Goal: Communication & Community: Answer question/provide support

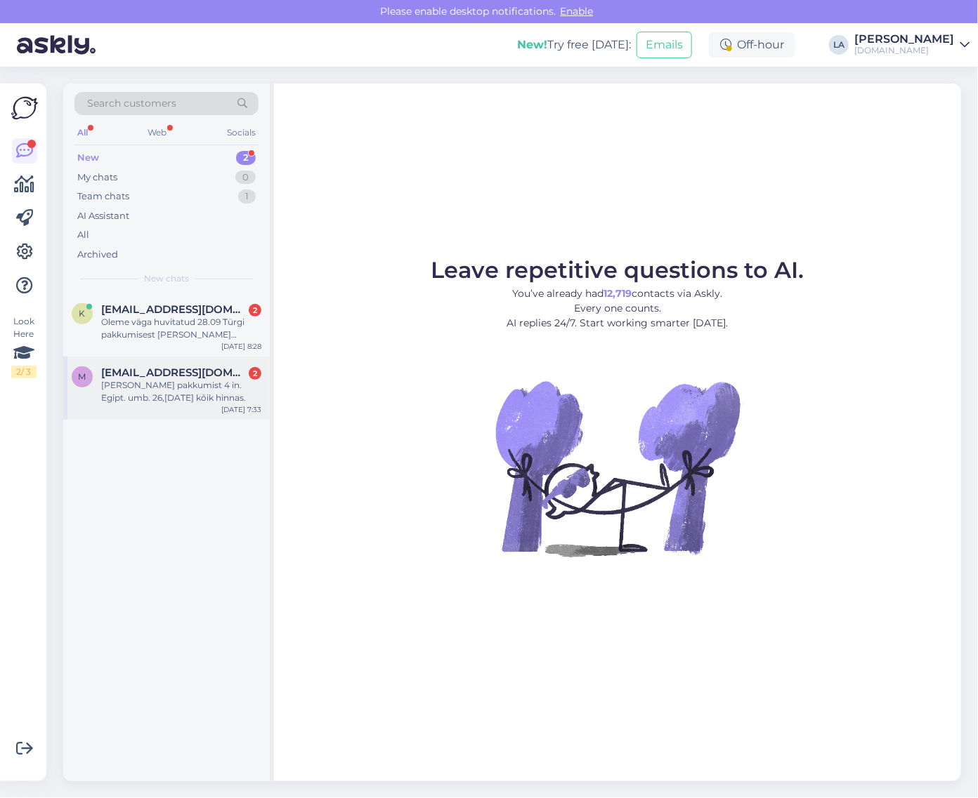
click at [232, 373] on div "[EMAIL_ADDRESS][DOMAIN_NAME] 2" at bounding box center [181, 373] width 160 height 13
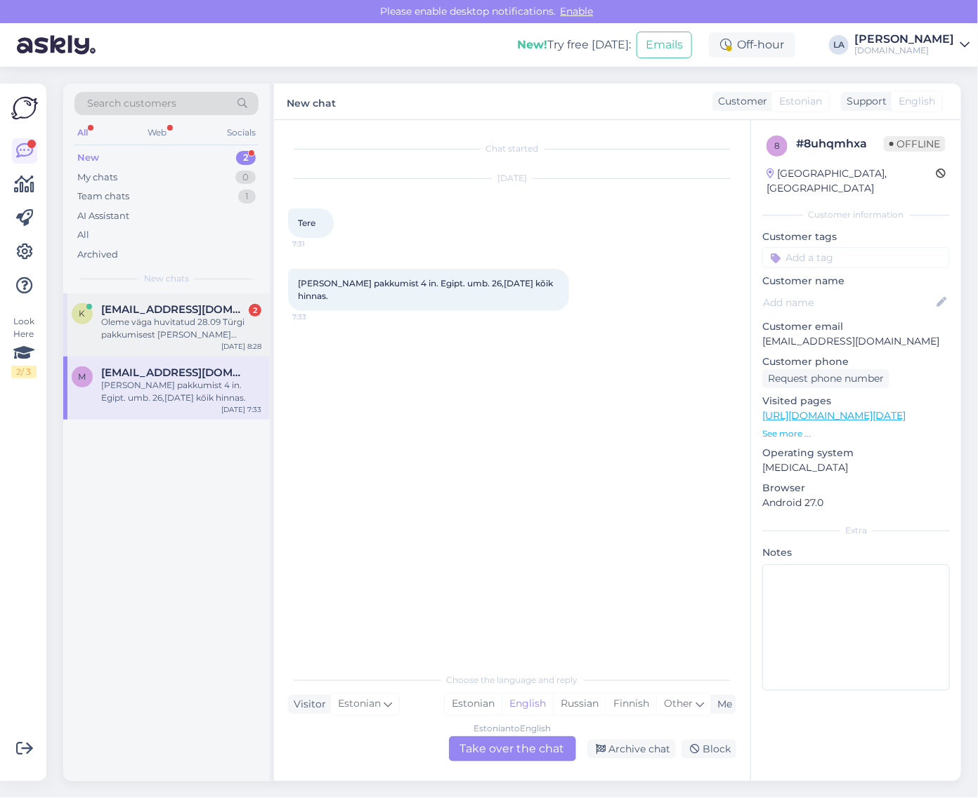
click at [232, 341] on div "Oleme väga huvitatud 28.09 Türgi pakkumisest [PERSON_NAME] täiskasvanule Mukarn…" at bounding box center [181, 328] width 160 height 25
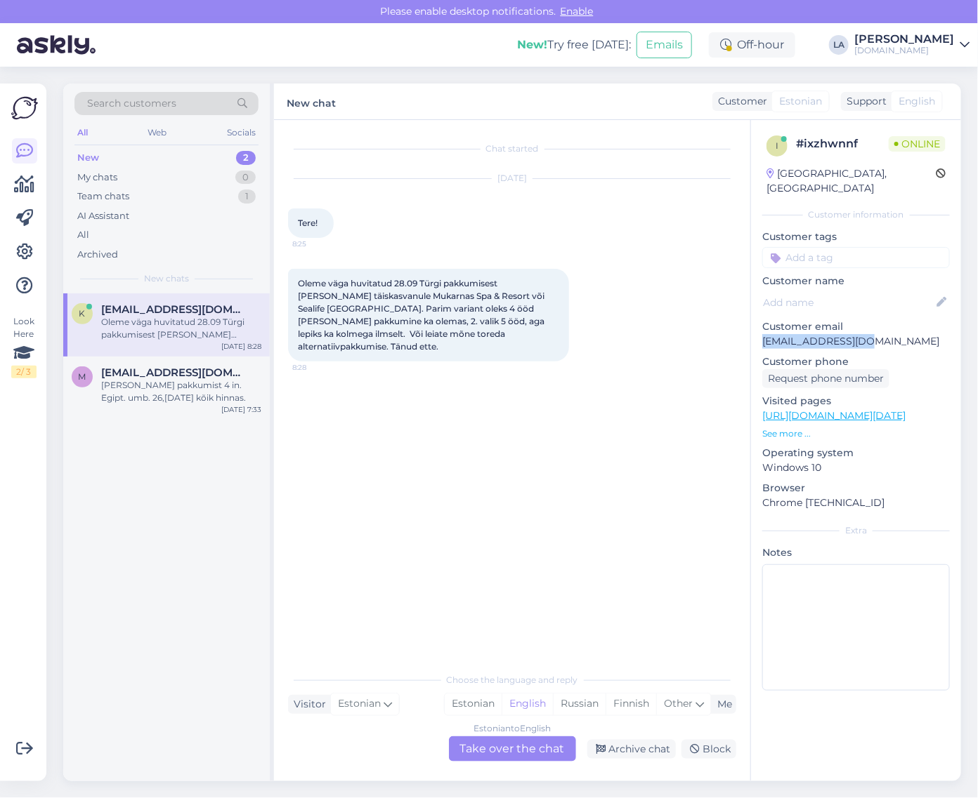
drag, startPoint x: 763, startPoint y: 327, endPoint x: 876, endPoint y: 327, distance: 113.8
click at [876, 334] on p "[EMAIL_ADDRESS][DOMAIN_NAME]" at bounding box center [856, 341] width 188 height 15
copy p "[EMAIL_ADDRESS][DOMAIN_NAME]"
click at [560, 761] on div "Estonian to English Take over the chat" at bounding box center [512, 749] width 127 height 25
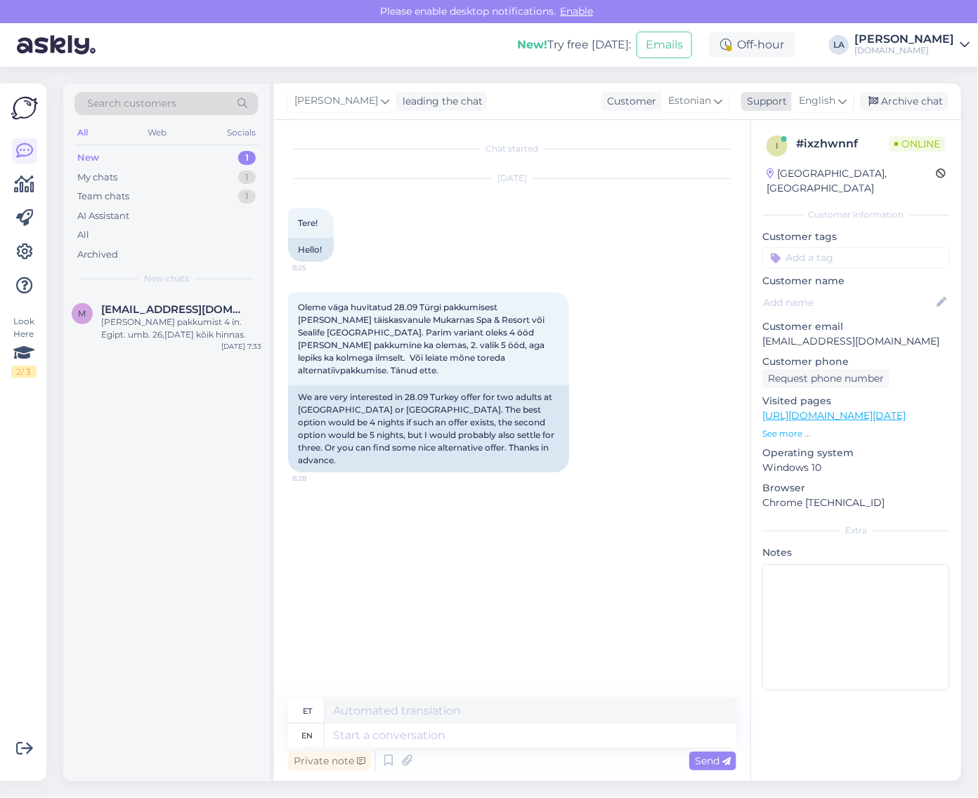
click at [845, 104] on icon at bounding box center [842, 100] width 8 height 15
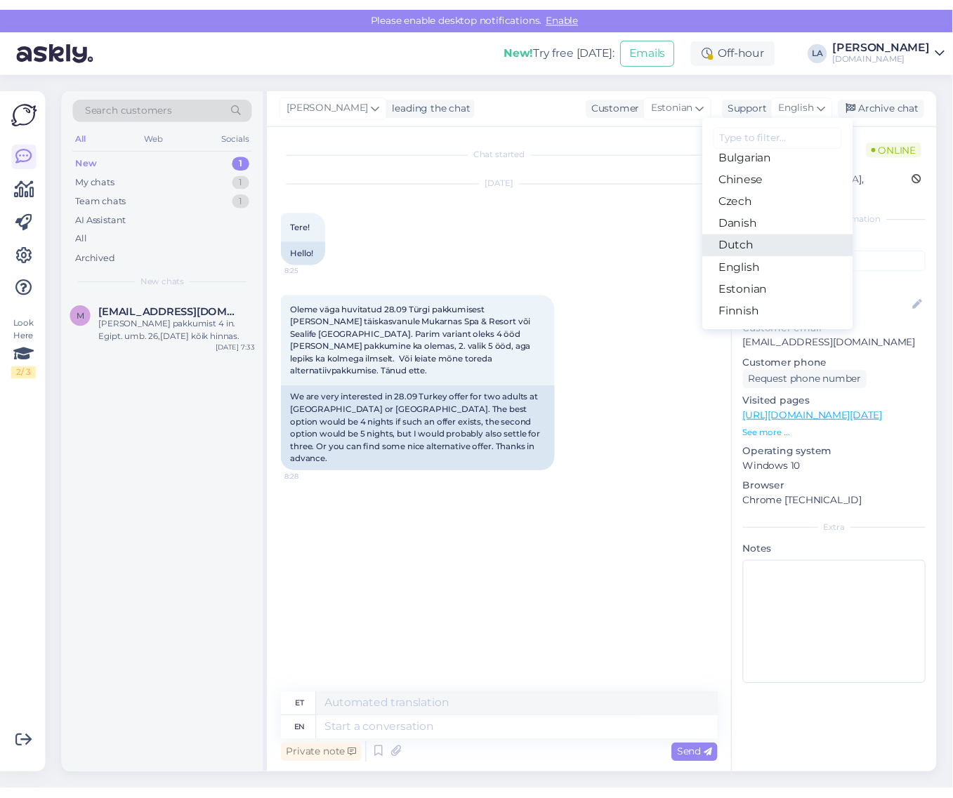
scroll to position [88, 0]
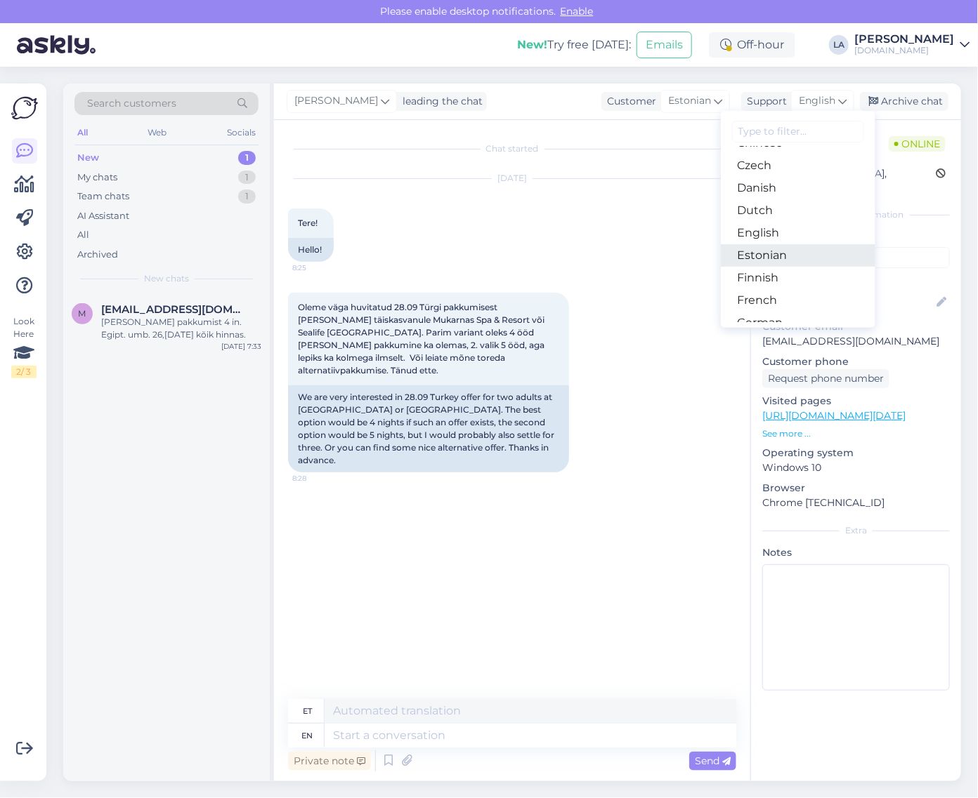
click at [763, 260] on link "Estonian" at bounding box center [798, 255] width 154 height 22
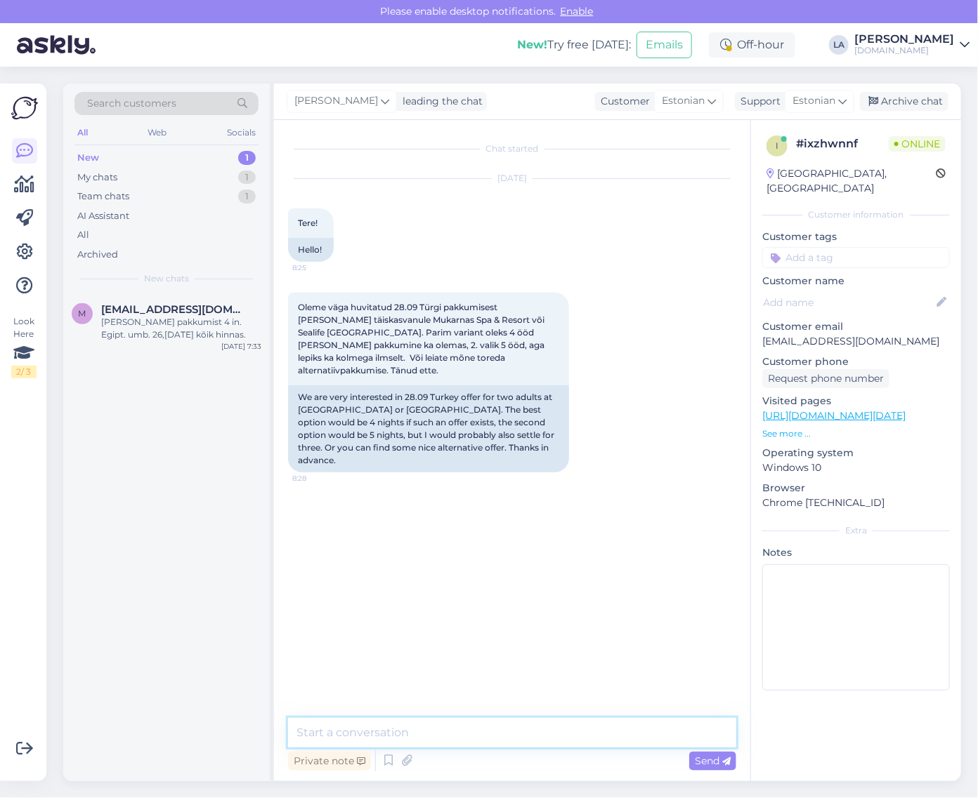
click at [350, 729] on textarea at bounding box center [512, 732] width 448 height 29
type textarea "Tere! Vaatame [PERSON_NAME] saadame info meilile. :)"
click at [720, 760] on span "Send" at bounding box center [713, 761] width 36 height 13
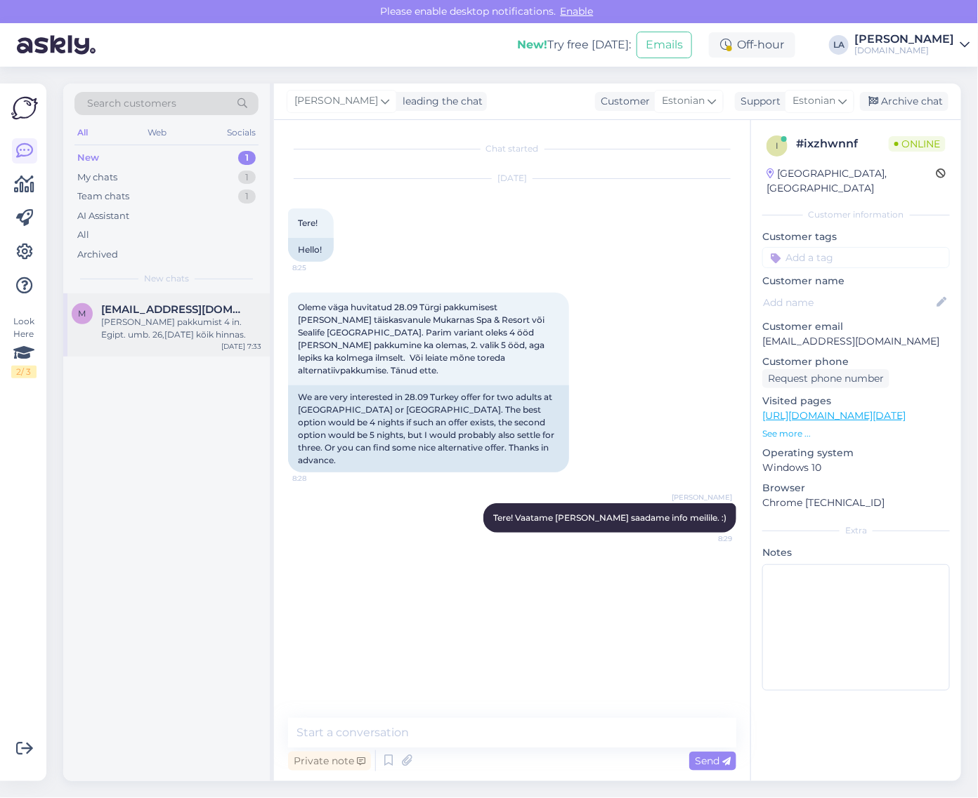
click at [180, 320] on div "[PERSON_NAME] pakkumist 4 in. Egipt. umb. 26,[DATE] kõik hinnas." at bounding box center [181, 328] width 160 height 25
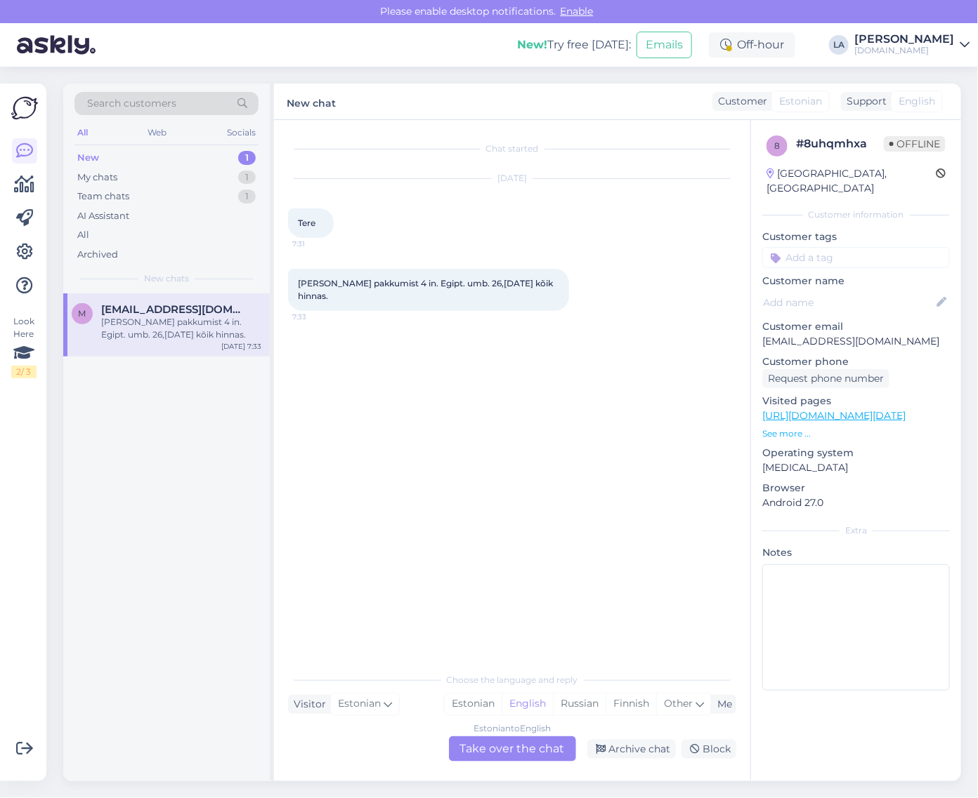
click at [548, 743] on div "Estonian to English Take over the chat" at bounding box center [512, 749] width 127 height 25
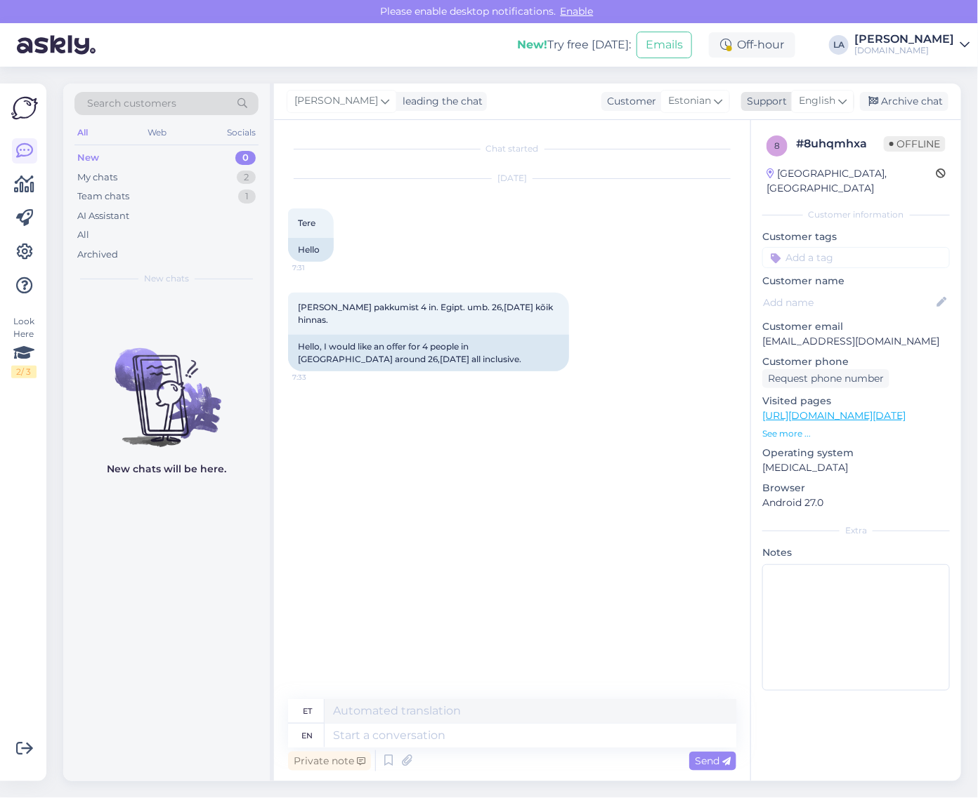
click at [822, 98] on span "English" at bounding box center [816, 100] width 37 height 15
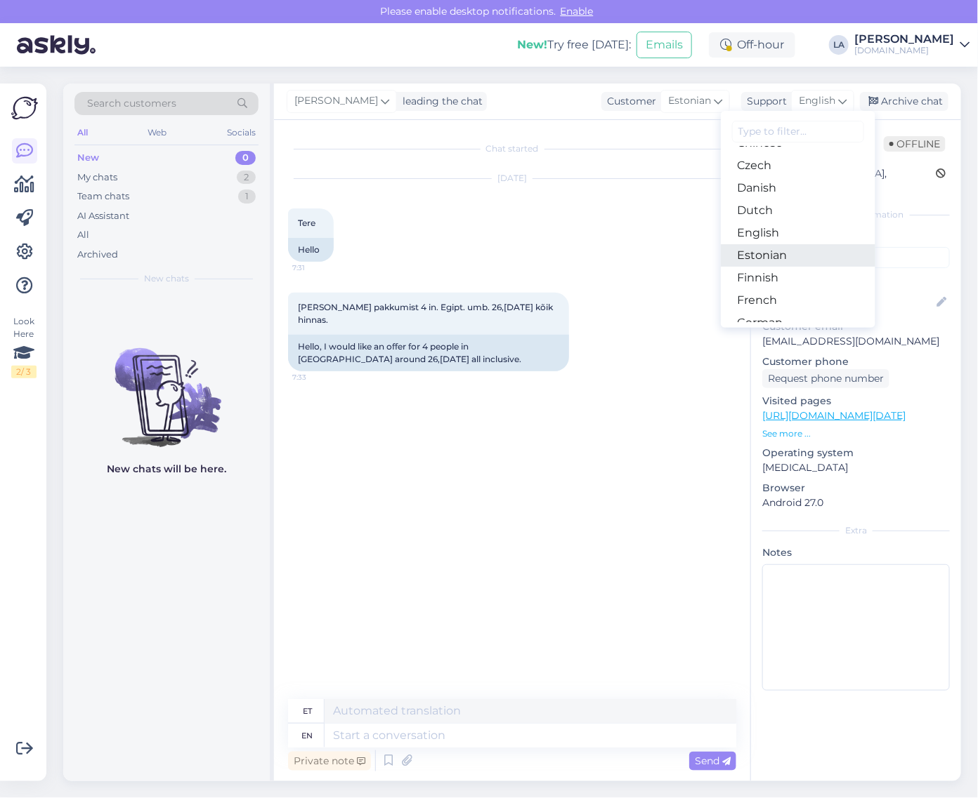
click at [775, 250] on link "Estonian" at bounding box center [798, 255] width 154 height 22
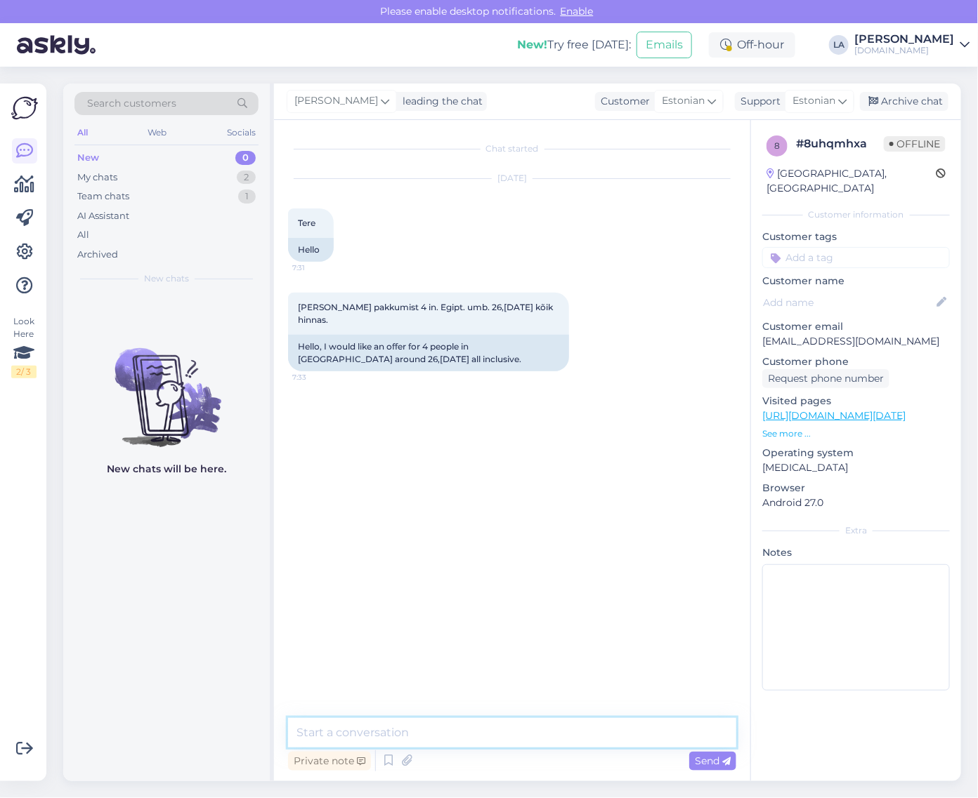
click at [440, 742] on textarea at bounding box center [512, 732] width 448 height 29
type textarea "Tere! Mille piiresse võiks jääda maksimaalne eelarve inimese kohta? :)"
click at [702, 758] on span "Send" at bounding box center [713, 761] width 36 height 13
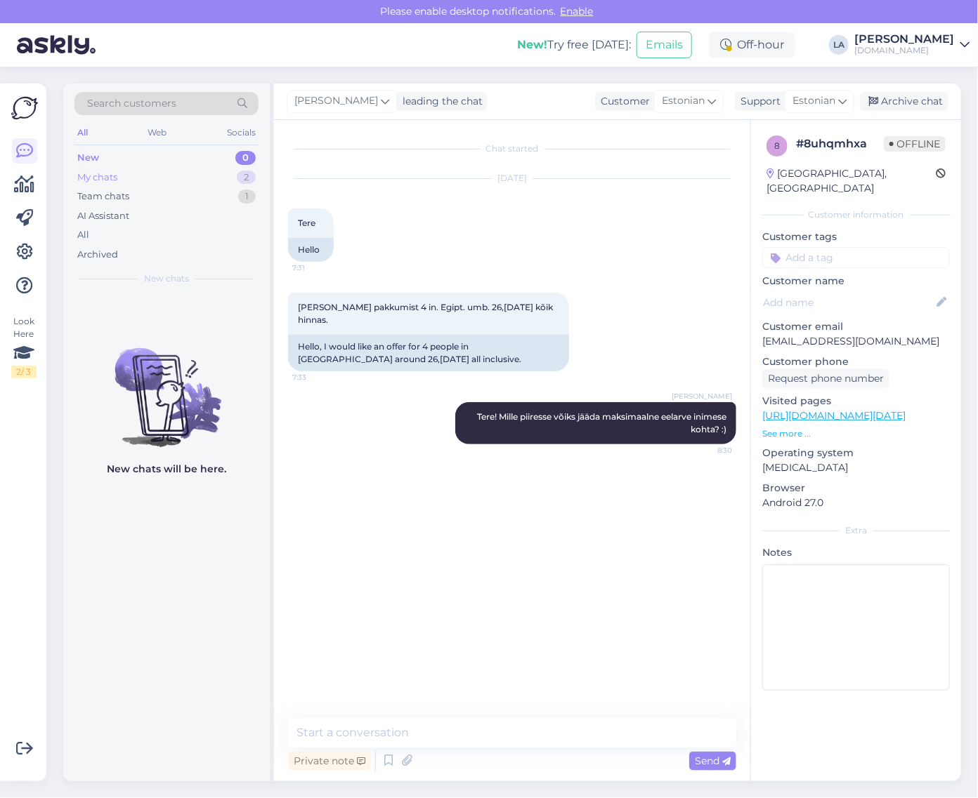
click at [246, 179] on div "2" at bounding box center [246, 178] width 19 height 14
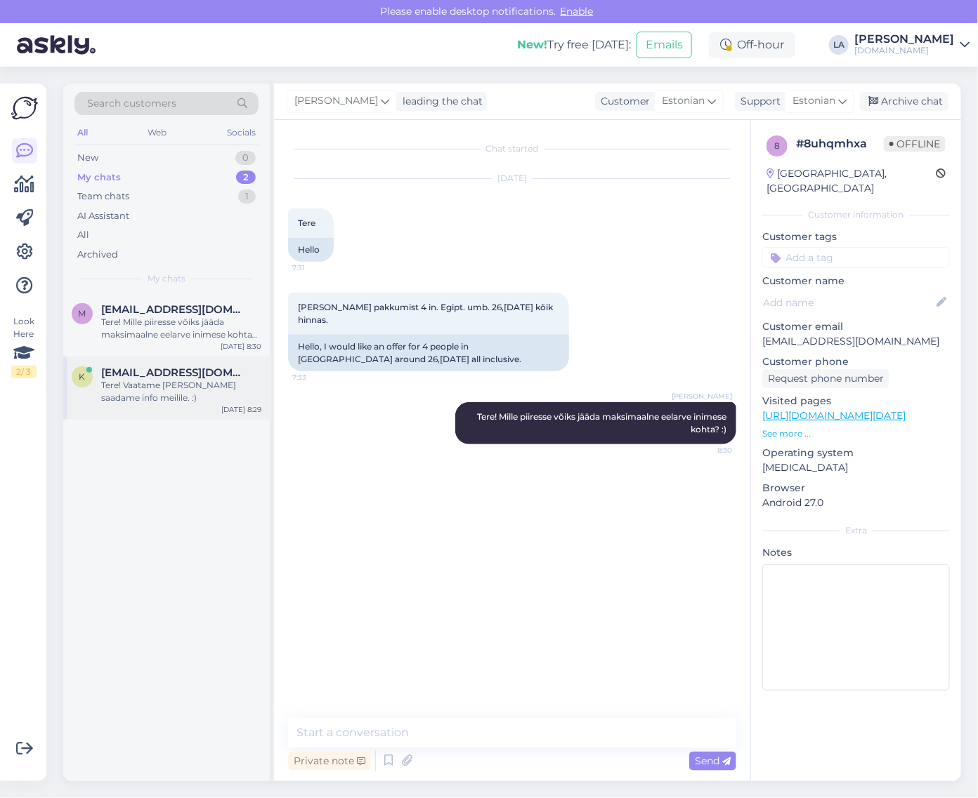
click at [177, 369] on span "[EMAIL_ADDRESS][DOMAIN_NAME]" at bounding box center [174, 373] width 146 height 13
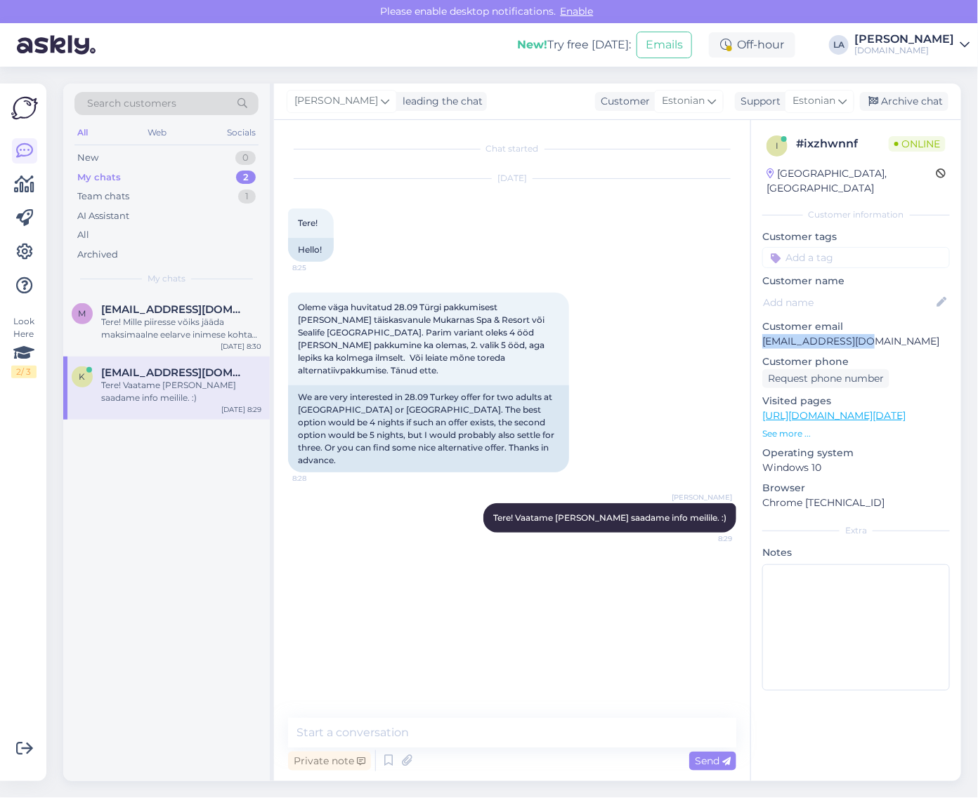
drag, startPoint x: 764, startPoint y: 323, endPoint x: 872, endPoint y: 335, distance: 108.8
click at [872, 335] on div "i # ixzhwnnf Online [GEOGRAPHIC_DATA], [GEOGRAPHIC_DATA] Customer information C…" at bounding box center [856, 416] width 210 height 592
copy p "[EMAIL_ADDRESS][DOMAIN_NAME]"
click at [908, 163] on div "i # ixzhwnnf Online [GEOGRAPHIC_DATA], [GEOGRAPHIC_DATA]" at bounding box center [856, 165] width 188 height 69
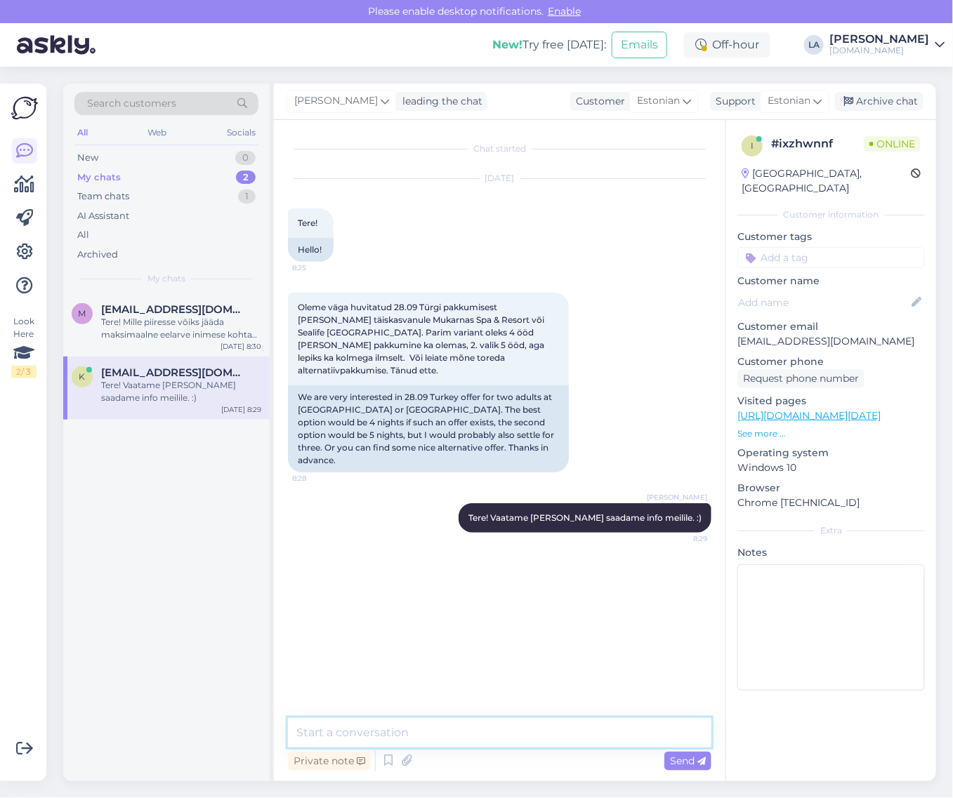
click at [461, 722] on textarea at bounding box center [499, 732] width 423 height 29
type textarea "Pakkumine saadetud. :)"
click at [678, 763] on span "Send" at bounding box center [688, 761] width 36 height 13
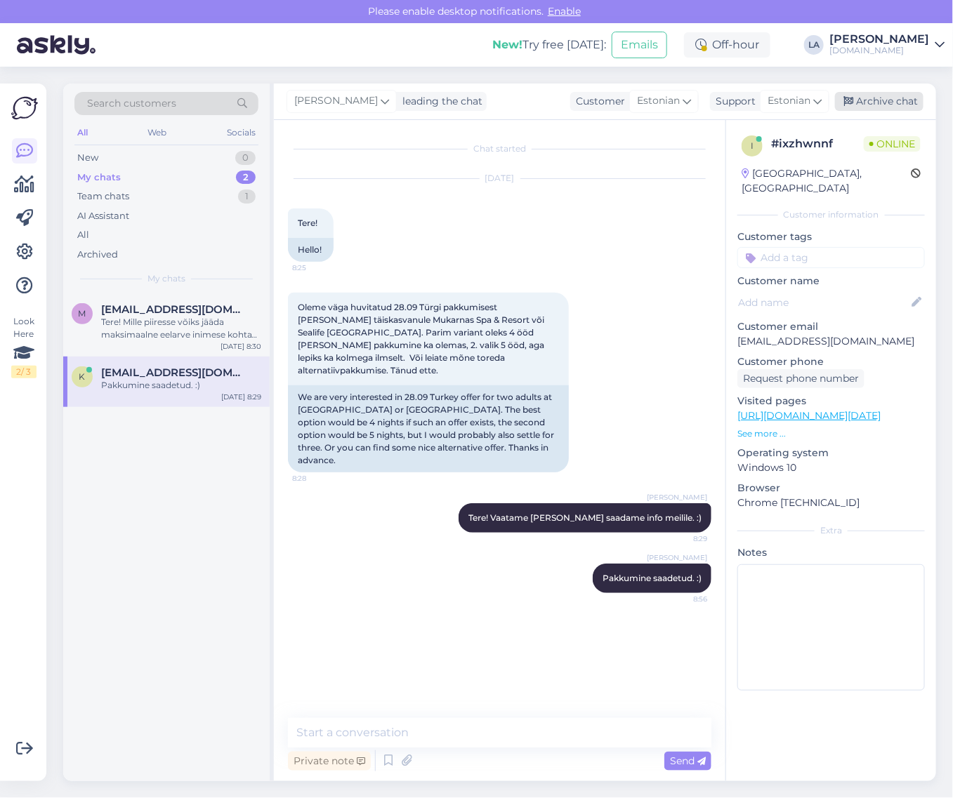
click at [893, 98] on div "Archive chat" at bounding box center [879, 101] width 88 height 19
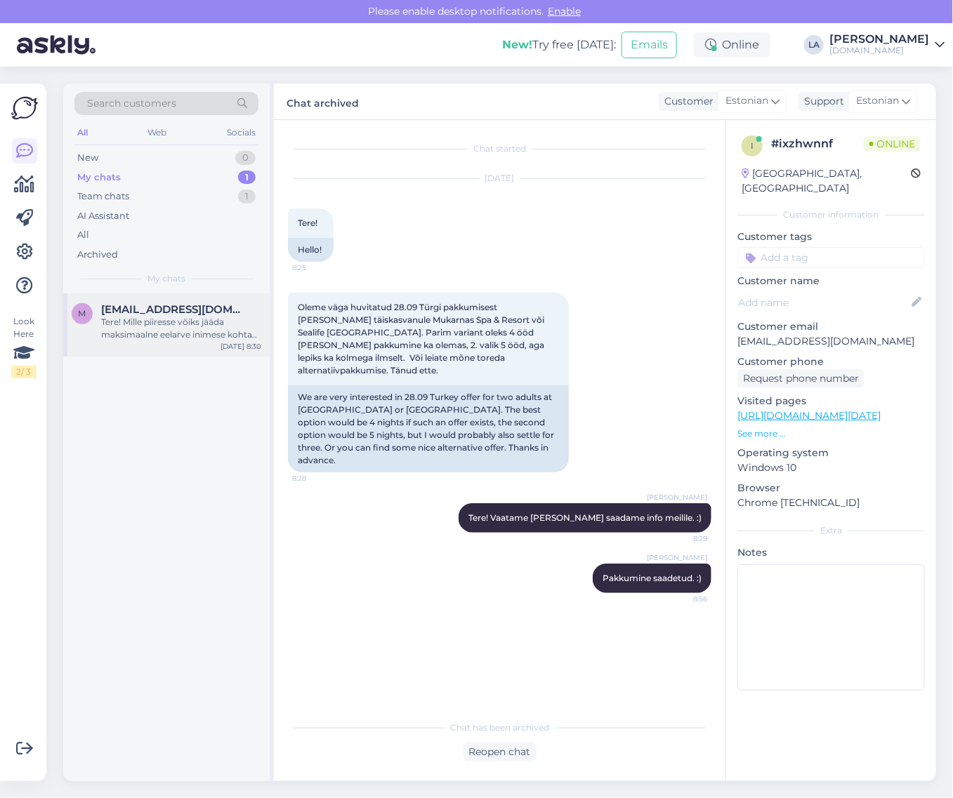
click at [154, 332] on div "Tere! Mille piiresse võiks jääda maksimaalne eelarve inimese kohta? :)" at bounding box center [181, 328] width 160 height 25
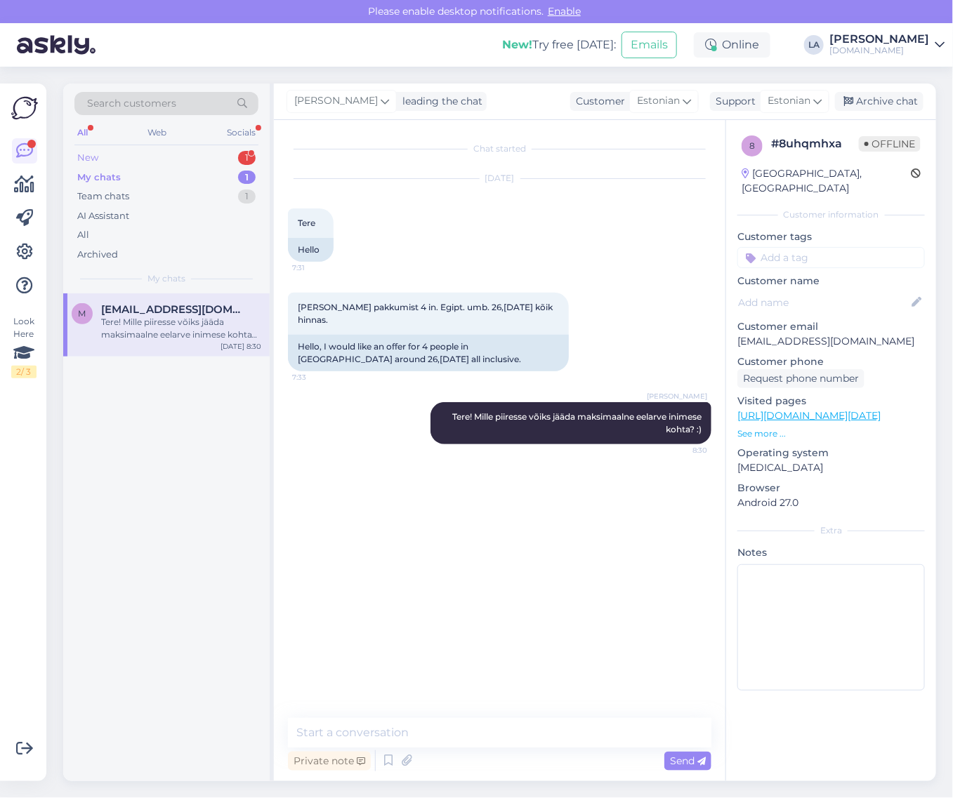
click at [242, 152] on div "1" at bounding box center [247, 158] width 18 height 14
click at [169, 344] on div "H [PERSON_NAME] 1 Tere. Mis hinnaga saaksite pakettreisi Phu Quoci, Tahiti Reso…" at bounding box center [166, 325] width 206 height 63
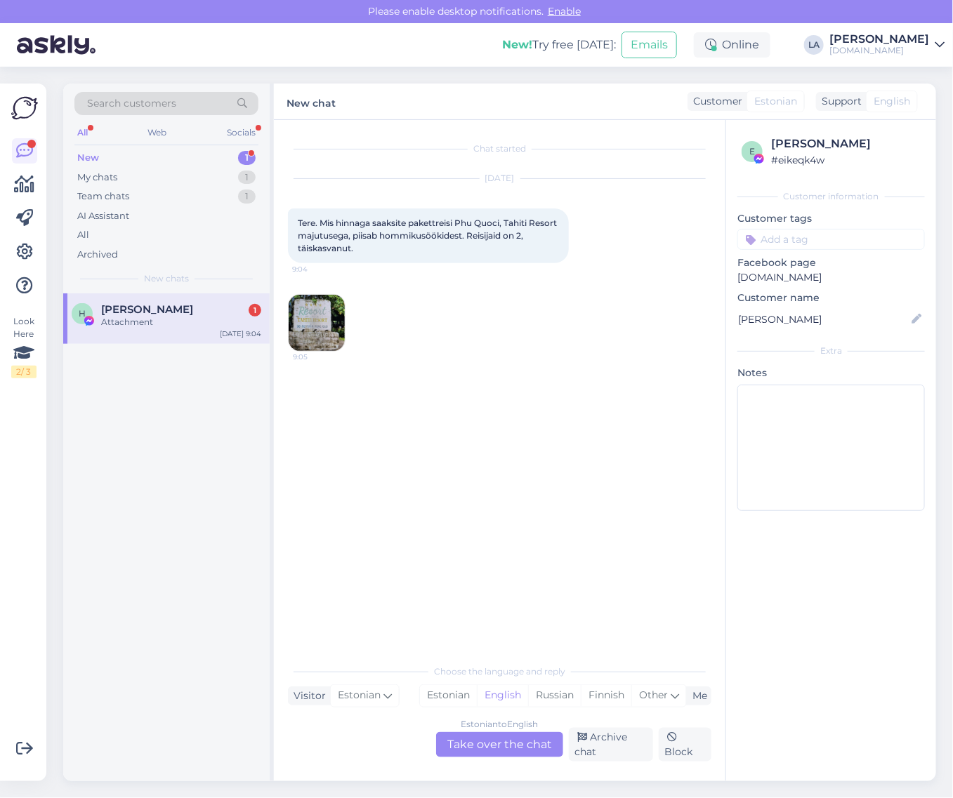
click at [548, 748] on div "Estonian to English Take over the chat" at bounding box center [499, 744] width 127 height 25
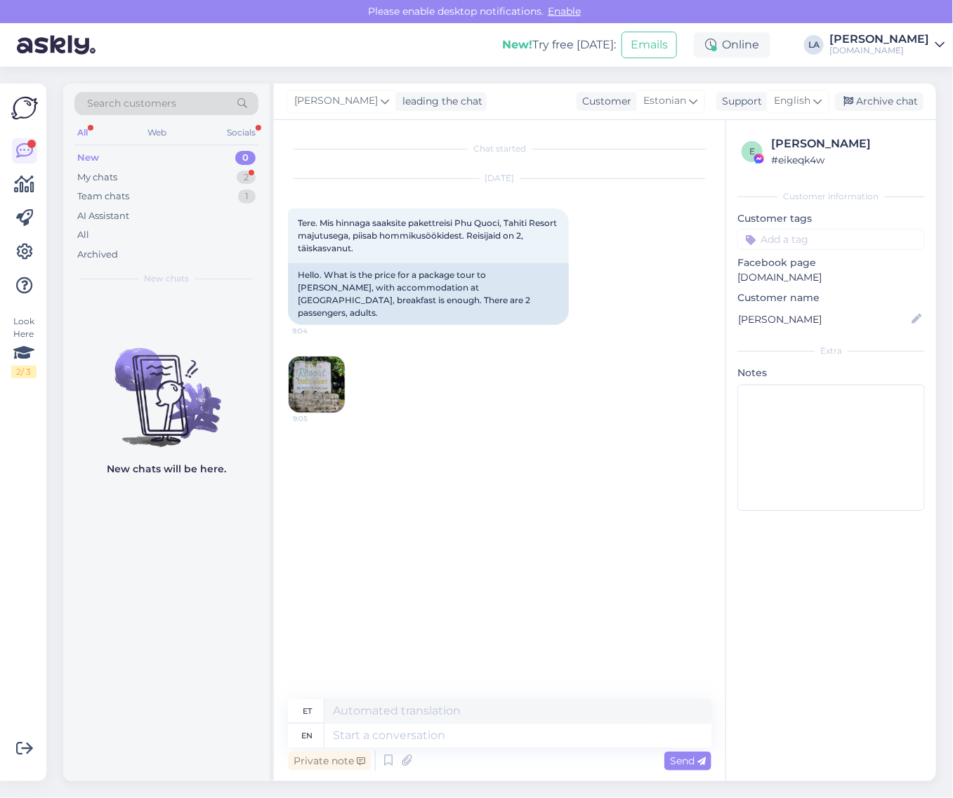
click at [341, 362] on img at bounding box center [317, 385] width 56 height 56
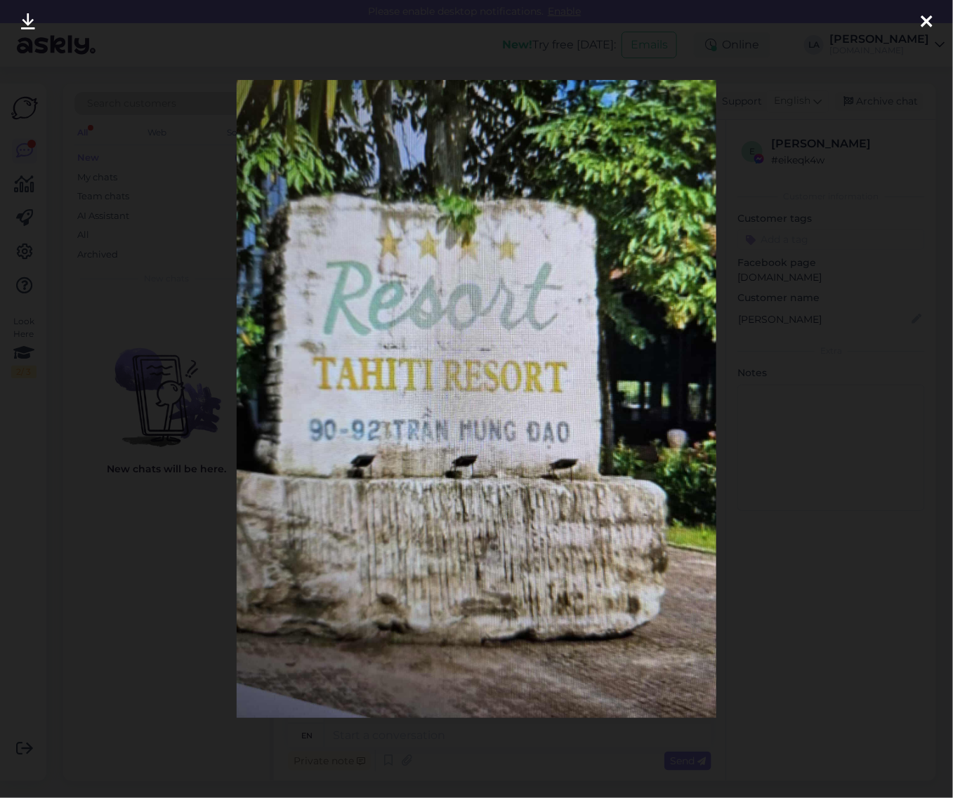
click at [928, 25] on icon at bounding box center [926, 22] width 11 height 18
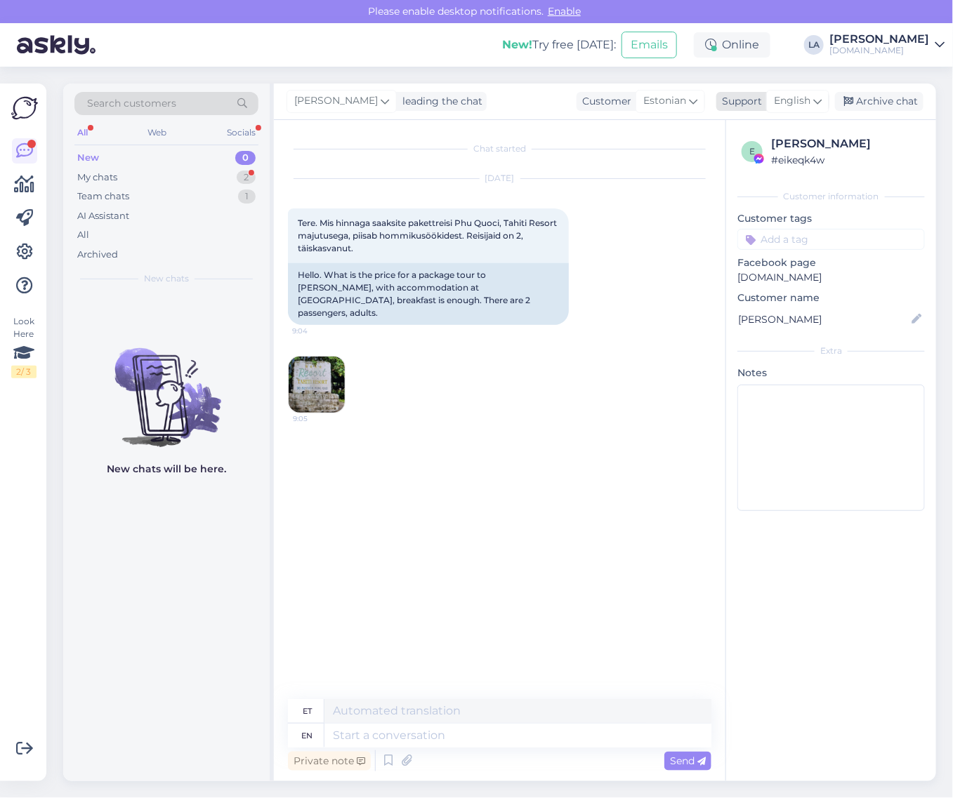
click at [801, 105] on span "English" at bounding box center [792, 100] width 37 height 15
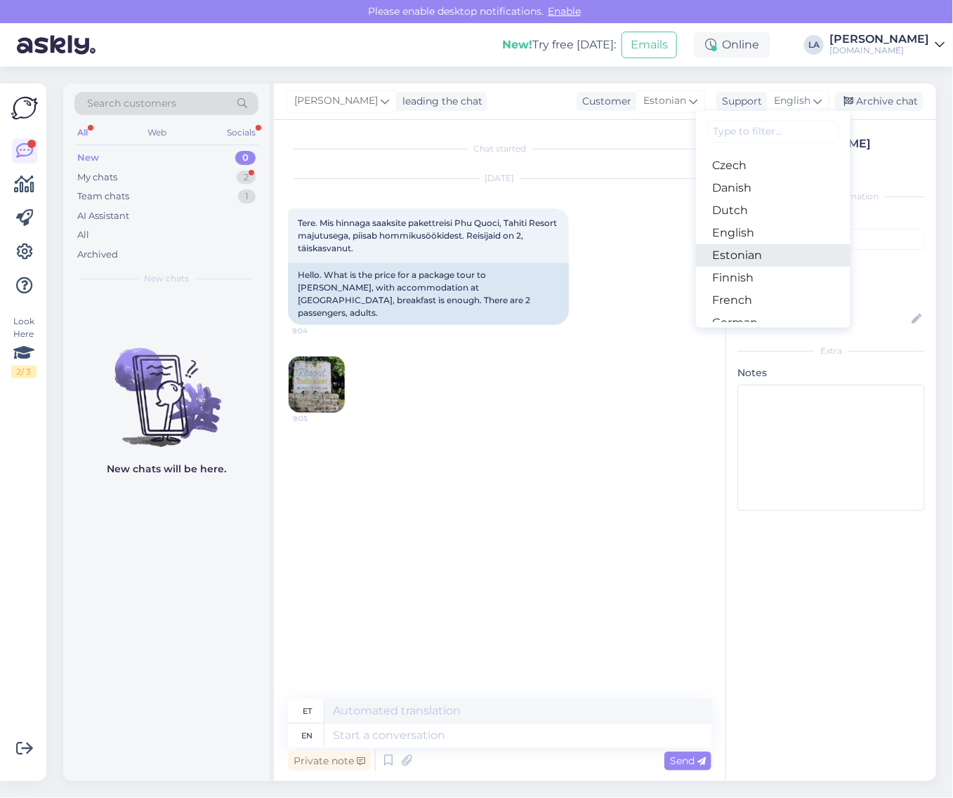
click at [783, 257] on link "Estonian" at bounding box center [773, 255] width 154 height 22
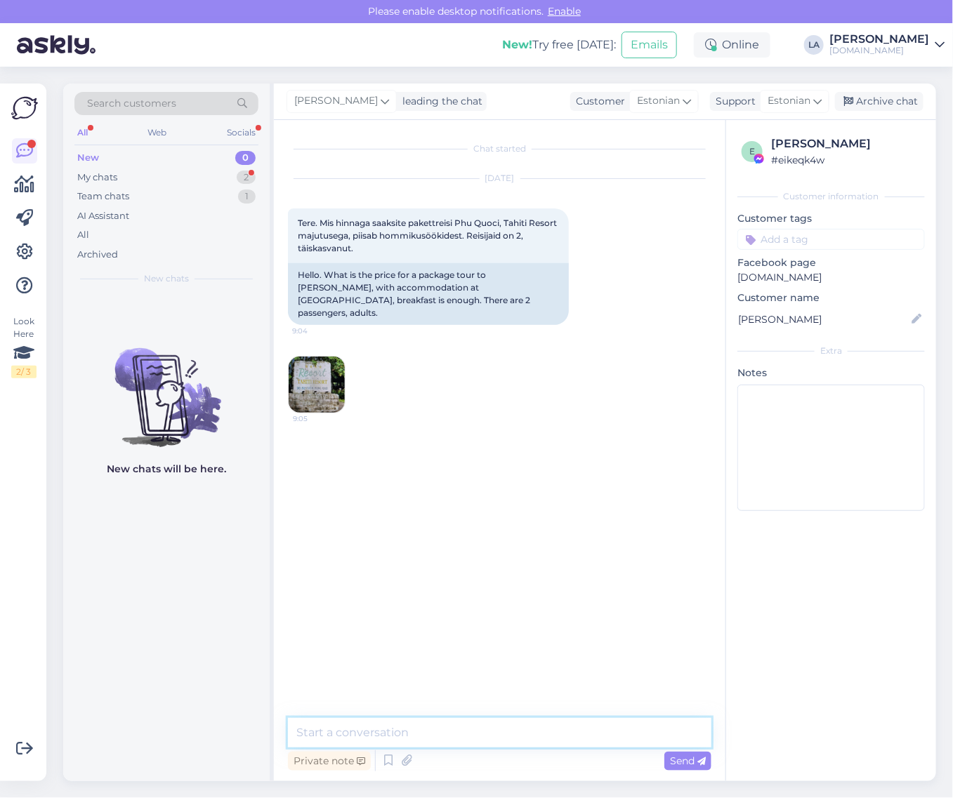
click at [440, 737] on textarea at bounding box center [499, 732] width 423 height 29
type textarea "Tere! Kuhu võime pakkumised saata? :)"
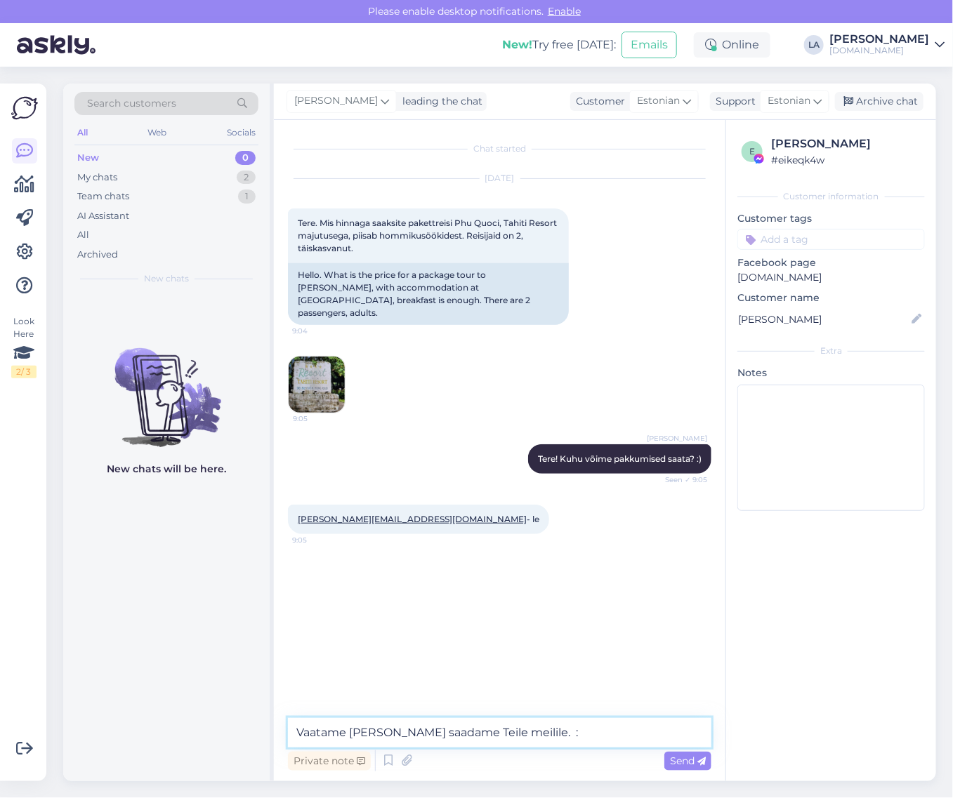
type textarea "Vaatame [PERSON_NAME] saadame Teile meilile. :)"
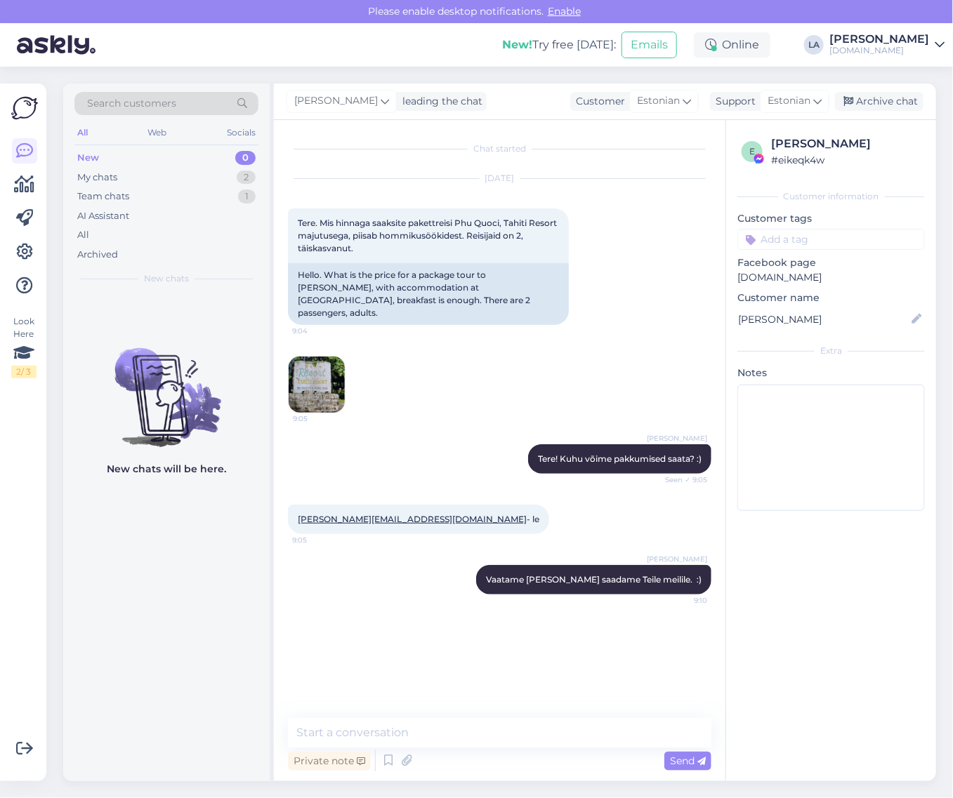
click at [320, 357] on img at bounding box center [317, 385] width 56 height 56
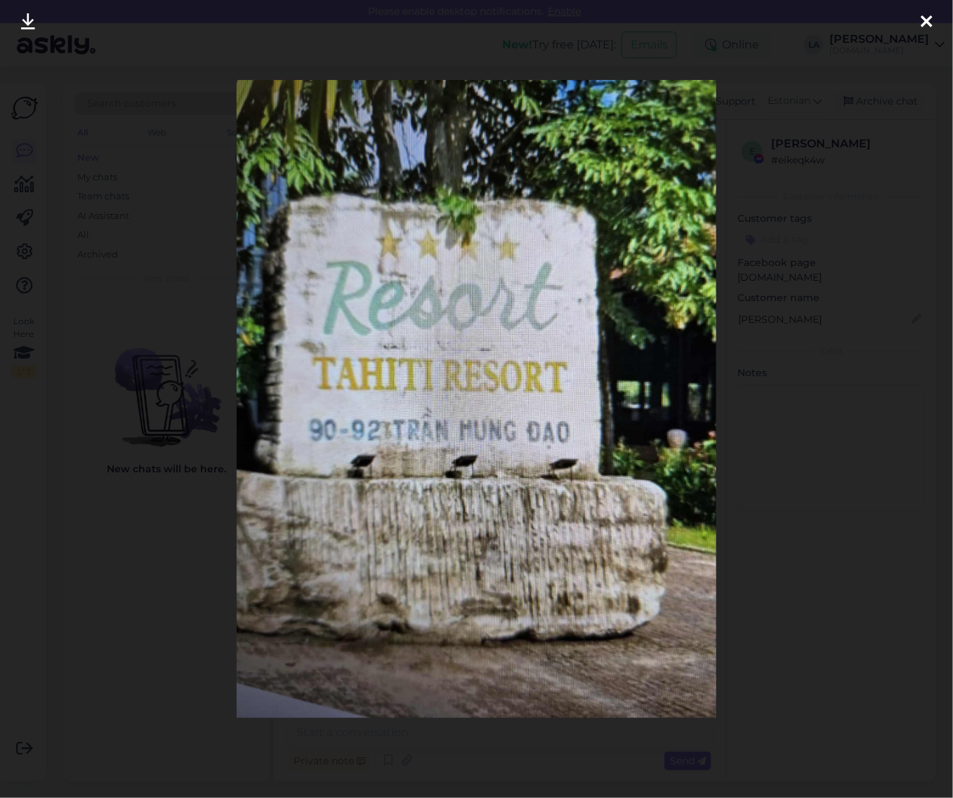
click at [560, 127] on img at bounding box center [476, 399] width 479 height 639
drag, startPoint x: 931, startPoint y: 18, endPoint x: 900, endPoint y: 11, distance: 32.2
click at [931, 18] on icon at bounding box center [926, 22] width 11 height 18
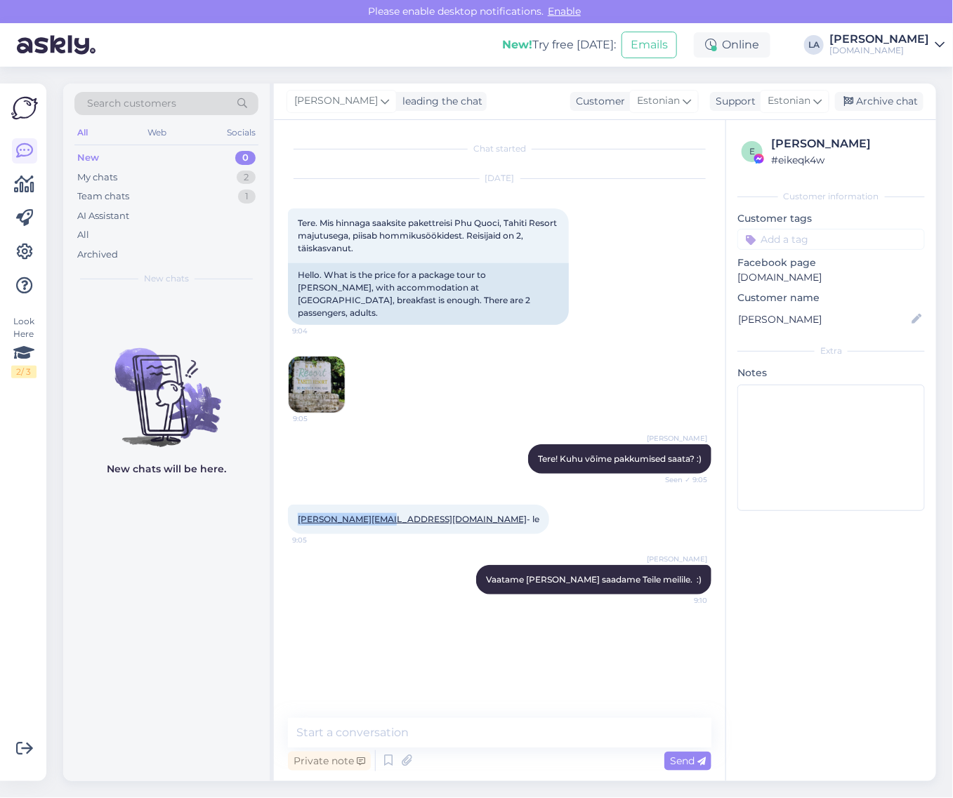
drag, startPoint x: 293, startPoint y: 504, endPoint x: 377, endPoint y: 513, distance: 84.7
click at [377, 513] on div "[PERSON_NAME][EMAIL_ADDRESS][DOMAIN_NAME] - le 9:05" at bounding box center [418, 519] width 261 height 29
copy link "[PERSON_NAME][EMAIL_ADDRESS][DOMAIN_NAME]"
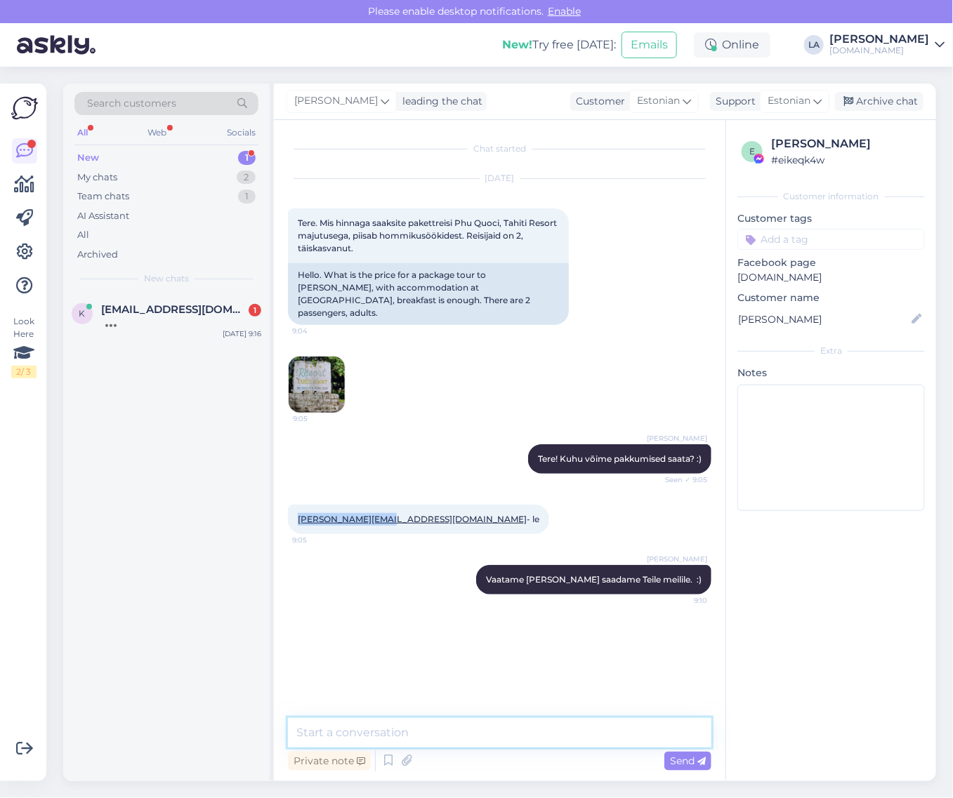
click at [404, 735] on textarea at bounding box center [499, 732] width 423 height 29
type textarea "Saadetud. :)"
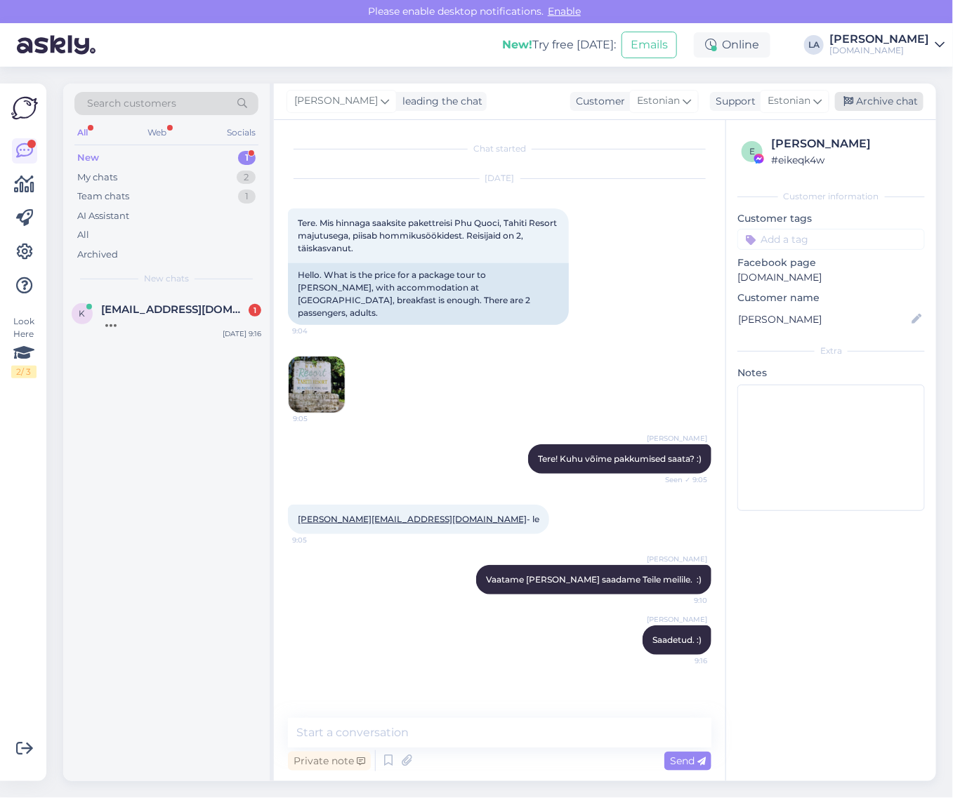
click at [871, 102] on div "Archive chat" at bounding box center [879, 101] width 88 height 19
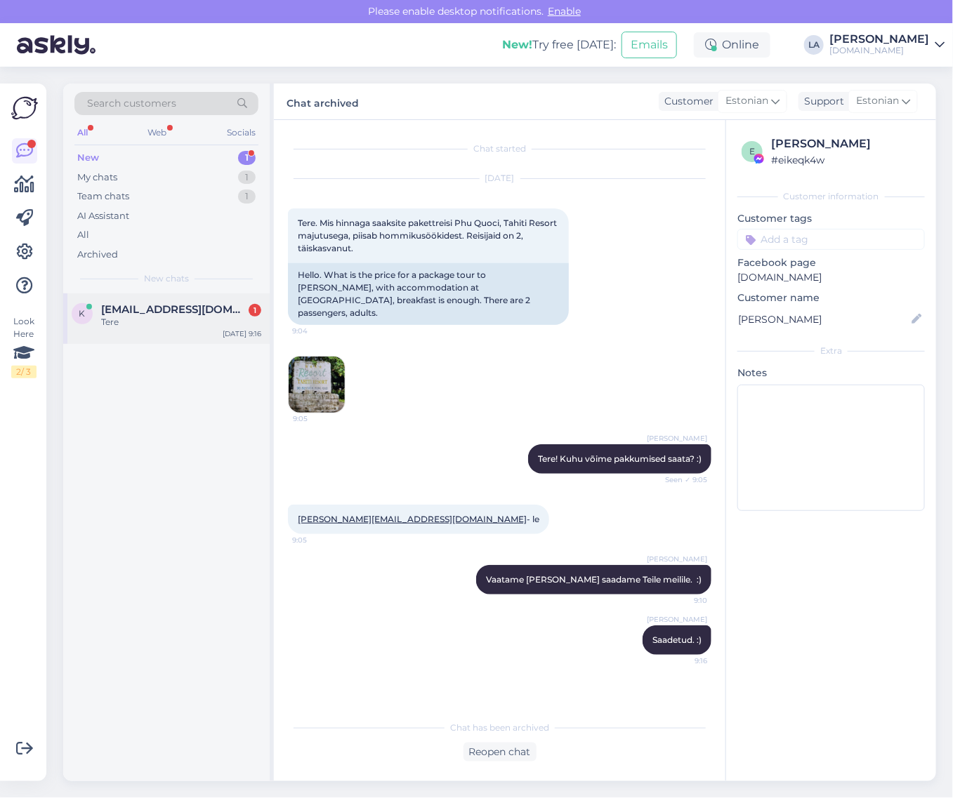
click at [169, 314] on span "[EMAIL_ADDRESS][DOMAIN_NAME]" at bounding box center [174, 309] width 146 height 13
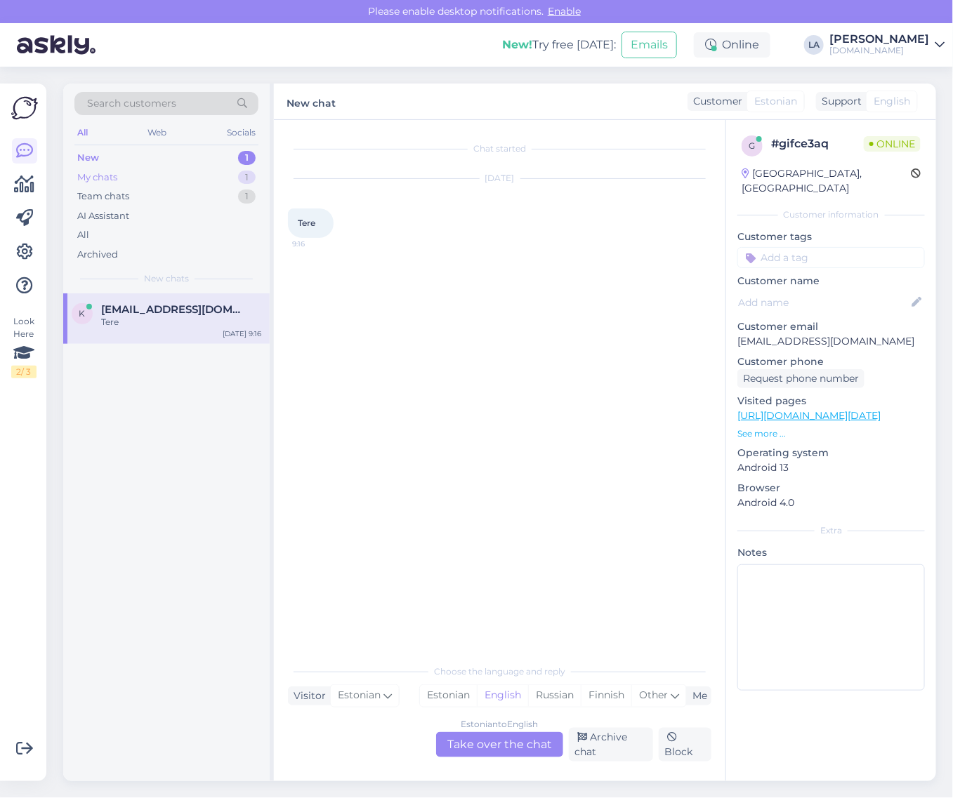
click at [202, 176] on div "My chats 1" at bounding box center [166, 178] width 184 height 20
click at [157, 151] on div "New 1" at bounding box center [166, 158] width 184 height 20
click at [487, 745] on div "Estonian to English Take over the chat" at bounding box center [499, 744] width 127 height 25
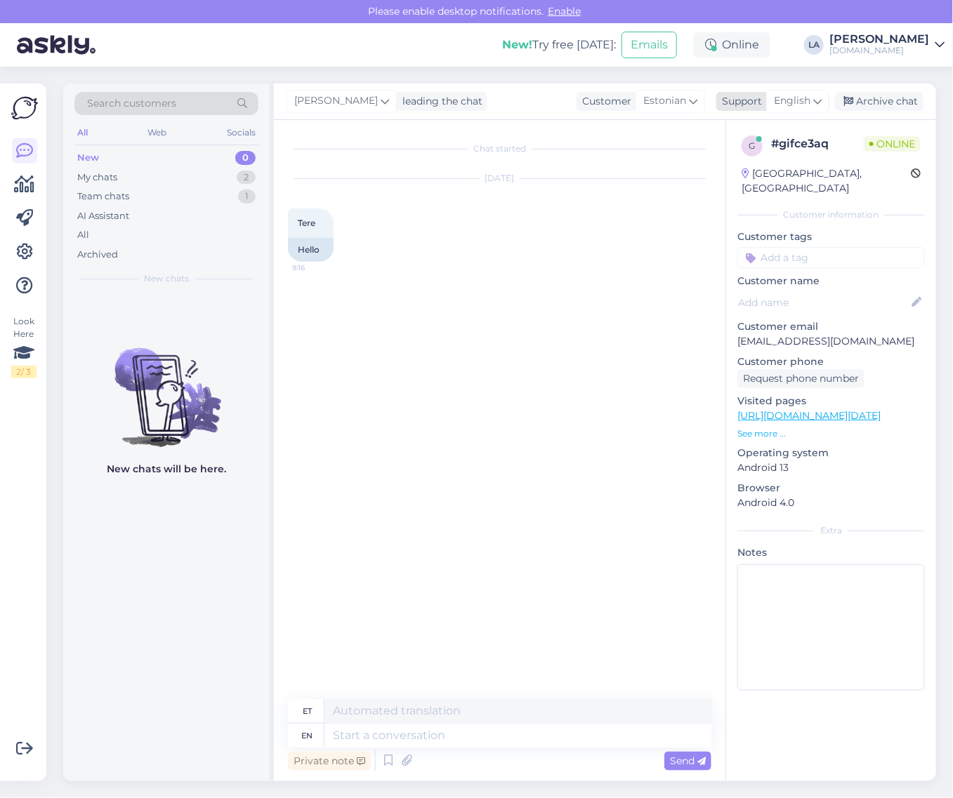
click at [822, 103] on div "English" at bounding box center [797, 101] width 63 height 22
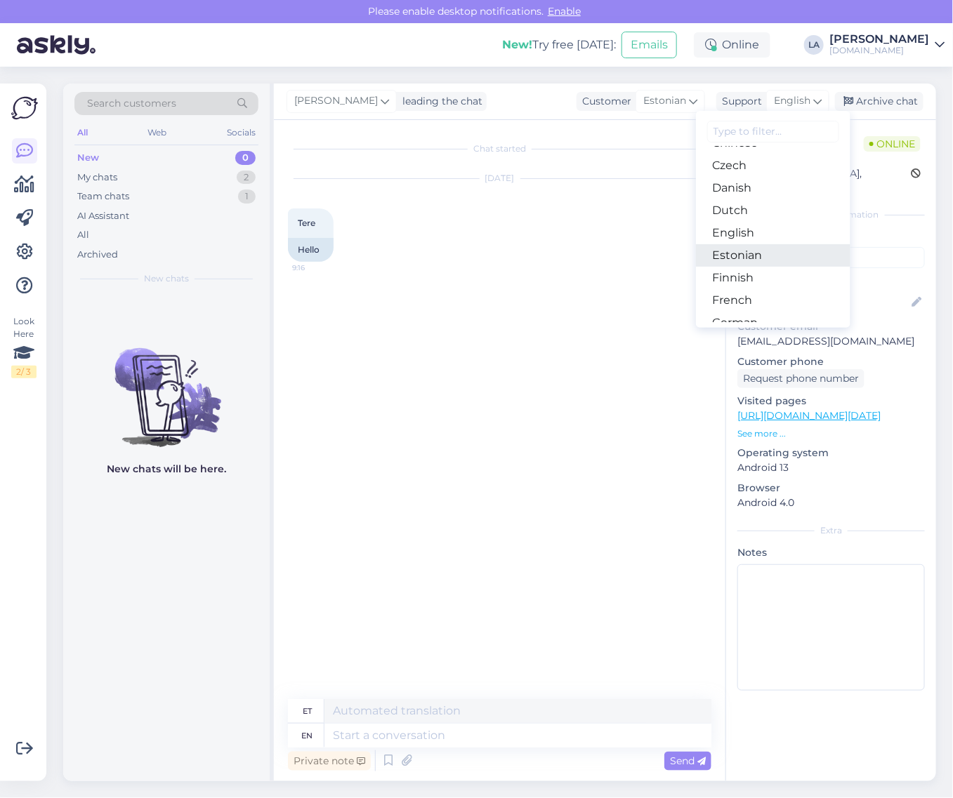
click at [763, 249] on link "Estonian" at bounding box center [773, 255] width 154 height 22
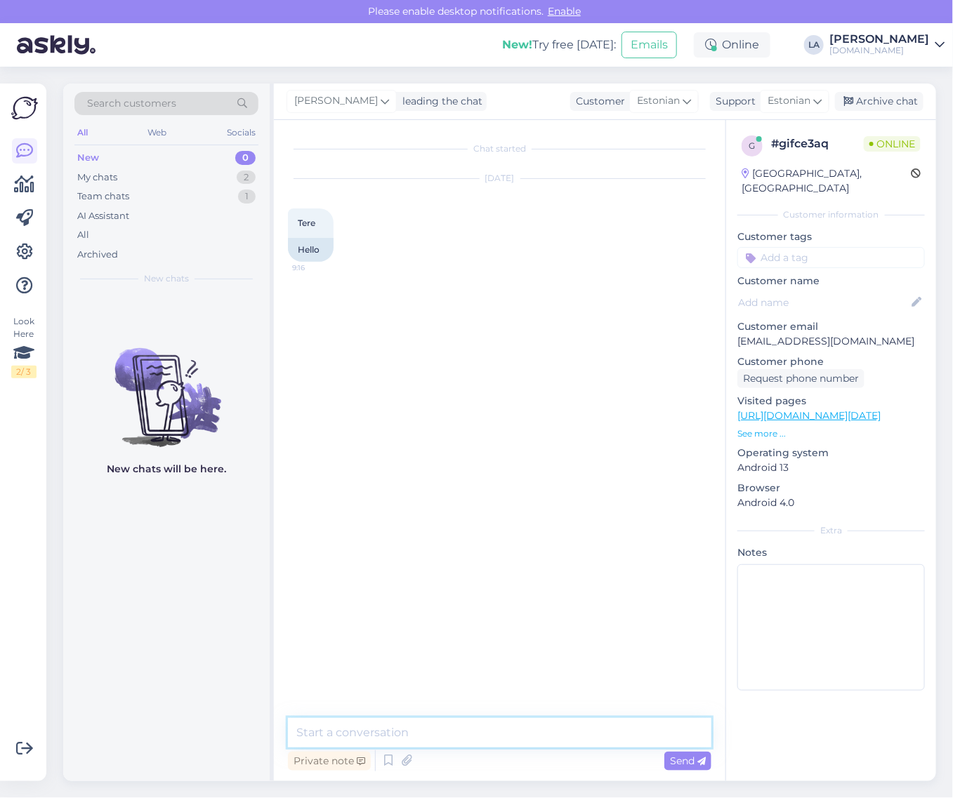
click at [577, 725] on textarea at bounding box center [499, 732] width 423 height 29
type textarea "Tere! Kuidas saame aidata?"
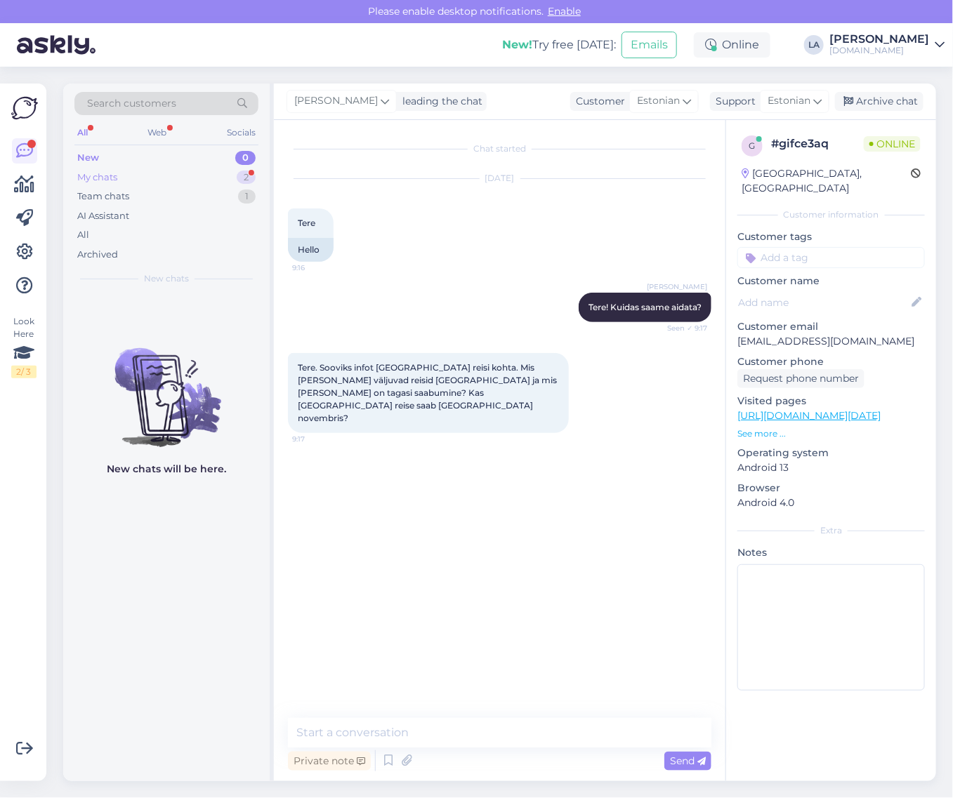
click at [201, 177] on div "My chats 2" at bounding box center [166, 178] width 184 height 20
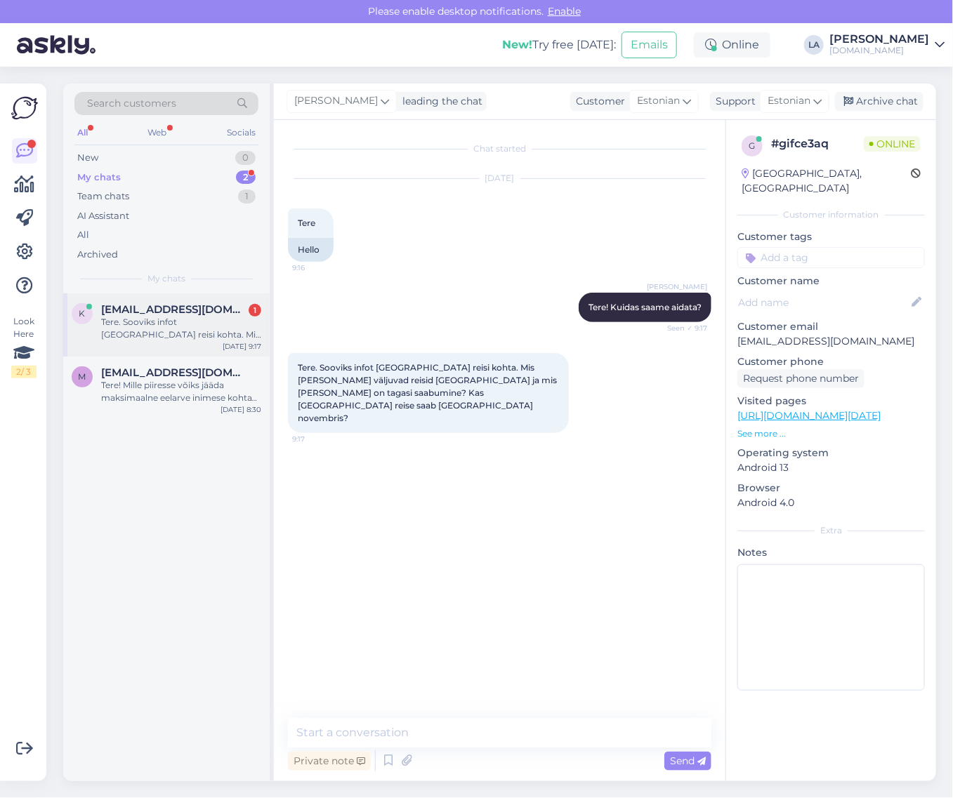
click at [213, 324] on div "Tere. Sooviks infot [GEOGRAPHIC_DATA] reisi kohta. Mis [PERSON_NAME] väljuvad r…" at bounding box center [181, 328] width 160 height 25
drag, startPoint x: 742, startPoint y: 327, endPoint x: 862, endPoint y: 329, distance: 119.4
click at [862, 334] on p "[EMAIL_ADDRESS][DOMAIN_NAME]" at bounding box center [831, 341] width 188 height 15
copy p "[EMAIL_ADDRESS][DOMAIN_NAME]"
click at [409, 718] on textarea at bounding box center [499, 732] width 423 height 29
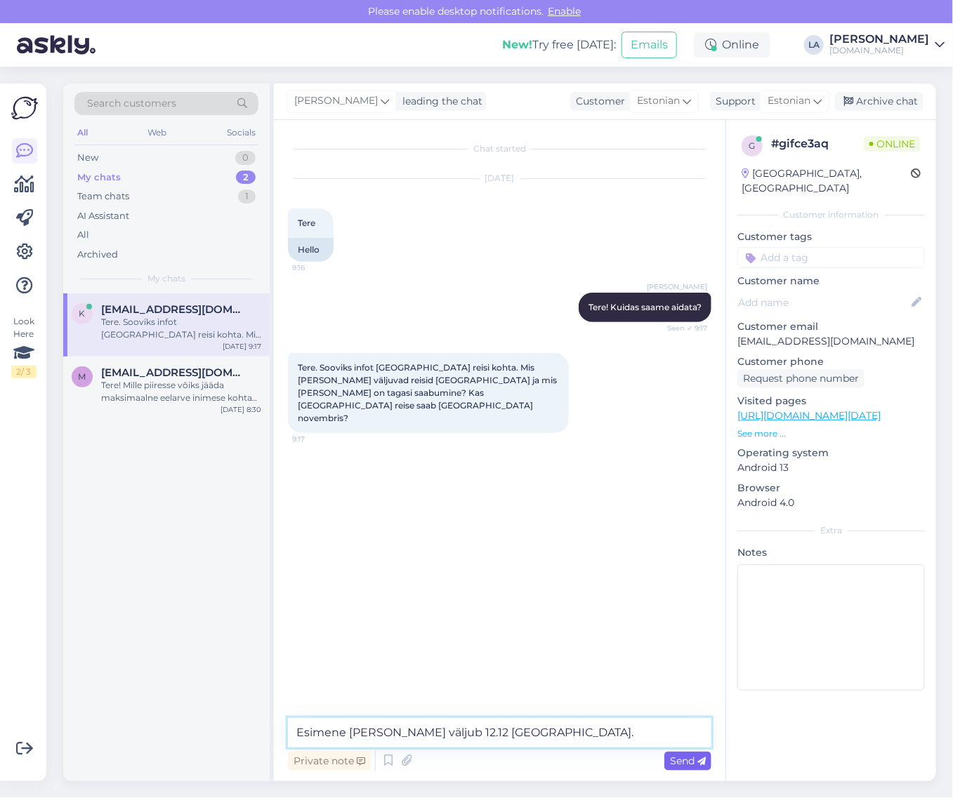
type textarea "Esimene [PERSON_NAME] väljub 12.12 [GEOGRAPHIC_DATA]."
click at [664, 760] on div "Send" at bounding box center [687, 761] width 47 height 19
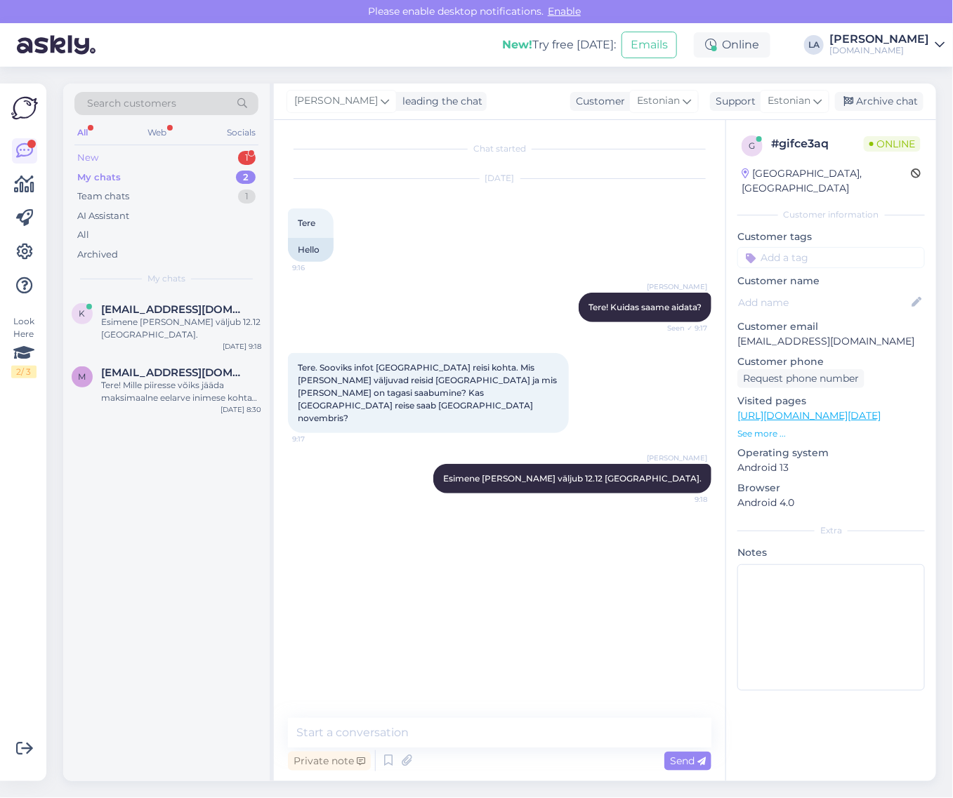
click at [246, 159] on div "1" at bounding box center [247, 158] width 18 height 14
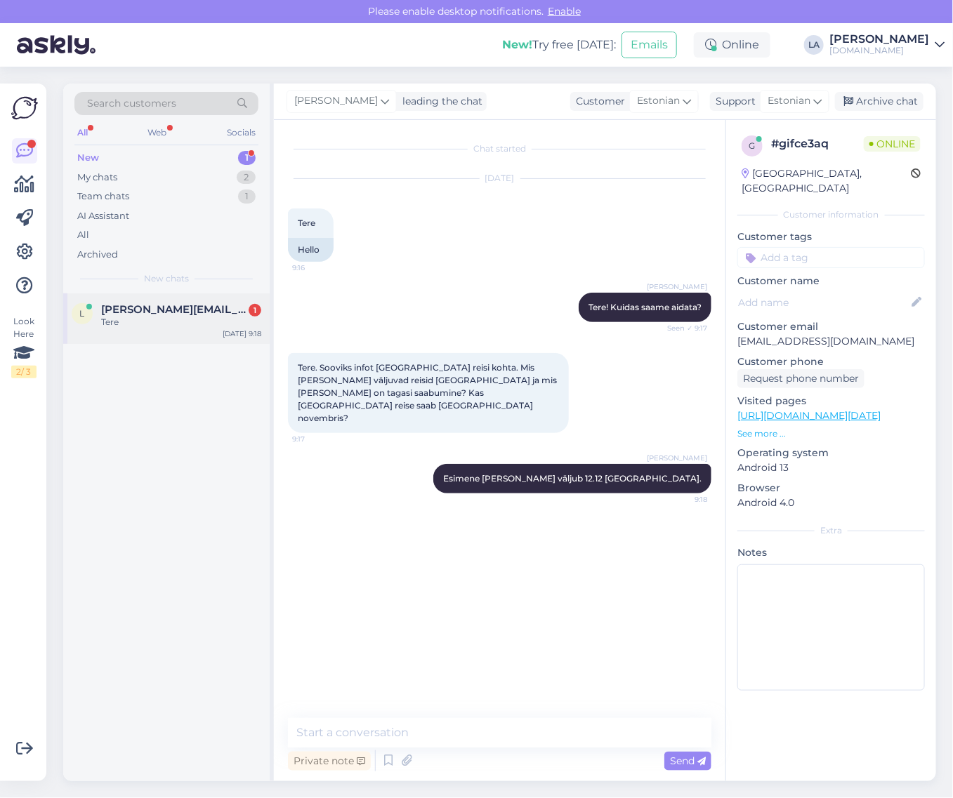
click at [188, 308] on span "[PERSON_NAME][EMAIL_ADDRESS][DOMAIN_NAME]" at bounding box center [174, 309] width 146 height 13
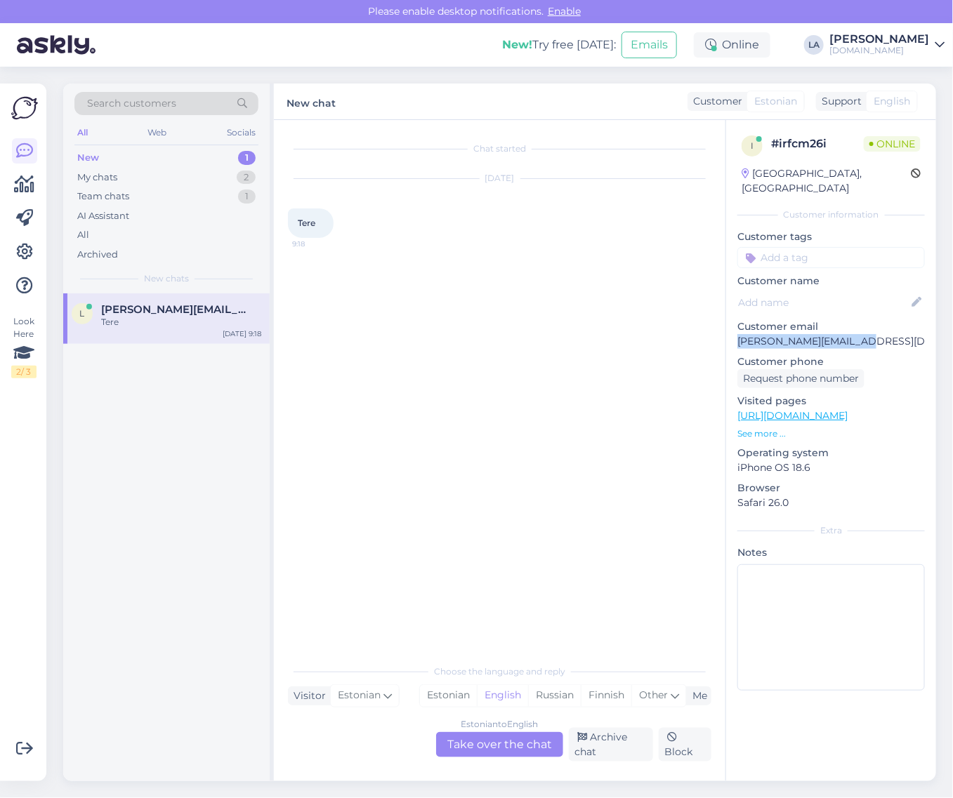
drag, startPoint x: 736, startPoint y: 322, endPoint x: 860, endPoint y: 330, distance: 124.6
click at [860, 330] on div "i # irfcm26i Online [GEOGRAPHIC_DATA], [GEOGRAPHIC_DATA] Customer information C…" at bounding box center [831, 416] width 210 height 592
copy p "[PERSON_NAME][EMAIL_ADDRESS][DOMAIN_NAME]"
click at [527, 748] on div "Estonian to English Take over the chat" at bounding box center [499, 744] width 127 height 25
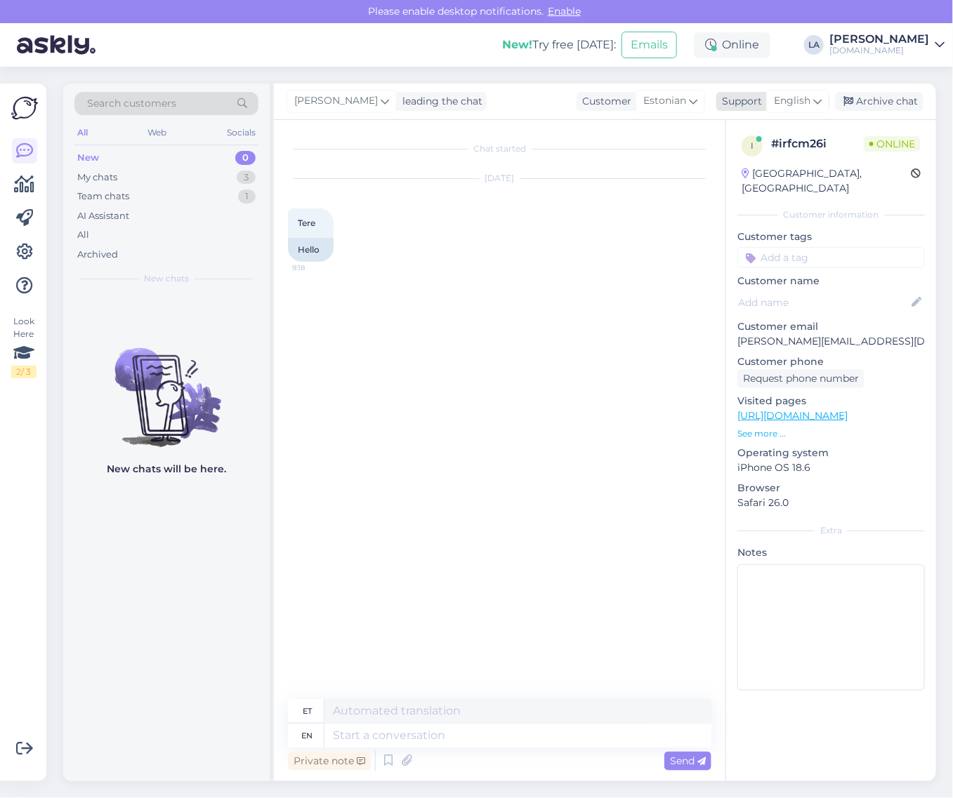
click at [813, 110] on div "English" at bounding box center [797, 101] width 63 height 22
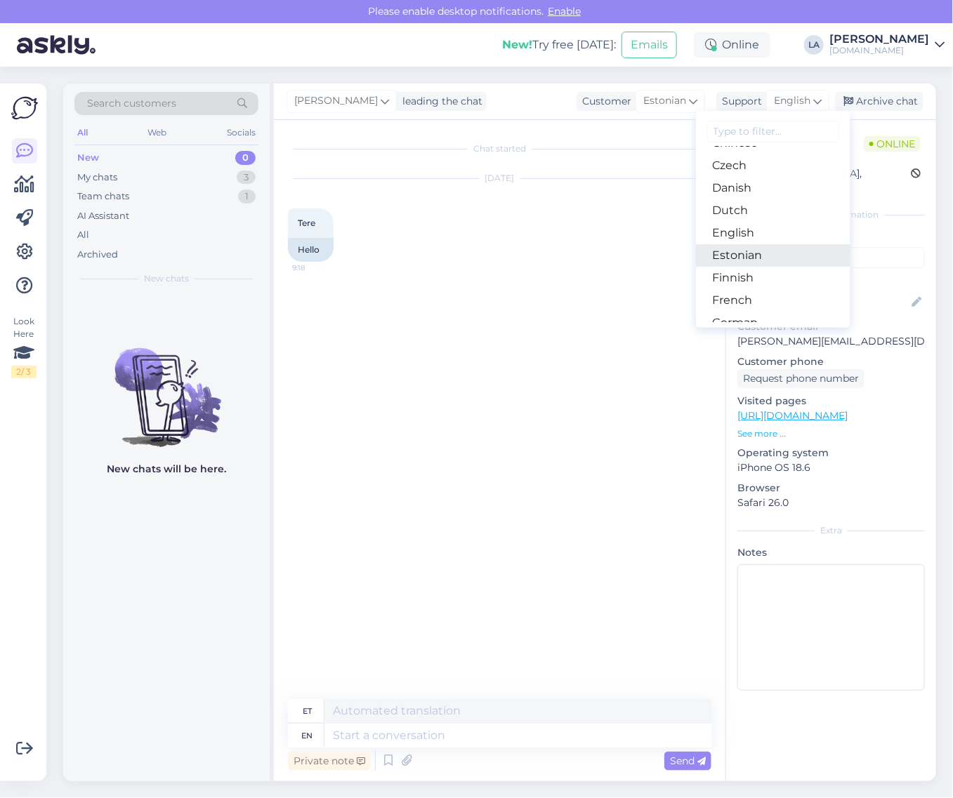
drag, startPoint x: 746, startPoint y: 247, endPoint x: 732, endPoint y: 256, distance: 16.2
click at [746, 247] on link "Estonian" at bounding box center [773, 255] width 154 height 22
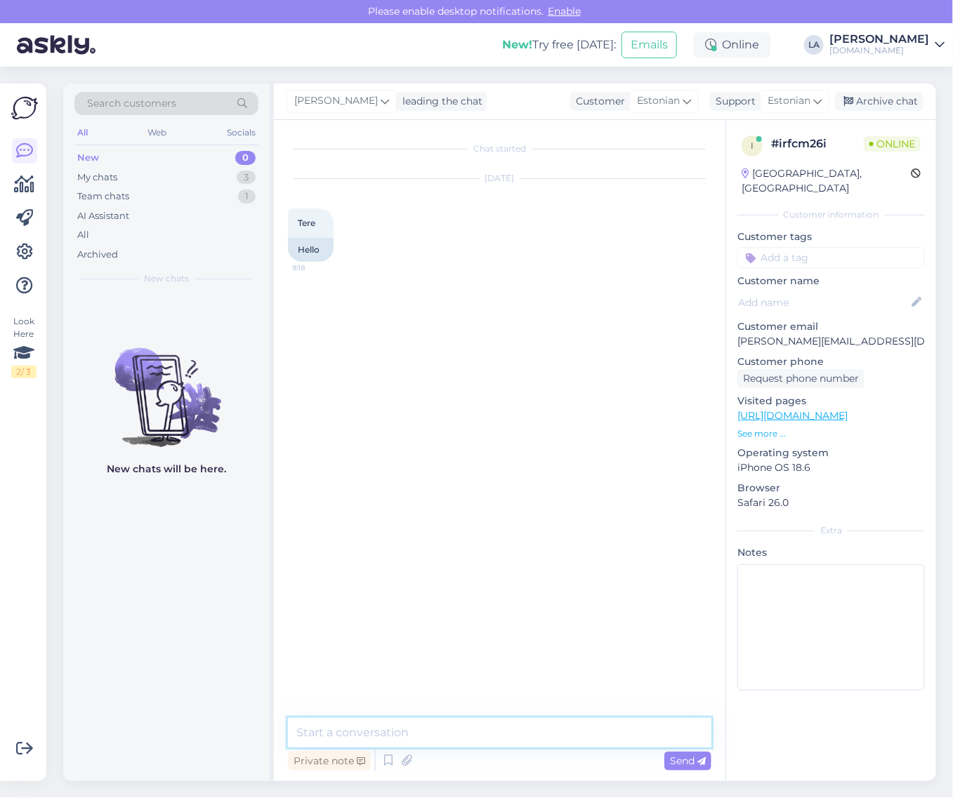
click at [366, 734] on textarea at bounding box center [499, 732] width 423 height 29
type textarea "Tere! Kuidas saame aidata?"
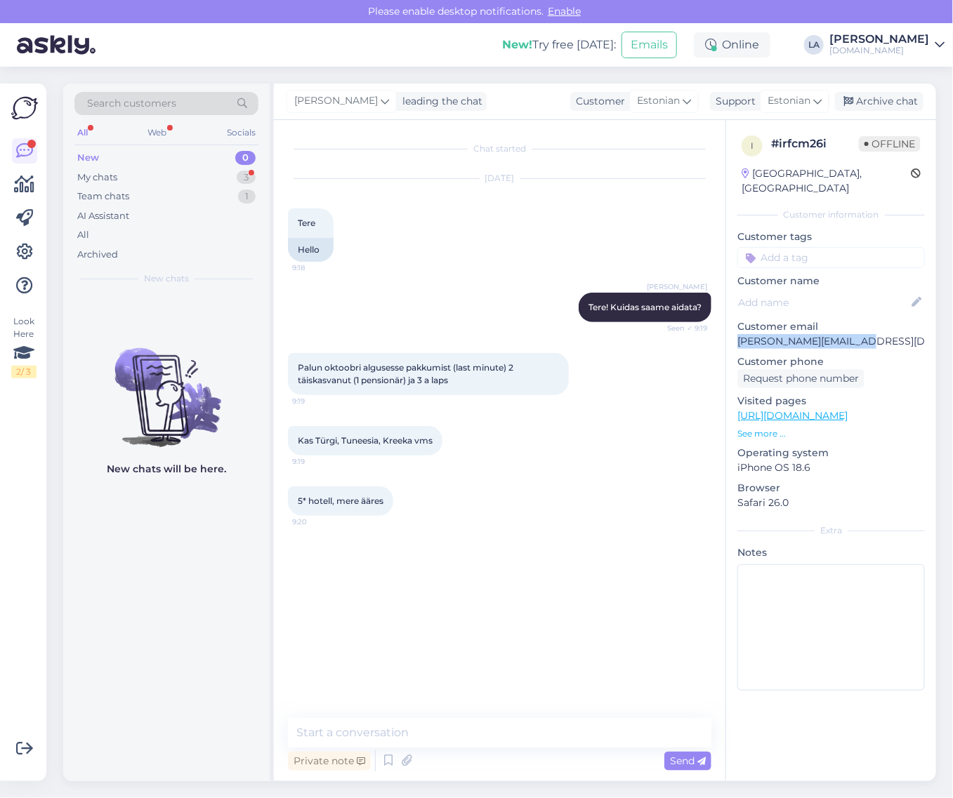
drag, startPoint x: 739, startPoint y: 324, endPoint x: 869, endPoint y: 335, distance: 130.4
click at [869, 335] on div "i # irfcm26i Offline [GEOGRAPHIC_DATA], [GEOGRAPHIC_DATA] Customer information …" at bounding box center [831, 416] width 210 height 592
copy p "[PERSON_NAME][EMAIL_ADDRESS][DOMAIN_NAME]"
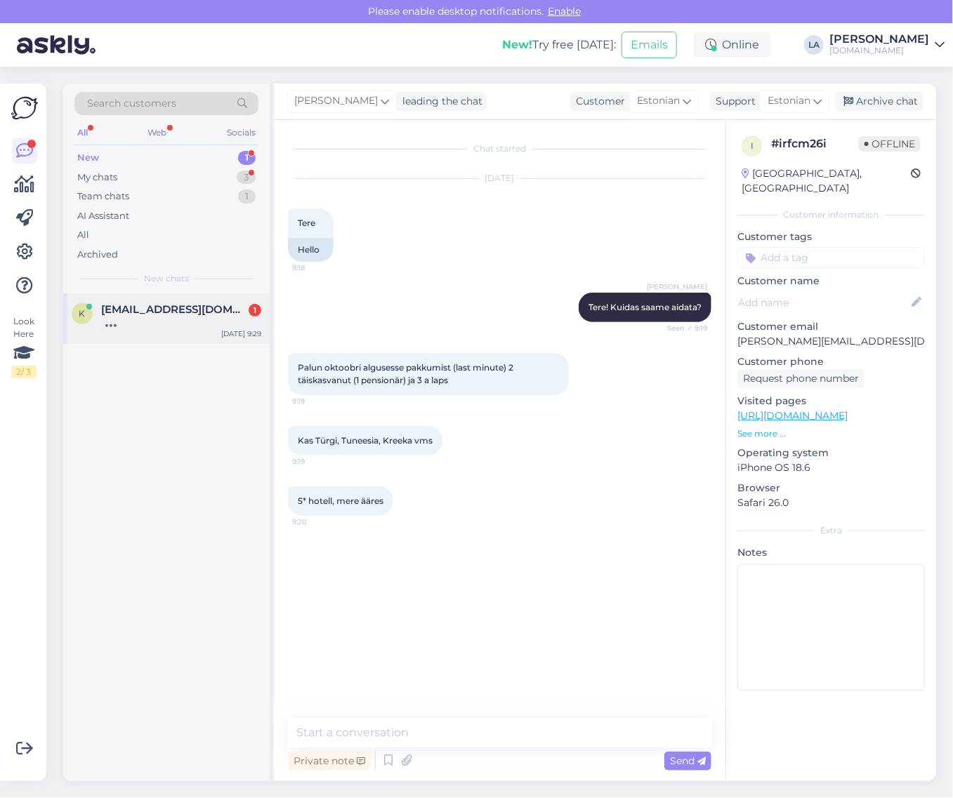
click at [176, 306] on span "[EMAIL_ADDRESS][DOMAIN_NAME]" at bounding box center [174, 309] width 146 height 13
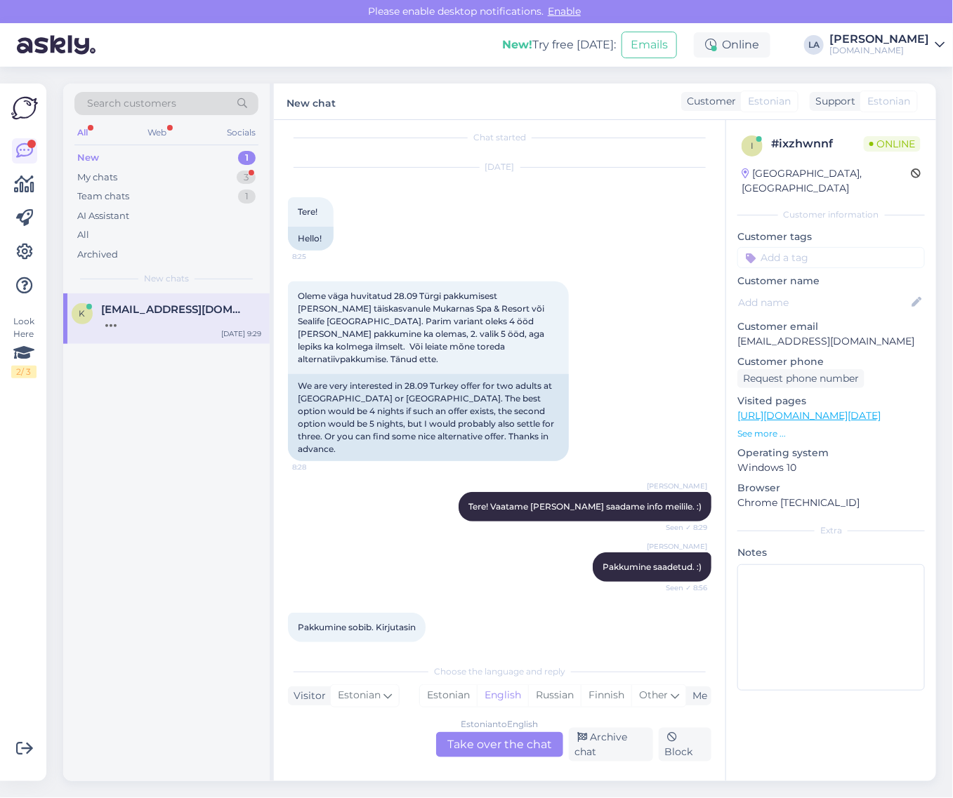
scroll to position [72, 0]
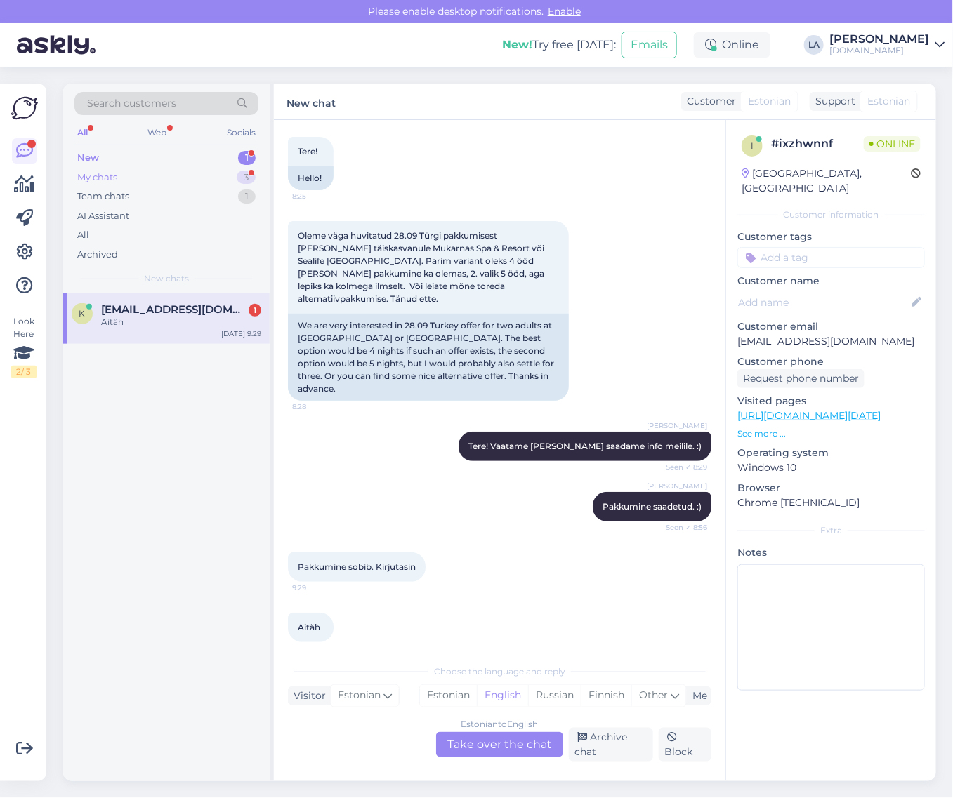
click at [195, 173] on div "My chats 3" at bounding box center [166, 178] width 184 height 20
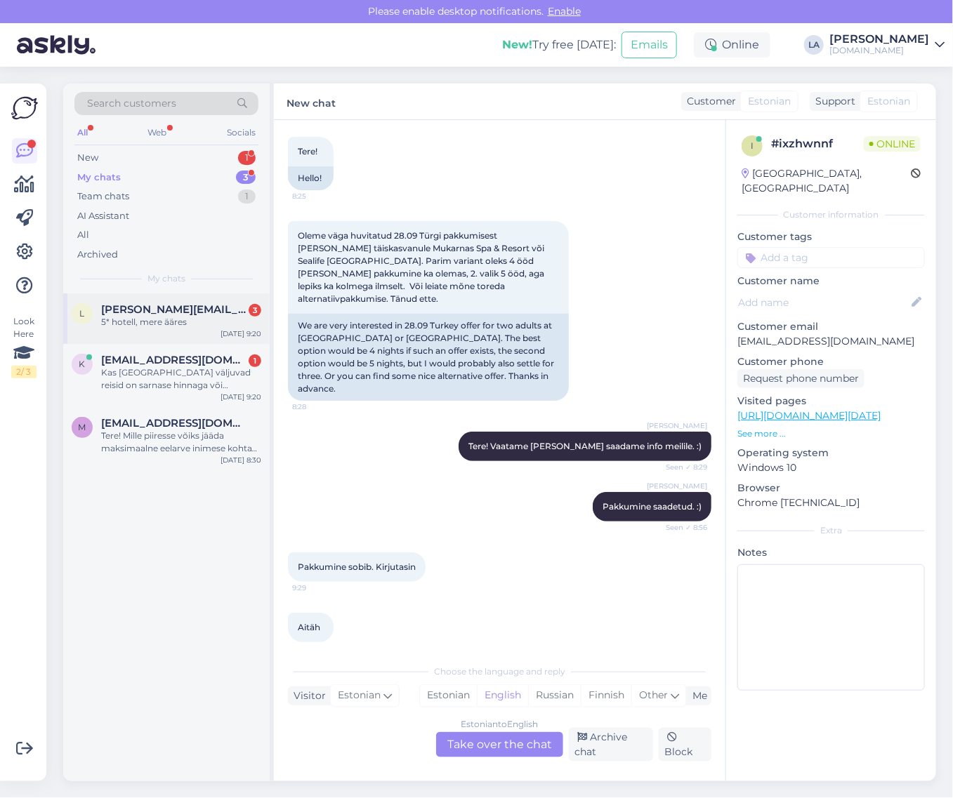
click at [204, 328] on div "5* hotell, mere ääres" at bounding box center [181, 322] width 160 height 13
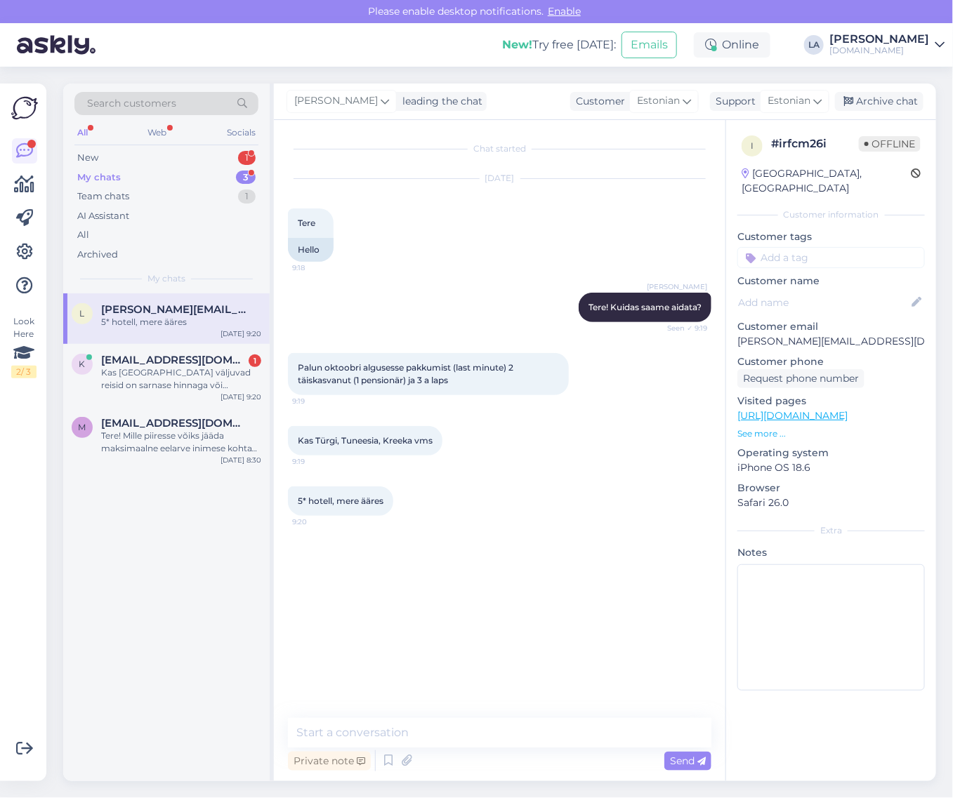
scroll to position [0, 0]
drag, startPoint x: 737, startPoint y: 330, endPoint x: 875, endPoint y: 334, distance: 137.7
click at [875, 334] on p "[PERSON_NAME][EMAIL_ADDRESS][DOMAIN_NAME]" at bounding box center [831, 341] width 188 height 15
copy p "[PERSON_NAME][EMAIL_ADDRESS][DOMAIN_NAME]"
click at [338, 103] on span "[PERSON_NAME]" at bounding box center [336, 100] width 84 height 15
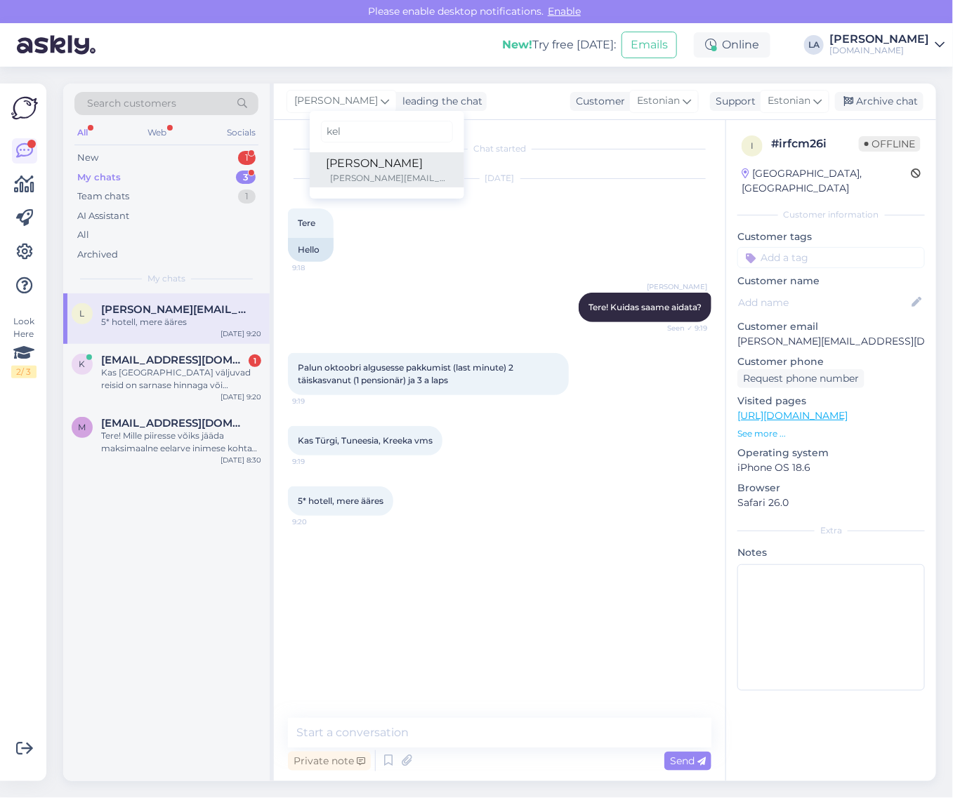
type input "kel"
click at [362, 170] on div "[PERSON_NAME]" at bounding box center [387, 163] width 121 height 17
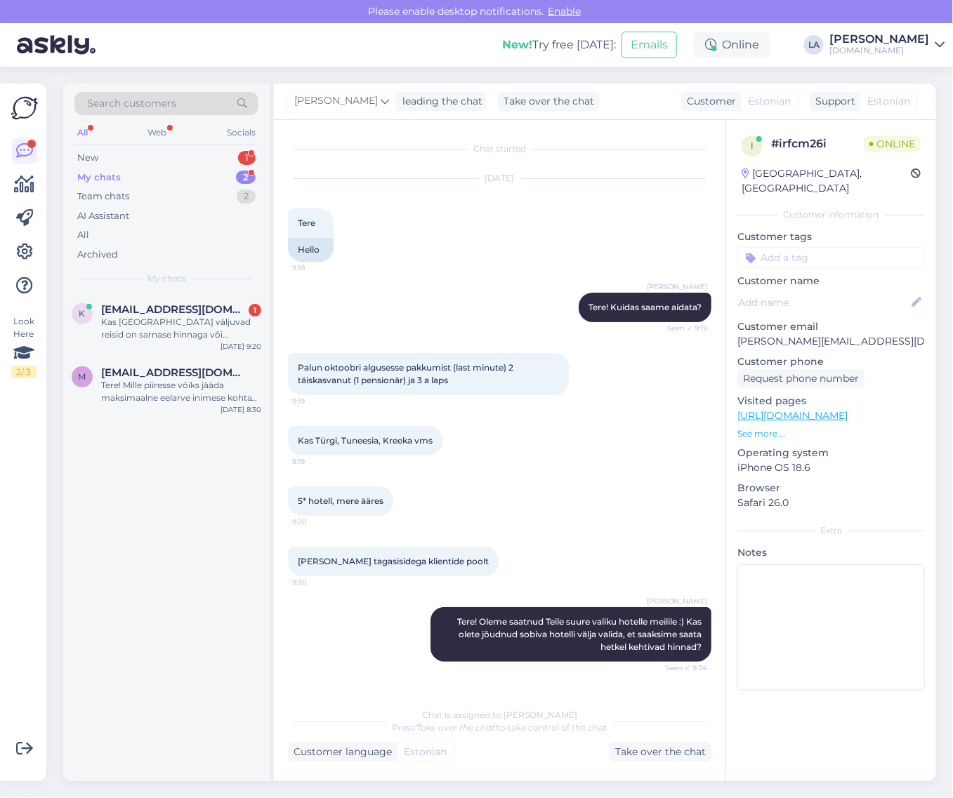
scroll to position [328, 0]
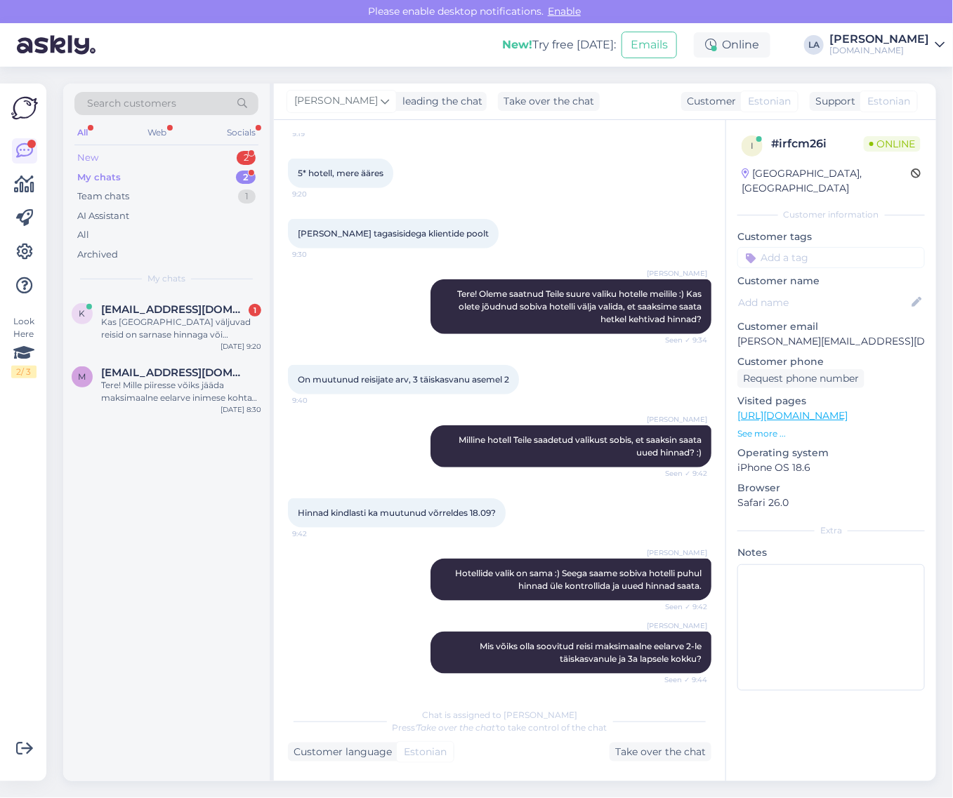
click at [204, 159] on div "New 2" at bounding box center [166, 158] width 184 height 20
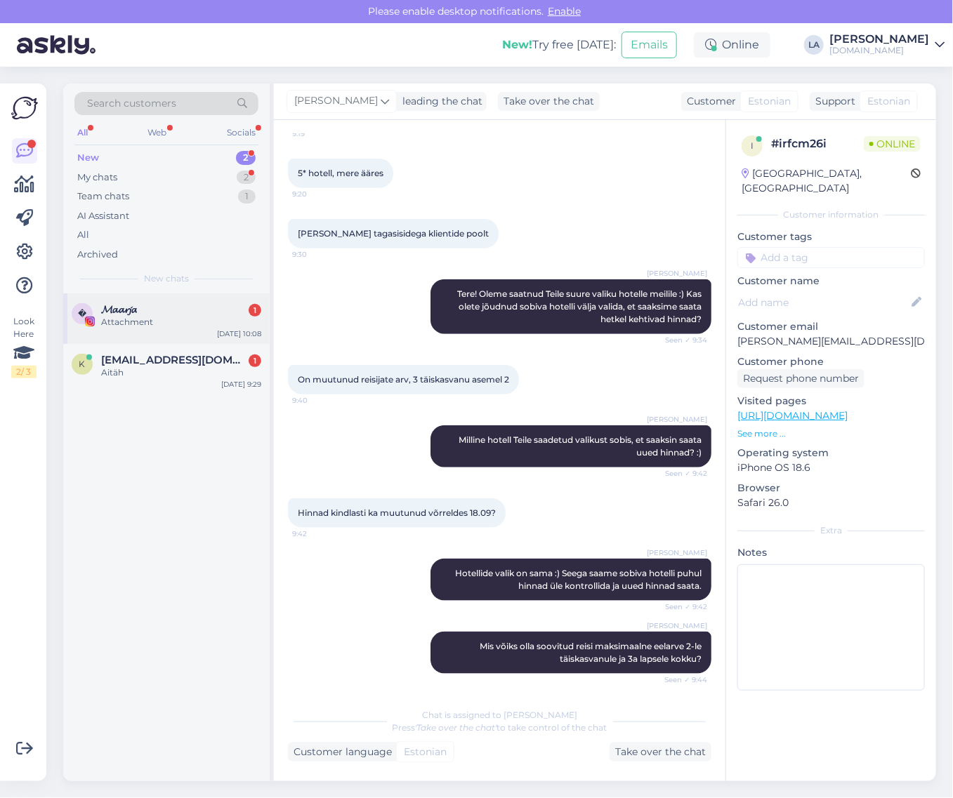
click at [180, 323] on div "Attachment" at bounding box center [181, 322] width 160 height 13
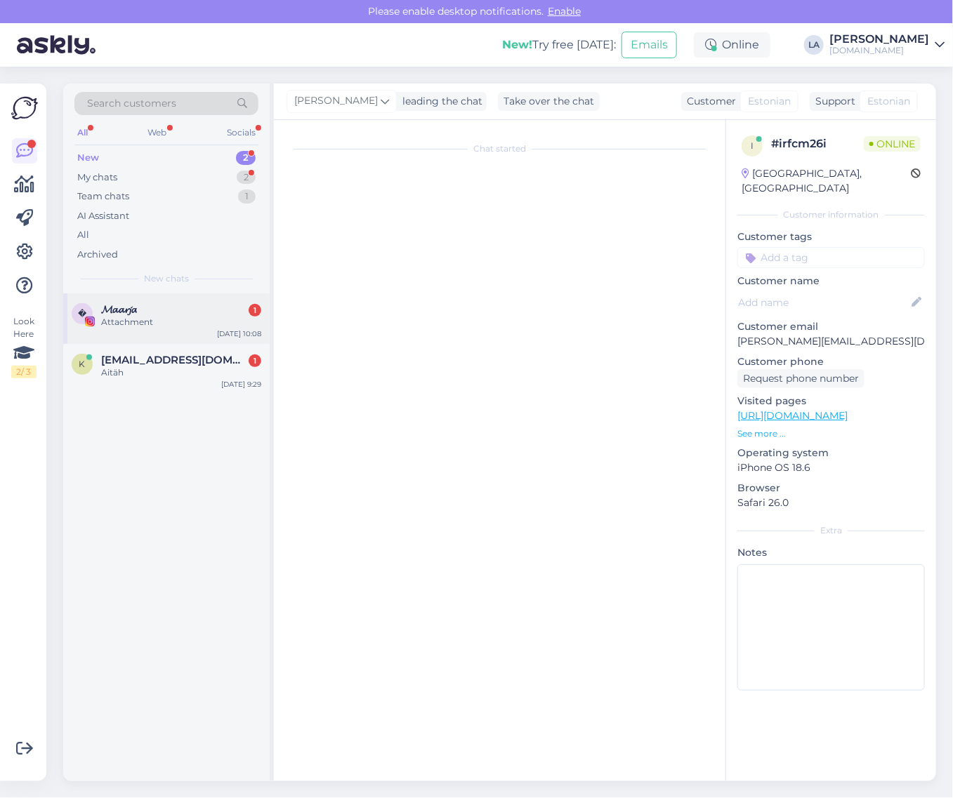
scroll to position [0, 0]
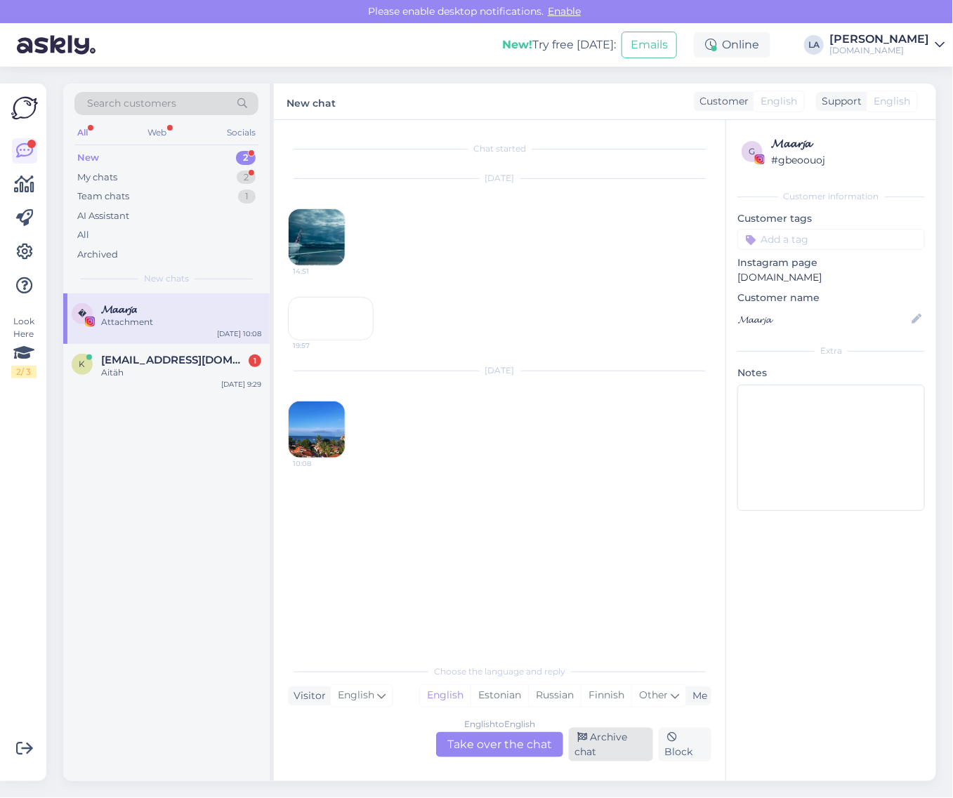
click at [599, 747] on div "Archive chat" at bounding box center [611, 745] width 84 height 34
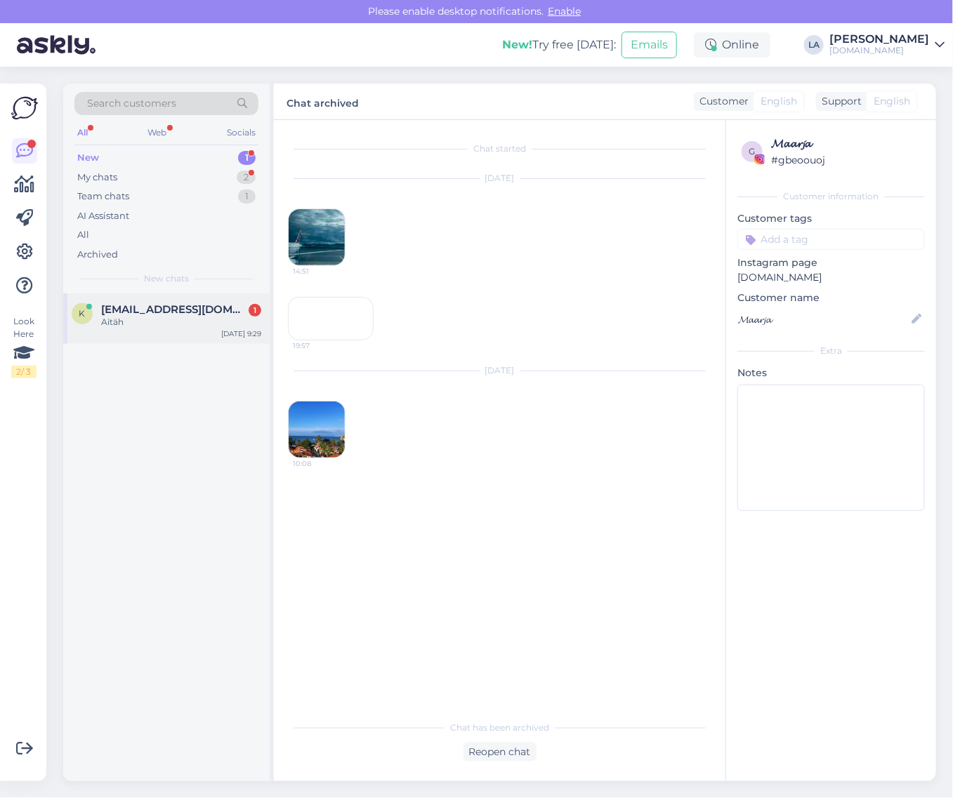
click at [211, 324] on div "Aitäh" at bounding box center [181, 322] width 160 height 13
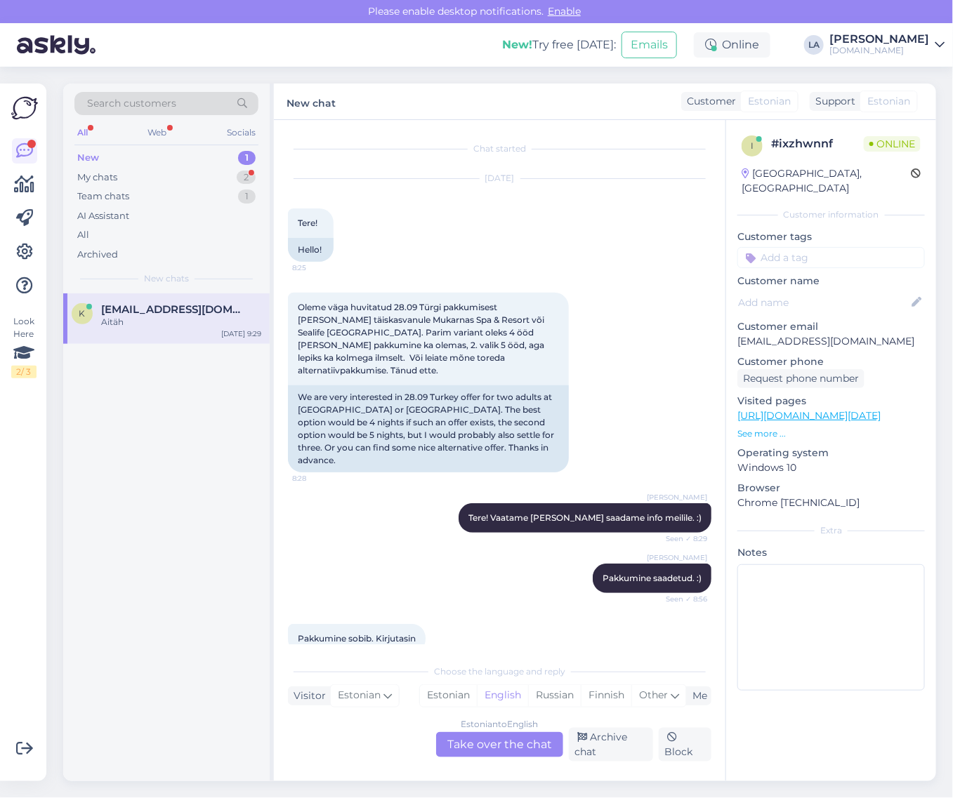
scroll to position [72, 0]
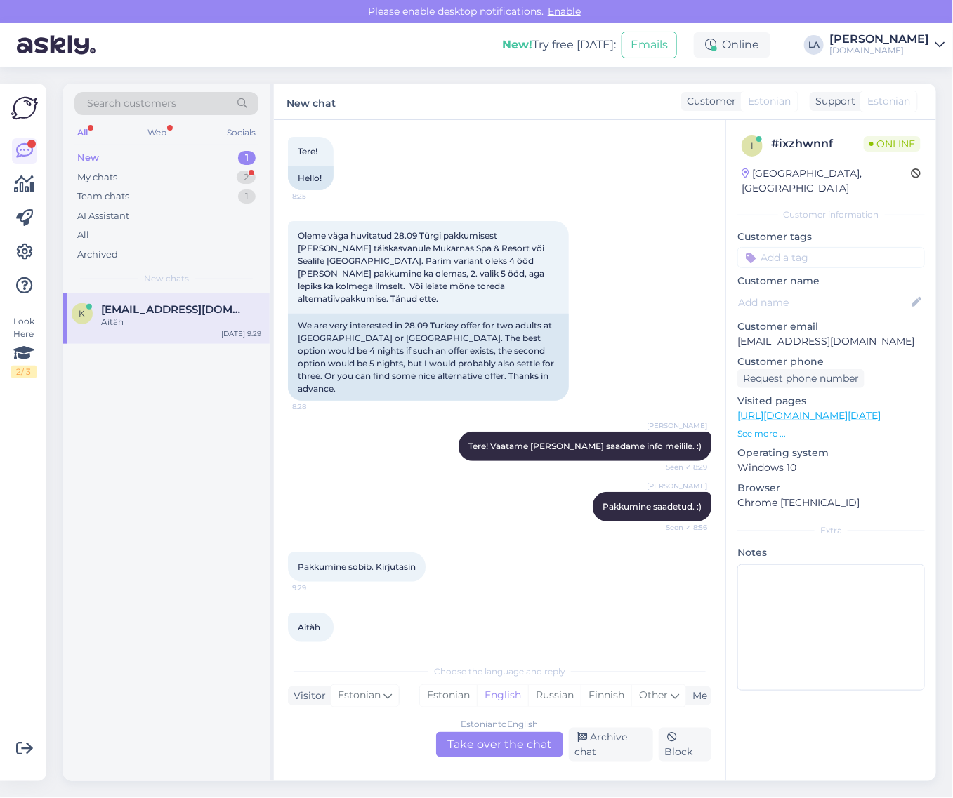
click at [400, 602] on div "Aitäh 9:29" at bounding box center [499, 628] width 423 height 60
click at [596, 746] on div "Archive chat" at bounding box center [611, 745] width 84 height 34
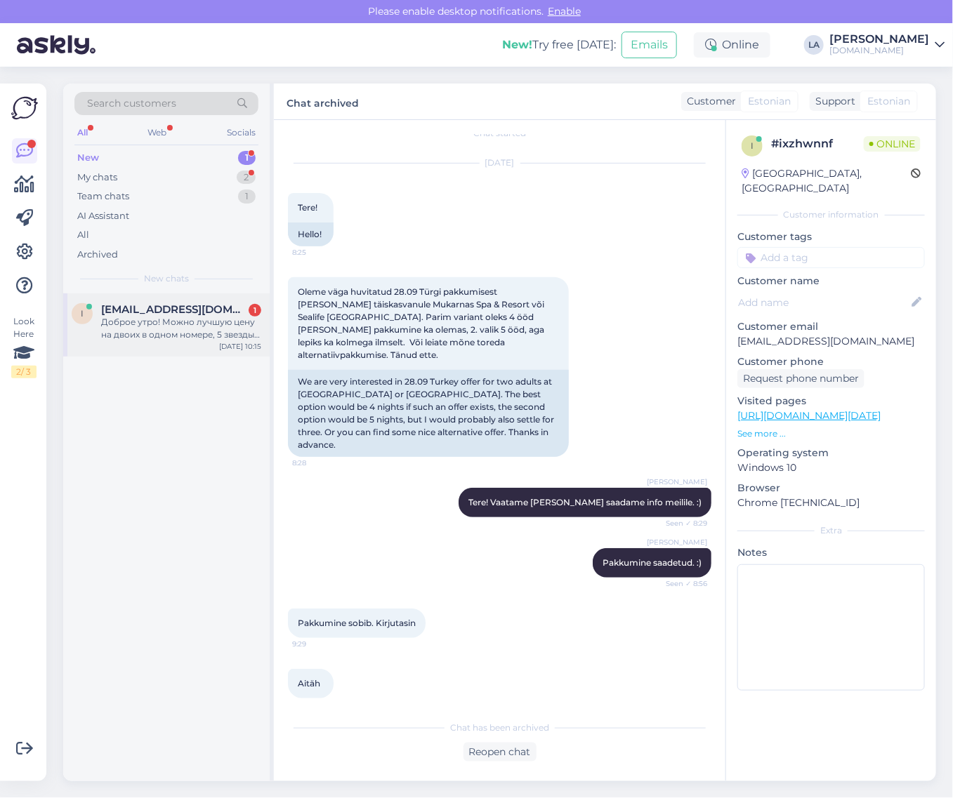
click at [228, 320] on div "Доброе утро! Можно лучшую цену на двоих в одном номере, 5 звезды, всё включено,…" at bounding box center [181, 328] width 160 height 25
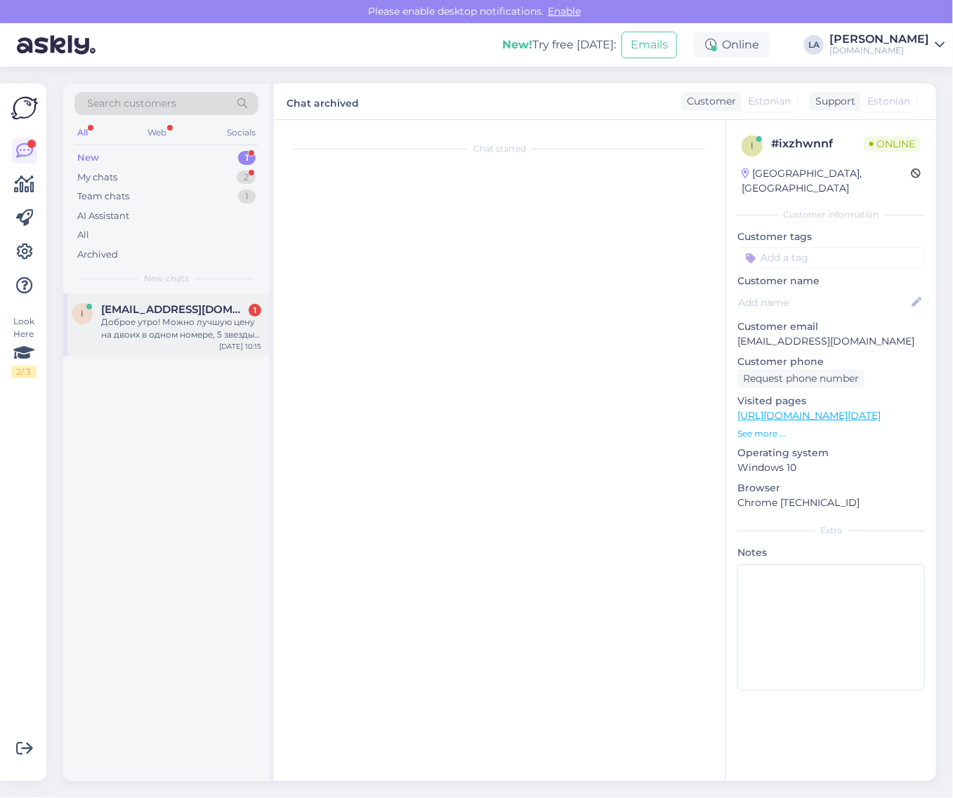
scroll to position [0, 0]
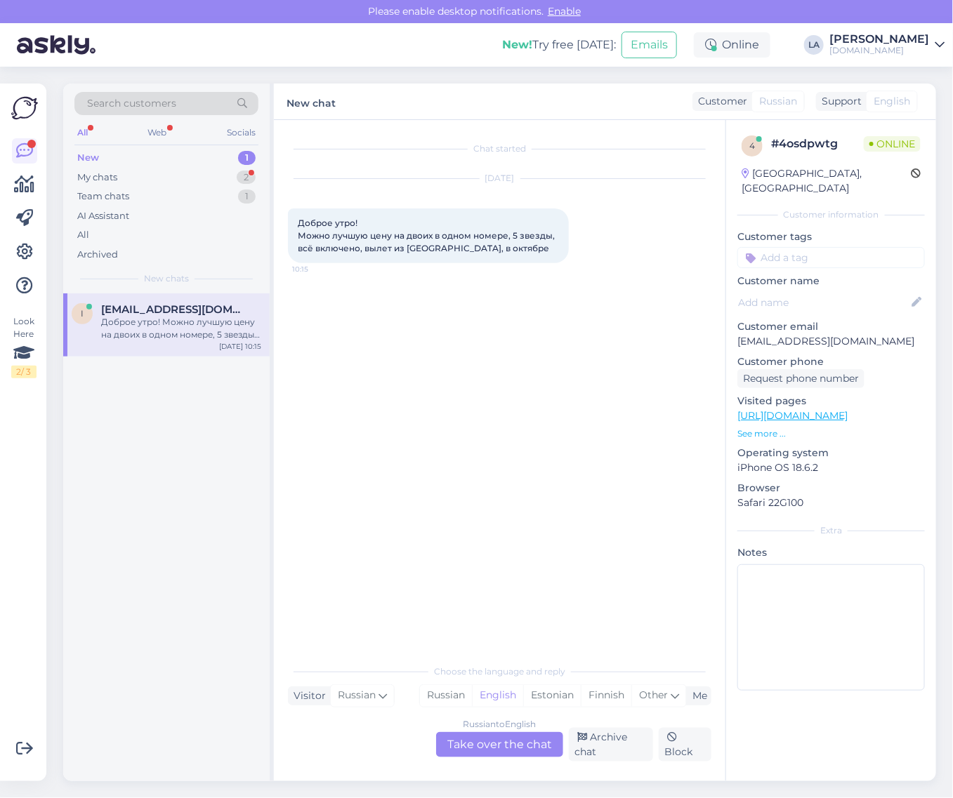
click at [482, 750] on div "Russian to English Take over the chat" at bounding box center [499, 744] width 127 height 25
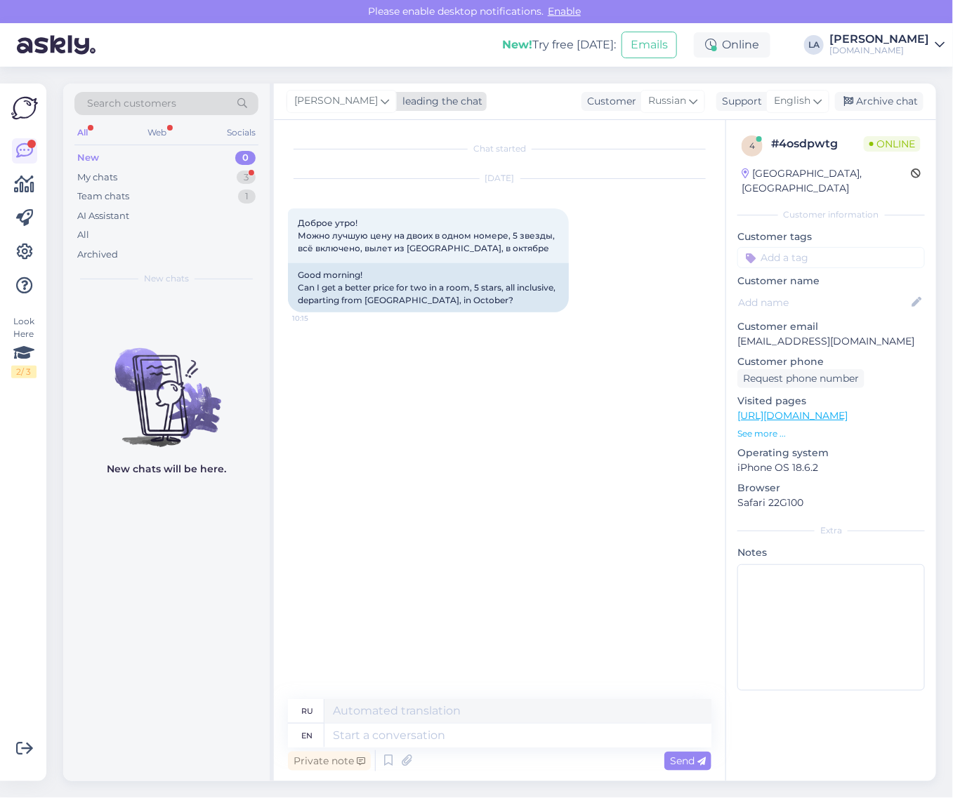
click at [313, 104] on span "[PERSON_NAME]" at bounding box center [336, 100] width 84 height 15
type input "tat"
click at [343, 167] on div "[PERSON_NAME]" at bounding box center [387, 163] width 121 height 17
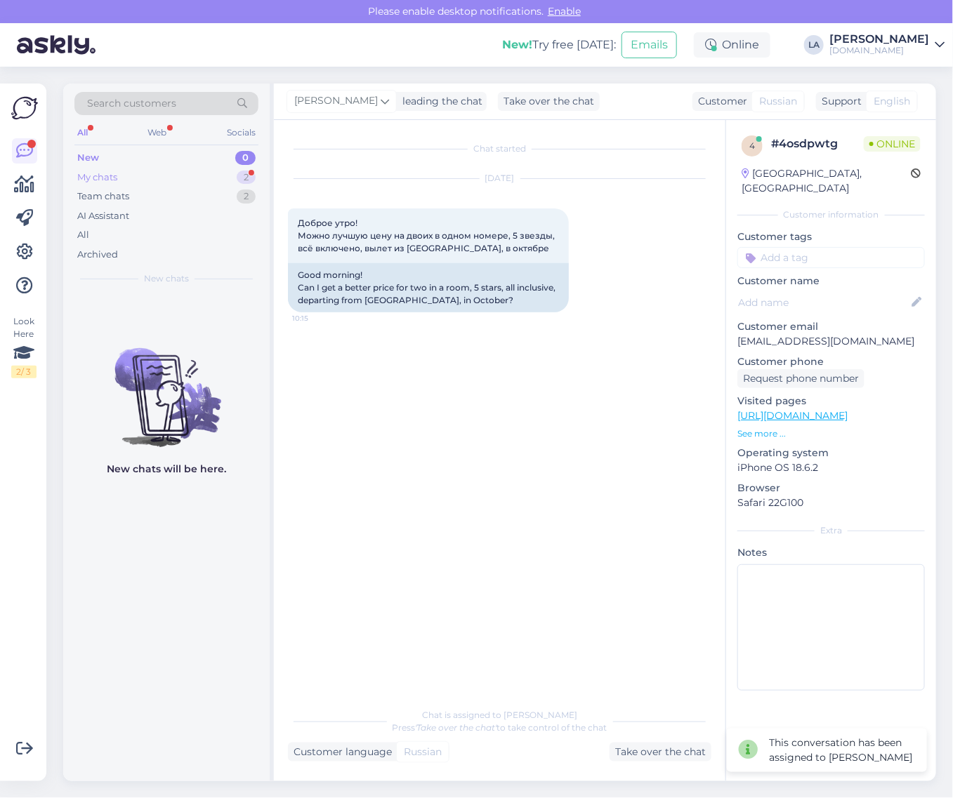
click at [248, 179] on div "2" at bounding box center [246, 178] width 19 height 14
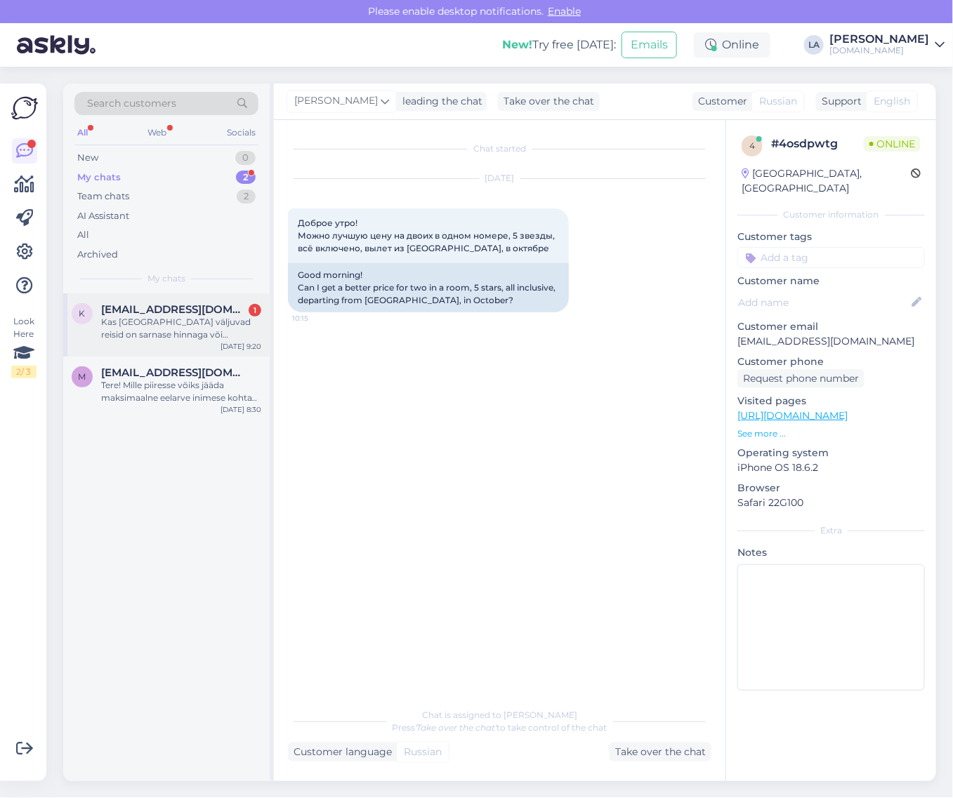
click at [166, 342] on div "K [EMAIL_ADDRESS][DOMAIN_NAME] 1 Kas [GEOGRAPHIC_DATA] väljuvad reisid on sarna…" at bounding box center [166, 325] width 206 height 63
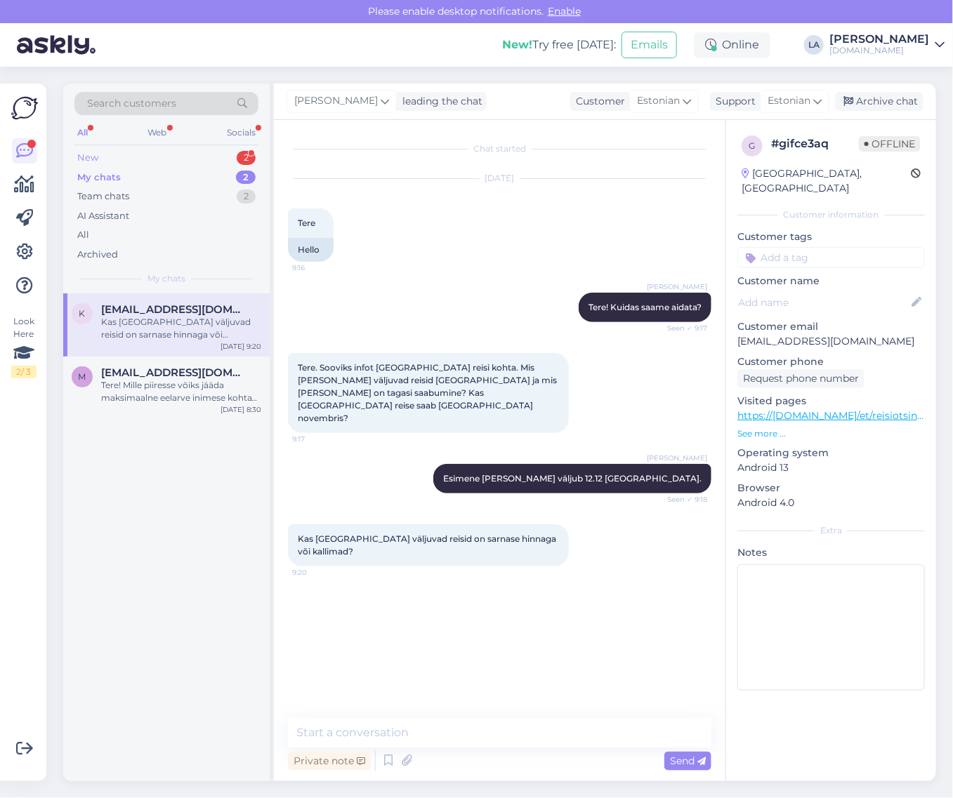
click at [246, 156] on div "2" at bounding box center [246, 158] width 19 height 14
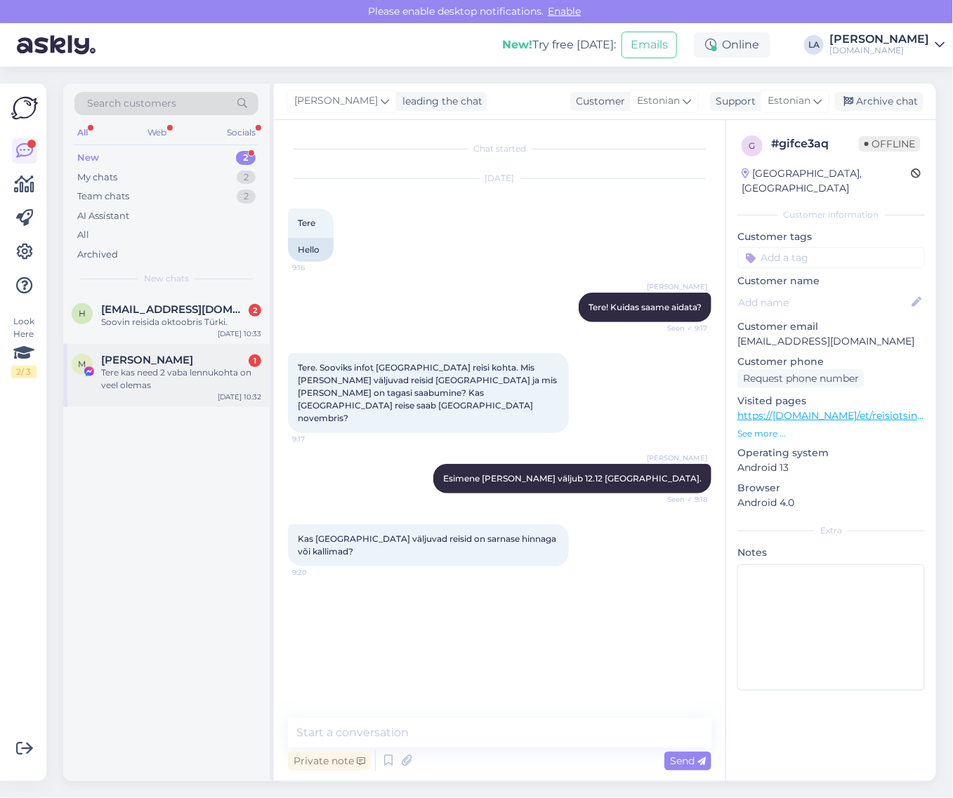
click at [206, 371] on div "Tere kas need 2 vaba lennukohta on veel olemas" at bounding box center [181, 379] width 160 height 25
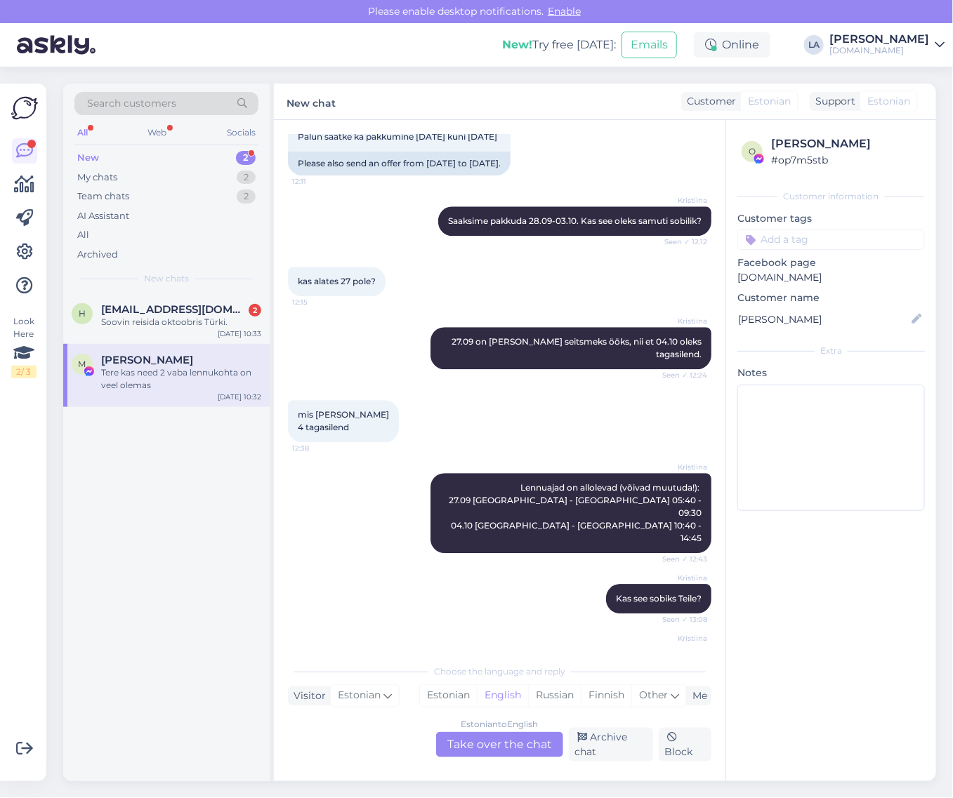
scroll to position [1371, 0]
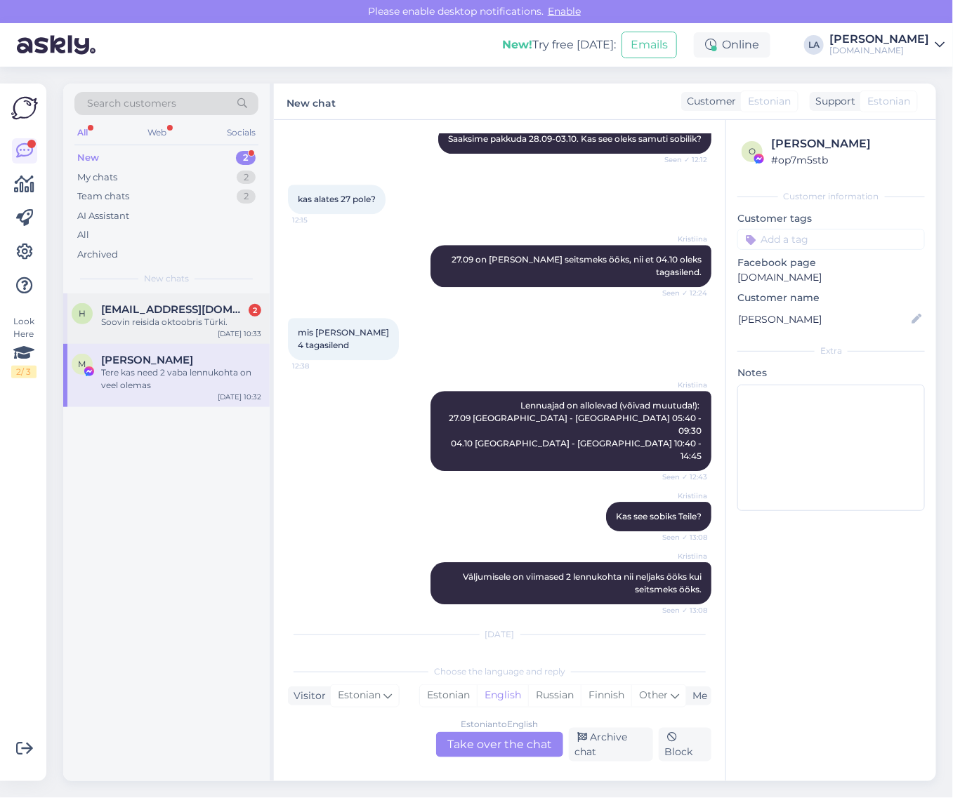
click at [173, 316] on div "Soovin reisida oktoobris Türki." at bounding box center [181, 322] width 160 height 13
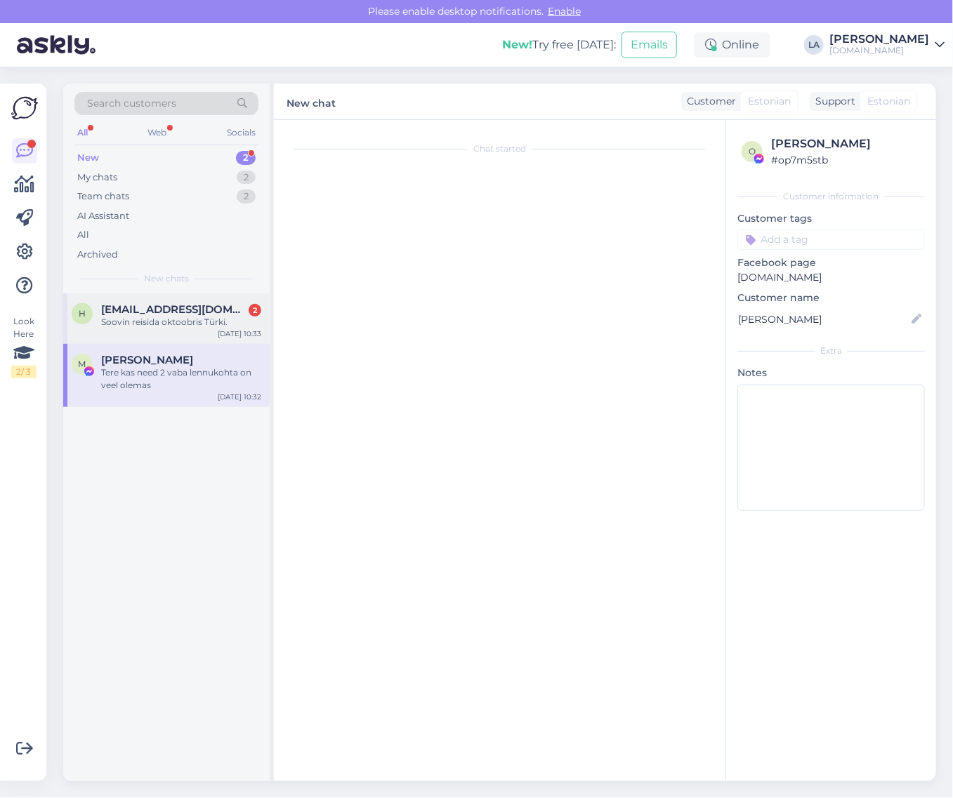
scroll to position [0, 0]
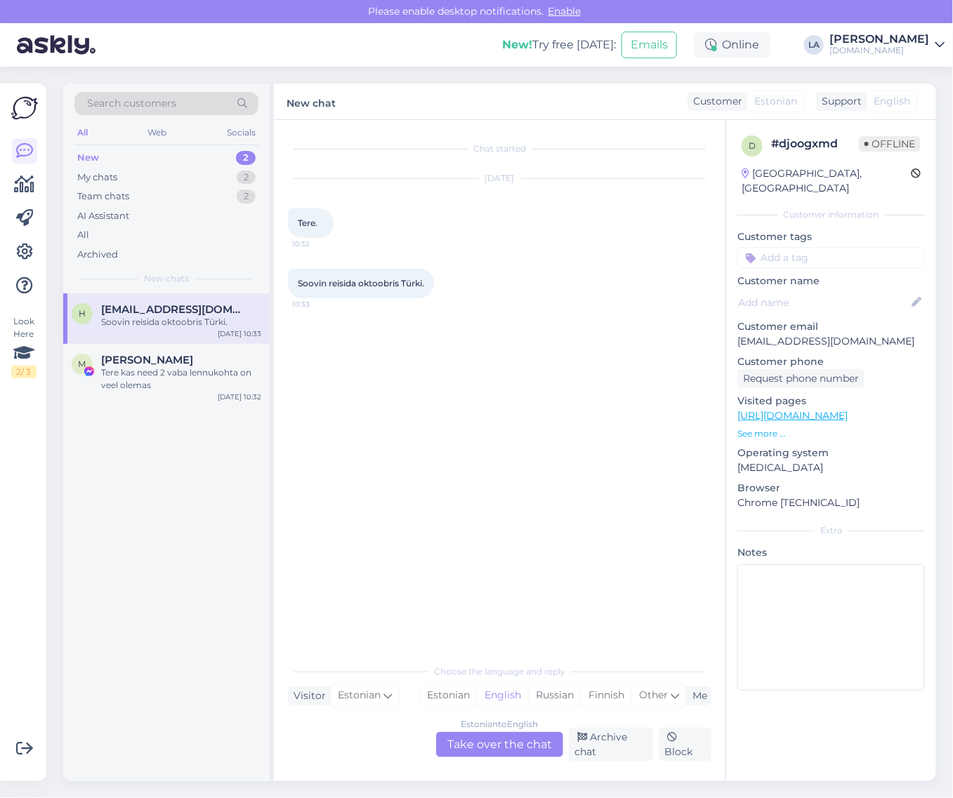
click at [499, 745] on div "Estonian to English Take over the chat" at bounding box center [499, 744] width 127 height 25
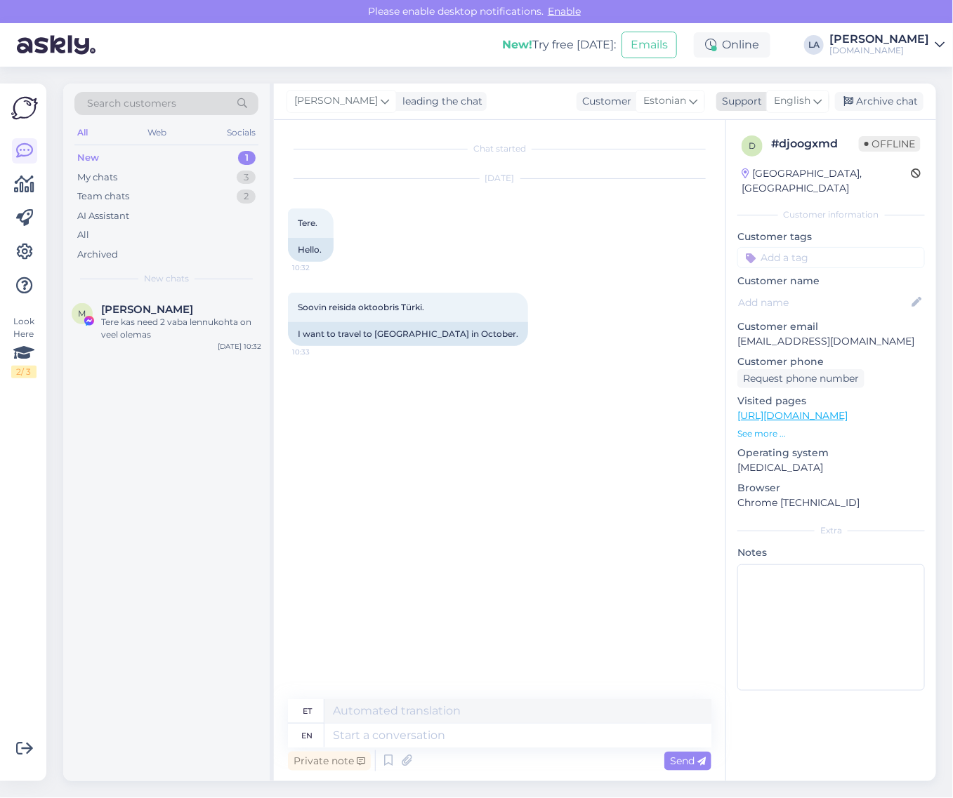
click at [808, 107] on span "English" at bounding box center [792, 100] width 37 height 15
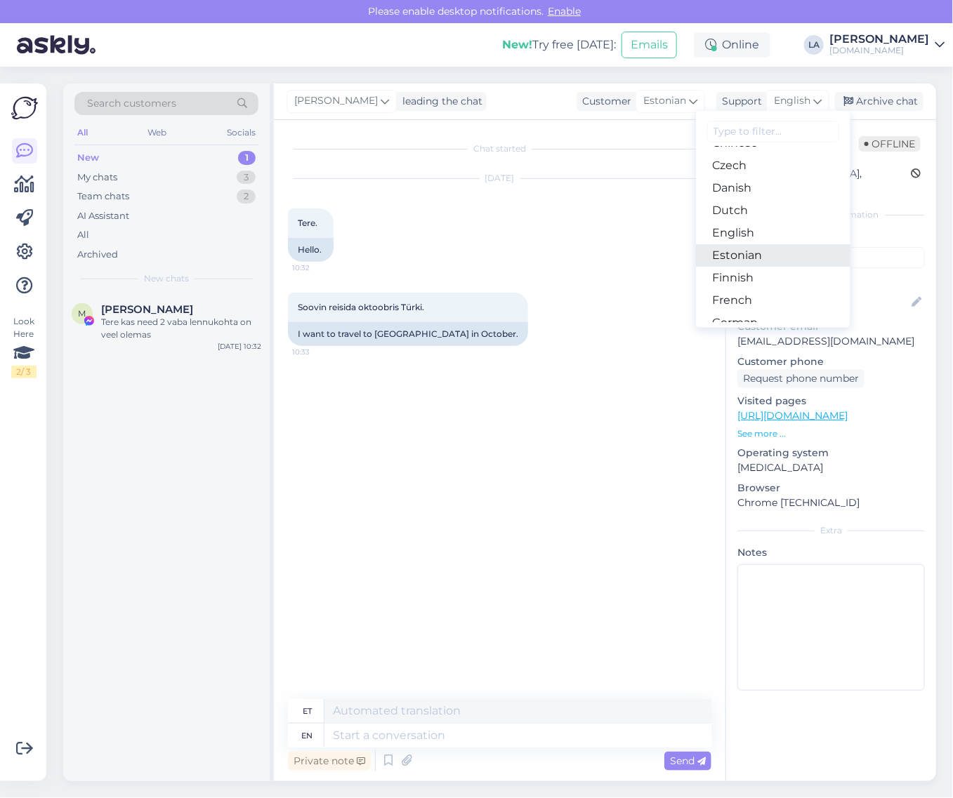
click at [764, 254] on link "Estonian" at bounding box center [773, 255] width 154 height 22
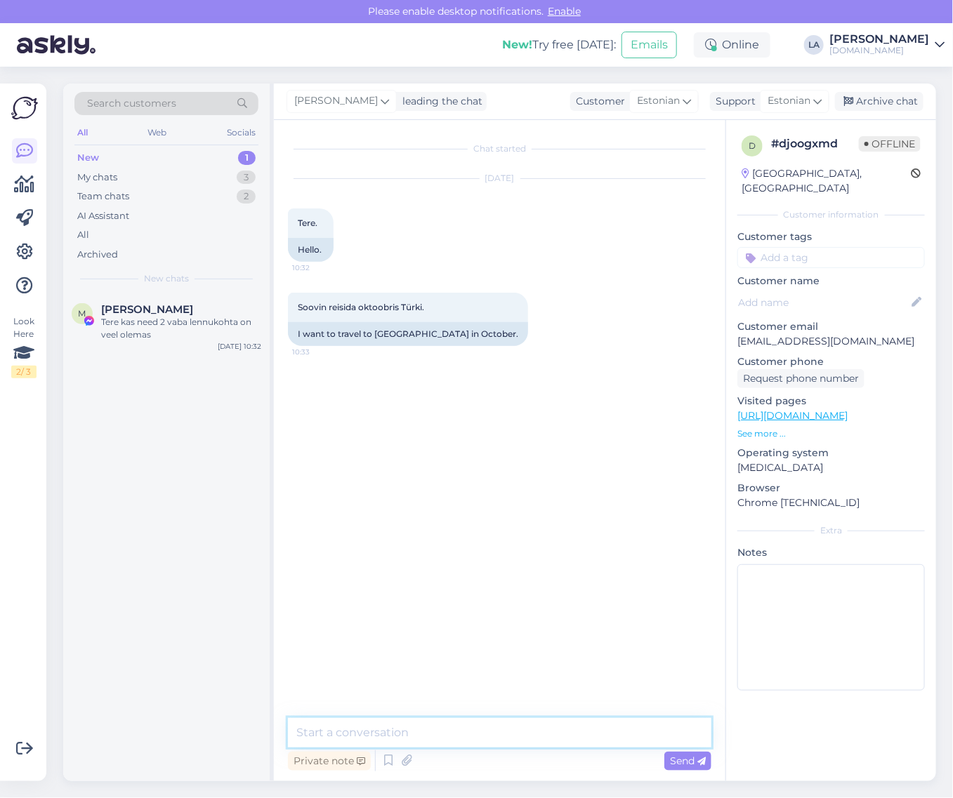
click at [383, 737] on textarea at bounding box center [499, 732] width 423 height 29
type textarea "Tere! Palun täpsustage ka reisijate arv ja sobilik periood reisimiseks."
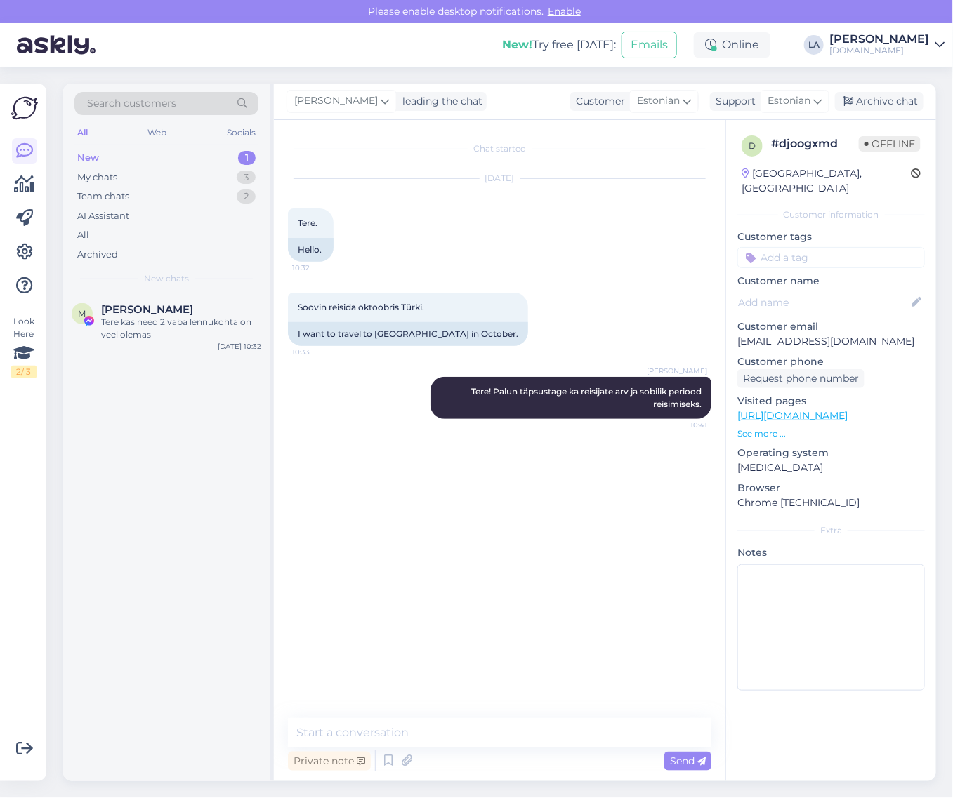
drag, startPoint x: 851, startPoint y: 107, endPoint x: 836, endPoint y: 113, distance: 16.0
click at [851, 106] on div "Archive chat" at bounding box center [879, 101] width 88 height 19
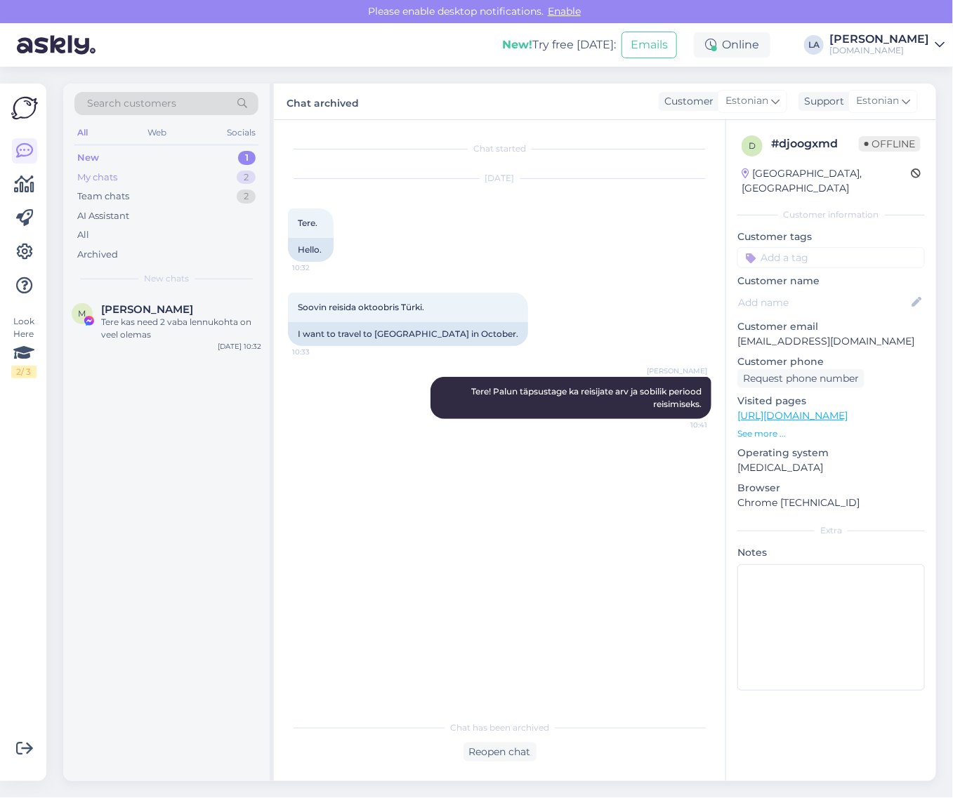
click at [240, 178] on div "2" at bounding box center [246, 178] width 19 height 14
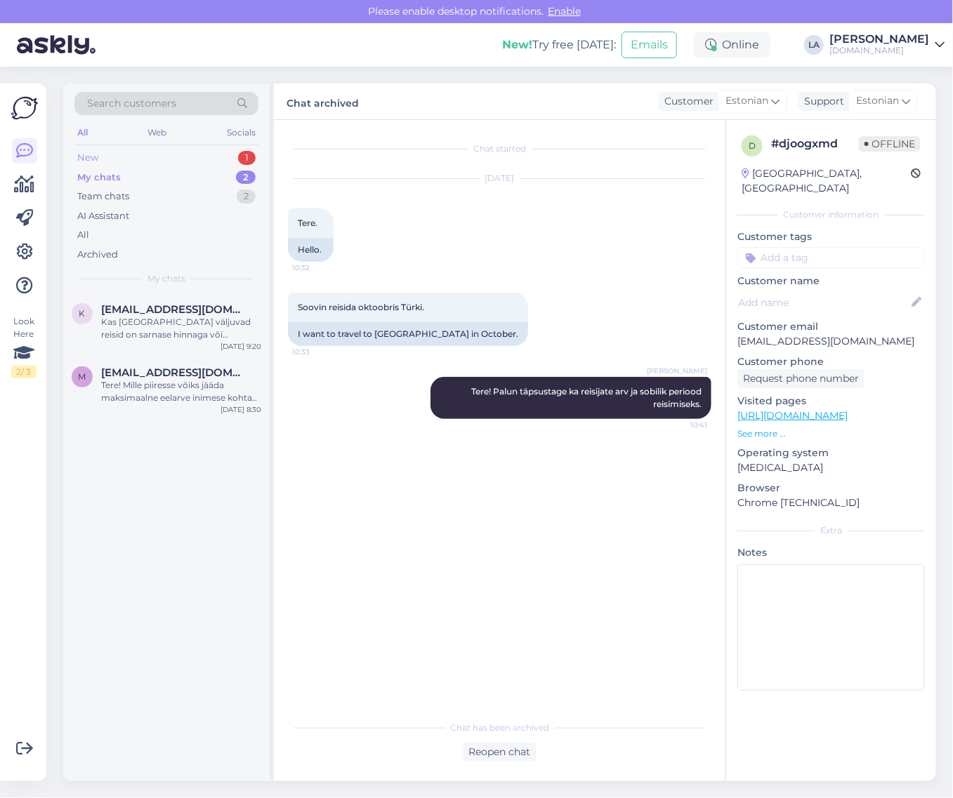
click at [220, 160] on div "New 1" at bounding box center [166, 158] width 184 height 20
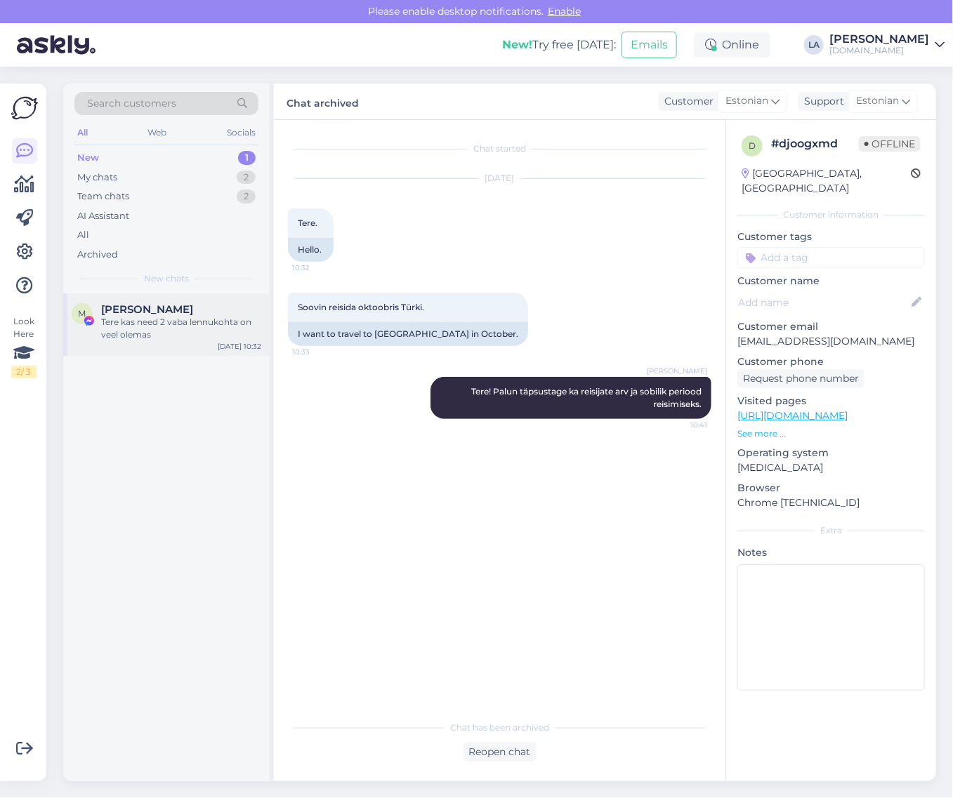
click at [184, 330] on div "Tere kas need 2 vaba lennukohta on veel olemas" at bounding box center [181, 328] width 160 height 25
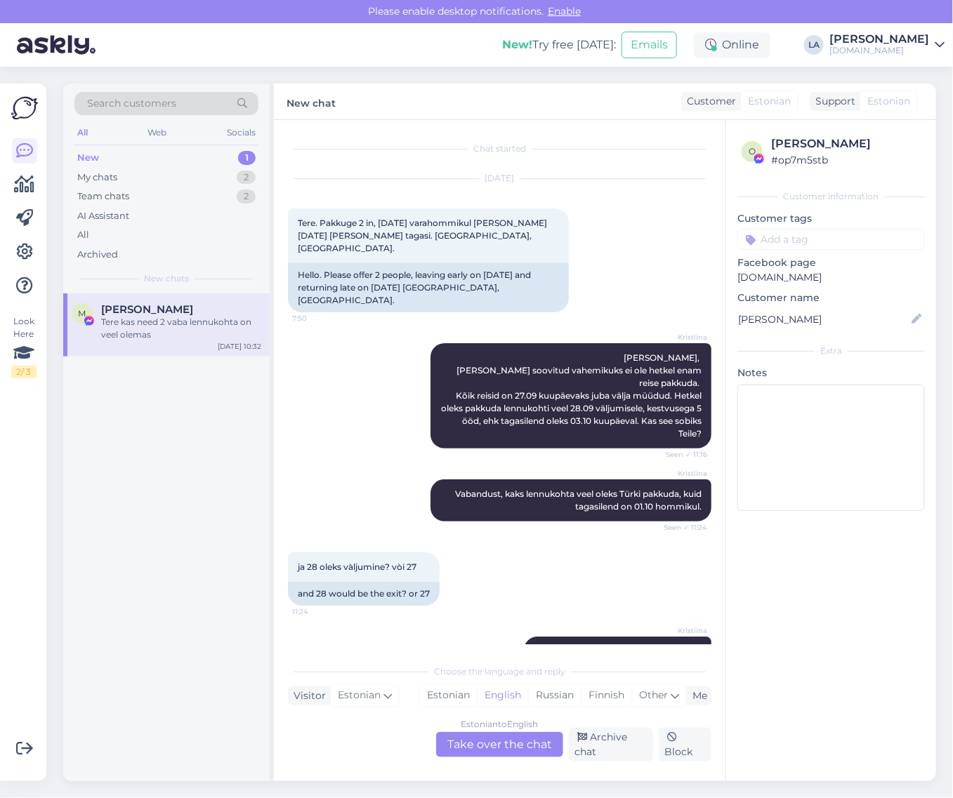
scroll to position [1371, 0]
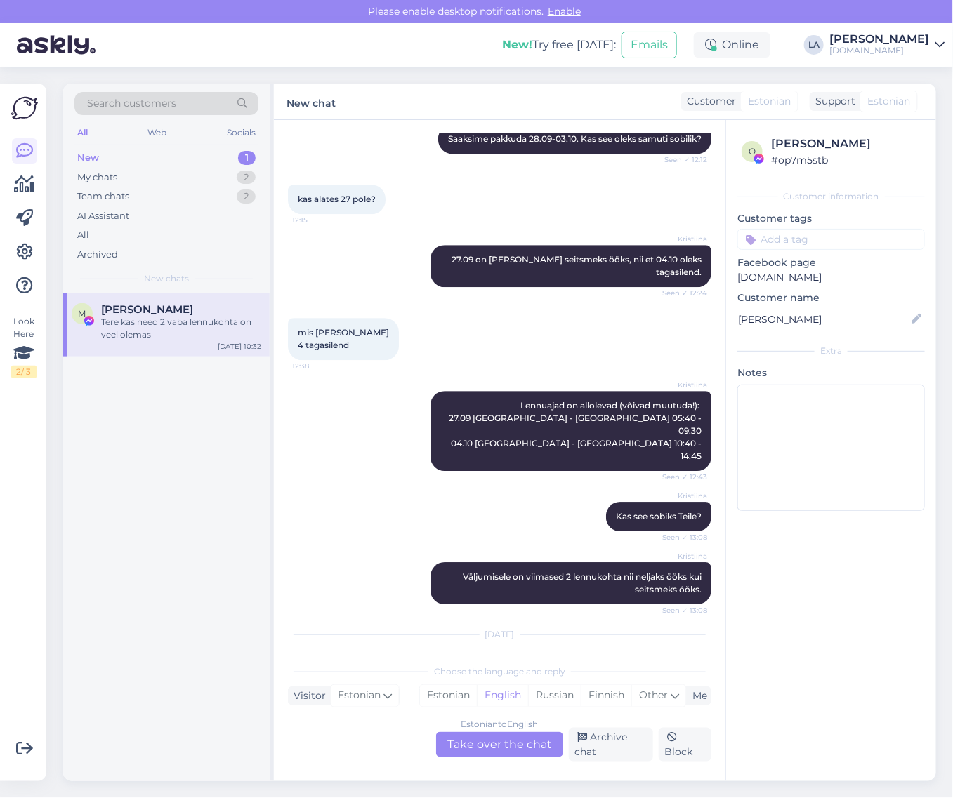
click at [104, 327] on div "Tere kas need 2 vaba lennukohta on veel olemas" at bounding box center [181, 328] width 160 height 25
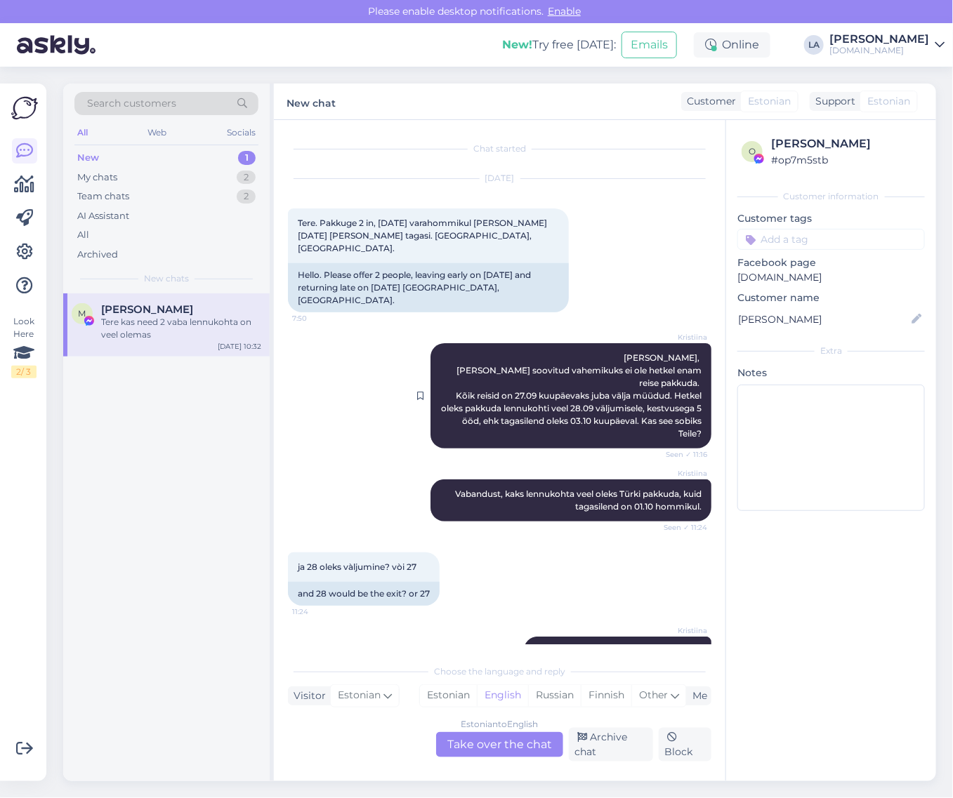
scroll to position [351, 0]
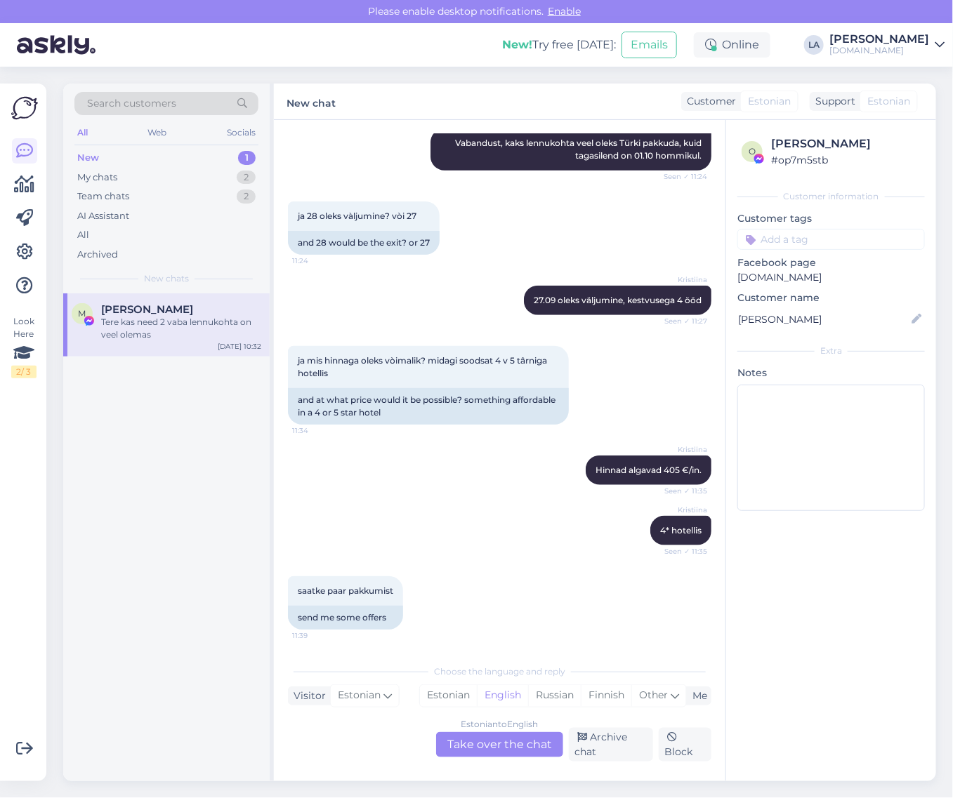
click at [541, 749] on div "Estonian to English Take over the chat" at bounding box center [499, 744] width 127 height 25
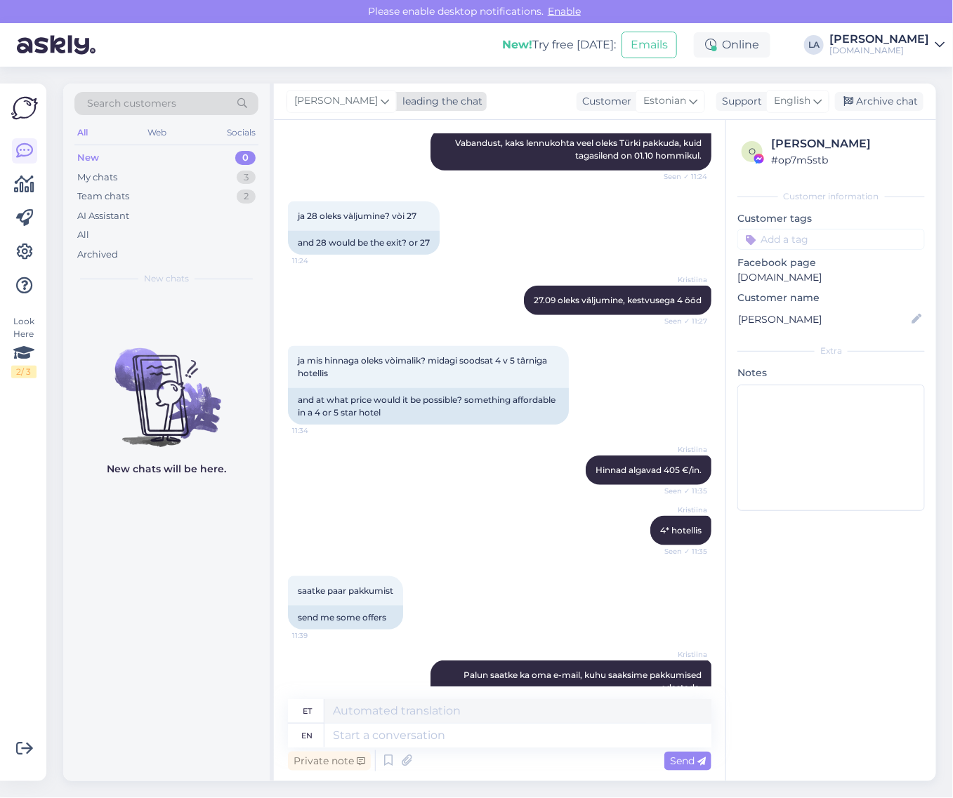
click at [335, 102] on span "[PERSON_NAME]" at bounding box center [336, 100] width 84 height 15
type input "[PERSON_NAME]"
click at [348, 155] on div "Kristiina" at bounding box center [387, 163] width 121 height 17
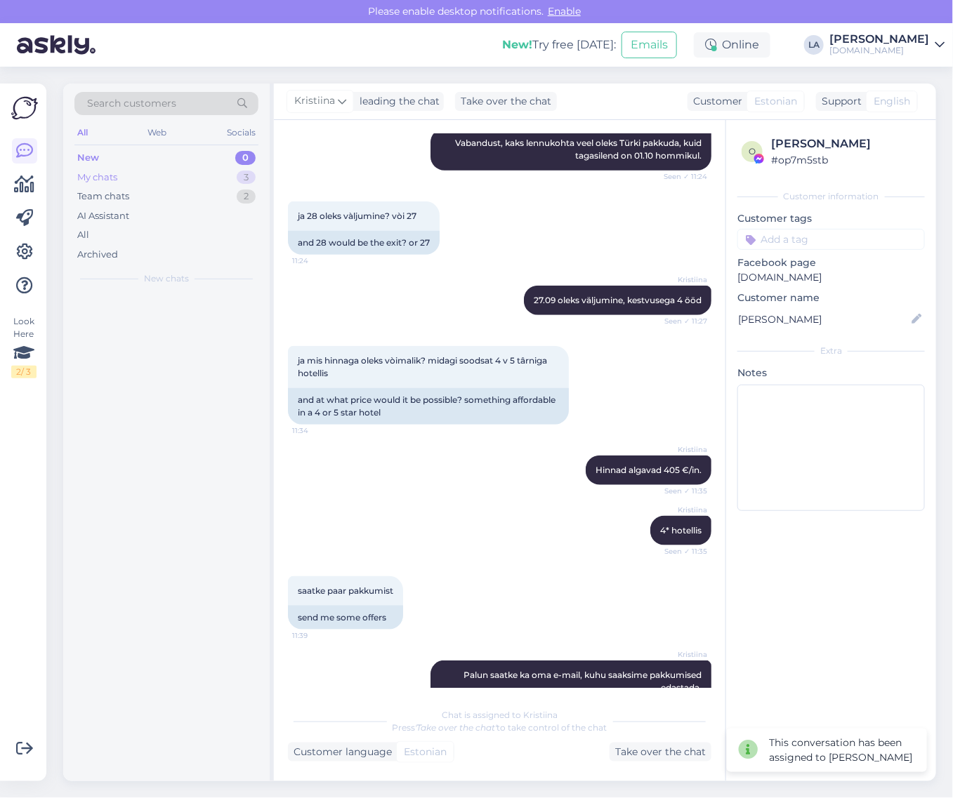
click at [232, 180] on div "My chats 3" at bounding box center [166, 178] width 184 height 20
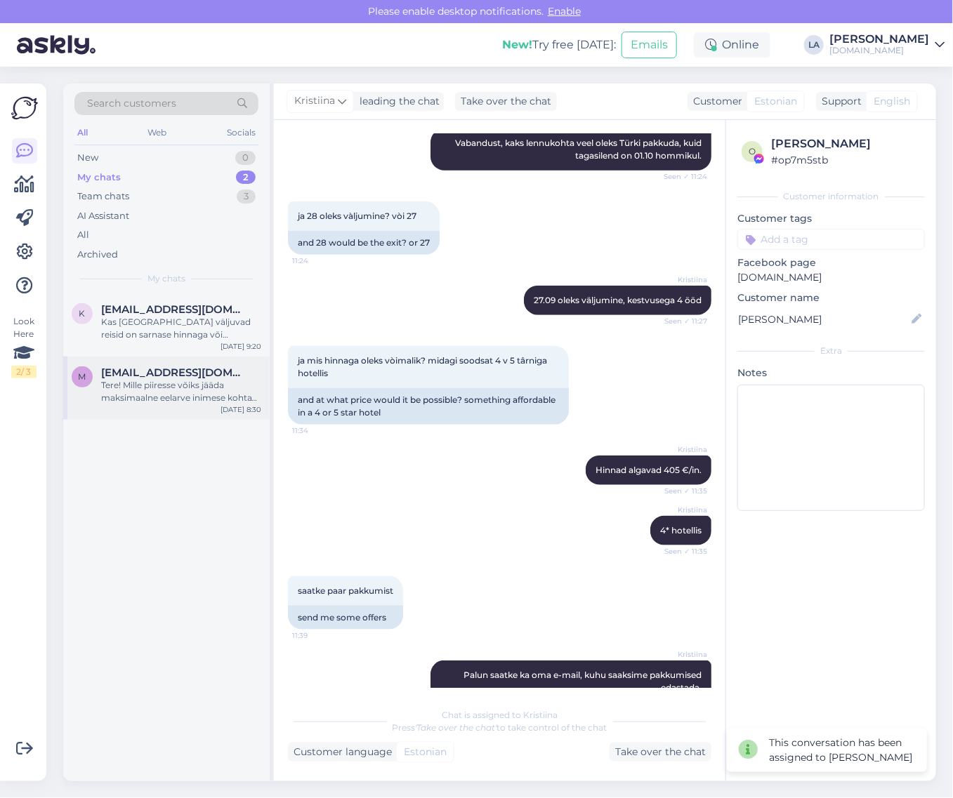
click at [170, 394] on div "Tere! Mille piiresse võiks jääda maksimaalne eelarve inimese kohta? :)" at bounding box center [181, 391] width 160 height 25
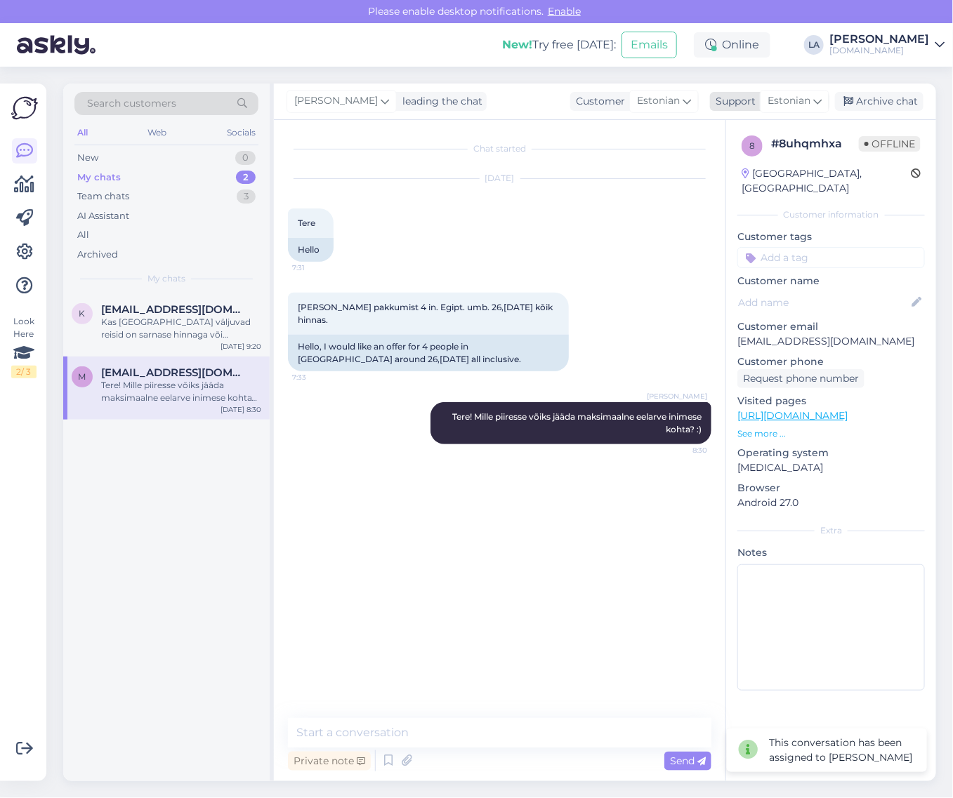
drag, startPoint x: 879, startPoint y: 95, endPoint x: 843, endPoint y: 107, distance: 37.8
click at [880, 95] on div "Archive chat" at bounding box center [879, 101] width 88 height 19
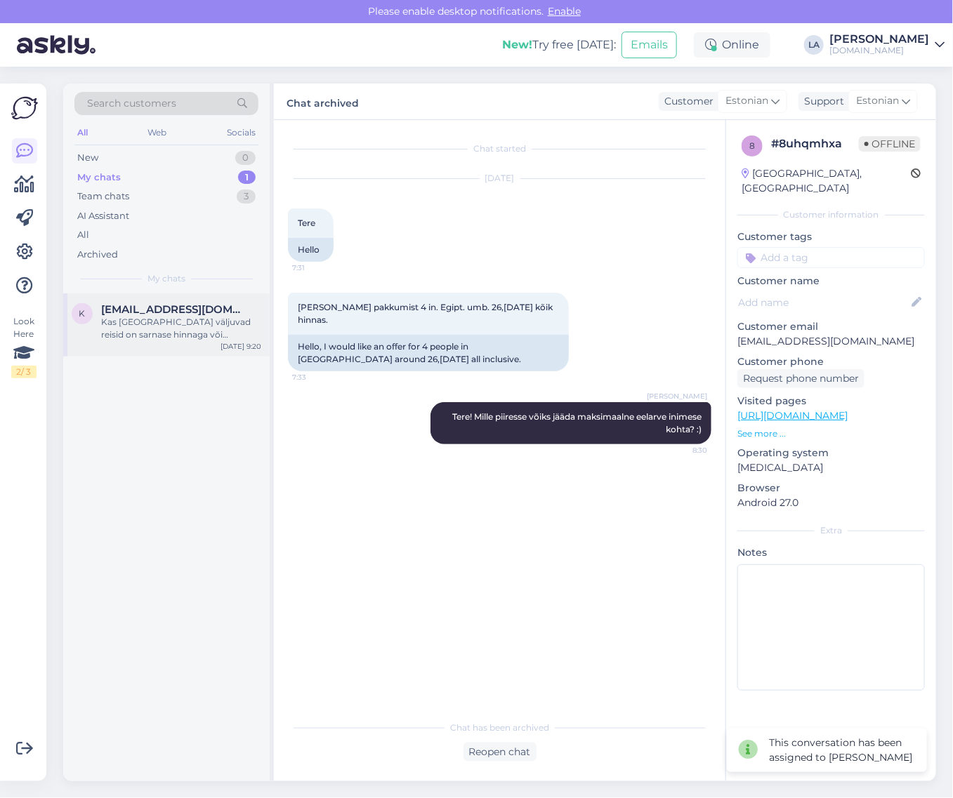
click at [219, 320] on div "Kas [GEOGRAPHIC_DATA] väljuvad reisid on sarnase hinnaga või kallimad?" at bounding box center [181, 328] width 160 height 25
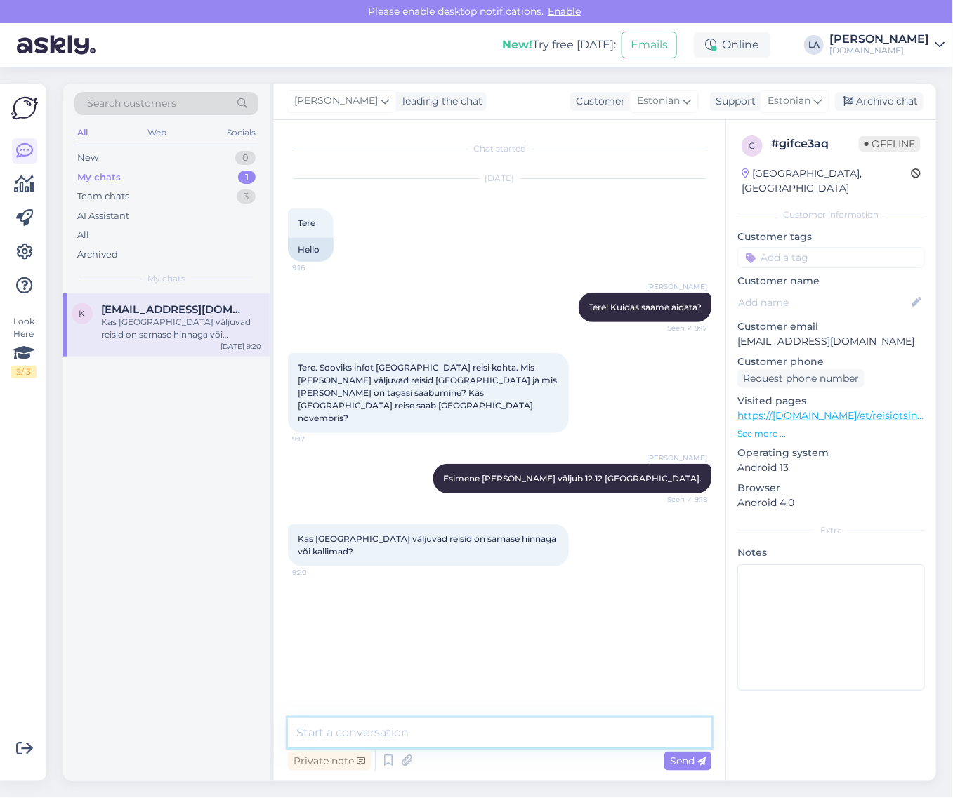
click at [334, 732] on textarea at bounding box center [499, 732] width 423 height 29
type textarea "[GEOGRAPHIC_DATA] saame pakkuda väljalendu 22.12."
click at [678, 763] on span "Send" at bounding box center [688, 761] width 36 height 13
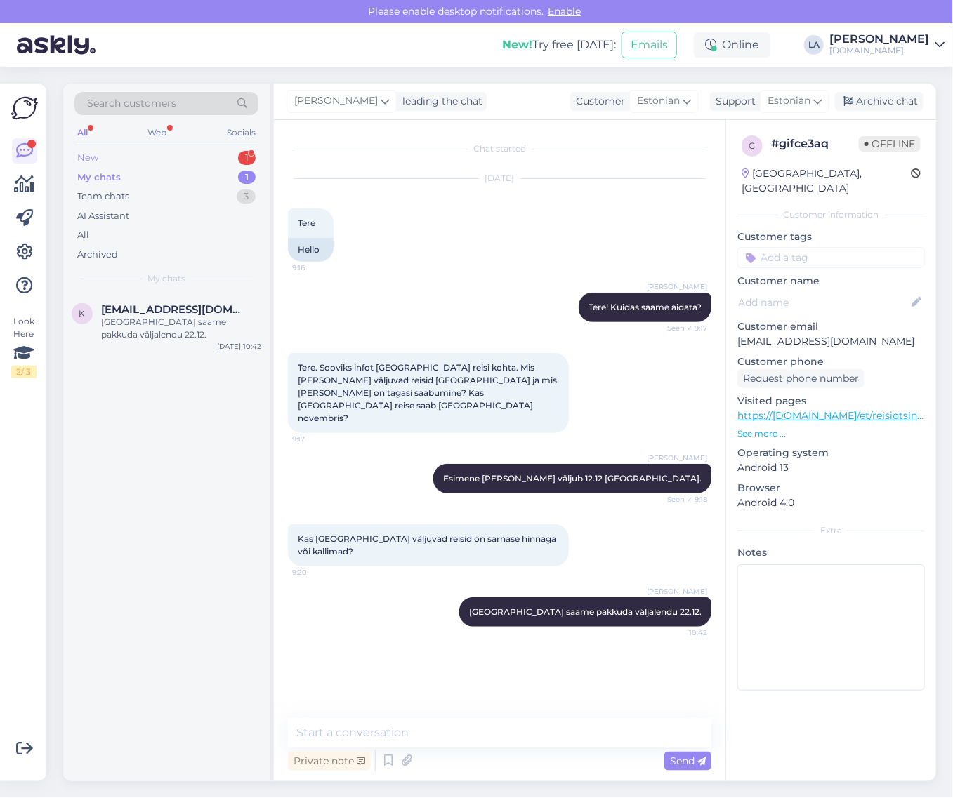
click at [239, 151] on div "New 1" at bounding box center [166, 158] width 184 height 20
click at [214, 174] on div "My chats 1" at bounding box center [166, 178] width 184 height 20
click at [201, 311] on div "[EMAIL_ADDRESS][DOMAIN_NAME]" at bounding box center [181, 309] width 160 height 13
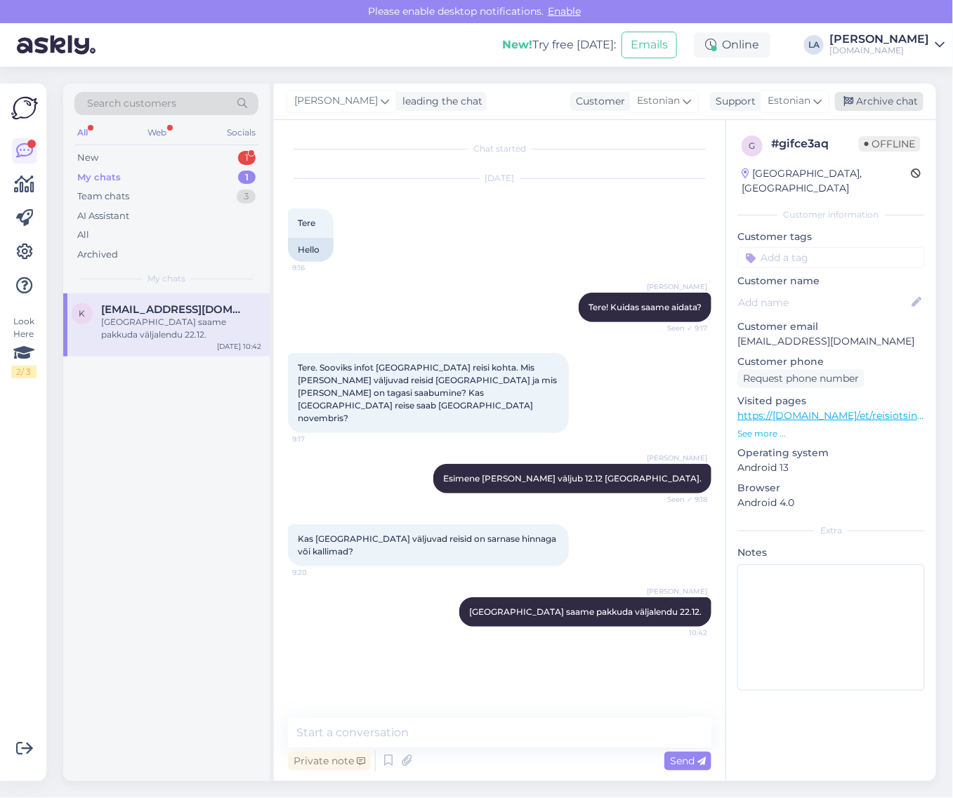
click at [876, 100] on div "Archive chat" at bounding box center [879, 101] width 88 height 19
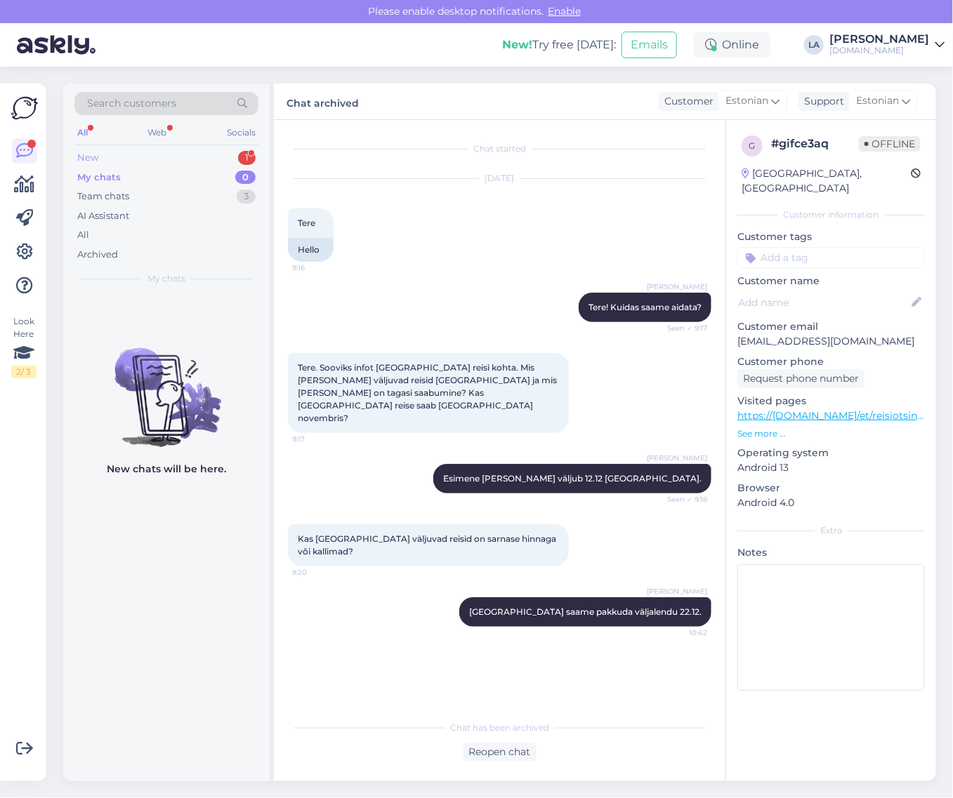
click at [233, 160] on div "New 1" at bounding box center [166, 158] width 184 height 20
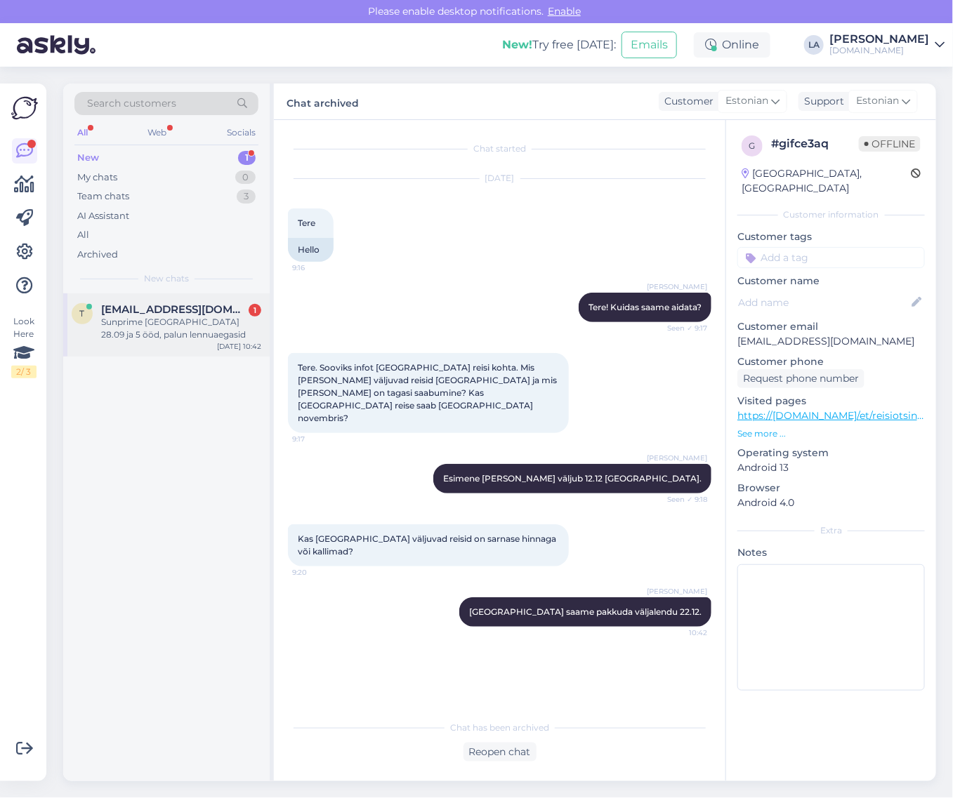
click at [112, 320] on div "Sunprime [GEOGRAPHIC_DATA] 28.09 ja 5 ööd, palun lennuaegasid" at bounding box center [181, 328] width 160 height 25
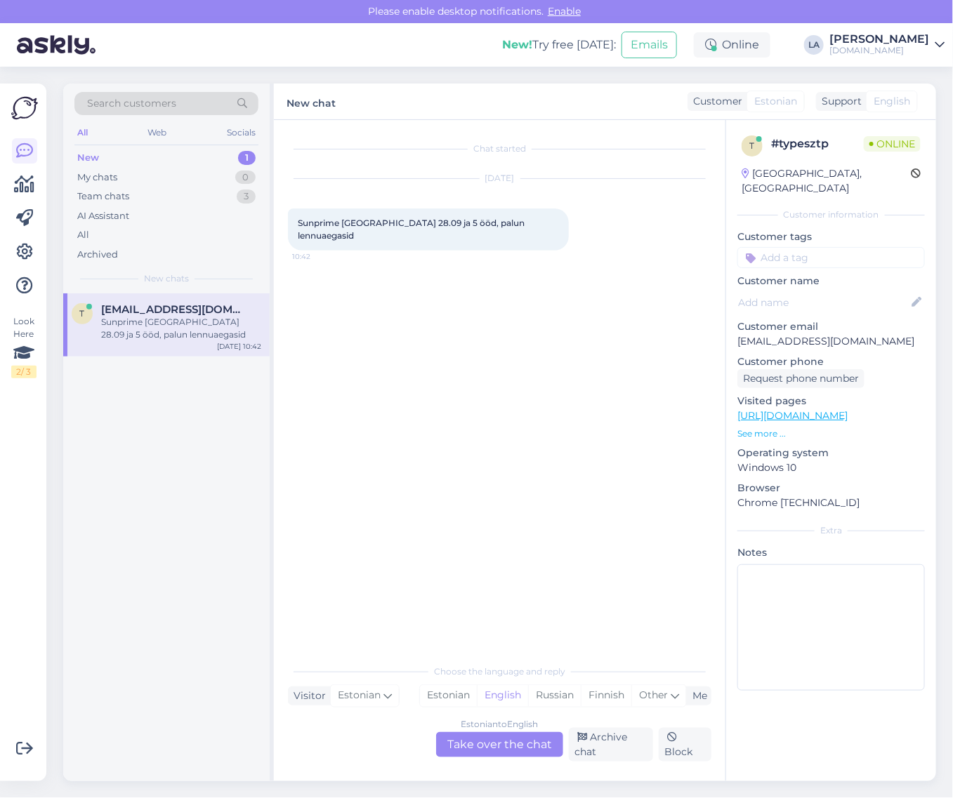
click at [476, 735] on div "Estonian to English Take over the chat" at bounding box center [499, 744] width 127 height 25
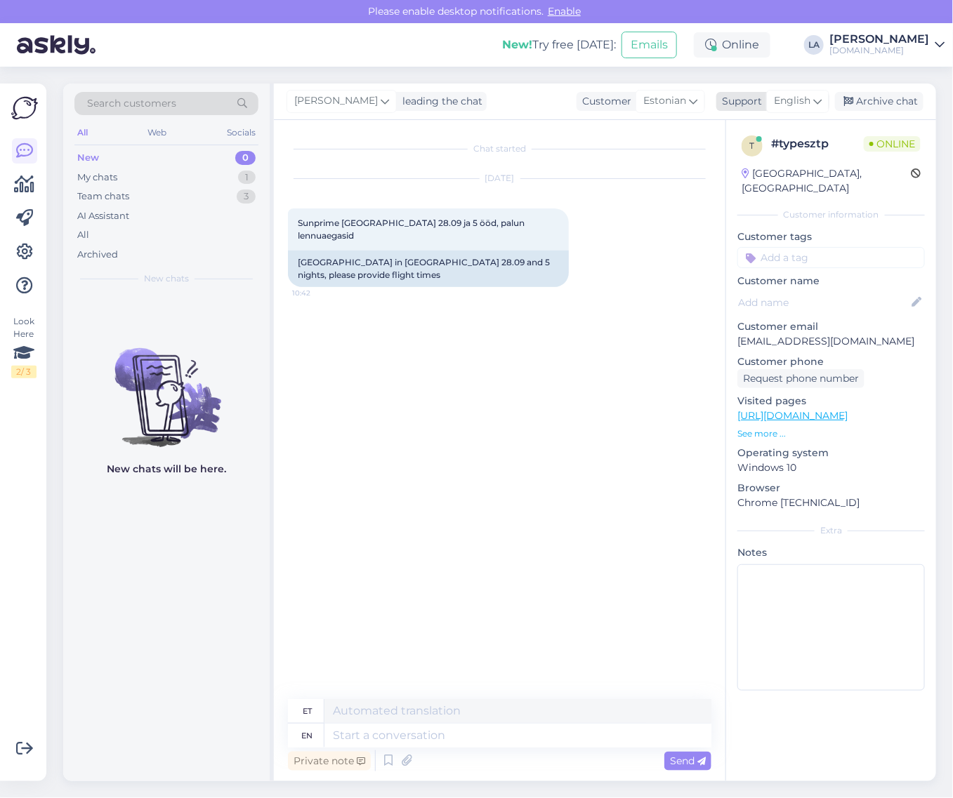
click at [789, 96] on span "English" at bounding box center [792, 100] width 37 height 15
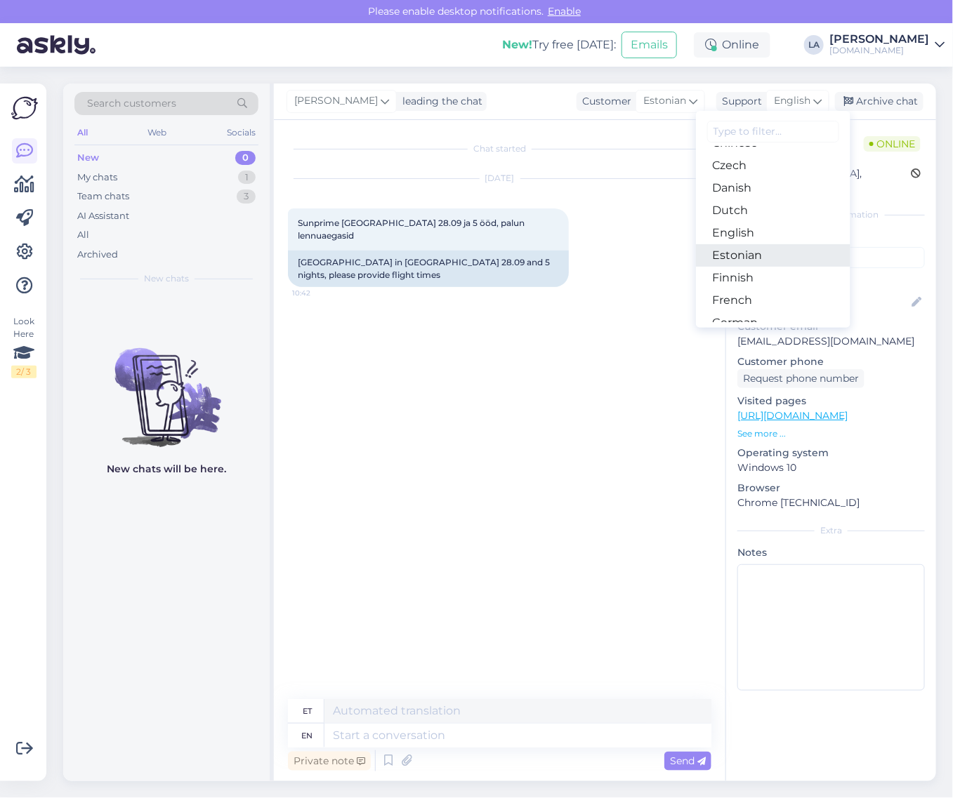
click at [732, 255] on link "Estonian" at bounding box center [773, 255] width 154 height 22
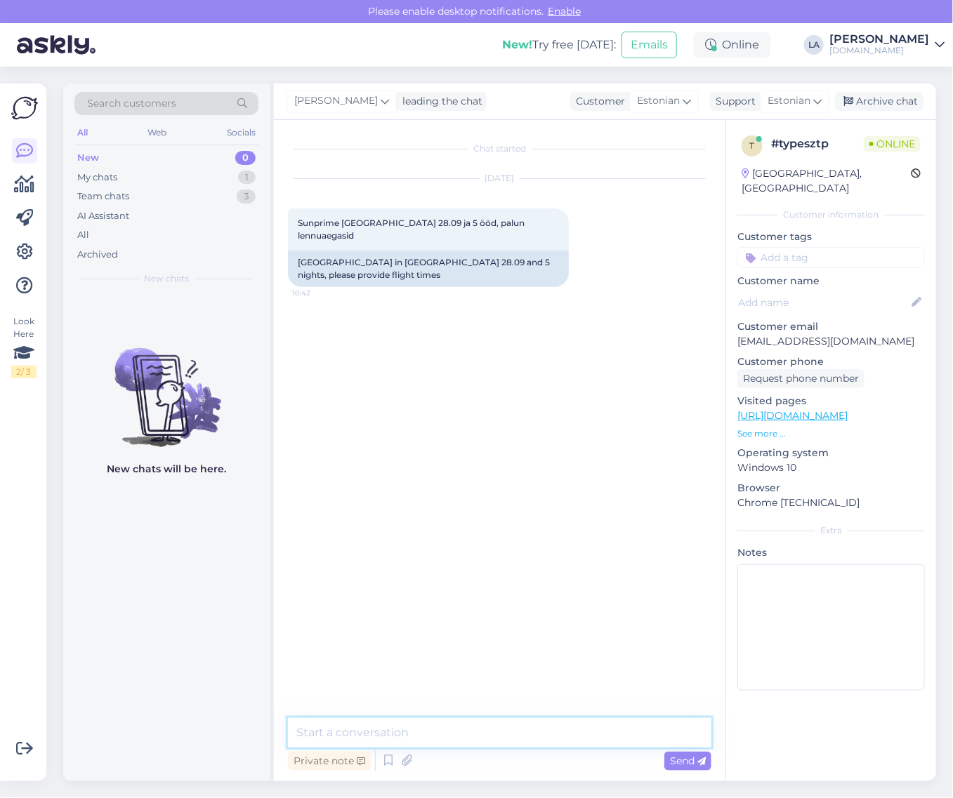
click at [439, 742] on textarea at bounding box center [499, 732] width 423 height 29
drag, startPoint x: 734, startPoint y: 327, endPoint x: 888, endPoint y: 327, distance: 154.5
click at [888, 327] on div "t # typesztp Online [GEOGRAPHIC_DATA], [GEOGRAPHIC_DATA] Customer information C…" at bounding box center [831, 416] width 210 height 592
copy p "[EMAIL_ADDRESS][DOMAIN_NAME]"
click at [339, 739] on textarea at bounding box center [499, 732] width 423 height 29
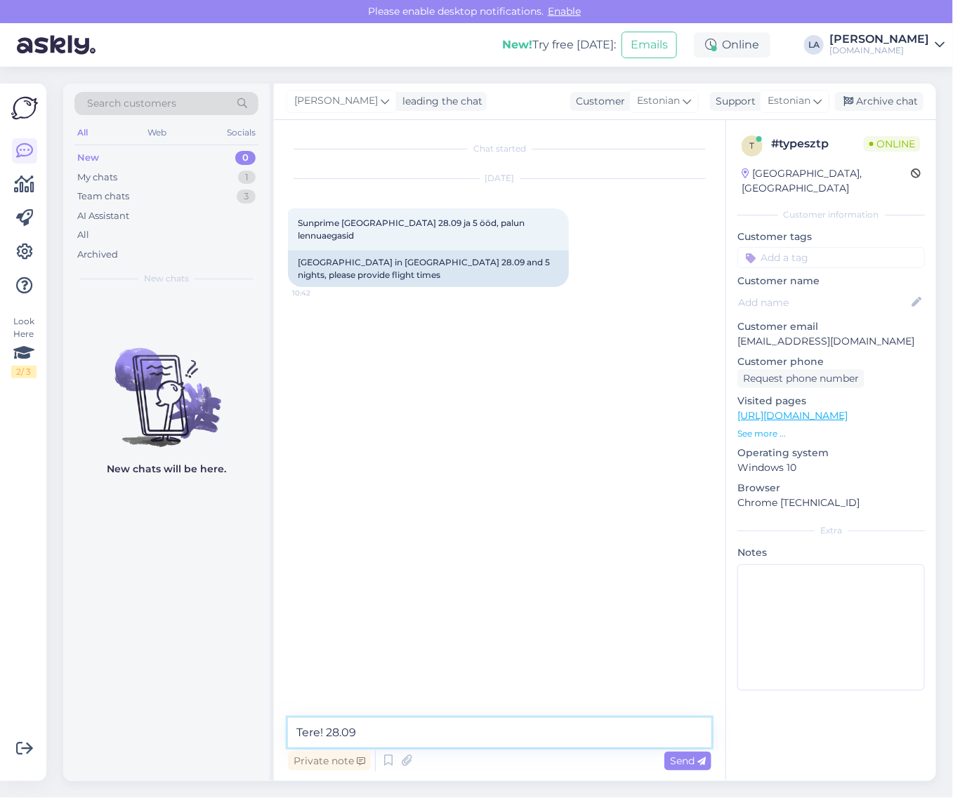
paste textarea "[GEOGRAPHIC_DATA] (Adult Only 16+) 5*"
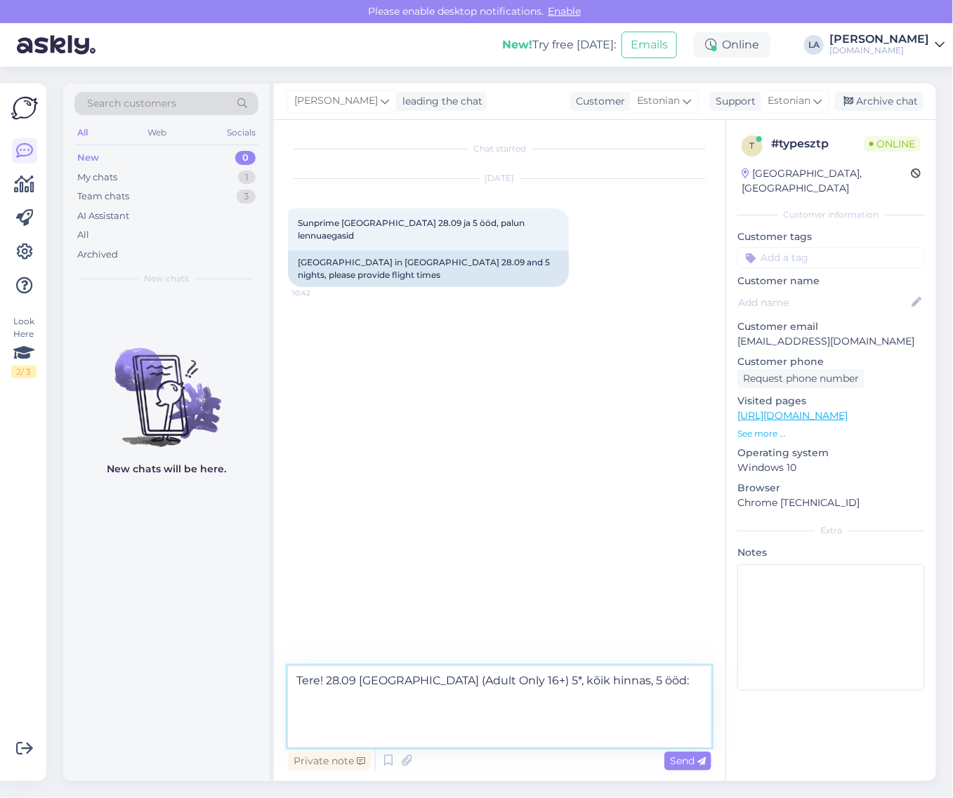
paste textarea "Standard Room Land View"
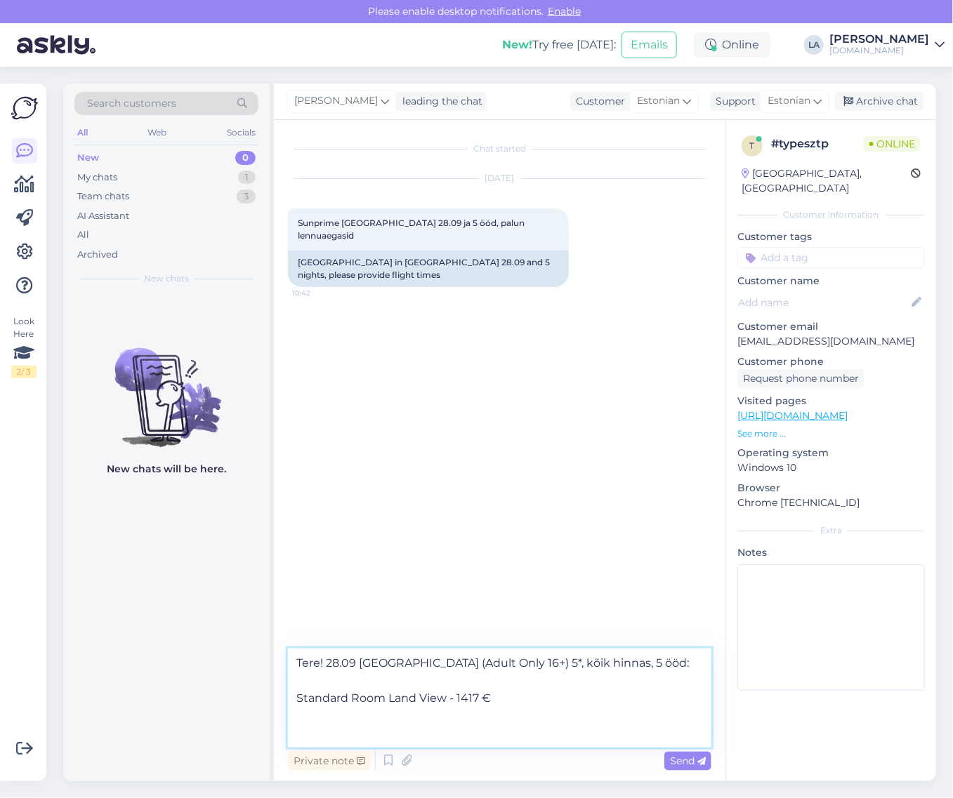
paste textarea "Standard Room Side Sea View"
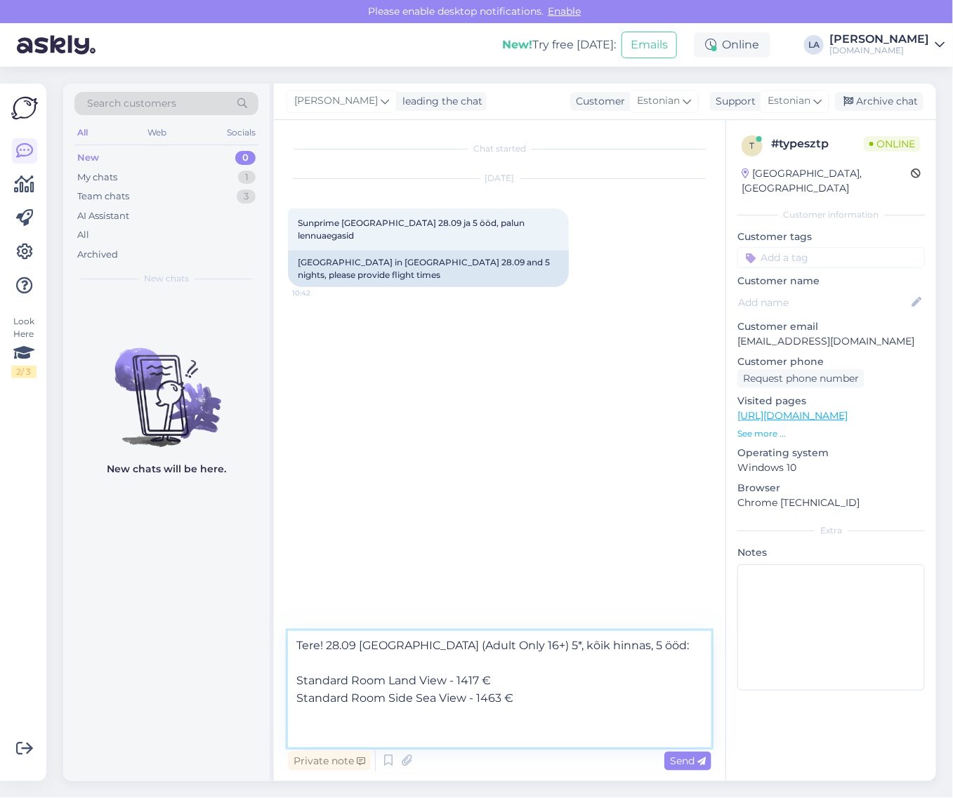
paste textarea "Standard Room Sea View"
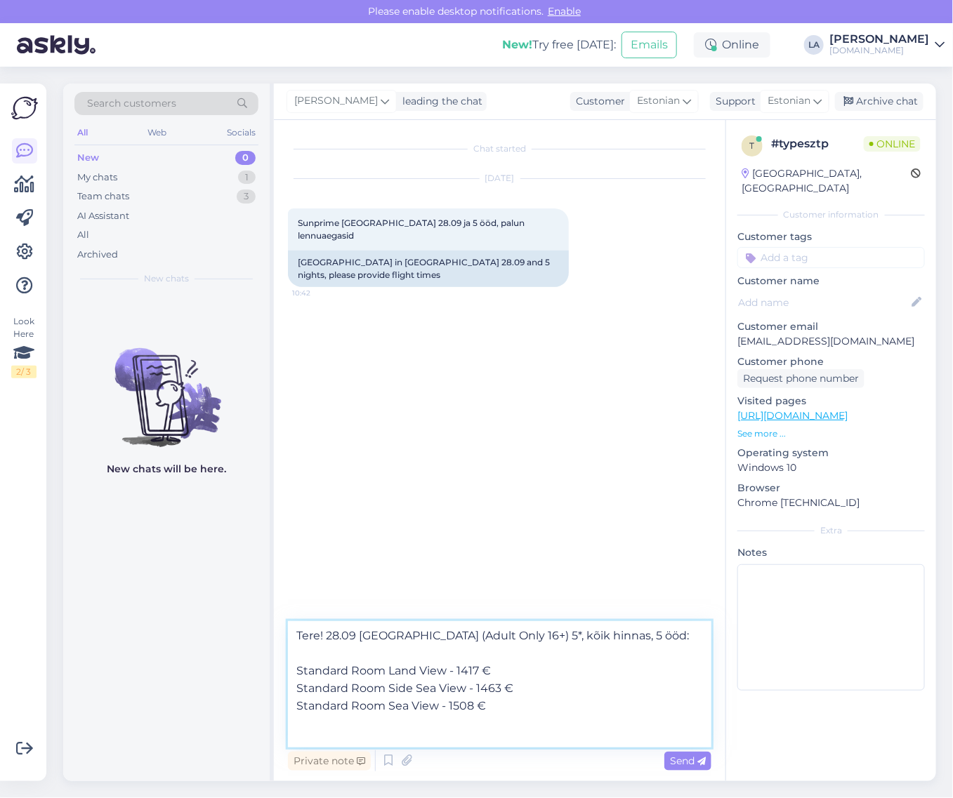
scroll to position [18, 0]
drag, startPoint x: 371, startPoint y: 732, endPoint x: 324, endPoint y: 722, distance: 48.1
click at [324, 722] on textarea "Tere! 28.09 [GEOGRAPHIC_DATA] (Adult Only 16+) 5*, kõik hinnas, 5 ööd: Standard…" at bounding box center [499, 685] width 423 height 126
drag, startPoint x: 322, startPoint y: 732, endPoint x: 310, endPoint y: 723, distance: 14.0
click at [310, 723] on textarea "Tere! 28.09 [GEOGRAPHIC_DATA] (Adult Only 16+) 5*, kõik hinnas, 5 ööd: Standard…" at bounding box center [499, 685] width 423 height 126
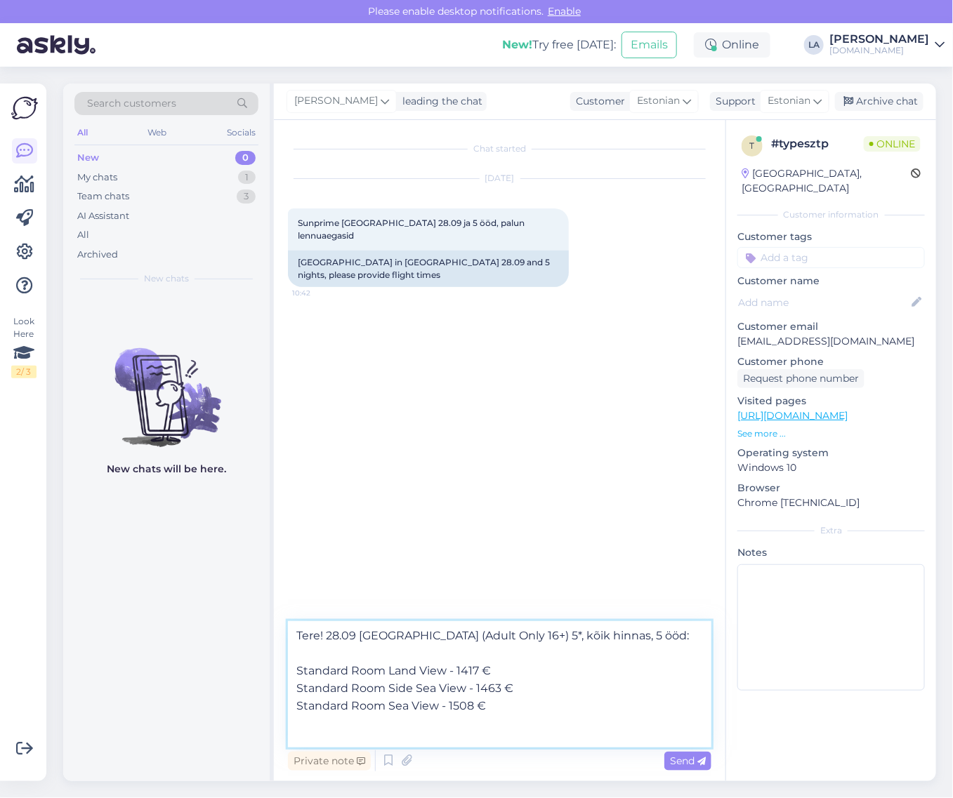
click at [305, 736] on textarea "Tere! 28.09 [GEOGRAPHIC_DATA] (Adult Only 16+) 5*, kõik hinnas, 5 ööd: Standard…" at bounding box center [499, 685] width 423 height 126
paste textarea "Reisi lennuajad on allolevad (võivad muutuda): 28.09 [GEOGRAPHIC_DATA] - [GEOGR…"
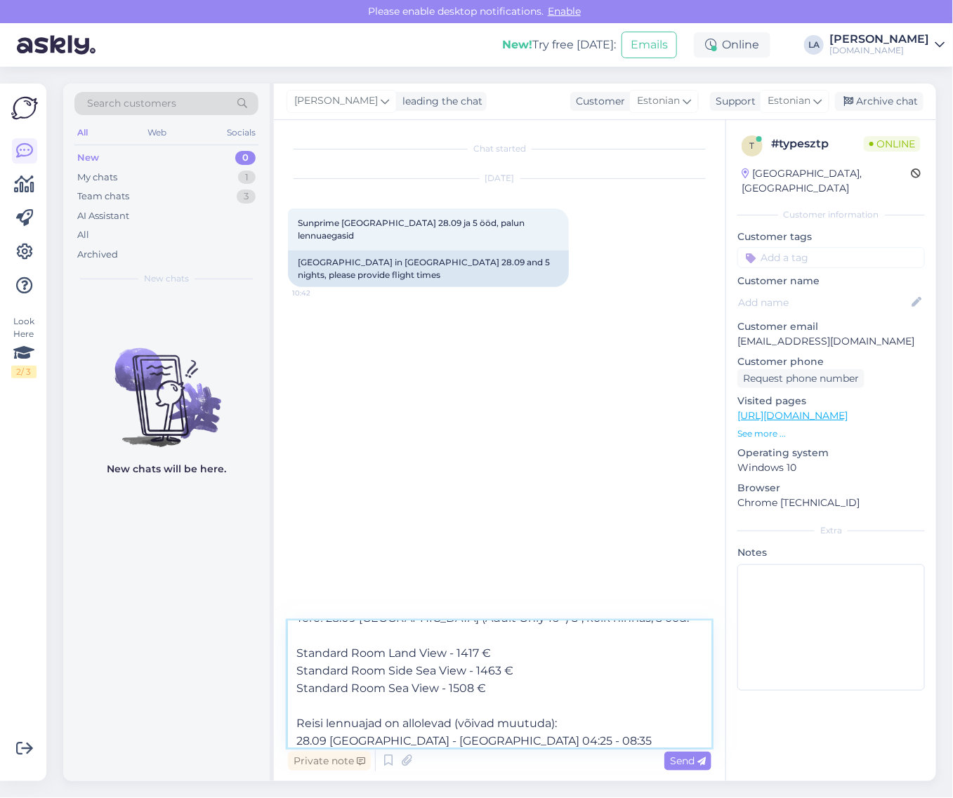
scroll to position [53, 0]
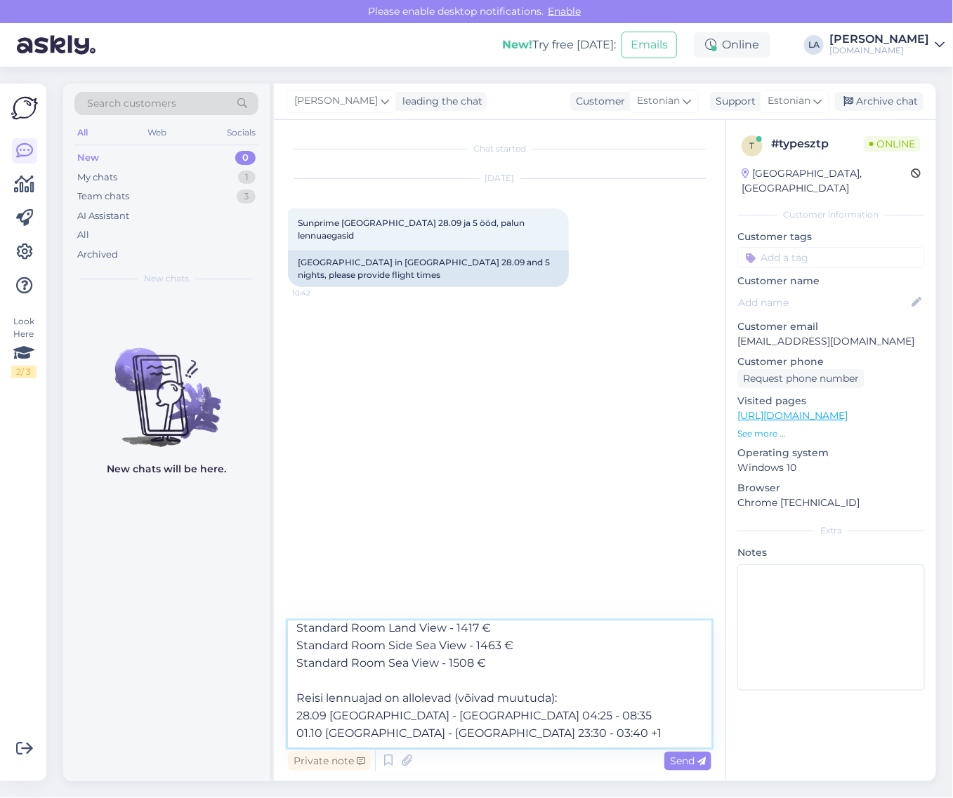
drag, startPoint x: 425, startPoint y: 725, endPoint x: 433, endPoint y: 724, distance: 8.5
click at [433, 724] on textarea "Tere! 28.09 [GEOGRAPHIC_DATA] (Adult Only 16+) 5*, kõik hinnas, 5 ööd: Standard…" at bounding box center [499, 685] width 423 height 126
drag, startPoint x: 436, startPoint y: 725, endPoint x: 445, endPoint y: 725, distance: 8.5
click at [445, 725] on textarea "Tere! 28.09 [GEOGRAPHIC_DATA] (Adult Only 16+) 5*, kõik hinnas, 5 ööd: Standard…" at bounding box center [499, 685] width 423 height 126
drag, startPoint x: 454, startPoint y: 724, endPoint x: 469, endPoint y: 723, distance: 14.8
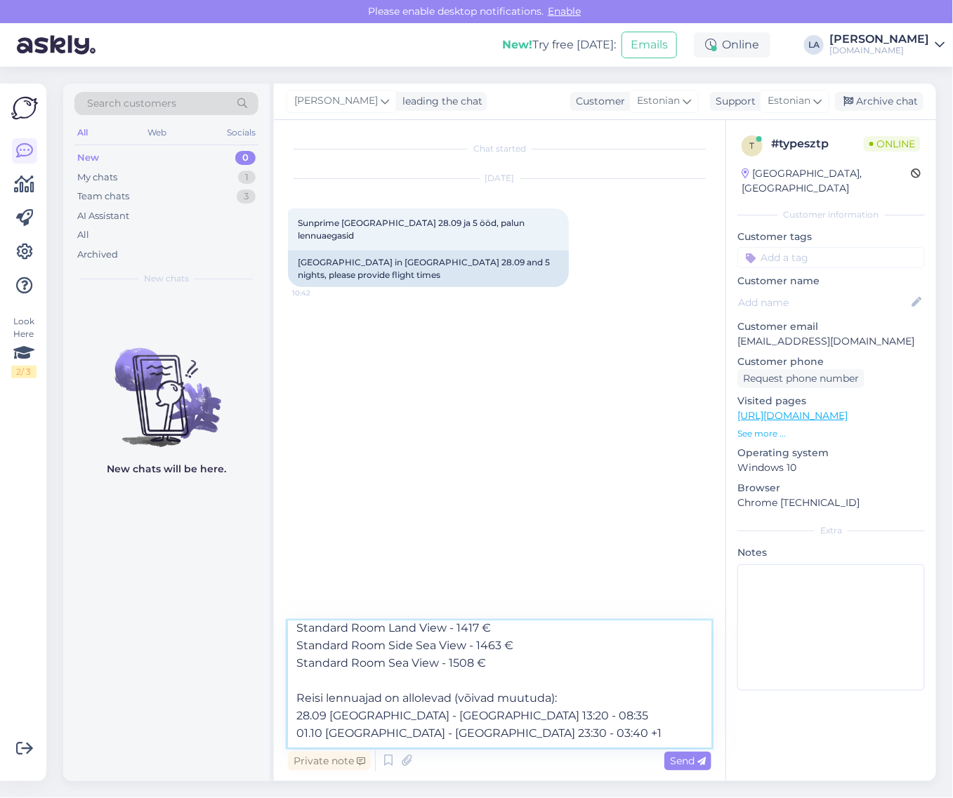
click at [469, 723] on textarea "Tere! 28.09 [GEOGRAPHIC_DATA] (Adult Only 16+) 5*, kõik hinnas, 5 ööd: Standard…" at bounding box center [499, 685] width 423 height 126
click at [462, 721] on textarea "Tere! 28.09 [GEOGRAPHIC_DATA] (Adult Only 16+) 5*, kõik hinnas, 5 ööd: Standard…" at bounding box center [499, 685] width 423 height 126
drag, startPoint x: 459, startPoint y: 725, endPoint x: 471, endPoint y: 725, distance: 12.6
click at [471, 725] on textarea "Tere! 28.09 [GEOGRAPHIC_DATA] (Adult Only 16+) 5*, kõik hinnas, 5 ööd: Standard…" at bounding box center [499, 685] width 423 height 126
drag, startPoint x: 472, startPoint y: 723, endPoint x: 503, endPoint y: 721, distance: 31.0
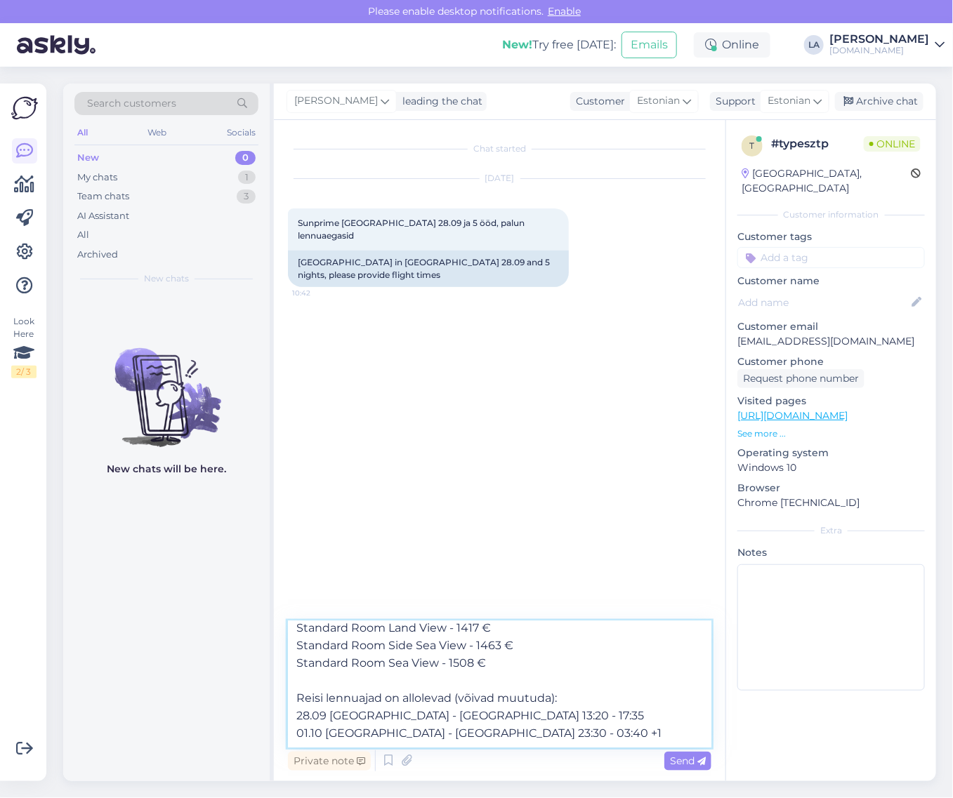
click at [503, 721] on textarea "Tere! 28.09 [GEOGRAPHIC_DATA] (Adult Only 16+) 5*, kõik hinnas, 5 ööd: Standard…" at bounding box center [499, 685] width 423 height 126
click at [309, 741] on textarea "Tere! 28.09 [GEOGRAPHIC_DATA] (Adult Only 16+) 5*, kõik hinnas, 5 ööd: Standard…" at bounding box center [499, 685] width 423 height 126
click at [310, 711] on textarea "Tere! 28.09 [GEOGRAPHIC_DATA] (Adult Only 16+) 5*, kõik hinnas, 5 ööd: Standard…" at bounding box center [499, 685] width 423 height 126
click at [305, 717] on textarea "Tere! 28.09 [GEOGRAPHIC_DATA] (Adult Only 16+) 5*, kõik hinnas, 5 ööd: Standard…" at bounding box center [499, 685] width 423 height 126
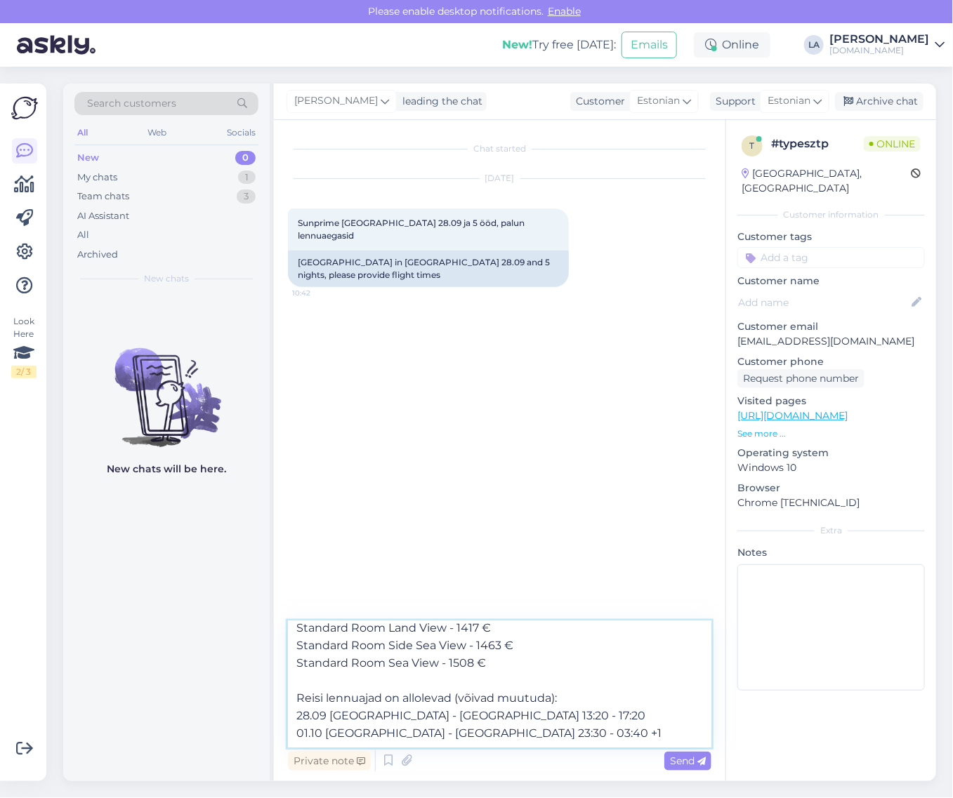
click at [307, 718] on textarea "Tere! 28.09 [GEOGRAPHIC_DATA] (Adult Only 16+) 5*, kõik hinnas, 5 ööd: Standard…" at bounding box center [499, 685] width 423 height 126
drag, startPoint x: 420, startPoint y: 717, endPoint x: 429, endPoint y: 718, distance: 9.2
click at [429, 718] on textarea "Tere! 28.09 [GEOGRAPHIC_DATA] (Adult Only 16+) 5*, kõik hinnas, 5 ööd: Standard…" at bounding box center [499, 685] width 423 height 126
click at [433, 718] on textarea "Tere! 28.09 [GEOGRAPHIC_DATA] (Adult Only 16+) 5*, kõik hinnas, 5 ööd: Standard…" at bounding box center [499, 685] width 423 height 126
click at [462, 715] on textarea "Tere! 28.09 [GEOGRAPHIC_DATA] (Adult Only 16+) 5*, kõik hinnas, 5 ööd: Standard…" at bounding box center [499, 685] width 423 height 126
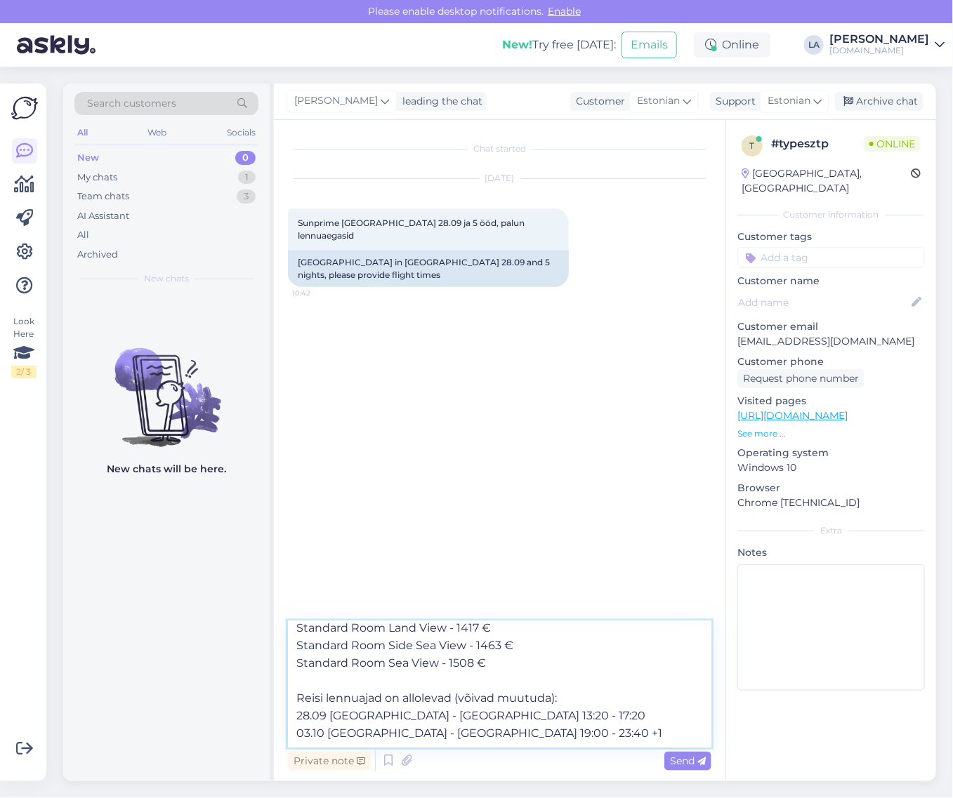
drag, startPoint x: 473, startPoint y: 713, endPoint x: 534, endPoint y: 713, distance: 61.1
click at [534, 713] on textarea "Tere! 28.09 [GEOGRAPHIC_DATA] (Adult Only 16+) 5*, kõik hinnas, 5 ööd: Standard…" at bounding box center [499, 685] width 423 height 126
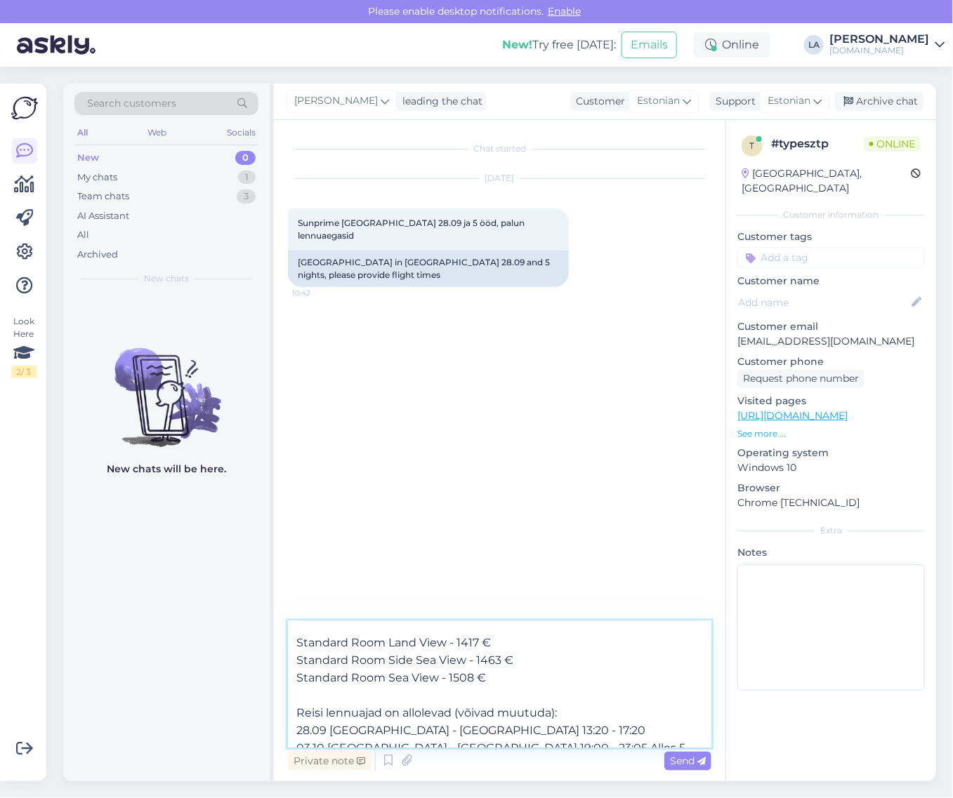
scroll to position [0, 0]
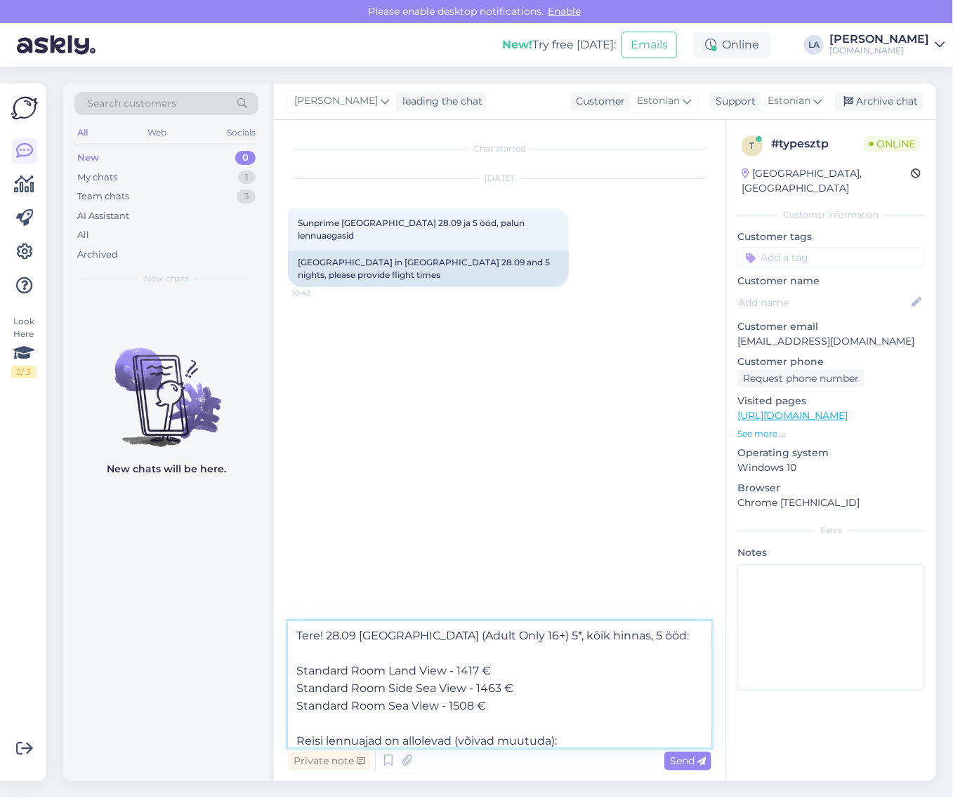
click at [297, 673] on textarea "Tere! 28.09 [GEOGRAPHIC_DATA] (Adult Only 16+) 5*, kõik hinnas, 5 ööd: Standard…" at bounding box center [499, 685] width 423 height 126
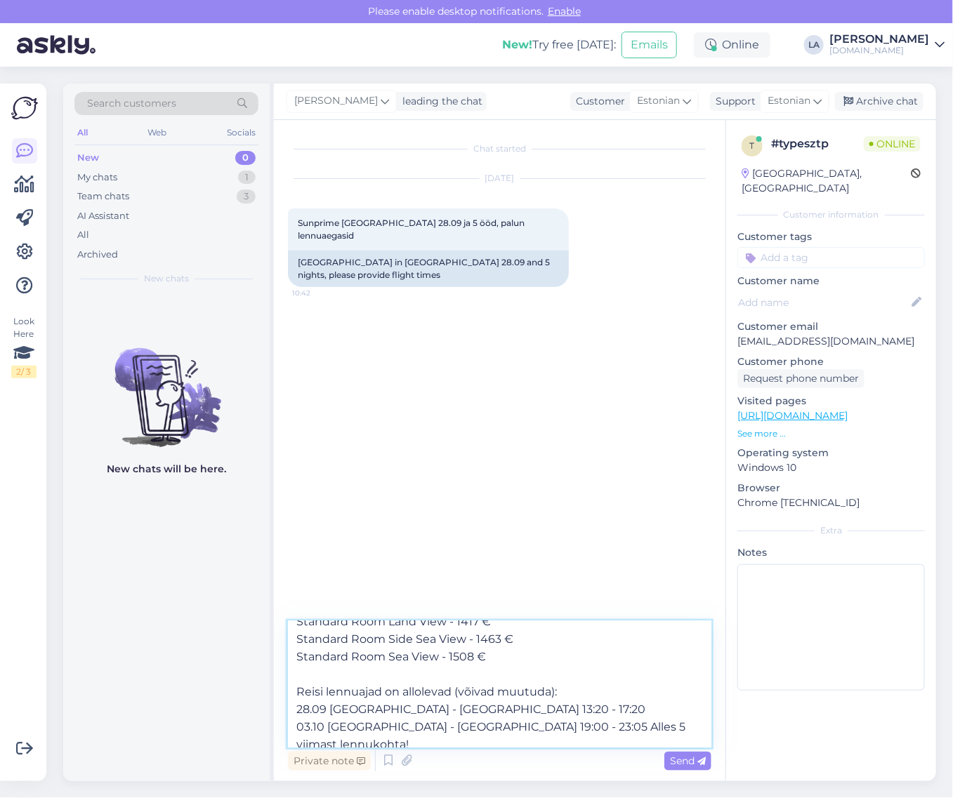
scroll to position [131, 0]
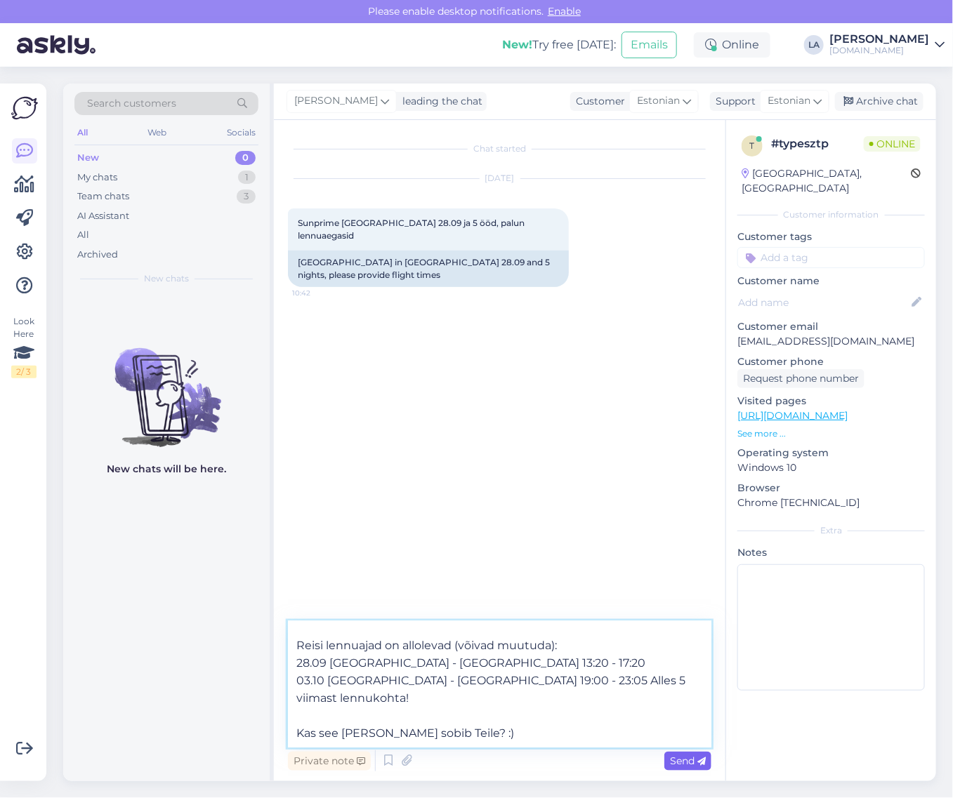
type textarea "Tere! 28.09 [GEOGRAPHIC_DATA] (Adult Only 16+) 5*, kõik hinnas, 5 ööd: Hinnad 2…"
click at [678, 758] on span "Send" at bounding box center [688, 761] width 36 height 13
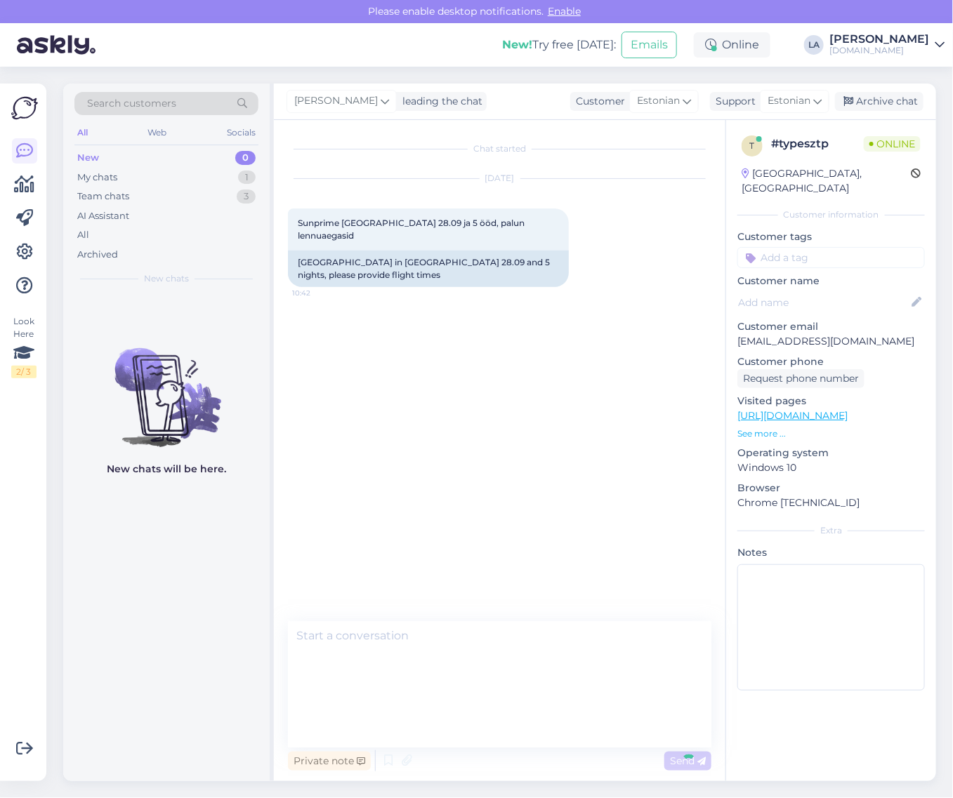
scroll to position [0, 0]
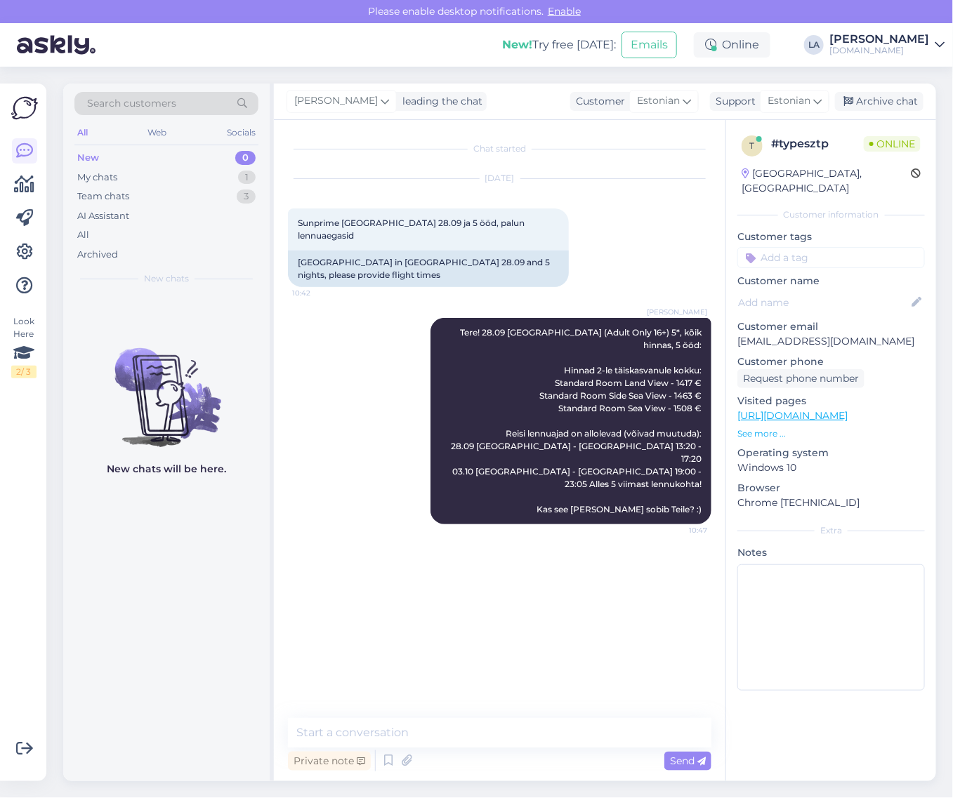
click at [900, 117] on div "[PERSON_NAME] leading the chat Customer Estonian Support Estonian Arabic Belaru…" at bounding box center [605, 102] width 662 height 37
click at [895, 109] on div "Archive chat" at bounding box center [879, 101] width 88 height 19
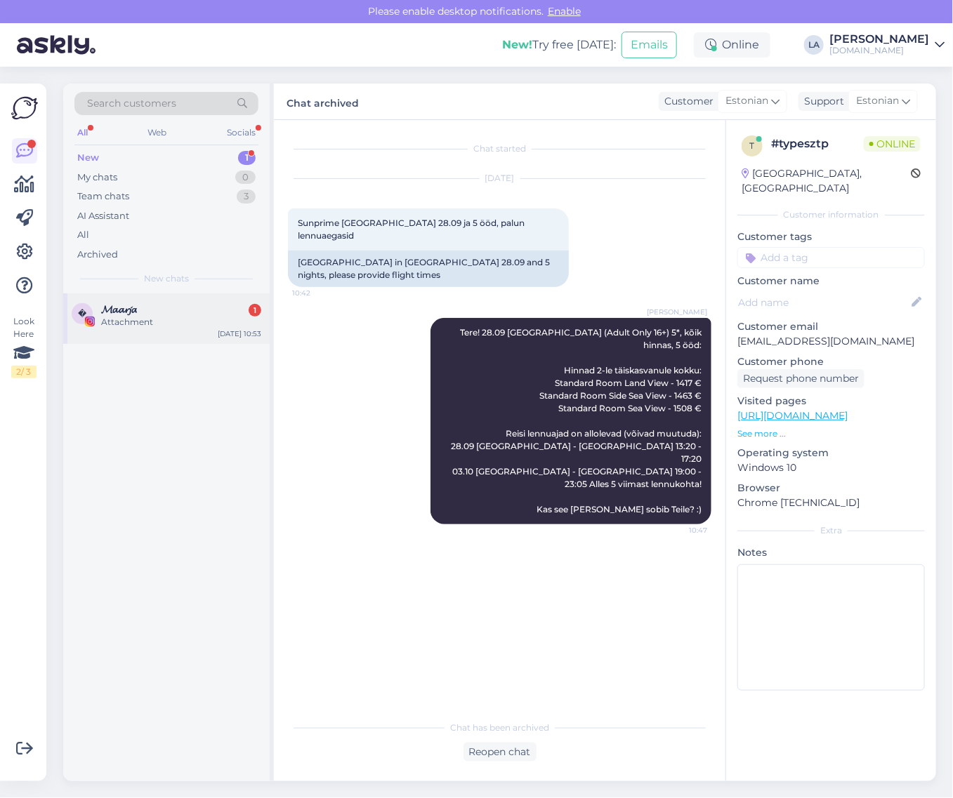
click at [222, 317] on div "Attachment" at bounding box center [181, 322] width 160 height 13
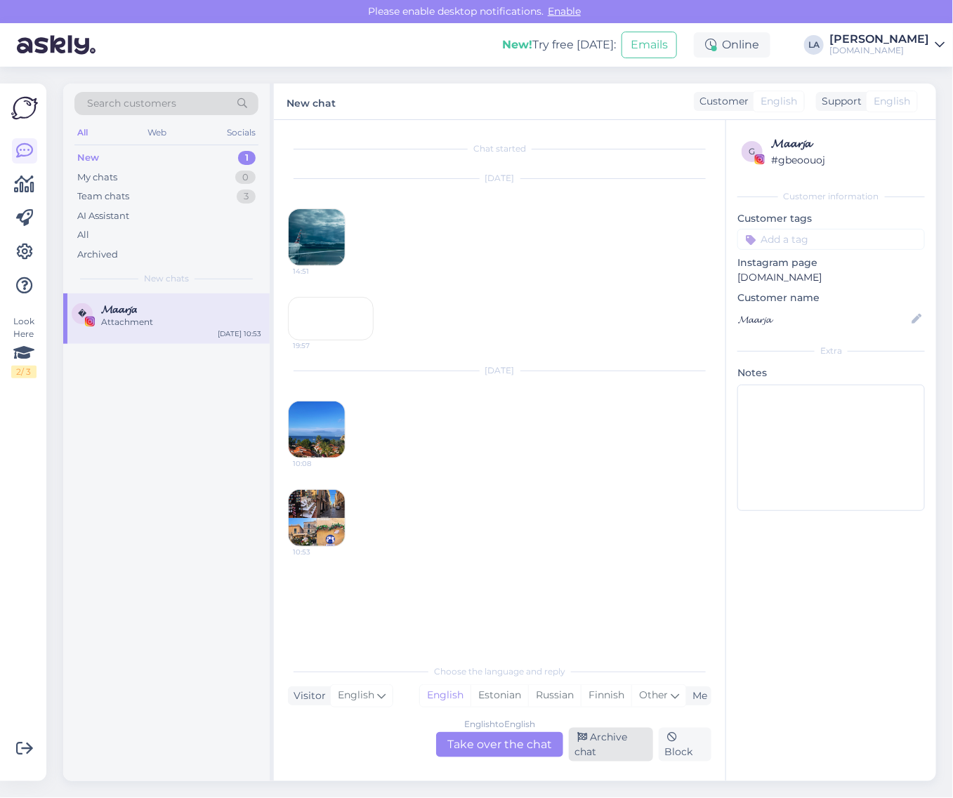
click at [596, 742] on div "Archive chat" at bounding box center [611, 745] width 84 height 34
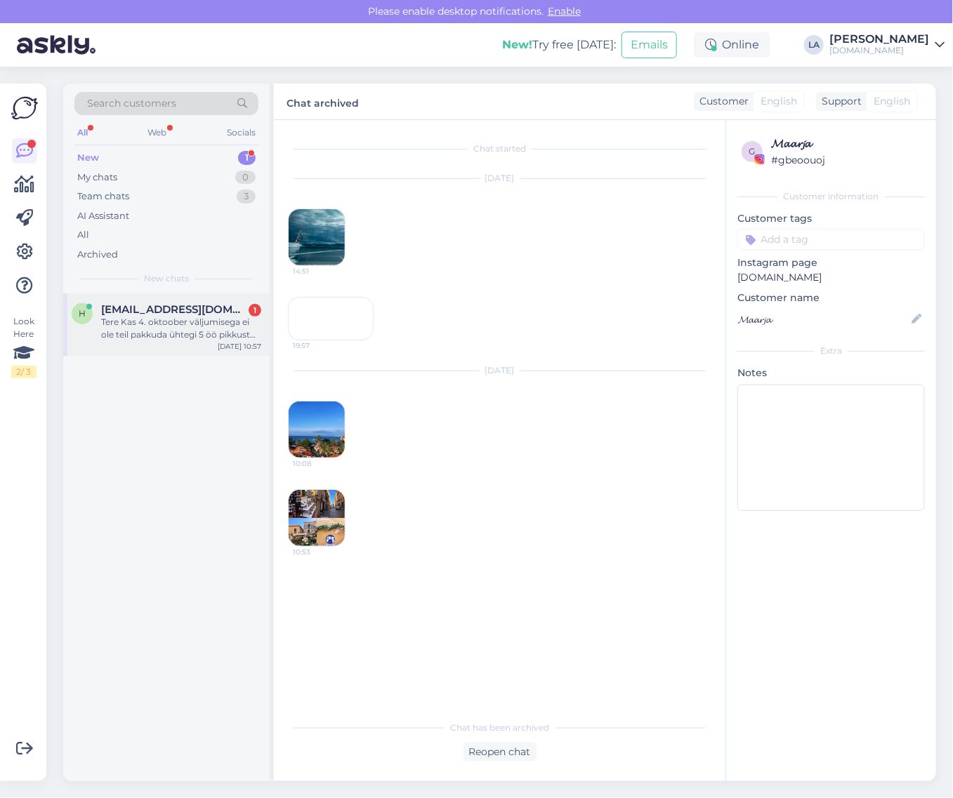
click at [200, 320] on div "Tere Kas 4. oktoober väljumisega ei ole teil pakkuda ühtegi 5 öö pikkust puhkus…" at bounding box center [181, 328] width 160 height 25
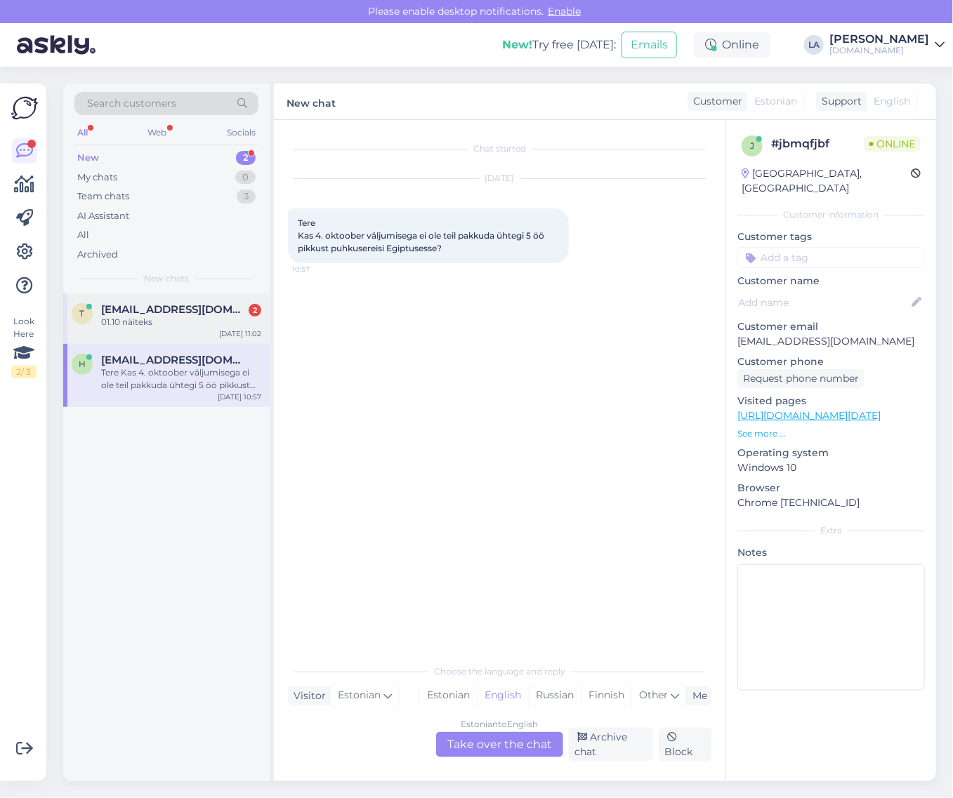
click at [201, 339] on div "t [EMAIL_ADDRESS][DOMAIN_NAME] 2 01.10 näiteks [DATE] 11:02" at bounding box center [166, 319] width 206 height 51
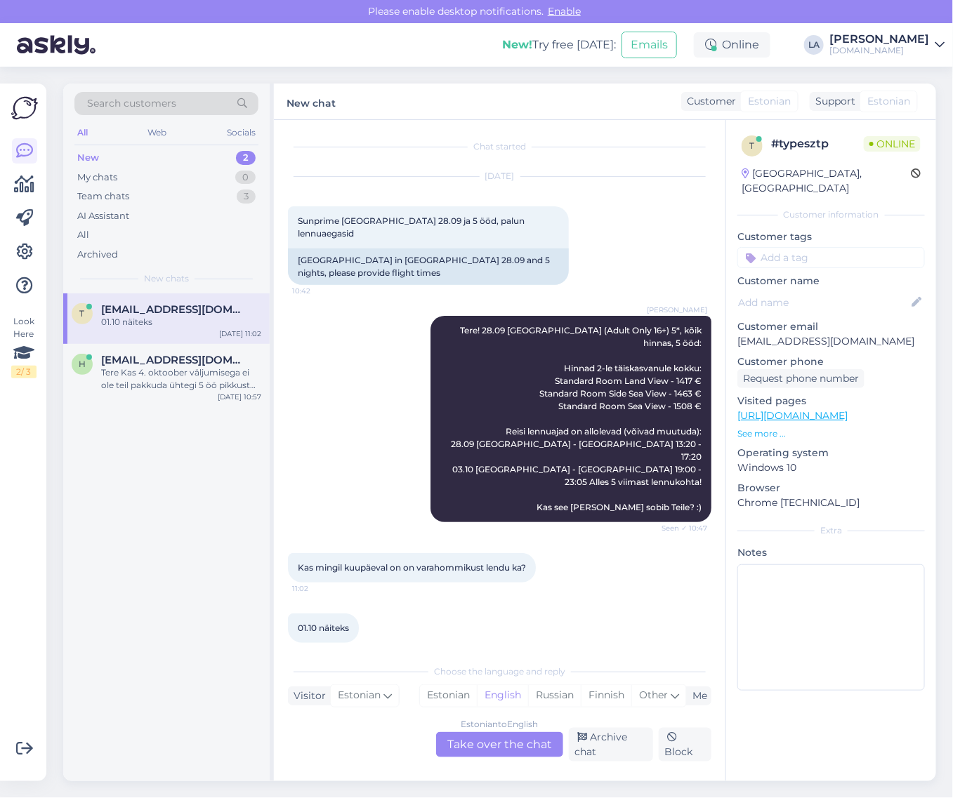
click at [485, 745] on div "Estonian to English Take over the chat" at bounding box center [499, 744] width 127 height 25
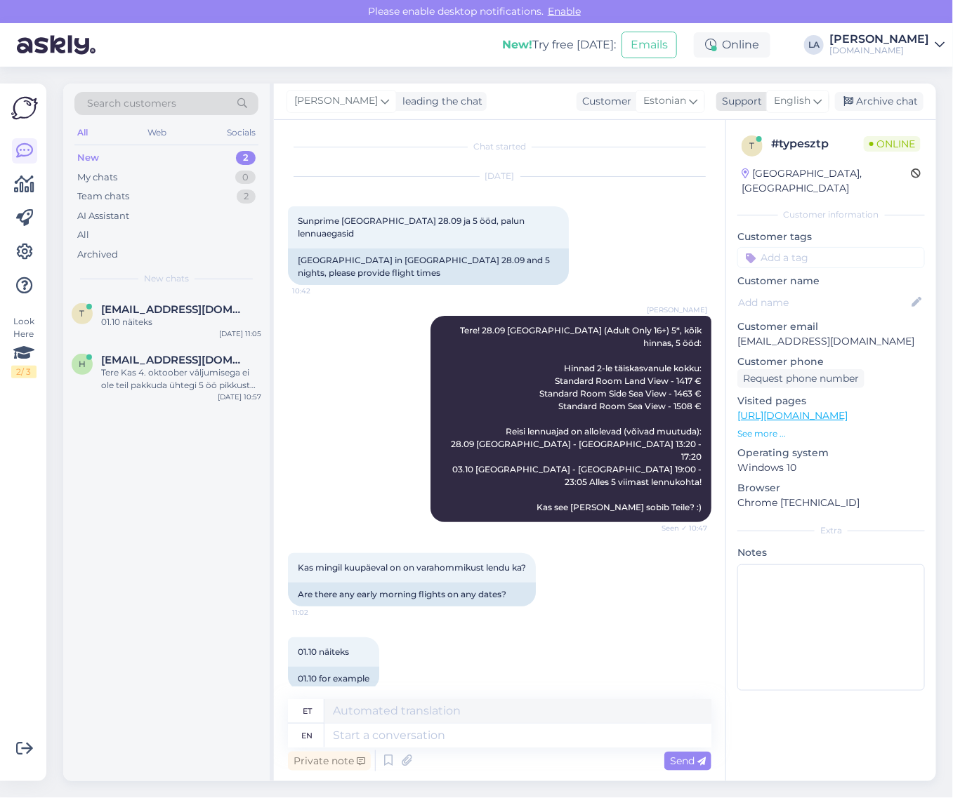
click at [808, 105] on span "English" at bounding box center [792, 100] width 37 height 15
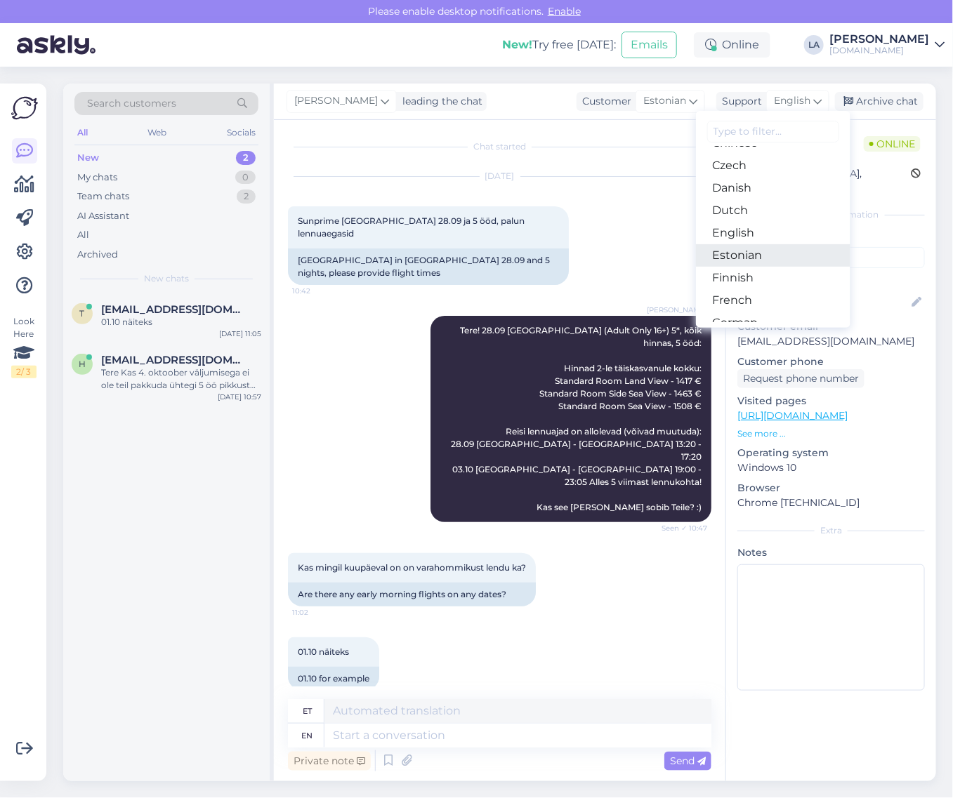
drag, startPoint x: 756, startPoint y: 255, endPoint x: 735, endPoint y: 373, distance: 119.8
click at [756, 255] on link "Estonian" at bounding box center [773, 255] width 154 height 22
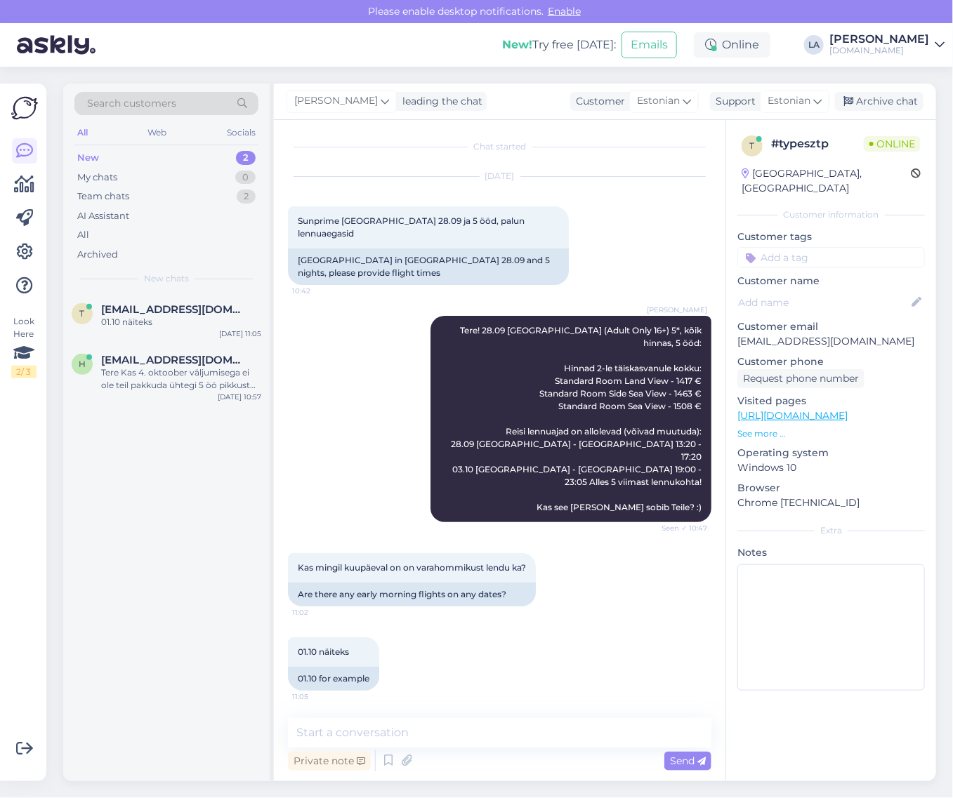
scroll to position [0, 0]
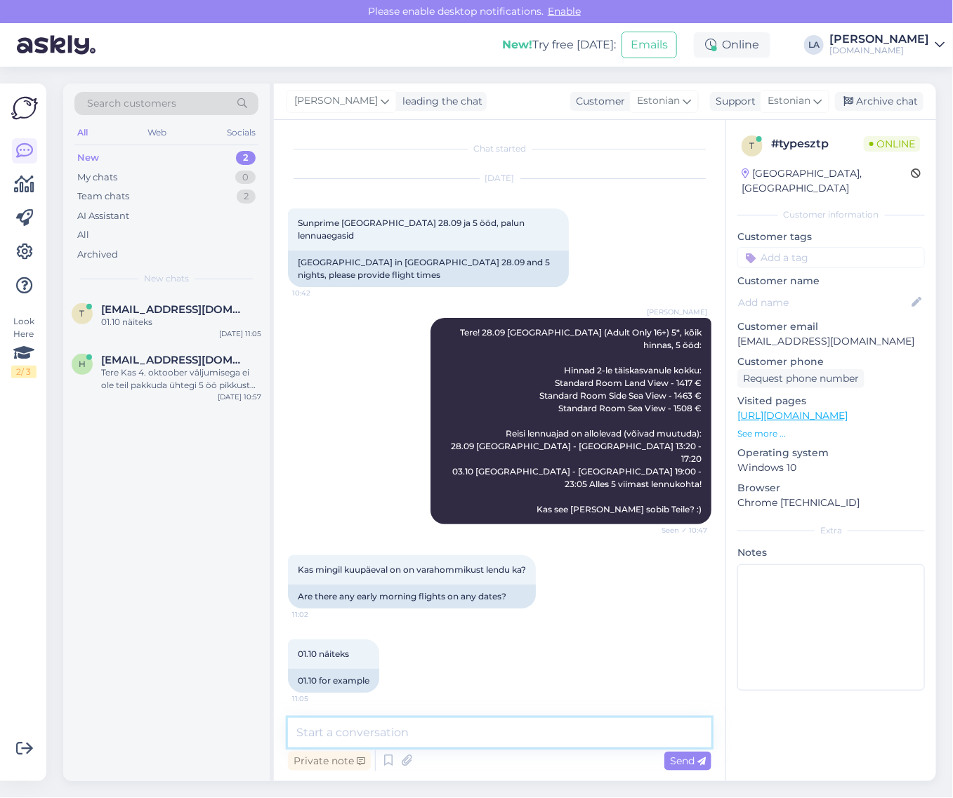
click at [475, 736] on textarea at bounding box center [499, 732] width 423 height 29
type textarea "Kohe vaatan järgi. :)"
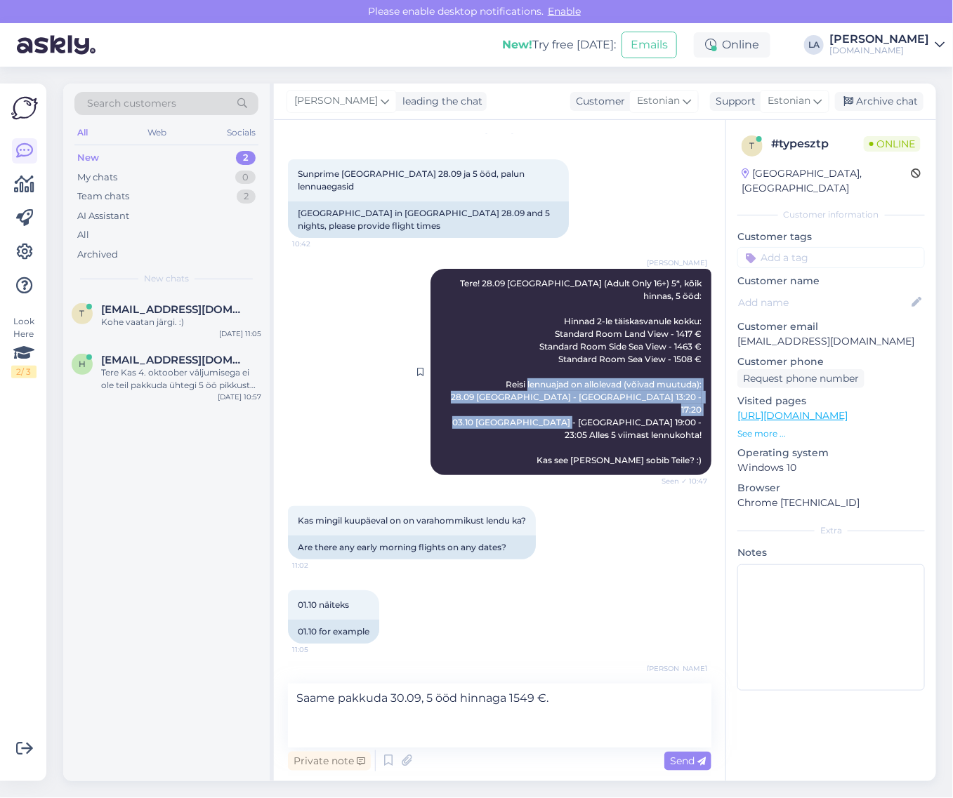
drag, startPoint x: 488, startPoint y: 383, endPoint x: 627, endPoint y: 413, distance: 142.1
click at [627, 413] on div "Lilit [PERSON_NAME]! 28.09 [GEOGRAPHIC_DATA] (Adult Only 16+) 5*, kõik hinnas, …" at bounding box center [570, 372] width 281 height 206
copy span "Reisi lennuajad on allolevad (võivad muutuda): 28.09 [GEOGRAPHIC_DATA] - [GEOGR…"
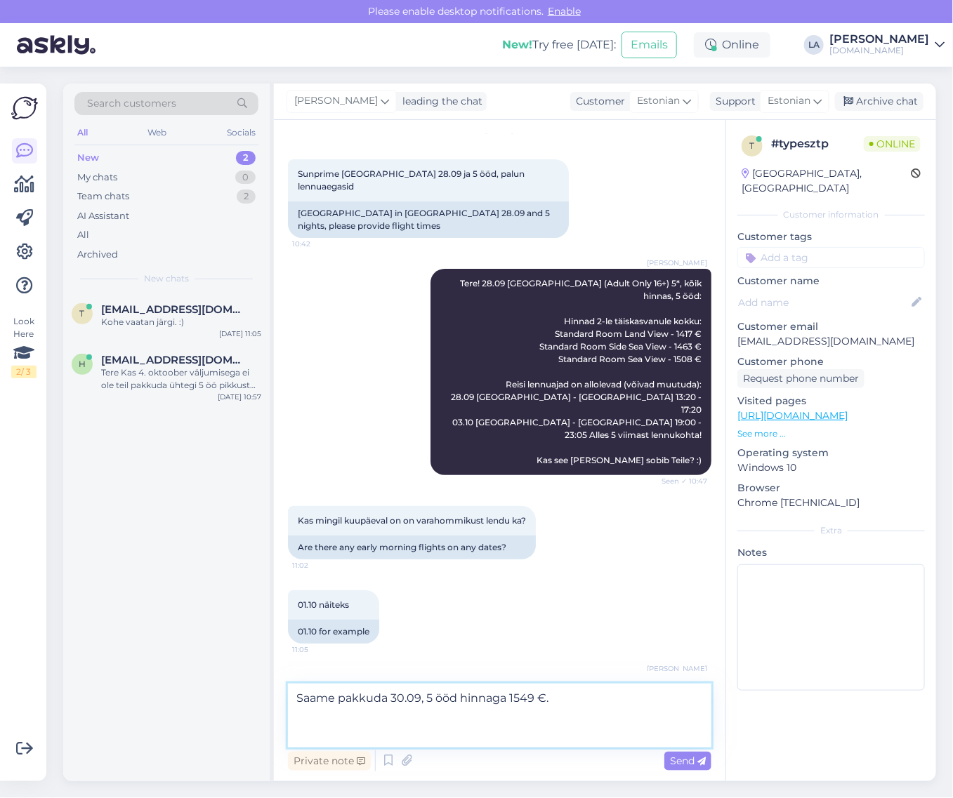
click at [339, 721] on textarea "Saame pakkuda 30.09, 5 ööd hinnaga 1549 €." at bounding box center [499, 716] width 423 height 64
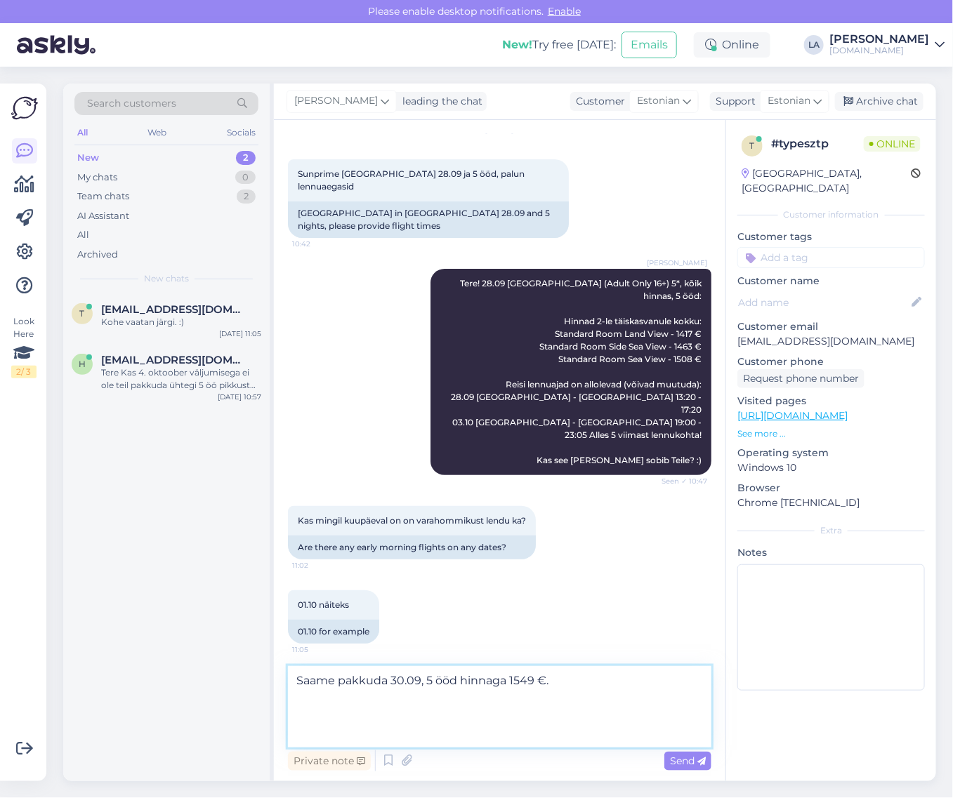
paste textarea "Reisi lennuajad on allolevad (võivad muutuda): 28.09 [GEOGRAPHIC_DATA] - [GEOGR…"
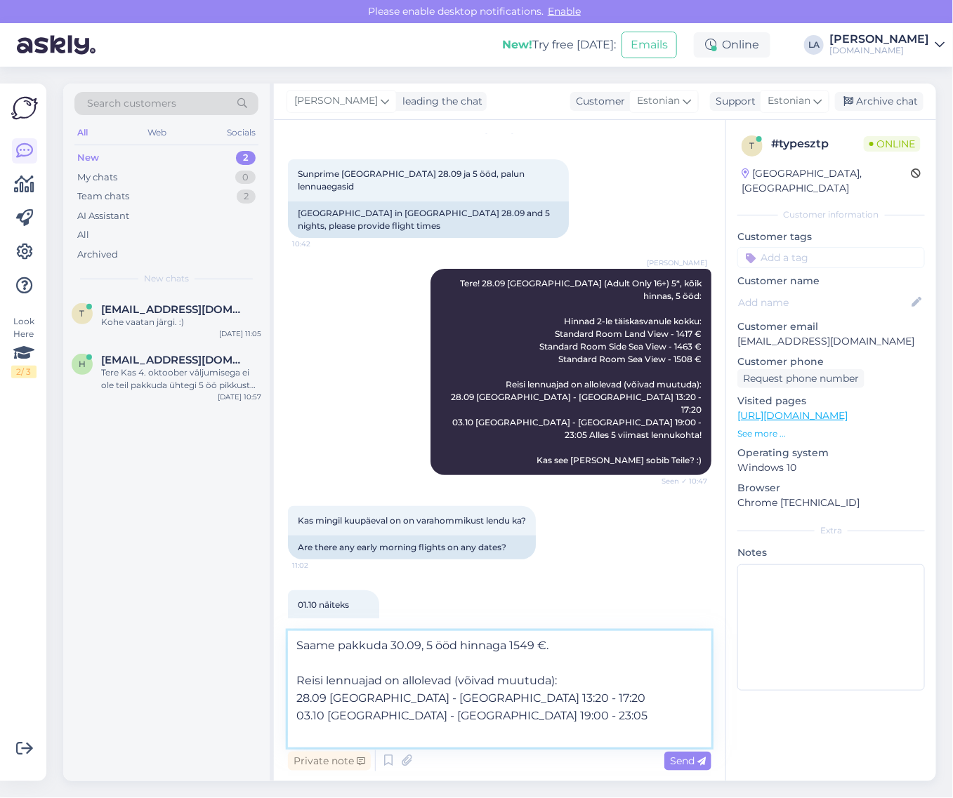
drag, startPoint x: 518, startPoint y: 647, endPoint x: 531, endPoint y: 647, distance: 12.6
click at [531, 647] on textarea "Saame pakkuda 30.09, 5 ööd hinnaga 1549 €. Reisi lennuajad on allolevad (võivad…" at bounding box center [499, 689] width 423 height 117
drag, startPoint x: 298, startPoint y: 697, endPoint x: 307, endPoint y: 699, distance: 8.5
click at [307, 699] on textarea "Saame pakkuda 30.09, 5 ööd hinnaga 1594 €. Reisi lennuajad on allolevad (võivad…" at bounding box center [499, 689] width 423 height 117
drag, startPoint x: 422, startPoint y: 699, endPoint x: 430, endPoint y: 699, distance: 8.4
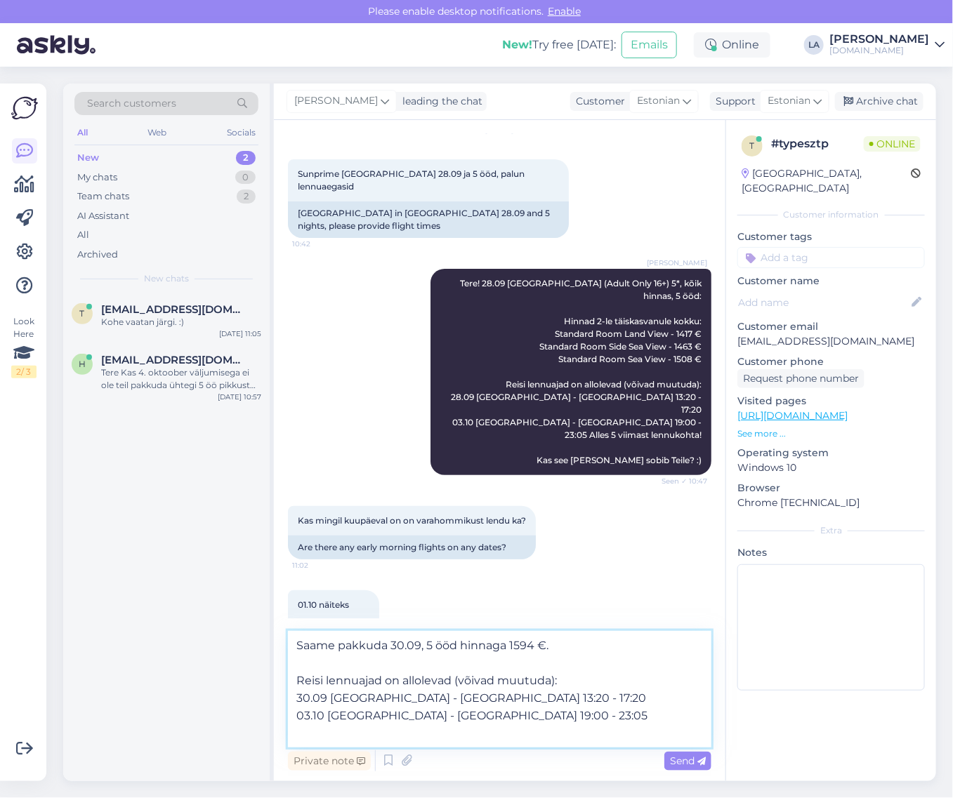
click at [430, 699] on textarea "Saame pakkuda 30.09, 5 ööd hinnaga 1594 €. Reisi lennuajad on allolevad (võivad…" at bounding box center [499, 689] width 423 height 117
drag, startPoint x: 435, startPoint y: 699, endPoint x: 446, endPoint y: 697, distance: 10.6
click at [446, 697] on textarea "Saame pakkuda 30.09, 5 ööd hinnaga 1594 €. Reisi lennuajad on allolevad (võivad…" at bounding box center [499, 689] width 423 height 117
drag, startPoint x: 459, startPoint y: 700, endPoint x: 468, endPoint y: 699, distance: 9.9
click at [468, 699] on textarea "Saame pakkuda 30.09, 5 ööd hinnaga 1594 €. Reisi lennuajad on allolevad (võivad…" at bounding box center [499, 689] width 423 height 117
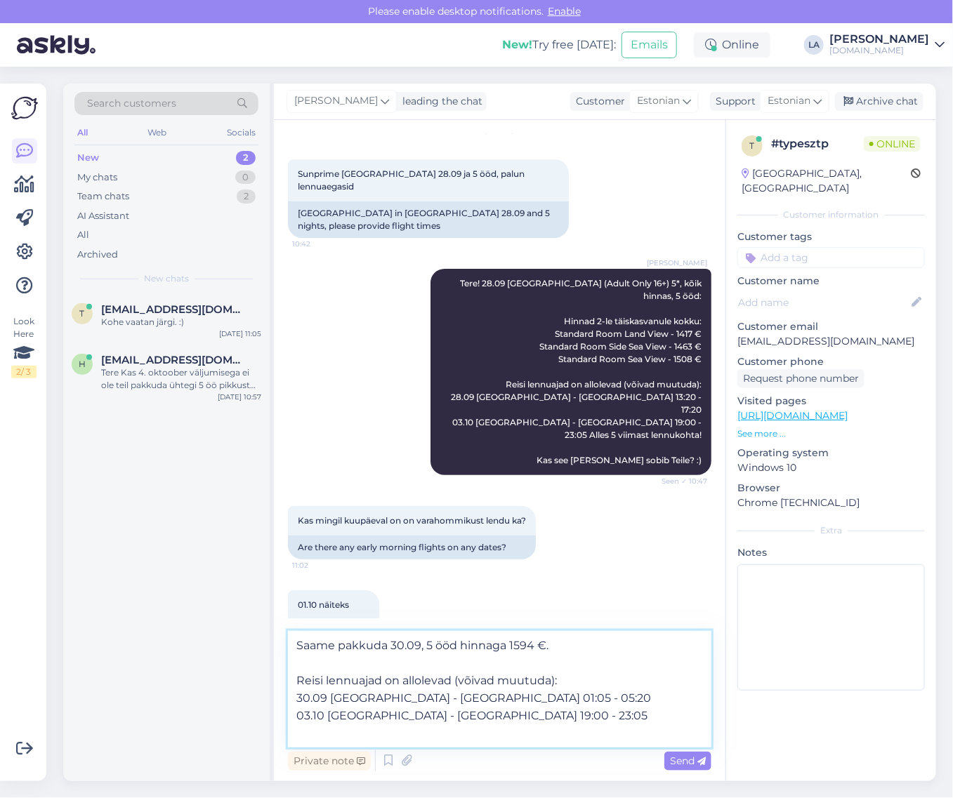
click at [478, 697] on textarea "Saame pakkuda 30.09, 5 ööd hinnaga 1594 €. Reisi lennuajad on allolevad (võivad…" at bounding box center [499, 689] width 423 height 117
click at [308, 718] on textarea "Saame pakkuda 30.09, 5 ööd hinnaga 1594 €. Reisi lennuajad on allolevad (võivad…" at bounding box center [499, 689] width 423 height 117
click at [427, 720] on textarea "Saame pakkuda 30.09, 5 ööd hinnaga 1594 €. Reisi lennuajad on allolevad (võivad…" at bounding box center [499, 689] width 423 height 117
drag, startPoint x: 418, startPoint y: 716, endPoint x: 427, endPoint y: 716, distance: 9.1
click at [427, 716] on textarea "Saame pakkuda 30.09, 5 ööd hinnaga 1594 €. Reisi lennuajad on allolevad (võivad…" at bounding box center [499, 689] width 423 height 117
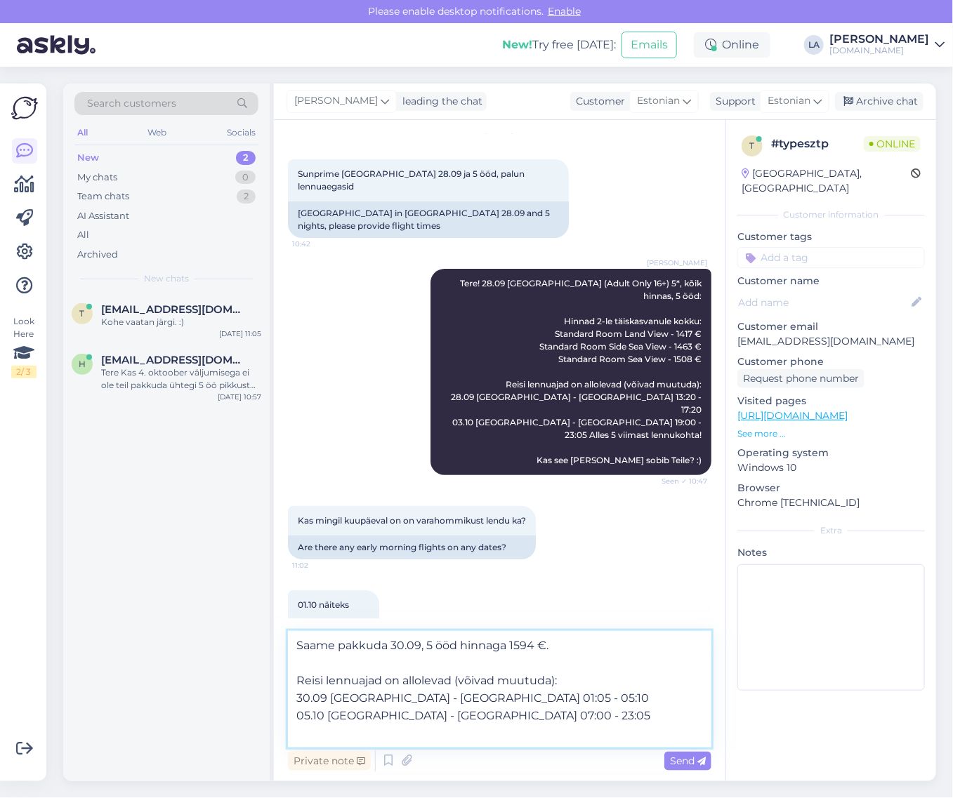
click at [441, 717] on textarea "Saame pakkuda 30.09, 5 ööd hinnaga 1594 €. Reisi lennuajad on allolevad (võivad…" at bounding box center [499, 689] width 423 height 117
drag, startPoint x: 454, startPoint y: 717, endPoint x: 469, endPoint y: 716, distance: 14.8
click at [469, 716] on textarea "Saame pakkuda 30.09, 5 ööd hinnaga 1594 €. Reisi lennuajad on allolevad (võivad…" at bounding box center [499, 689] width 423 height 117
drag, startPoint x: 480, startPoint y: 717, endPoint x: 492, endPoint y: 717, distance: 12.6
click at [492, 717] on textarea "Saame pakkuda 30.09, 5 ööd hinnaga 1594 €. Reisi lennuajad on allolevad (võivad…" at bounding box center [499, 689] width 423 height 117
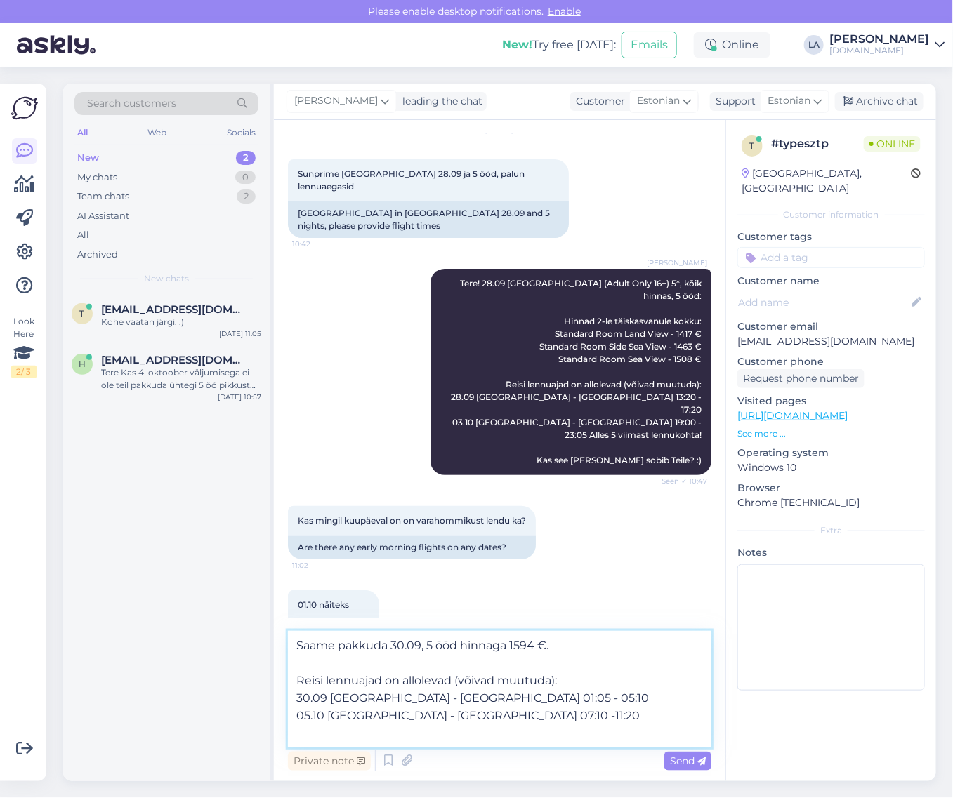
click at [452, 717] on textarea "Saame pakkuda 30.09, 5 ööd hinnaga 1594 €. Reisi lennuajad on allolevad (võivad…" at bounding box center [499, 689] width 423 height 117
click at [486, 718] on textarea "Saame pakkuda 30.09, 5 ööd hinnaga 1594 €. Reisi lennuajad on allolevad (võivad…" at bounding box center [499, 689] width 423 height 117
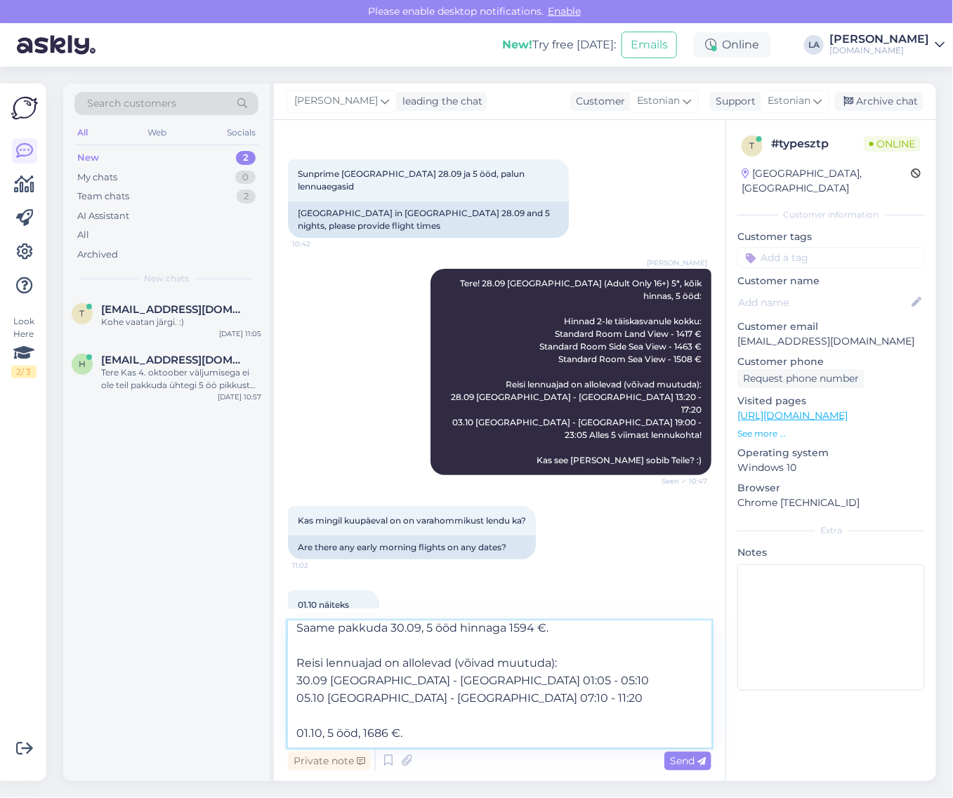
scroll to position [6, 0]
drag, startPoint x: 493, startPoint y: 674, endPoint x: 290, endPoint y: 636, distance: 206.5
click at [290, 636] on textarea "Saame pakkuda 30.09, 5 ööd hinnaga 1594 €. Reisi lennuajad on allolevad (võivad…" at bounding box center [499, 685] width 423 height 126
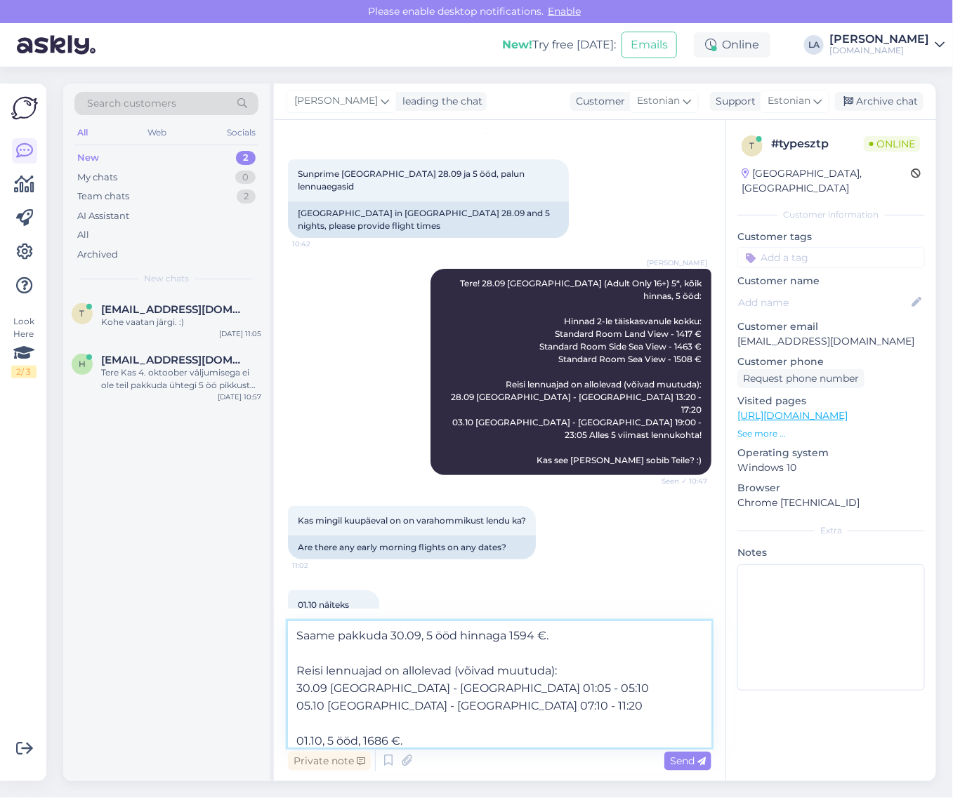
click at [325, 690] on textarea "Saame pakkuda 30.09, 5 ööd hinnaga 1594 €. Reisi lennuajad on allolevad (võivad…" at bounding box center [499, 685] width 423 height 126
drag, startPoint x: 298, startPoint y: 671, endPoint x: 487, endPoint y: 718, distance: 194.2
click at [487, 718] on textarea "Saame pakkuda 30.09, 5 ööd hinnaga 1594 €. Reisi lennuajad on allolevad (võivad…" at bounding box center [499, 685] width 423 height 126
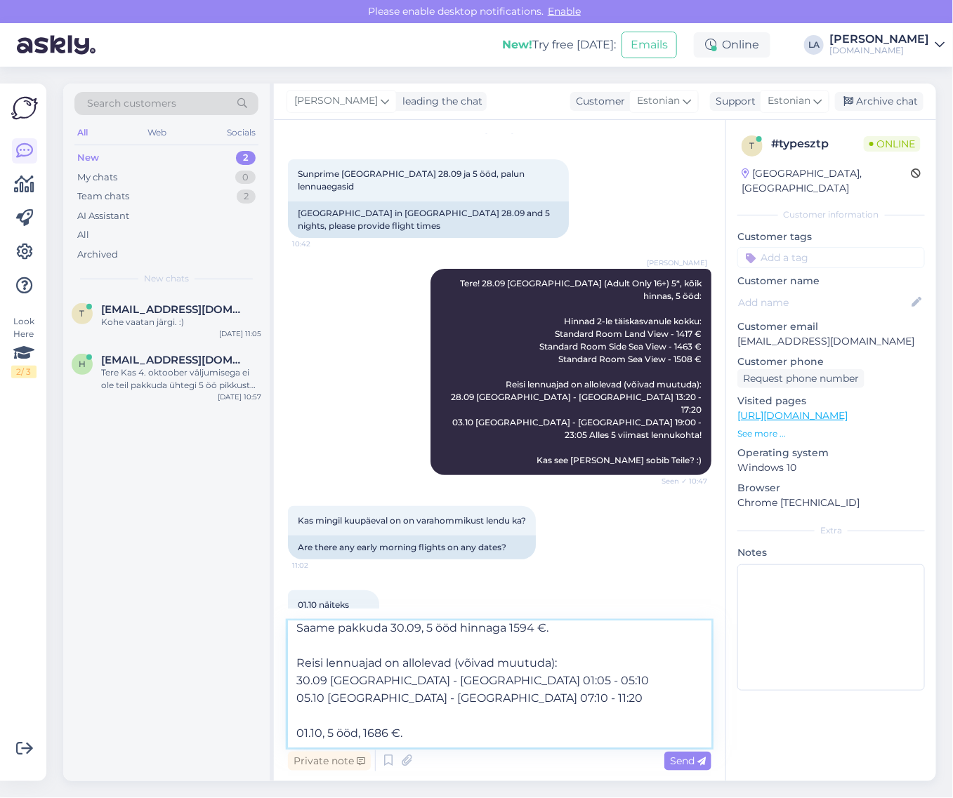
scroll to position [60, 0]
click at [338, 711] on textarea "Saame pakkuda 30.09, 5 ööd hinnaga 1594 €. Reisi lennuajad on allolevad (võivad…" at bounding box center [499, 685] width 423 height 126
paste textarea "Reisi lennuajad on allolevad (võivad muutuda): 30.09 [GEOGRAPHIC_DATA] - [GEOGR…"
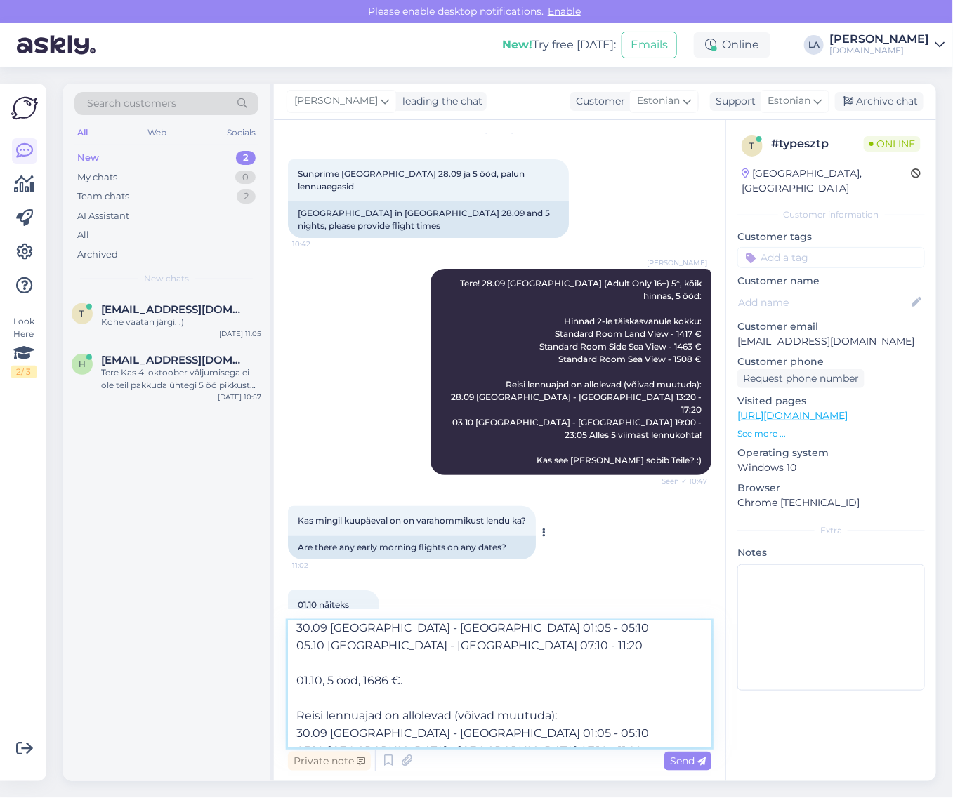
scroll to position [88, 0]
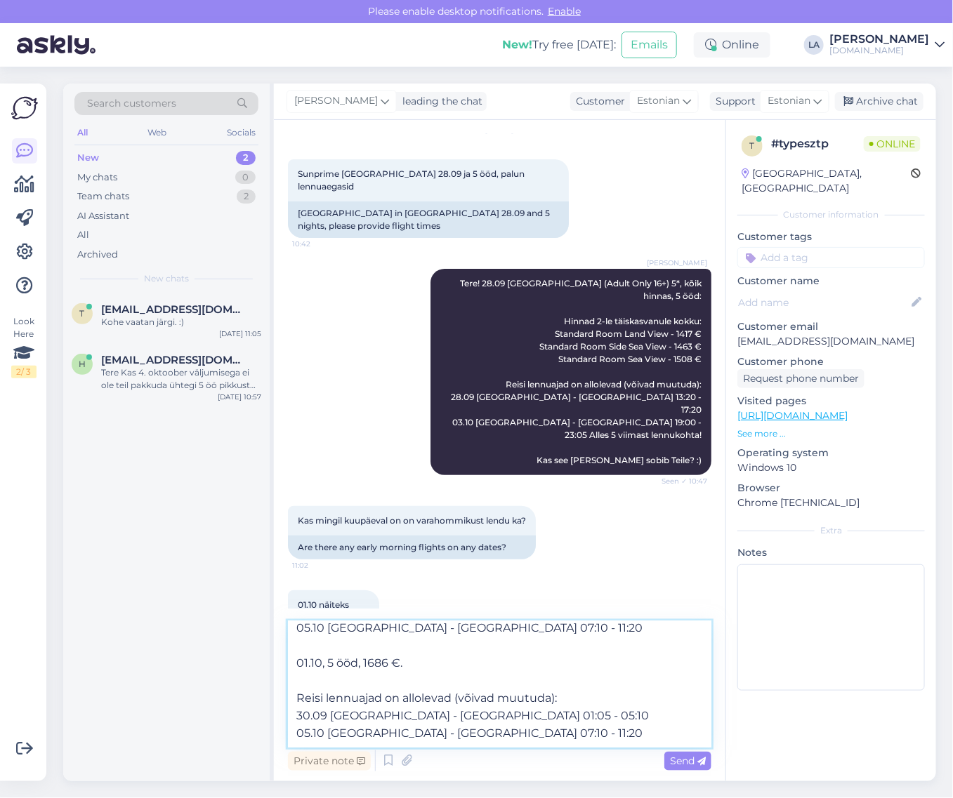
click at [432, 706] on textarea "Saame pakkuda 30.09, 5 ööd hinnaga 1594 €. Reisi lennuajad on allolevad (võivad…" at bounding box center [499, 685] width 423 height 126
drag, startPoint x: 440, startPoint y: 706, endPoint x: 452, endPoint y: 706, distance: 11.2
click at [452, 706] on textarea "Saame pakkuda 30.09, 5 ööd hinnaga 1594 €. Reisi lennuajad on allolevad (võivad…" at bounding box center [499, 685] width 423 height 126
drag, startPoint x: 296, startPoint y: 707, endPoint x: 308, endPoint y: 707, distance: 11.2
click at [308, 707] on textarea "Saame pakkuda 30.09, 5 ööd hinnaga 1594 €. Reisi lennuajad on allolevad (võivad…" at bounding box center [499, 685] width 423 height 126
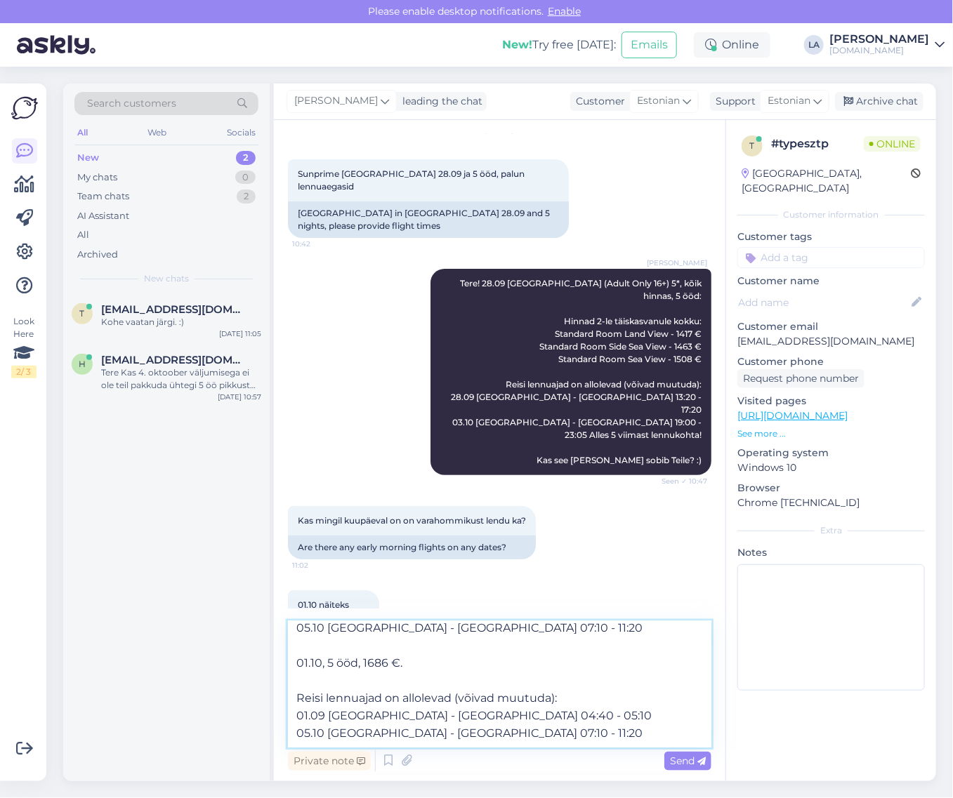
drag, startPoint x: 310, startPoint y: 706, endPoint x: 323, endPoint y: 708, distance: 12.8
click at [323, 708] on textarea "Saame pakkuda 30.09, 5 ööd hinnaga 1594 €. Reisi lennuajad on allolevad (võivad…" at bounding box center [499, 685] width 423 height 126
click at [471, 704] on textarea "Saame pakkuda 30.09, 5 ööd hinnaga 1594 €. Reisi lennuajad on allolevad (võivad…" at bounding box center [499, 685] width 423 height 126
click at [475, 704] on textarea "Saame pakkuda 30.09, 5 ööd hinnaga 1594 €. Reisi lennuajad on allolevad (võivad…" at bounding box center [499, 685] width 423 height 126
click at [308, 725] on textarea "Saame pakkuda 30.09, 5 ööd hinnaga 1594 €. Reisi lennuajad on allolevad (võivad…" at bounding box center [499, 685] width 423 height 126
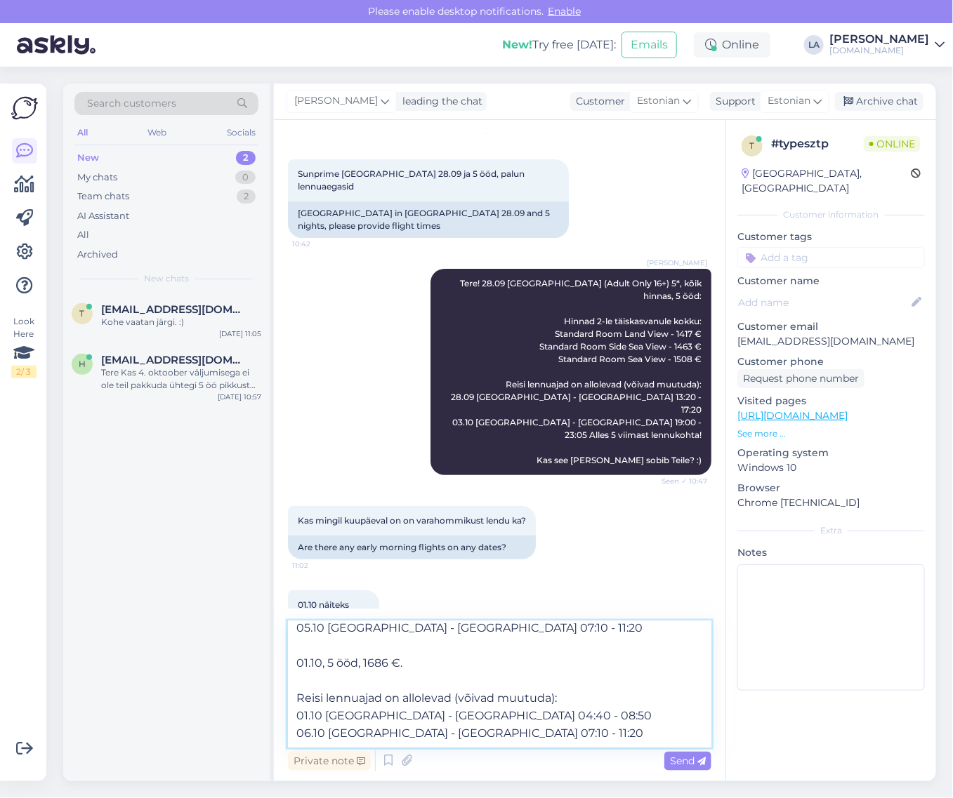
drag, startPoint x: 419, startPoint y: 727, endPoint x: 432, endPoint y: 725, distance: 12.7
click at [432, 725] on textarea "Saame pakkuda 30.09, 5 ööd hinnaga 1594 €. Reisi lennuajad on allolevad (võivad…" at bounding box center [499, 685] width 423 height 126
drag, startPoint x: 433, startPoint y: 724, endPoint x: 446, endPoint y: 724, distance: 12.6
click at [446, 724] on textarea "Saame pakkuda 30.09, 5 ööd hinnaga 1594 €. Reisi lennuajad on allolevad (võivad…" at bounding box center [499, 685] width 423 height 126
drag, startPoint x: 458, startPoint y: 725, endPoint x: 465, endPoint y: 724, distance: 7.1
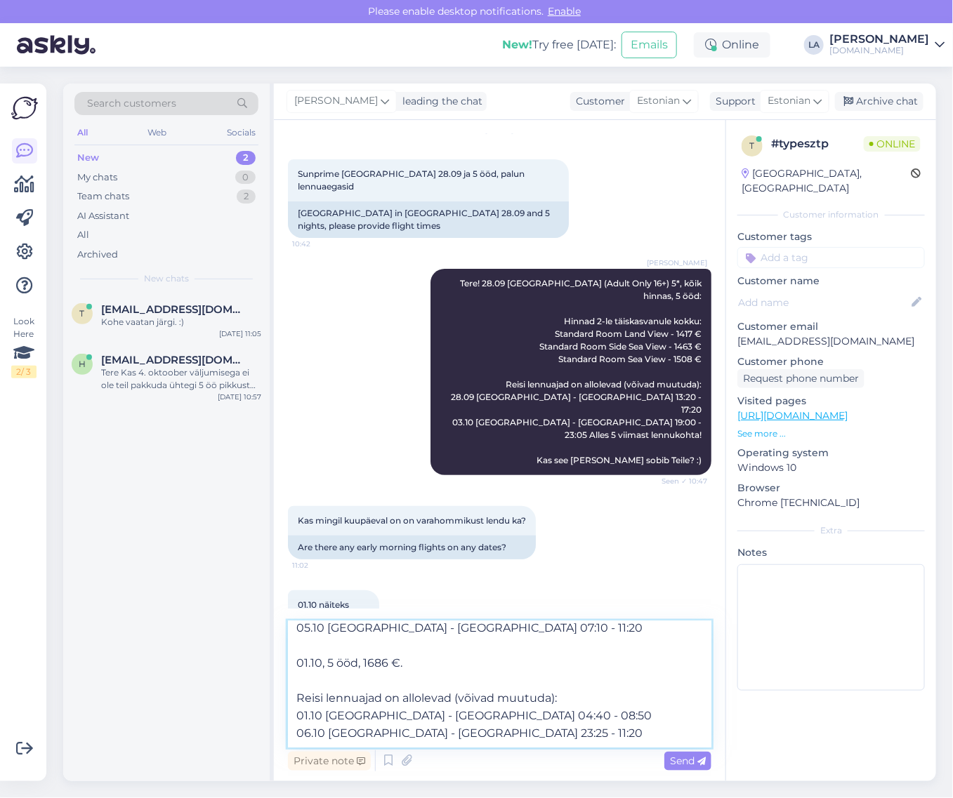
click at [465, 724] on textarea "Saame pakkuda 30.09, 5 ööd hinnaga 1594 €. Reisi lennuajad on allolevad (võivad…" at bounding box center [499, 685] width 423 height 126
drag, startPoint x: 476, startPoint y: 725, endPoint x: 493, endPoint y: 725, distance: 16.9
click at [493, 725] on textarea "Saame pakkuda 30.09, 5 ööd hinnaga 1594 €. Reisi lennuajad on allolevad (võivad…" at bounding box center [499, 685] width 423 height 126
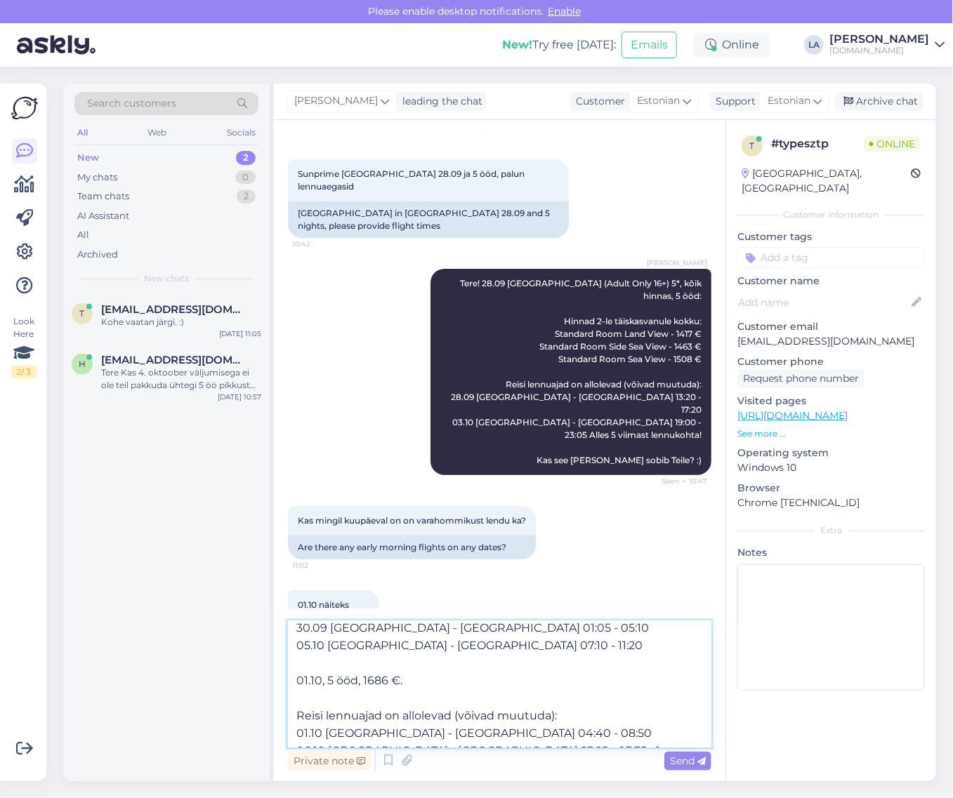
scroll to position [113, 0]
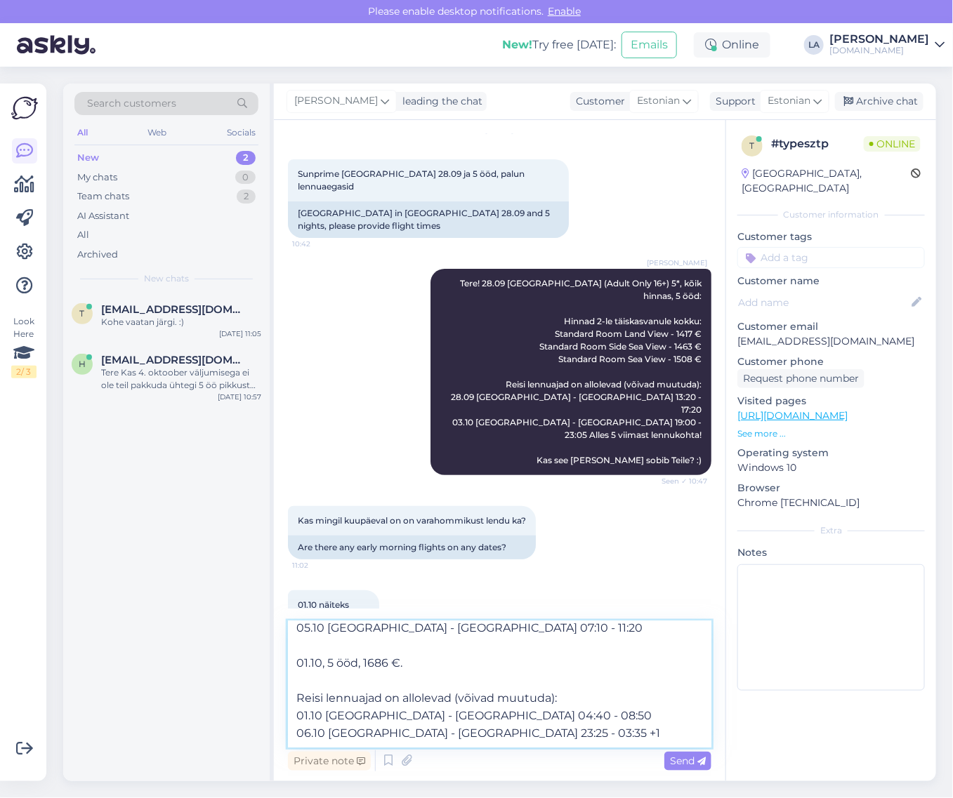
click at [500, 722] on textarea "Saame pakkuda 30.09, 5 ööd hinnaga 1594 €. Reisi lennuajad on allolevad (võivad…" at bounding box center [499, 685] width 423 height 126
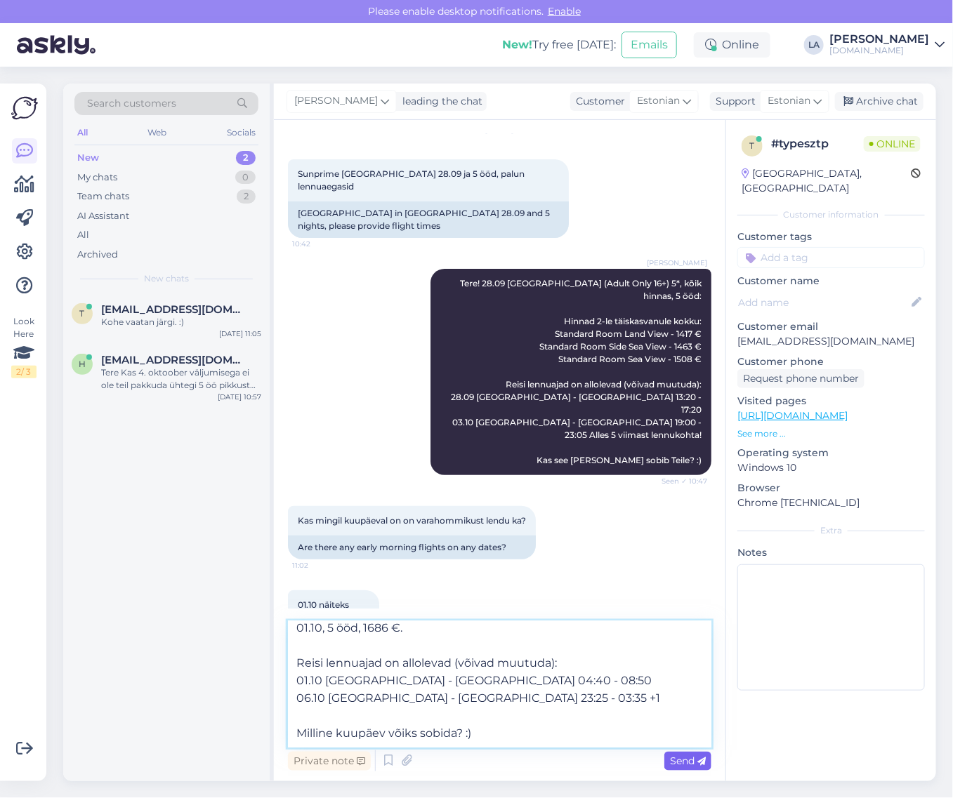
type textarea "Saame pakkuda 30.09, 5 ööd hinnaga 1594 €. Reisi lennuajad on allolevad (võivad…"
click at [689, 765] on span "Send" at bounding box center [688, 761] width 36 height 13
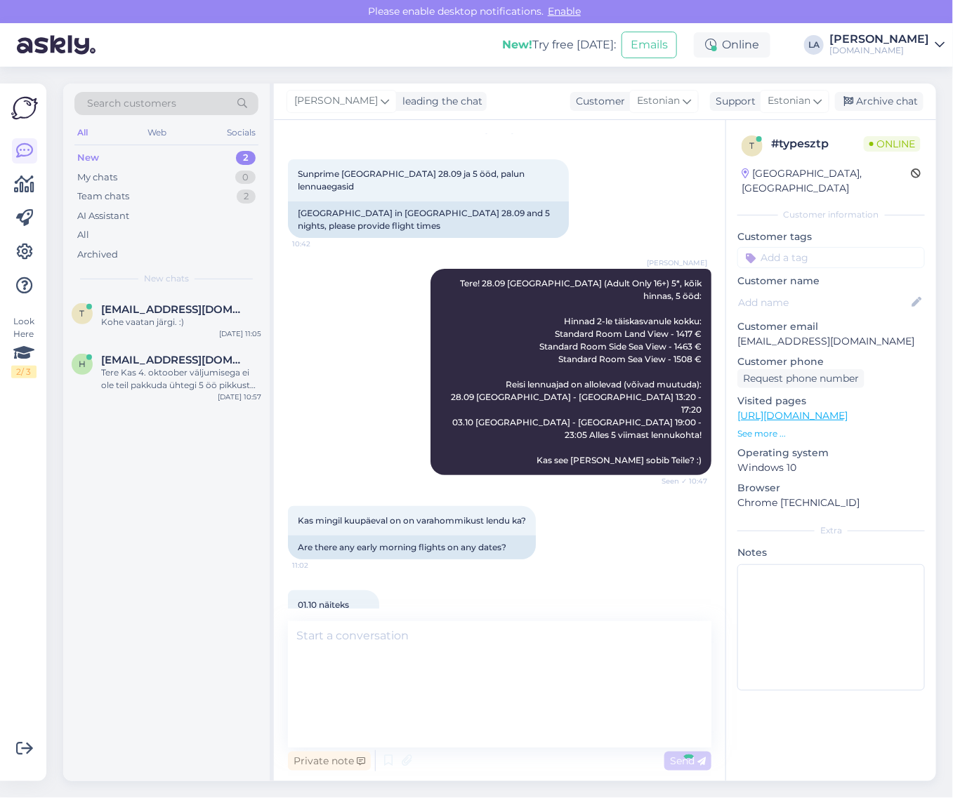
scroll to position [0, 0]
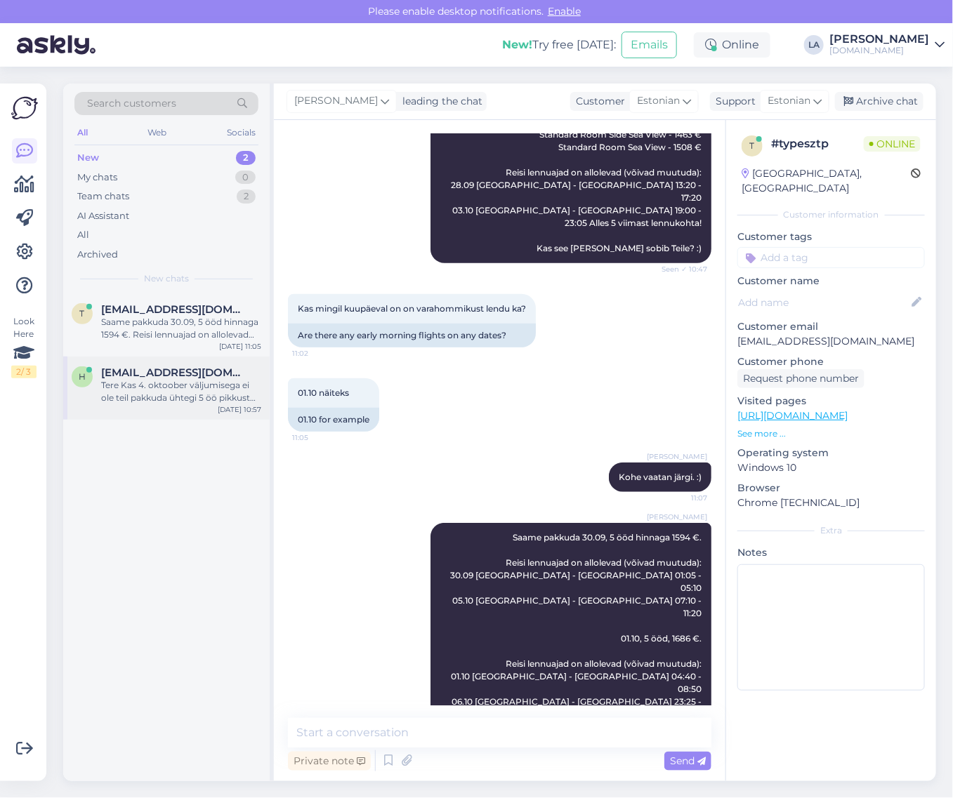
click at [170, 386] on div "Tere Kas 4. oktoober väljumisega ei ole teil pakkuda ühtegi 5 öö pikkust puhkus…" at bounding box center [181, 391] width 160 height 25
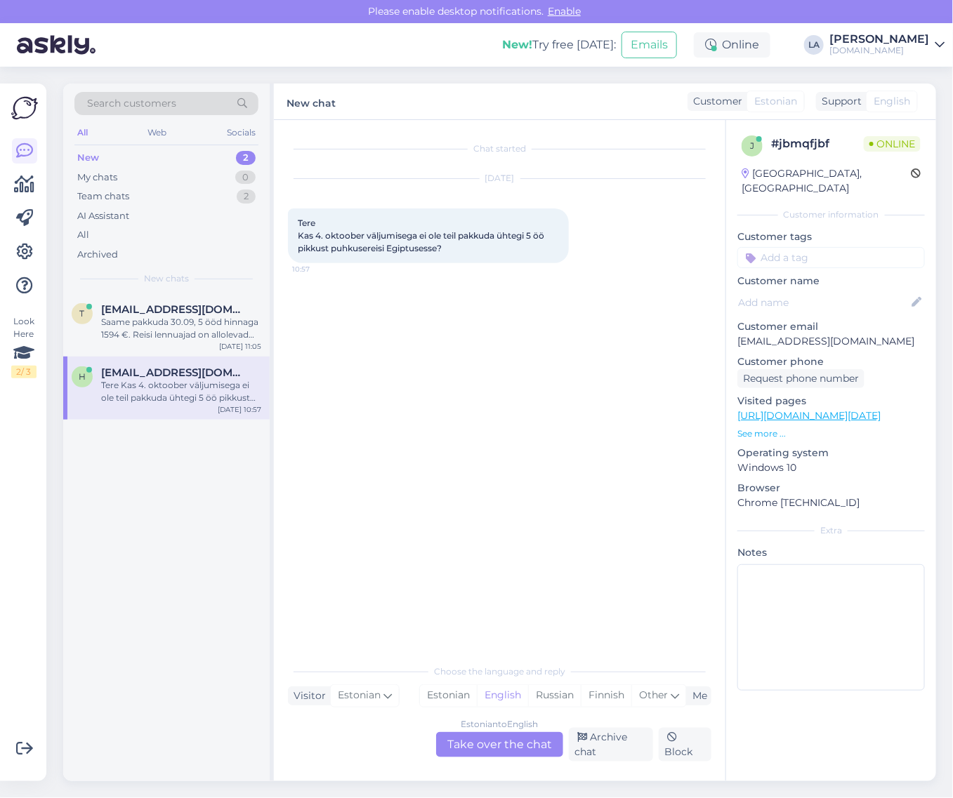
click at [506, 741] on div "Estonian to English Take over the chat" at bounding box center [499, 744] width 127 height 25
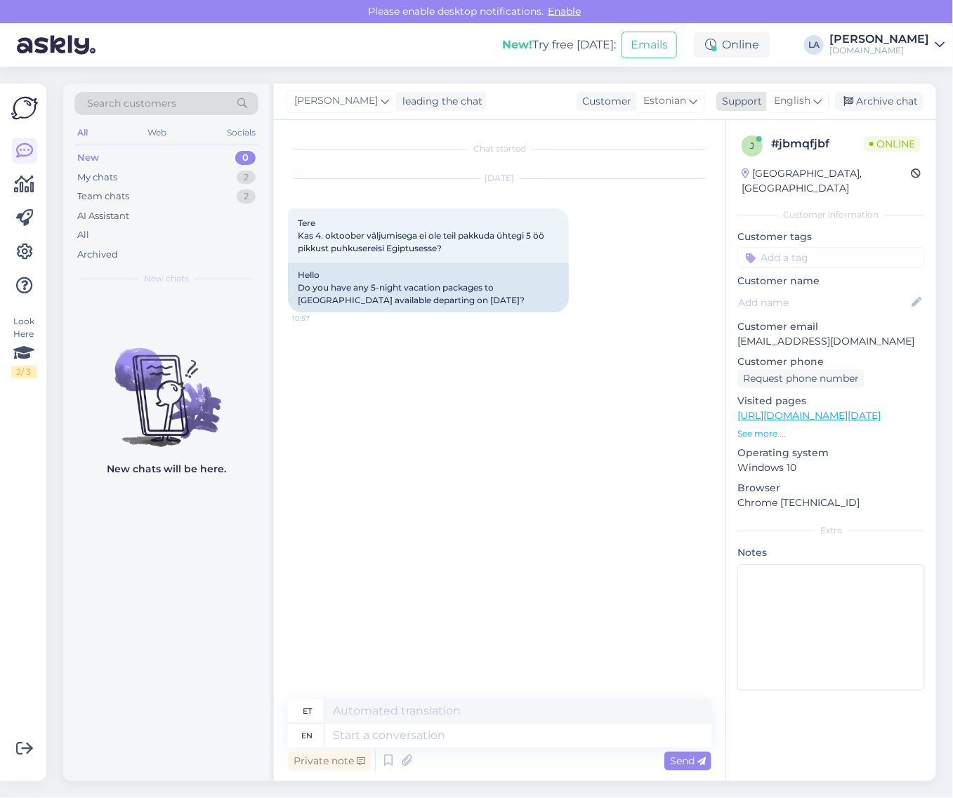
click at [788, 95] on span "English" at bounding box center [792, 100] width 37 height 15
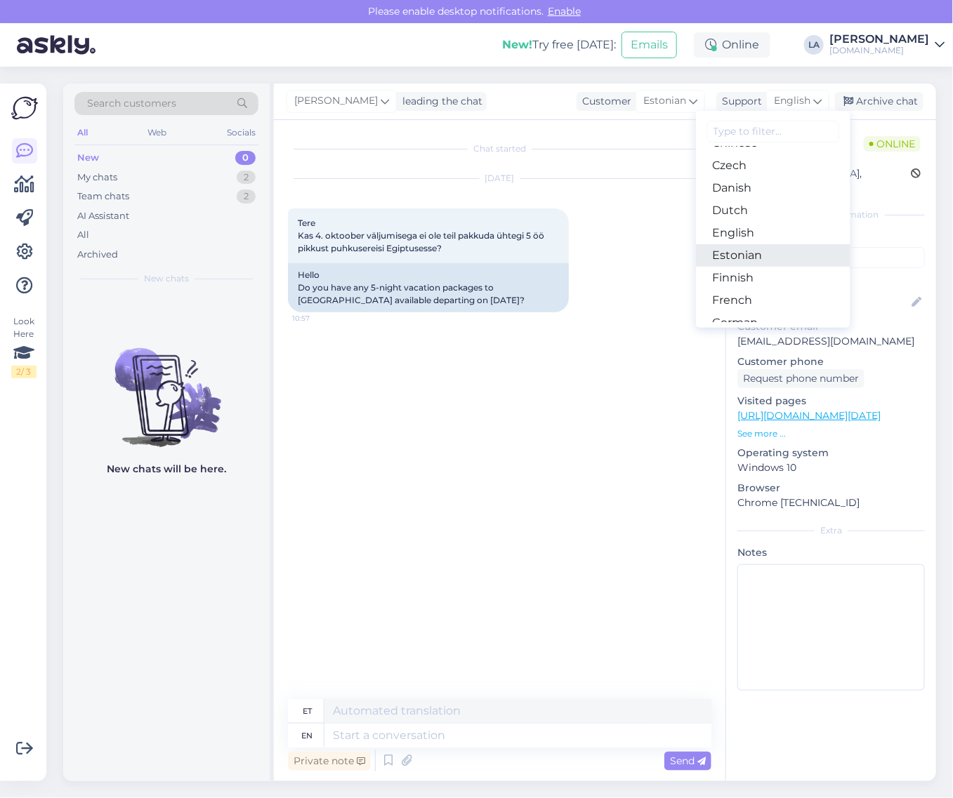
click at [760, 251] on link "Estonian" at bounding box center [773, 255] width 154 height 22
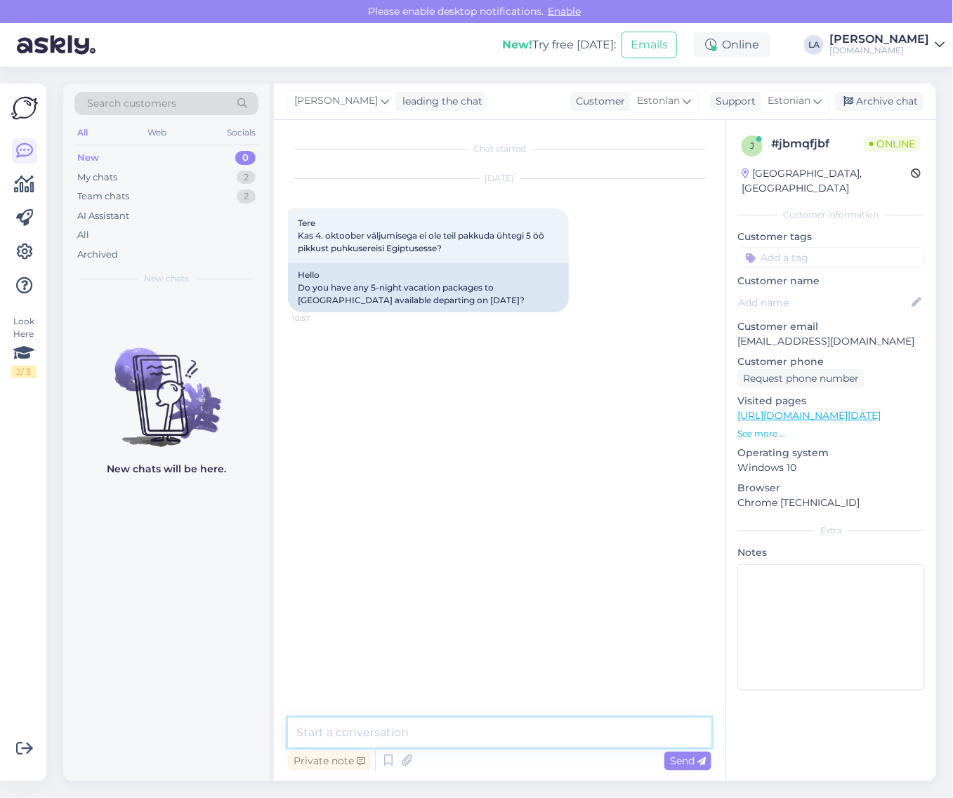
click at [394, 728] on textarea at bounding box center [499, 732] width 423 height 29
type textarea "Tere! 04.10 on pakkuda ainult 3 öist reisi."
click at [694, 768] on div "Send" at bounding box center [687, 761] width 47 height 19
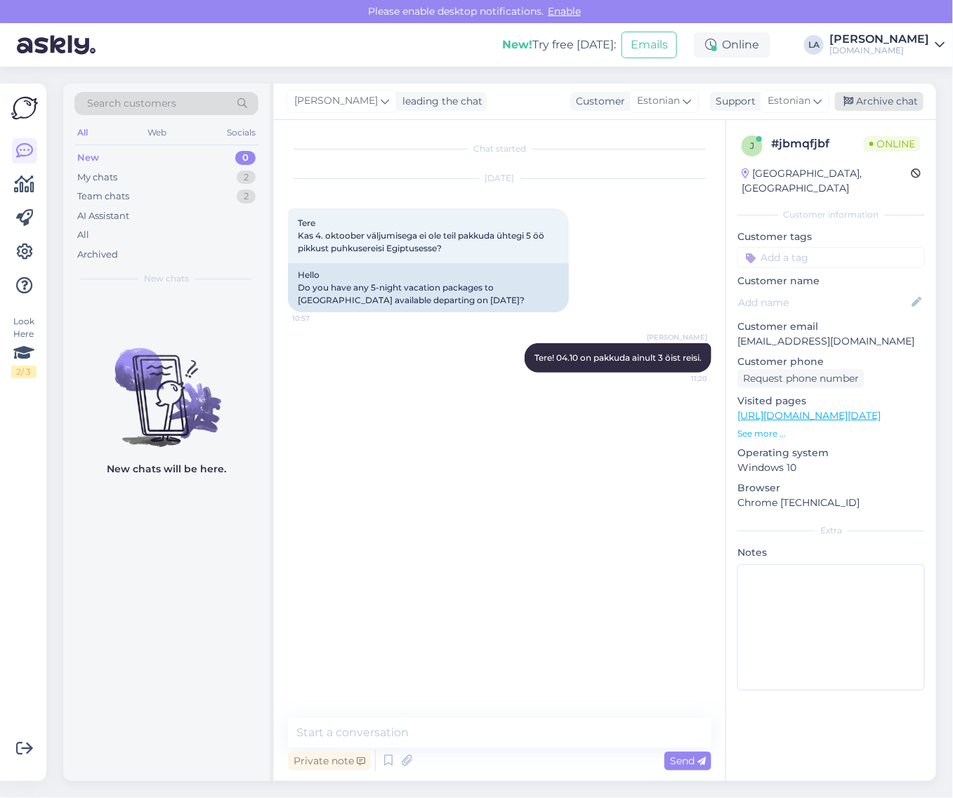
click at [883, 106] on div "Archive chat" at bounding box center [879, 101] width 88 height 19
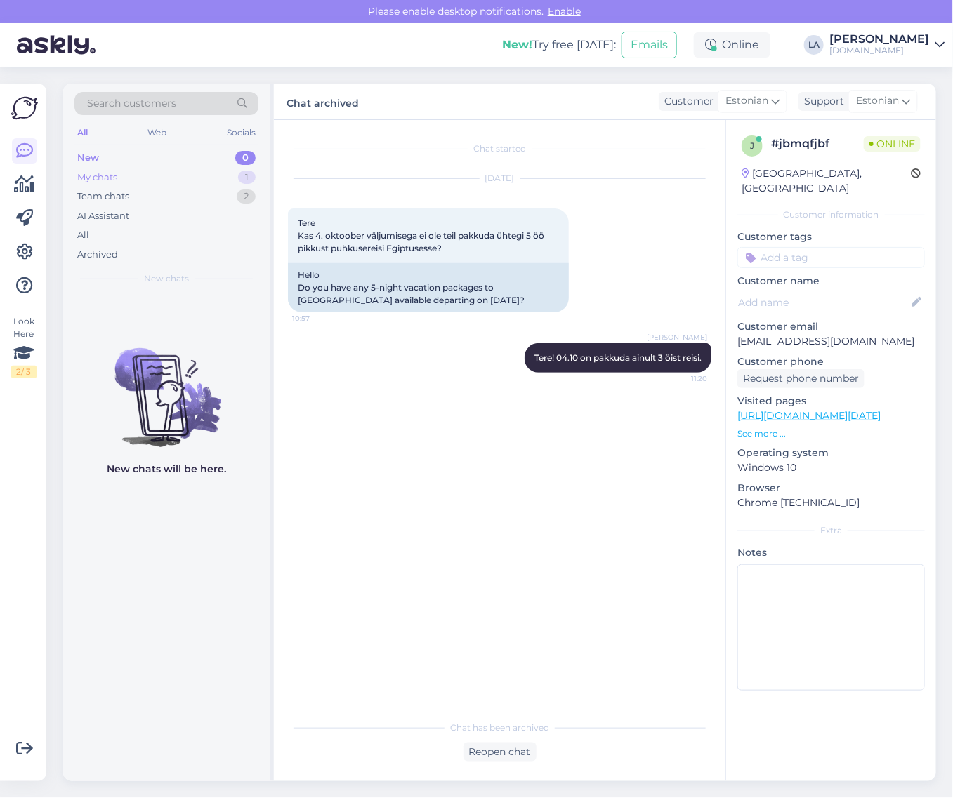
click at [171, 183] on div "My chats 1" at bounding box center [166, 178] width 184 height 20
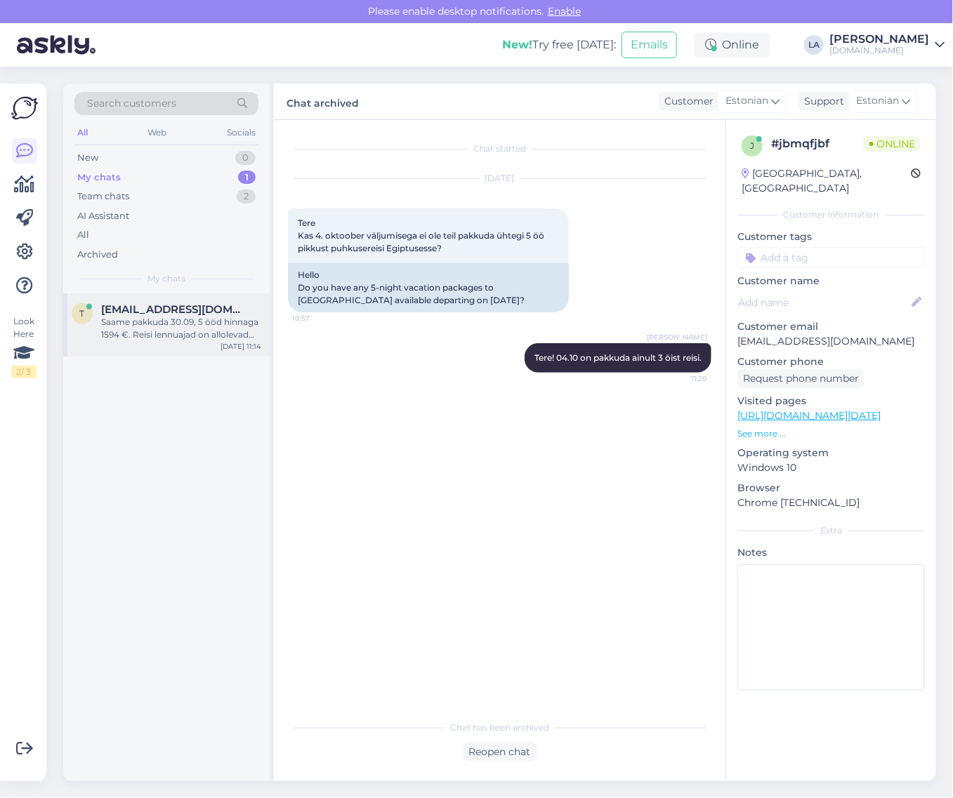
click at [184, 336] on div "Saame pakkuda 30.09, 5 ööd hinnaga 1594 €. Reisi lennuajad on allolevad (võivad…" at bounding box center [181, 328] width 160 height 25
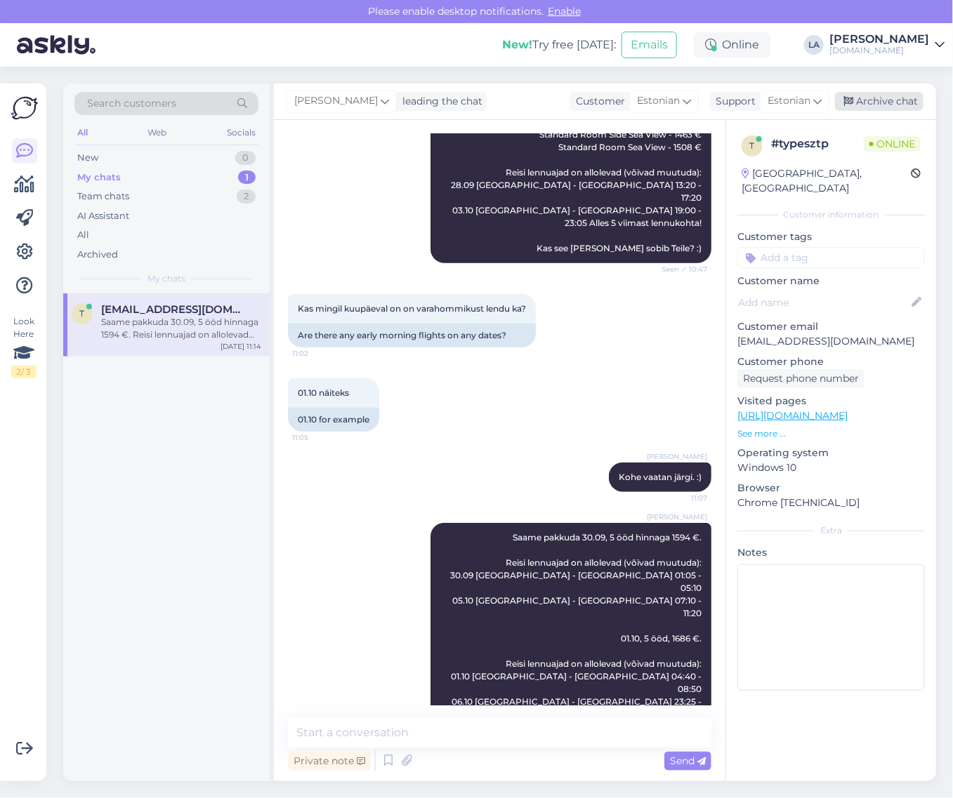
click at [900, 102] on div "Archive chat" at bounding box center [879, 101] width 88 height 19
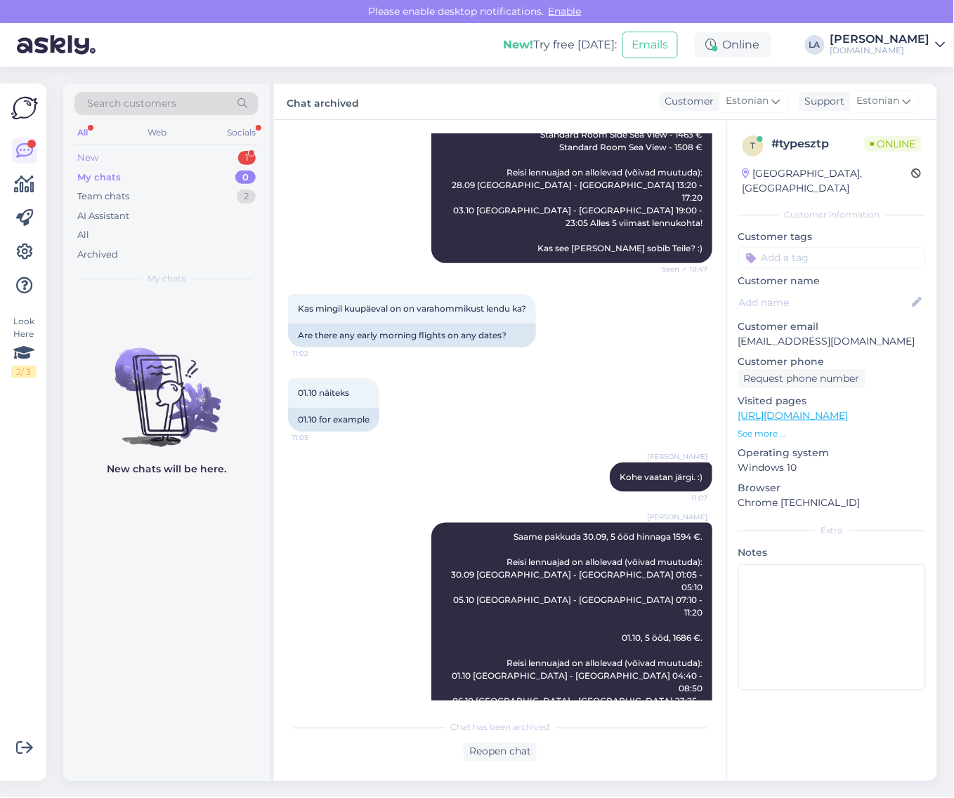
click at [250, 150] on div "New 1" at bounding box center [166, 158] width 184 height 20
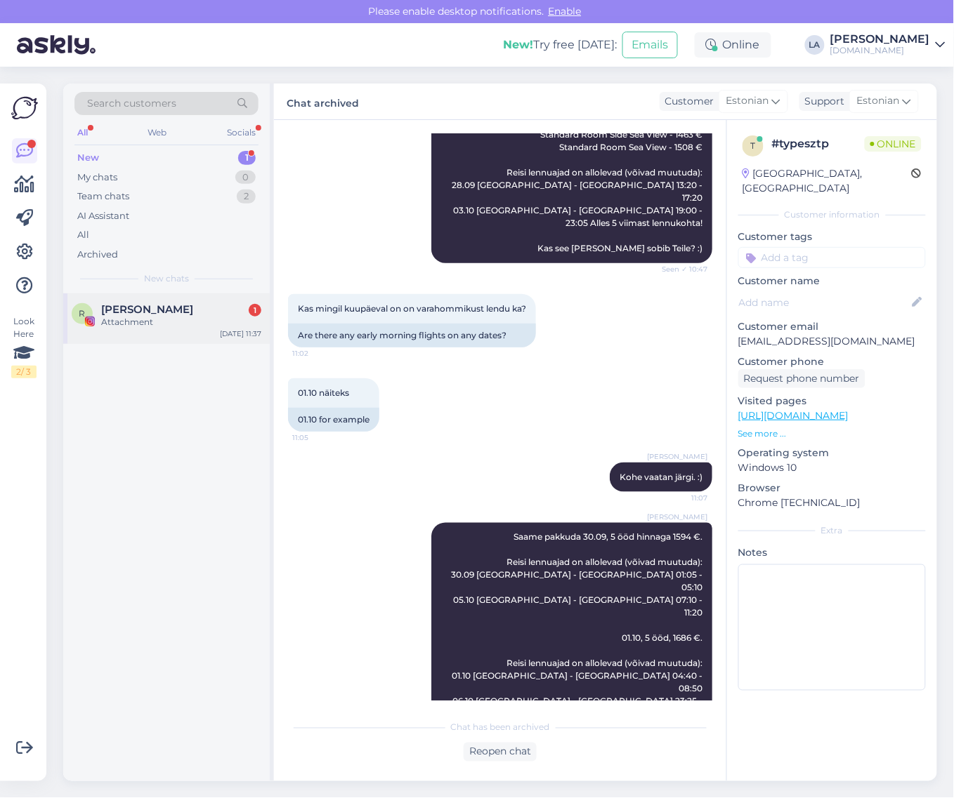
click at [207, 303] on div "[PERSON_NAME] 1" at bounding box center [181, 309] width 160 height 13
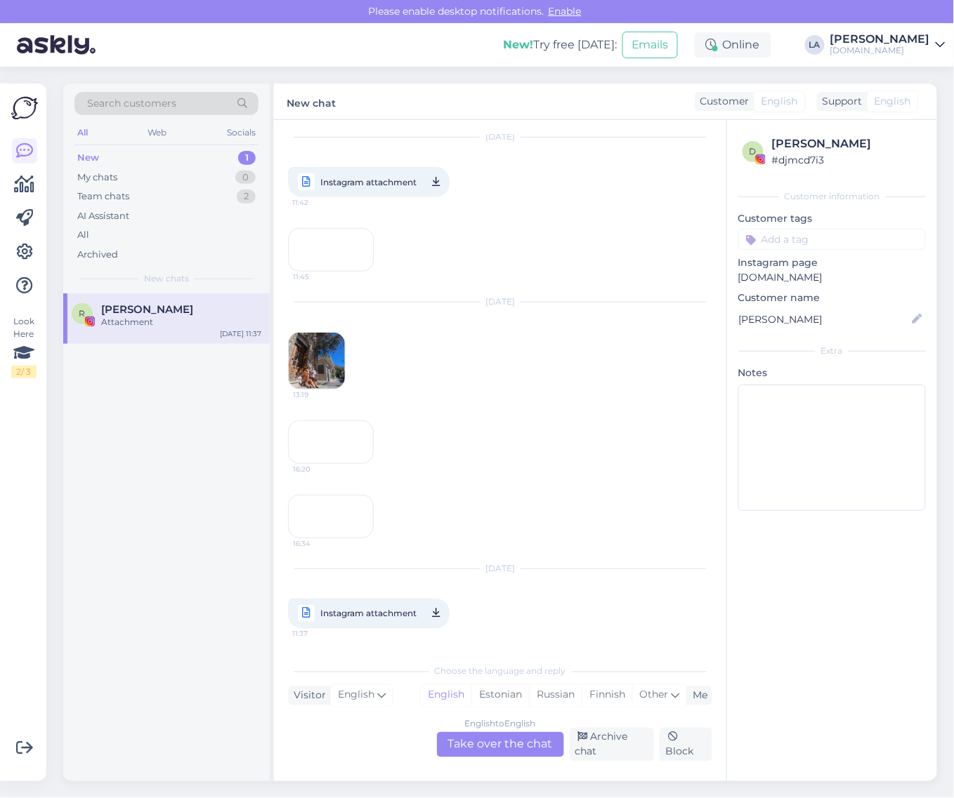
scroll to position [432, 0]
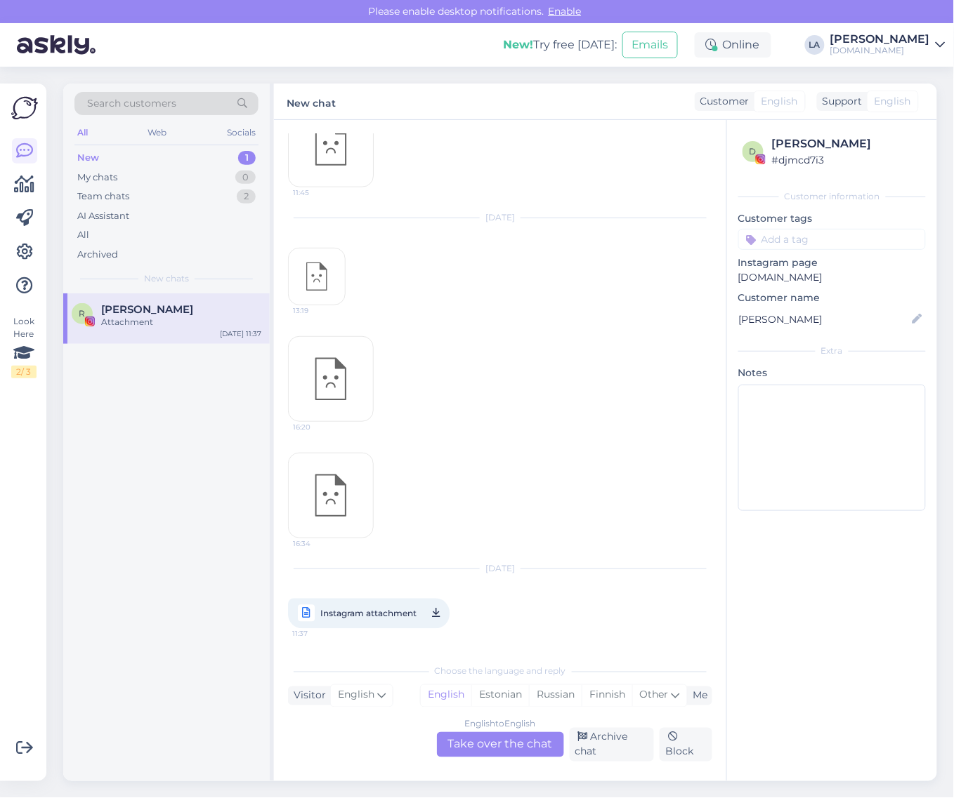
click at [349, 618] on span "Instagram attachment" at bounding box center [368, 614] width 96 height 18
click at [618, 749] on div "Archive chat" at bounding box center [612, 745] width 85 height 34
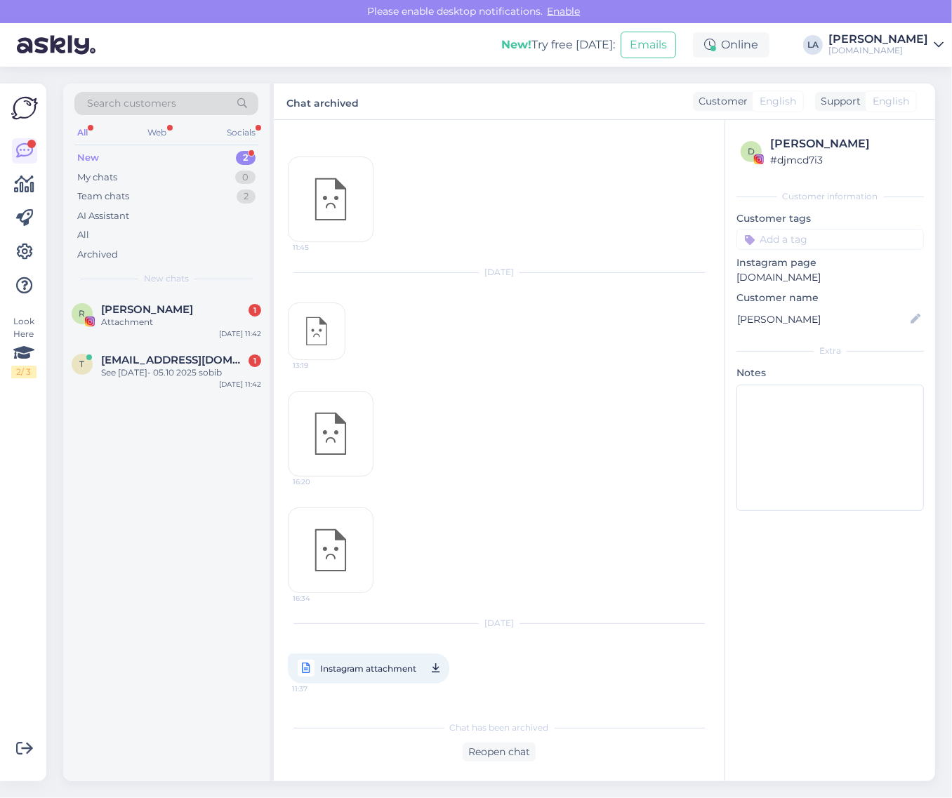
scroll to position [513, 0]
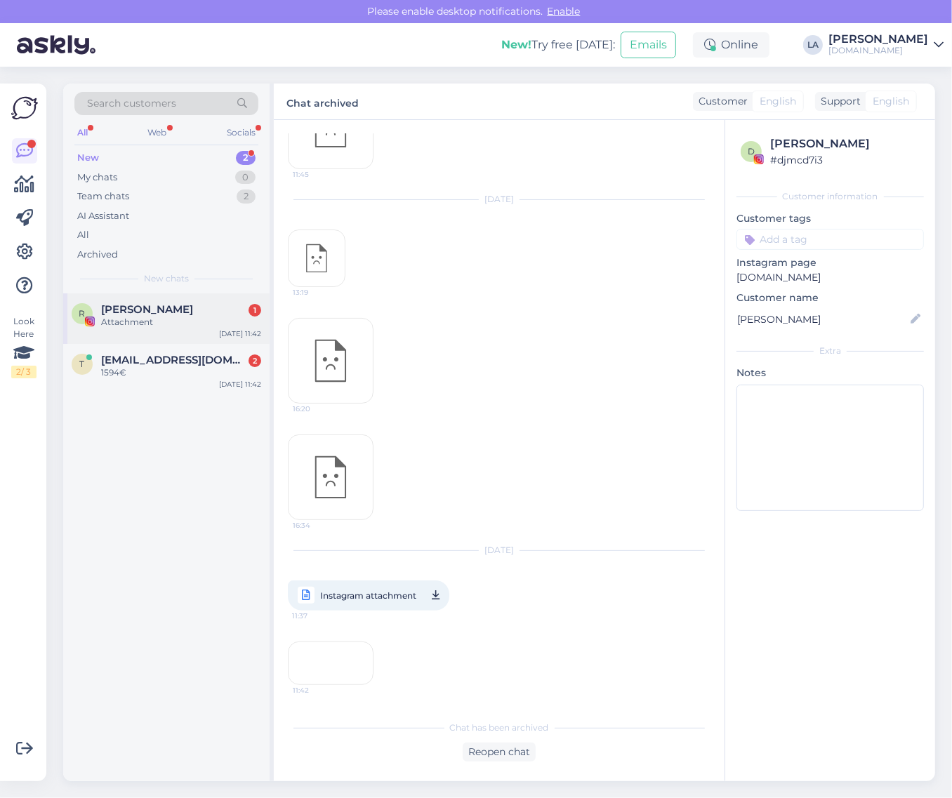
click at [222, 317] on div "Attachment" at bounding box center [181, 322] width 160 height 13
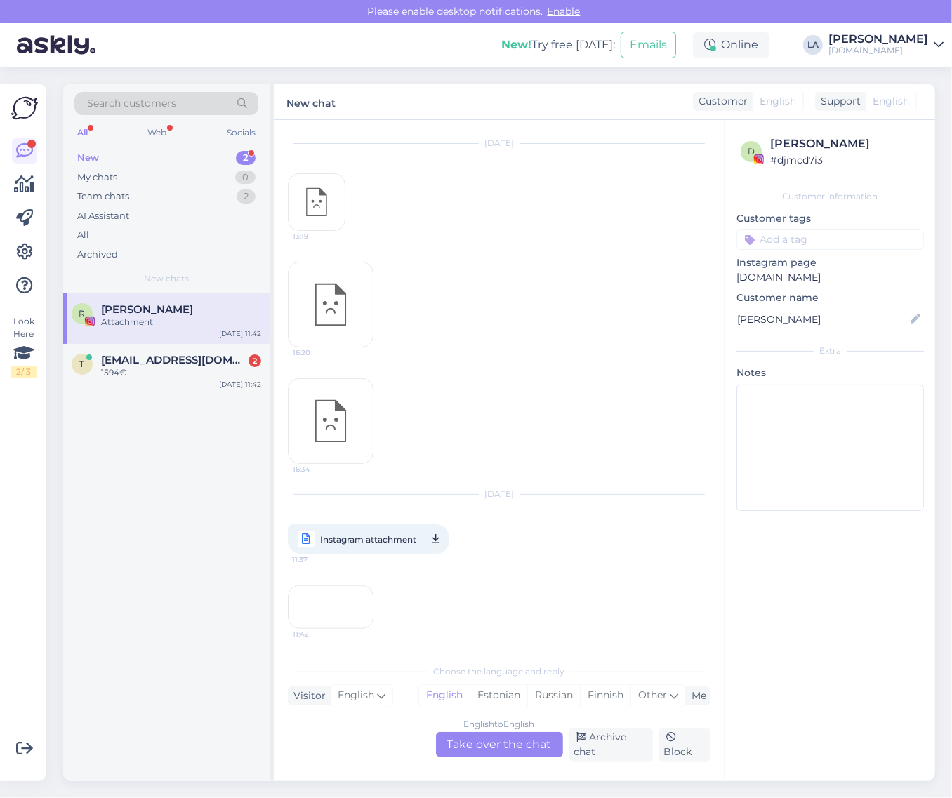
scroll to position [612, 0]
click at [613, 749] on div "Archive chat" at bounding box center [611, 745] width 84 height 34
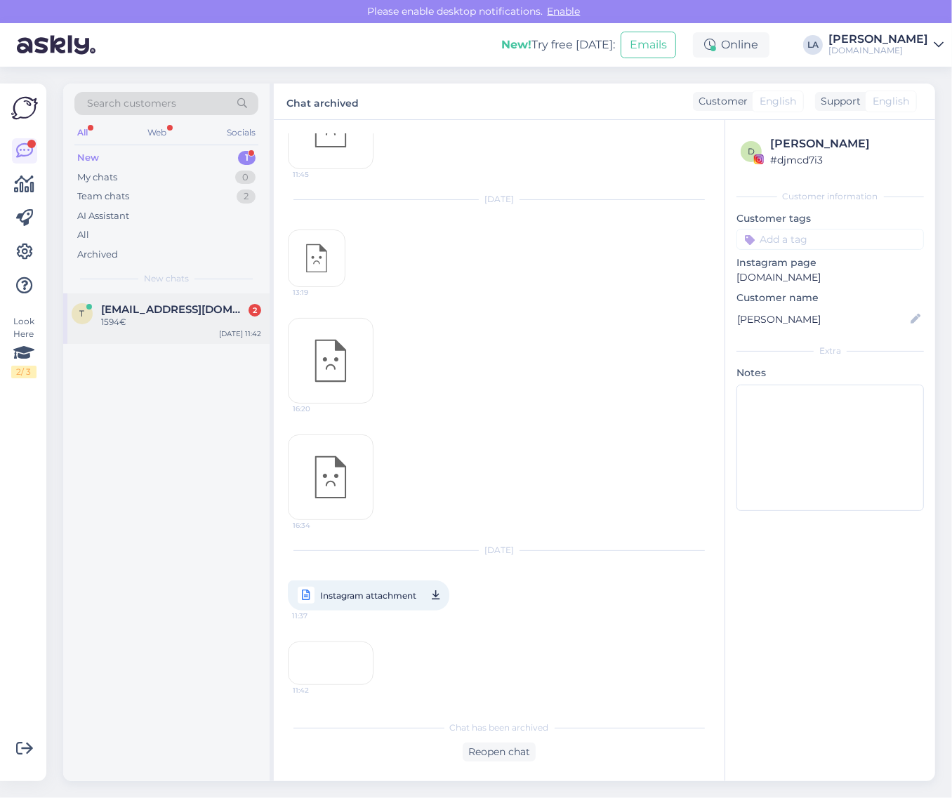
click at [142, 325] on div "1594€" at bounding box center [181, 322] width 160 height 13
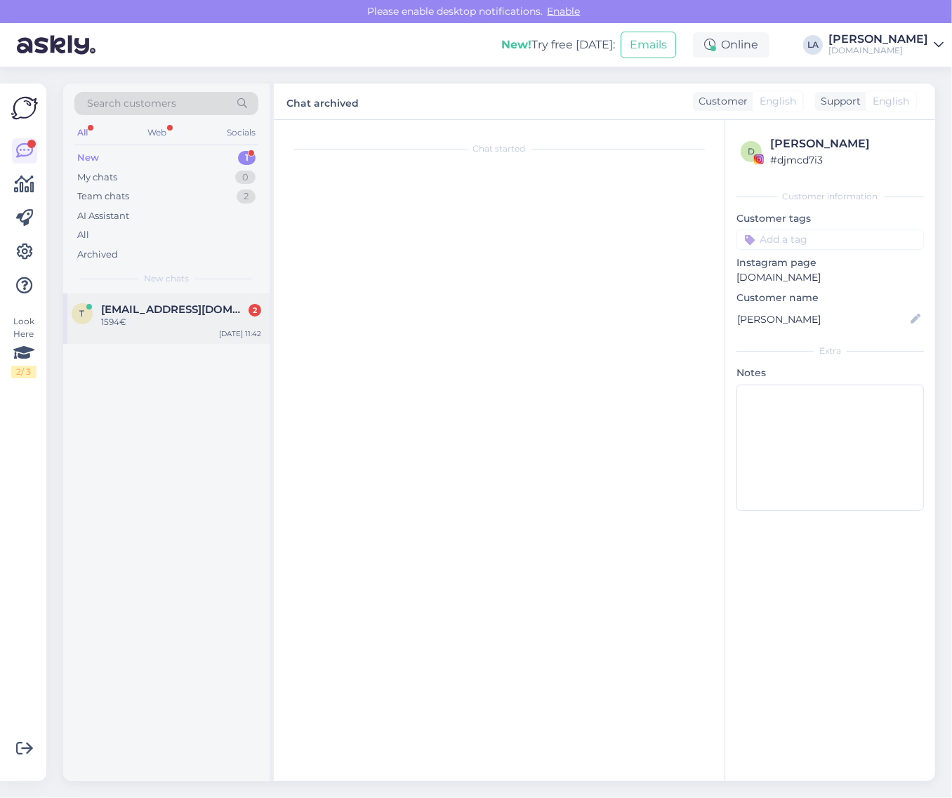
scroll to position [443, 0]
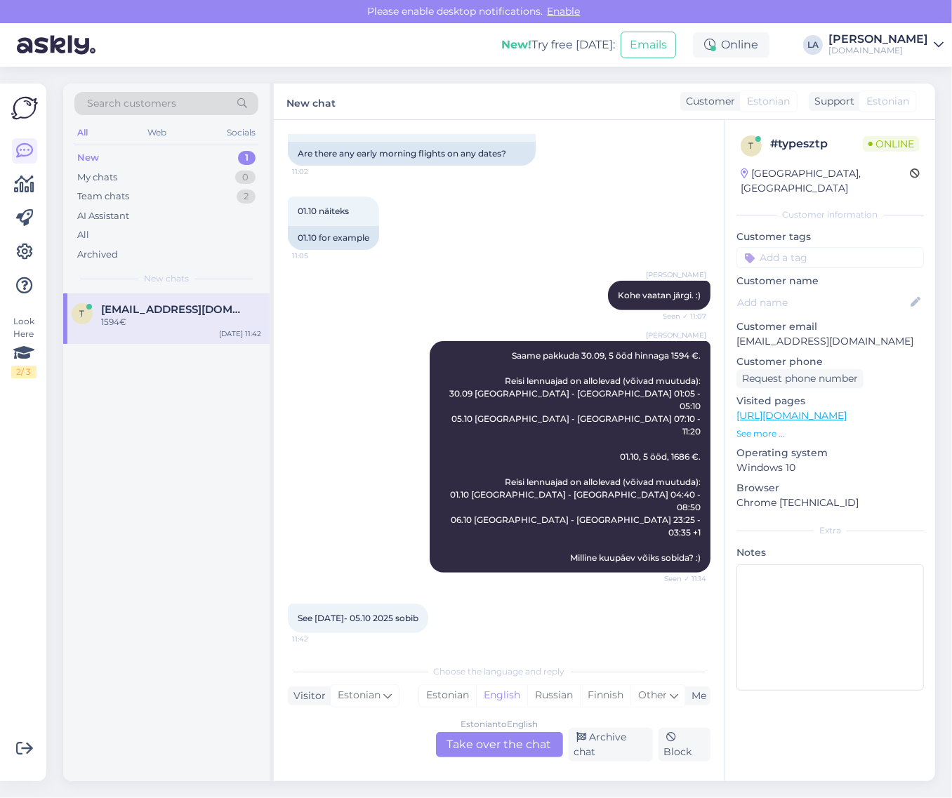
click at [501, 738] on div "Estonian to English Take over the chat" at bounding box center [499, 744] width 127 height 25
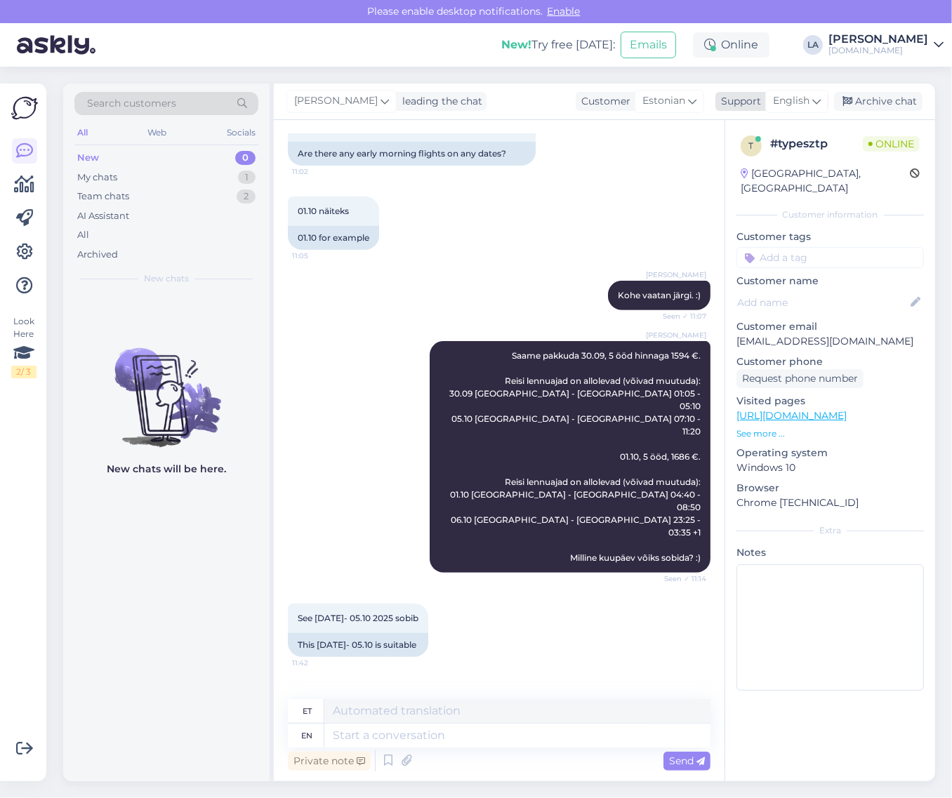
click at [811, 103] on div "English" at bounding box center [796, 101] width 63 height 22
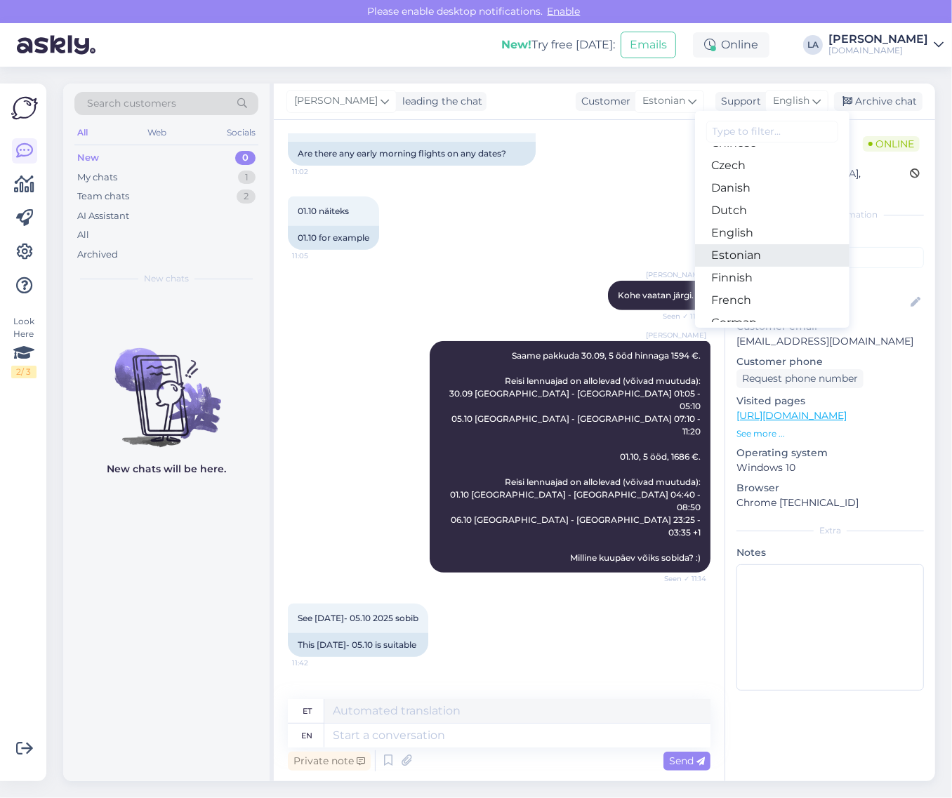
drag, startPoint x: 782, startPoint y: 251, endPoint x: 798, endPoint y: 242, distance: 18.2
click at [782, 251] on link "Estonian" at bounding box center [772, 255] width 154 height 22
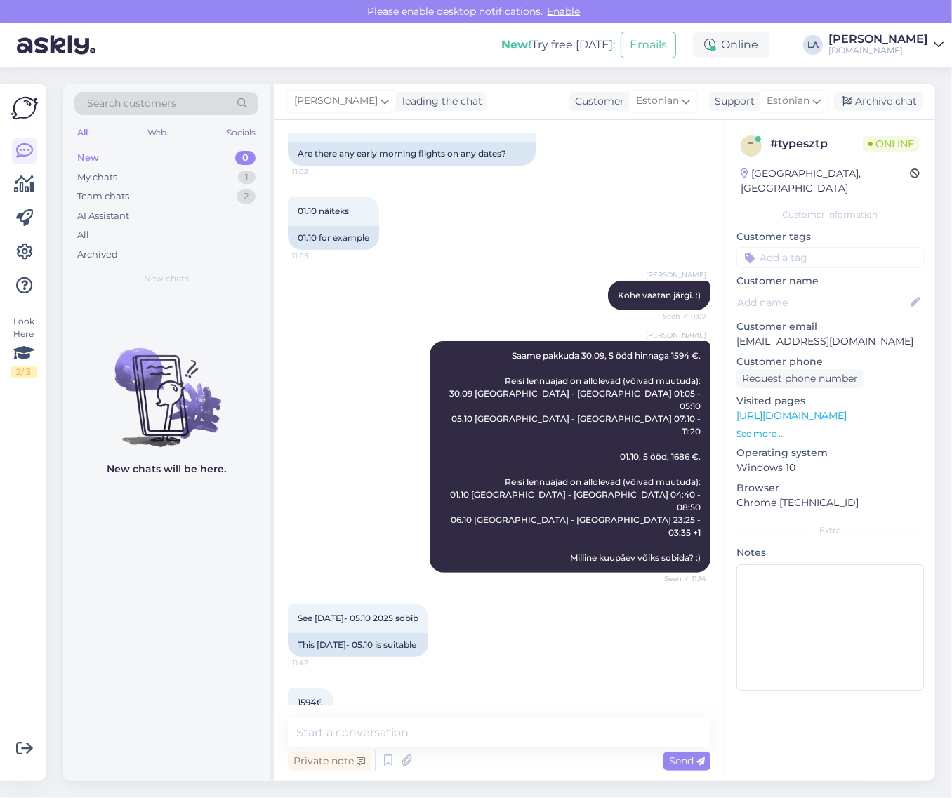
scroll to position [430, 0]
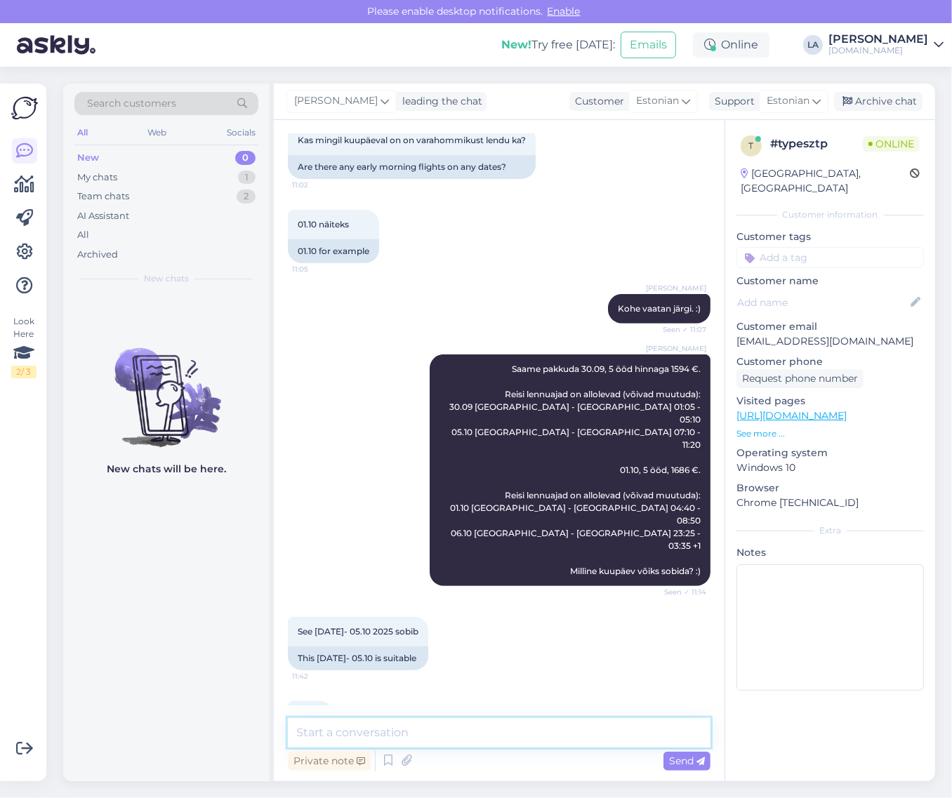
click at [414, 742] on textarea at bounding box center [499, 732] width 423 height 29
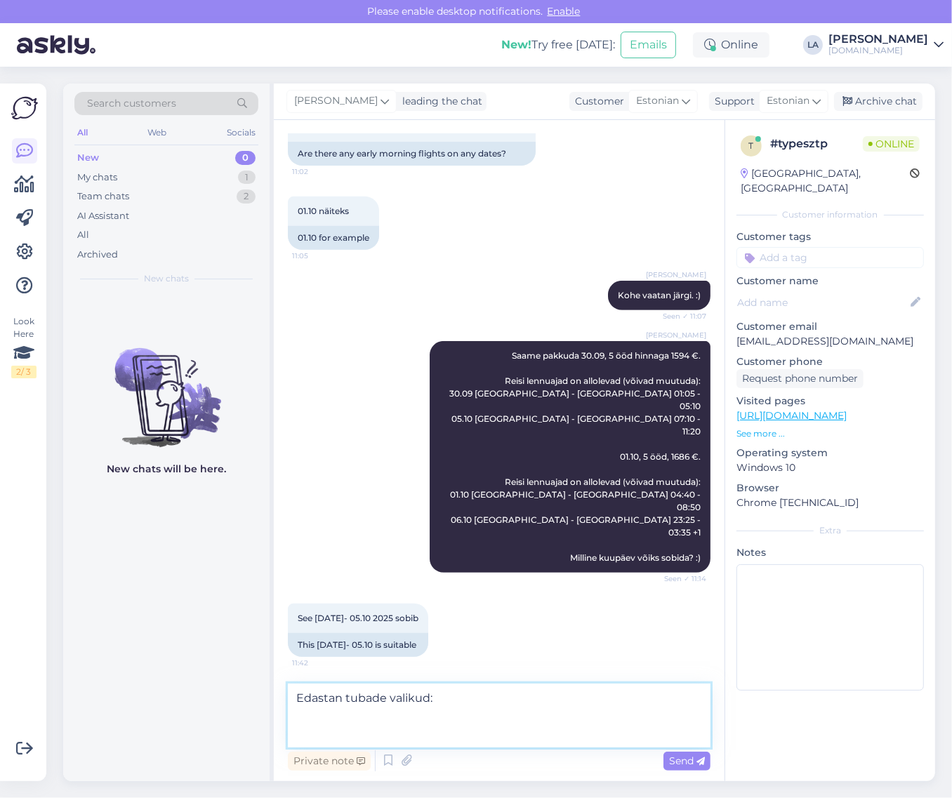
paste textarea "Standard Room Land View"
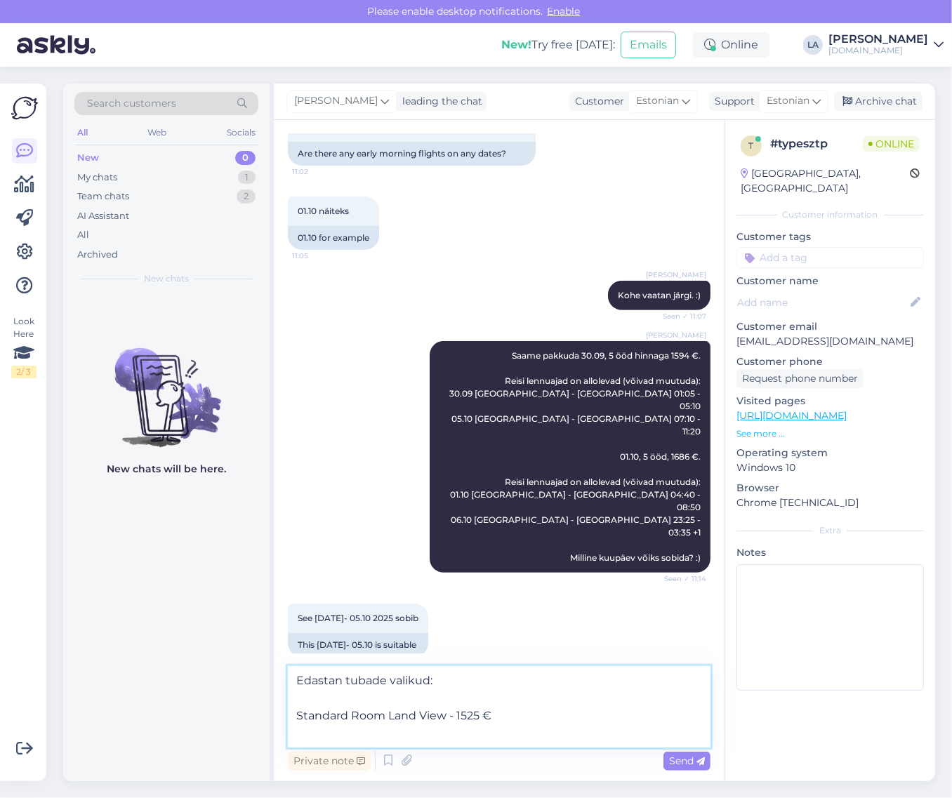
paste textarea "Standard Room Side Sea View"
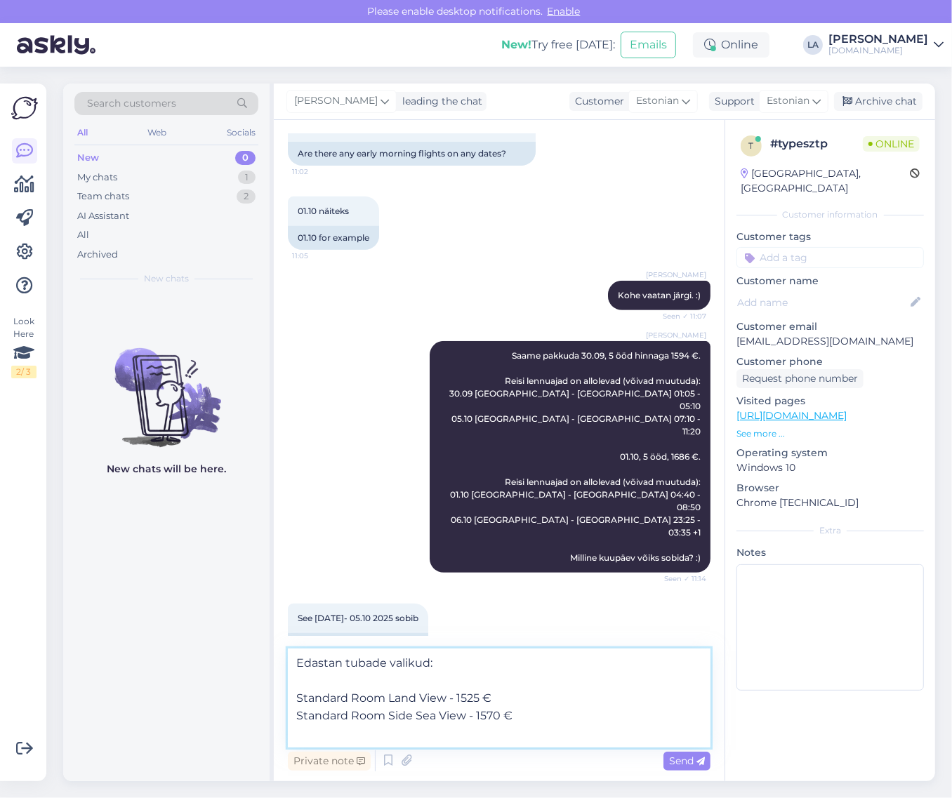
paste textarea "Standard Room Sea View"
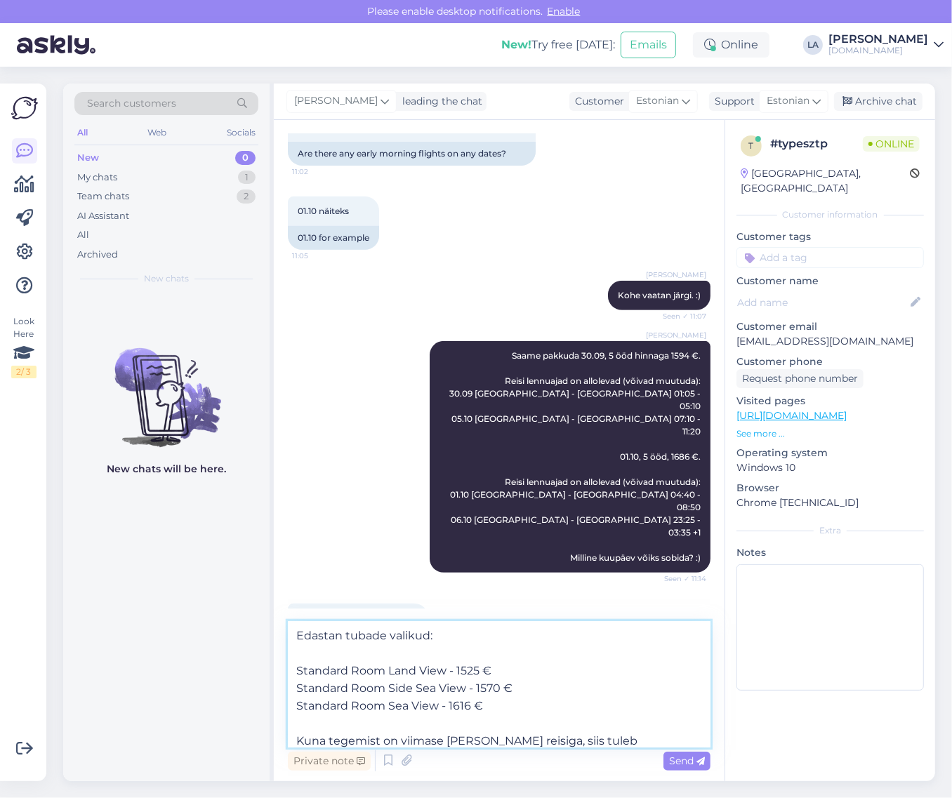
scroll to position [18, 0]
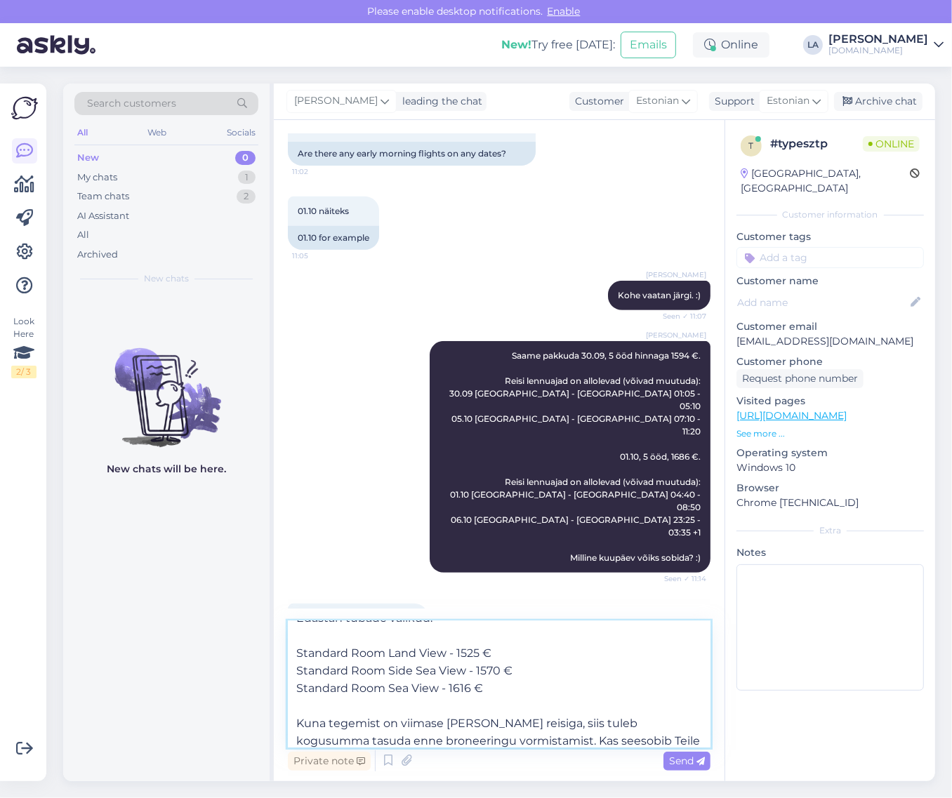
type textarea "Edastan tubade valikud: Standard Room Land View - 1525 € Standard Room Side Sea…"
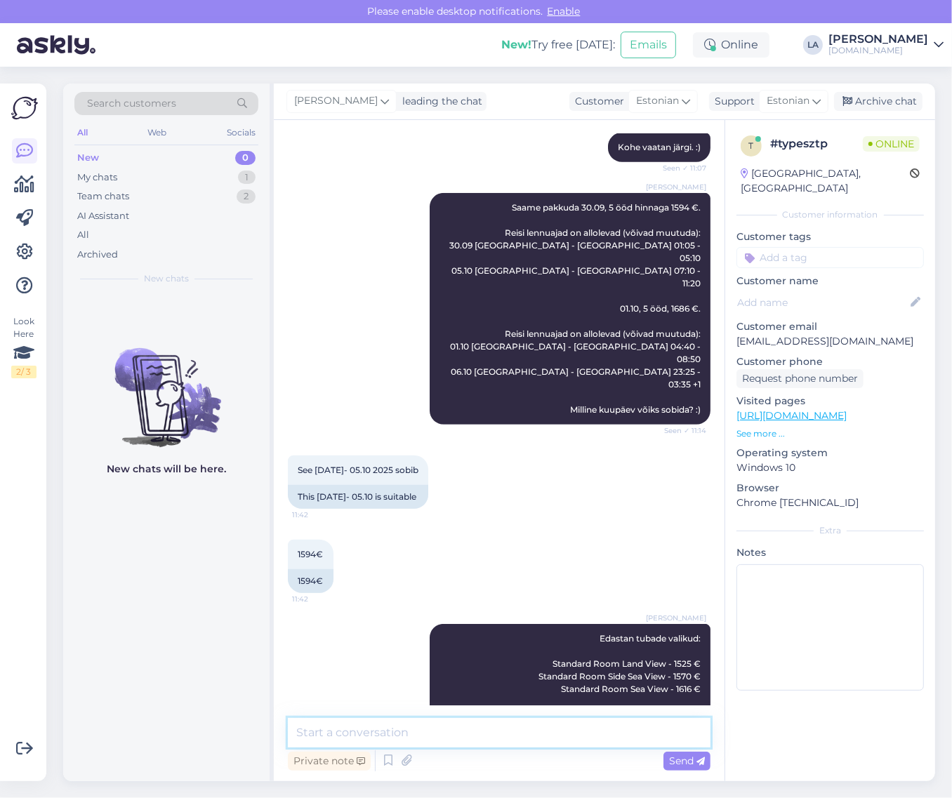
scroll to position [664, 0]
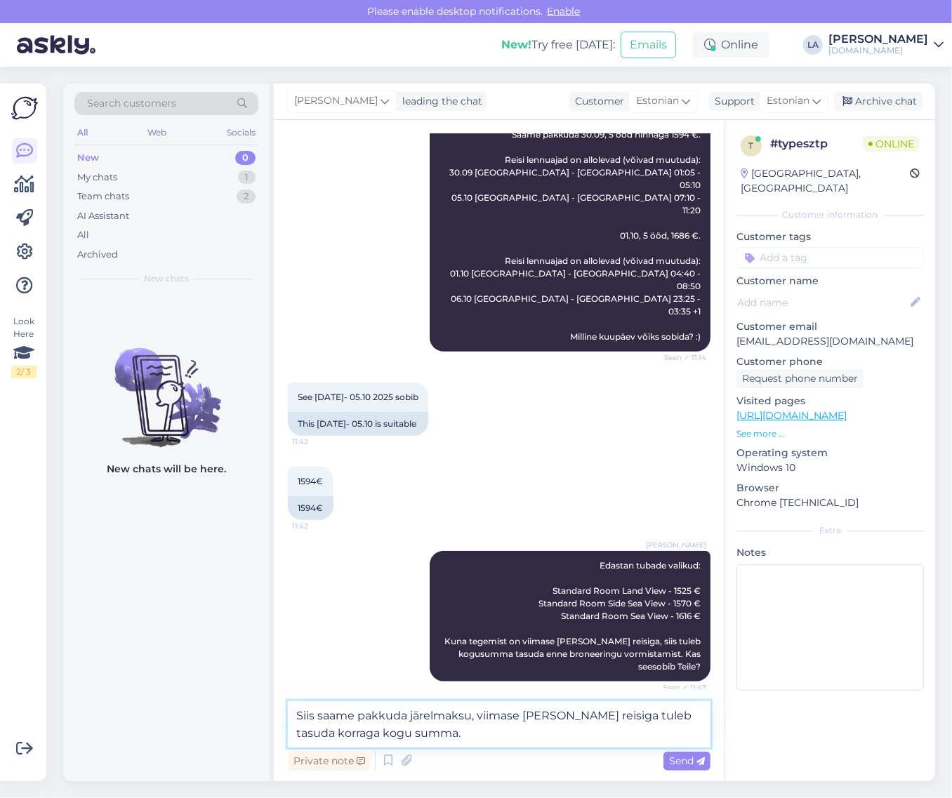
type textarea "Siis saame pakkuda järelmaksu, viimase [PERSON_NAME] reisiga tuleb tasuda korra…"
click at [674, 764] on span "Send" at bounding box center [687, 761] width 36 height 13
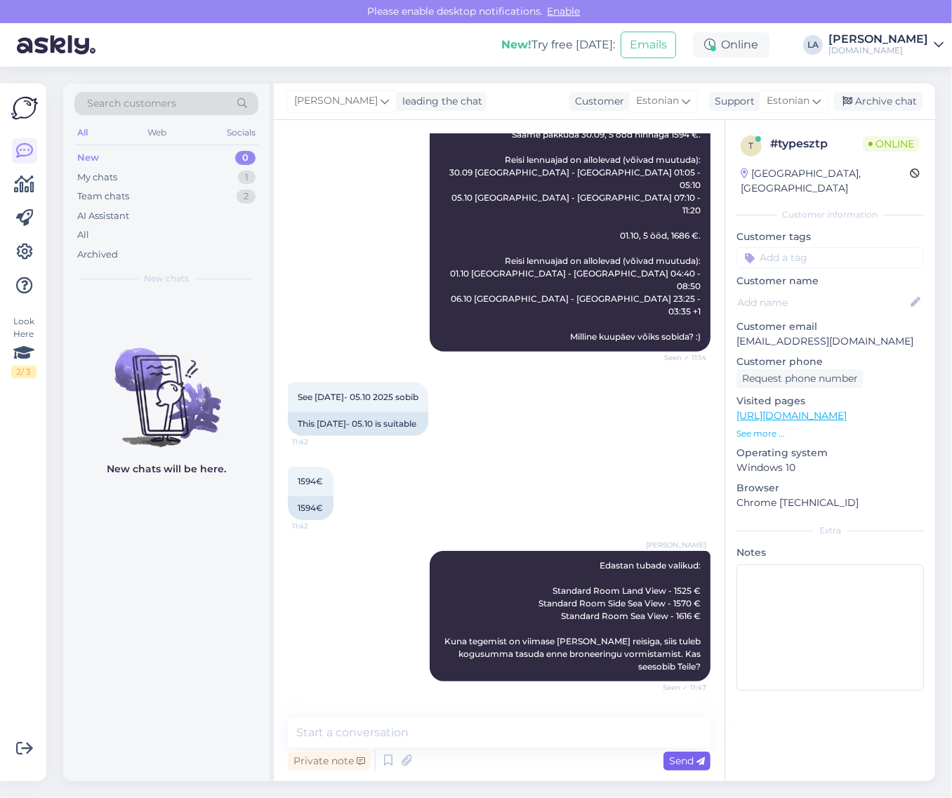
scroll to position [737, 0]
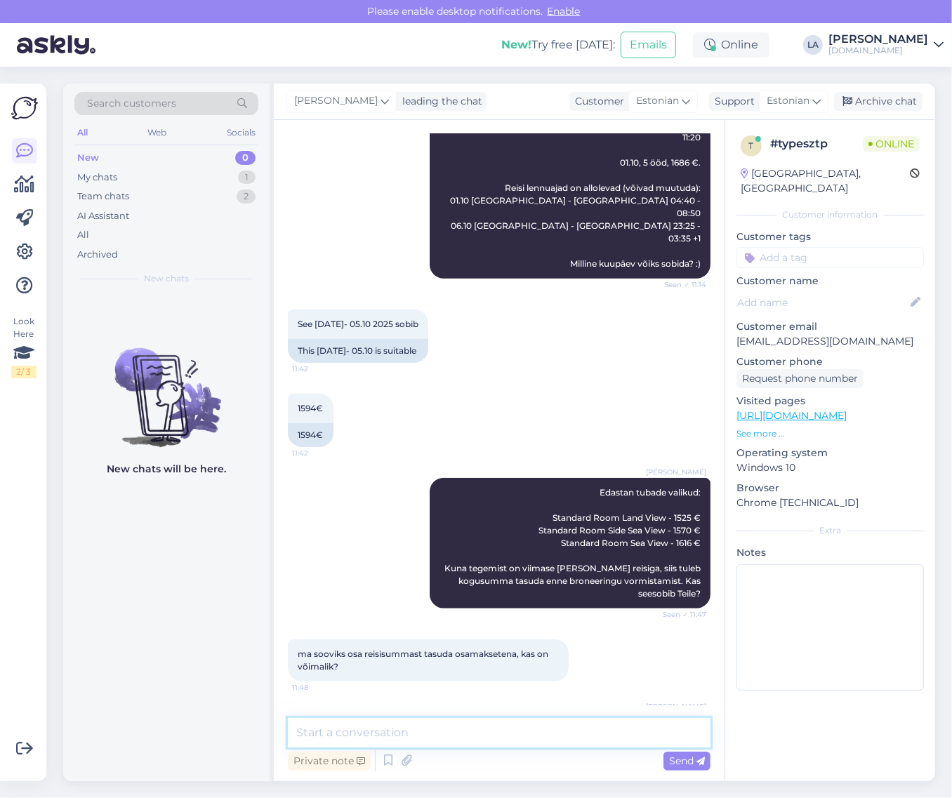
click at [648, 738] on textarea at bounding box center [499, 732] width 423 height 29
type textarea "Kas see variant võiks sobida?"
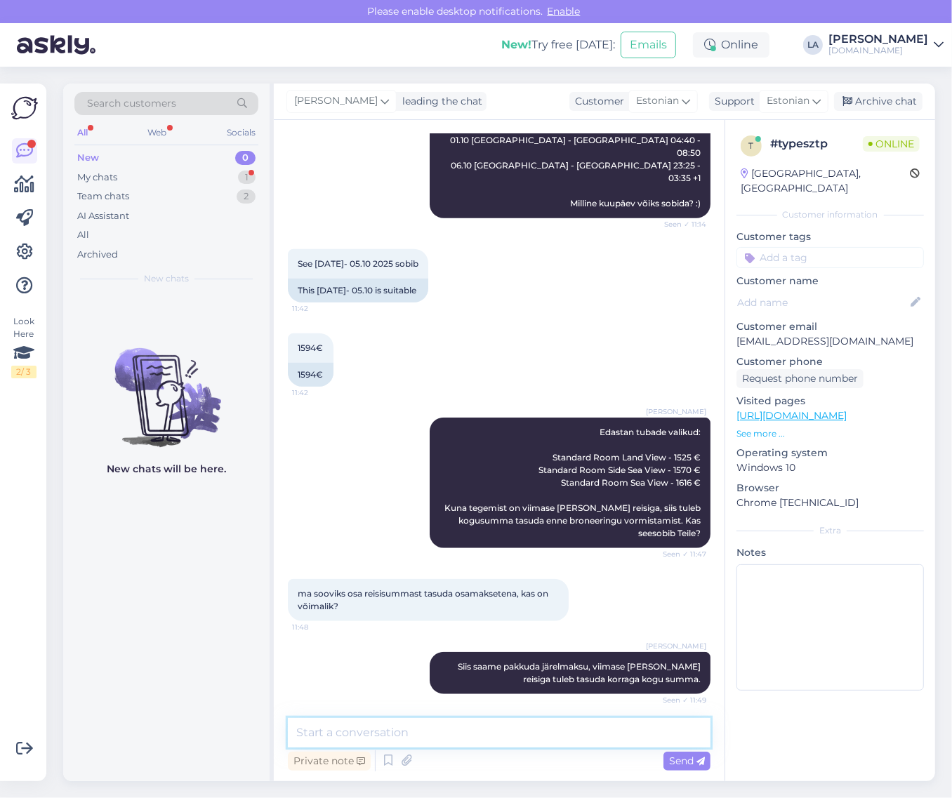
scroll to position [857, 0]
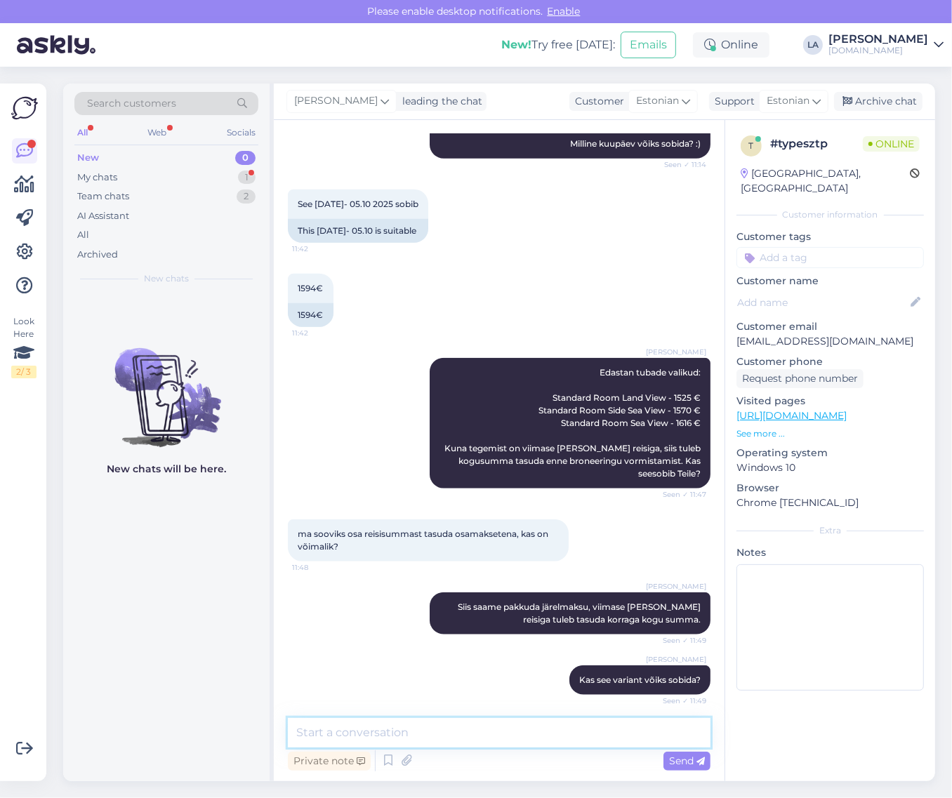
click at [397, 730] on textarea at bounding box center [499, 732] width 423 height 29
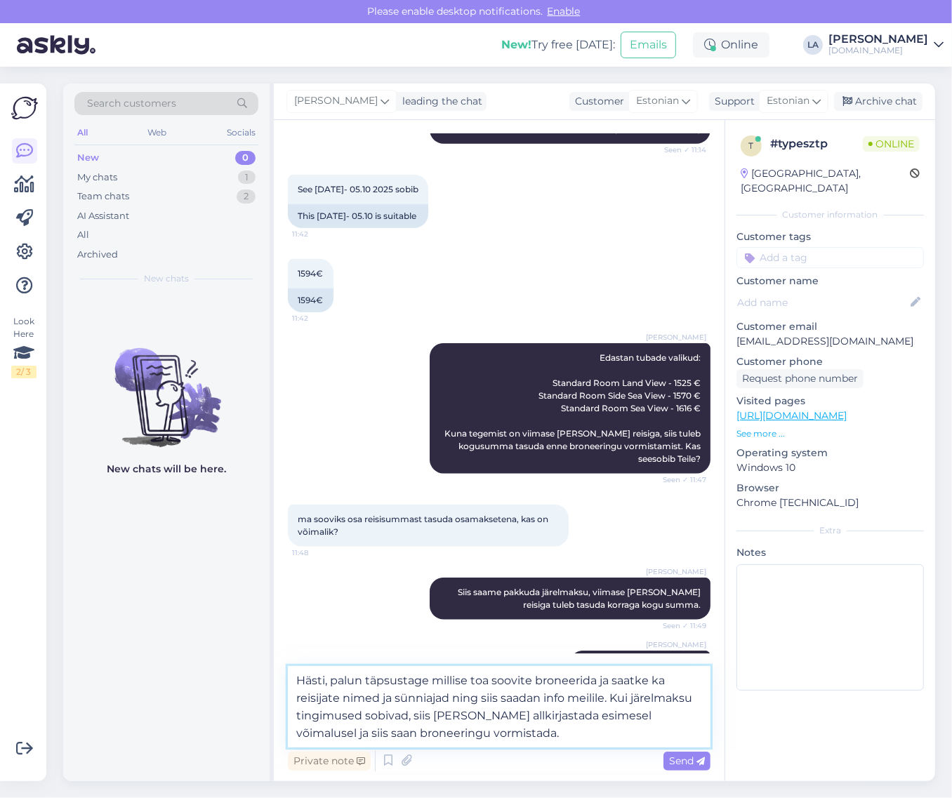
click at [459, 718] on textarea "Hästi, palun täpsustage millise toa soovite broneerida ja saatke ka reisijate n…" at bounding box center [499, 706] width 423 height 81
click at [559, 734] on textarea "Hästi, palun täpsustage millise toa soovite broneerida ja saatke ka reisijate n…" at bounding box center [499, 706] width 423 height 81
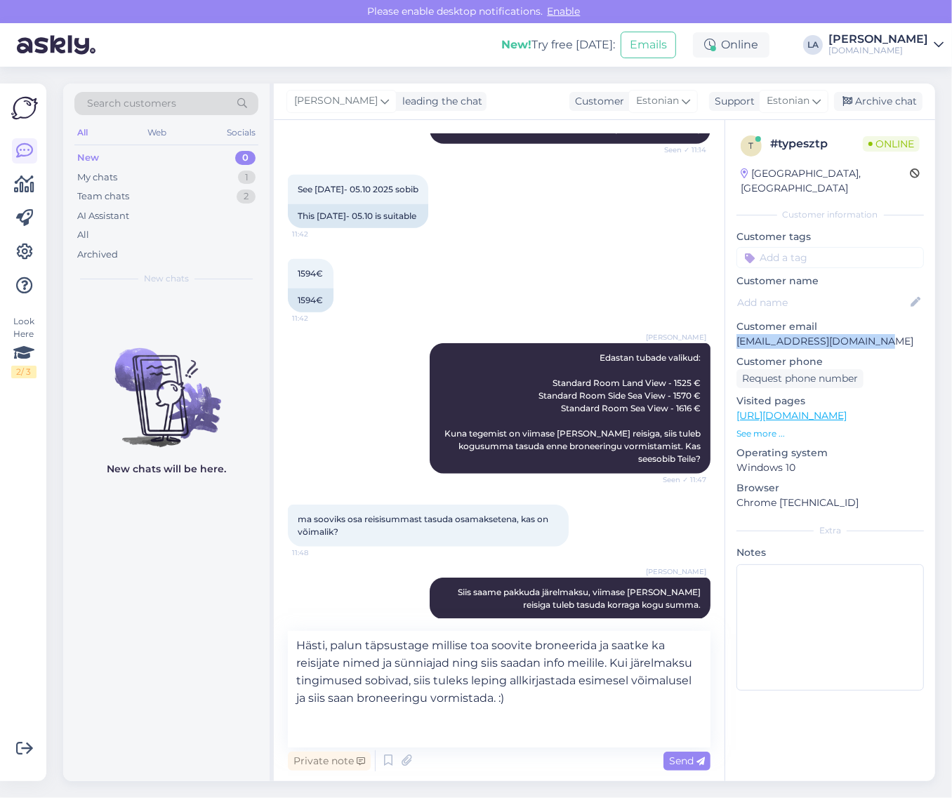
drag, startPoint x: 734, startPoint y: 329, endPoint x: 860, endPoint y: 329, distance: 126.4
click at [889, 332] on div "t # typesztp Online [GEOGRAPHIC_DATA], [GEOGRAPHIC_DATA] Customer information C…" at bounding box center [830, 416] width 210 height 592
click at [855, 334] on p "[EMAIL_ADDRESS][DOMAIN_NAME]" at bounding box center [831, 341] width 188 height 15
drag, startPoint x: 855, startPoint y: 327, endPoint x: 783, endPoint y: 330, distance: 72.4
click at [788, 334] on p "[EMAIL_ADDRESS][DOMAIN_NAME]" at bounding box center [831, 341] width 188 height 15
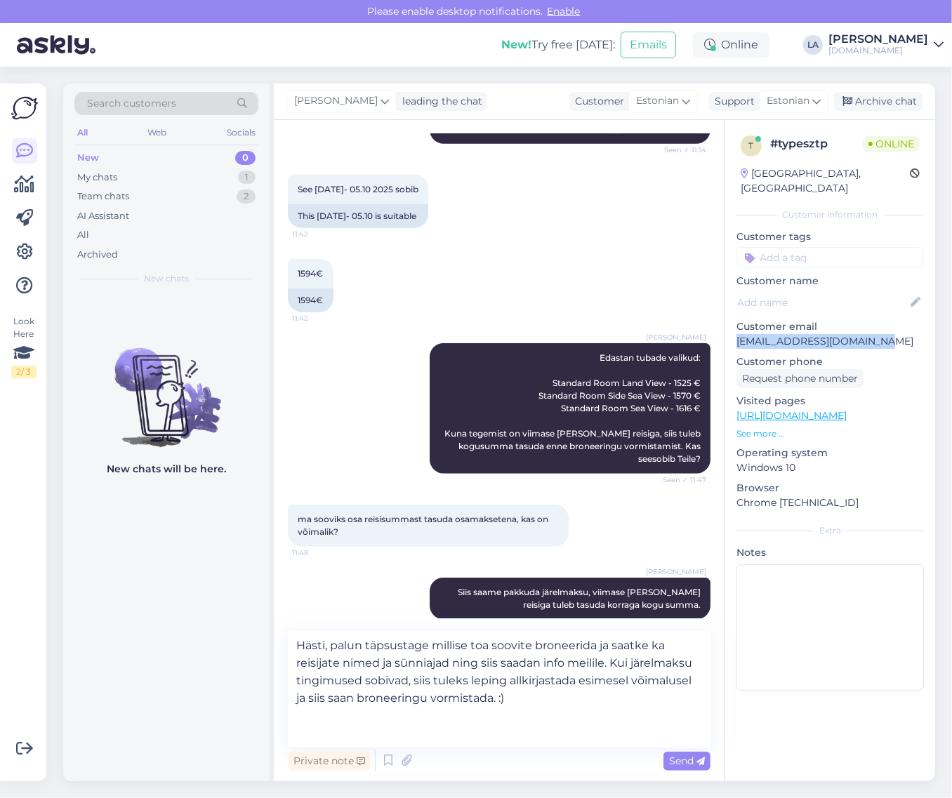
drag, startPoint x: 737, startPoint y: 327, endPoint x: 879, endPoint y: 331, distance: 141.9
click at [879, 334] on p "[EMAIL_ADDRESS][DOMAIN_NAME]" at bounding box center [831, 341] width 188 height 15
copy p "[EMAIL_ADDRESS][DOMAIN_NAME]"
click at [437, 721] on textarea "Hästi, palun täpsustage millise toa soovite broneerida ja saatke ka reisijate n…" at bounding box center [499, 689] width 423 height 117
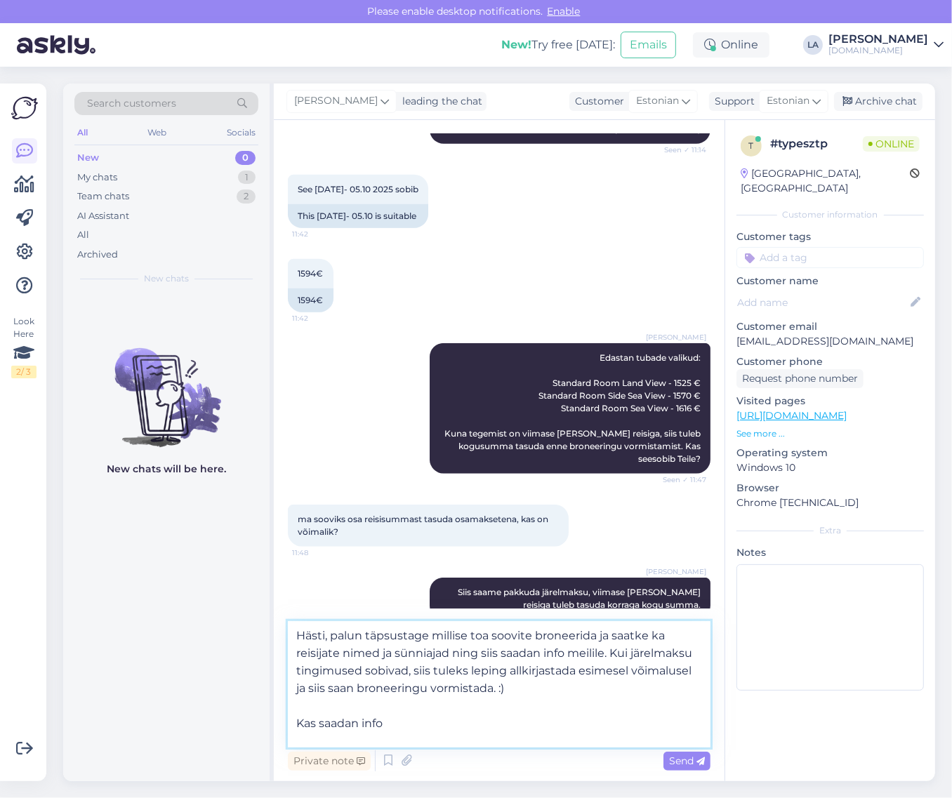
paste textarea "[EMAIL_ADDRESS][DOMAIN_NAME]"
type textarea "Hästi, palun täpsustage millise toa soovite broneerida ja saatke ka reisijate n…"
click at [706, 761] on div "Send" at bounding box center [687, 761] width 47 height 19
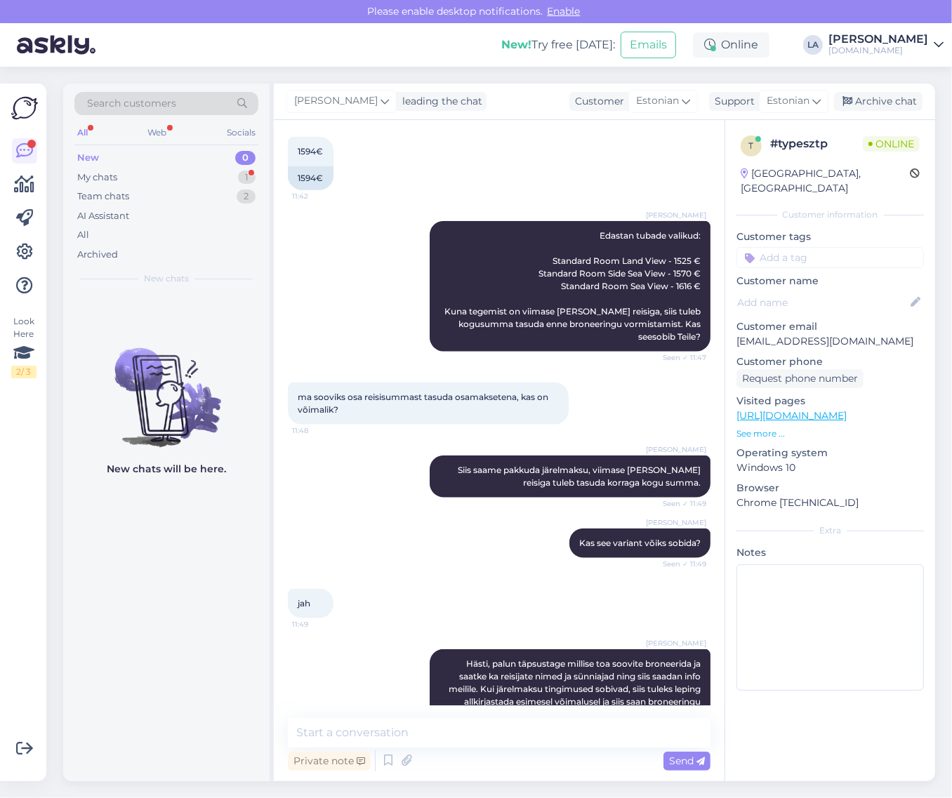
scroll to position [1067, 0]
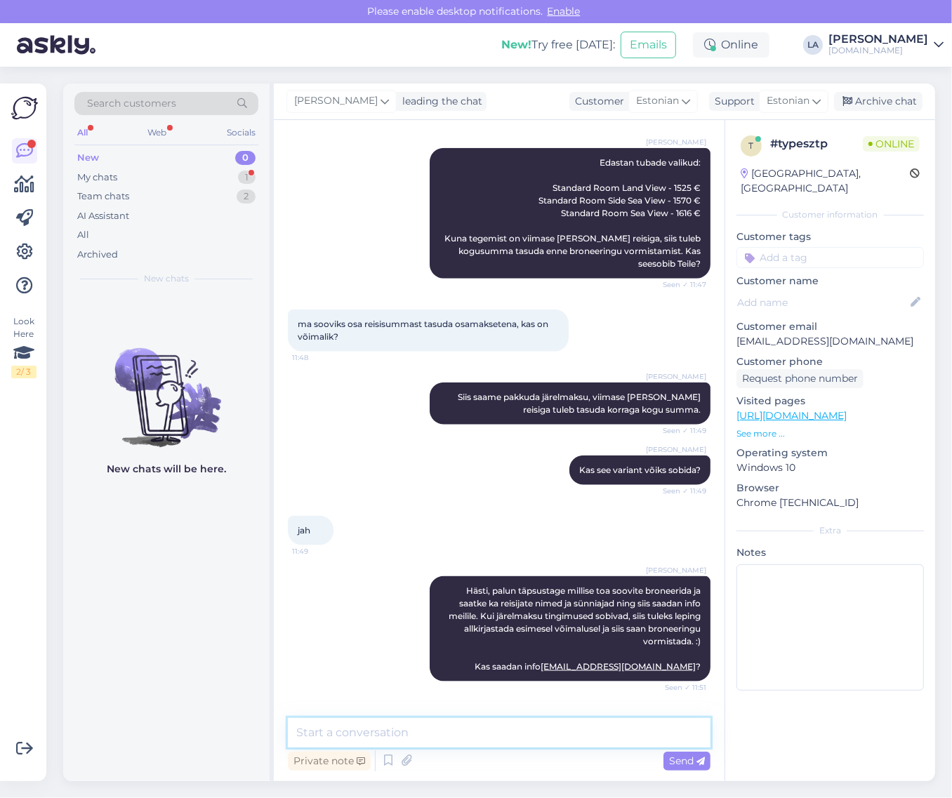
click at [394, 723] on textarea at bounding box center [499, 732] width 423 height 29
type textarea "Hinnad on vahepeal veidi langenud."
click at [690, 759] on span "Send" at bounding box center [687, 761] width 36 height 13
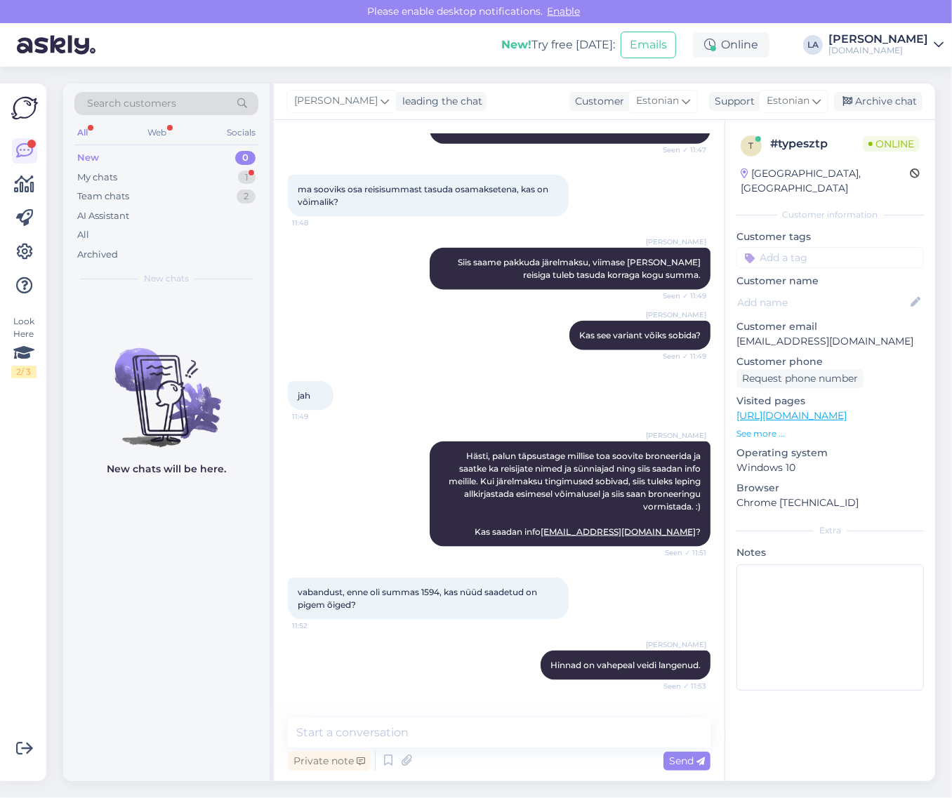
scroll to position [1188, 0]
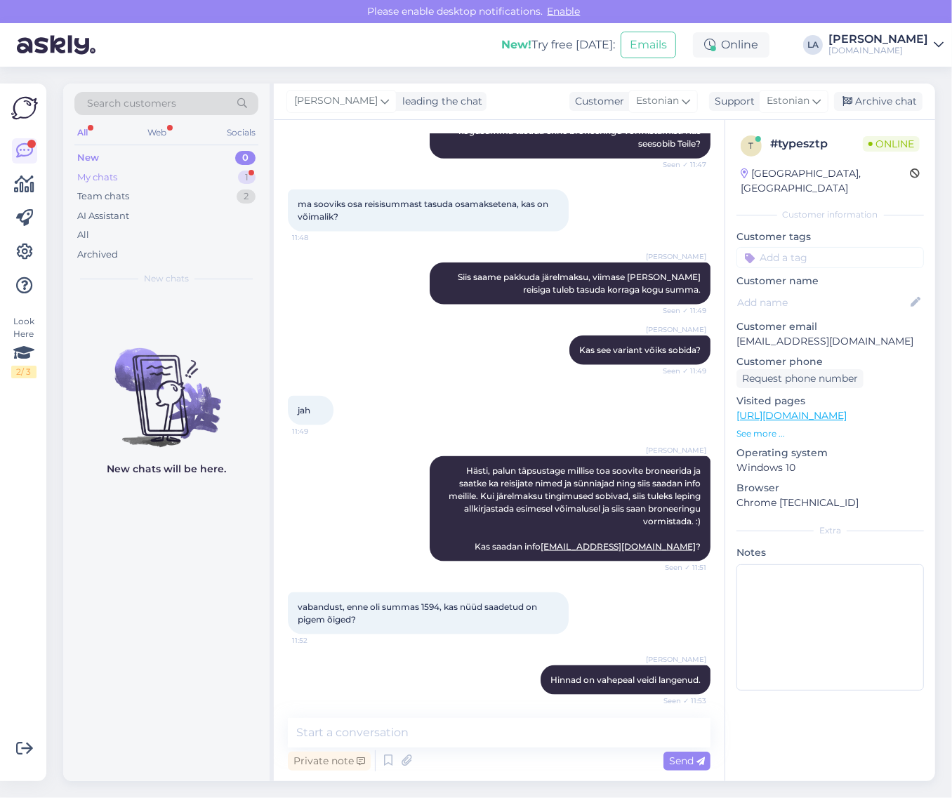
click at [197, 176] on div "My chats 1" at bounding box center [166, 178] width 184 height 20
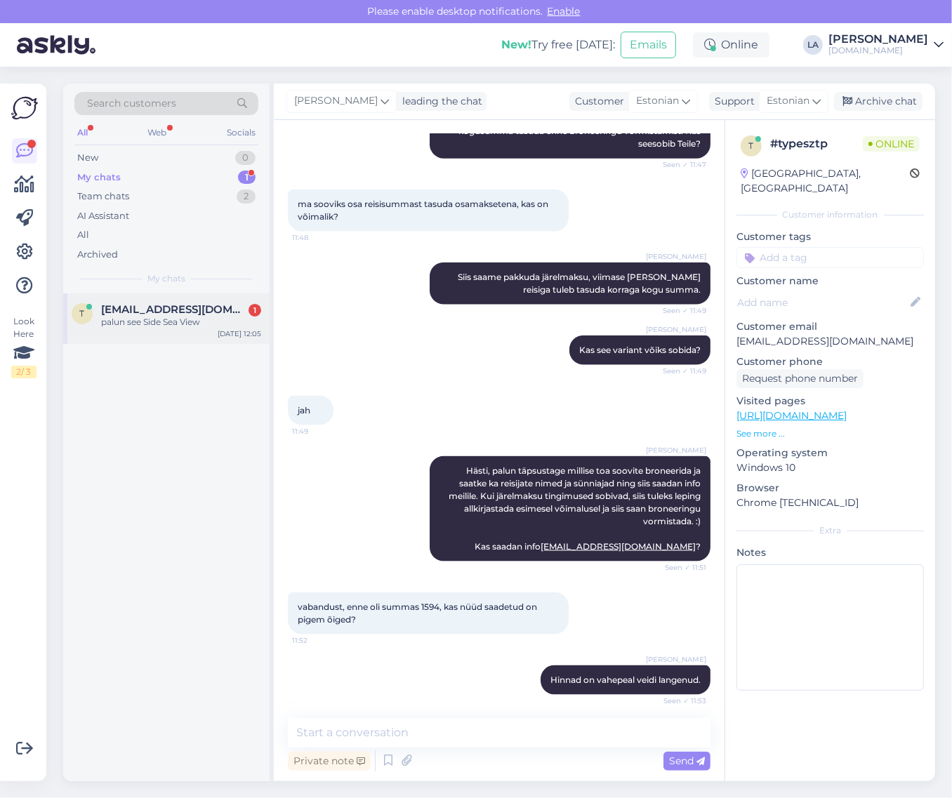
click at [131, 307] on span "[EMAIL_ADDRESS][DOMAIN_NAME]" at bounding box center [174, 309] width 146 height 13
click at [412, 742] on textarea at bounding box center [499, 732] width 423 height 29
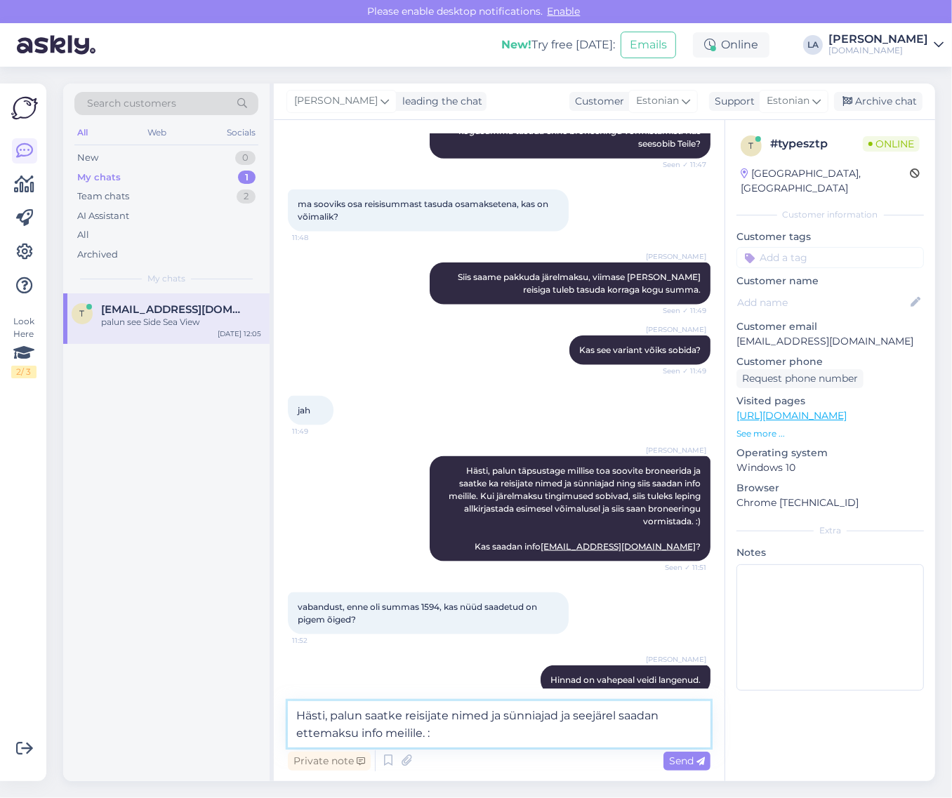
type textarea "Hästi, palun saatke reisijate nimed ja sünniajad ja seejärel saadan ettemaksu i…"
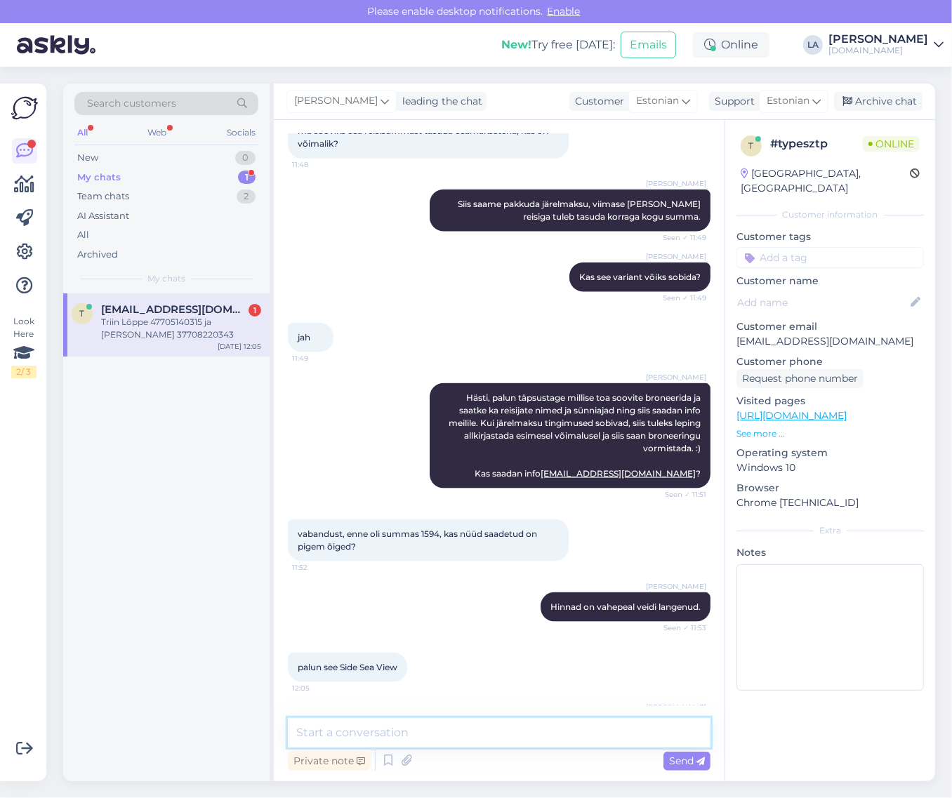
scroll to position [1321, 0]
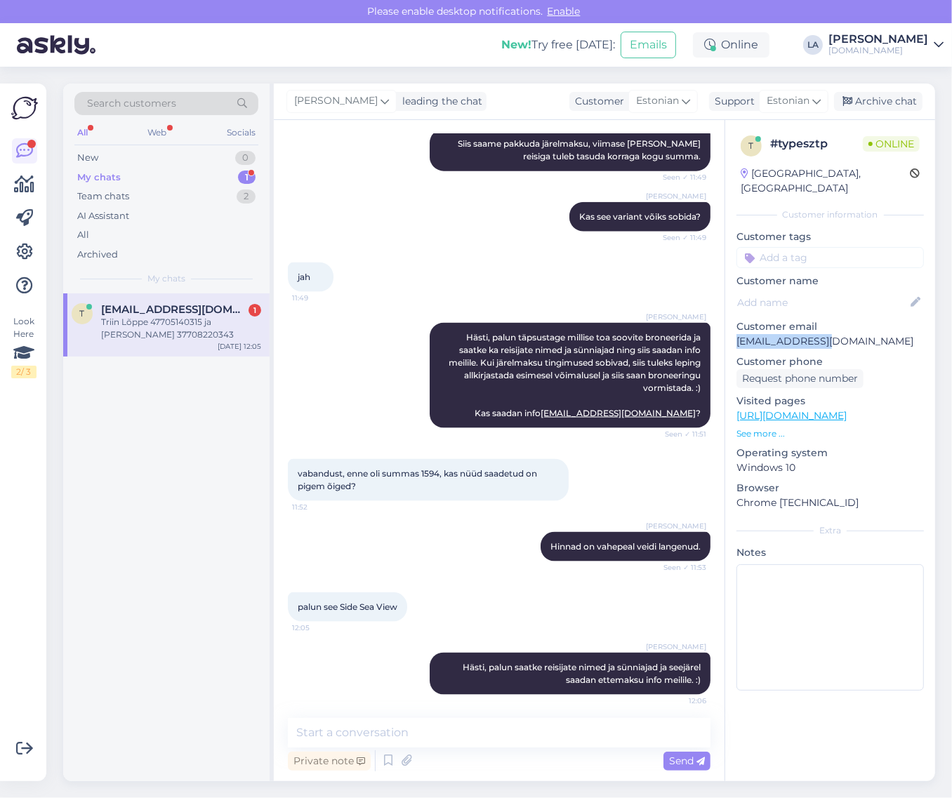
drag, startPoint x: 736, startPoint y: 327, endPoint x: 819, endPoint y: 322, distance: 83.0
click at [819, 334] on p "[EMAIL_ADDRESS][DOMAIN_NAME]" at bounding box center [831, 341] width 188 height 15
click at [453, 727] on textarea at bounding box center [499, 732] width 423 height 29
type textarea "Tänan"
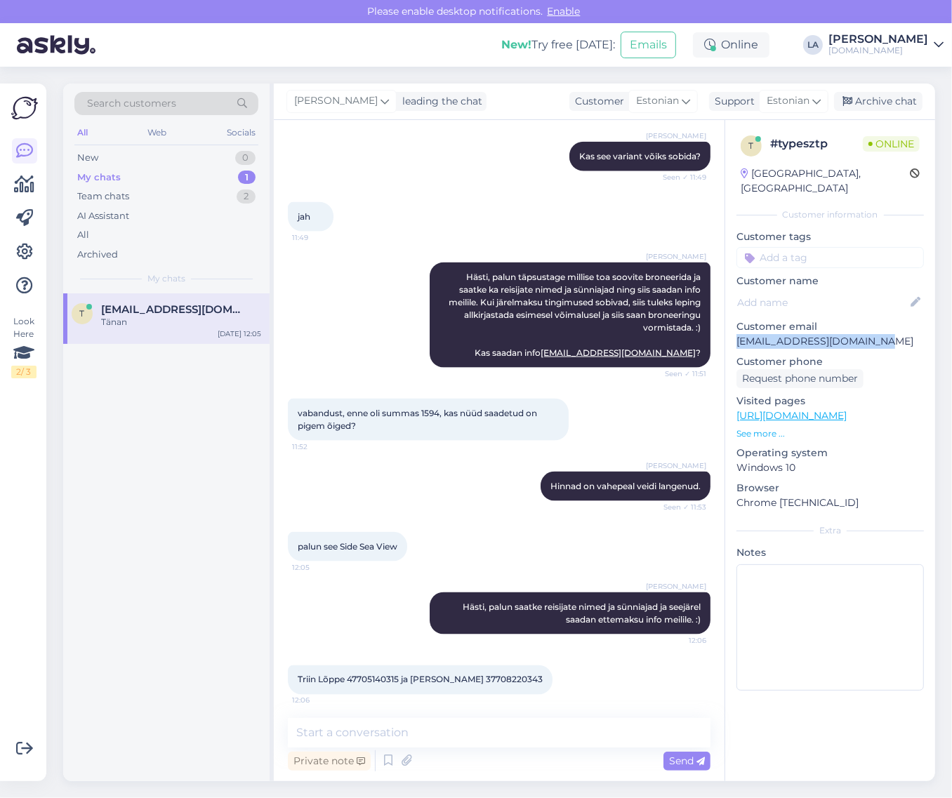
drag, startPoint x: 736, startPoint y: 327, endPoint x: 886, endPoint y: 328, distance: 150.3
click at [888, 334] on p "[EMAIL_ADDRESS][DOMAIN_NAME]" at bounding box center [831, 341] width 188 height 15
click at [225, 159] on div "New 1" at bounding box center [166, 158] width 184 height 20
click at [165, 310] on div "𝓜𝓪𝓪𝓻𝓳𝓪 1" at bounding box center [181, 309] width 160 height 13
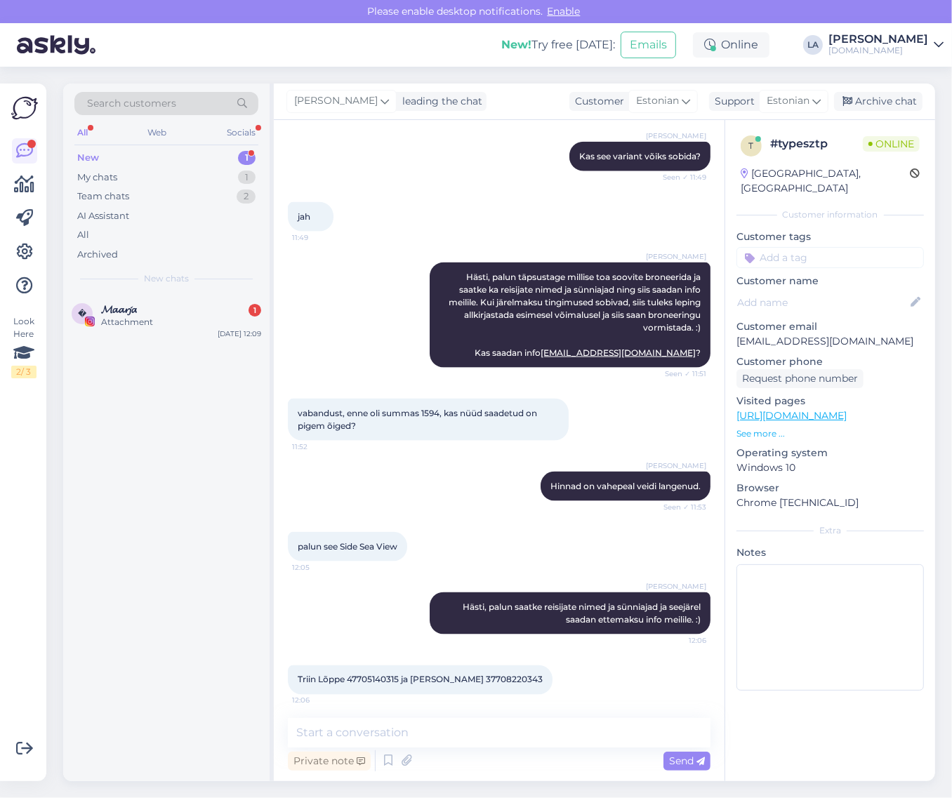
scroll to position [120, 0]
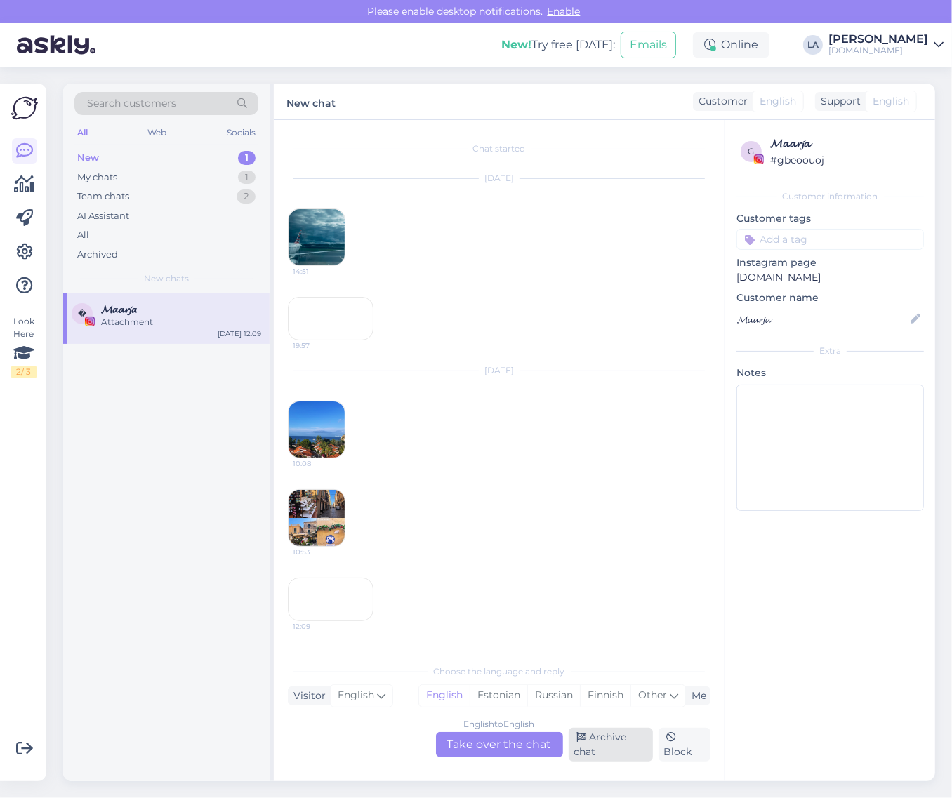
click at [597, 744] on div "Archive chat" at bounding box center [611, 745] width 84 height 34
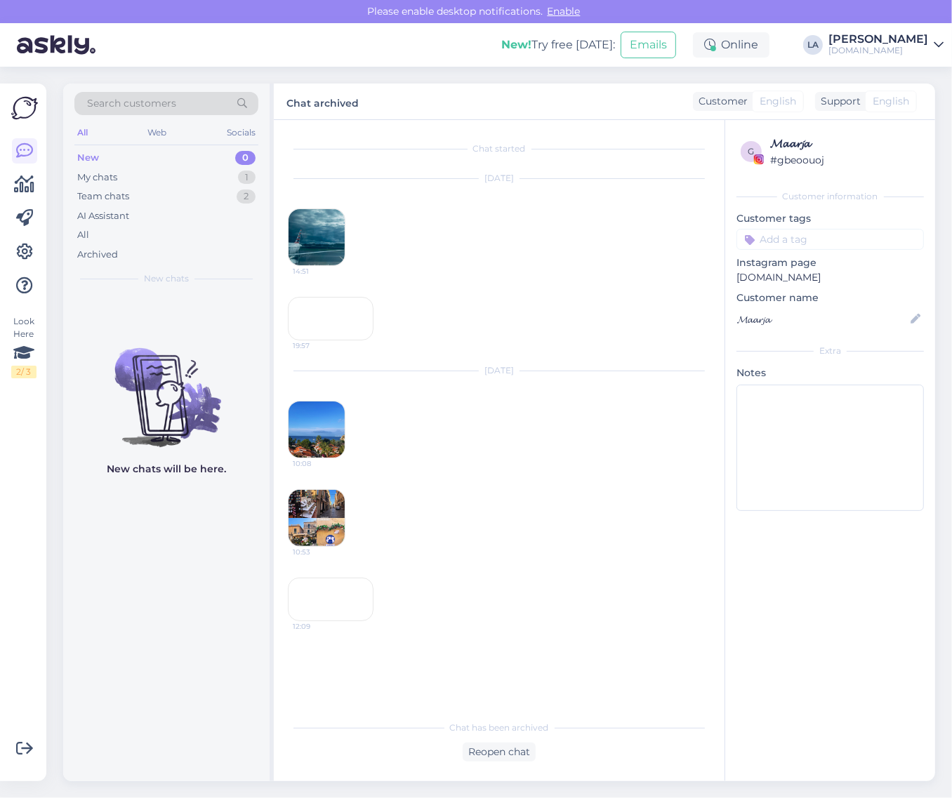
scroll to position [147, 0]
click at [362, 578] on div "12:09" at bounding box center [331, 600] width 86 height 44
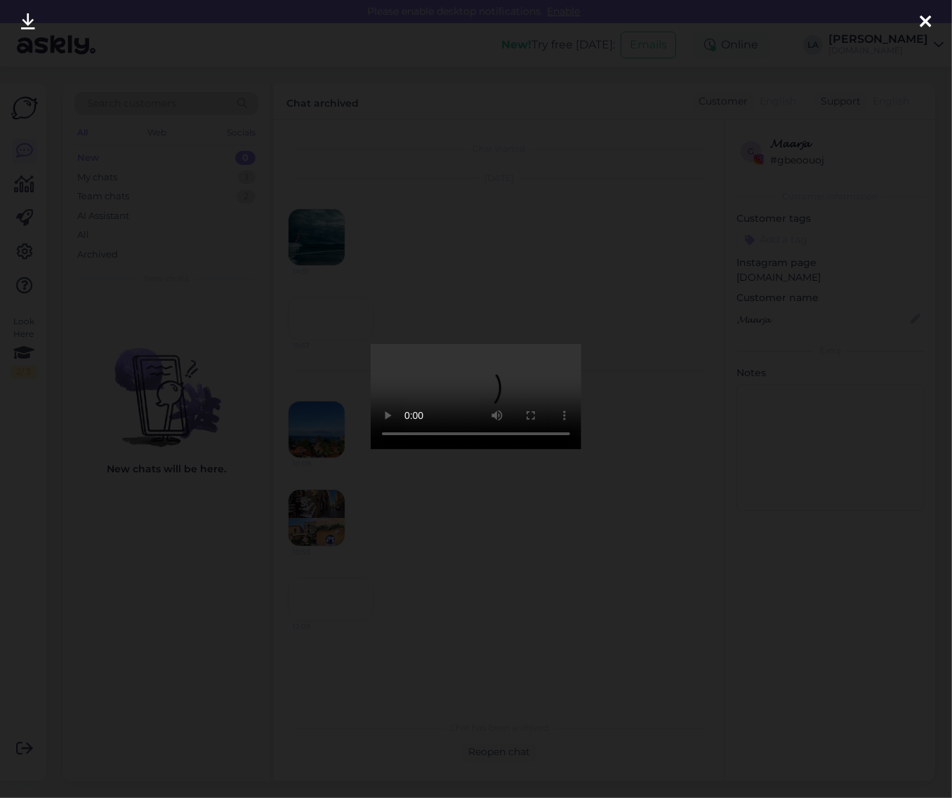
click at [920, 21] on icon at bounding box center [925, 22] width 11 height 18
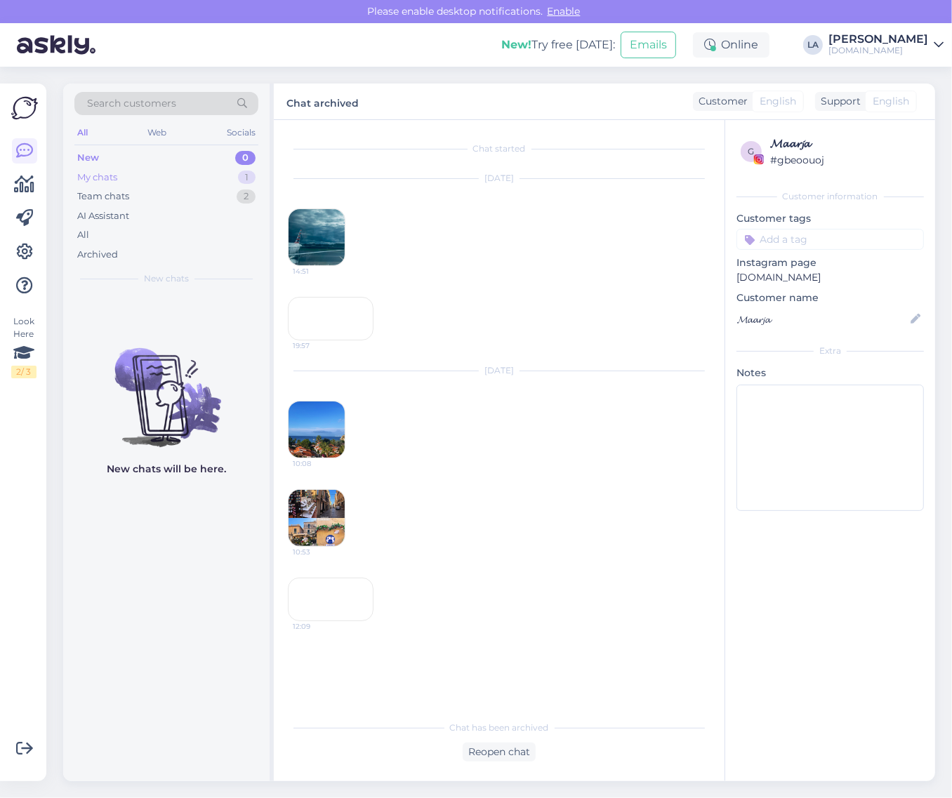
click at [236, 176] on div "My chats 1" at bounding box center [166, 178] width 184 height 20
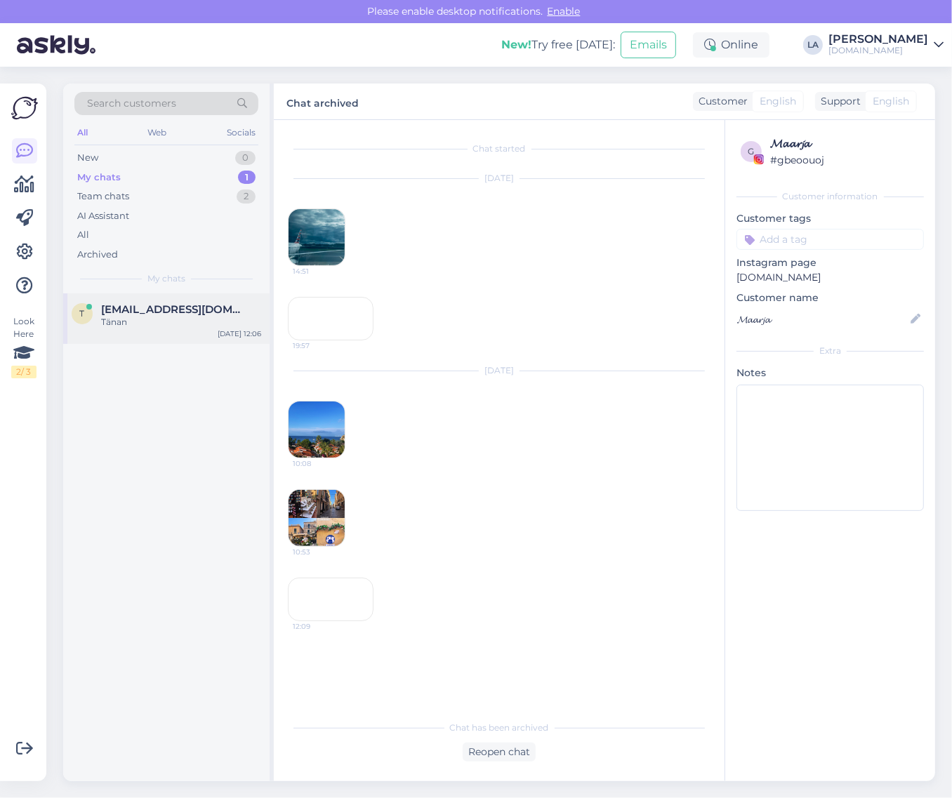
click at [162, 310] on span "[EMAIL_ADDRESS][DOMAIN_NAME]" at bounding box center [174, 309] width 146 height 13
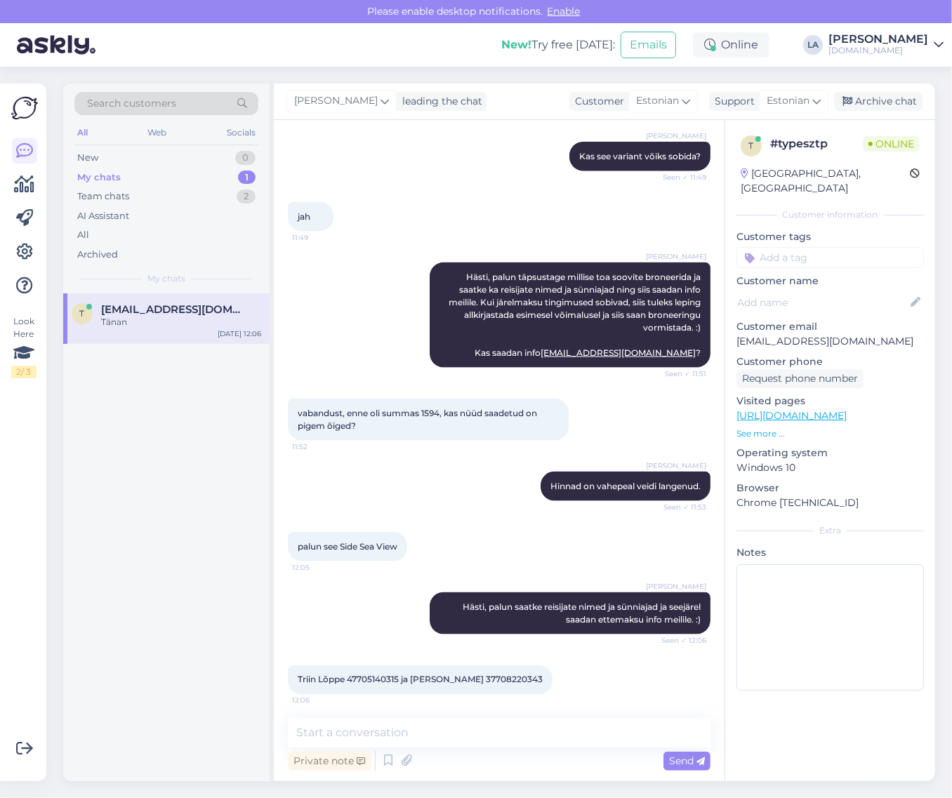
drag, startPoint x: 294, startPoint y: 608, endPoint x: 539, endPoint y: 618, distance: 246.0
click at [539, 666] on div "Triin Lõppe 47705140315 ja [PERSON_NAME] 37708220343 12:06" at bounding box center [420, 680] width 265 height 29
click at [444, 739] on textarea at bounding box center [499, 732] width 423 height 29
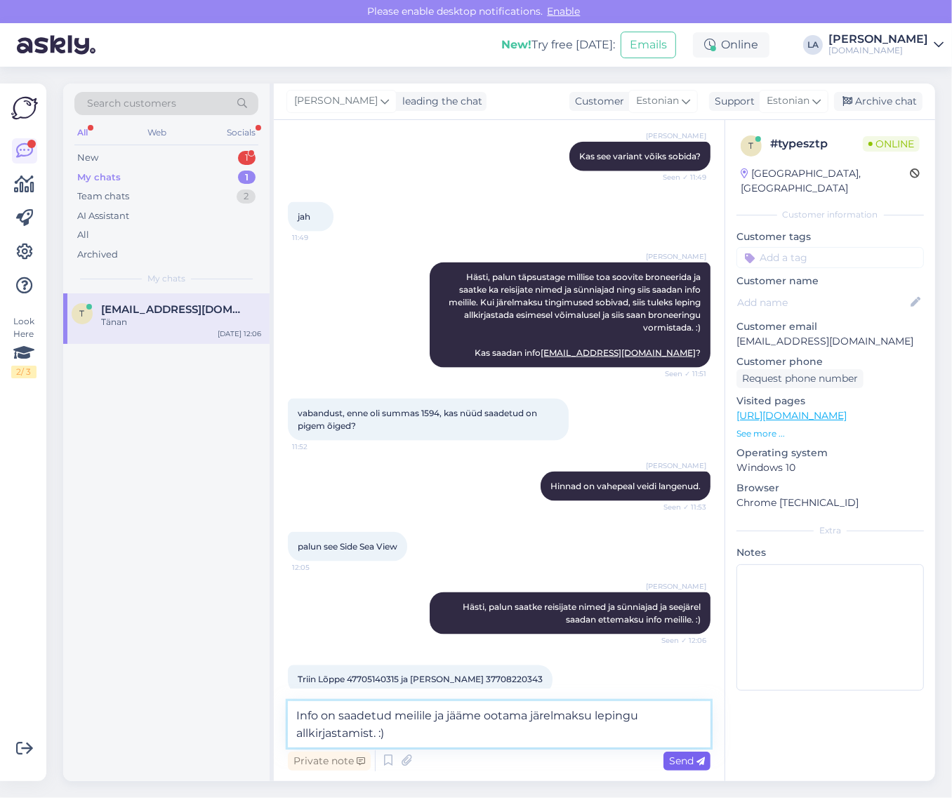
type textarea "Info on saadetud meilile ja jääme ootama järelmaksu lepingu allkirjastamist. :)"
click at [697, 763] on icon at bounding box center [701, 762] width 8 height 8
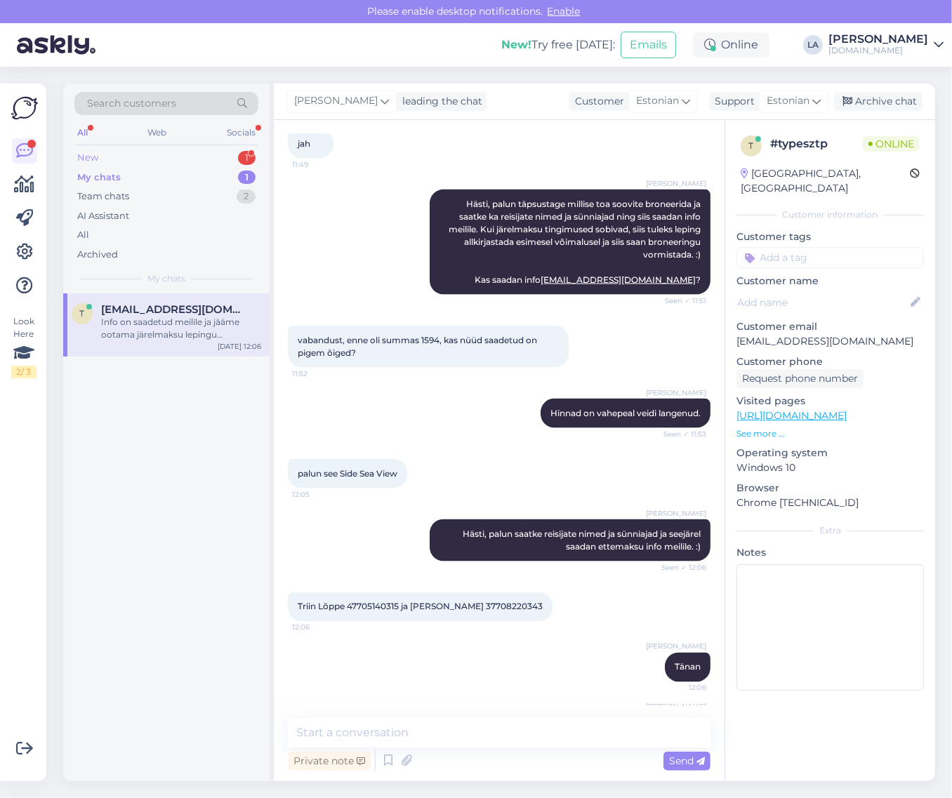
click at [193, 152] on div "New 1" at bounding box center [166, 158] width 184 height 20
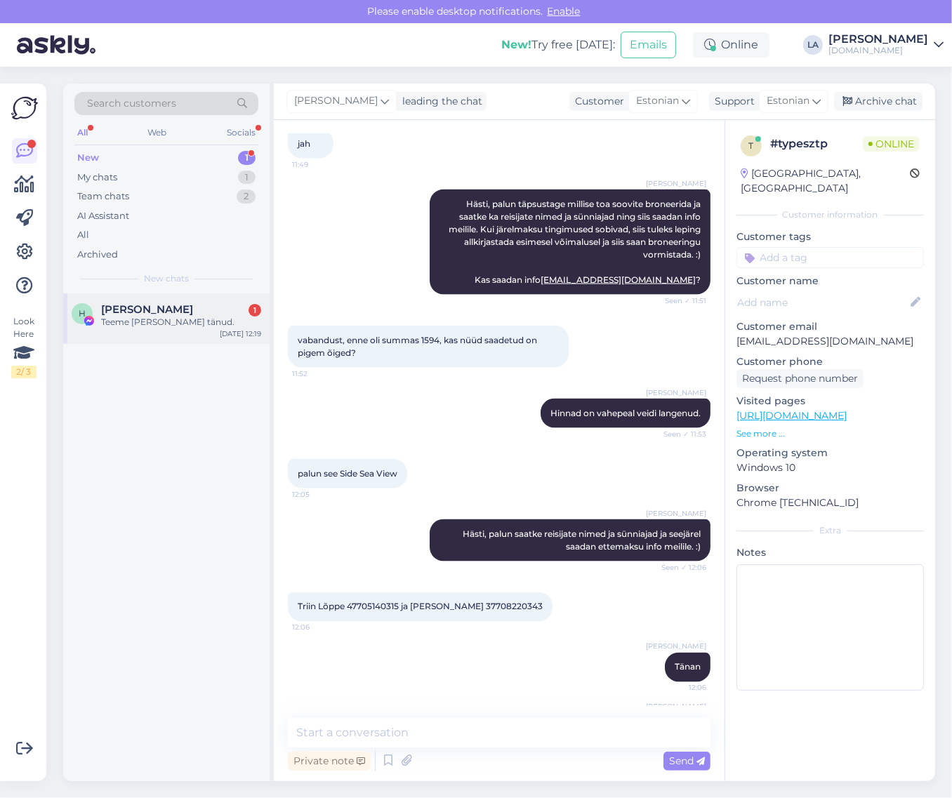
click at [194, 308] on div "[PERSON_NAME] 1" at bounding box center [181, 309] width 160 height 13
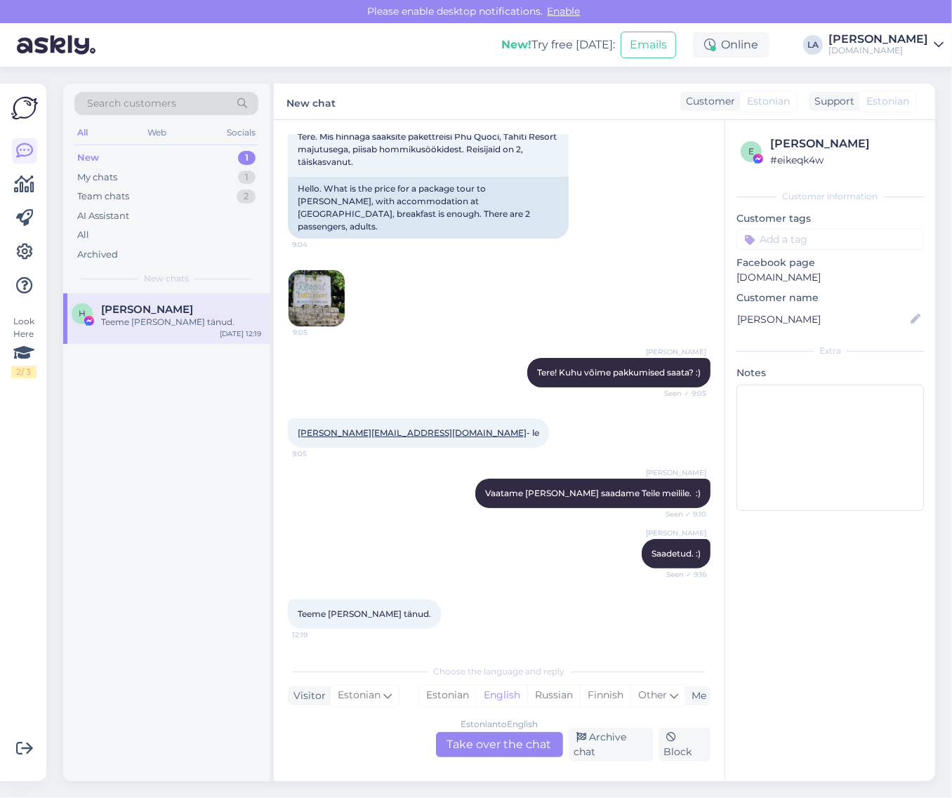
scroll to position [74, 0]
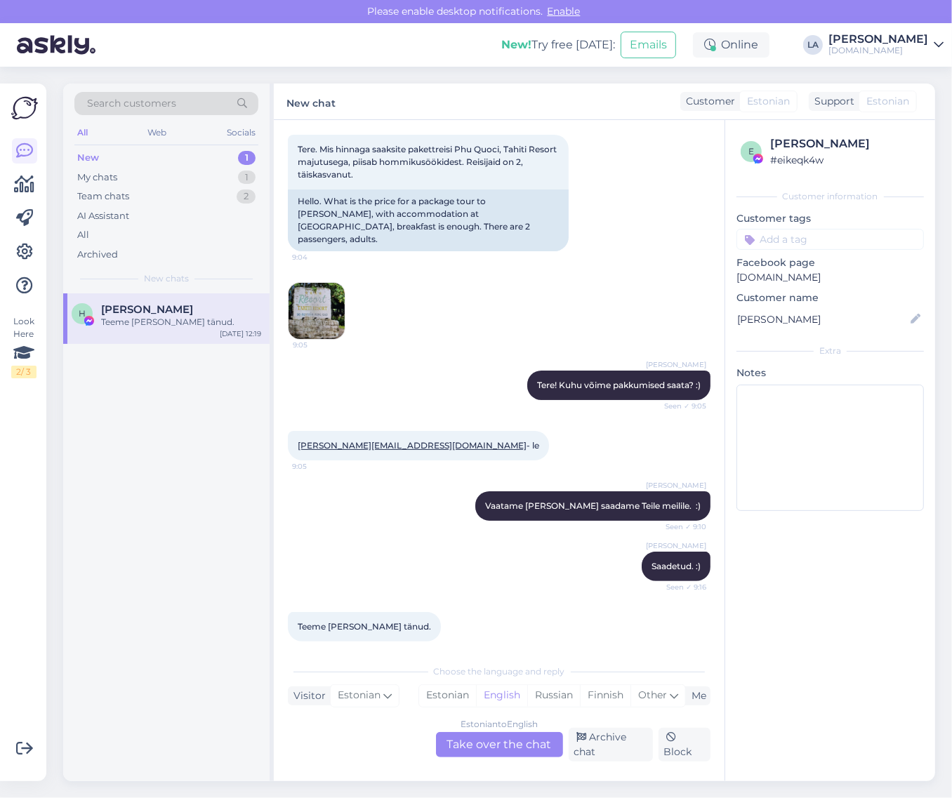
click at [475, 734] on div "Estonian to English Take over the chat" at bounding box center [499, 744] width 127 height 25
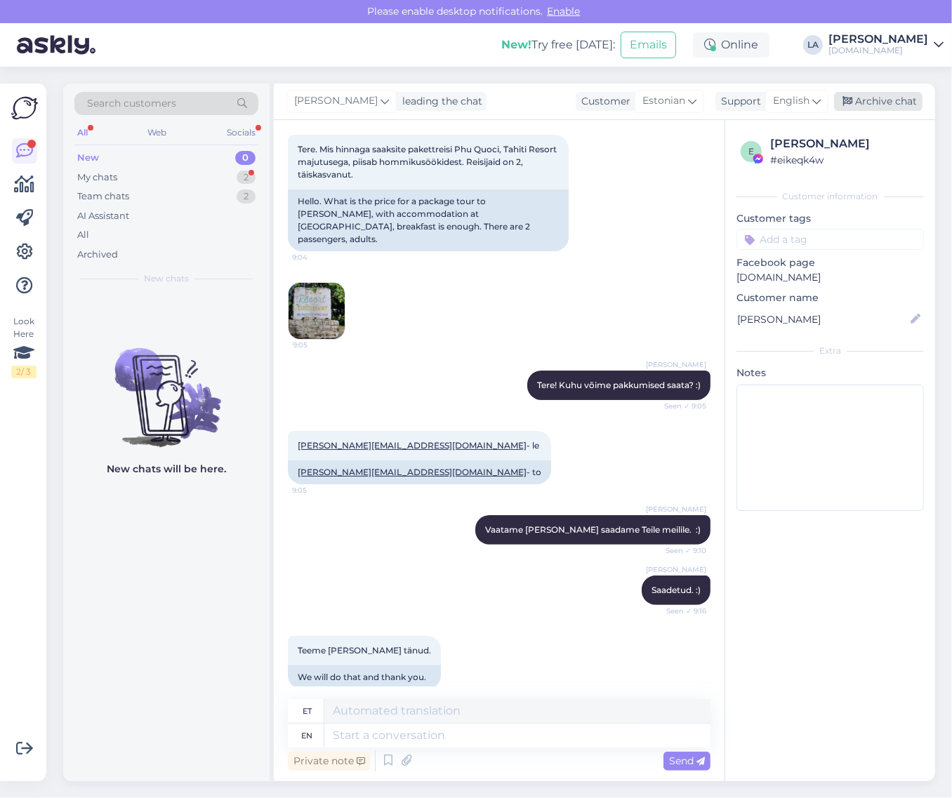
scroll to position [163, 0]
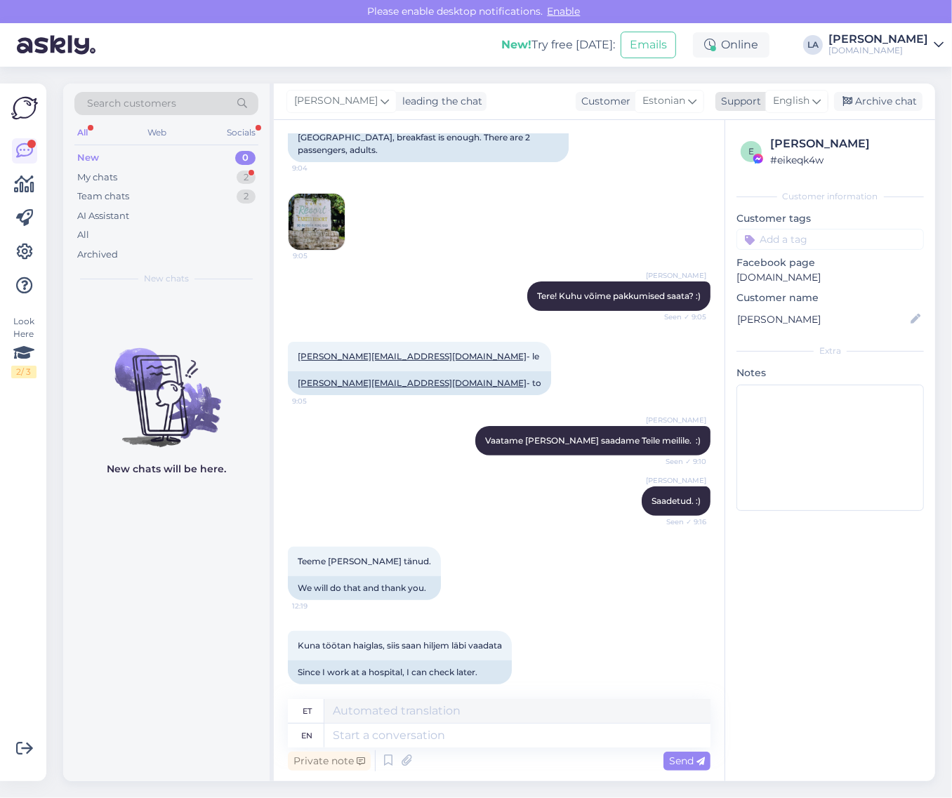
click at [782, 103] on span "English" at bounding box center [791, 100] width 37 height 15
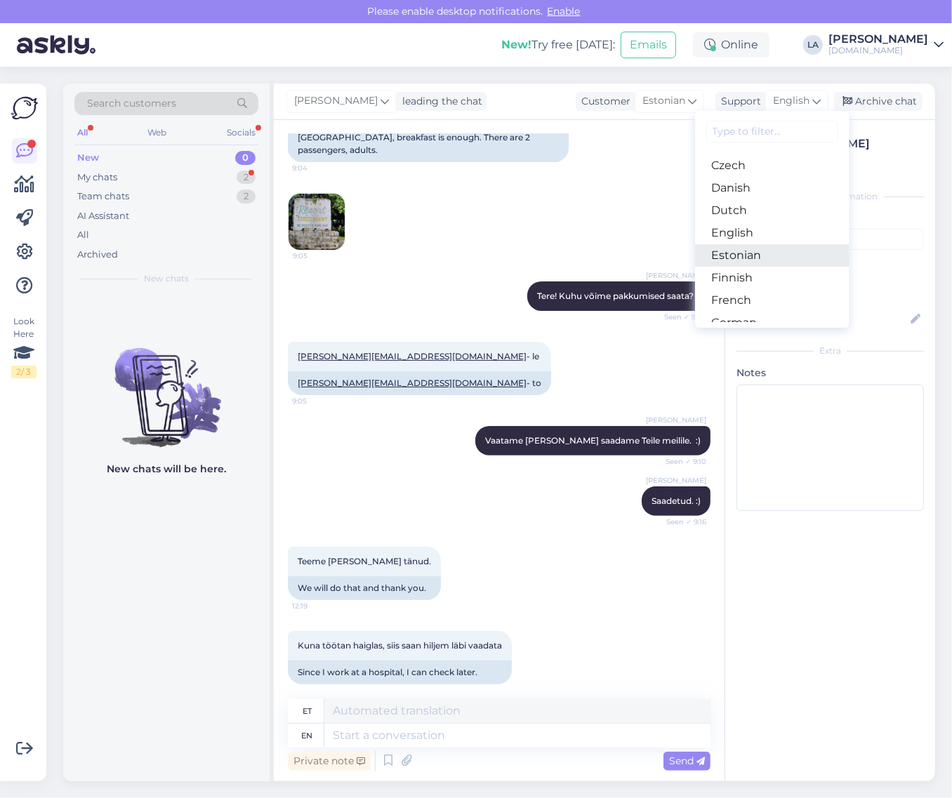
click at [758, 254] on link "Estonian" at bounding box center [772, 255] width 154 height 22
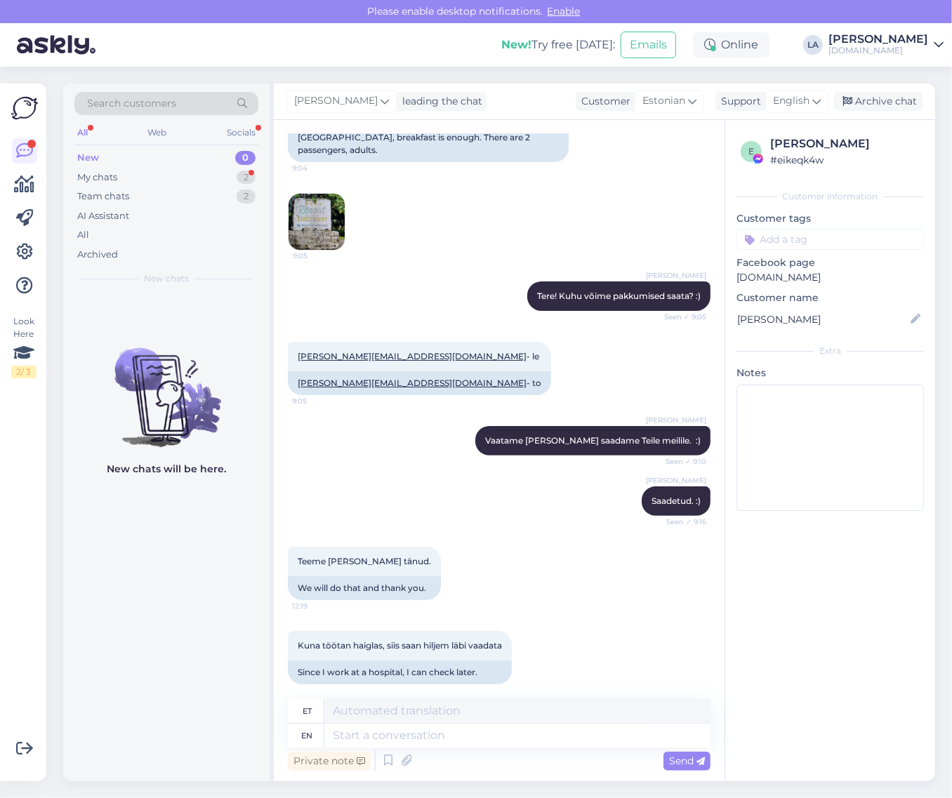
scroll to position [144, 0]
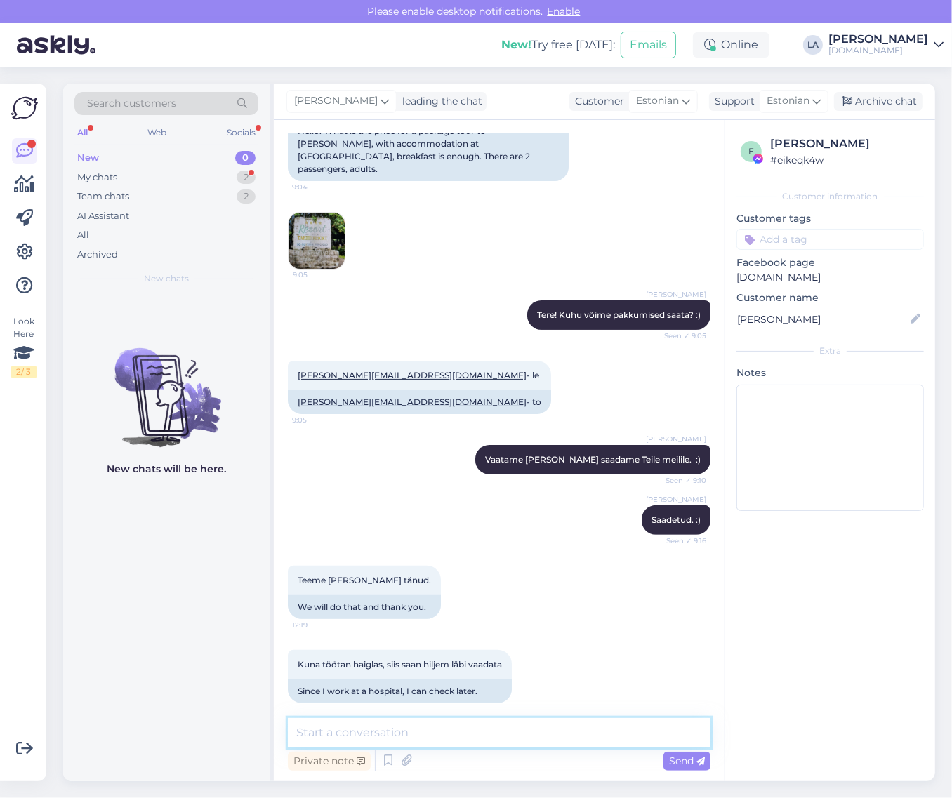
click at [397, 735] on textarea at bounding box center [499, 732] width 423 height 29
type textarea "Aruusaadav, [PERSON_NAME] tagasisidet ootama. :)"
click at [688, 764] on span "Send" at bounding box center [687, 761] width 36 height 13
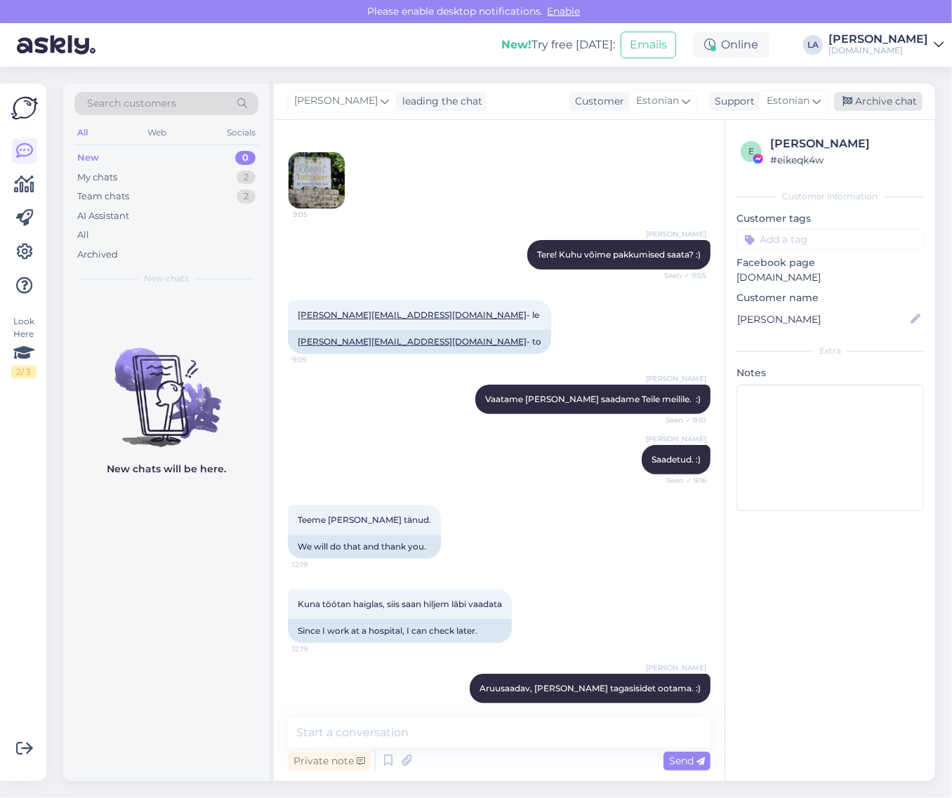
click at [904, 96] on div "Archive chat" at bounding box center [878, 101] width 88 height 19
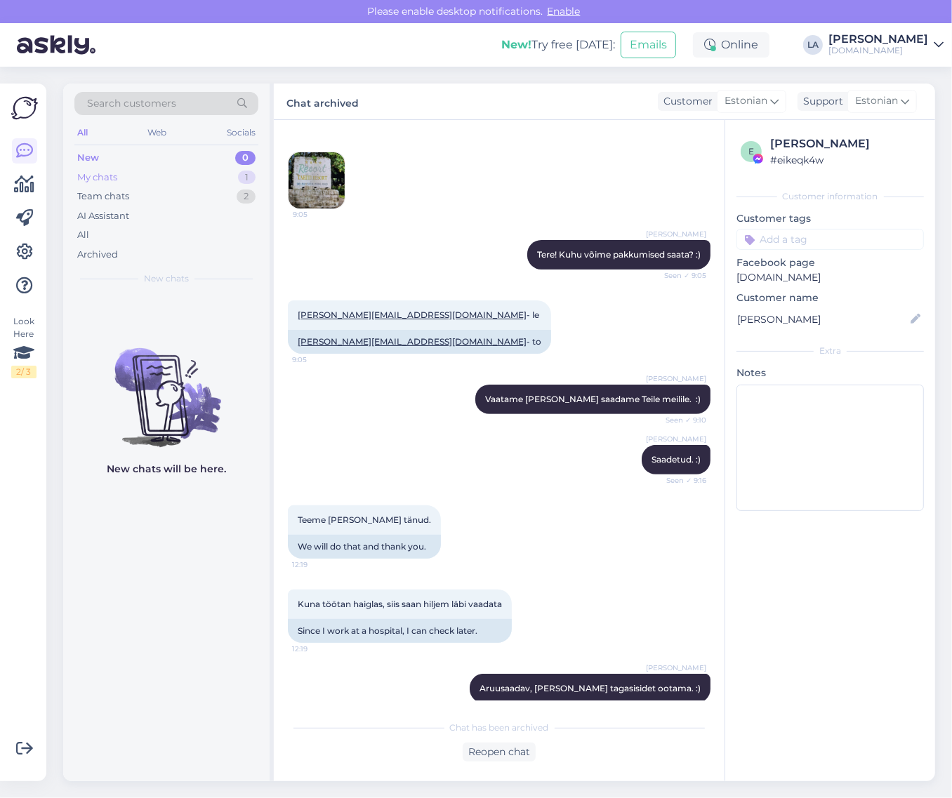
click at [205, 174] on div "My chats 1" at bounding box center [166, 178] width 184 height 20
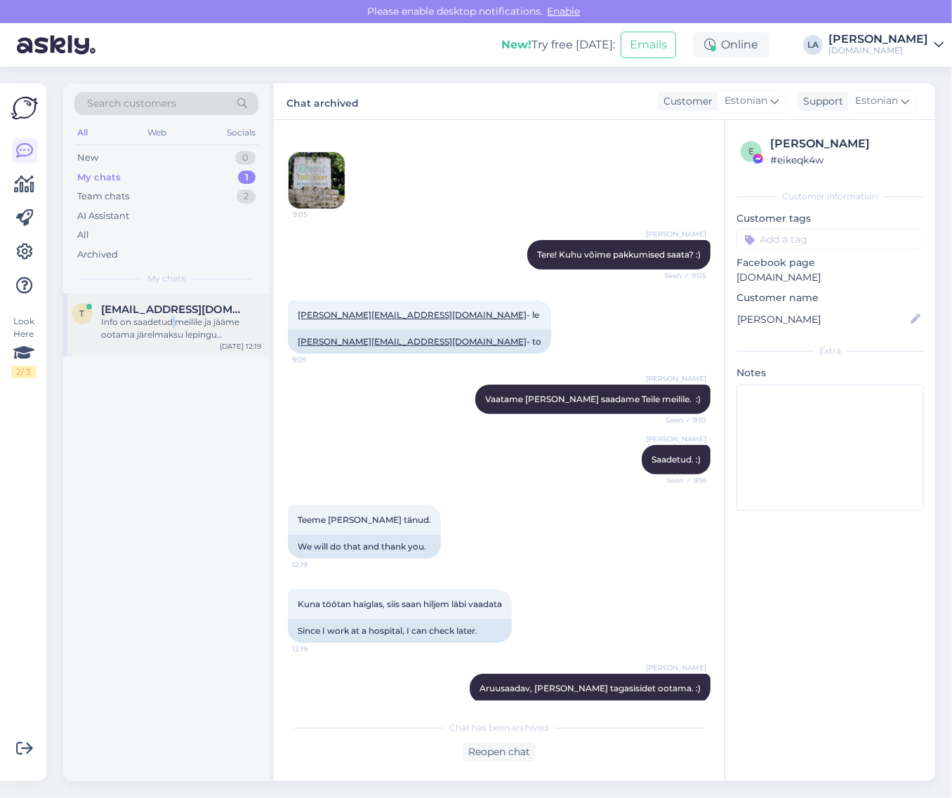
click at [172, 318] on div "Info on saadetud meilile ja jääme ootama järelmaksu lepingu allkirjastamist. :)" at bounding box center [181, 328] width 160 height 25
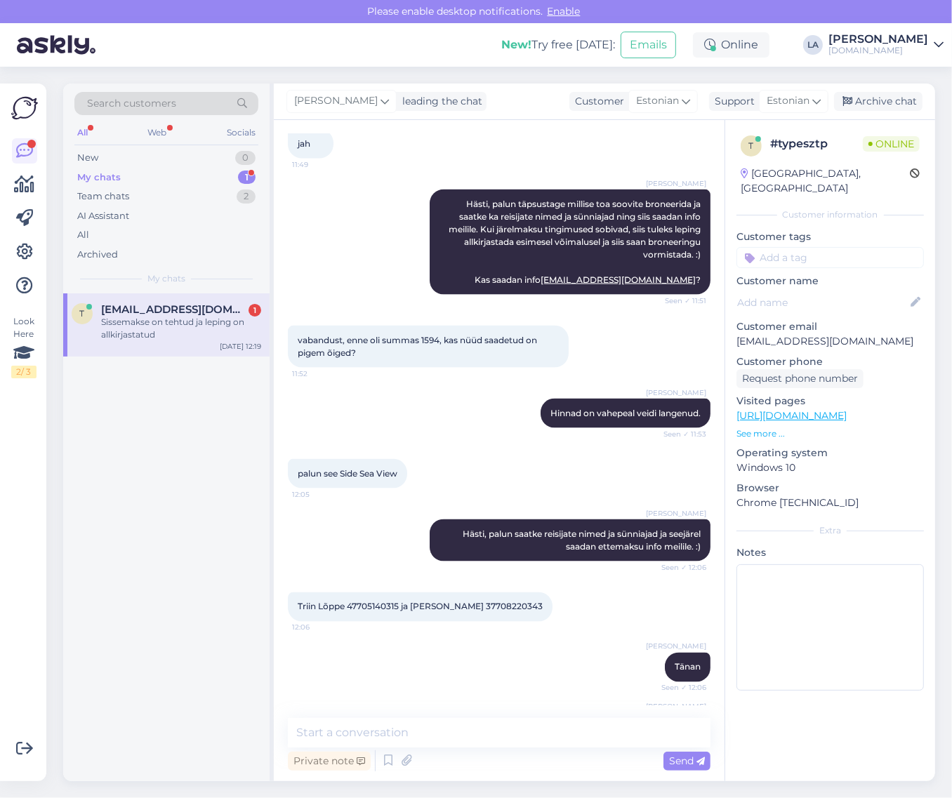
scroll to position [1515, 0]
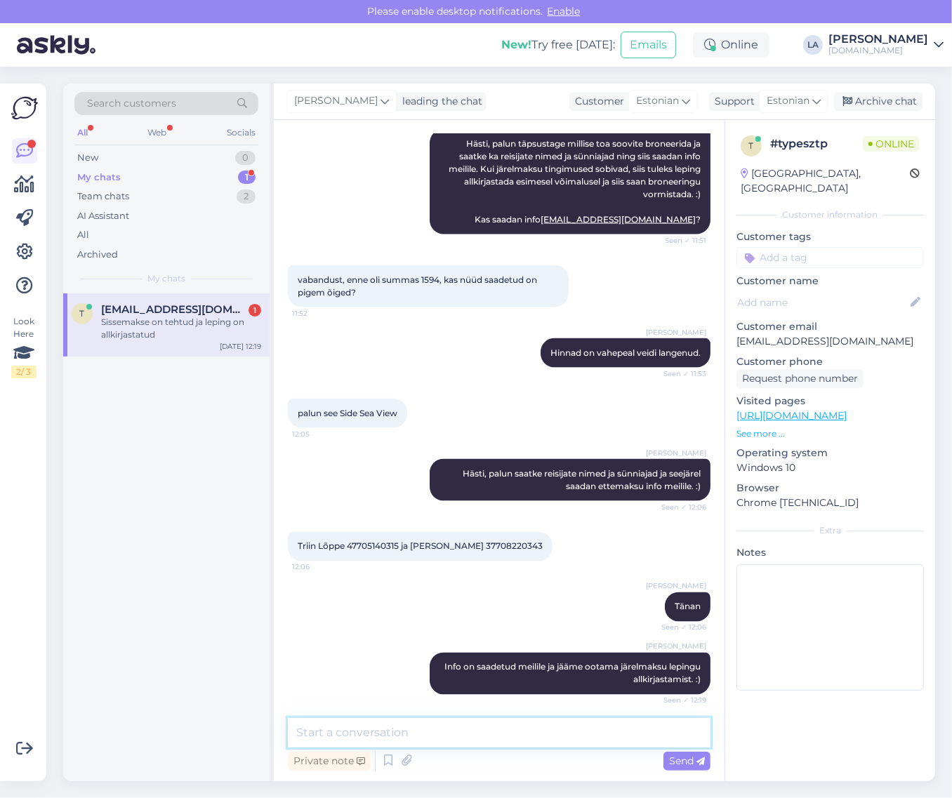
click at [492, 723] on textarea at bounding box center [499, 732] width 423 height 29
type textarea "Aitäh, leping on meieni jõudnud [PERSON_NAME] vormistan broneeringu. :)"
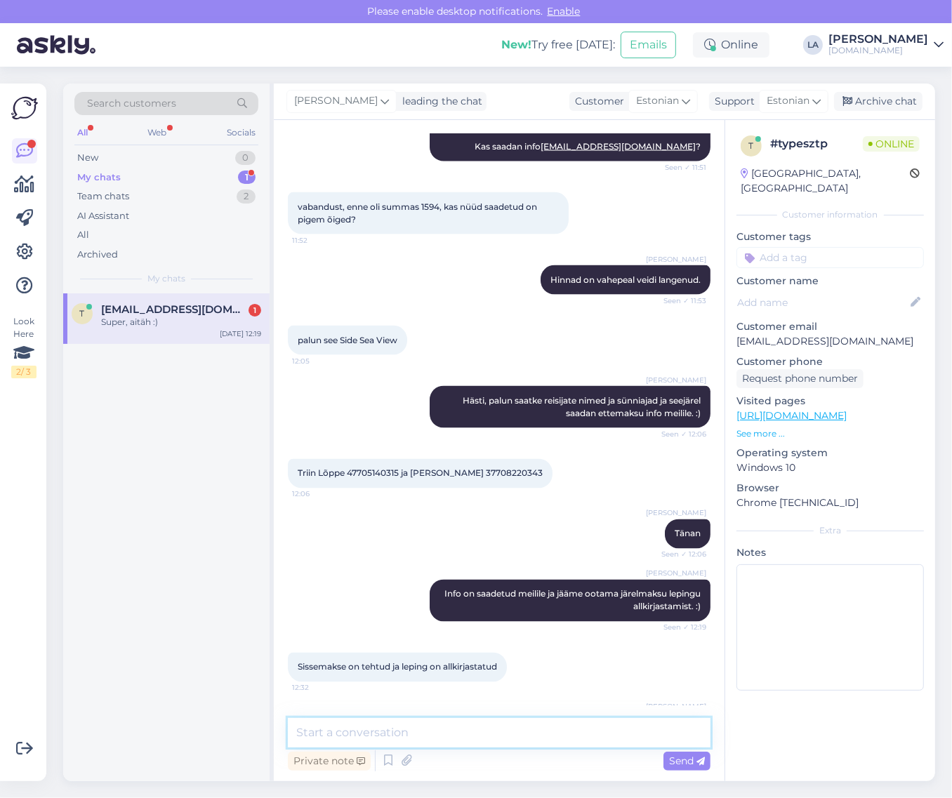
scroll to position [1648, 0]
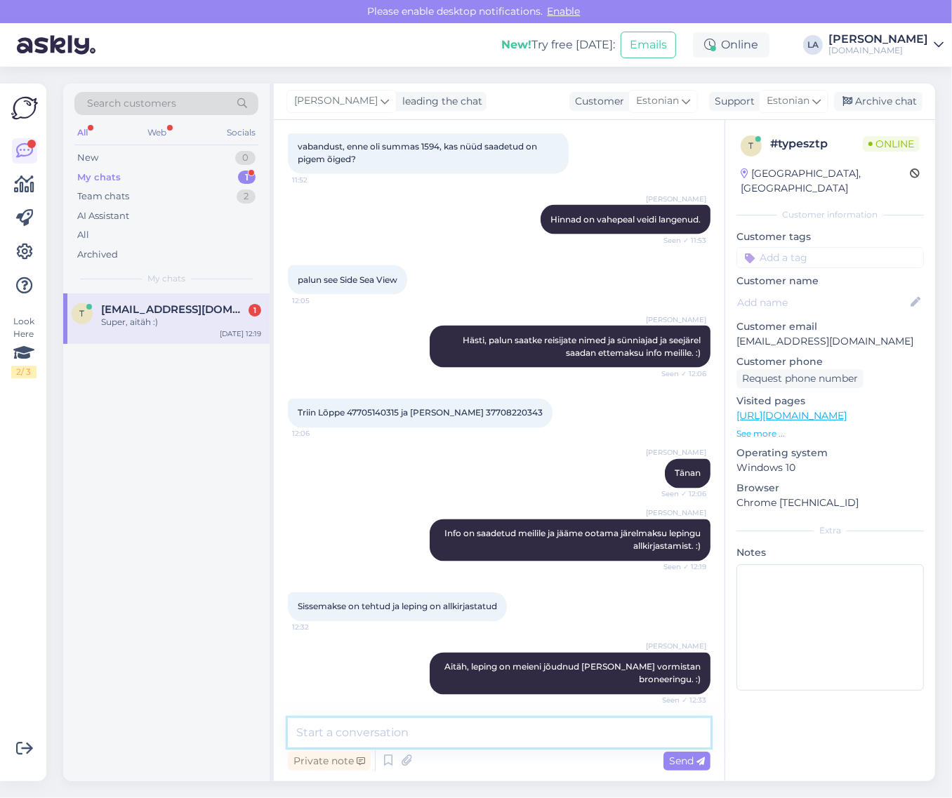
click at [362, 727] on textarea at bounding box center [499, 732] width 423 height 29
click at [165, 309] on span "[EMAIL_ADDRESS][DOMAIN_NAME]" at bounding box center [174, 309] width 146 height 13
click at [544, 727] on textarea at bounding box center [499, 732] width 423 height 29
click at [248, 155] on div "1" at bounding box center [247, 158] width 18 height 14
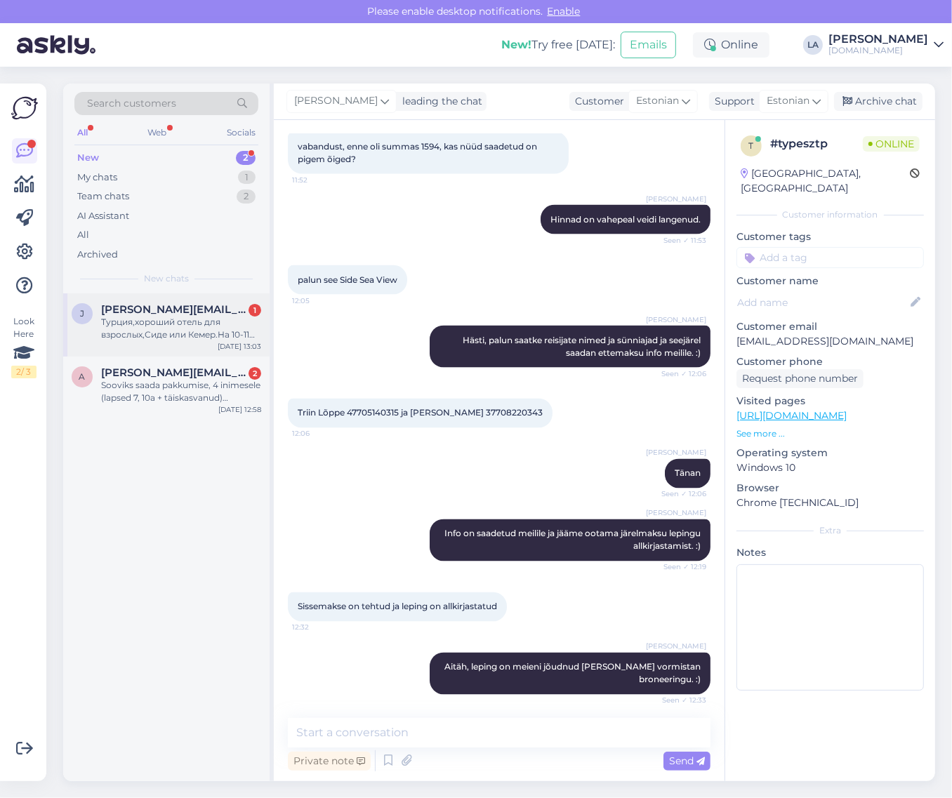
click at [205, 310] on span "[PERSON_NAME][EMAIL_ADDRESS][DOMAIN_NAME]" at bounding box center [174, 309] width 146 height 13
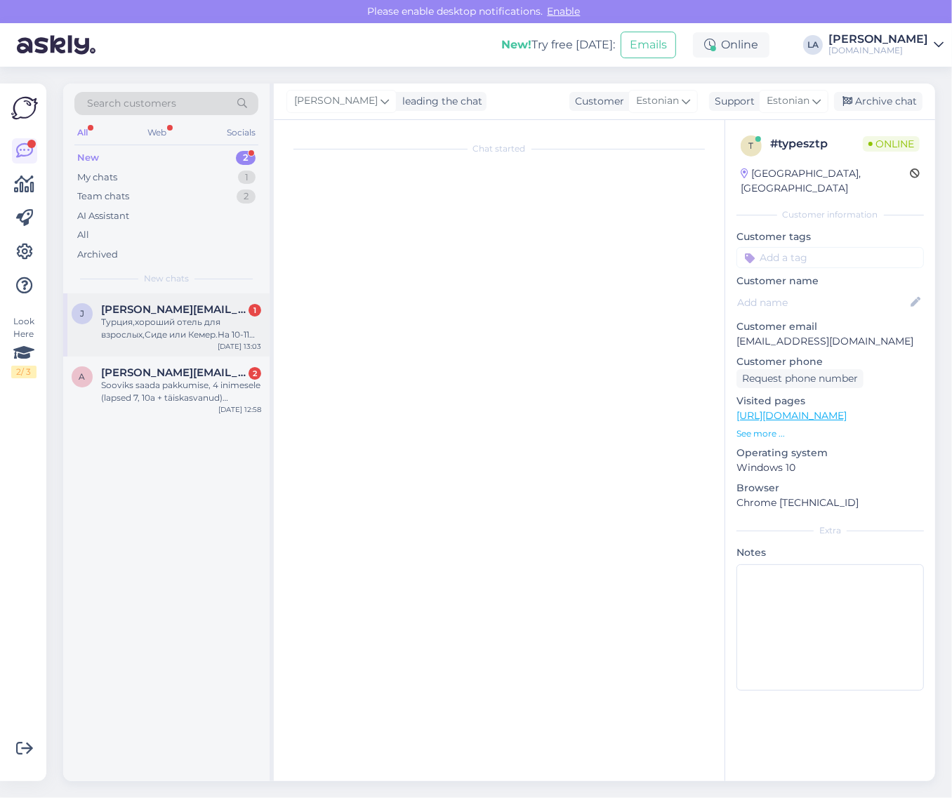
scroll to position [0, 0]
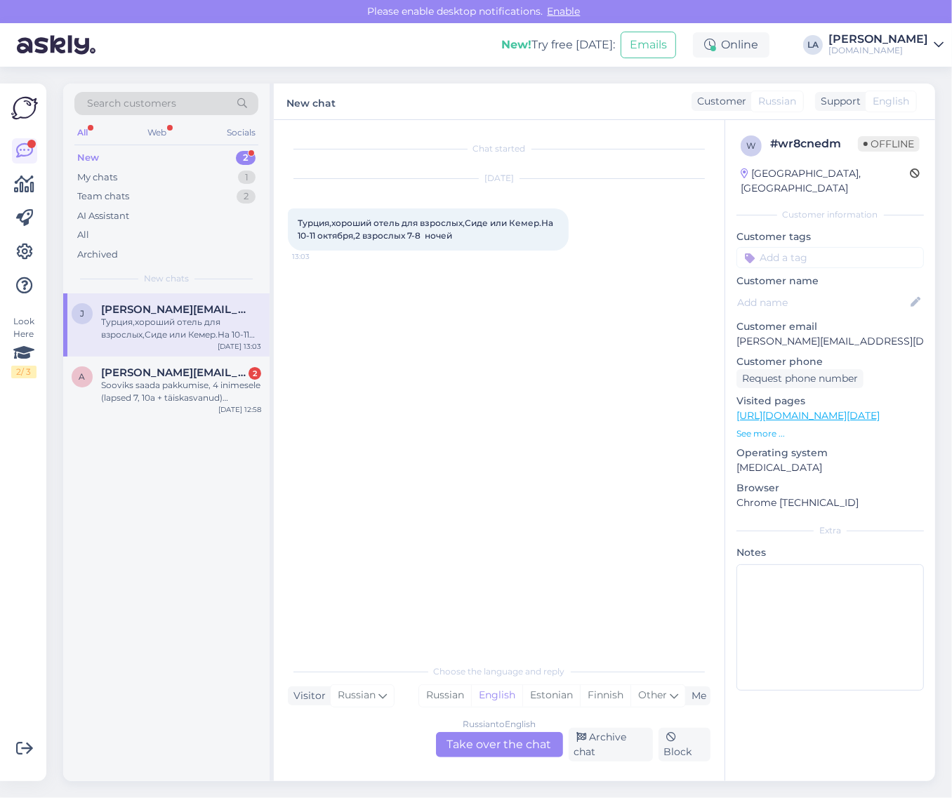
click at [461, 748] on div "Russian to English Take over the chat" at bounding box center [499, 744] width 127 height 25
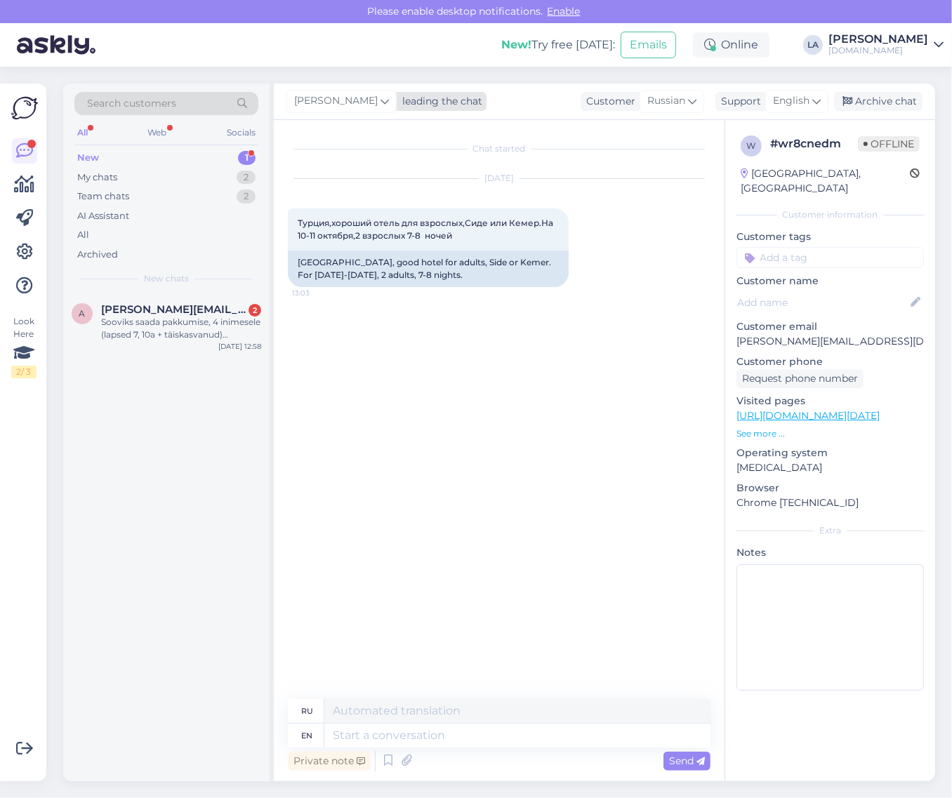
click at [304, 91] on div "[PERSON_NAME]" at bounding box center [342, 101] width 110 height 22
type input "TAT"
click at [348, 180] on div "[PERSON_NAME][EMAIL_ADDRESS][DOMAIN_NAME]" at bounding box center [389, 178] width 117 height 13
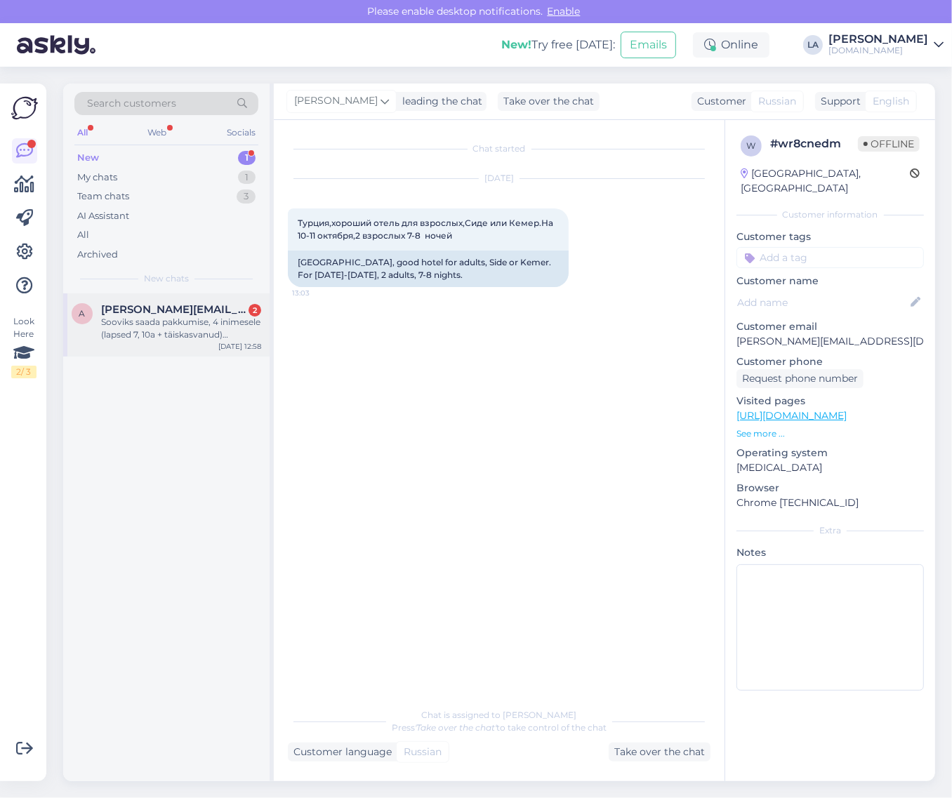
click at [227, 327] on div "Sooviks saada pakkumise, 4 inimesele (lapsed 7, 10a + täiskasvanud) Küprosele, …" at bounding box center [181, 328] width 160 height 25
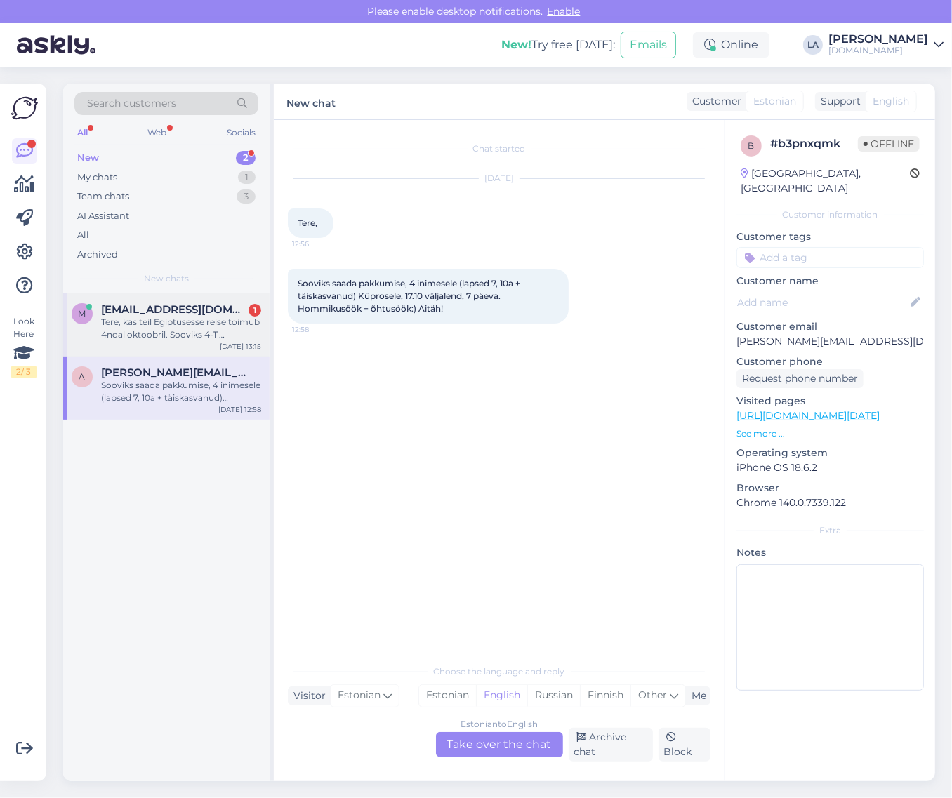
click at [246, 346] on div "[DATE] 13:15" at bounding box center [240, 346] width 41 height 11
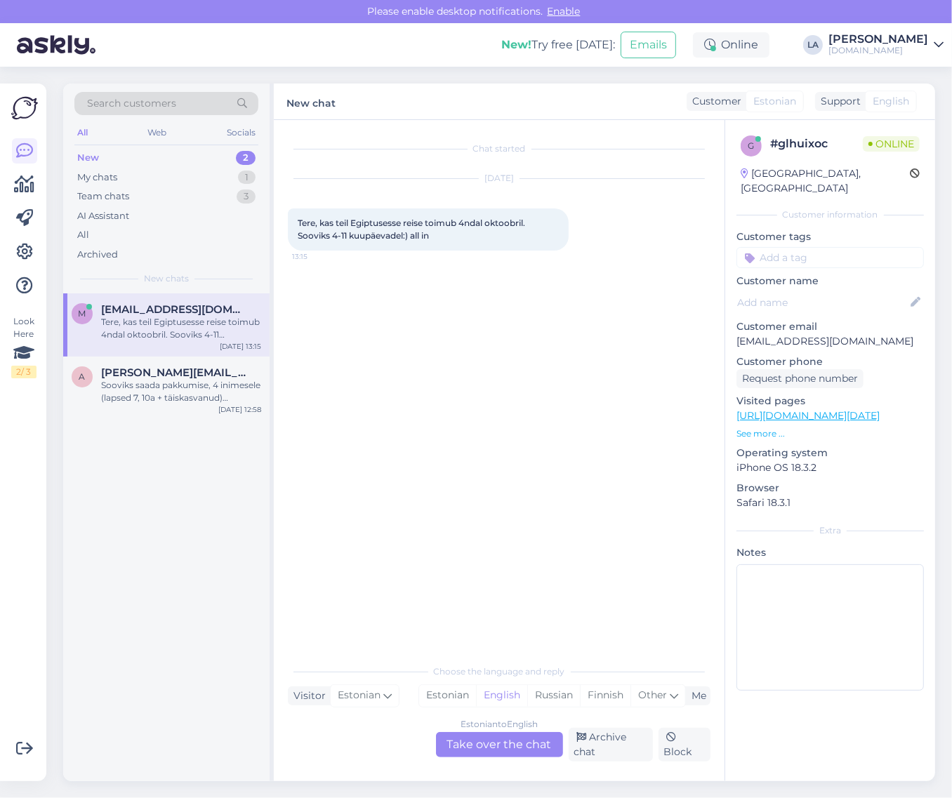
click at [532, 732] on div "Estonian to English Take over the chat" at bounding box center [499, 744] width 127 height 25
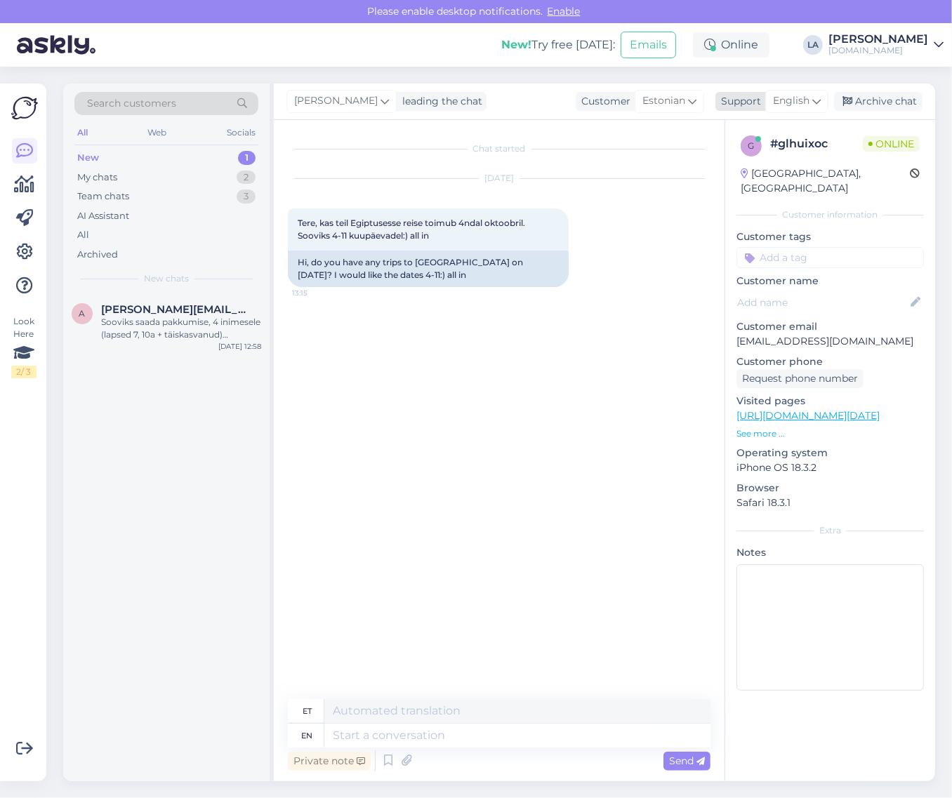
click at [787, 105] on span "English" at bounding box center [791, 100] width 37 height 15
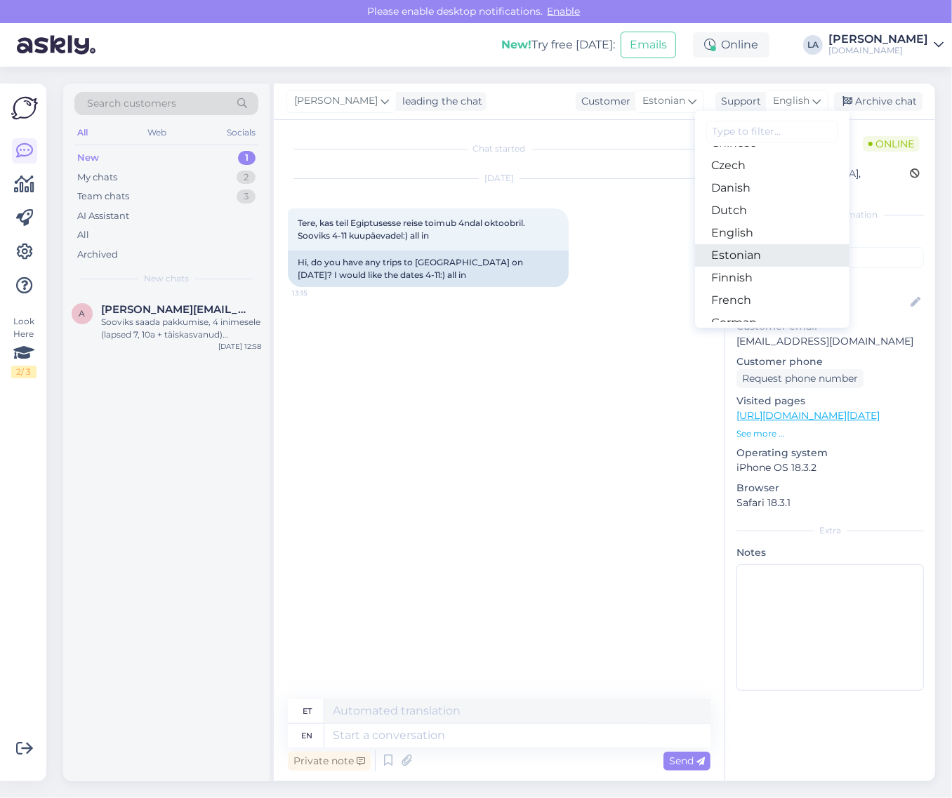
click at [767, 244] on link "Estonian" at bounding box center [772, 255] width 154 height 22
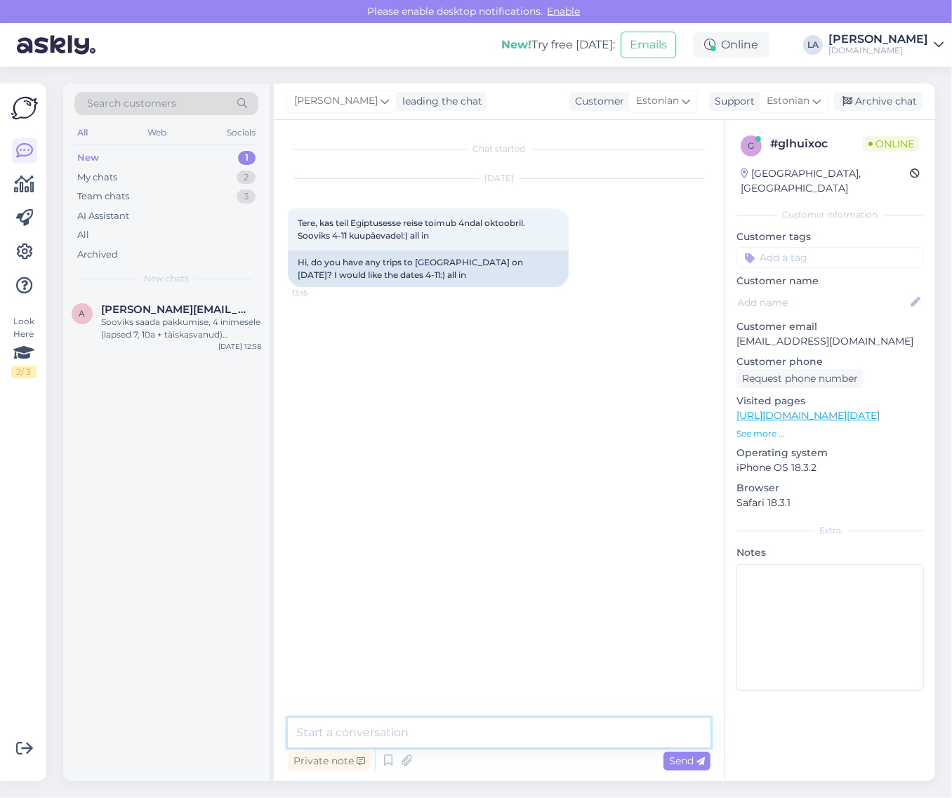
click at [439, 739] on textarea at bounding box center [499, 732] width 423 height 29
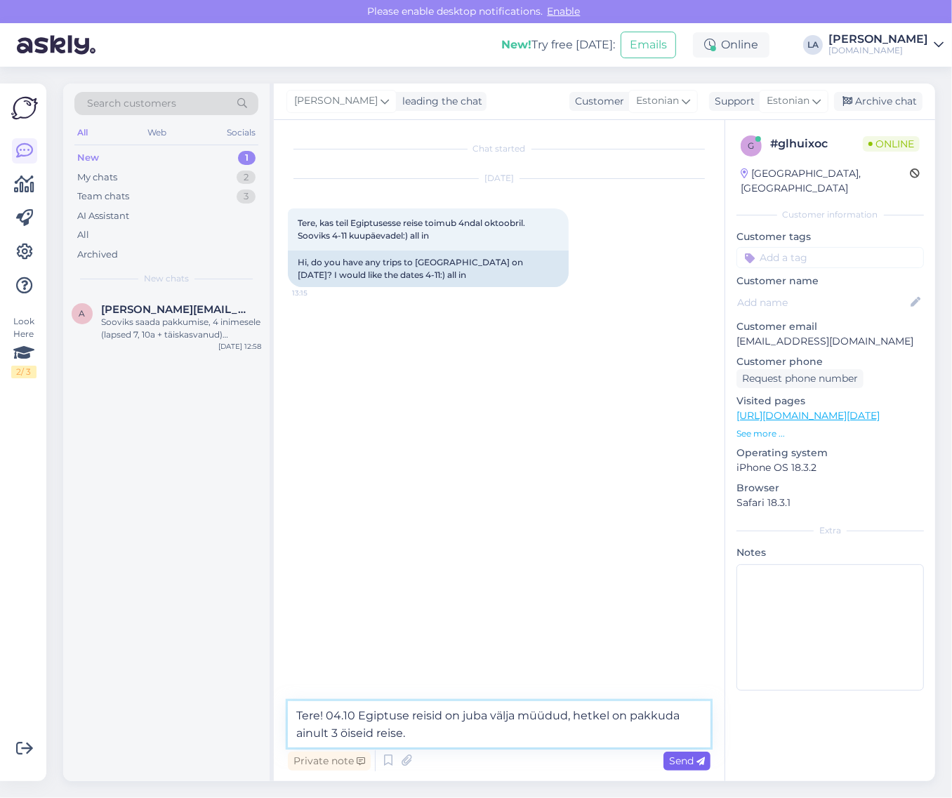
type textarea "Tere! 04.10 Egiptuse reisid on juba välja müüdud, hetkel on pakkuda ainult 3 öi…"
click at [692, 760] on span "Send" at bounding box center [687, 761] width 36 height 13
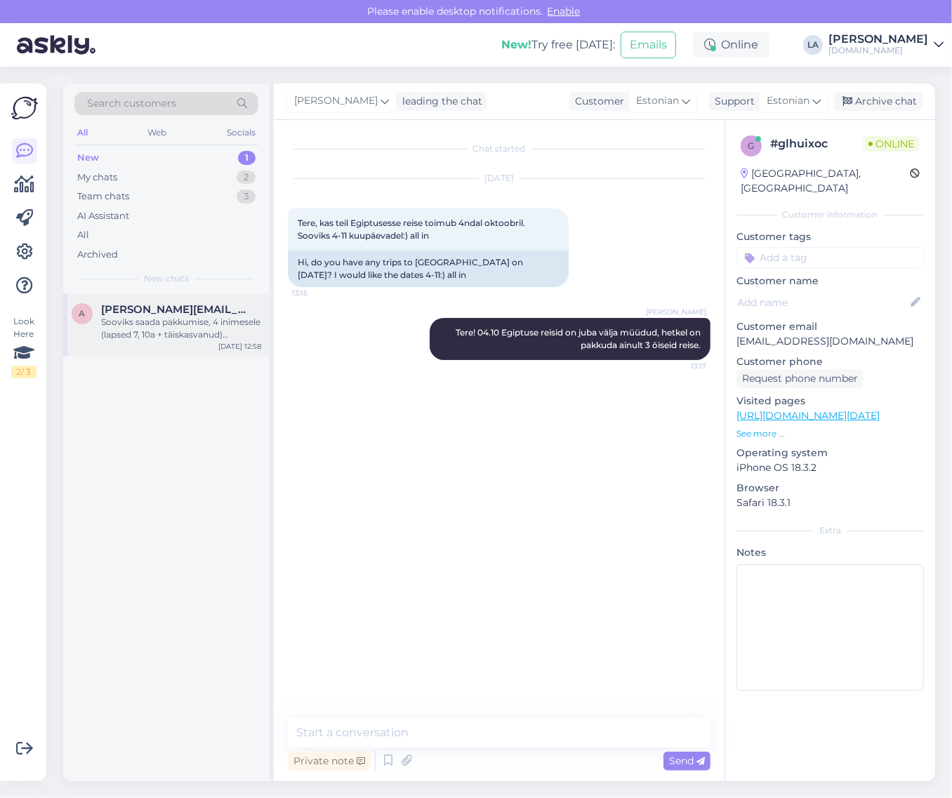
click at [223, 324] on div "Sooviks saada pakkumise, 4 inimesele (lapsed 7, 10a + täiskasvanud) Küprosele, …" at bounding box center [181, 328] width 160 height 25
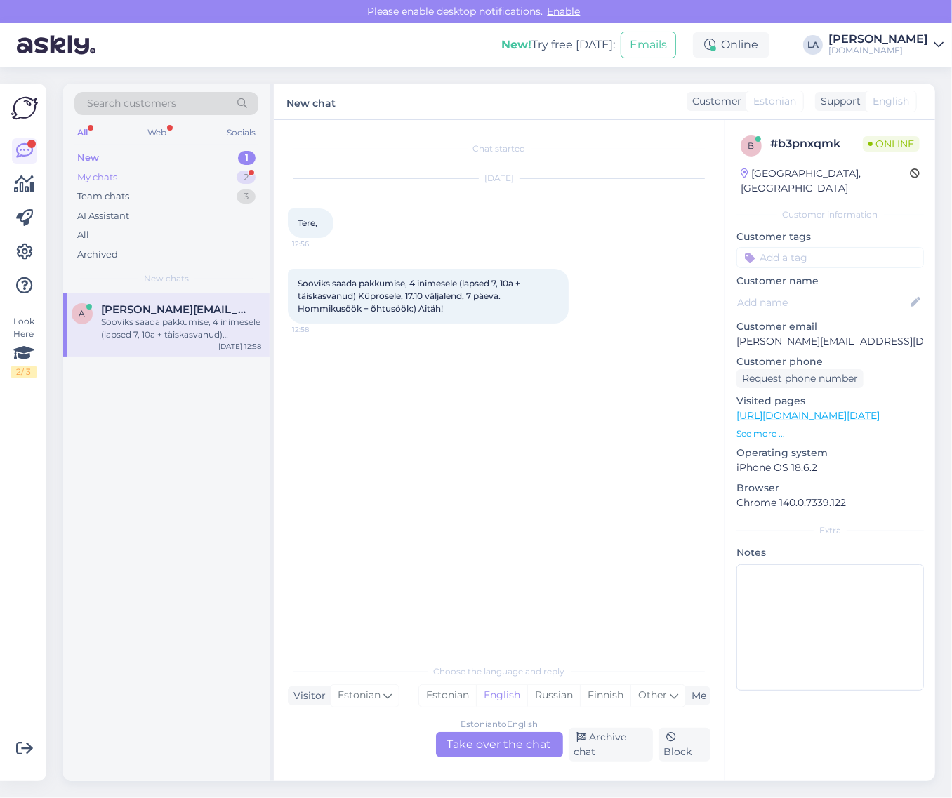
click at [244, 174] on div "2" at bounding box center [246, 178] width 19 height 14
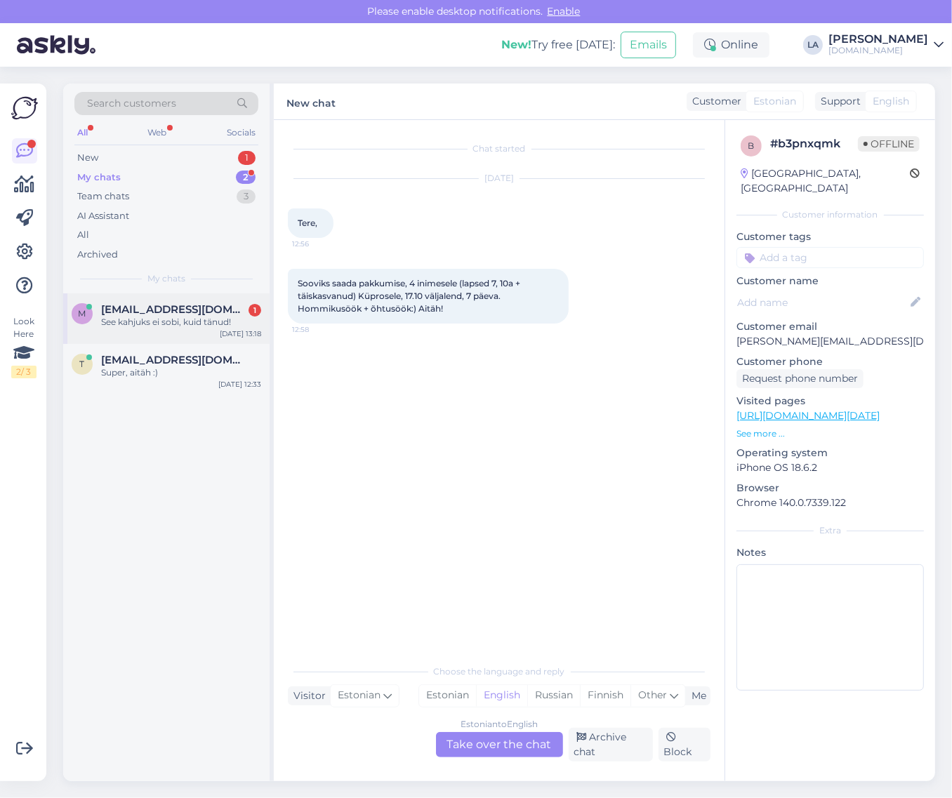
click at [213, 306] on span "[EMAIL_ADDRESS][DOMAIN_NAME]" at bounding box center [174, 309] width 146 height 13
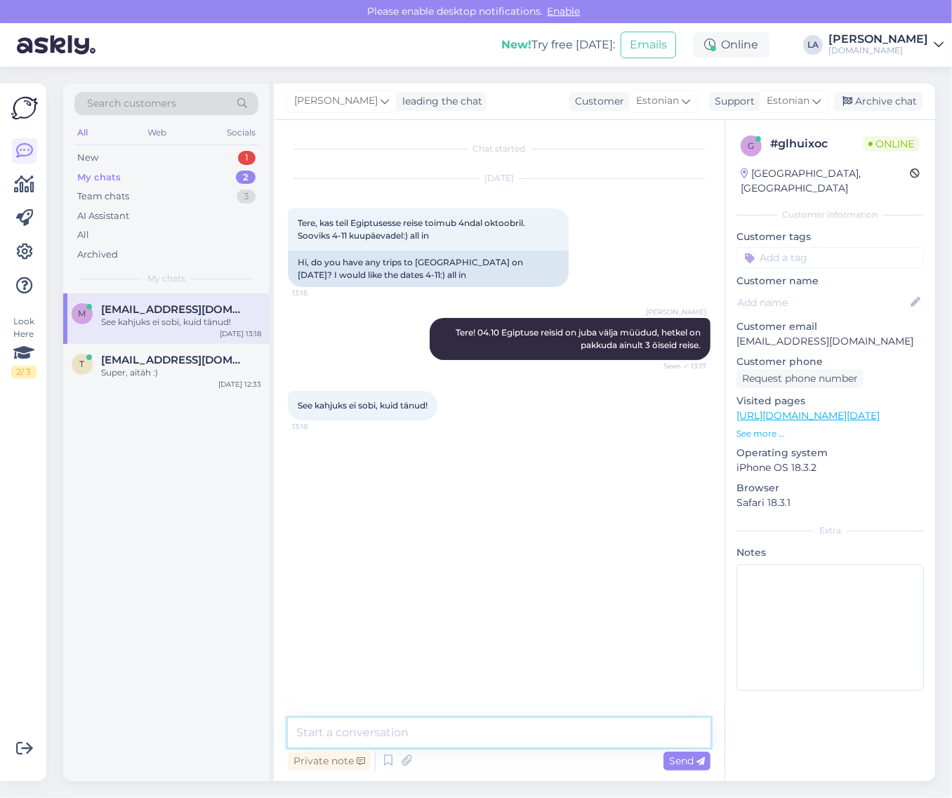
click at [437, 728] on textarea at bounding box center [499, 732] width 423 height 29
click at [876, 110] on div "Archive chat" at bounding box center [878, 101] width 88 height 19
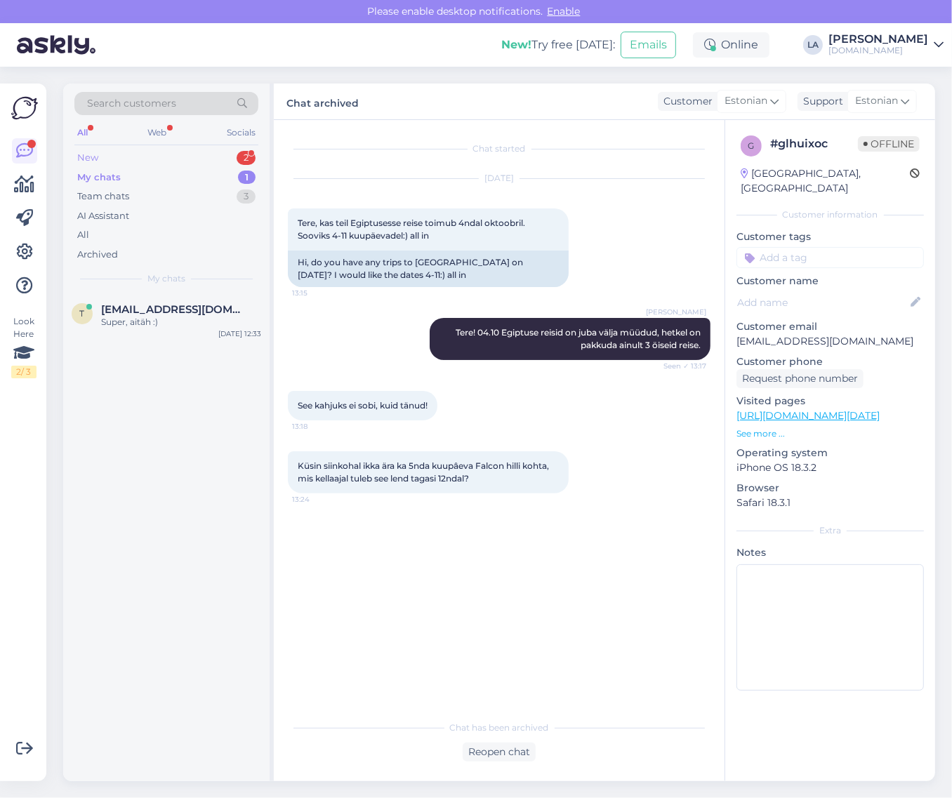
click at [254, 158] on div "2" at bounding box center [246, 158] width 19 height 14
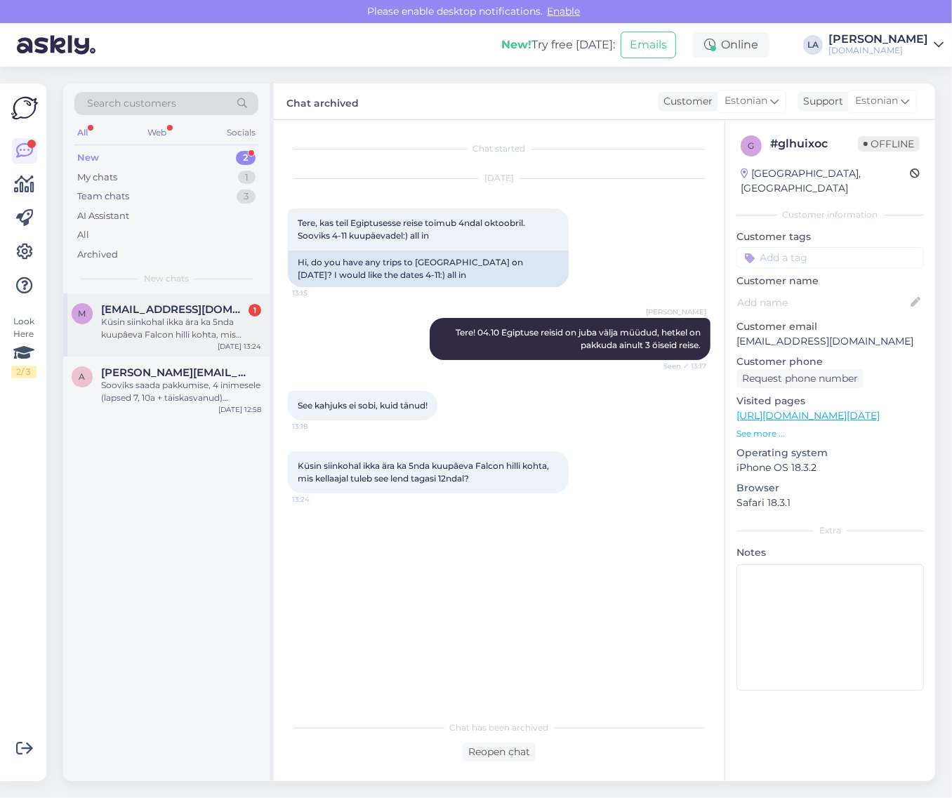
click at [239, 320] on div "Küsin siinkohal ikka ära ka 5nda kuupâeva Falcon hilli kohta, mis kellaajal tul…" at bounding box center [181, 328] width 160 height 25
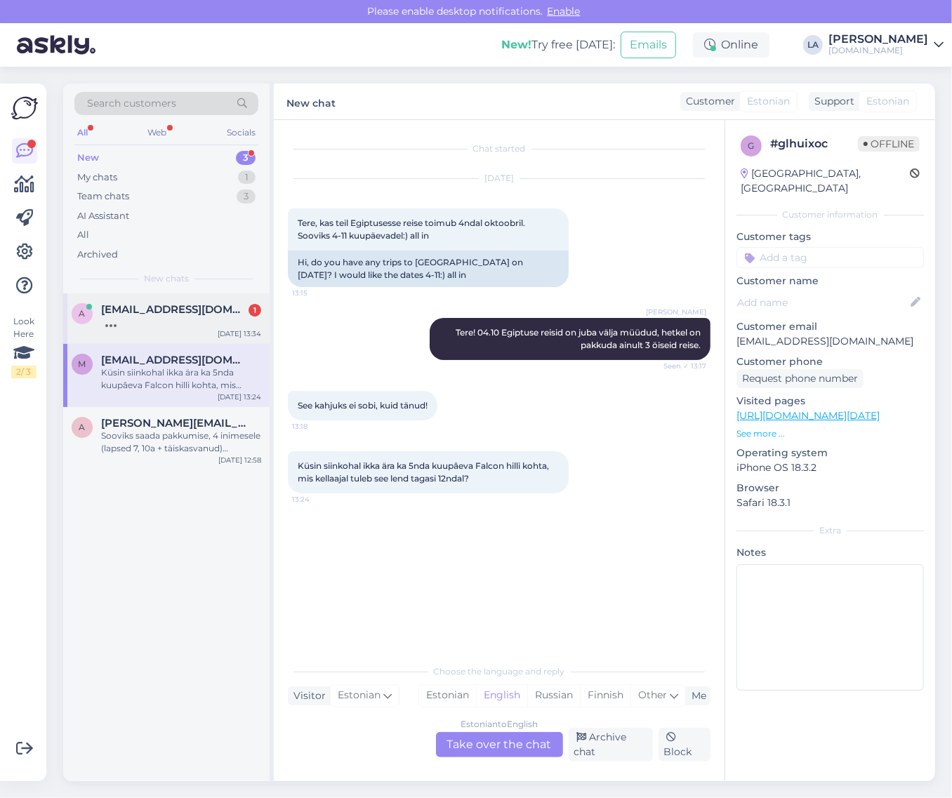
click at [214, 314] on div "[EMAIL_ADDRESS][DOMAIN_NAME] 1" at bounding box center [181, 309] width 160 height 13
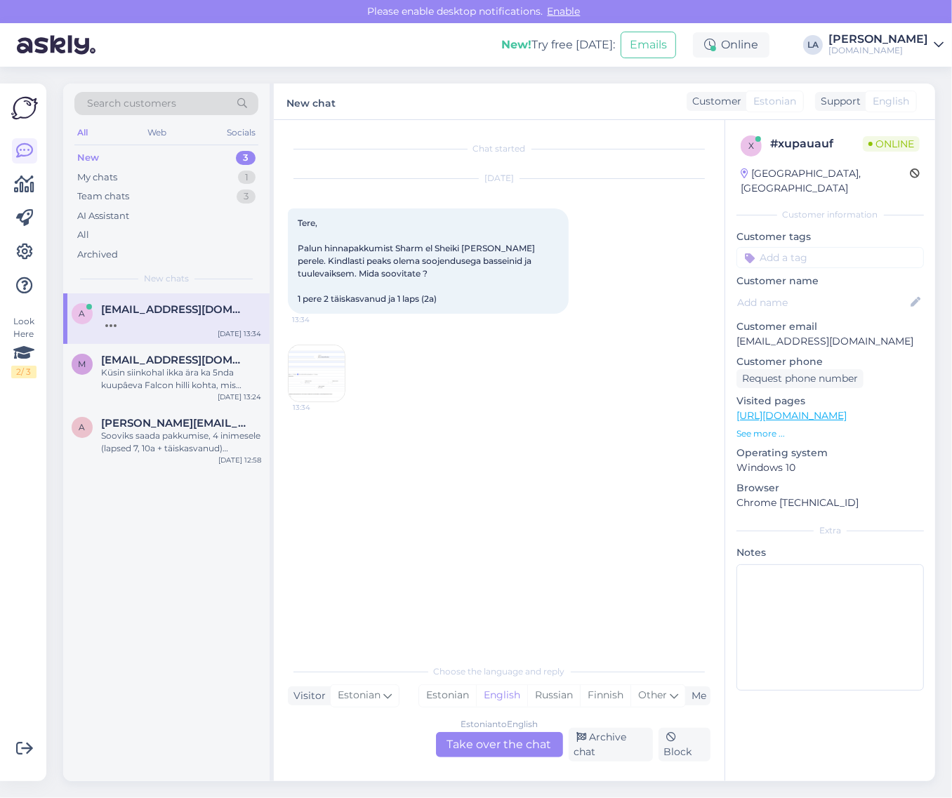
click at [338, 356] on img at bounding box center [317, 374] width 56 height 56
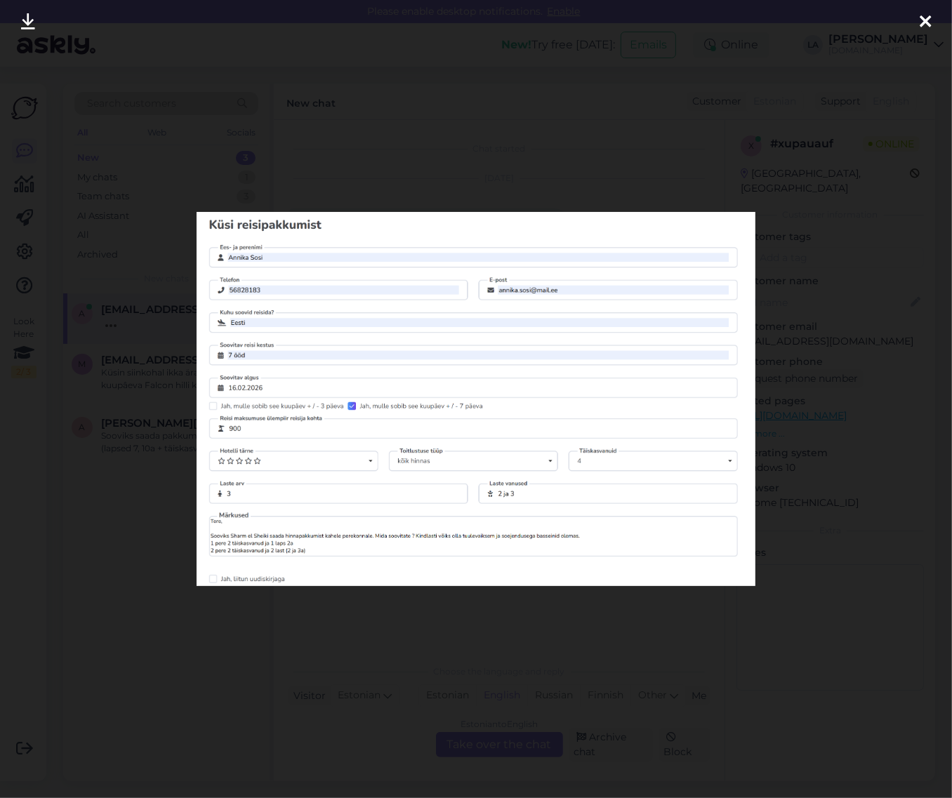
click at [72, 296] on div at bounding box center [476, 399] width 952 height 798
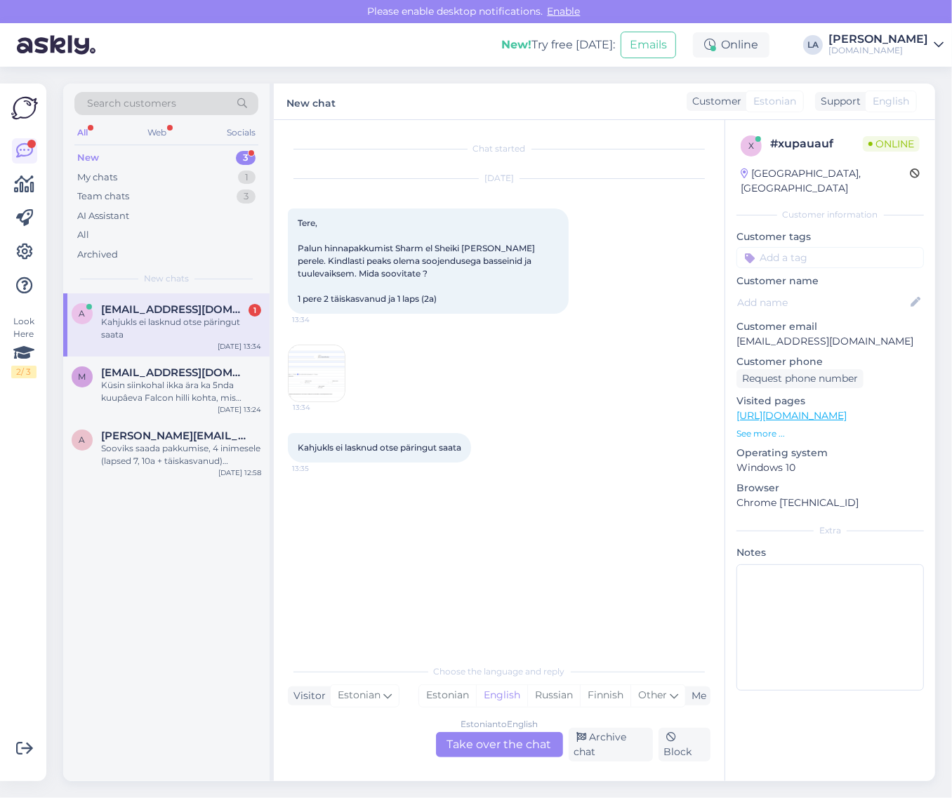
click at [313, 369] on img at bounding box center [317, 374] width 56 height 56
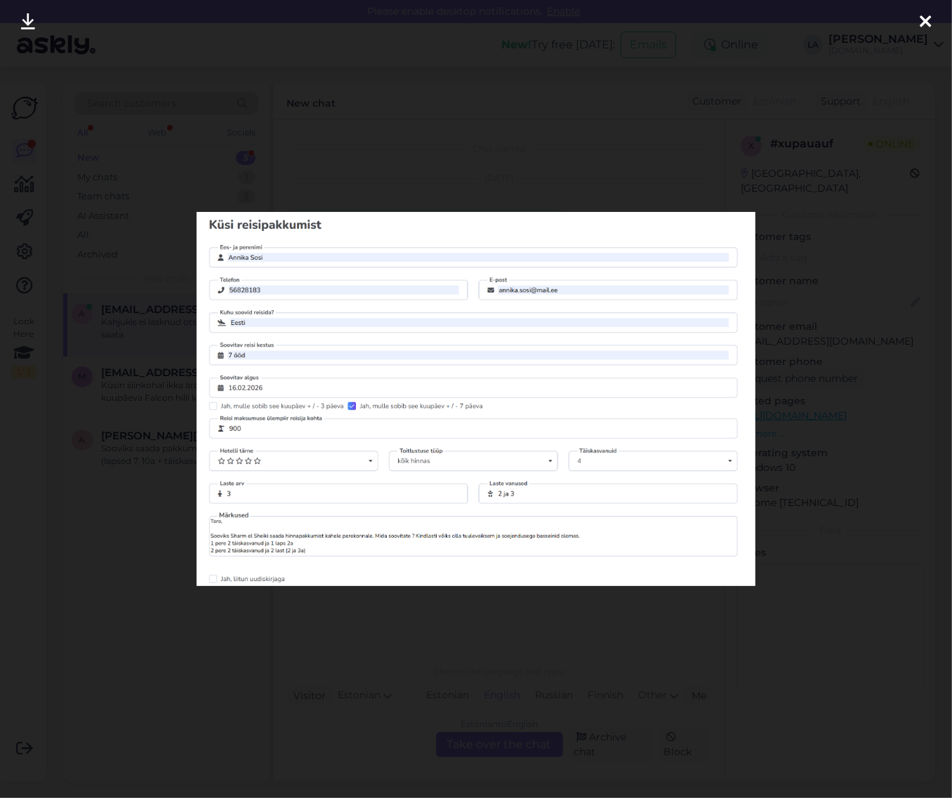
click at [890, 571] on div at bounding box center [476, 399] width 952 height 798
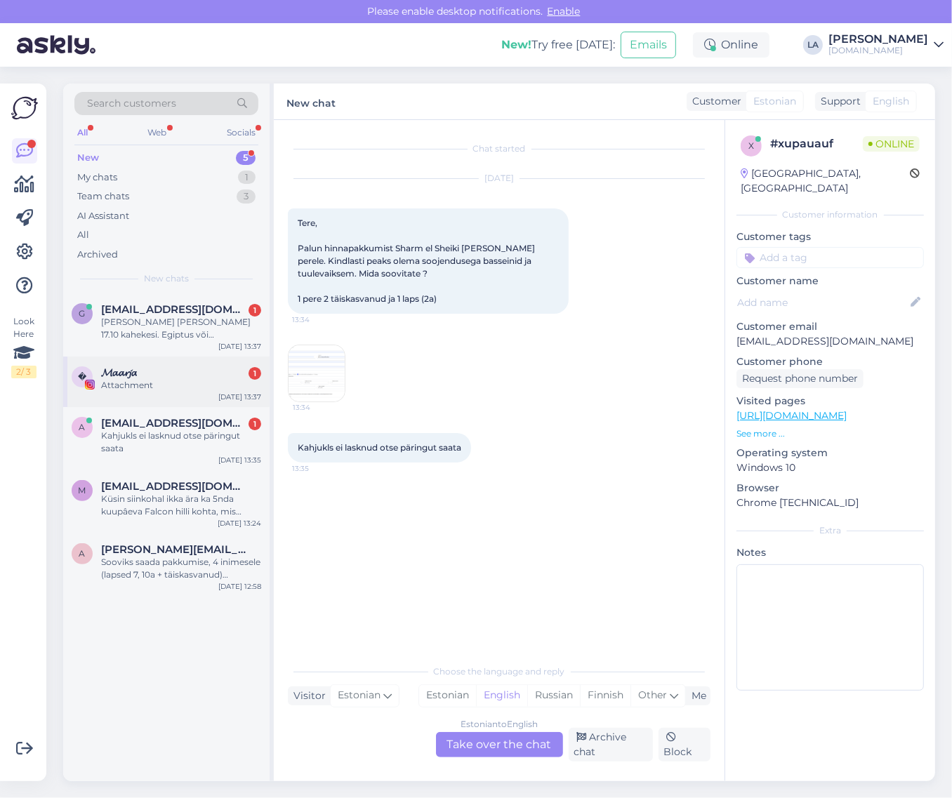
click at [155, 376] on div "𝓜𝓪𝓪𝓻𝓳𝓪 1" at bounding box center [181, 373] width 160 height 13
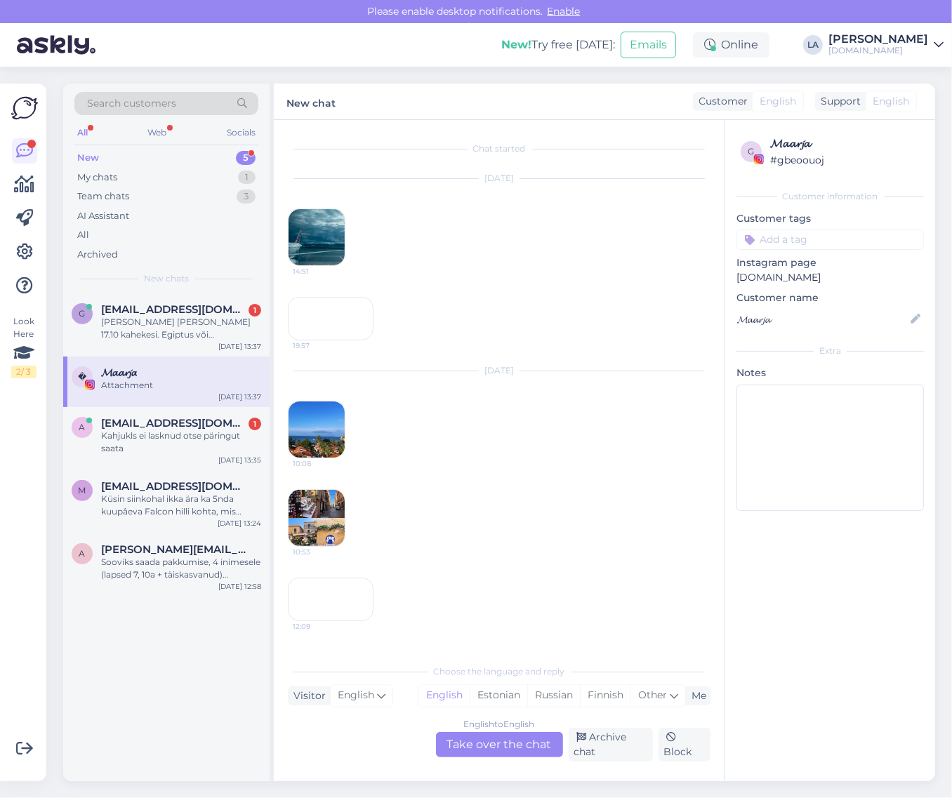
scroll to position [209, 0]
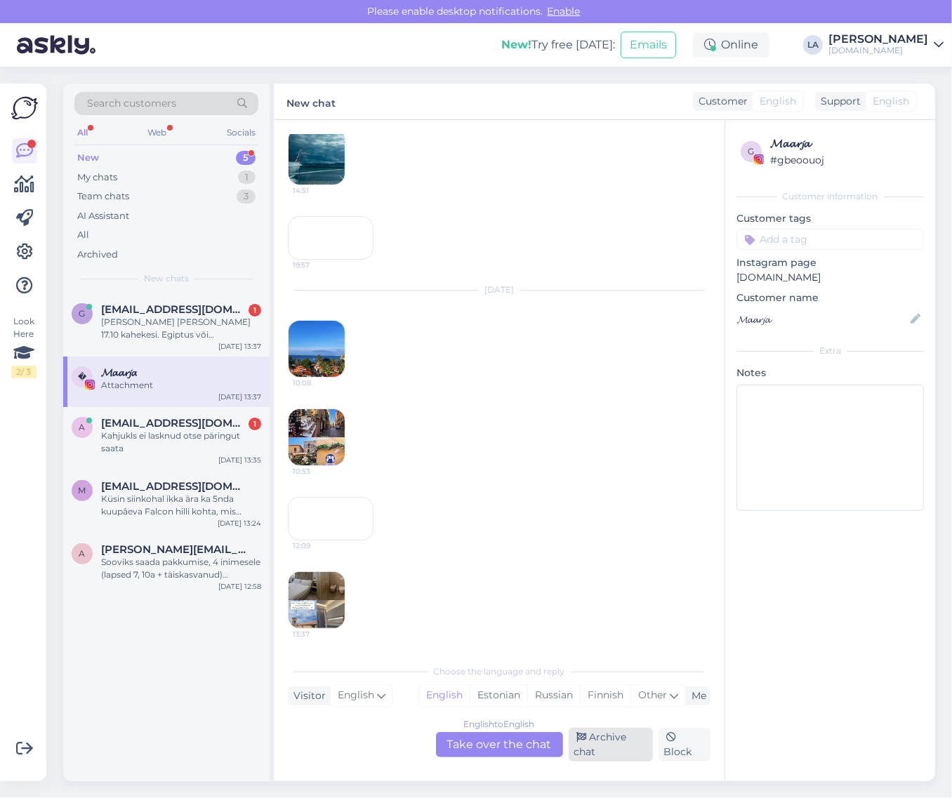
click at [594, 742] on div "Archive chat" at bounding box center [611, 745] width 84 height 34
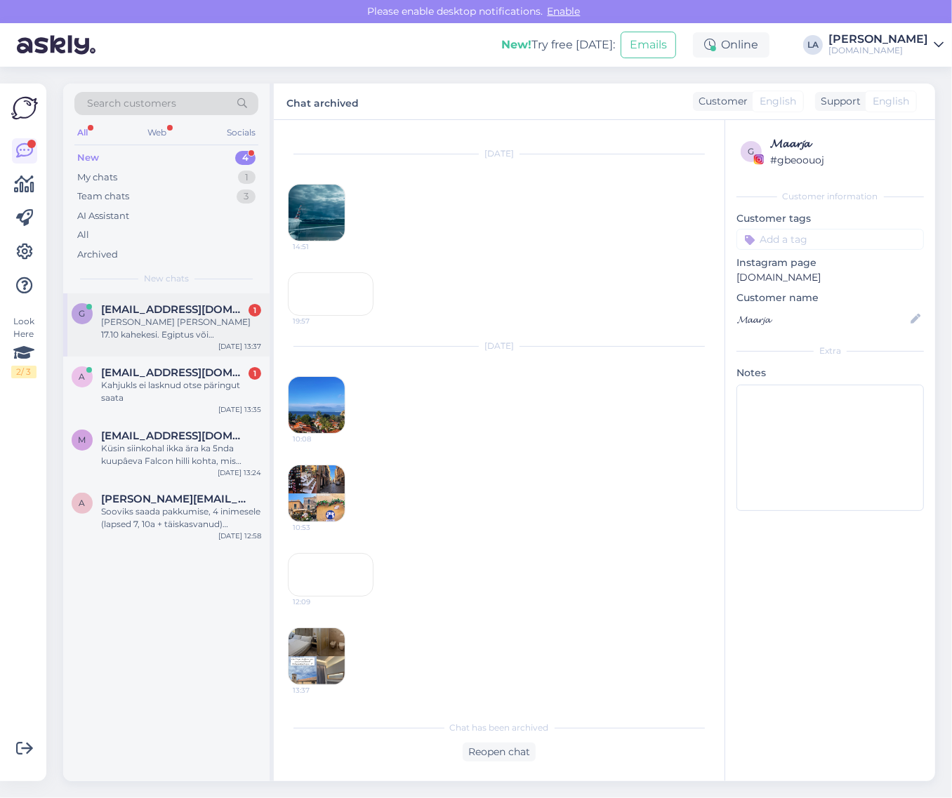
click at [154, 334] on div "[PERSON_NAME] [PERSON_NAME] 17.10 kahekesi. Egiptus või [GEOGRAPHIC_DATA]. Palu…" at bounding box center [181, 328] width 160 height 25
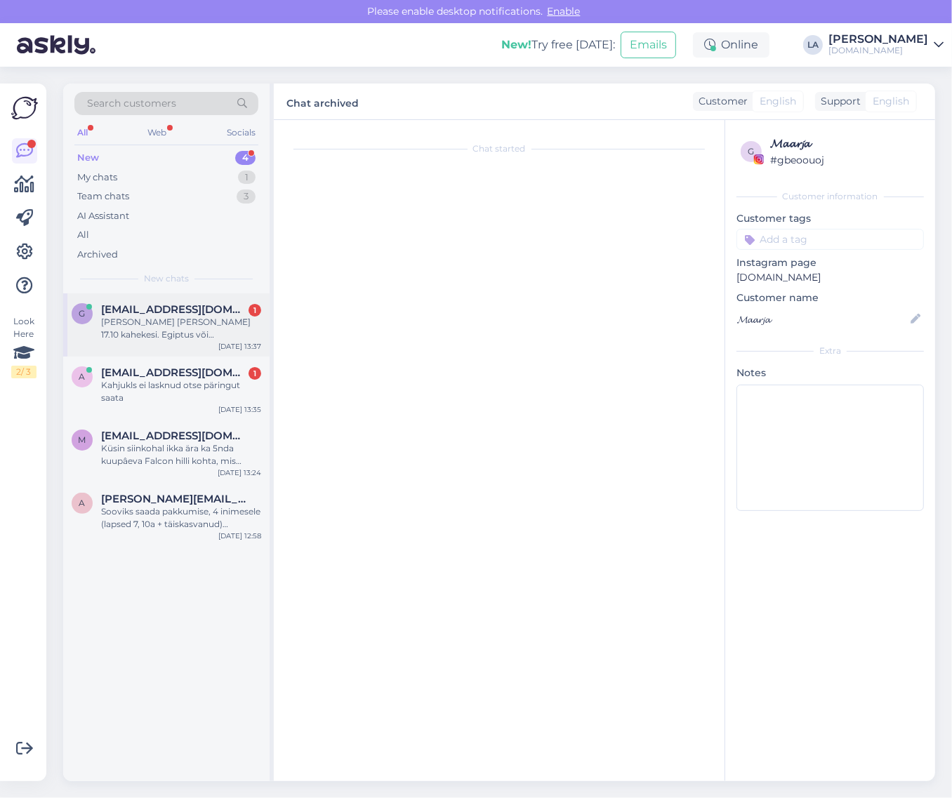
scroll to position [0, 0]
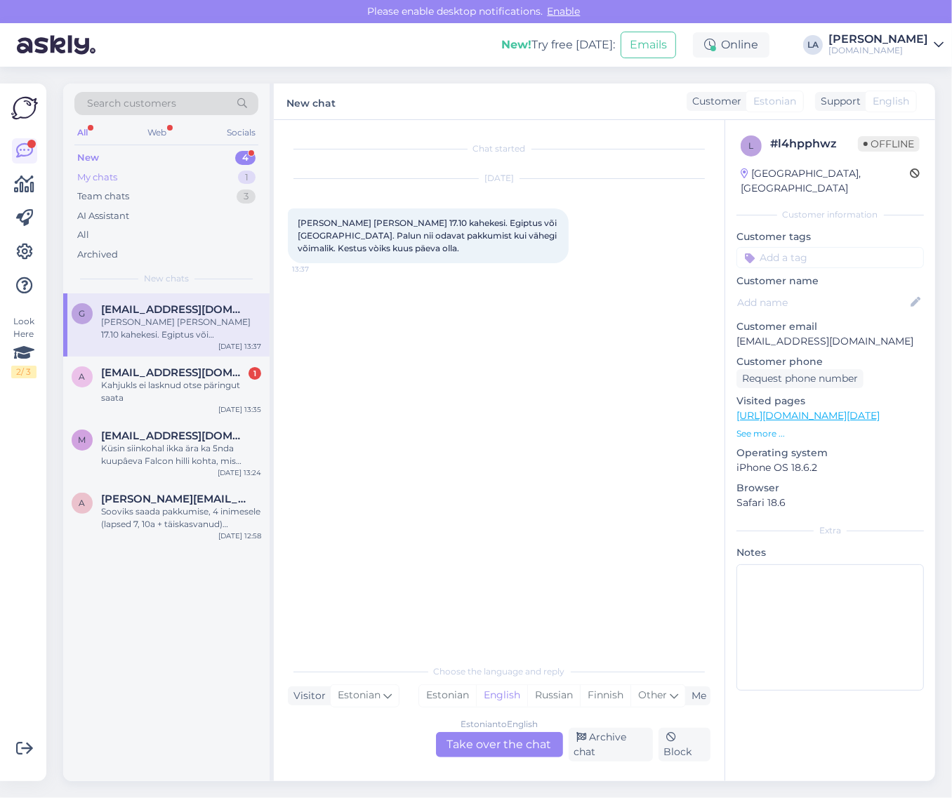
click at [248, 177] on div "1" at bounding box center [247, 178] width 18 height 14
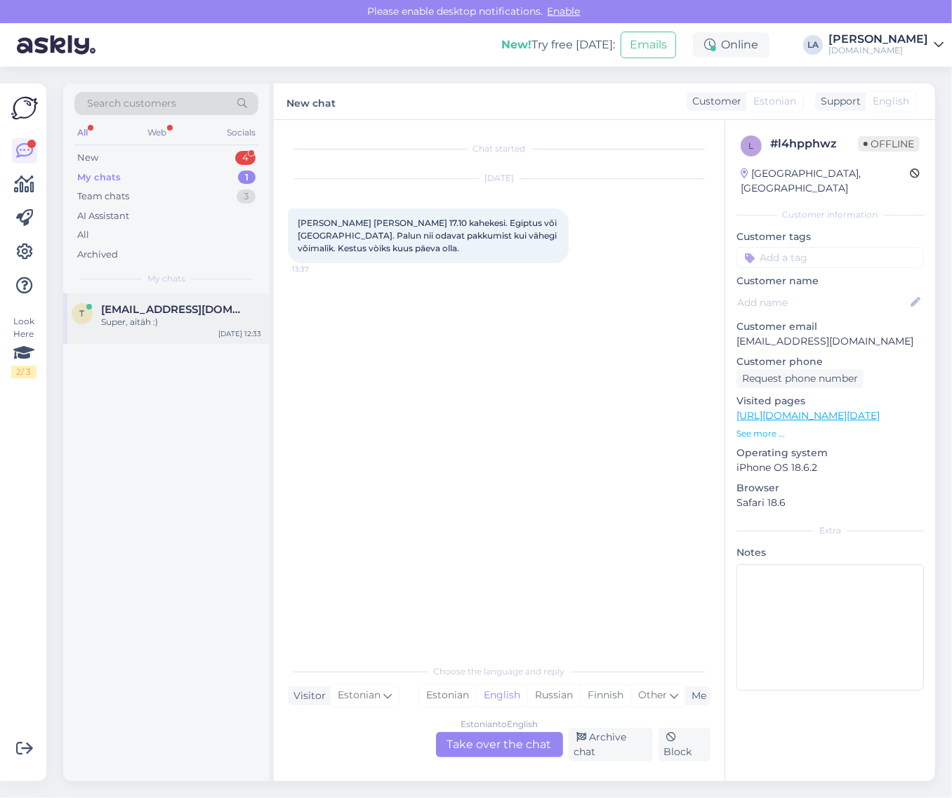
click at [223, 323] on div "Super, aitäh :)" at bounding box center [181, 322] width 160 height 13
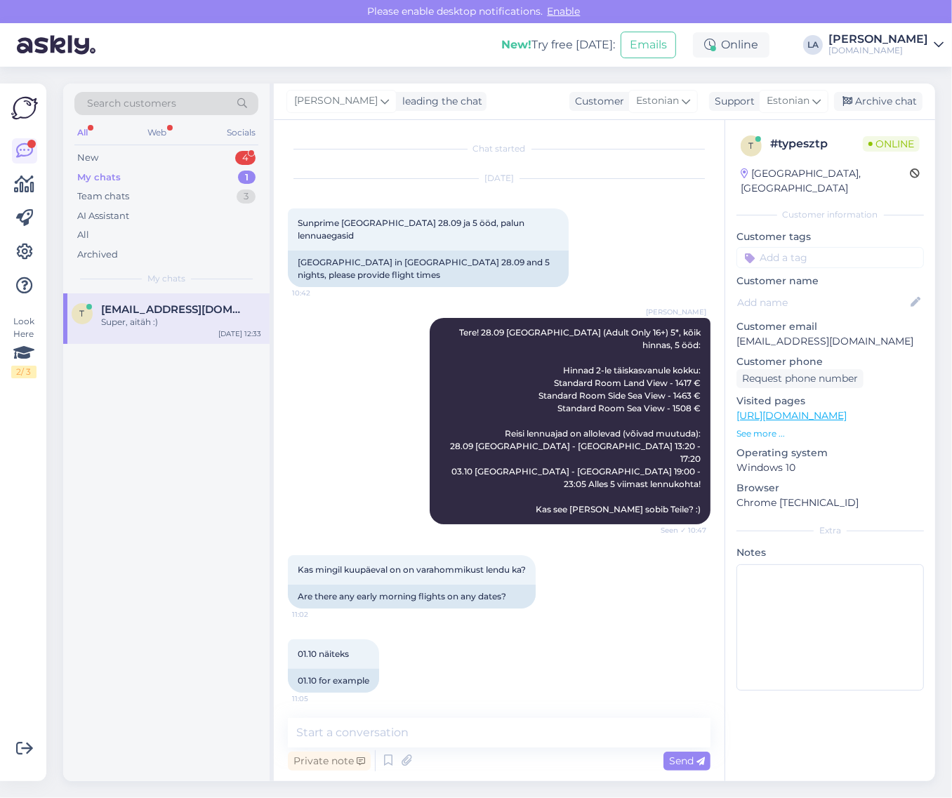
scroll to position [1648, 0]
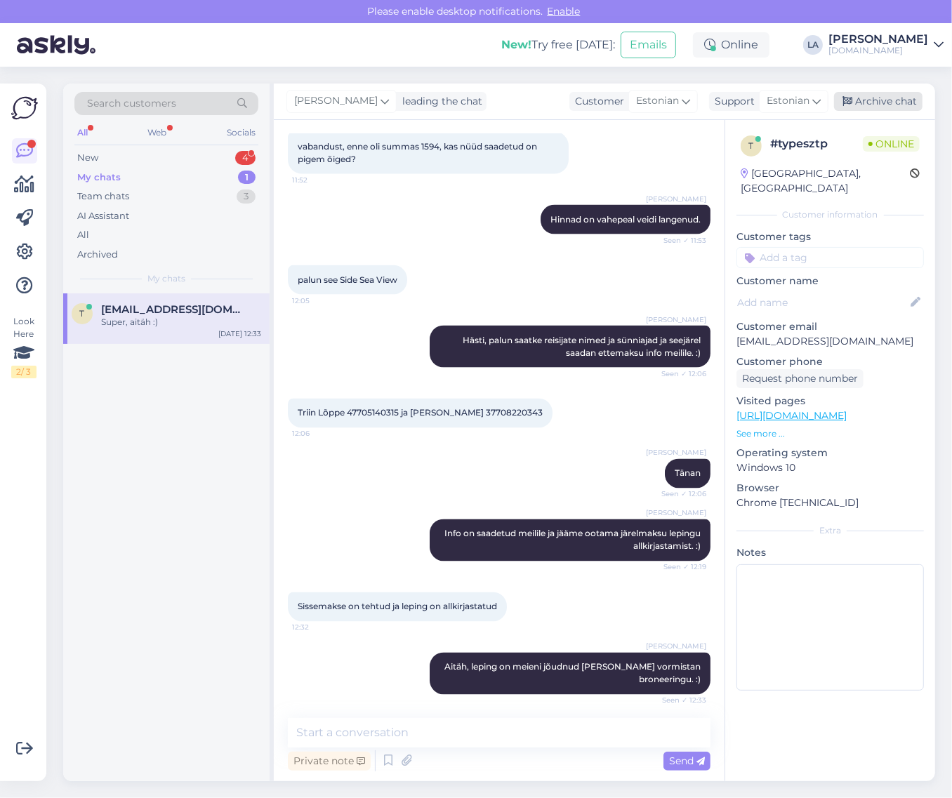
click at [881, 104] on div "Archive chat" at bounding box center [878, 101] width 88 height 19
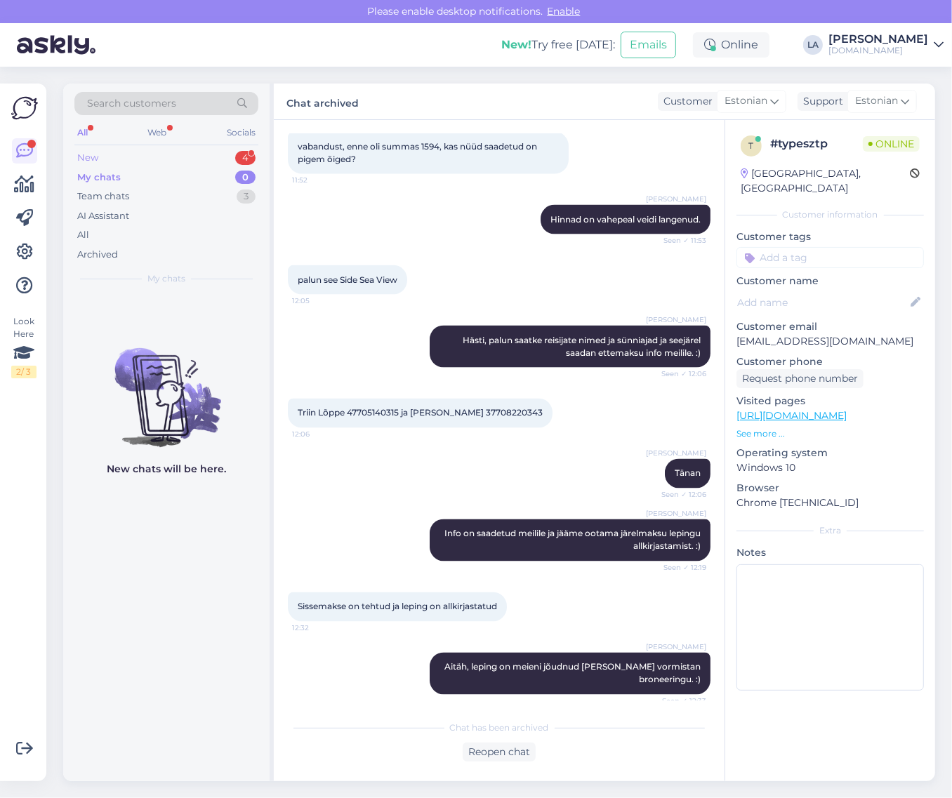
click at [244, 159] on div "4" at bounding box center [245, 158] width 20 height 14
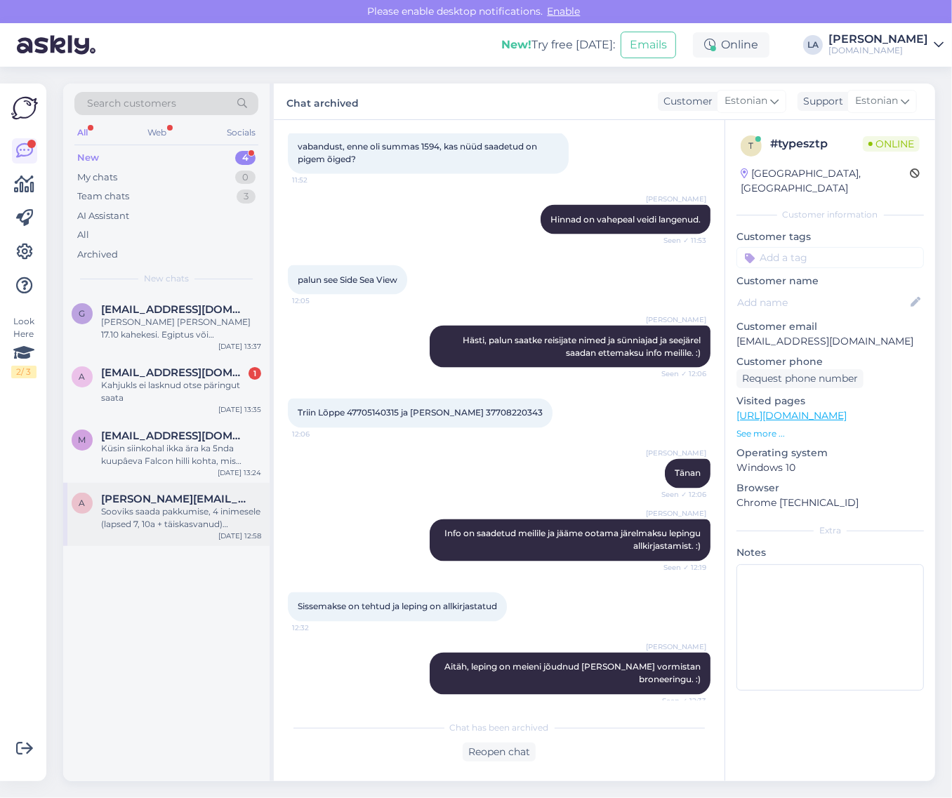
click at [121, 506] on div "Sooviks saada pakkumise, 4 inimesele (lapsed 7, 10a + täiskasvanud) Küprosele, …" at bounding box center [181, 518] width 160 height 25
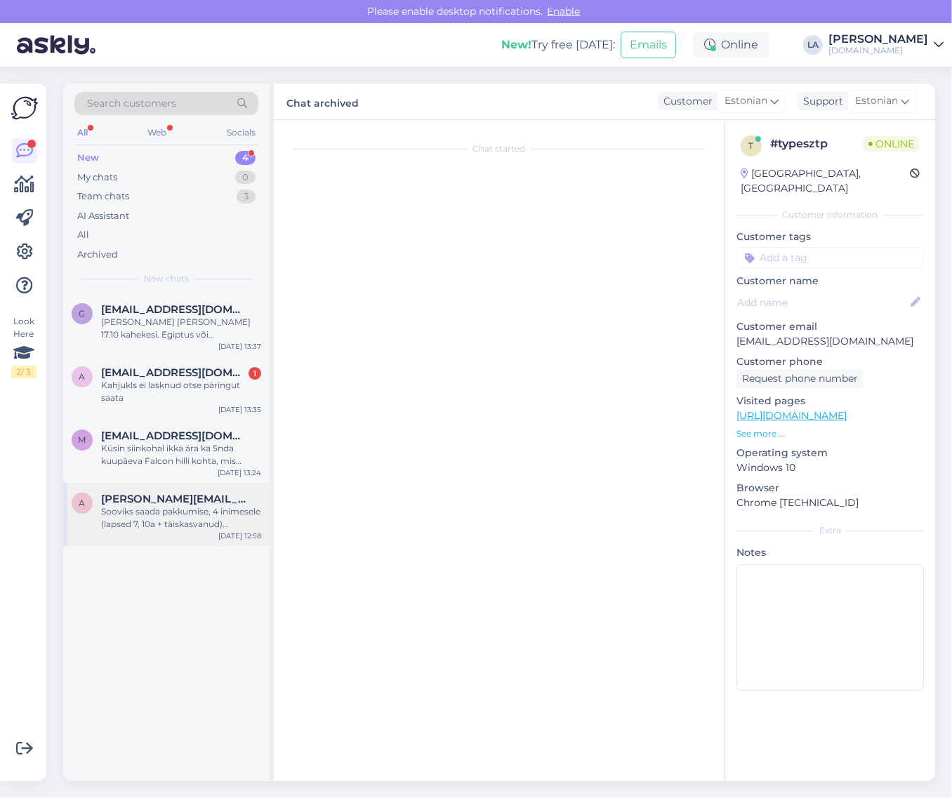
scroll to position [0, 0]
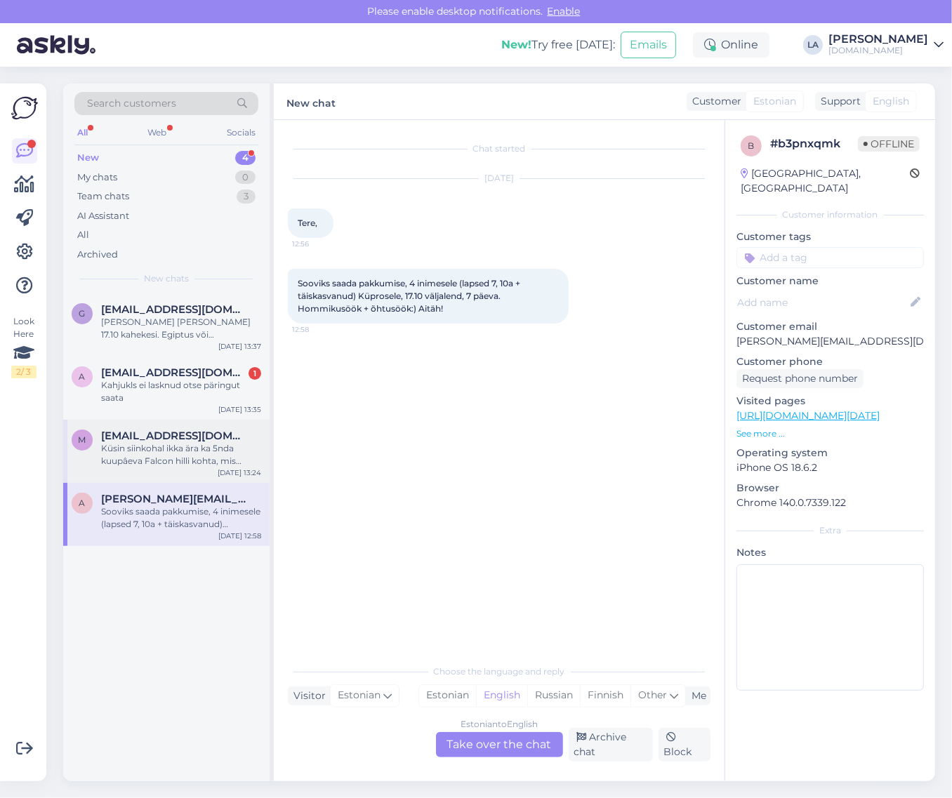
click at [194, 468] on div "M [EMAIL_ADDRESS][DOMAIN_NAME] Küsin siinkohal ikka ära ka 5nda kuupâeva Falcon…" at bounding box center [166, 451] width 206 height 63
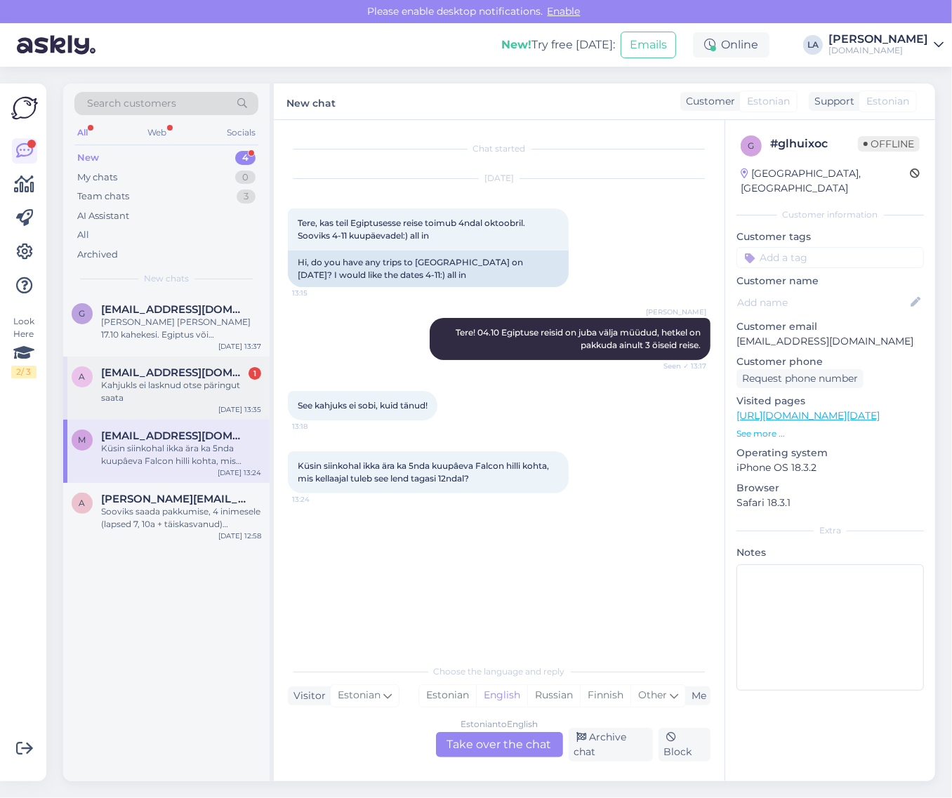
click at [190, 418] on div "a [EMAIL_ADDRESS][DOMAIN_NAME] 1 Kahjukls ei lasknud otse päringut saata [DATE]…" at bounding box center [166, 388] width 206 height 63
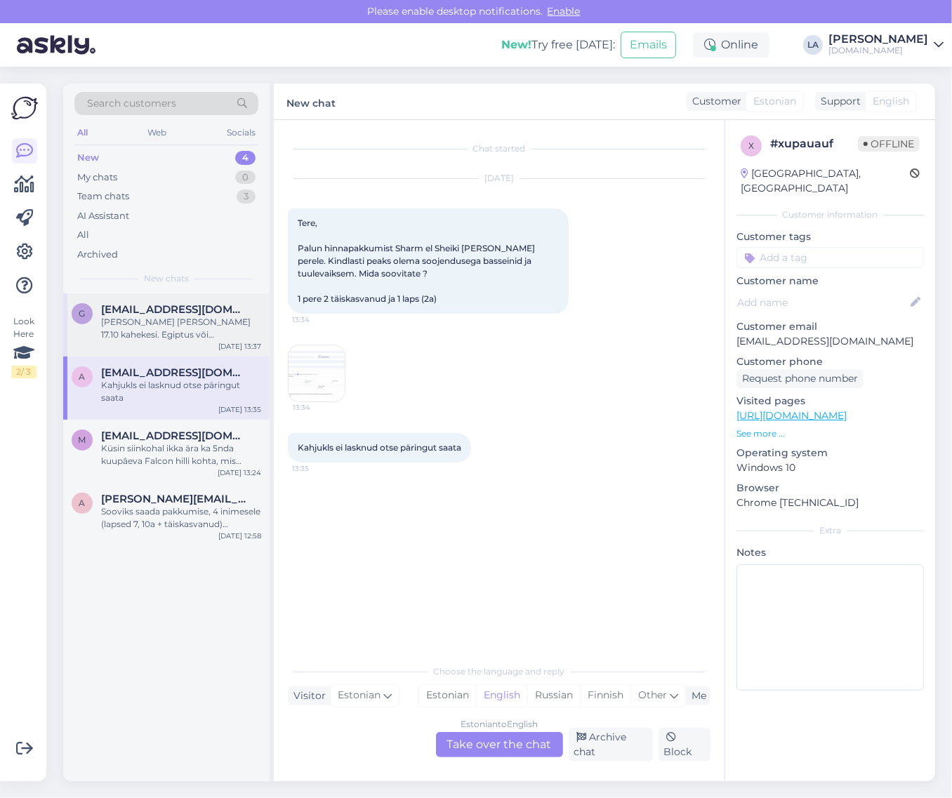
click at [188, 338] on div "[PERSON_NAME] [PERSON_NAME] 17.10 kahekesi. Egiptus või [GEOGRAPHIC_DATA]. Palu…" at bounding box center [181, 328] width 160 height 25
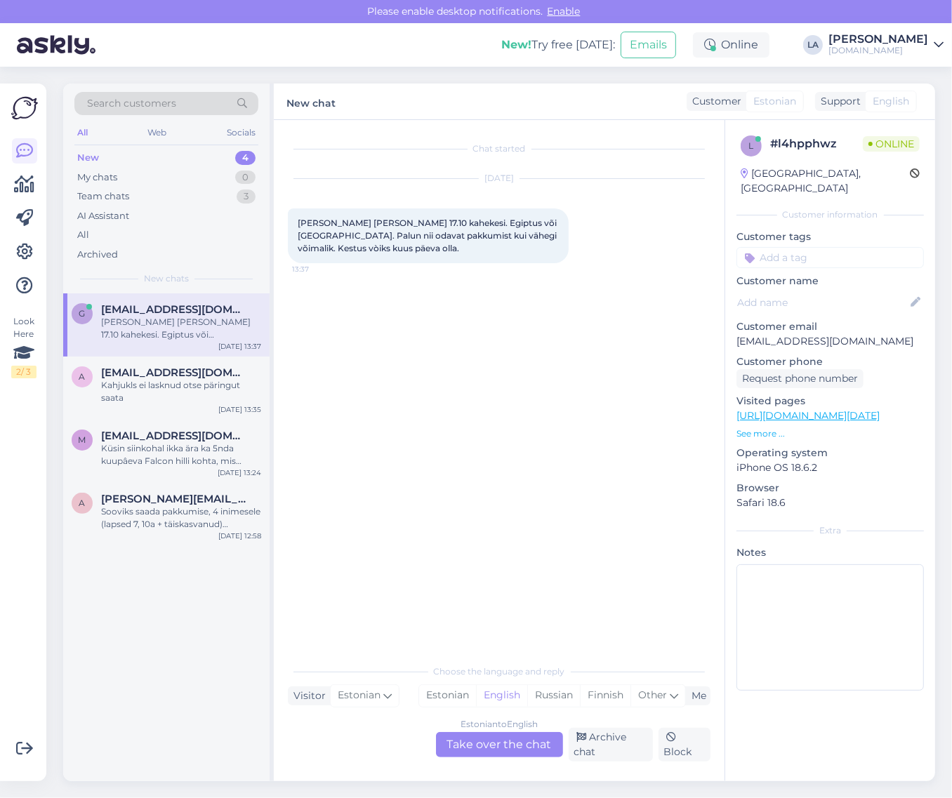
drag, startPoint x: 251, startPoint y: 514, endPoint x: 278, endPoint y: 507, distance: 27.6
click at [251, 513] on div "Sooviks saada pakkumise, 4 inimesele (lapsed 7, 10a + täiskasvanud) Küprosele, …" at bounding box center [181, 518] width 160 height 25
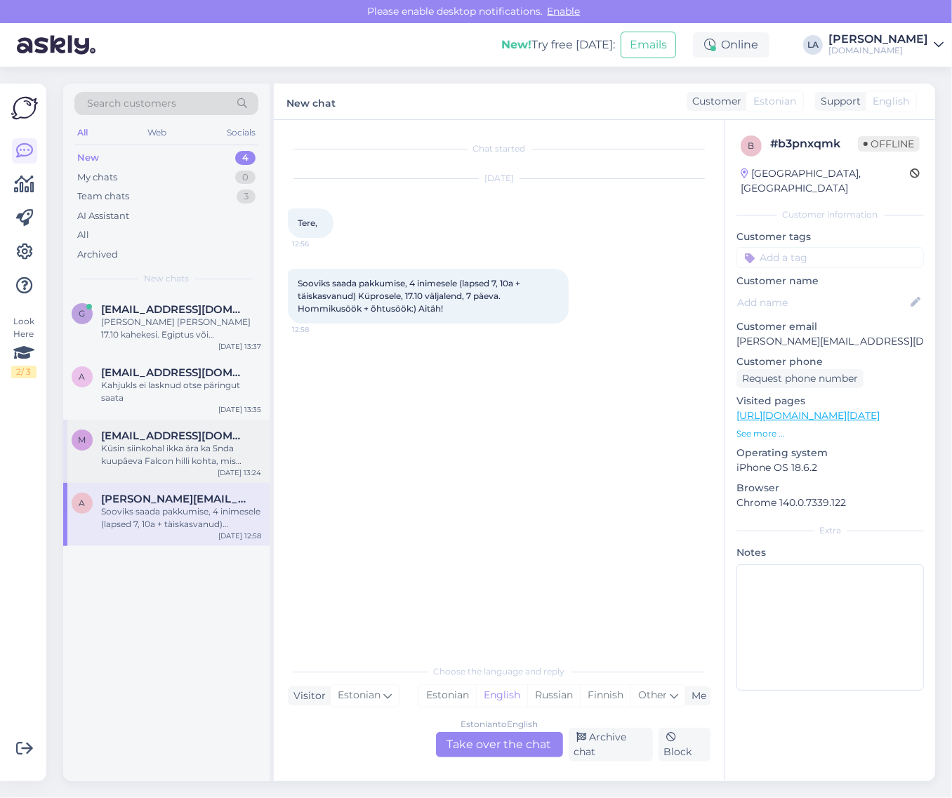
click at [214, 460] on div "Küsin siinkohal ikka ära ka 5nda kuupâeva Falcon hilli kohta, mis kellaajal tul…" at bounding box center [181, 454] width 160 height 25
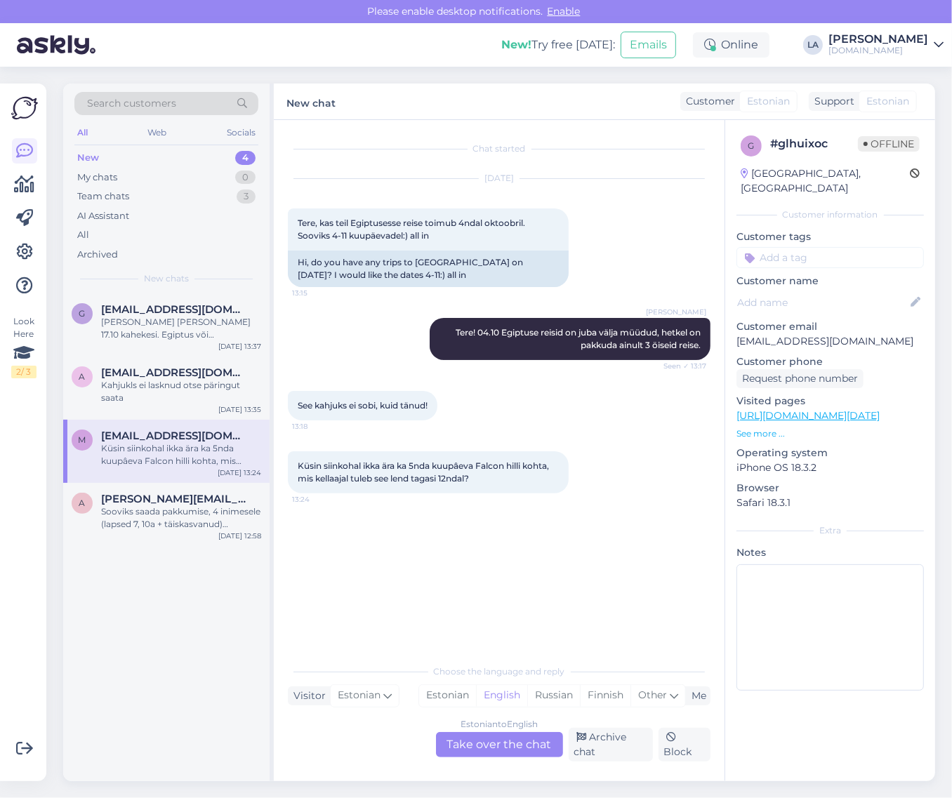
click at [485, 738] on div "Estonian to English Take over the chat" at bounding box center [499, 744] width 127 height 25
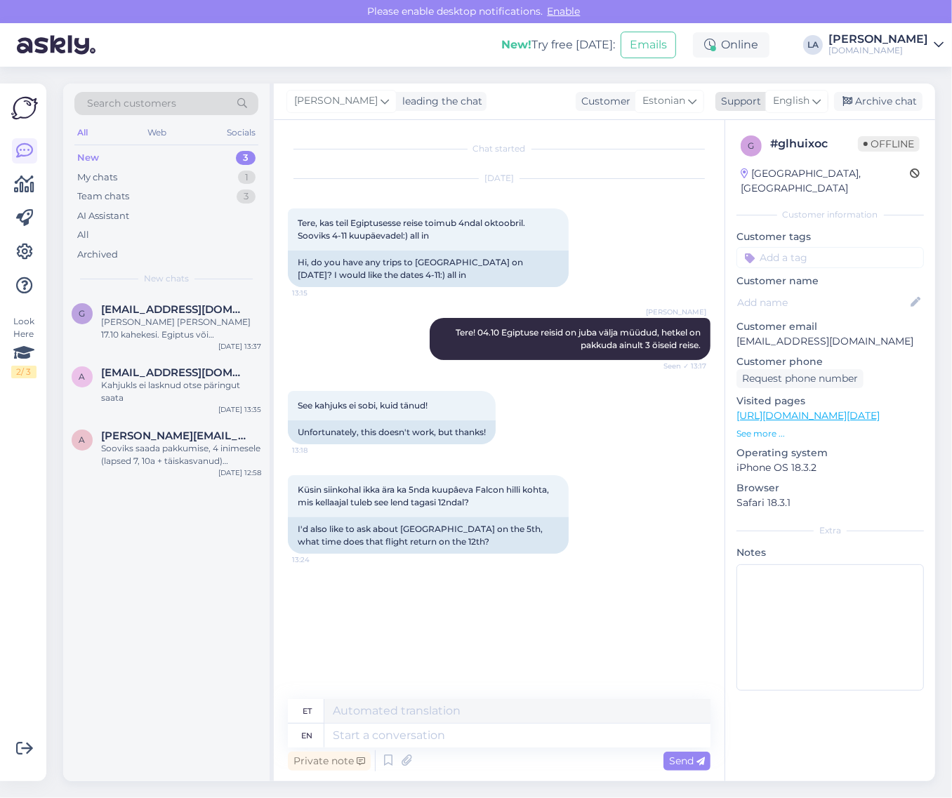
click at [796, 102] on span "English" at bounding box center [791, 100] width 37 height 15
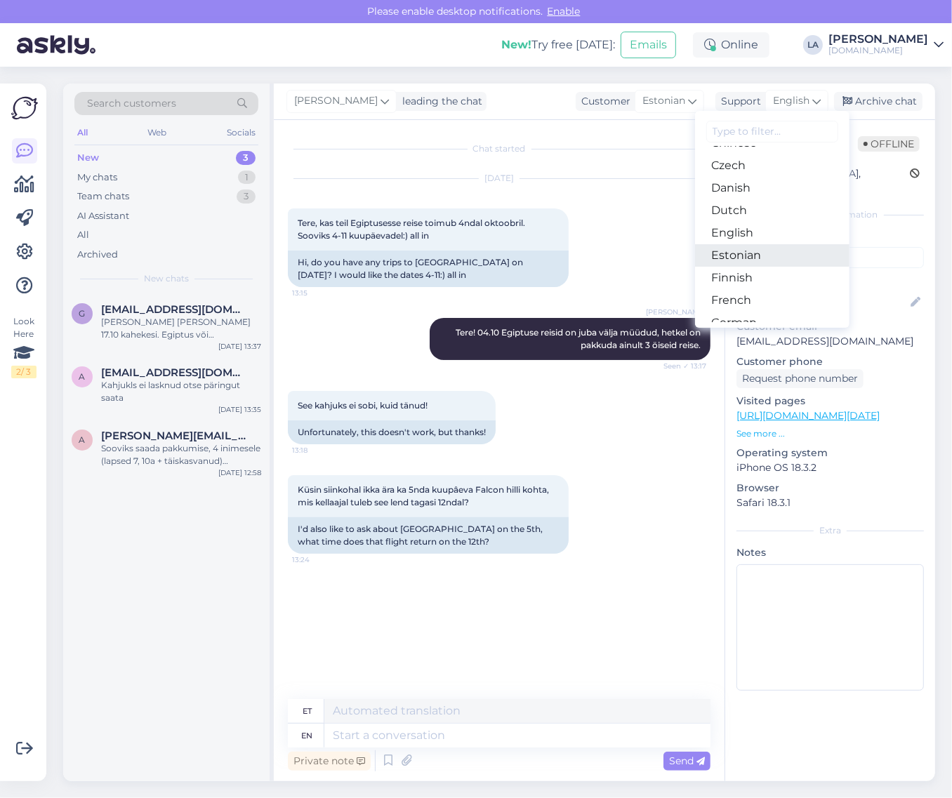
drag, startPoint x: 757, startPoint y: 244, endPoint x: 753, endPoint y: 253, distance: 9.4
click at [757, 244] on link "Estonian" at bounding box center [772, 255] width 154 height 22
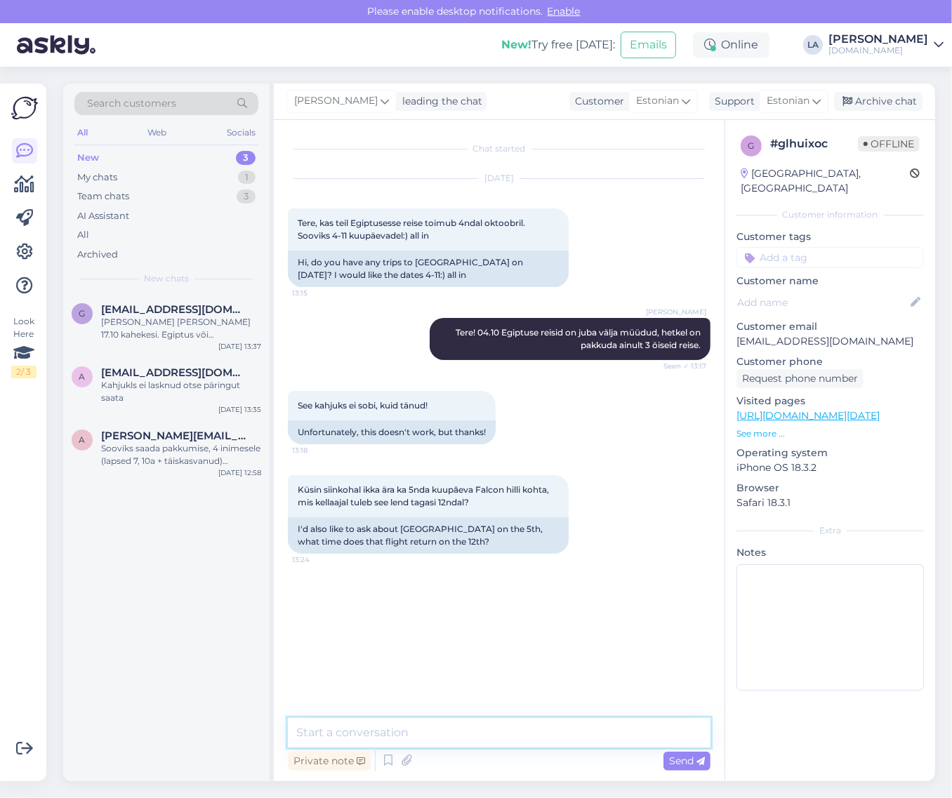
click at [478, 738] on textarea at bounding box center [499, 732] width 423 height 29
drag, startPoint x: 481, startPoint y: 489, endPoint x: 523, endPoint y: 492, distance: 42.3
click at [523, 492] on span "Küsin siinkohal ikka ära ka 5nda kuupâeva Falcon hilli kohta, mis kellaajal tul…" at bounding box center [425, 496] width 254 height 23
drag, startPoint x: 455, startPoint y: 735, endPoint x: 450, endPoint y: 729, distance: 8.0
click at [451, 728] on textarea "Selleks kuupäevaks on" at bounding box center [499, 732] width 423 height 29
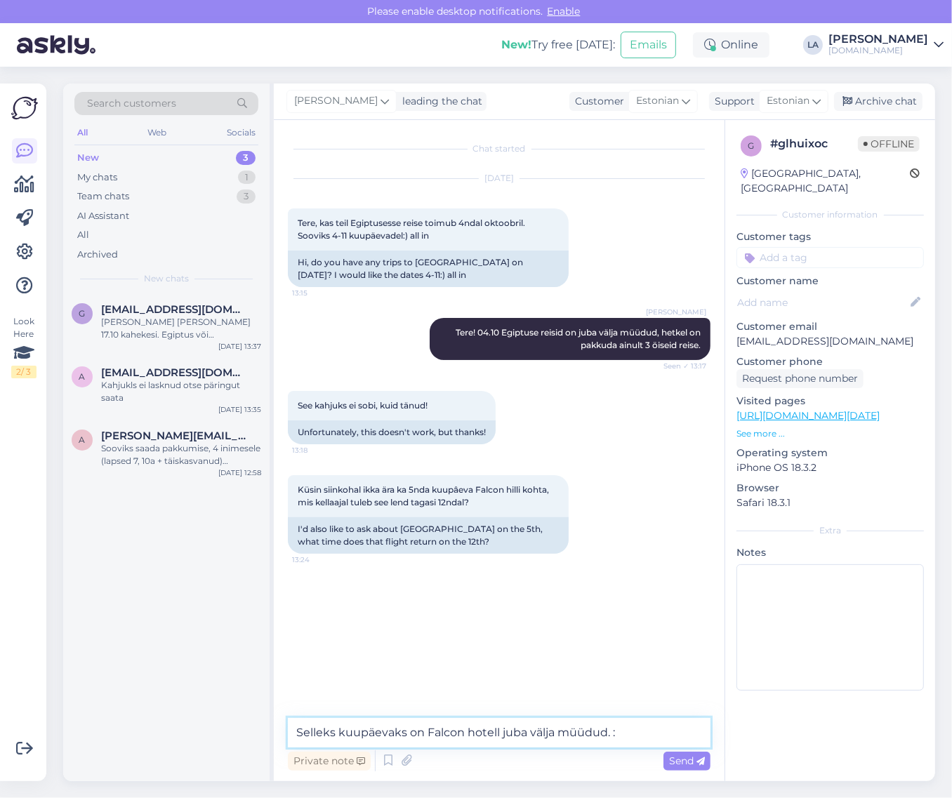
type textarea "Selleks kuupäevaks on Falcon hotell juba välja müüdud. :)"
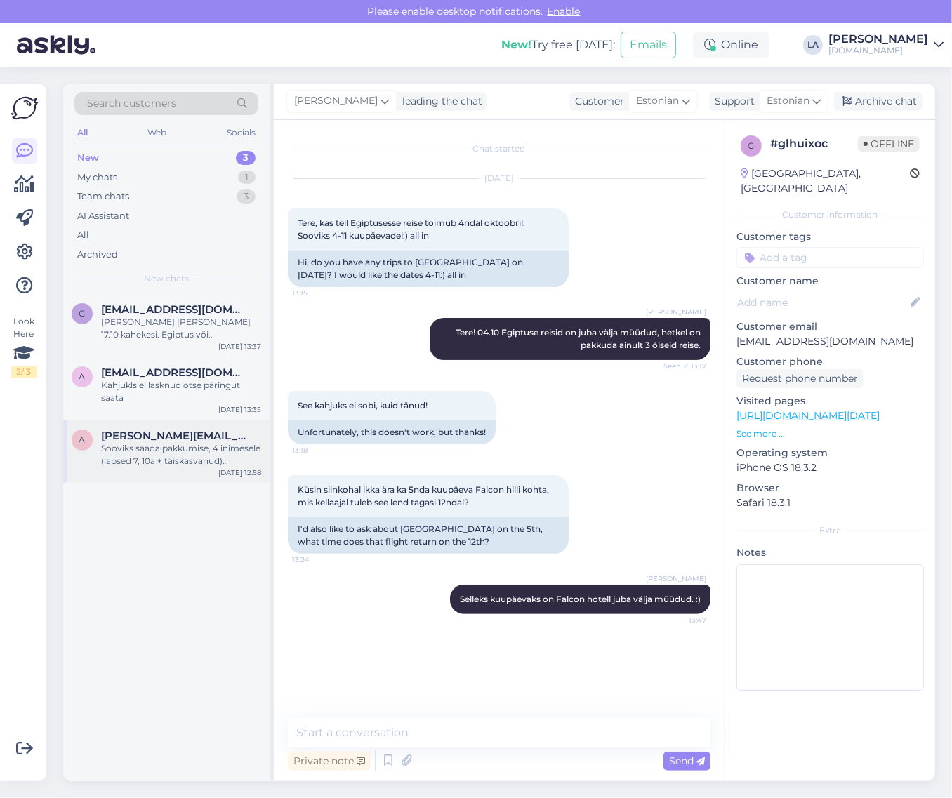
click at [236, 455] on div "Sooviks saada pakkumise, 4 inimesele (lapsed 7, 10a + täiskasvanud) Küprosele, …" at bounding box center [181, 454] width 160 height 25
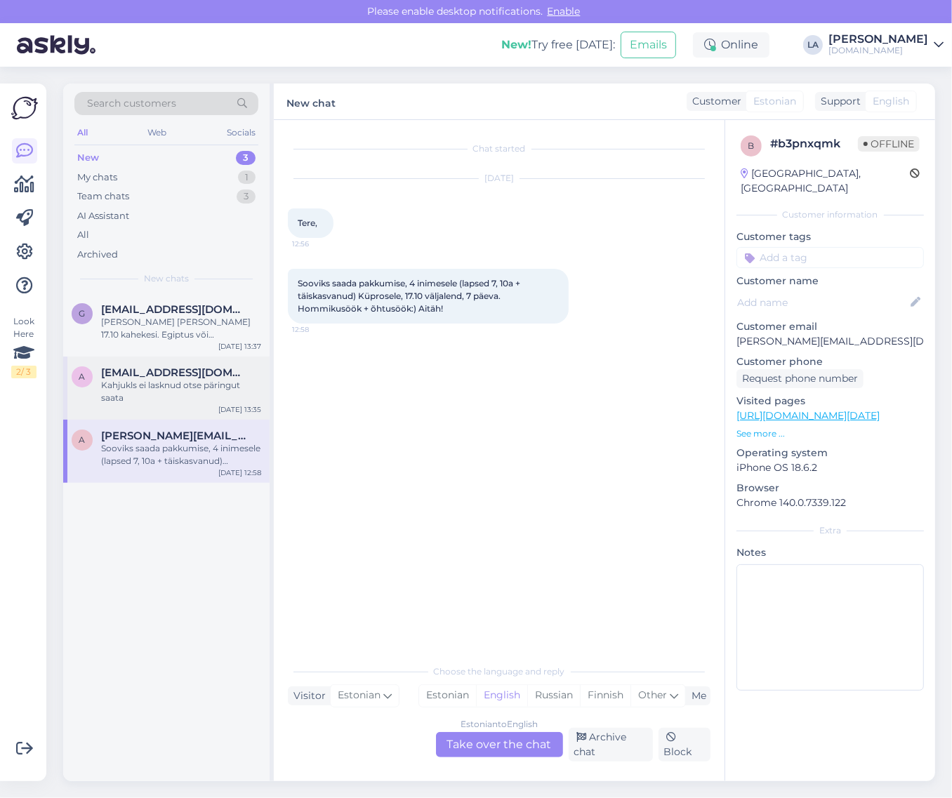
click at [194, 383] on div "Kahjukls ei lasknud otse päringut saata" at bounding box center [181, 391] width 160 height 25
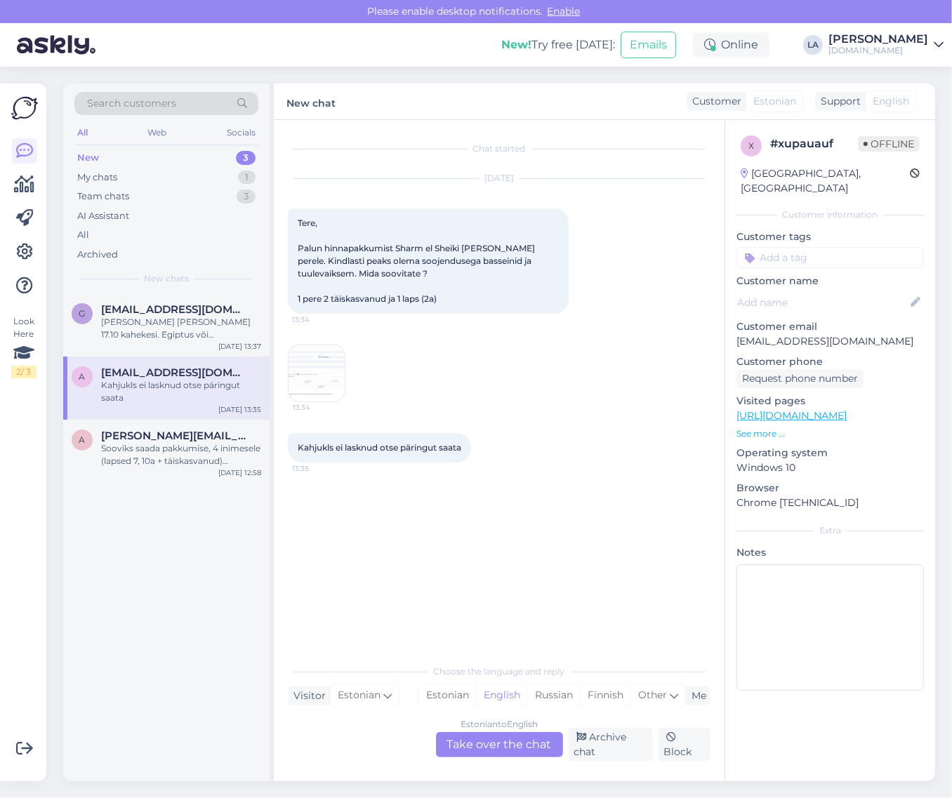
click at [307, 370] on img at bounding box center [317, 374] width 56 height 56
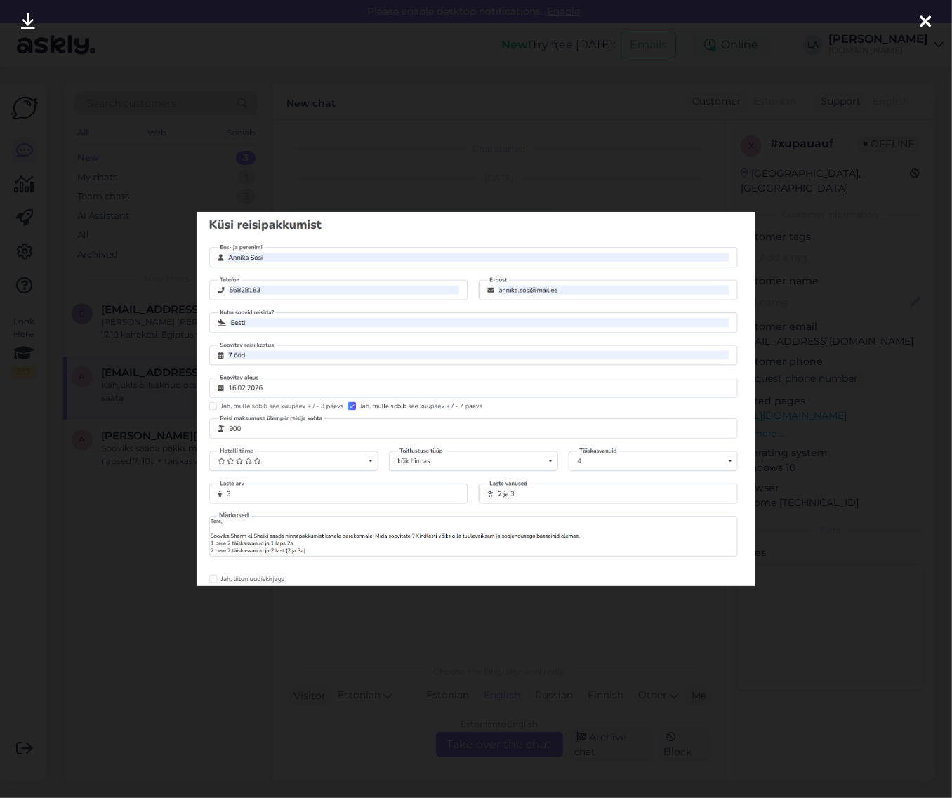
click at [304, 369] on img at bounding box center [476, 399] width 559 height 374
click at [499, 176] on div at bounding box center [476, 399] width 952 height 798
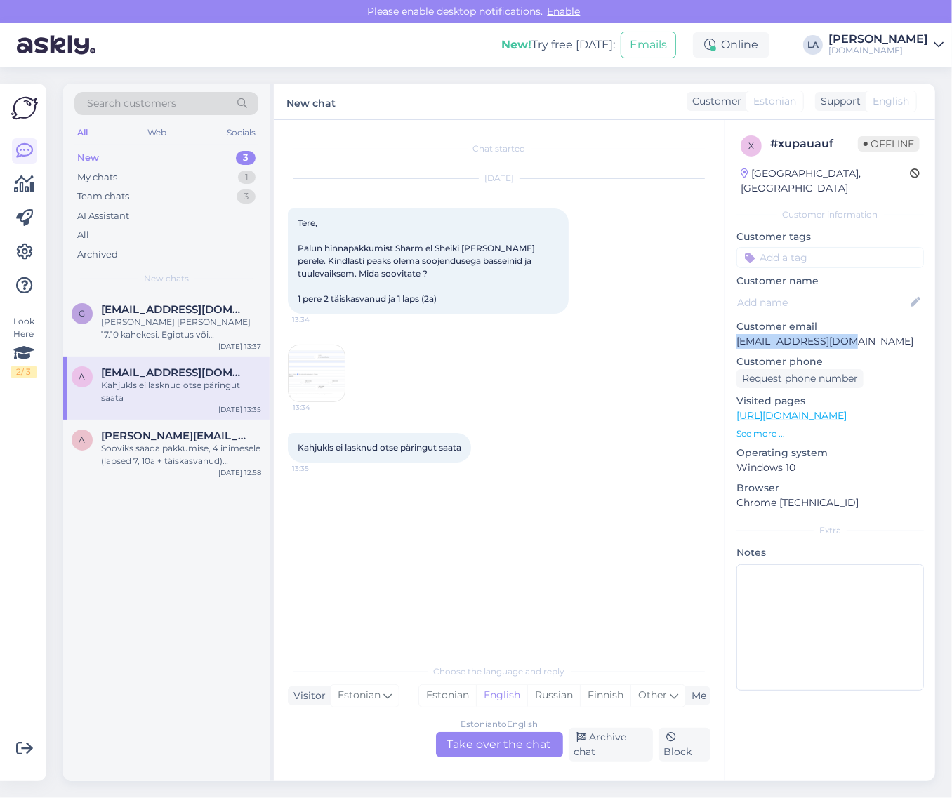
drag, startPoint x: 736, startPoint y: 329, endPoint x: 864, endPoint y: 330, distance: 127.8
click at [864, 334] on p "[EMAIL_ADDRESS][DOMAIN_NAME]" at bounding box center [831, 341] width 188 height 15
click at [322, 379] on img at bounding box center [317, 374] width 56 height 56
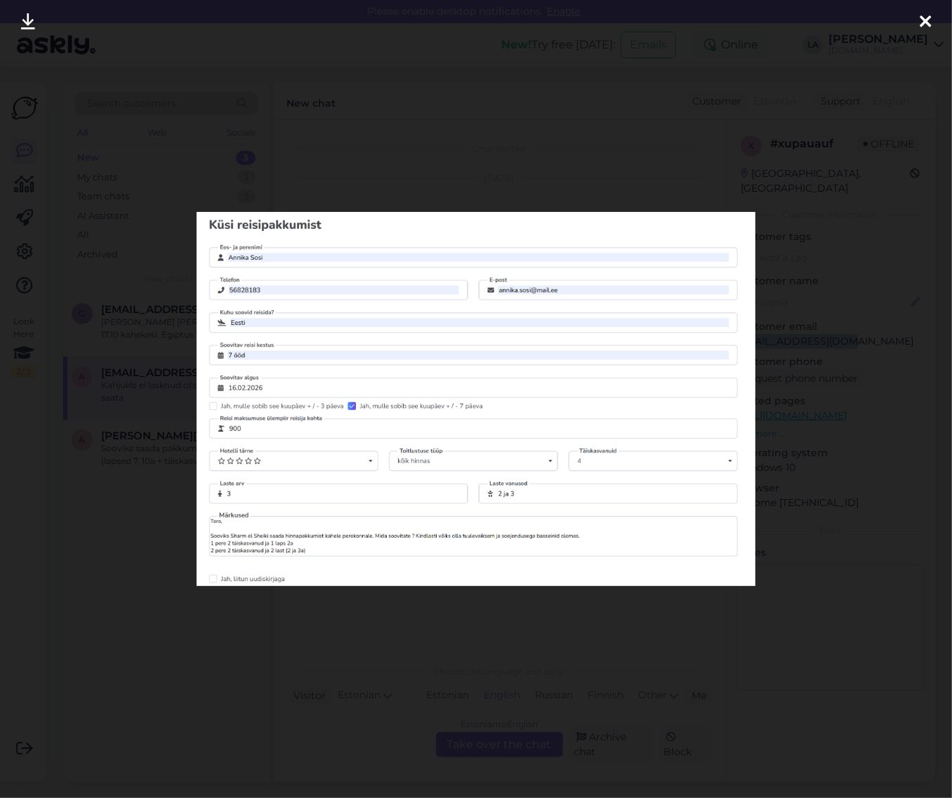
click at [359, 359] on img at bounding box center [476, 399] width 559 height 374
click at [836, 525] on div at bounding box center [476, 399] width 952 height 798
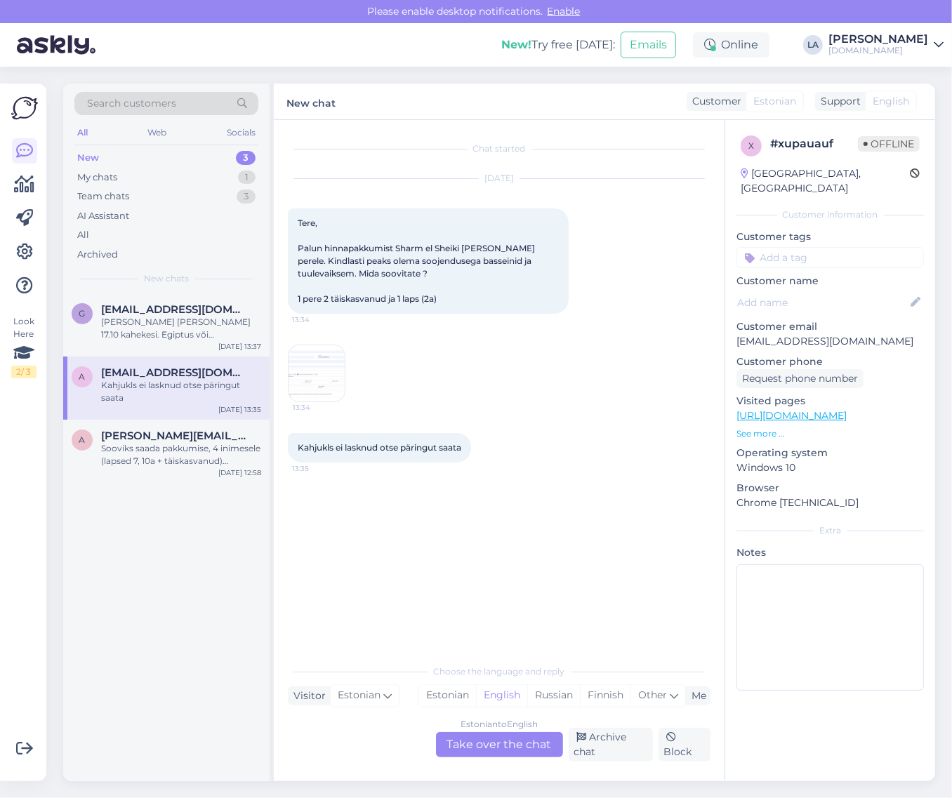
click at [520, 753] on div "Estonian to English Take over the chat" at bounding box center [499, 744] width 127 height 25
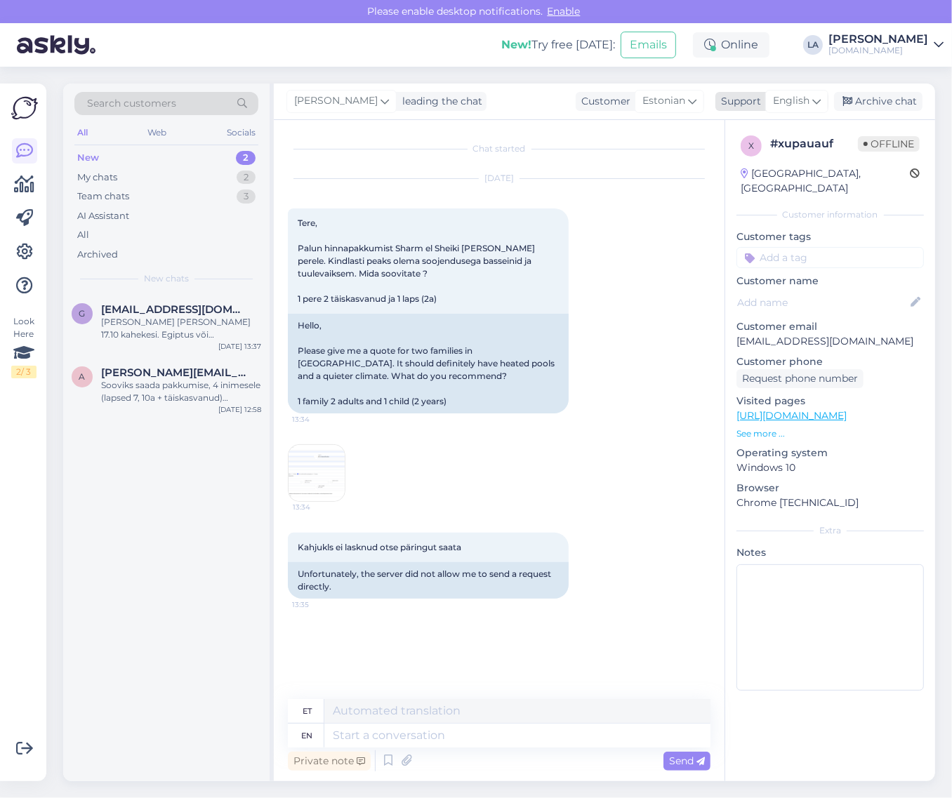
click at [795, 102] on span "English" at bounding box center [791, 100] width 37 height 15
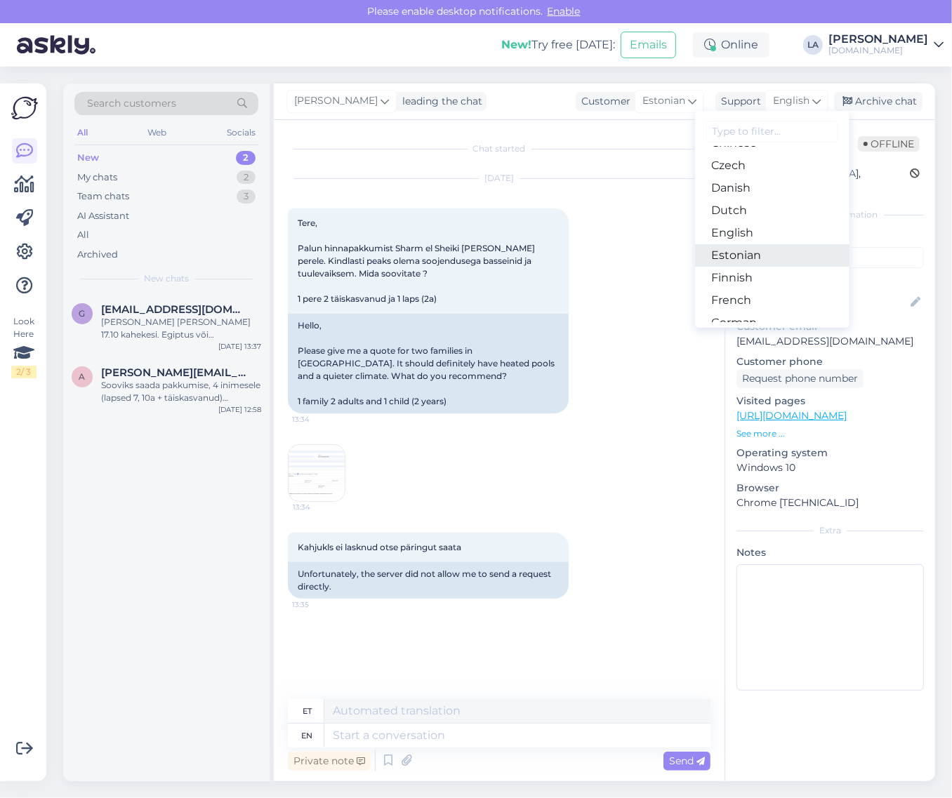
drag, startPoint x: 758, startPoint y: 248, endPoint x: 661, endPoint y: 362, distance: 150.4
click at [759, 249] on link "Estonian" at bounding box center [772, 255] width 154 height 22
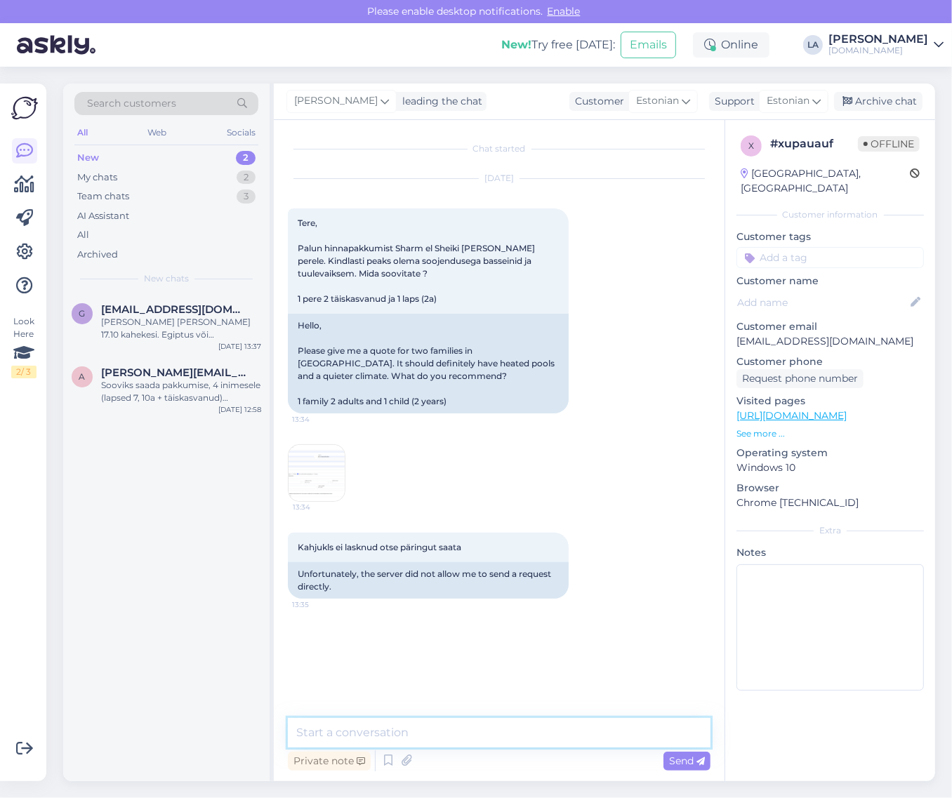
click at [447, 736] on textarea at bounding box center [499, 732] width 423 height 29
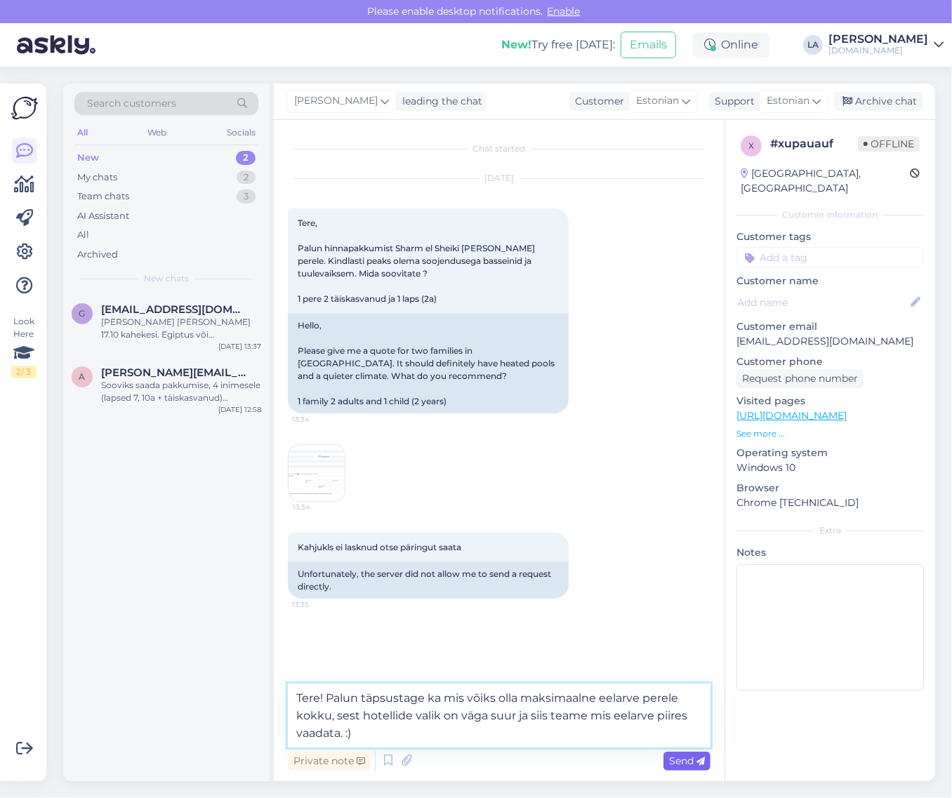
type textarea "Tere! Palun täpsustage ka mis võiks olla maksimaalne eelarve perele kokku, sest…"
click at [694, 763] on span "Send" at bounding box center [687, 761] width 36 height 13
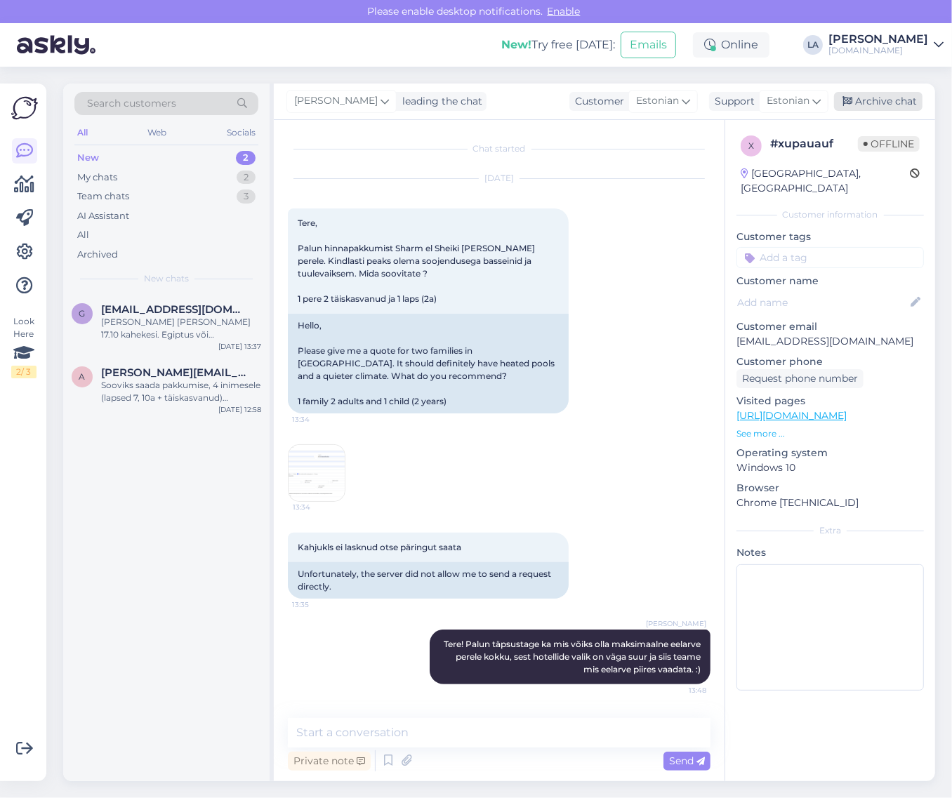
click at [855, 103] on div "Archive chat" at bounding box center [878, 101] width 88 height 19
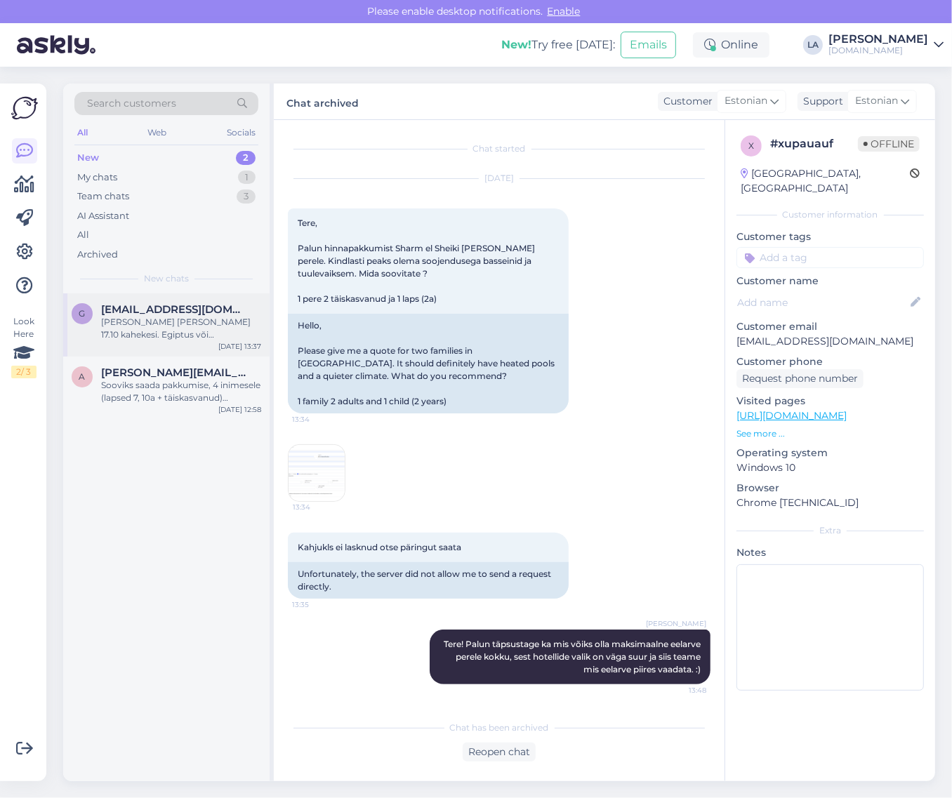
click at [213, 346] on div "G [EMAIL_ADDRESS][DOMAIN_NAME] [PERSON_NAME] 17.10 kahekesi. Egiptus või [GEOGR…" at bounding box center [166, 325] width 206 height 63
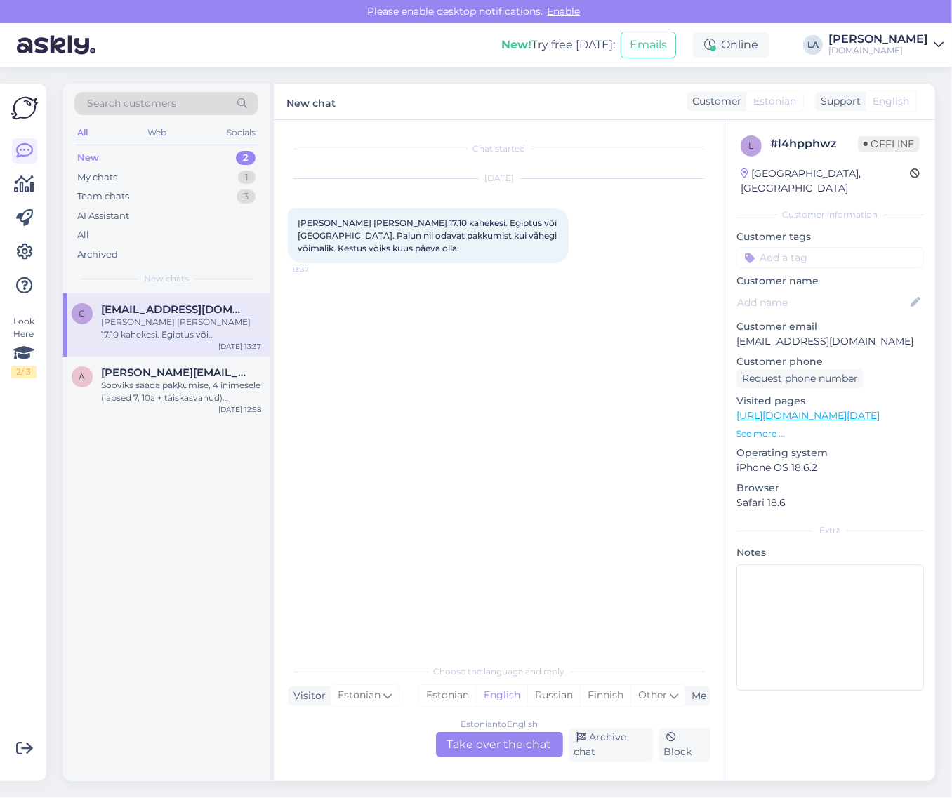
click at [471, 751] on div "Estonian to English Take over the chat" at bounding box center [499, 744] width 127 height 25
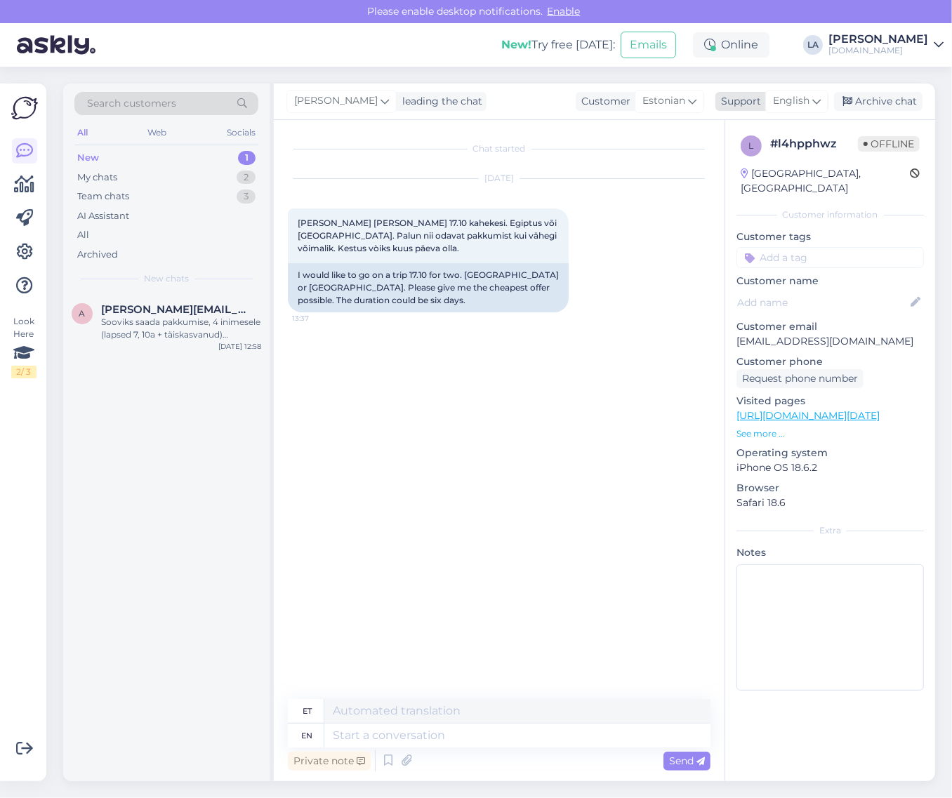
click at [784, 95] on span "English" at bounding box center [791, 100] width 37 height 15
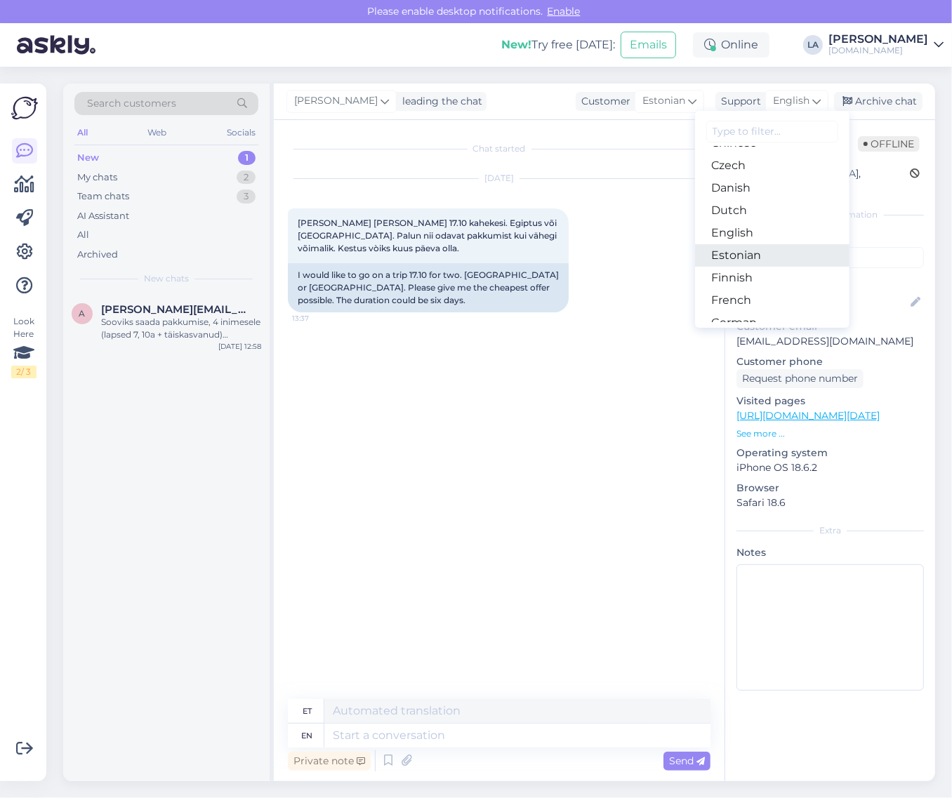
drag, startPoint x: 777, startPoint y: 246, endPoint x: 718, endPoint y: 334, distance: 106.7
click at [777, 246] on link "Estonian" at bounding box center [772, 255] width 154 height 22
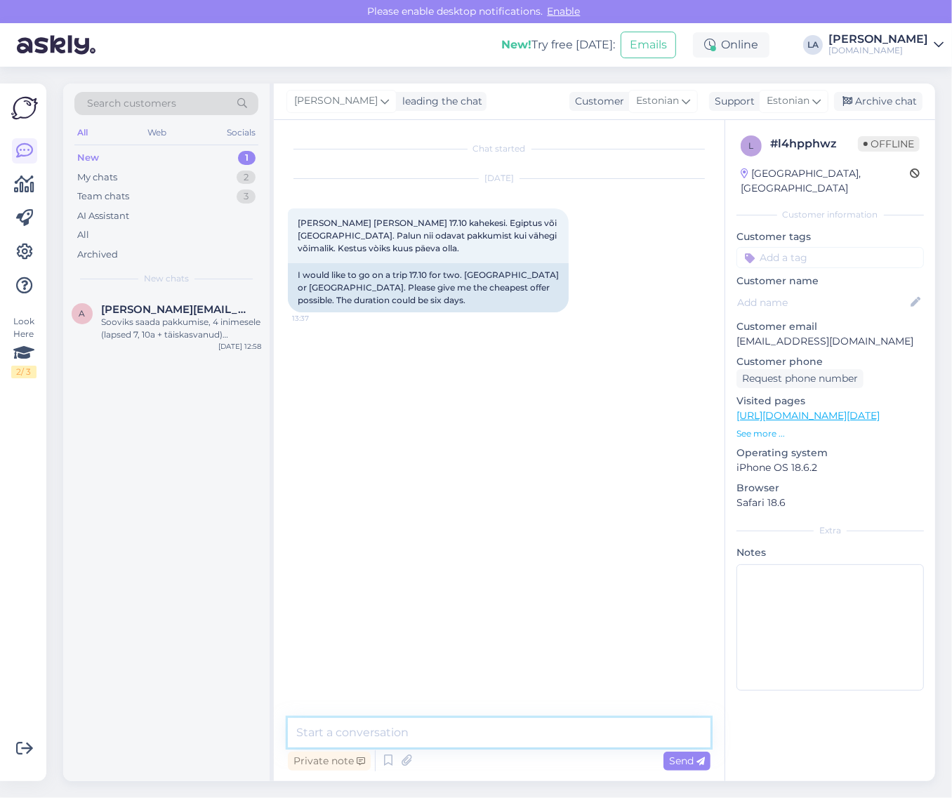
click at [435, 721] on textarea at bounding box center [499, 732] width 423 height 29
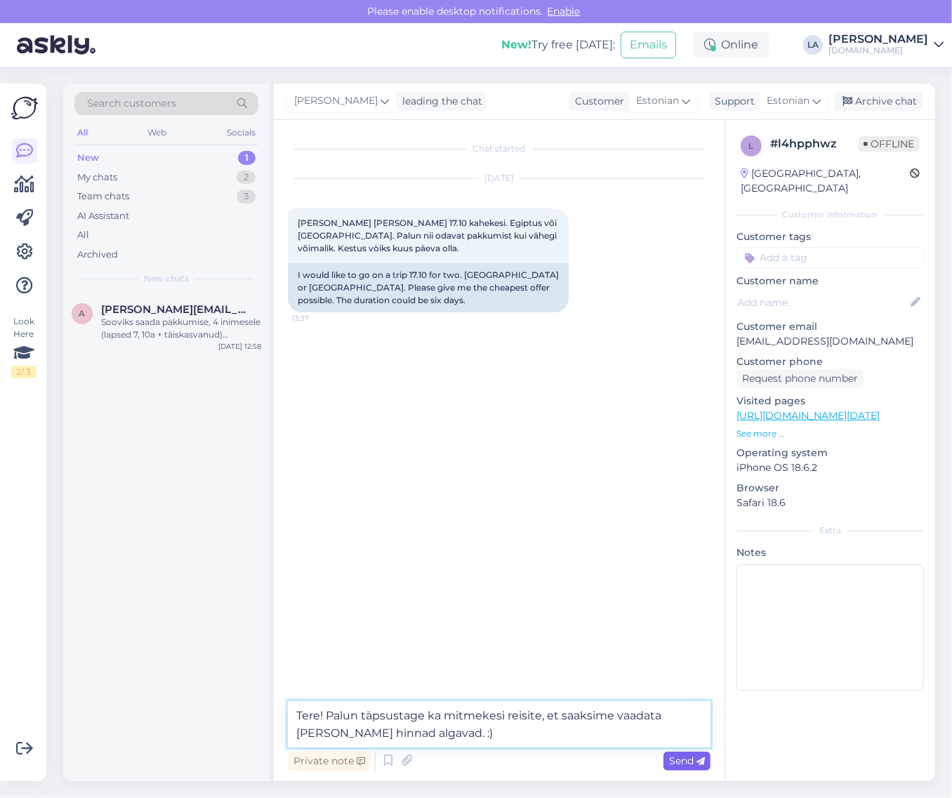
type textarea "Tere! Palun täpsustage ka mitmekesi reisite, et saaksime vaadata [PERSON_NAME] …"
click at [694, 762] on span "Send" at bounding box center [687, 761] width 36 height 13
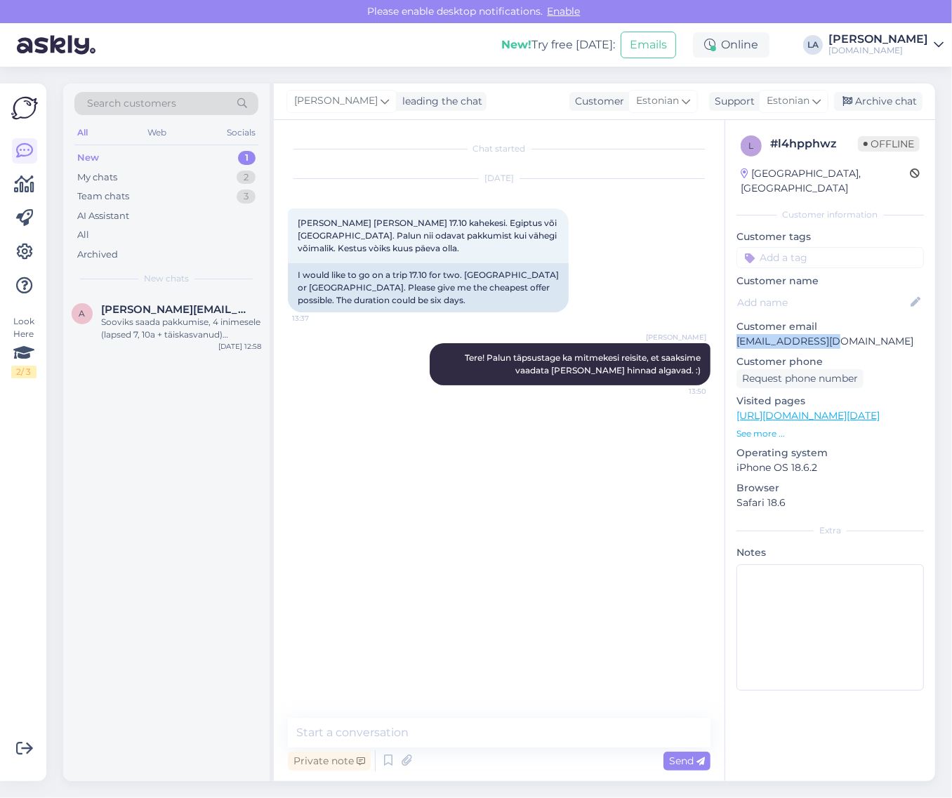
drag, startPoint x: 730, startPoint y: 327, endPoint x: 833, endPoint y: 330, distance: 102.6
click at [854, 330] on div "l # l4hpphwz Offline [GEOGRAPHIC_DATA], [GEOGRAPHIC_DATA] Customer information …" at bounding box center [830, 416] width 210 height 592
click at [859, 99] on div "Archive chat" at bounding box center [878, 101] width 88 height 19
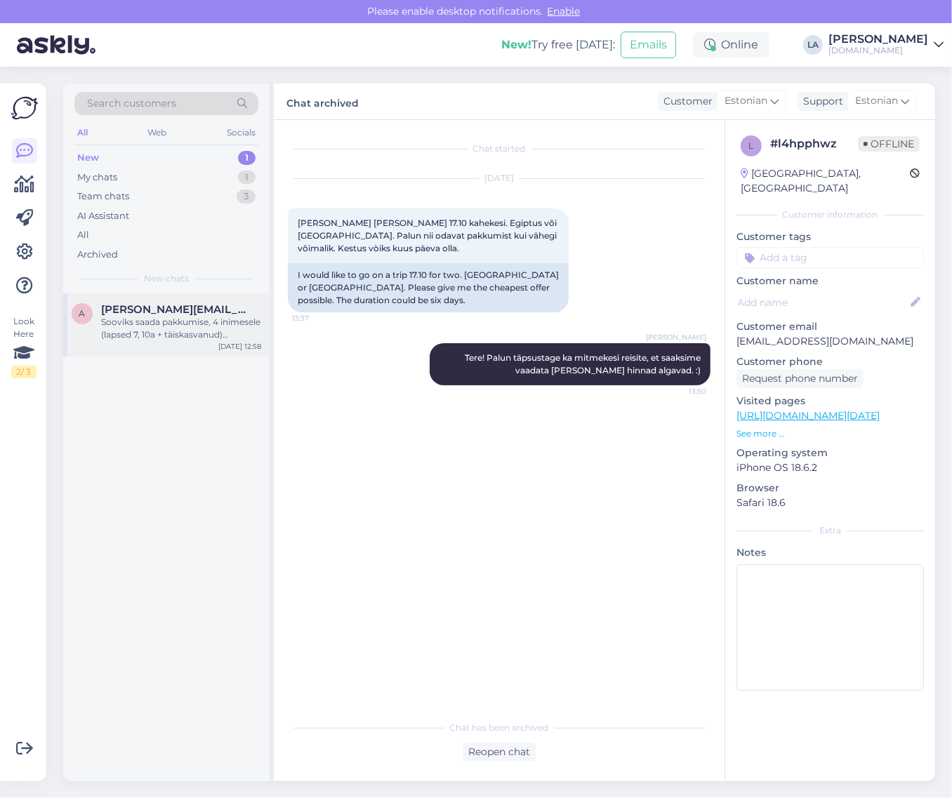
click at [194, 313] on span "[PERSON_NAME][EMAIL_ADDRESS][DOMAIN_NAME]" at bounding box center [174, 309] width 146 height 13
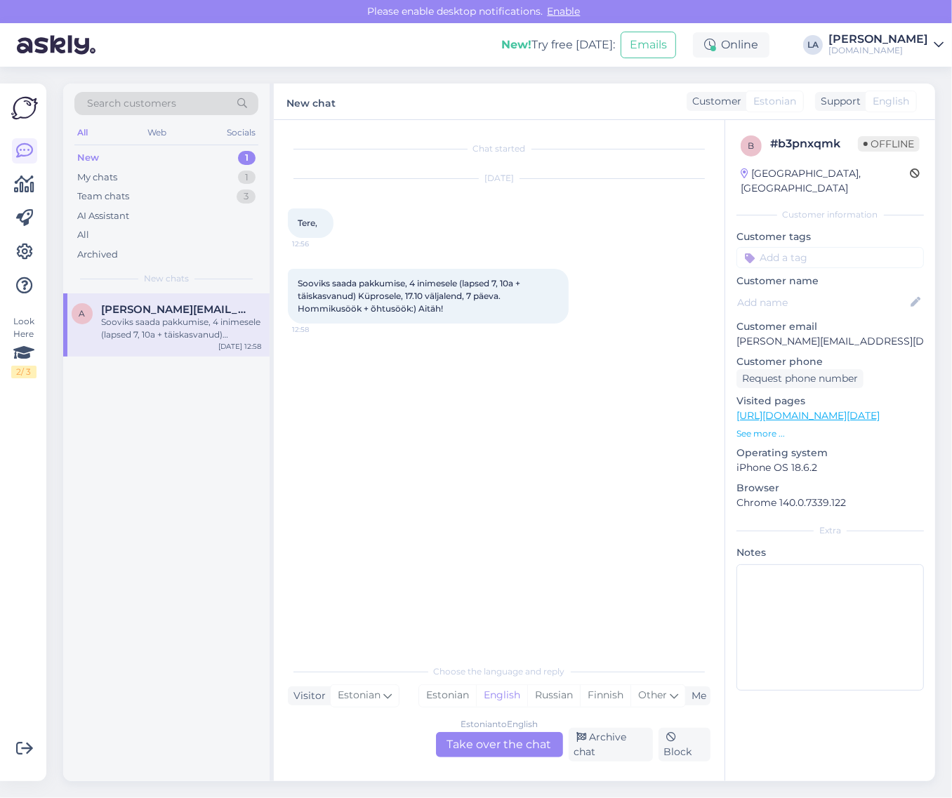
click at [497, 742] on div "Estonian to English Take over the chat" at bounding box center [499, 744] width 127 height 25
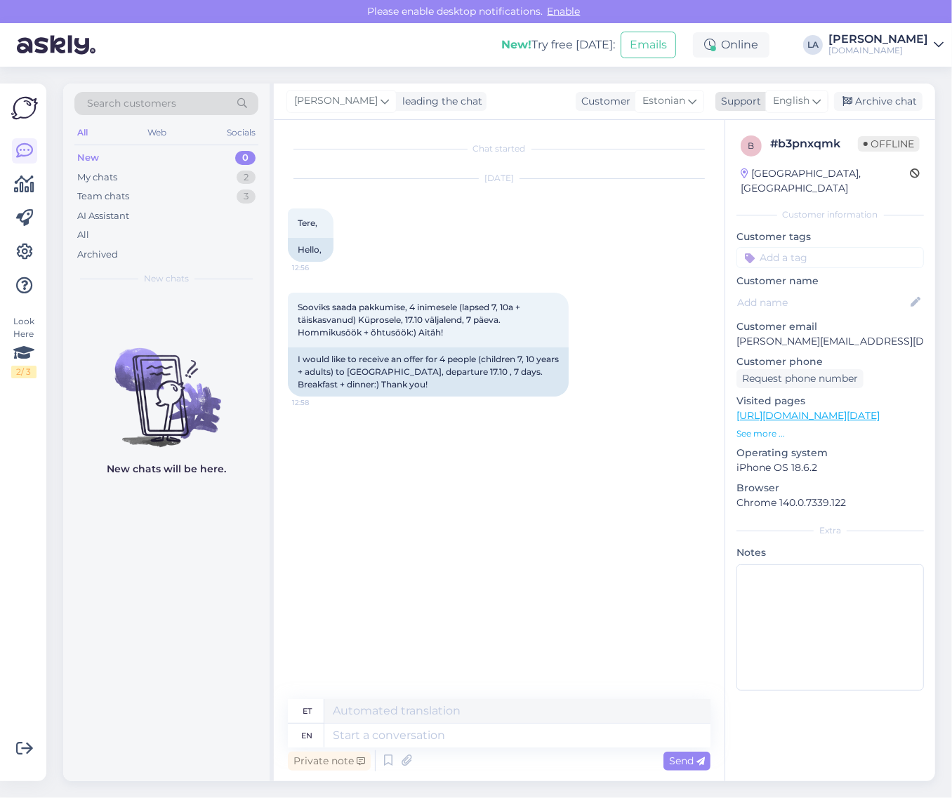
click at [817, 100] on icon at bounding box center [817, 100] width 8 height 15
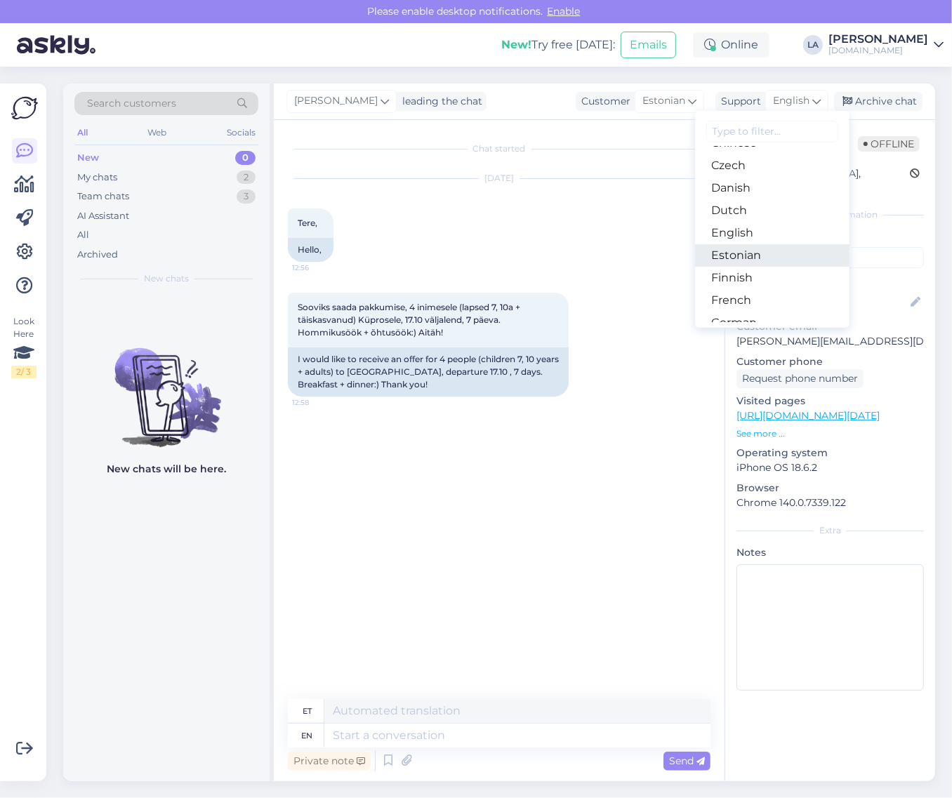
drag, startPoint x: 757, startPoint y: 255, endPoint x: 722, endPoint y: 323, distance: 76.6
click at [757, 255] on link "Estonian" at bounding box center [772, 255] width 154 height 22
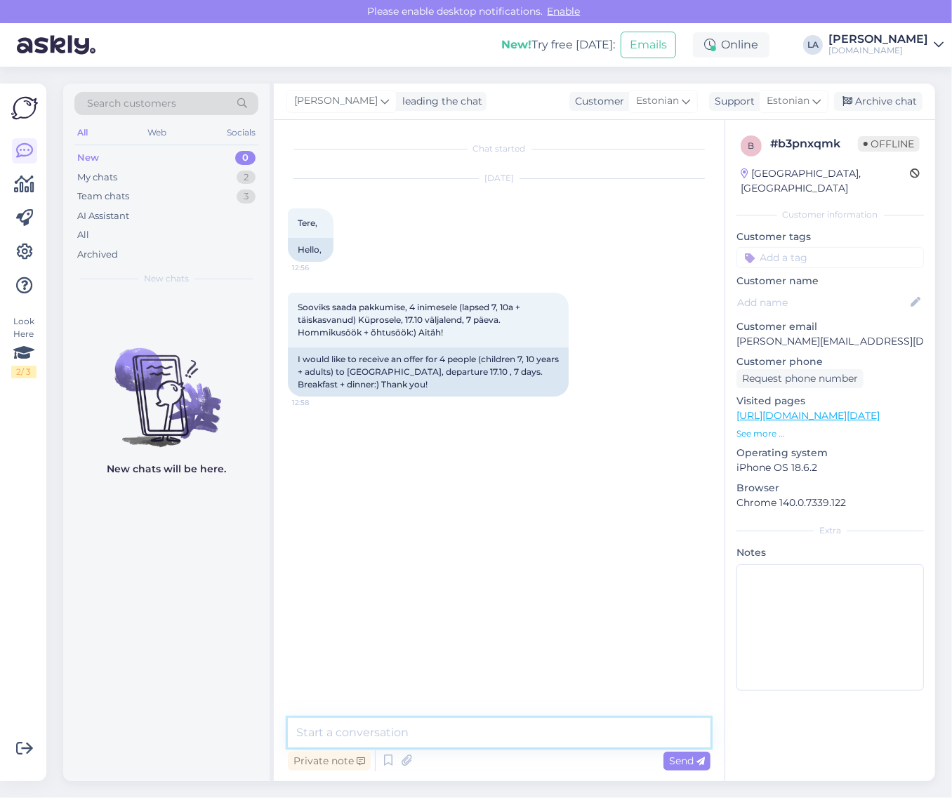
click at [405, 725] on textarea at bounding box center [499, 732] width 423 height 29
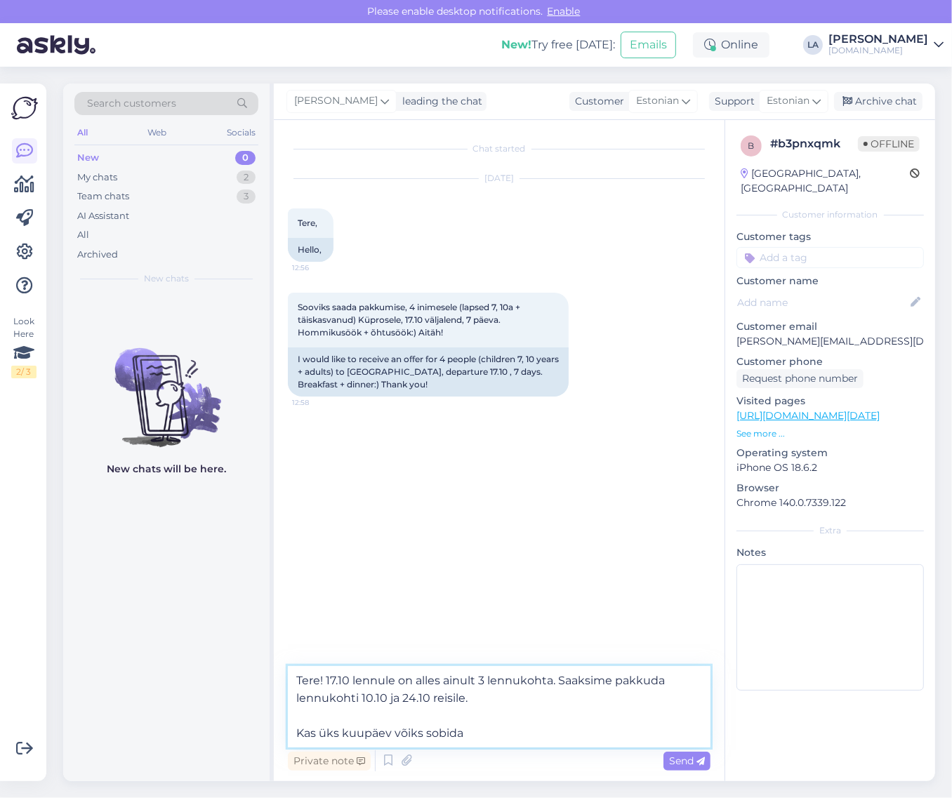
type textarea "Tere! 17.10 lennule on alles ainult 3 lennukohta. Saaksime pakkuda lennukohti 1…"
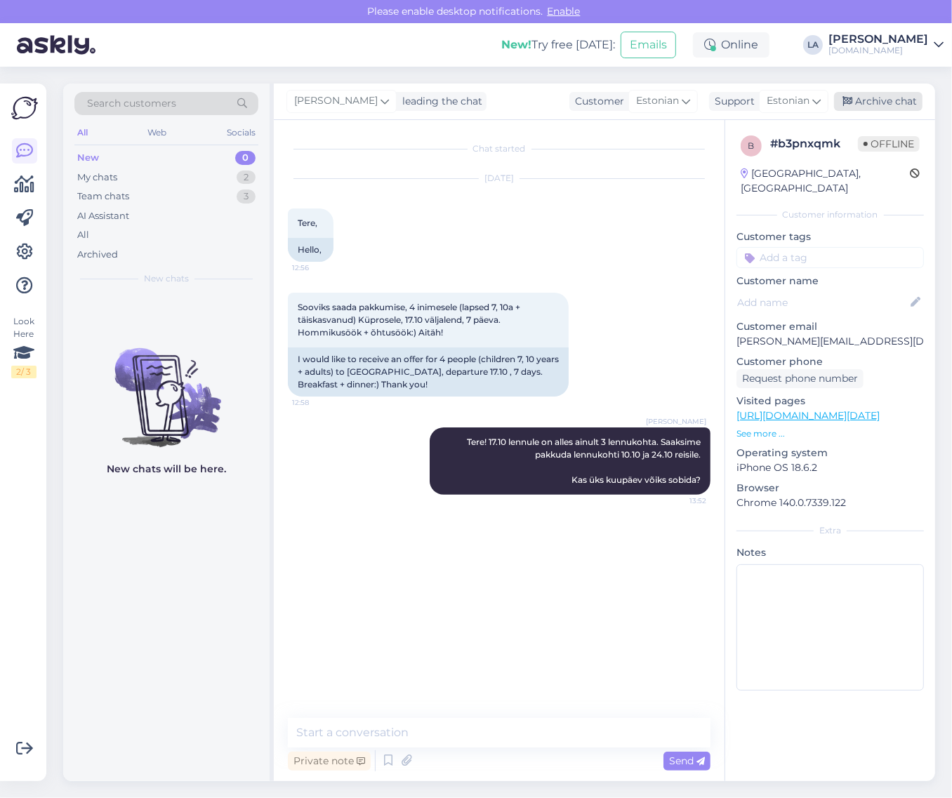
click at [886, 100] on div "Archive chat" at bounding box center [878, 101] width 88 height 19
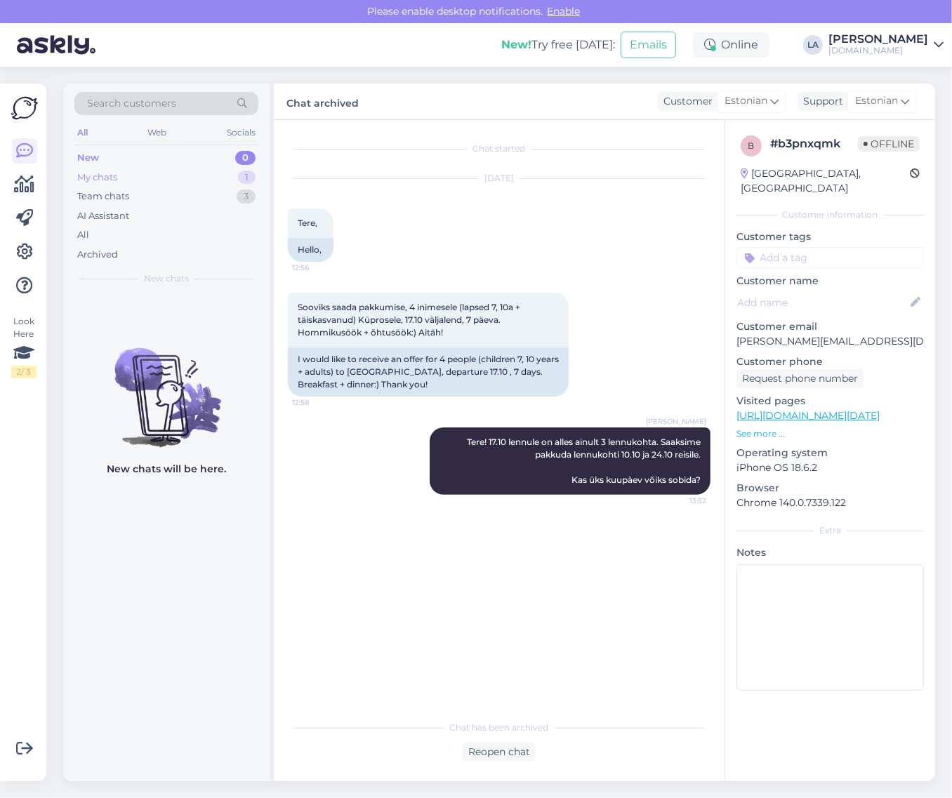
click at [228, 176] on div "My chats 1" at bounding box center [166, 178] width 184 height 20
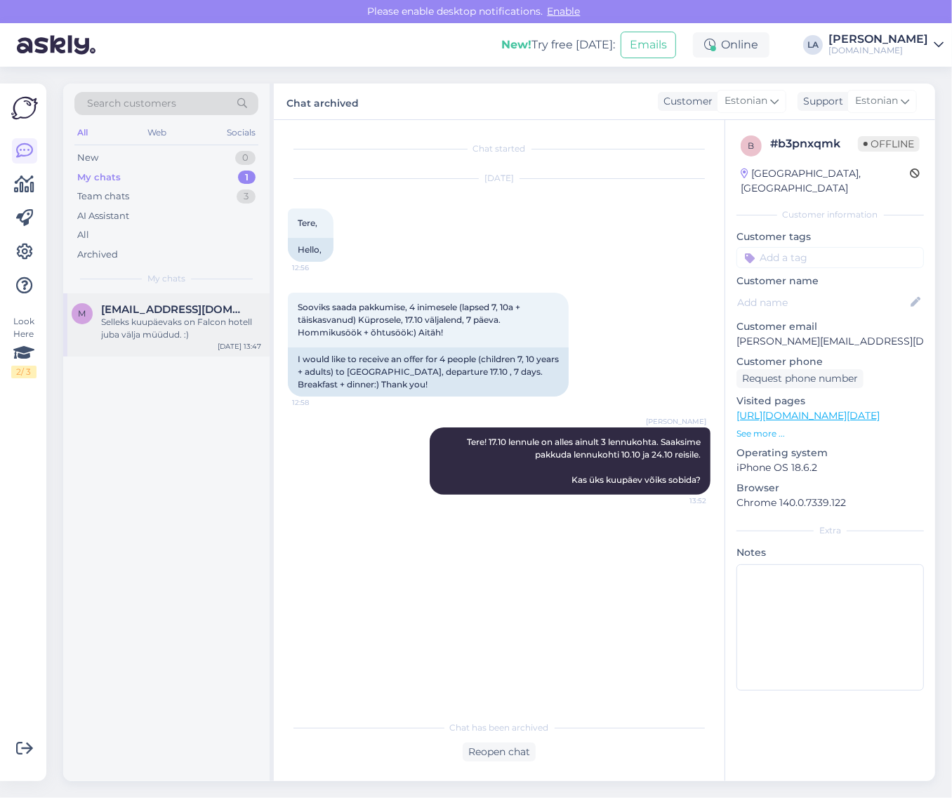
click at [218, 328] on div "Selleks kuupäevaks on Falcon hotell juba välja müüdud. :)" at bounding box center [181, 328] width 160 height 25
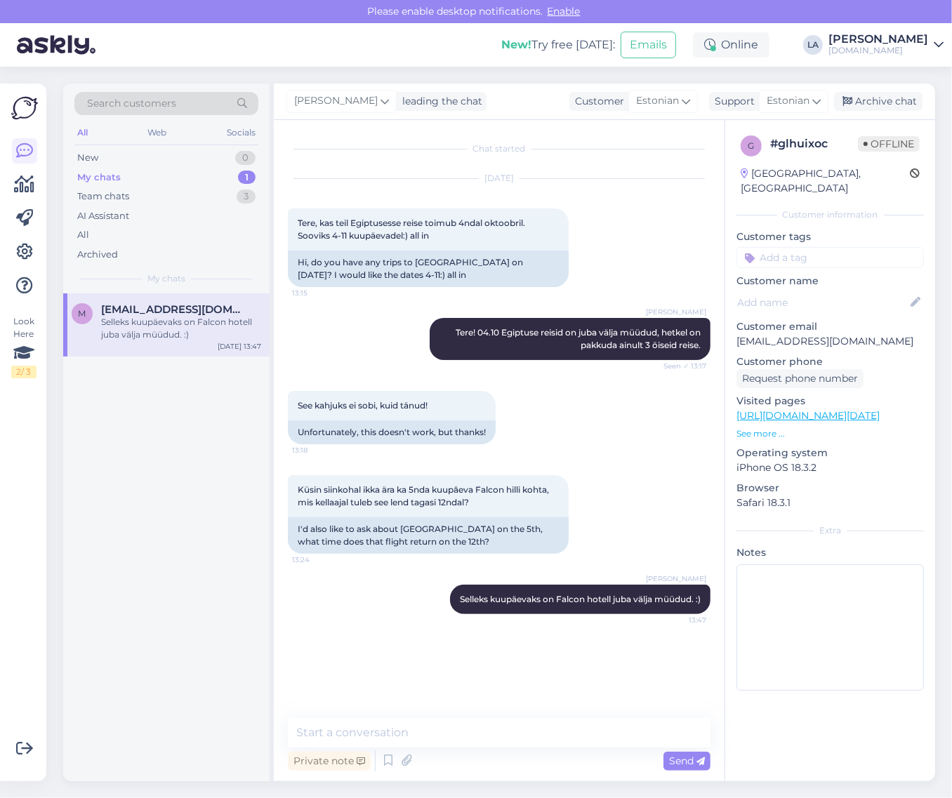
click at [866, 89] on div "[PERSON_NAME] leading the chat Customer Estonian Support Estonian Arabic Belaru…" at bounding box center [605, 102] width 662 height 37
click at [869, 100] on div "Archive chat" at bounding box center [878, 101] width 88 height 19
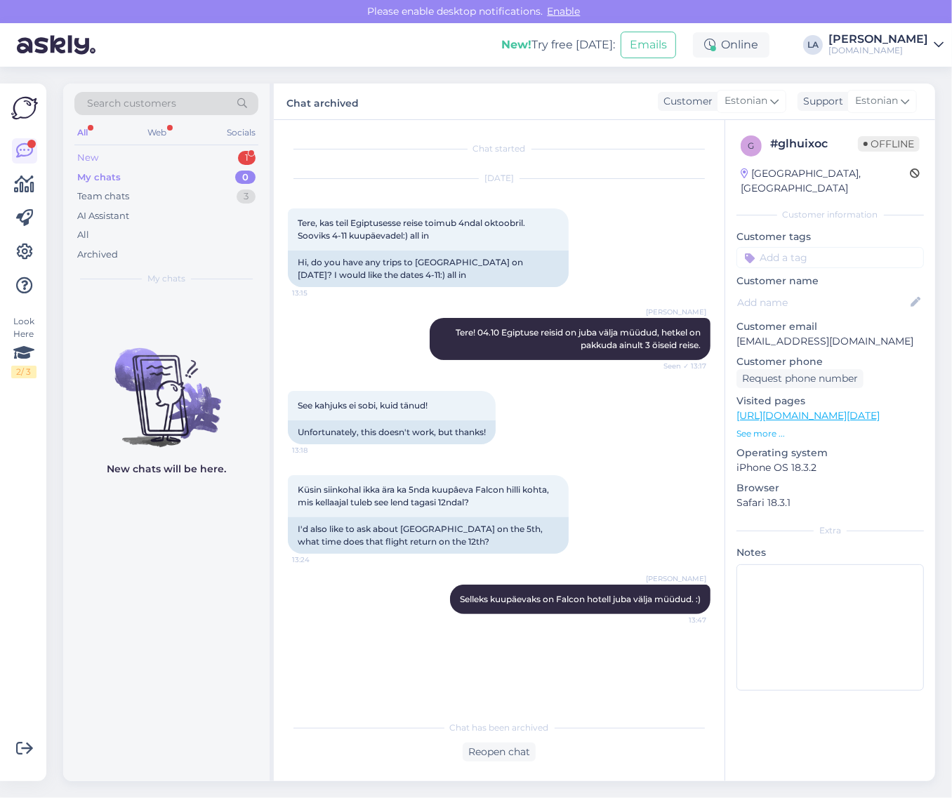
click at [242, 160] on div "1" at bounding box center [247, 158] width 18 height 14
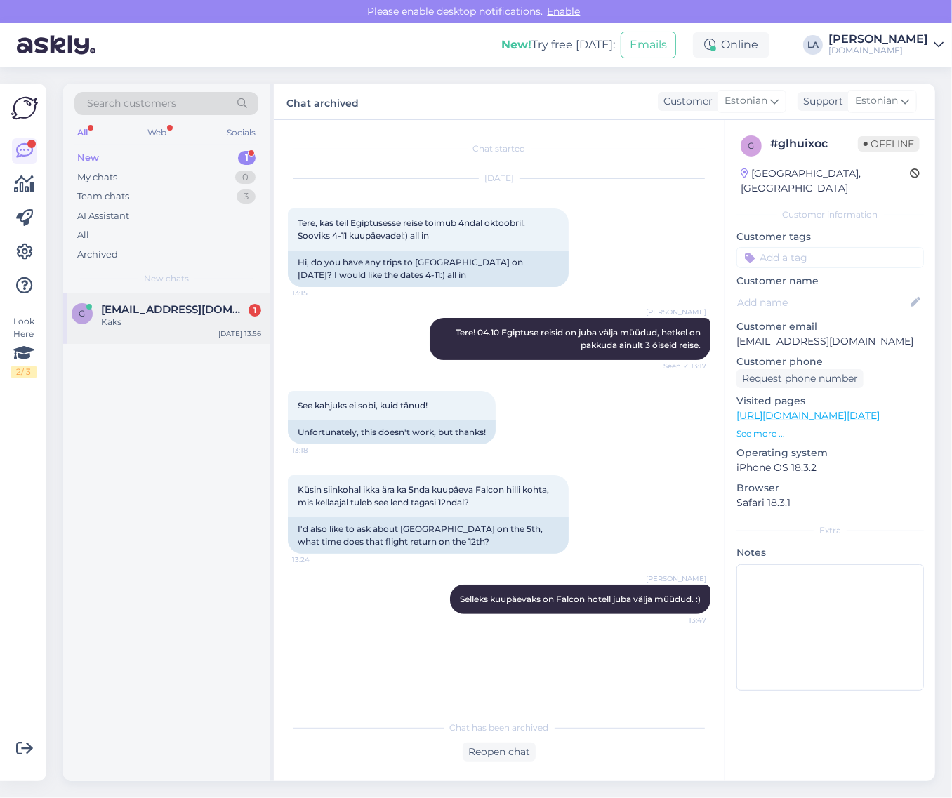
click at [177, 313] on span "[EMAIL_ADDRESS][DOMAIN_NAME]" at bounding box center [174, 309] width 146 height 13
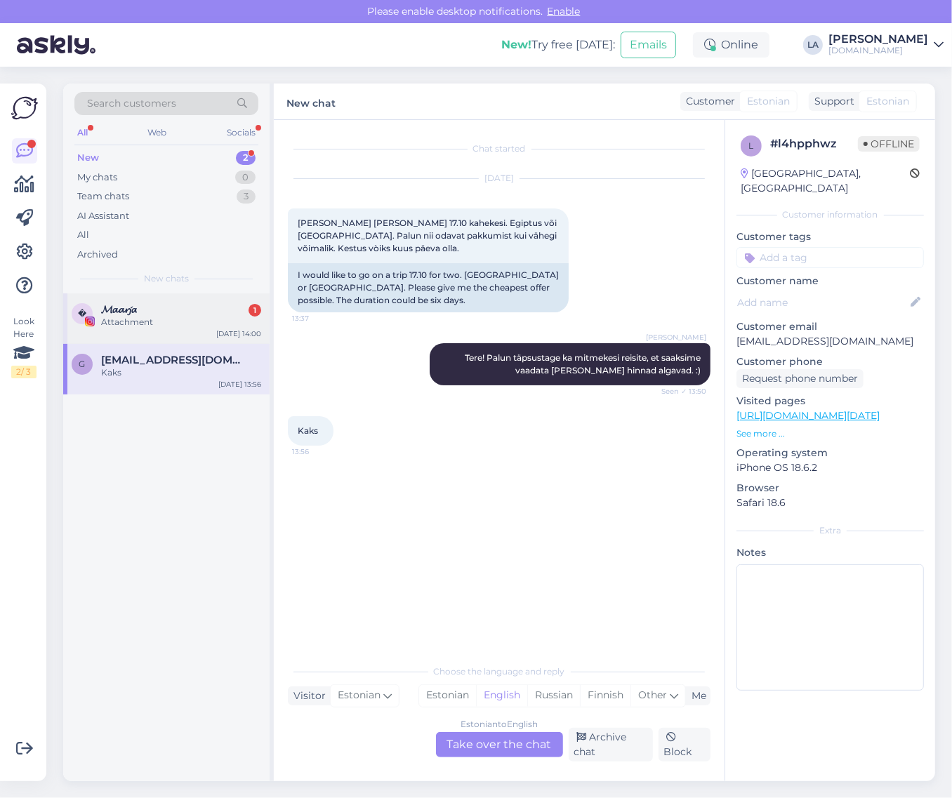
click at [149, 320] on div "Attachment" at bounding box center [181, 322] width 160 height 13
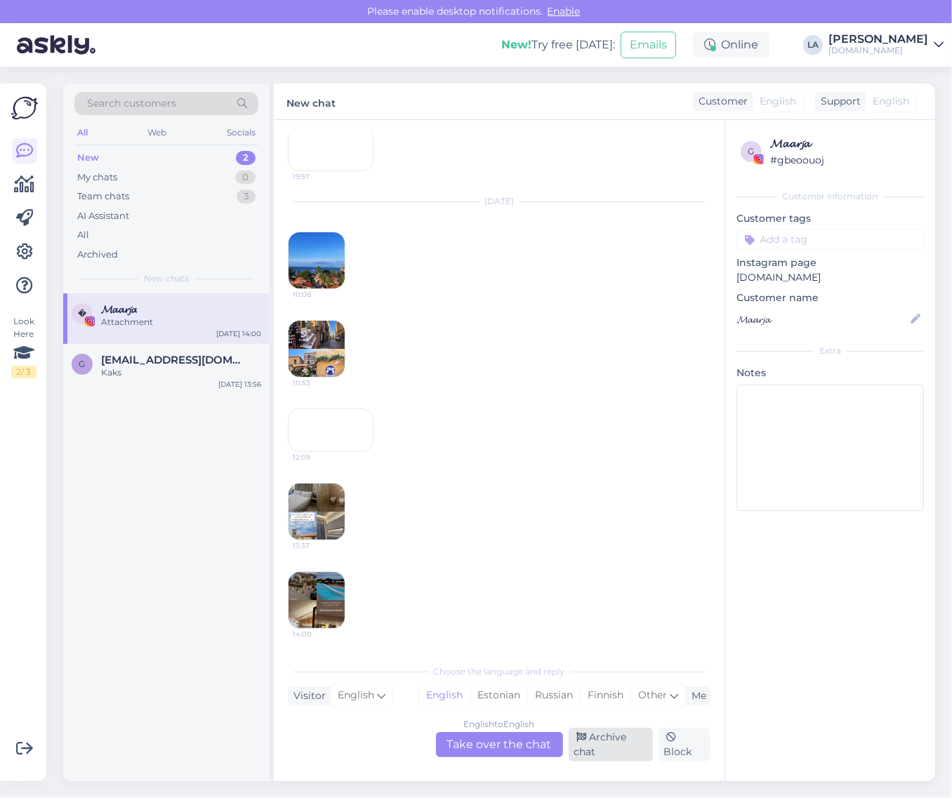
click at [605, 742] on div "Archive chat" at bounding box center [611, 745] width 84 height 34
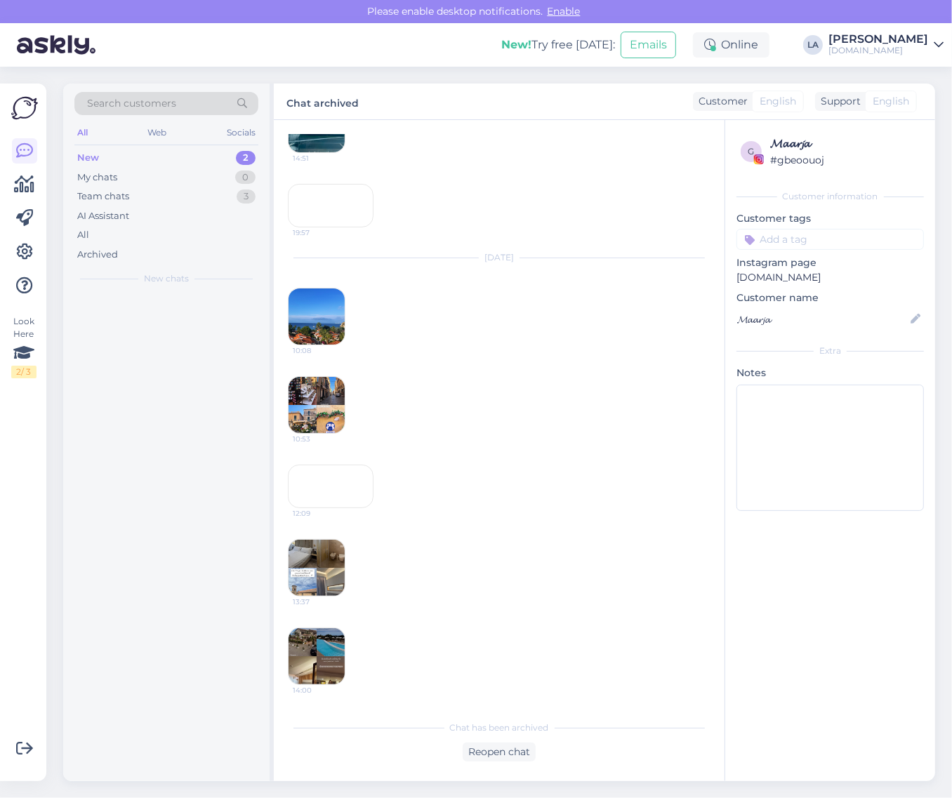
scroll to position [325, 0]
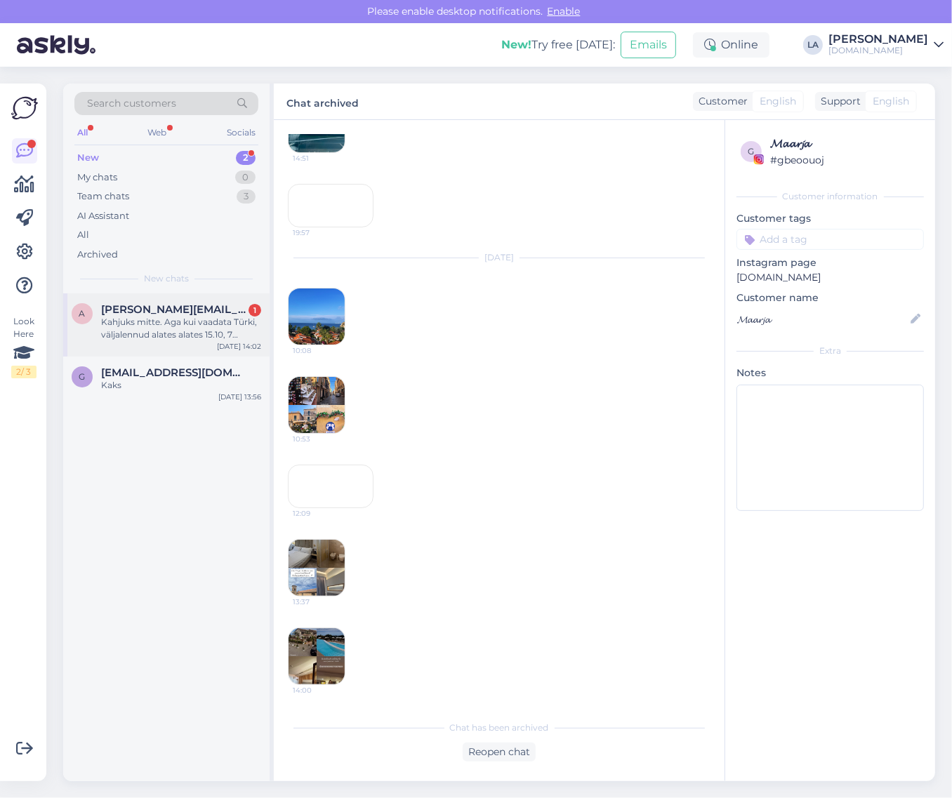
click at [253, 344] on div "[DATE] 14:02" at bounding box center [239, 346] width 44 height 11
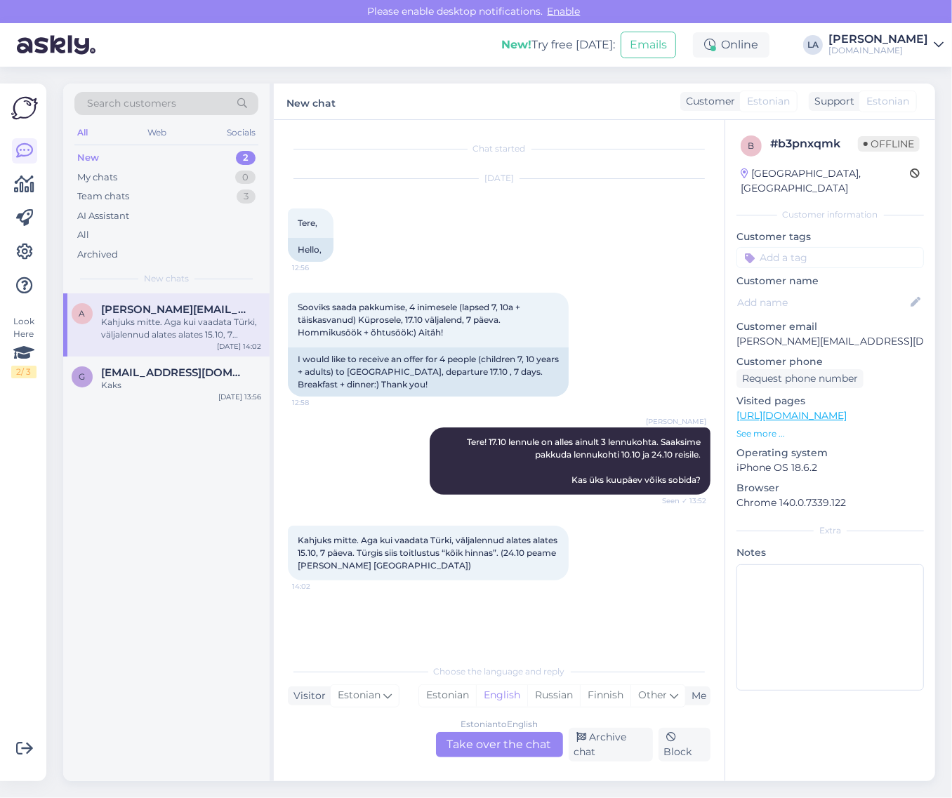
scroll to position [0, 0]
click at [229, 173] on div "My chats 0" at bounding box center [166, 178] width 184 height 20
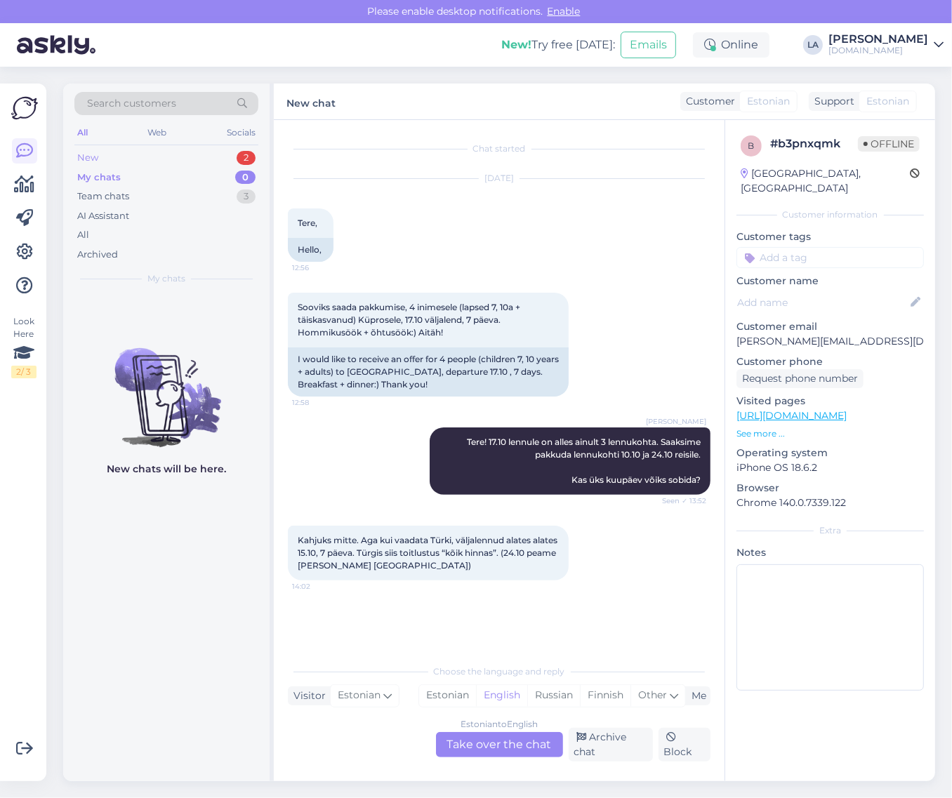
click at [209, 148] on div "New 2" at bounding box center [166, 158] width 184 height 20
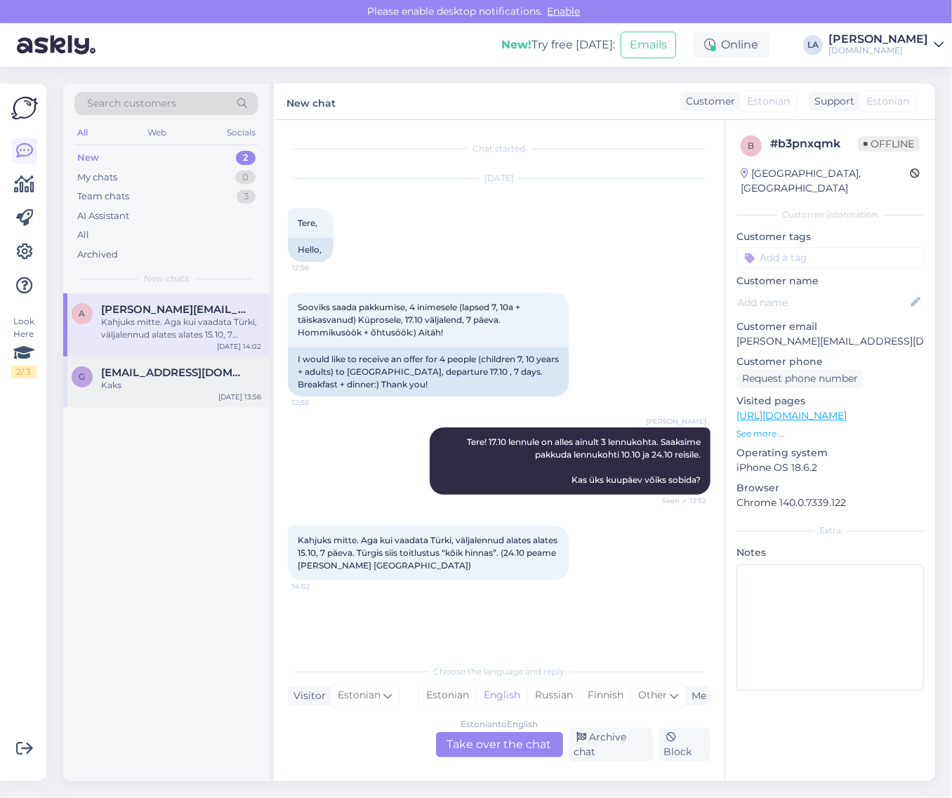
click at [178, 359] on div "G [EMAIL_ADDRESS][DOMAIN_NAME] Kaks [DATE] 13:56" at bounding box center [166, 382] width 206 height 51
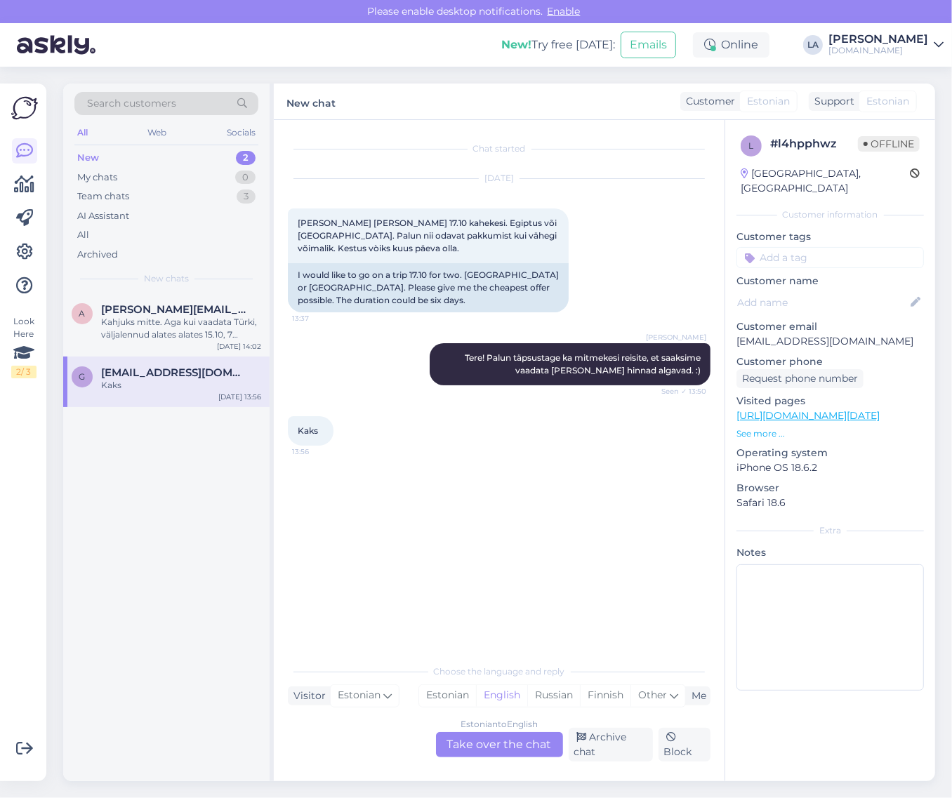
click at [538, 753] on div "Estonian to English Take over the chat" at bounding box center [499, 744] width 127 height 25
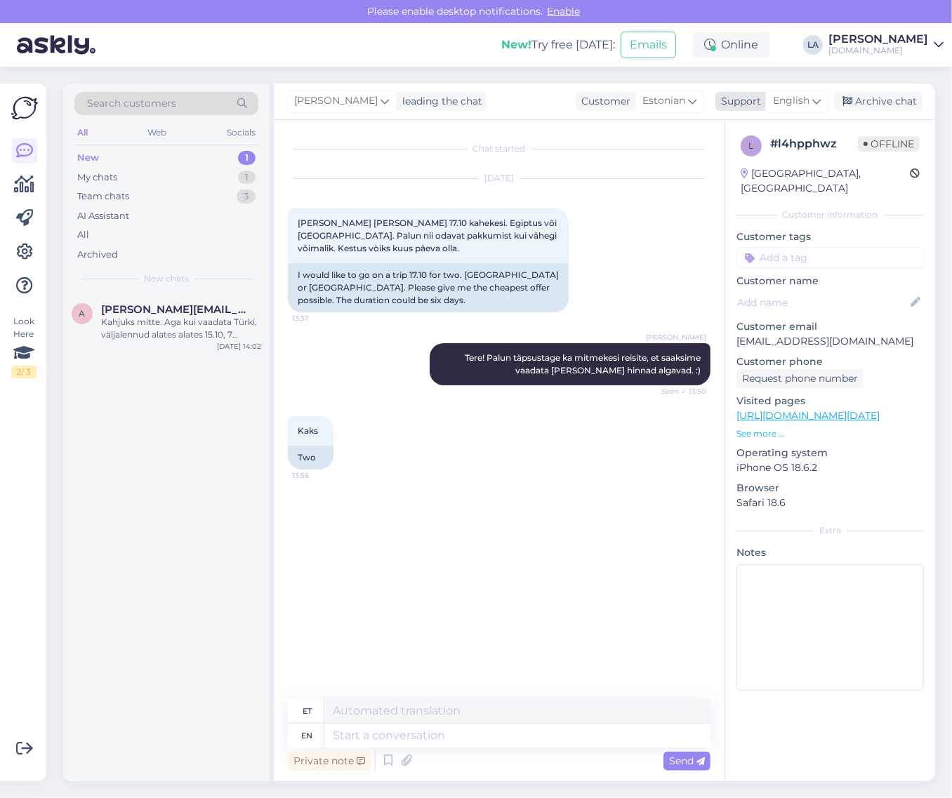
click at [805, 103] on span "English" at bounding box center [791, 100] width 37 height 15
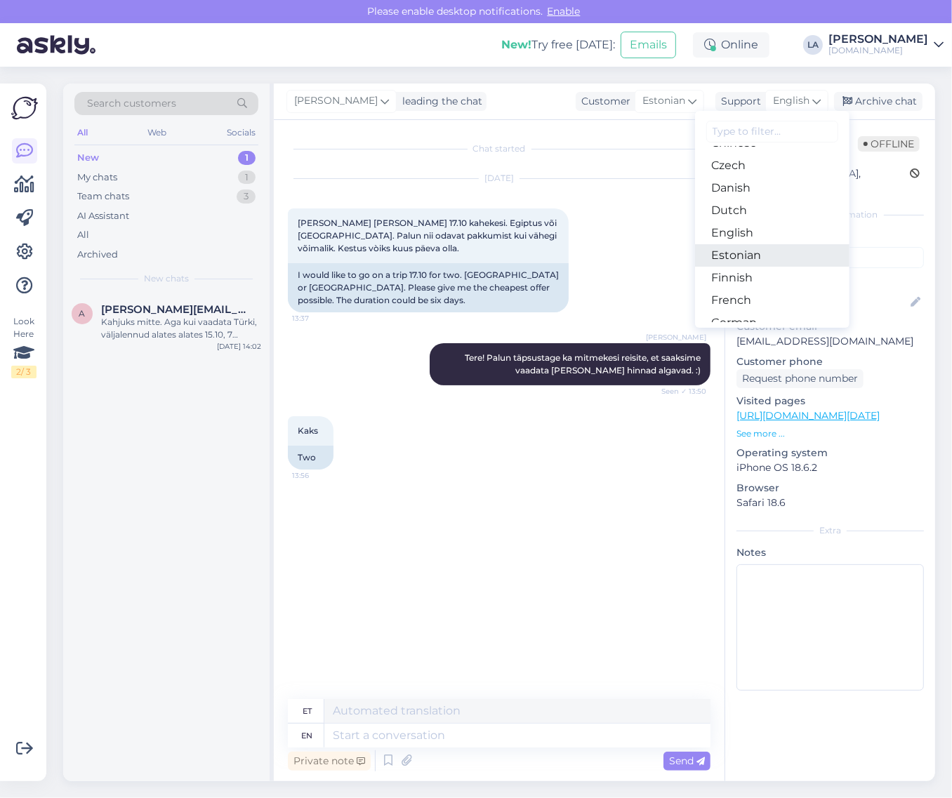
click at [781, 250] on link "Estonian" at bounding box center [772, 255] width 154 height 22
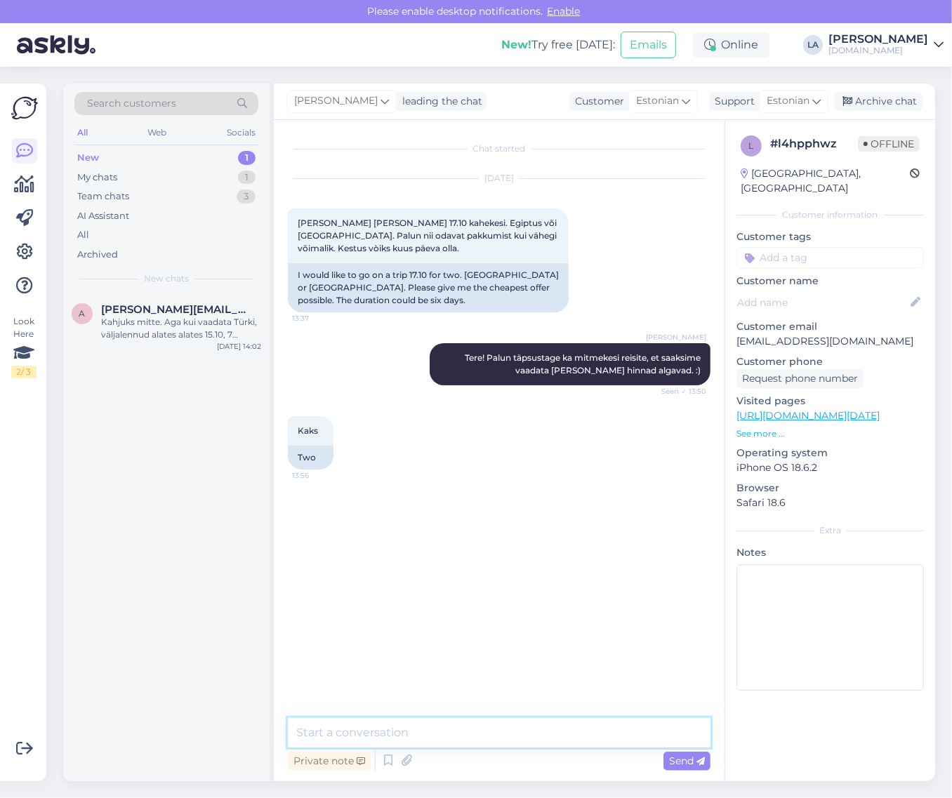
click at [439, 734] on textarea at bounding box center [499, 732] width 423 height 29
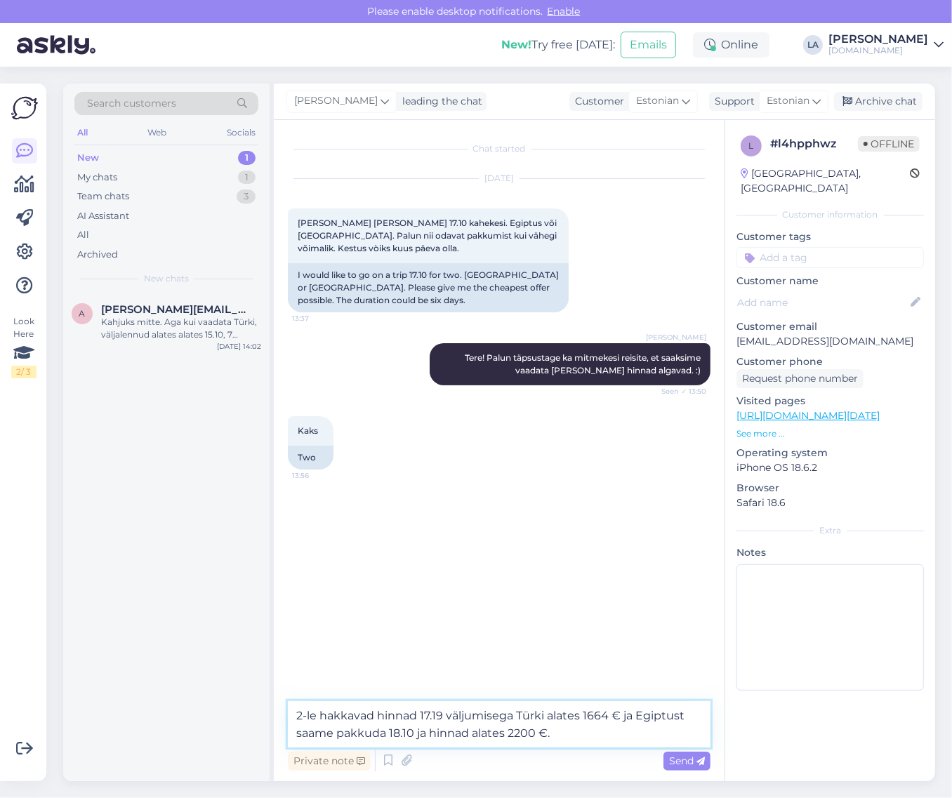
click at [518, 737] on textarea "2-le hakkavad hinnad 17.19 väljumisega Türki alates 1664 € ja Egiptust saame pa…" at bounding box center [499, 725] width 423 height 46
click at [440, 716] on textarea "2-le hakkavad hinnad 17.19 väljumisega Türki alates 1664 € ja Egiptust saame pa…" at bounding box center [499, 725] width 423 height 46
type textarea "2-le hakkavad hinnad 17.10 väljumisega Türki alates 1664 € ja Egiptust saame pa…"
click at [685, 765] on span "Send" at bounding box center [687, 761] width 36 height 13
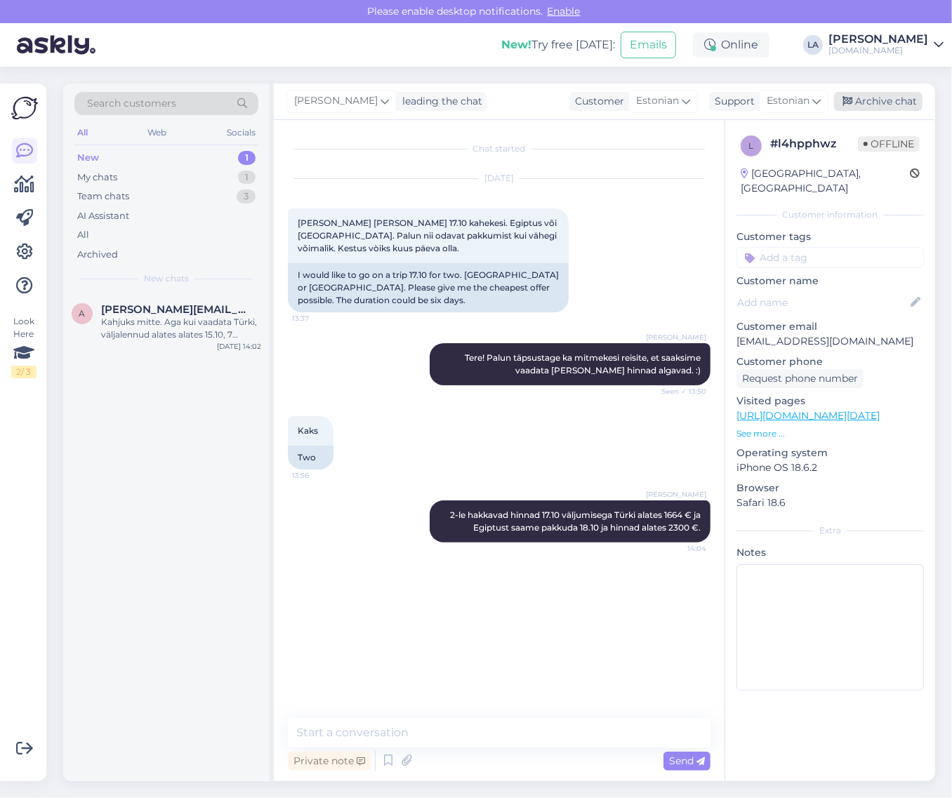
click at [881, 107] on div "Archive chat" at bounding box center [878, 101] width 88 height 19
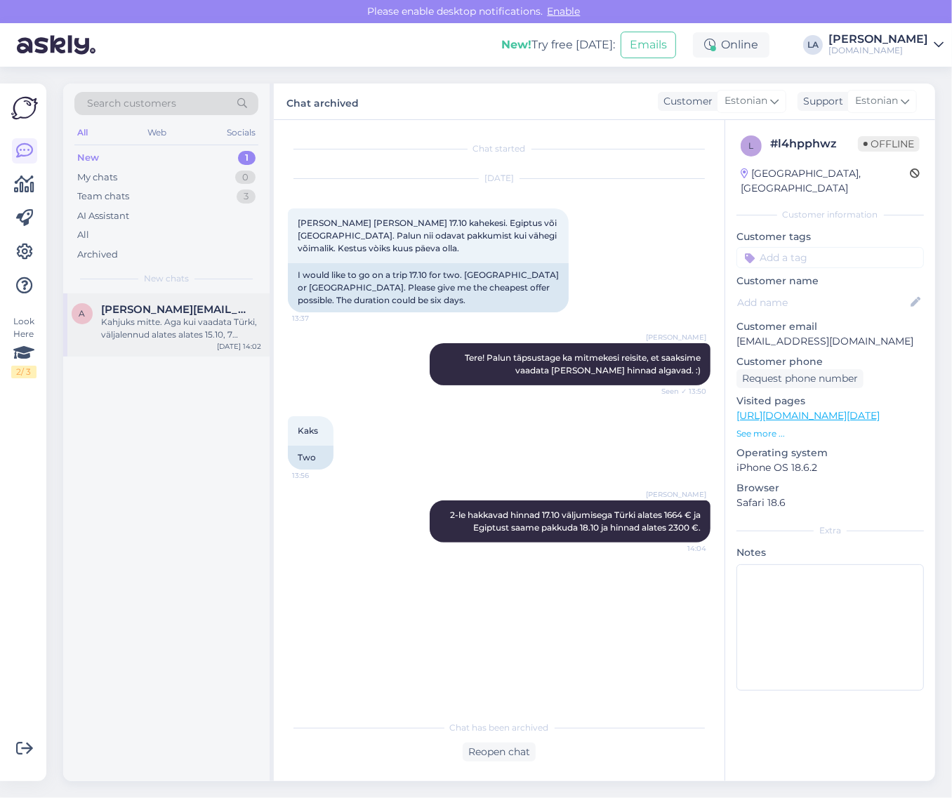
click at [218, 299] on div "a [PERSON_NAME][EMAIL_ADDRESS][DOMAIN_NAME] Kahjuks mitte. Aga kui vaadata Türk…" at bounding box center [166, 325] width 206 height 63
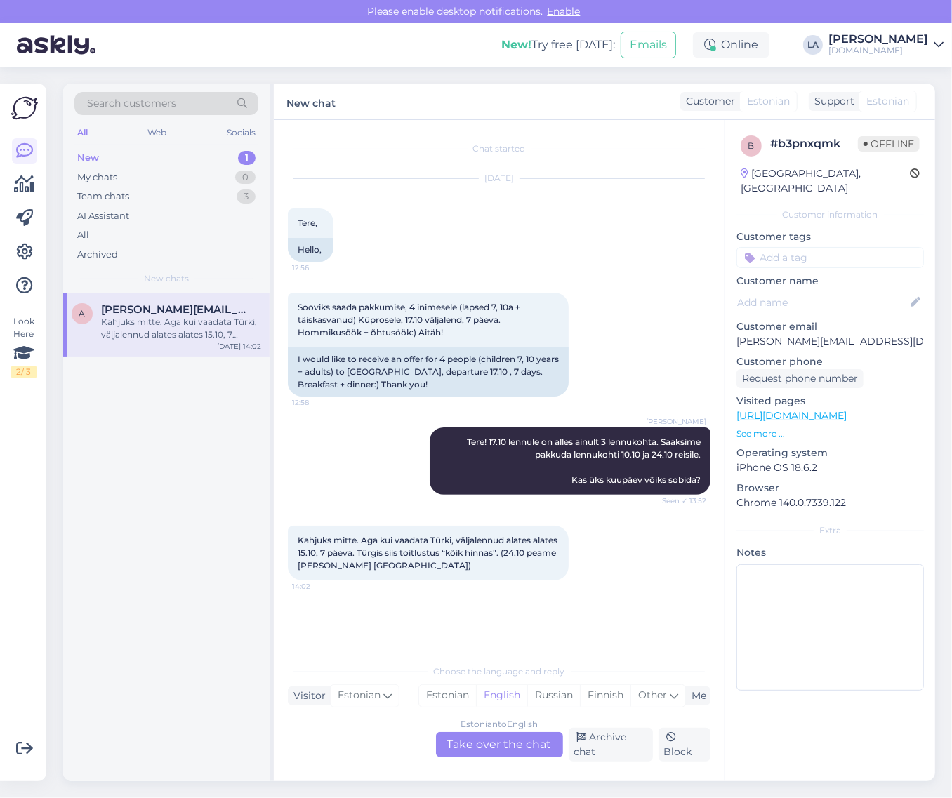
click at [490, 735] on div "Estonian to English Take over the chat" at bounding box center [499, 744] width 127 height 25
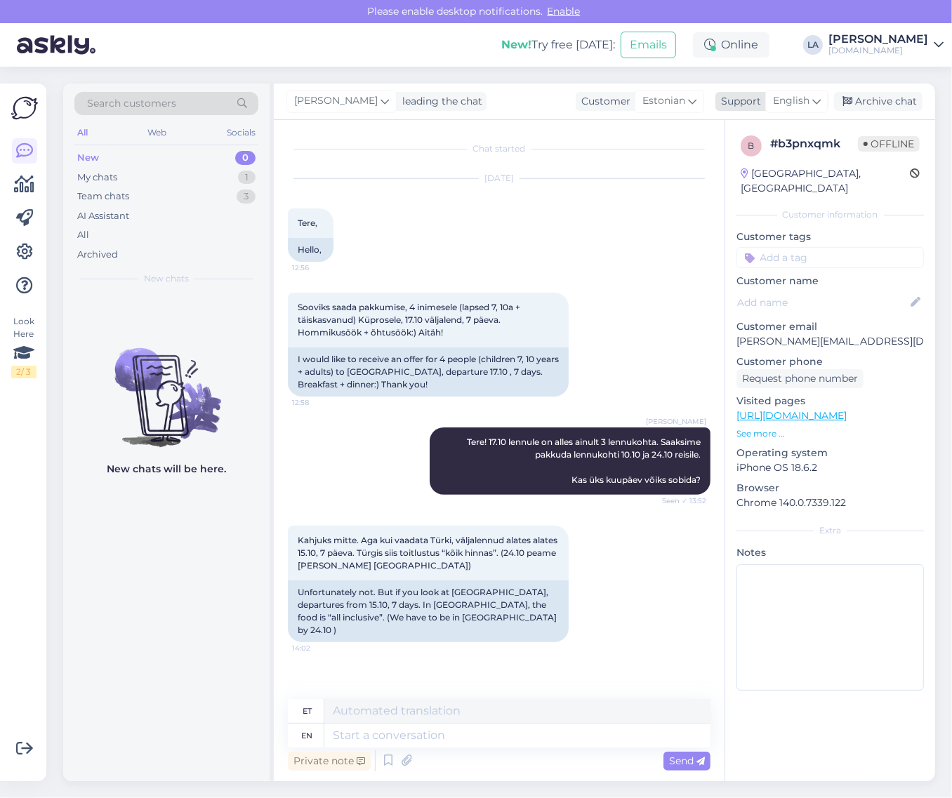
click at [791, 96] on span "English" at bounding box center [791, 100] width 37 height 15
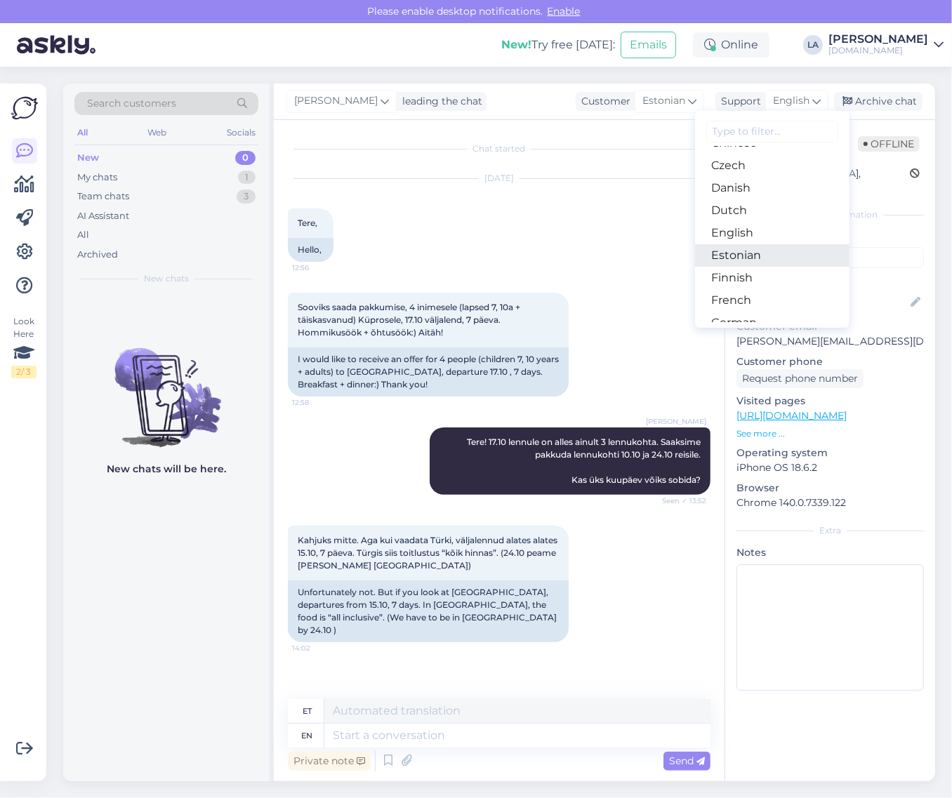
click at [749, 251] on link "Estonian" at bounding box center [772, 255] width 154 height 22
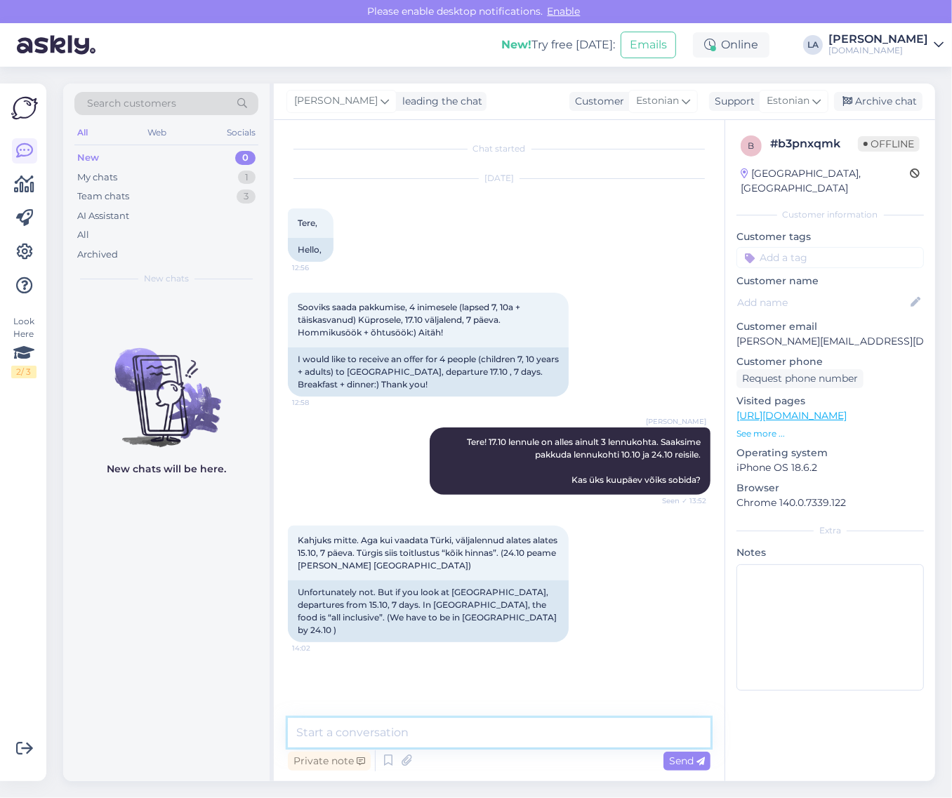
click at [468, 743] on textarea at bounding box center [499, 732] width 423 height 29
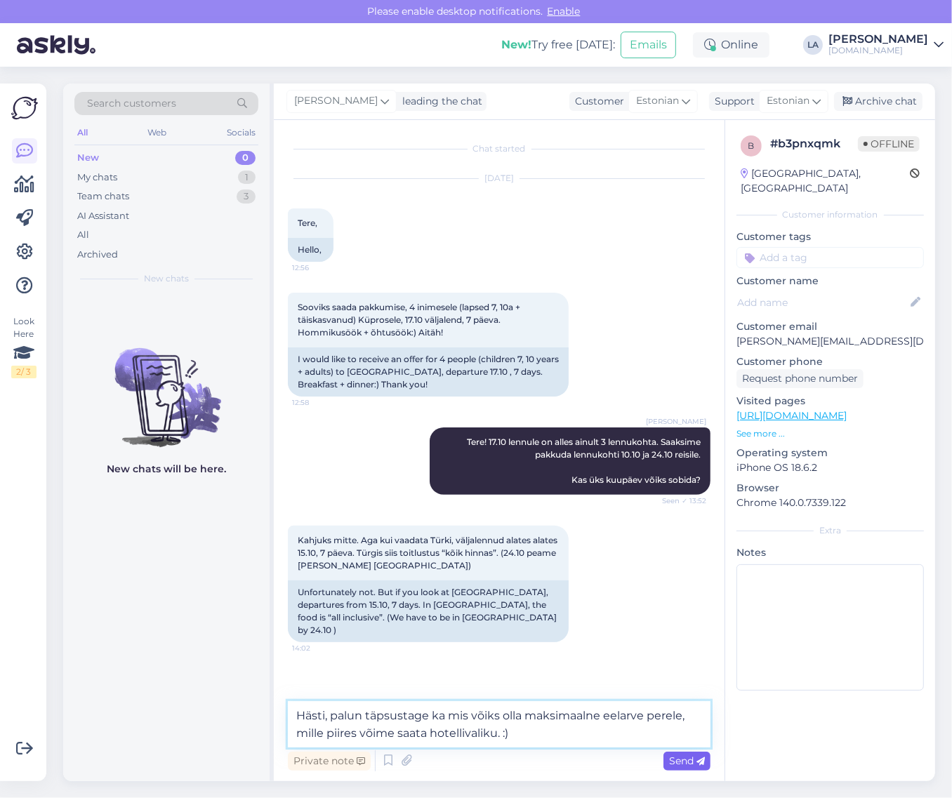
type textarea "Hästi, palun täpsustage ka mis võiks olla maksimaalne eelarve perele, mille pii…"
click at [671, 758] on span "Send" at bounding box center [687, 761] width 36 height 13
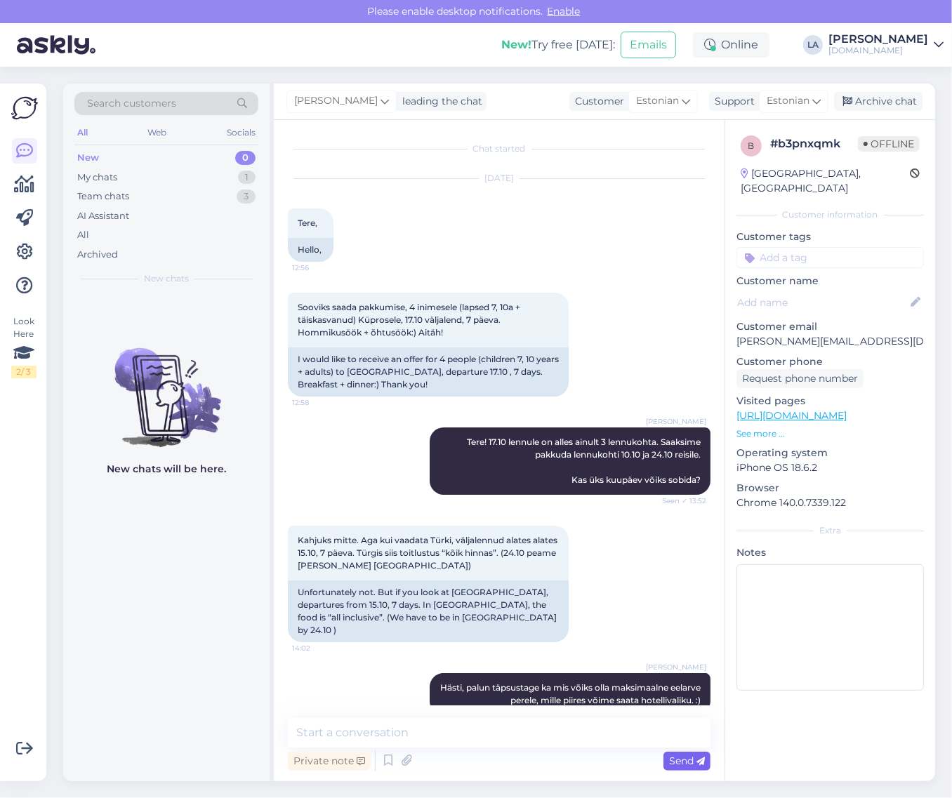
scroll to position [11, 0]
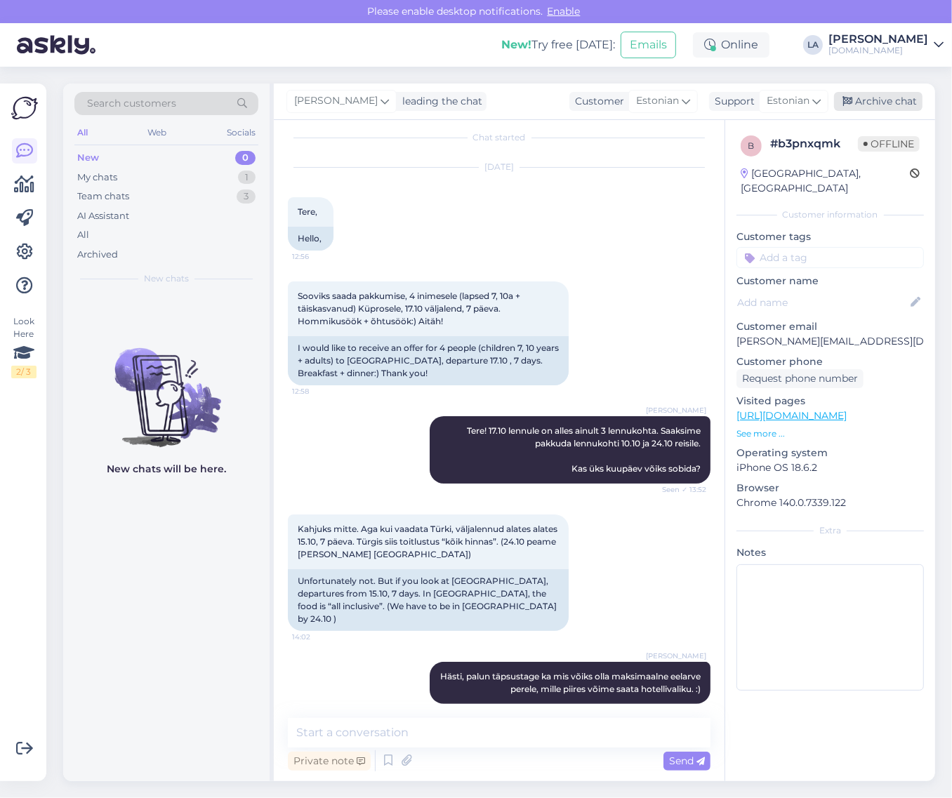
click at [887, 102] on div "Archive chat" at bounding box center [878, 101] width 88 height 19
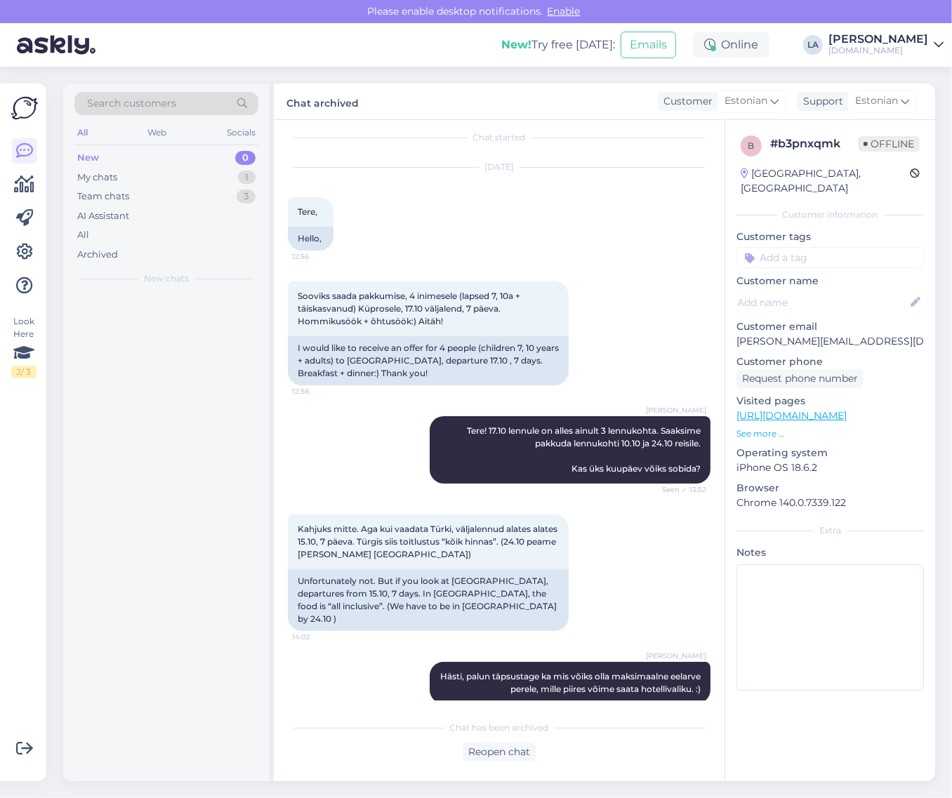
scroll to position [16, 0]
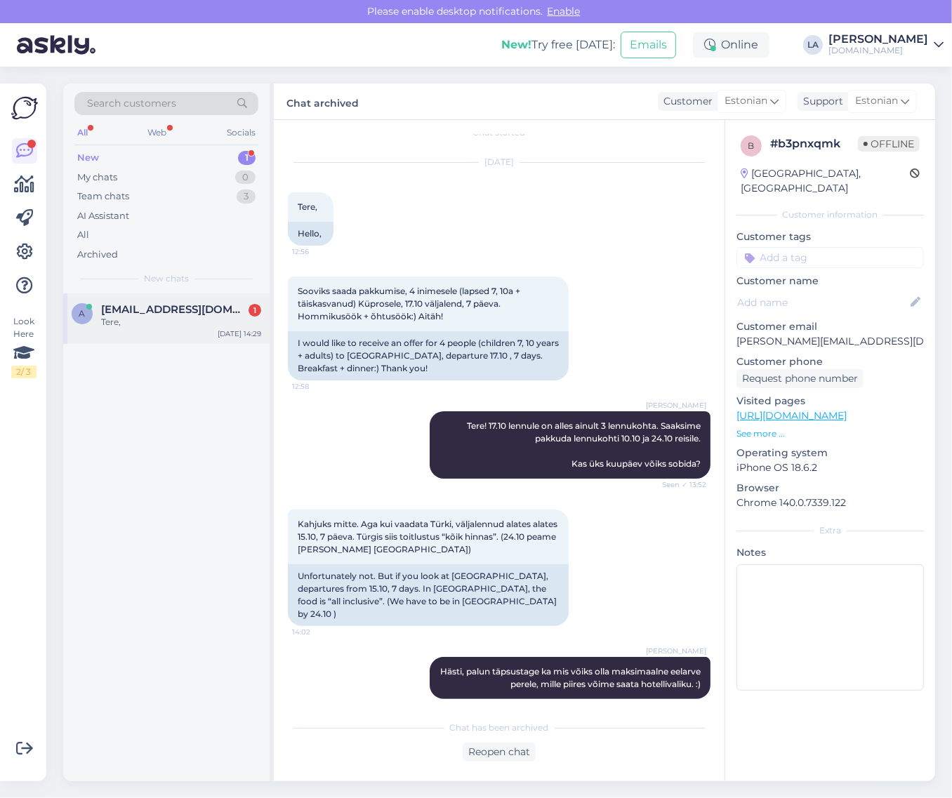
click at [227, 310] on div "[EMAIL_ADDRESS][DOMAIN_NAME] 1" at bounding box center [181, 309] width 160 height 13
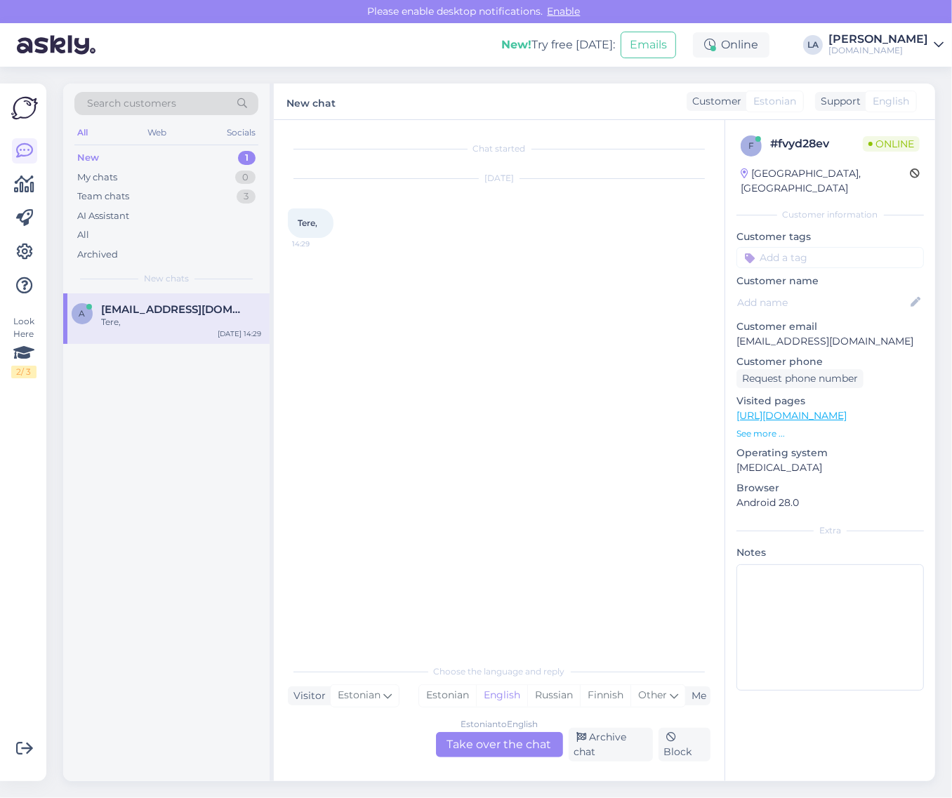
scroll to position [0, 0]
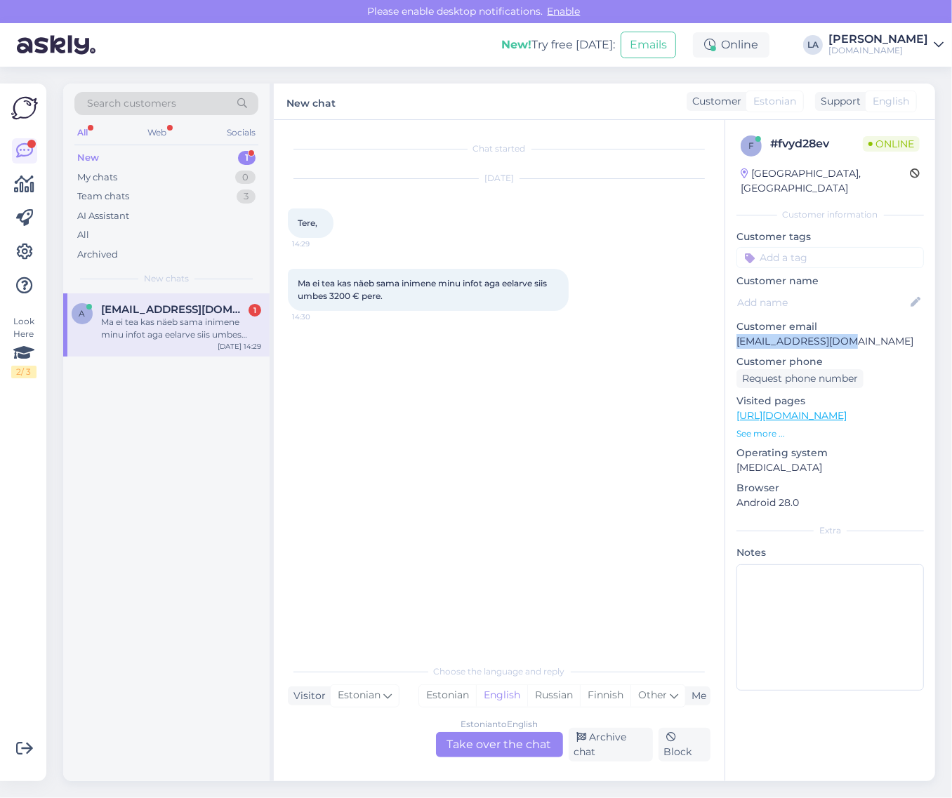
drag, startPoint x: 780, startPoint y: 325, endPoint x: 859, endPoint y: 327, distance: 78.7
click at [859, 327] on div "f # fvyd28ev Online [GEOGRAPHIC_DATA], [GEOGRAPHIC_DATA] Customer information C…" at bounding box center [830, 416] width 210 height 592
click at [163, 102] on span "Search customers" at bounding box center [131, 103] width 89 height 15
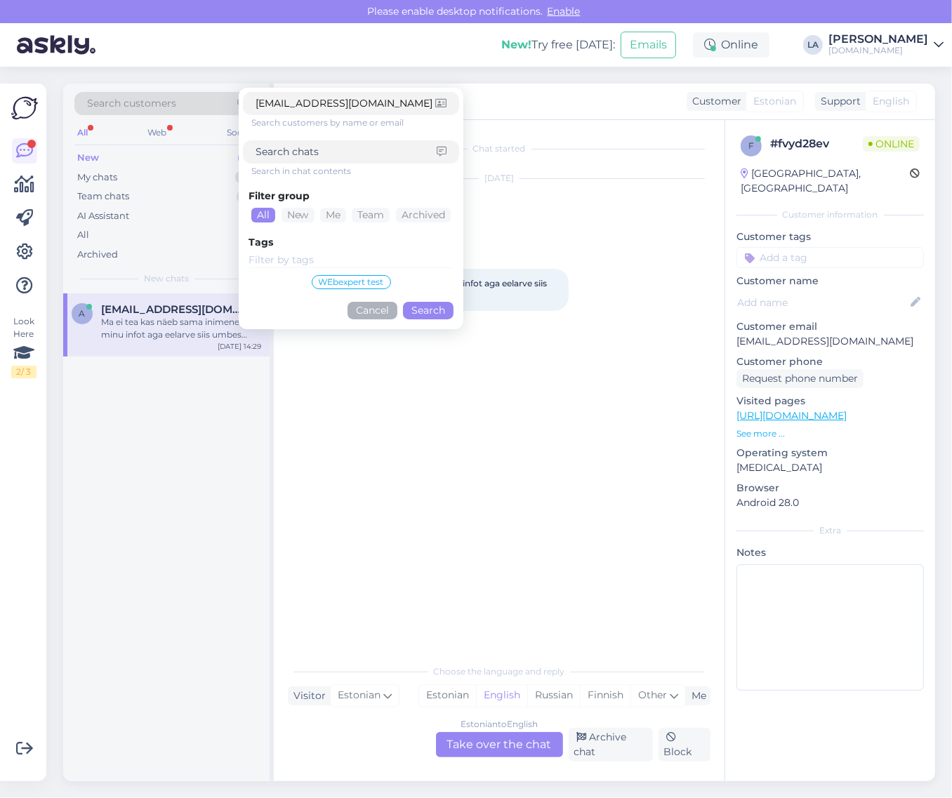
type input "[EMAIL_ADDRESS][DOMAIN_NAME]"
click at [427, 311] on button "Search" at bounding box center [428, 311] width 51 height 18
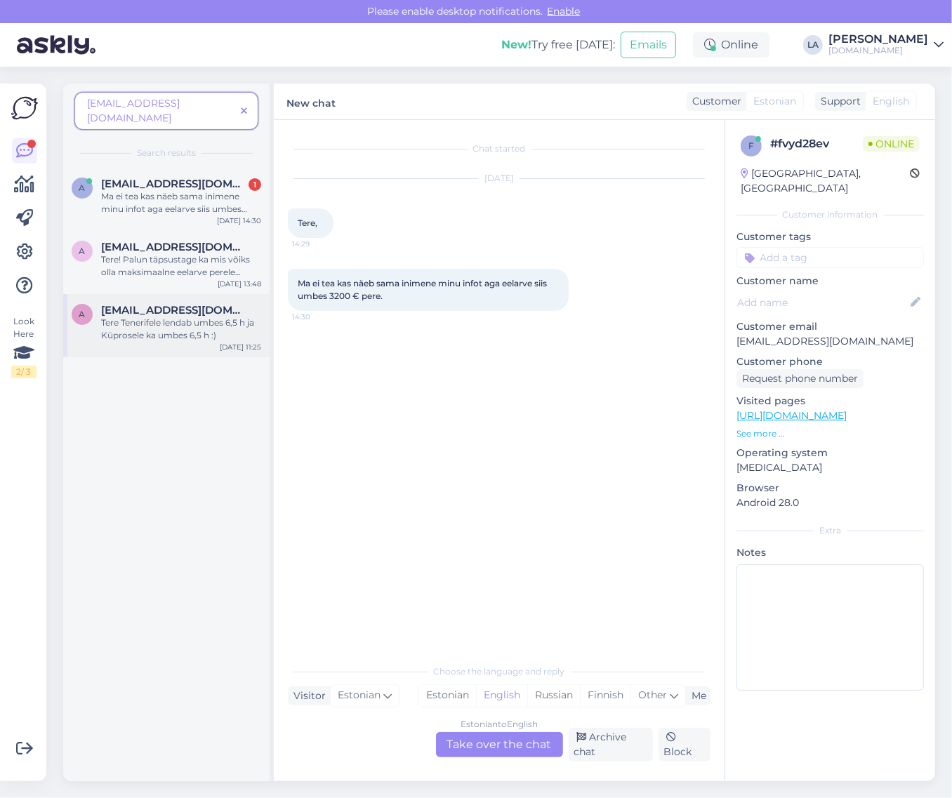
click at [169, 321] on div "Tere Tenerifele lendab umbes 6,5 h ja Küprosele ka umbes 6,5 h :)" at bounding box center [181, 329] width 160 height 25
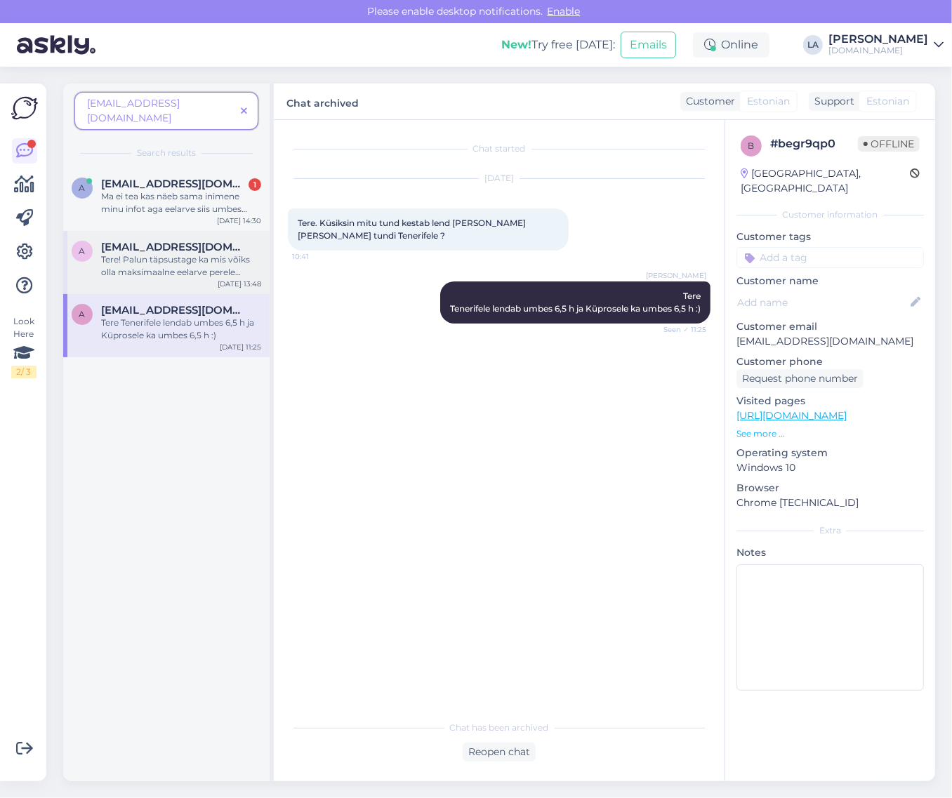
click at [179, 264] on div "Tere! Palun täpsustage ka mis võiks olla maksimaalne eelarve perele kokku, sest…" at bounding box center [181, 266] width 160 height 25
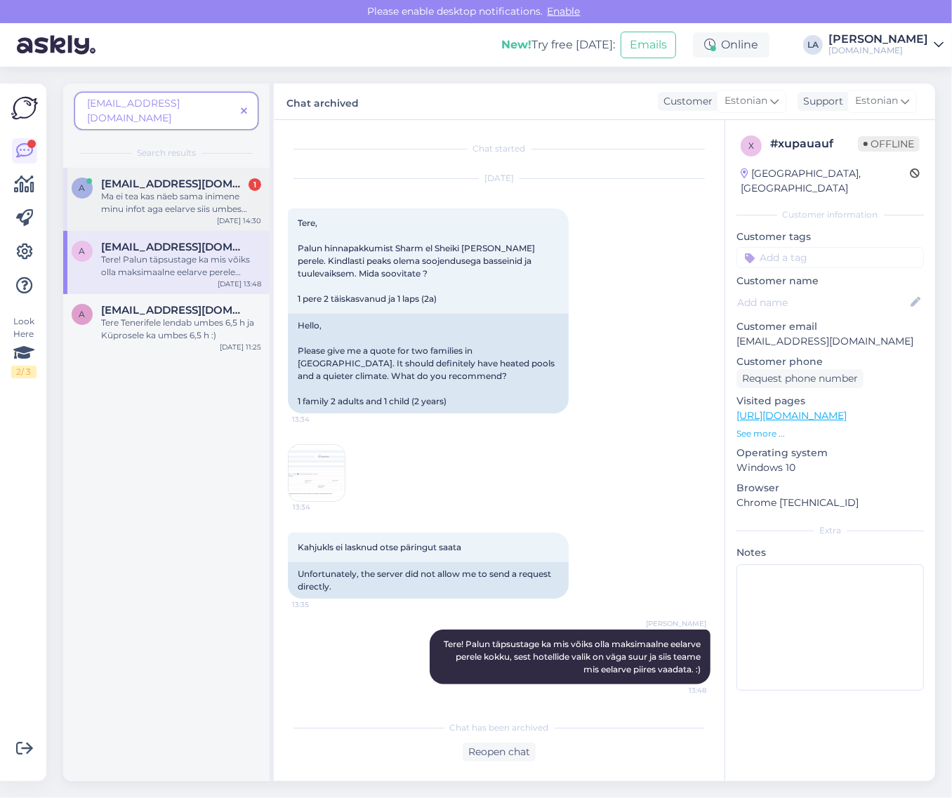
click at [156, 193] on div "Ma ei tea kas näeb sama inimene minu infot aga eelarve siis umbes 3200 € pere." at bounding box center [181, 202] width 160 height 25
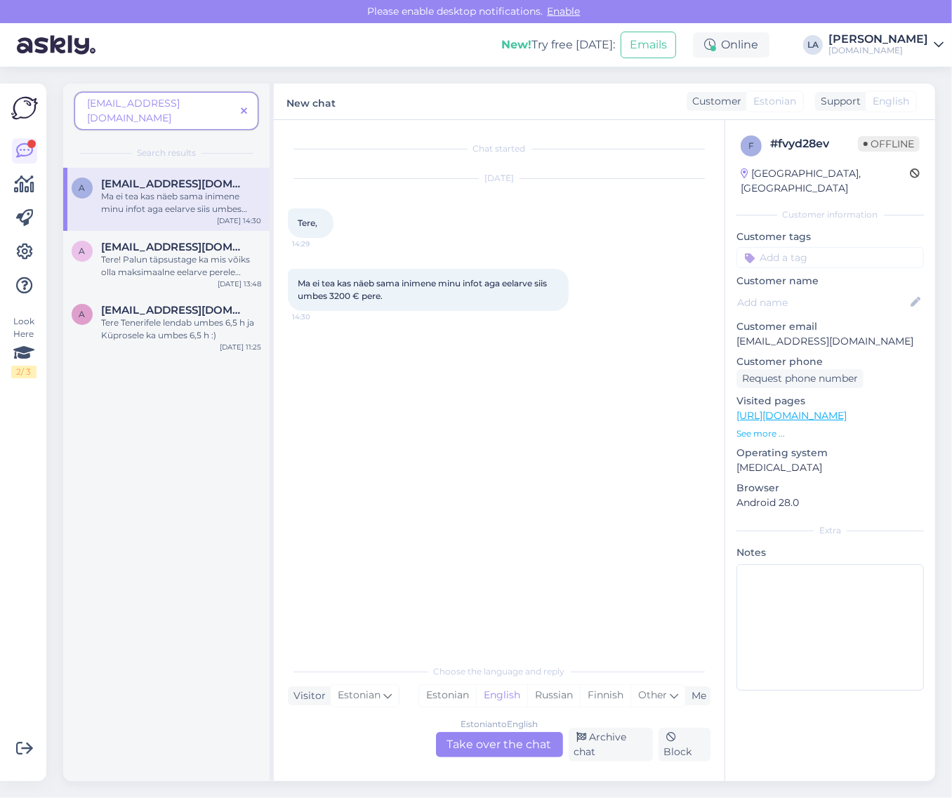
click at [248, 104] on span at bounding box center [244, 111] width 18 height 15
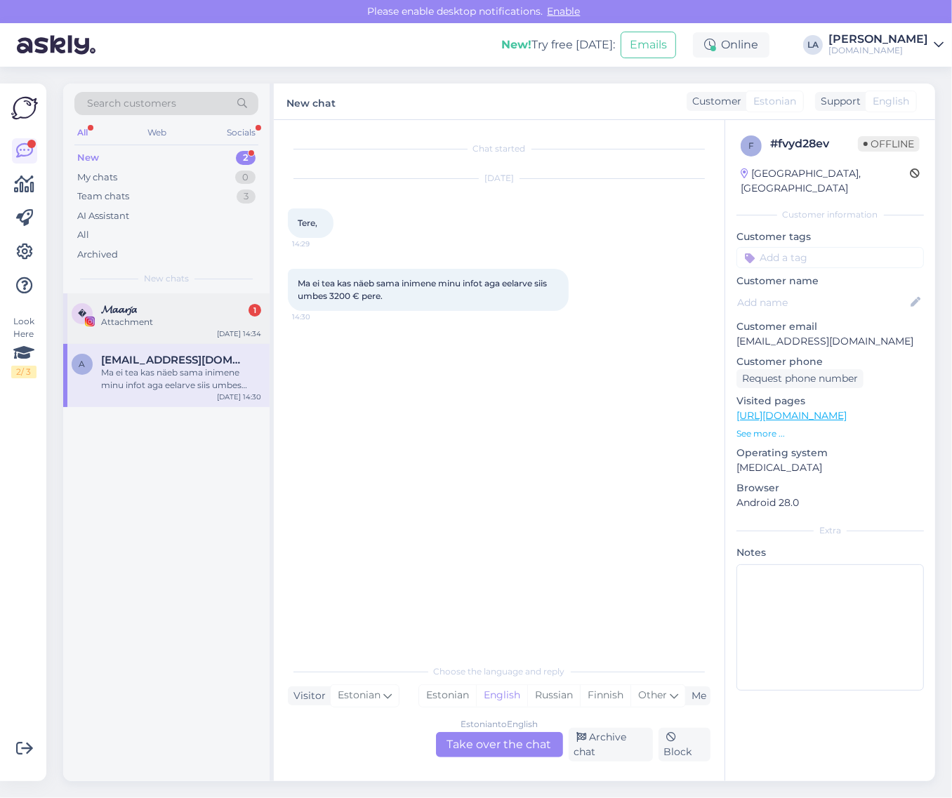
click at [218, 324] on div "Attachment" at bounding box center [181, 322] width 160 height 13
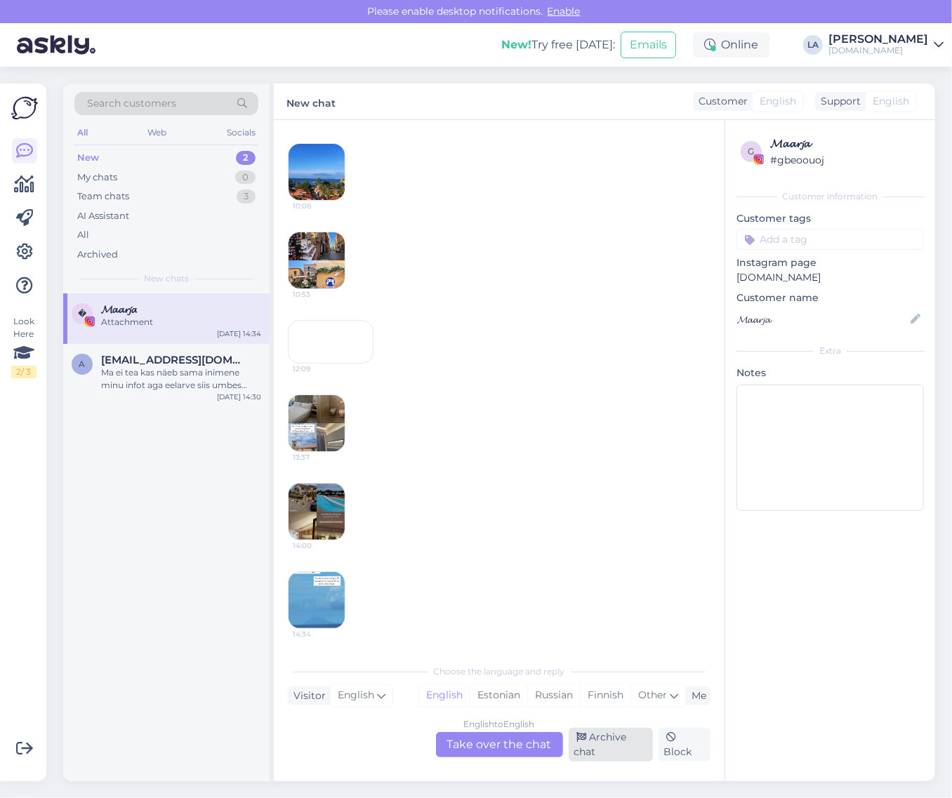
click at [613, 742] on div "Archive chat" at bounding box center [611, 745] width 84 height 34
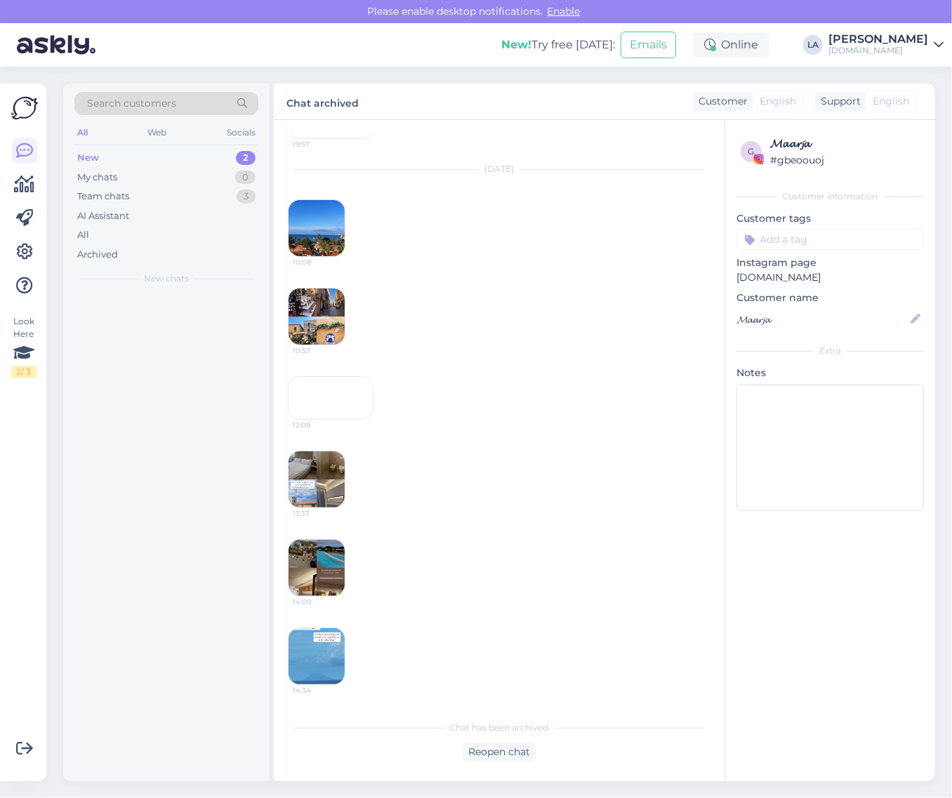
scroll to position [414, 0]
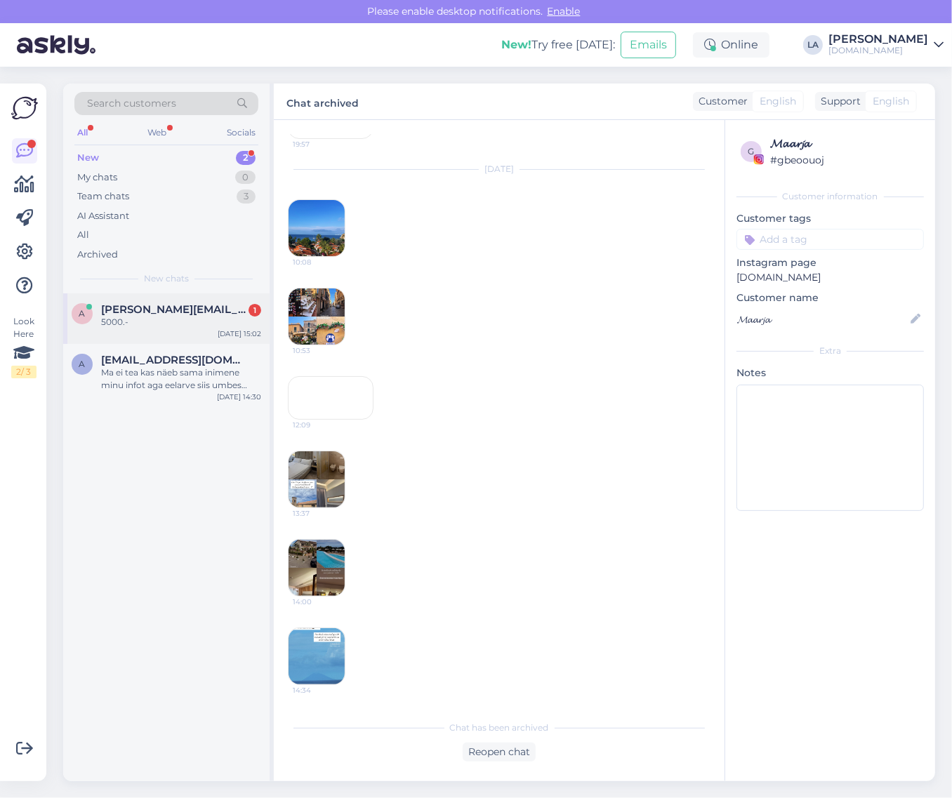
click at [249, 311] on div "1" at bounding box center [255, 310] width 13 height 13
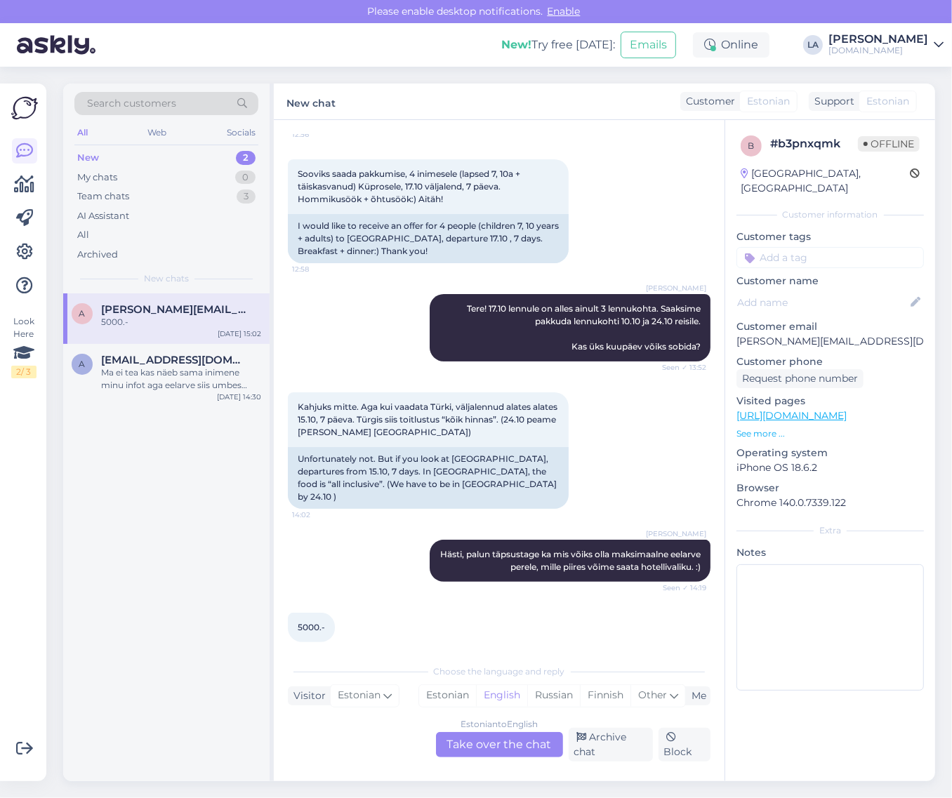
click at [511, 738] on div "Estonian to English Take over the chat" at bounding box center [499, 744] width 127 height 25
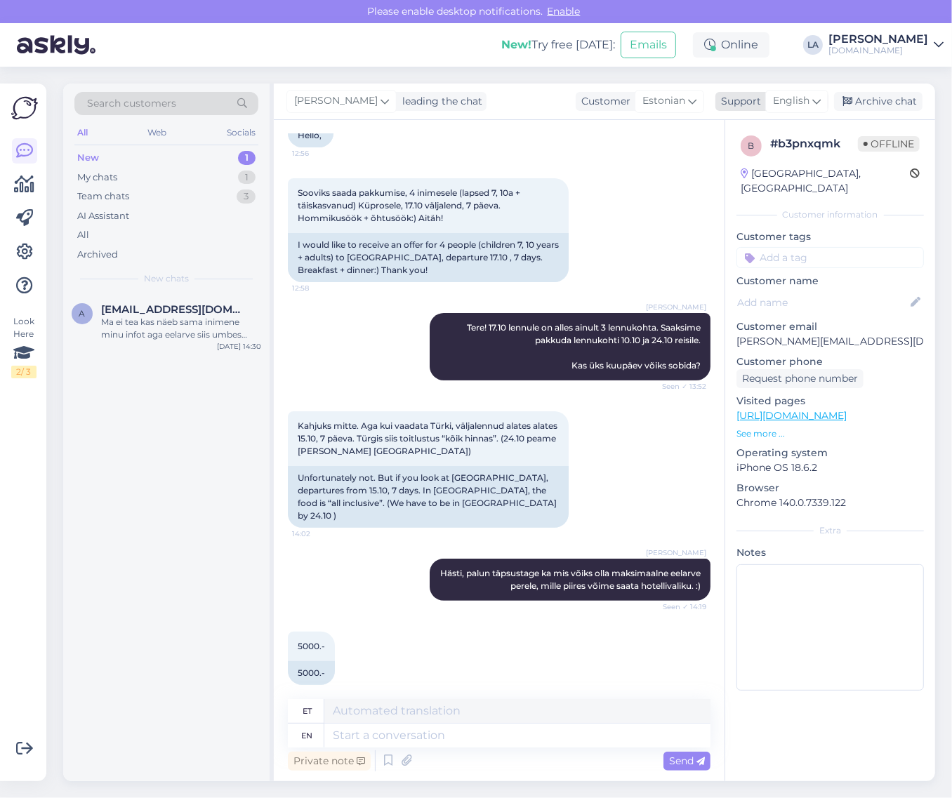
click at [794, 102] on span "English" at bounding box center [791, 100] width 37 height 15
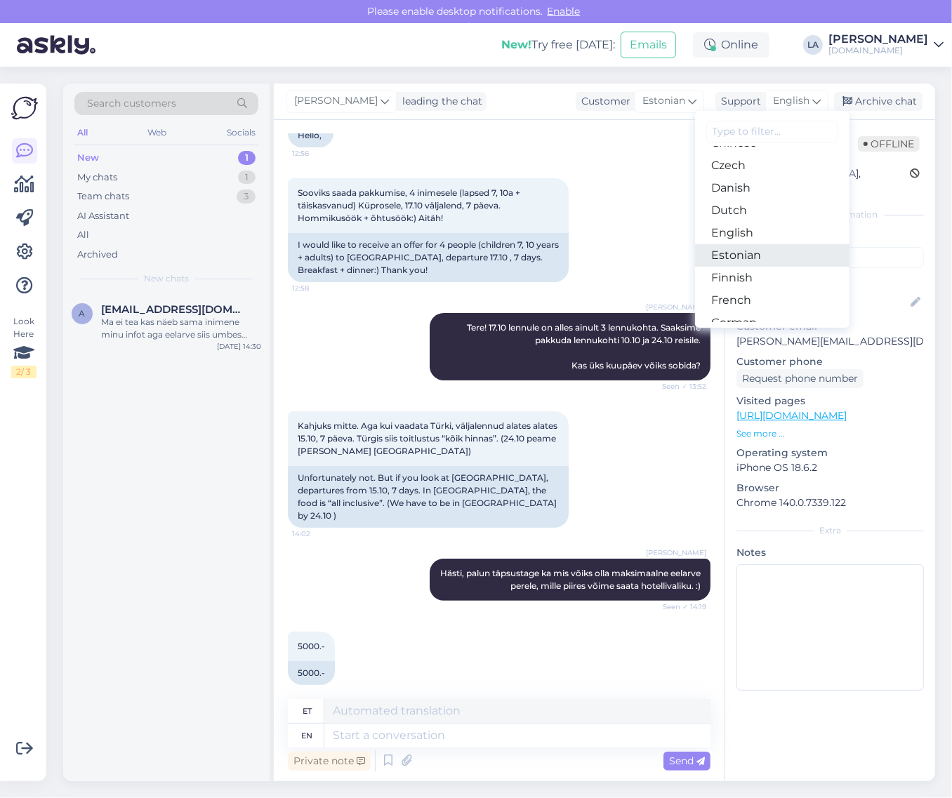
drag, startPoint x: 770, startPoint y: 248, endPoint x: 653, endPoint y: 490, distance: 268.9
click at [770, 248] on link "Estonian" at bounding box center [772, 255] width 154 height 22
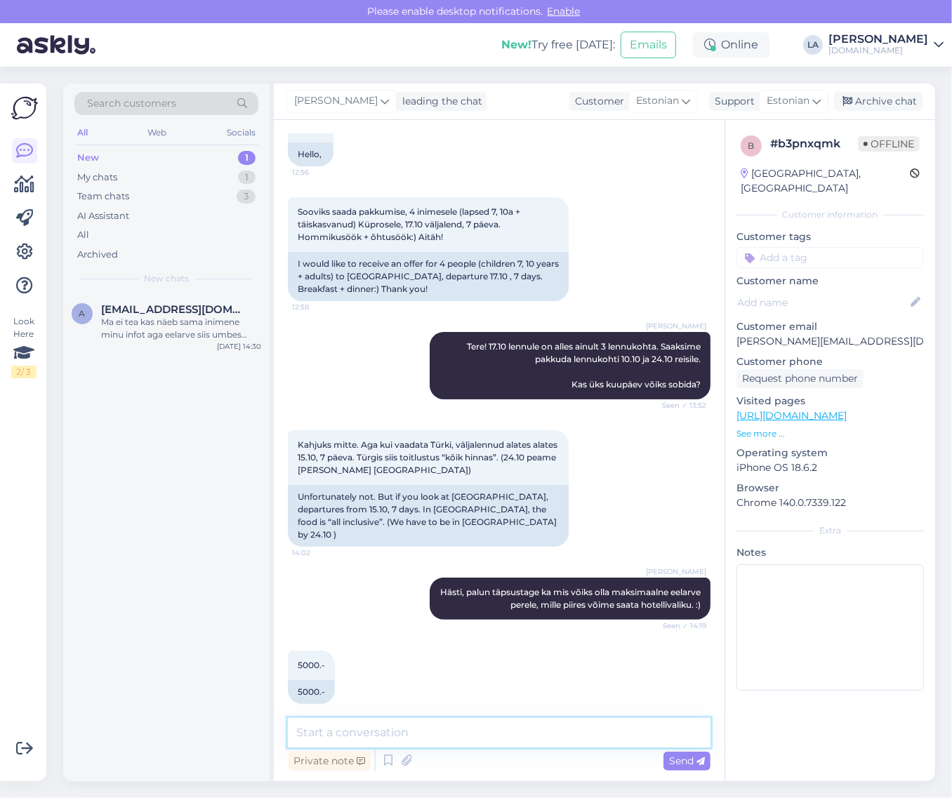
click at [494, 729] on textarea at bounding box center [499, 732] width 423 height 29
type textarea "Tänud info eest! Saadame pskkumised esimesel võimalusel meilile. :)"
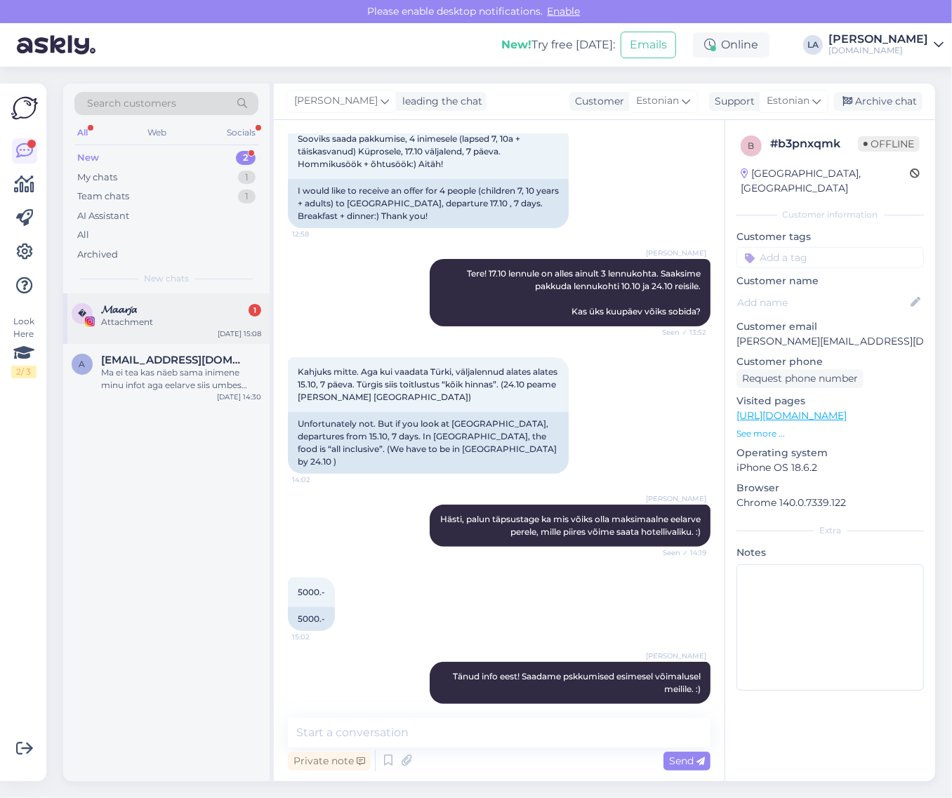
click at [195, 324] on div "Attachment" at bounding box center [181, 322] width 160 height 13
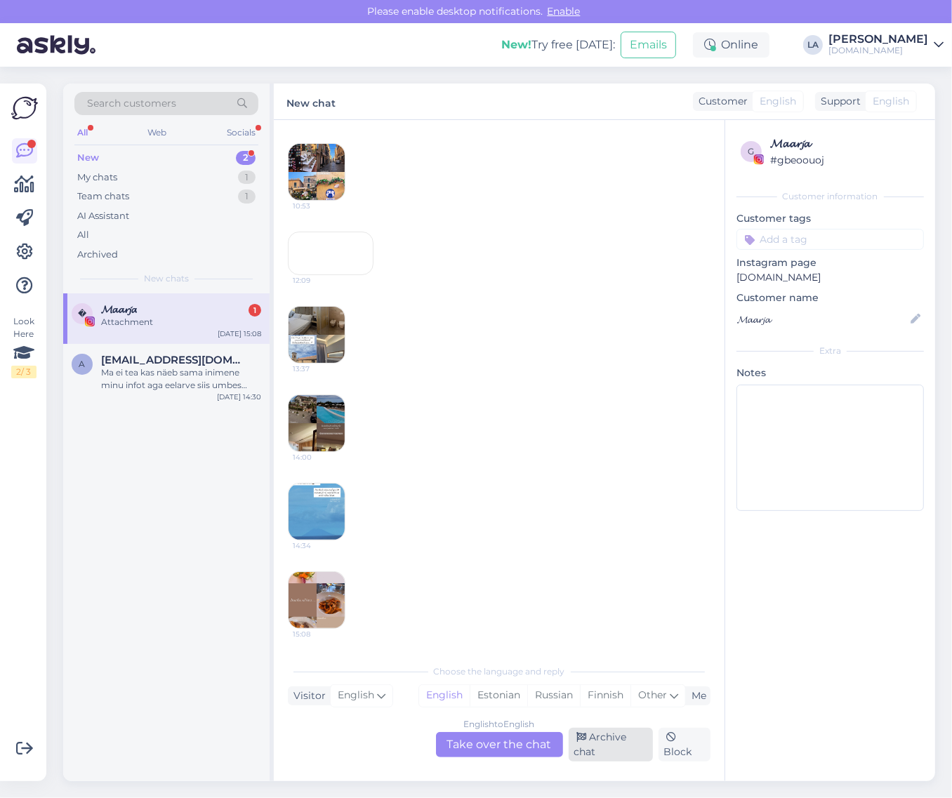
click at [616, 755] on div "Archive chat" at bounding box center [611, 745] width 84 height 34
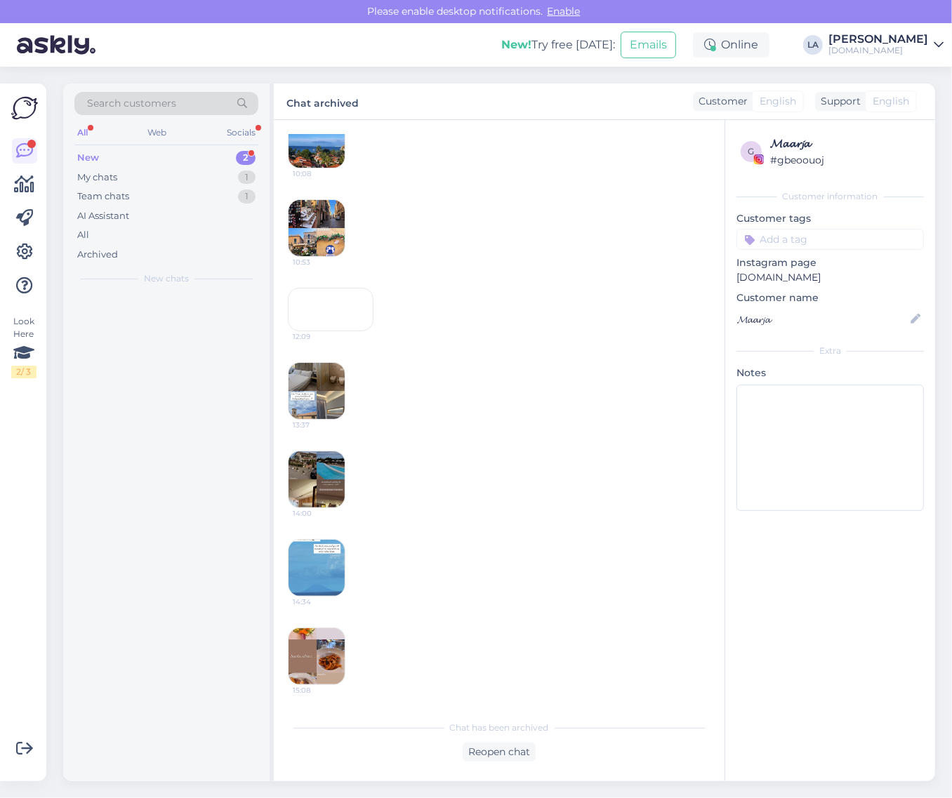
scroll to position [503, 0]
click at [202, 335] on div "Ma ei tea kas näeb sama inimene minu infot aga eelarve siis umbes 3200 € pere." at bounding box center [181, 328] width 160 height 25
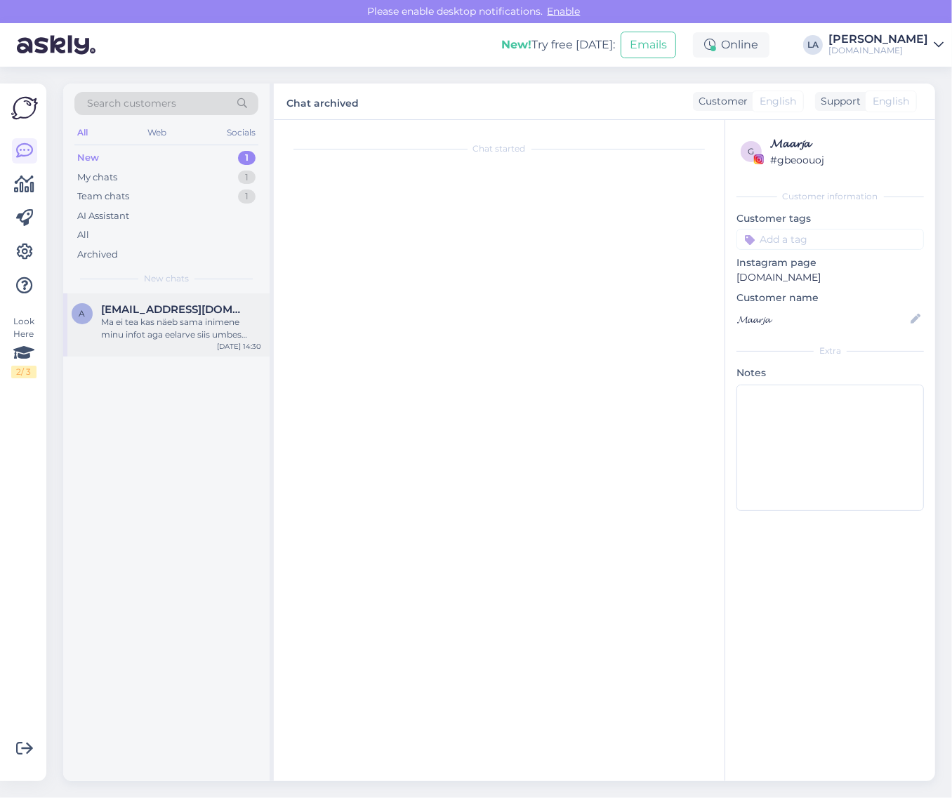
scroll to position [0, 0]
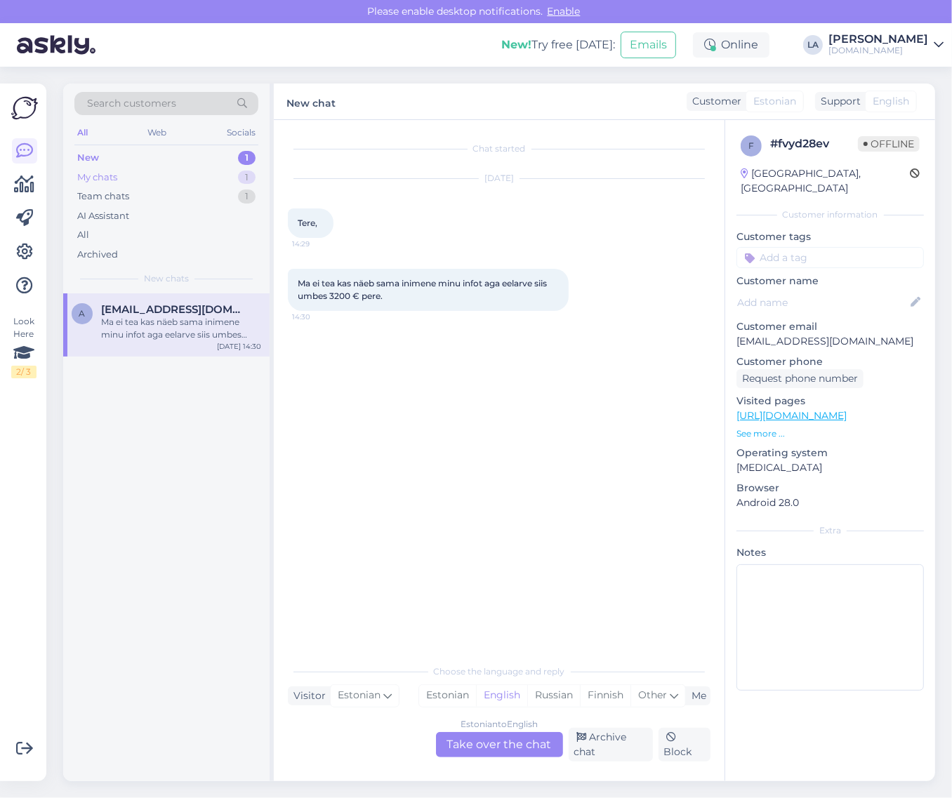
click at [207, 183] on div "My chats 1" at bounding box center [166, 178] width 184 height 20
click at [206, 324] on div "Tänud info eest! Saadame pskkumised esimesel võimalusel meilile. :)" at bounding box center [181, 328] width 160 height 25
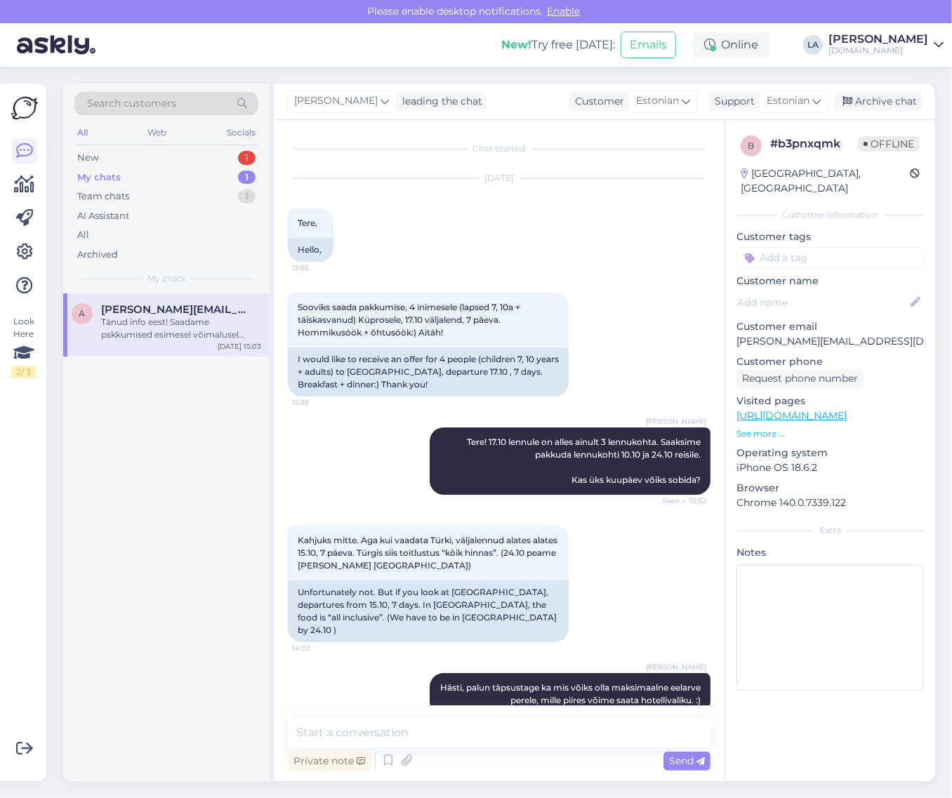
scroll to position [169, 0]
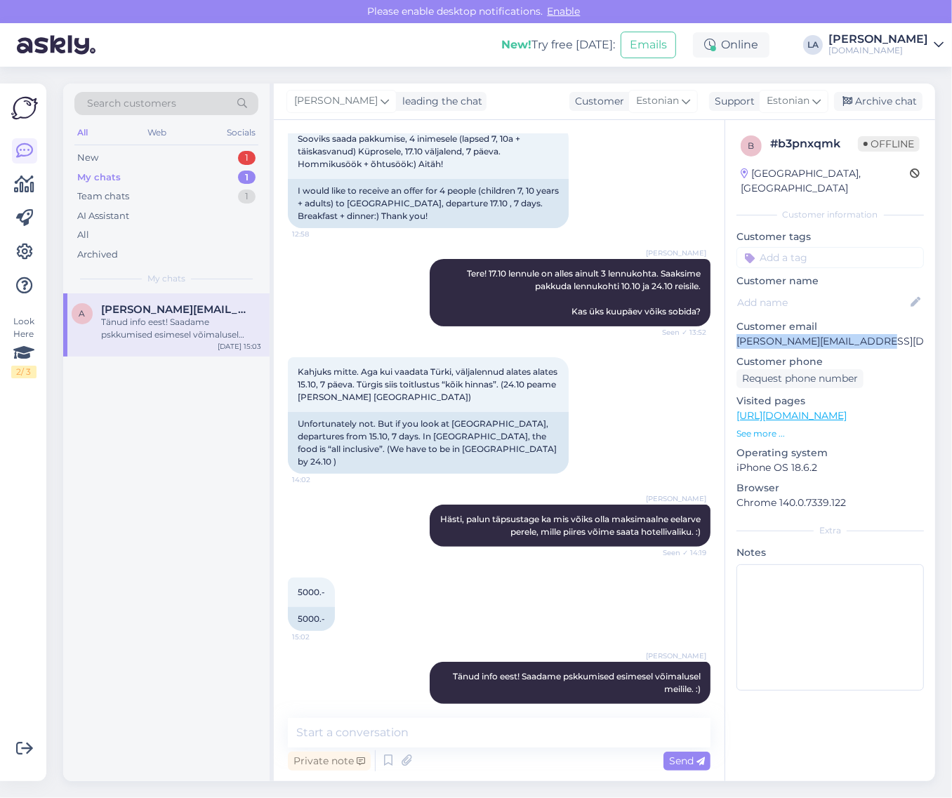
drag, startPoint x: 738, startPoint y: 323, endPoint x: 892, endPoint y: 325, distance: 153.8
click at [892, 334] on p "[PERSON_NAME][EMAIL_ADDRESS][DOMAIN_NAME]" at bounding box center [831, 341] width 188 height 15
click at [250, 151] on div "2" at bounding box center [246, 158] width 19 height 14
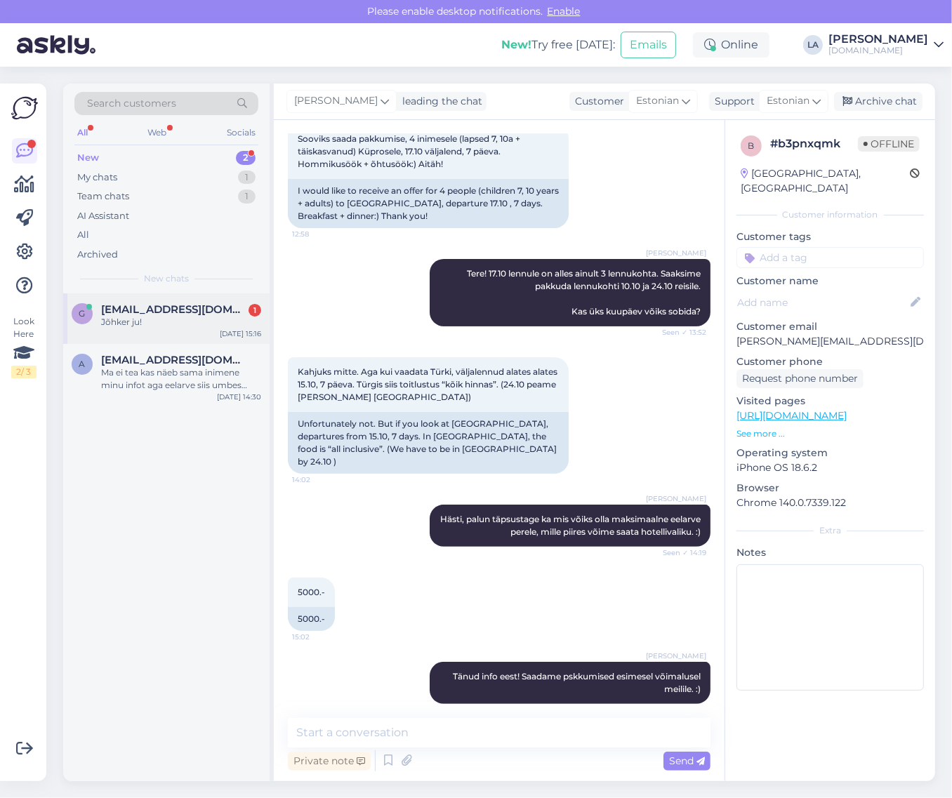
click at [192, 318] on div "Jõhker ju!" at bounding box center [181, 322] width 160 height 13
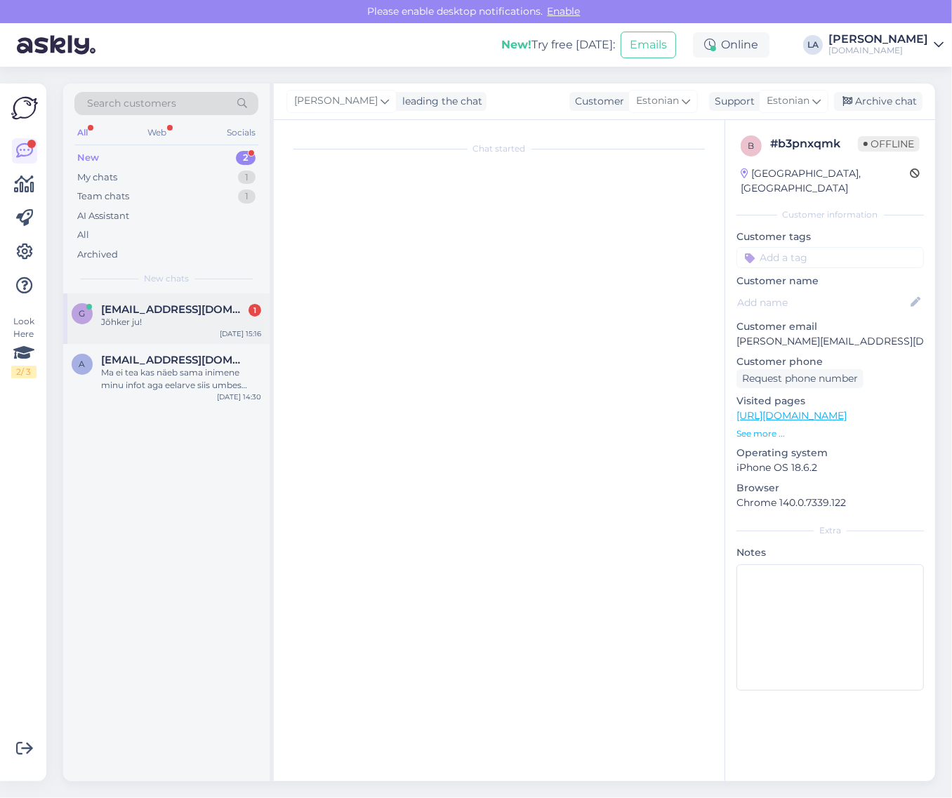
scroll to position [0, 0]
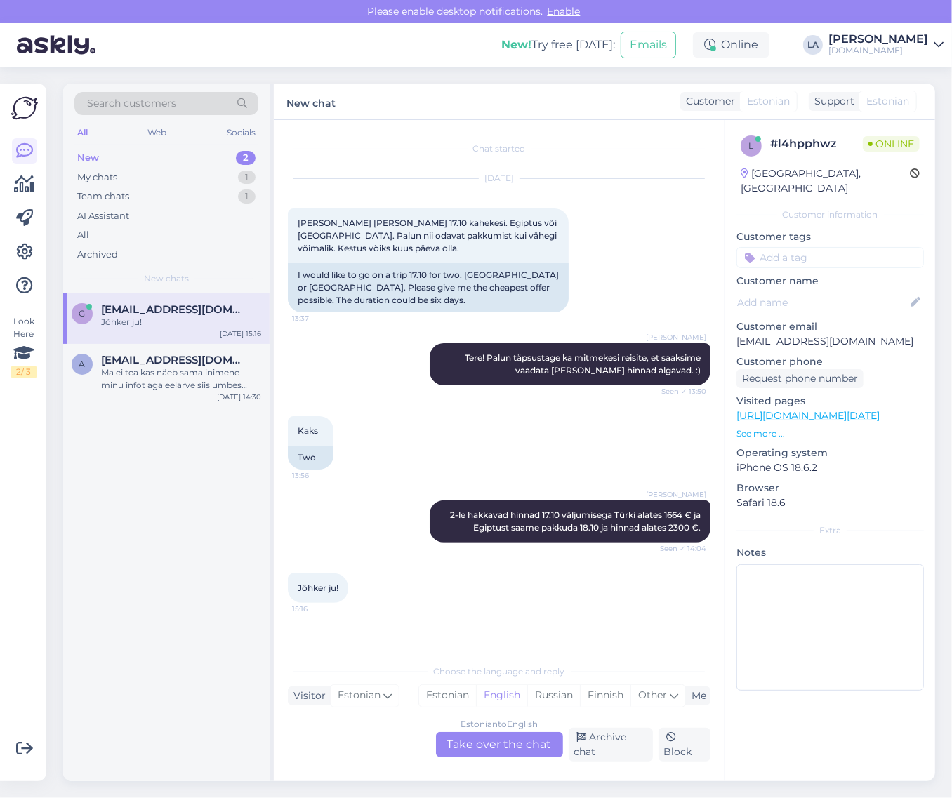
click at [480, 742] on div "Estonian to English Take over the chat" at bounding box center [499, 744] width 127 height 25
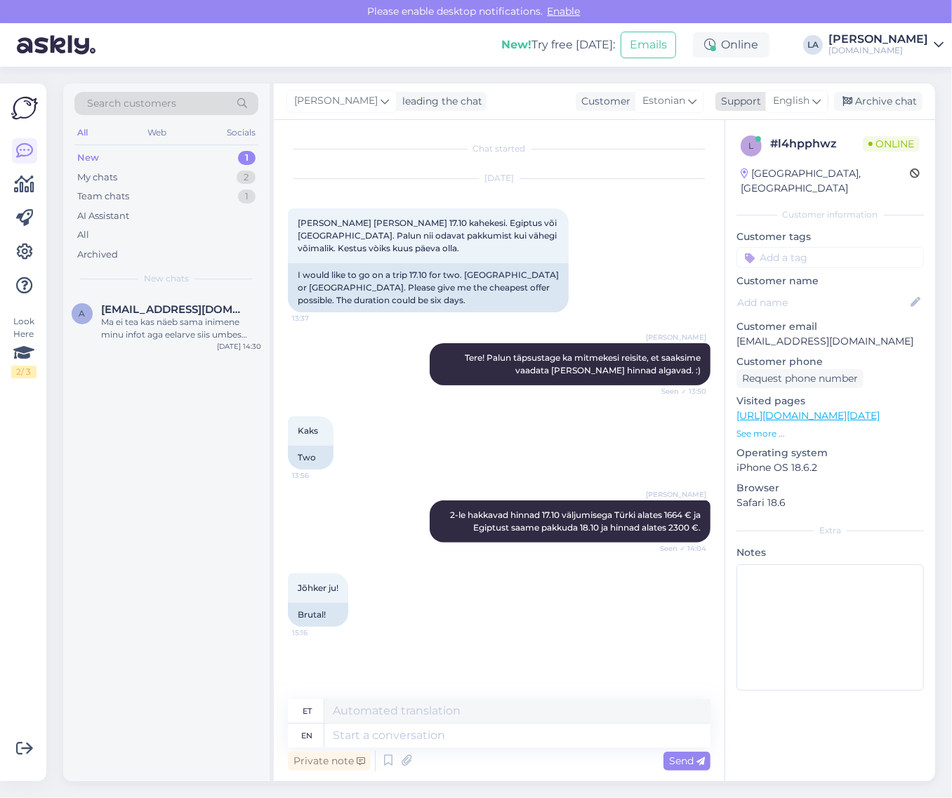
click at [778, 110] on div "English" at bounding box center [796, 101] width 63 height 22
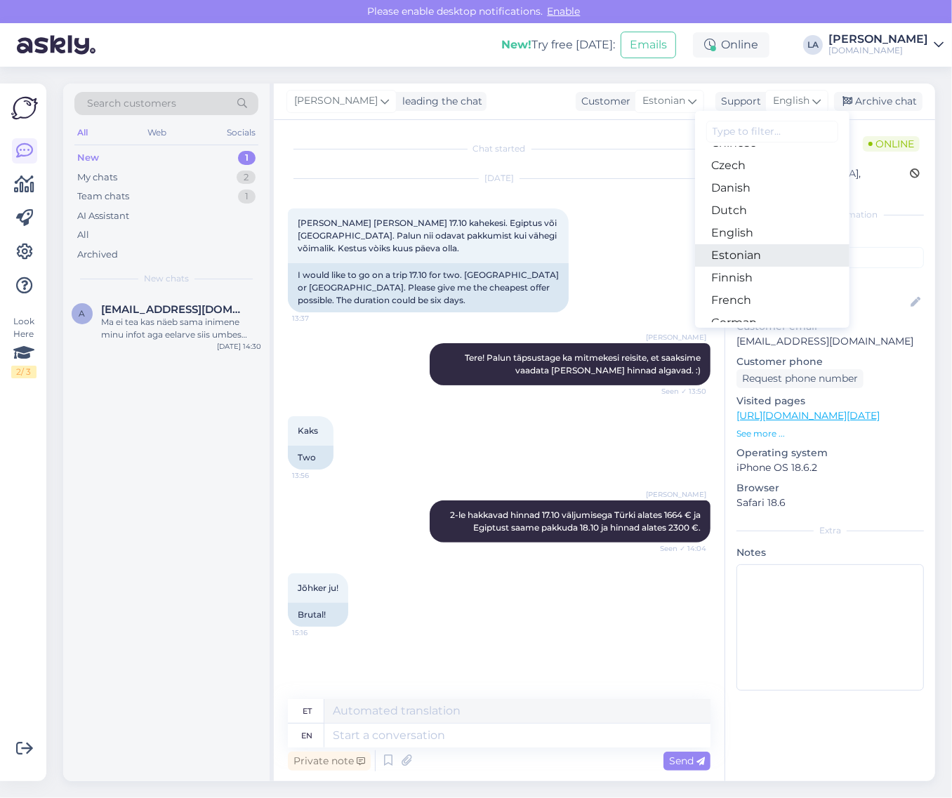
click at [769, 254] on link "Estonian" at bounding box center [772, 255] width 154 height 22
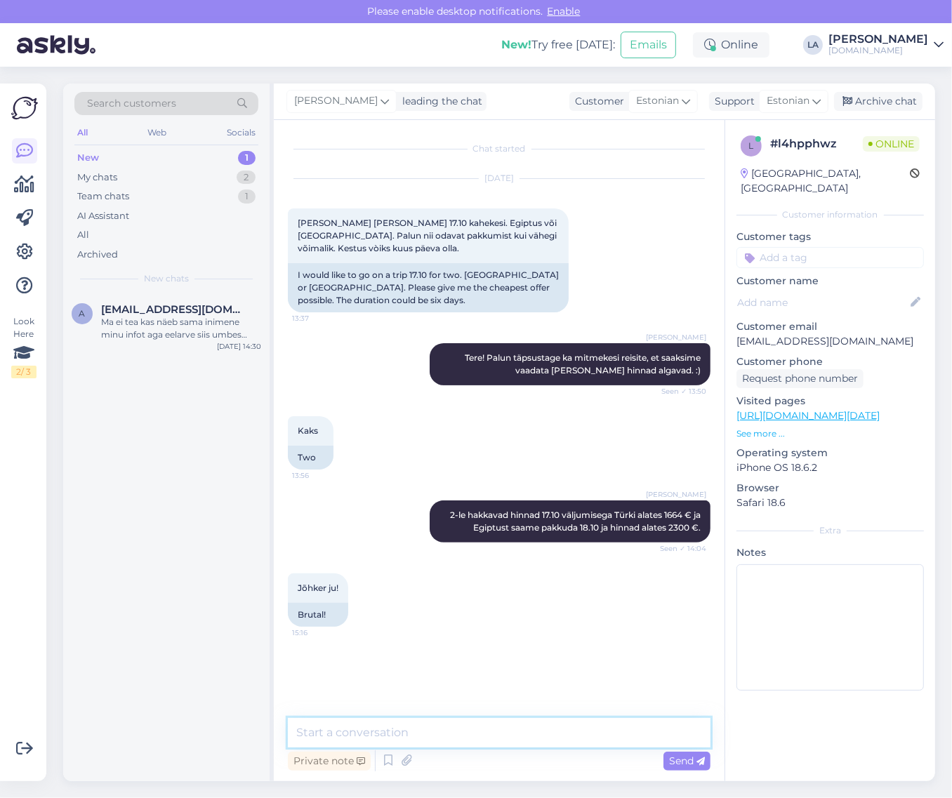
click at [447, 721] on textarea at bounding box center [499, 732] width 423 height 29
drag, startPoint x: 615, startPoint y: 734, endPoint x: -9, endPoint y: 729, distance: 624.3
click at [0, 729] on html "Please enable desktop notifications. Enable New! Try free [DATE]: Emails Online…" at bounding box center [476, 399] width 952 height 798
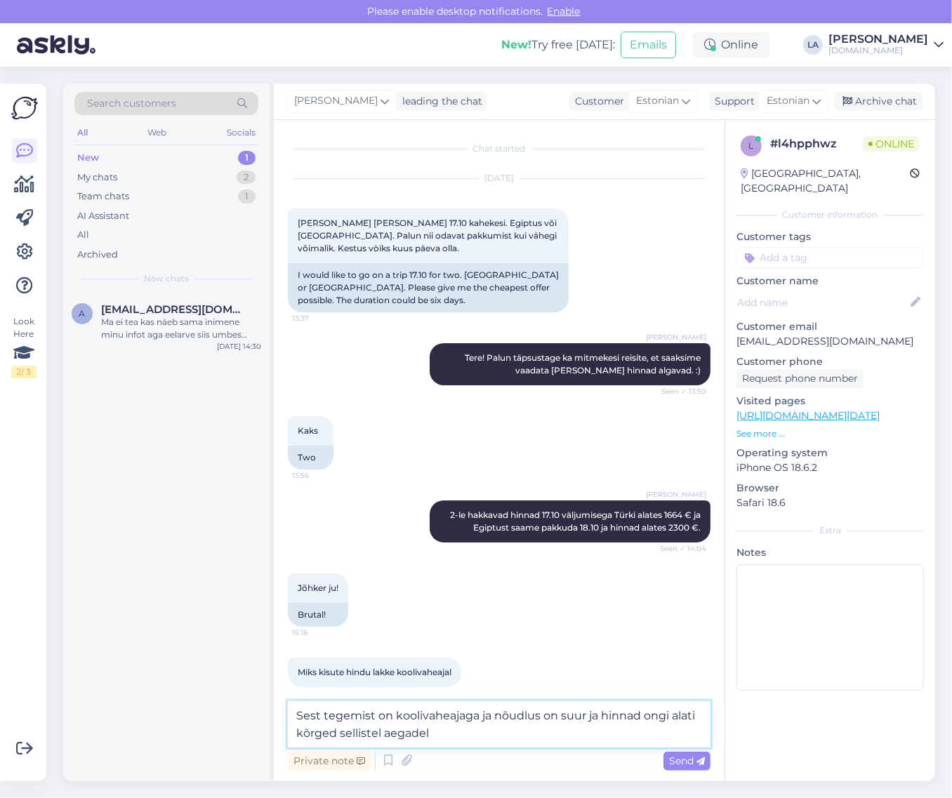
type textarea "Sest tegemist on koolivaheajaga ja nõudlus on suur ja hinnad ongi alati kõrged …"
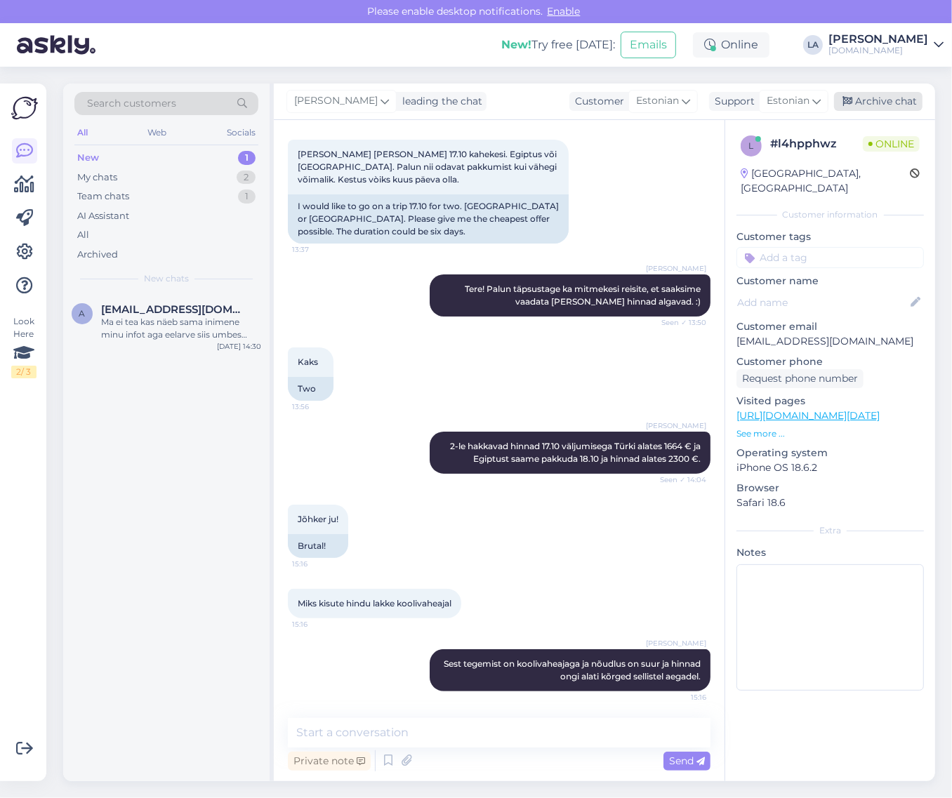
click at [869, 100] on div "Archive chat" at bounding box center [878, 101] width 88 height 19
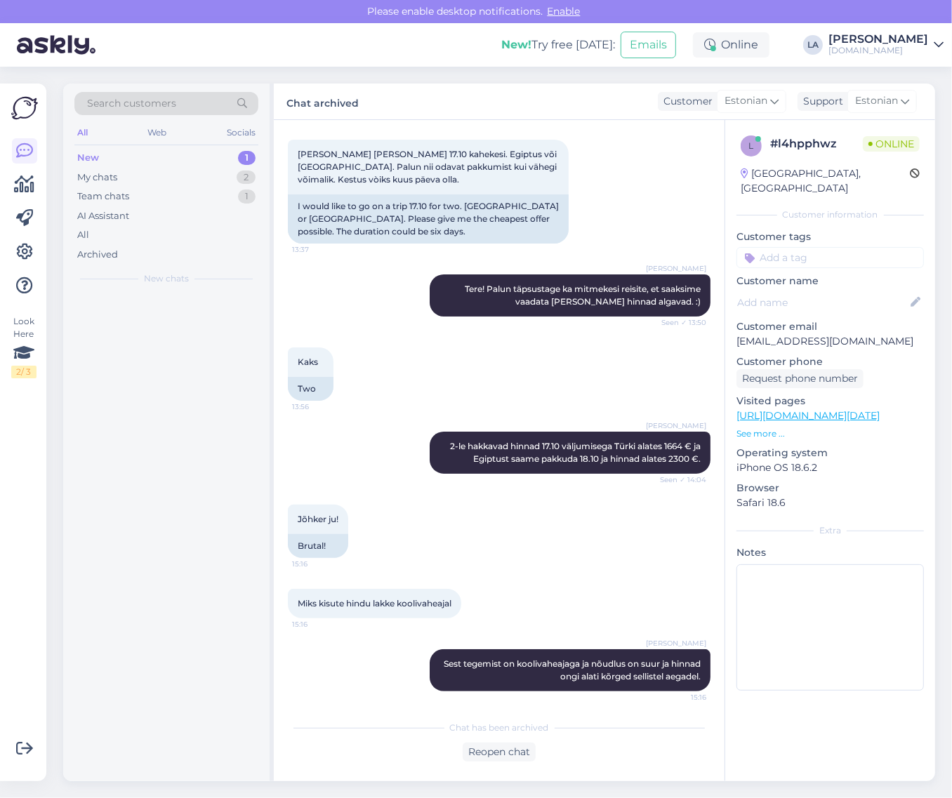
scroll to position [74, 0]
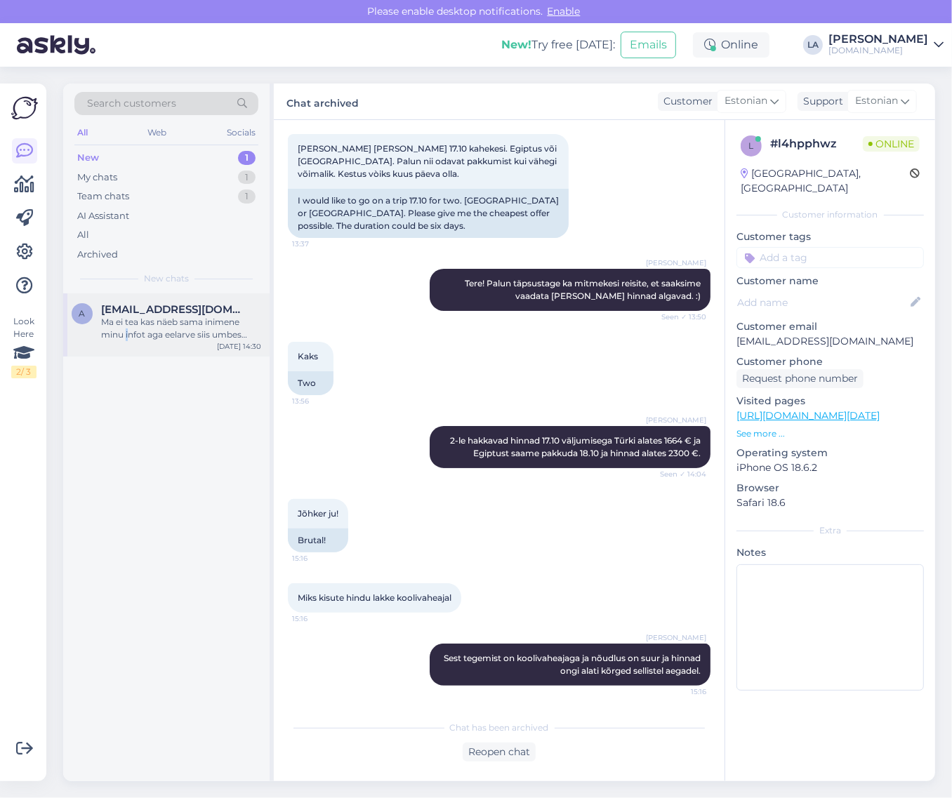
click at [126, 334] on div "Ma ei tea kas näeb sama inimene minu infot aga eelarve siis umbes 3200 € pere." at bounding box center [181, 328] width 160 height 25
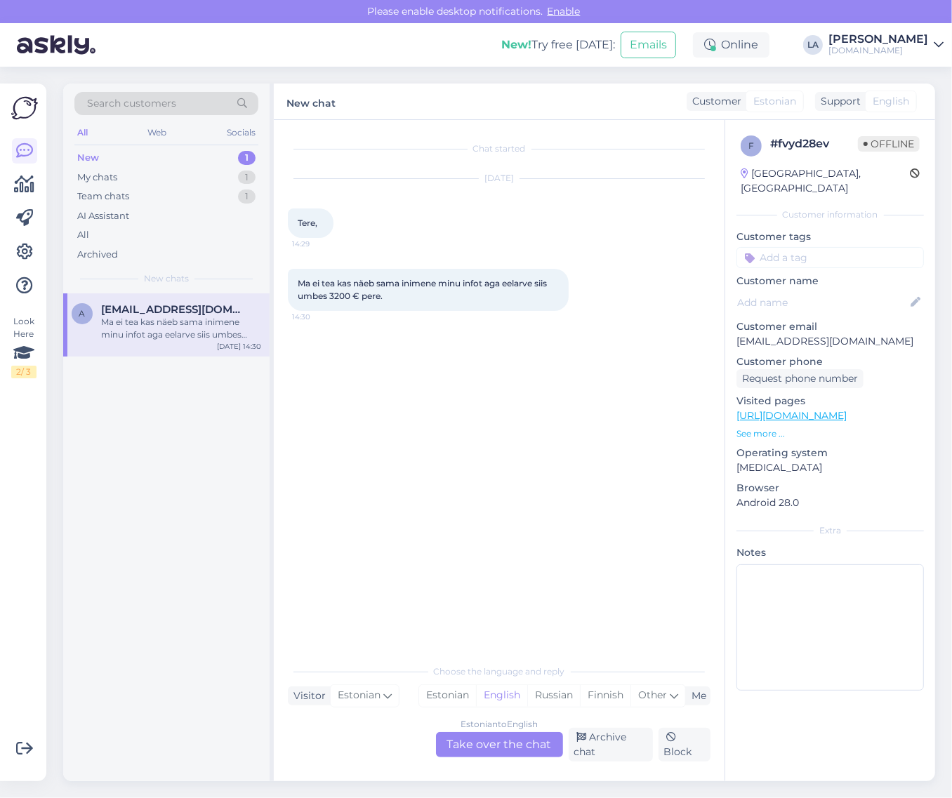
click at [518, 741] on div "Estonian to English Take over the chat" at bounding box center [499, 744] width 127 height 25
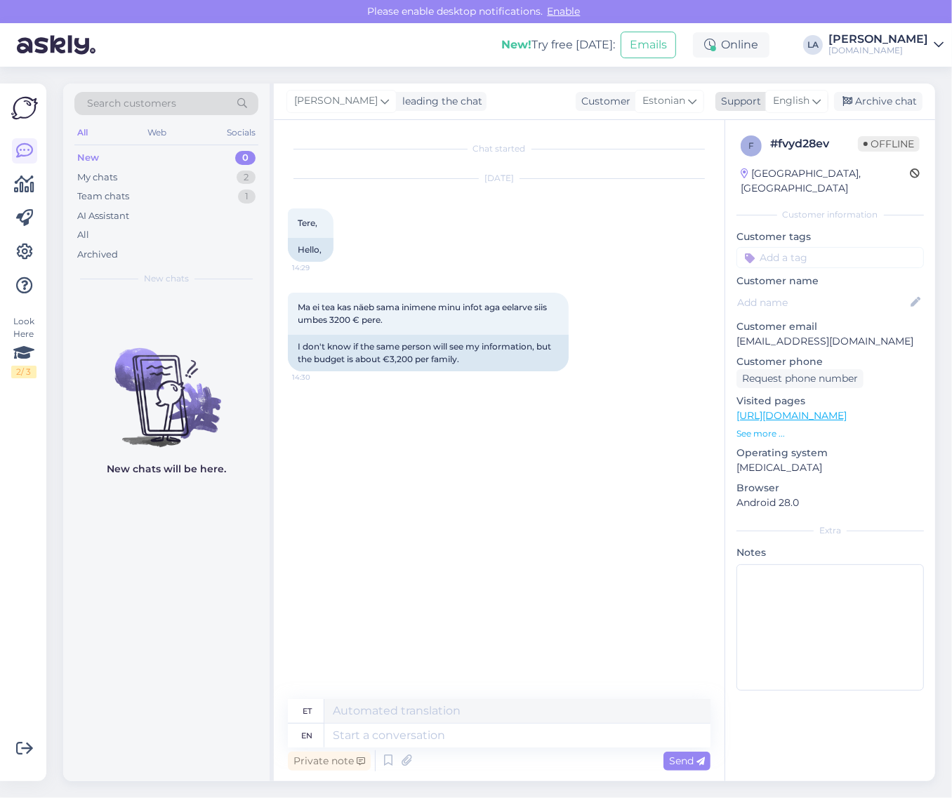
click at [810, 104] on div "English" at bounding box center [796, 101] width 63 height 22
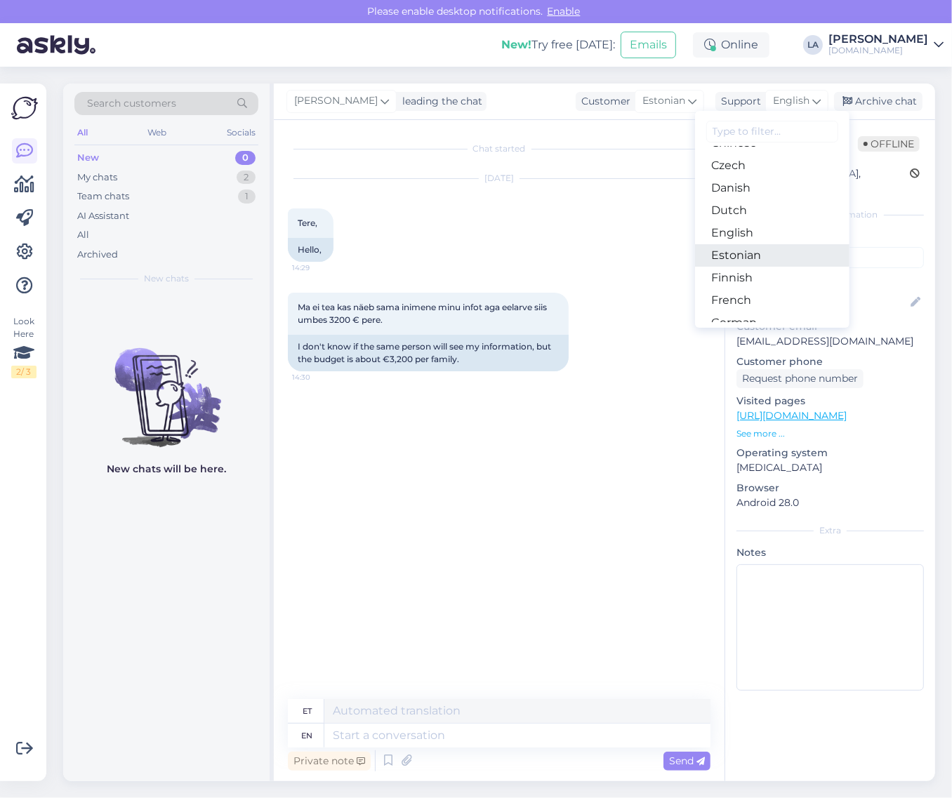
click at [742, 261] on link "Estonian" at bounding box center [772, 255] width 154 height 22
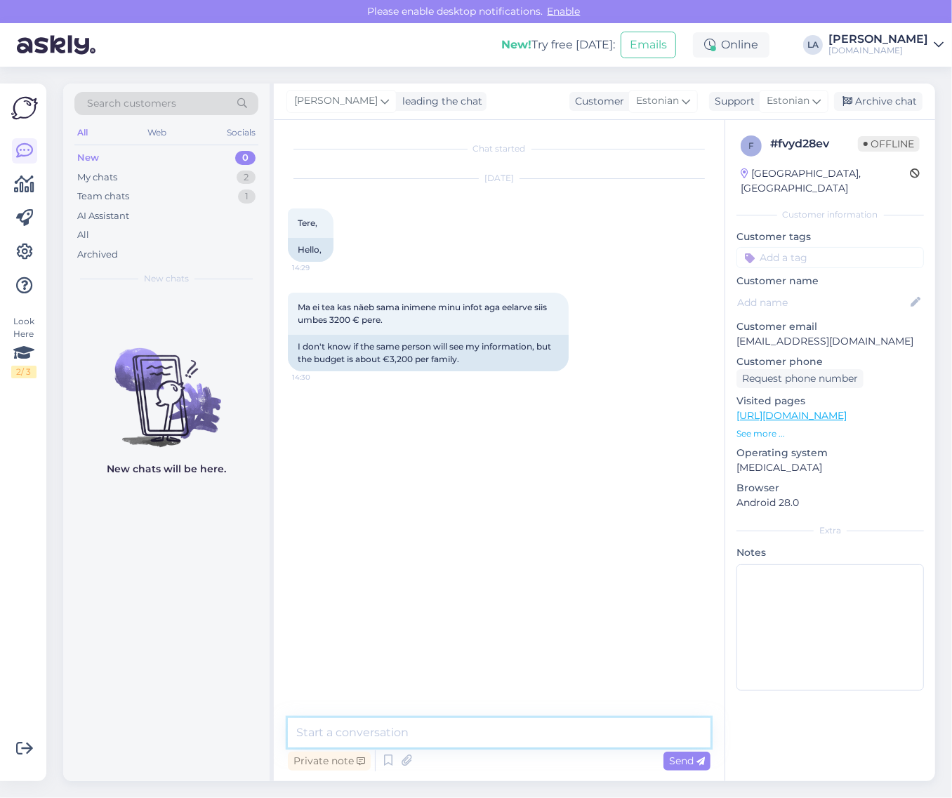
click at [455, 725] on textarea at bounding box center [499, 732] width 423 height 29
type textarea "Vaatame [PERSON_NAME] saadame parimad valikud meilile."
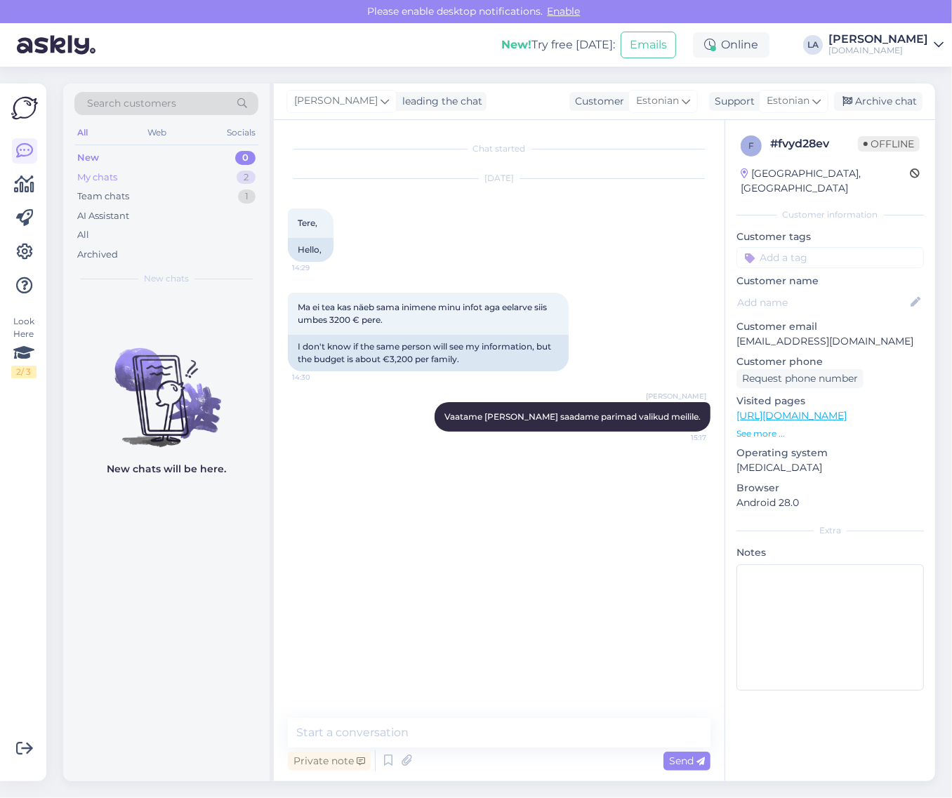
click at [166, 172] on div "My chats 2" at bounding box center [166, 178] width 184 height 20
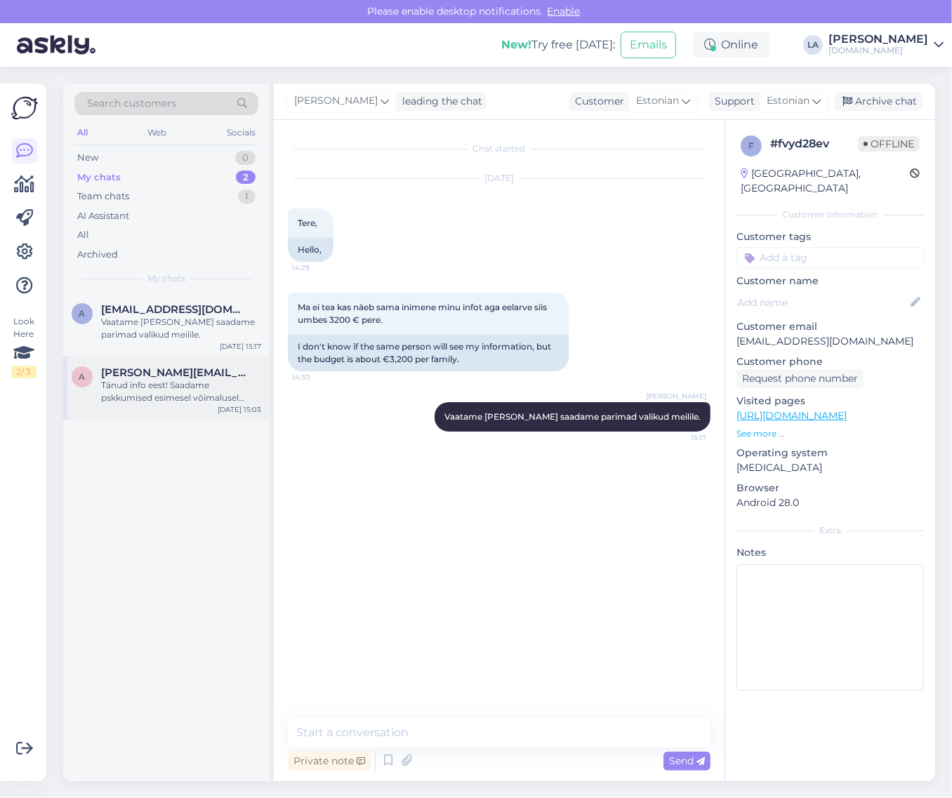
click at [156, 388] on div "Tänud info eest! Saadame pskkumised esimesel võimalusel meilile. :)" at bounding box center [181, 391] width 160 height 25
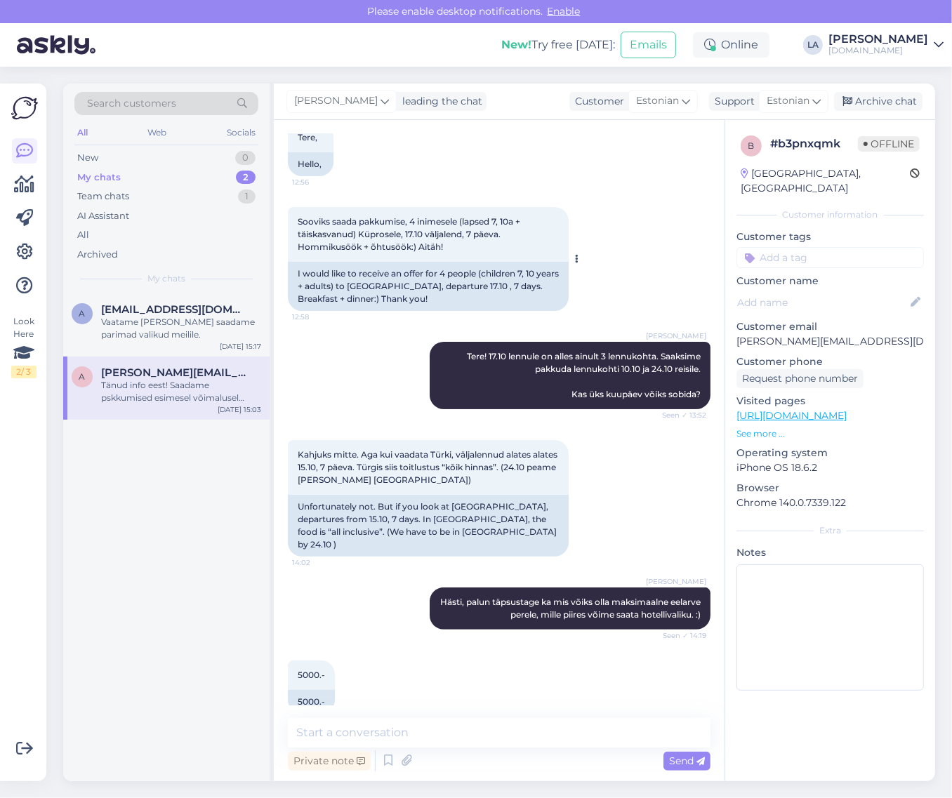
scroll to position [169, 0]
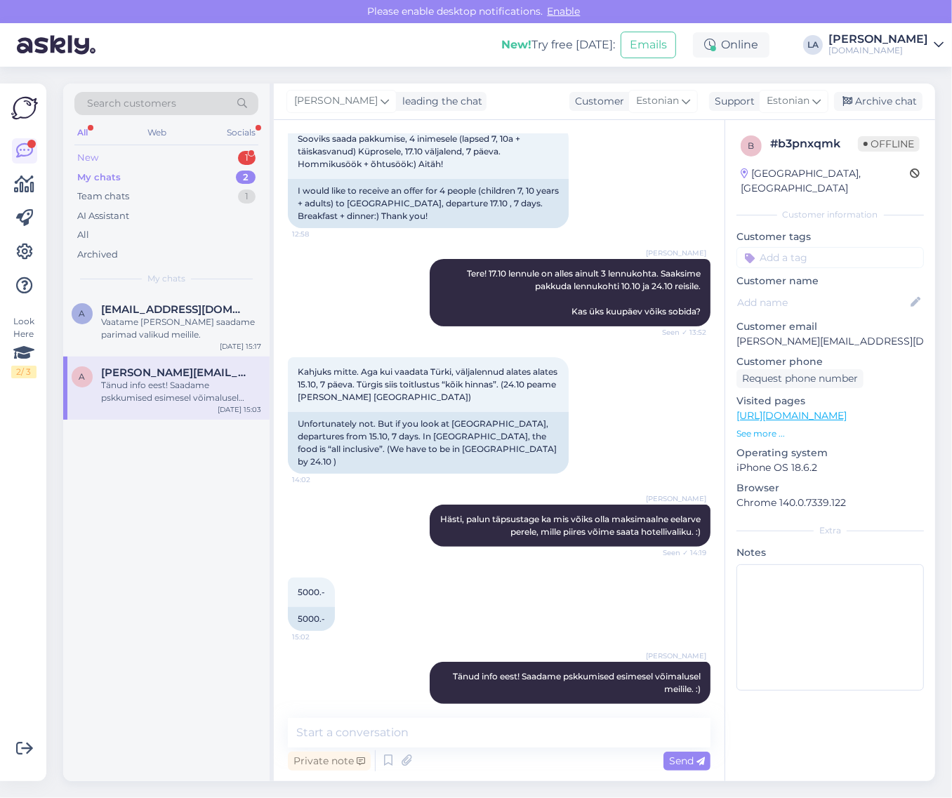
click at [213, 166] on div "New 1" at bounding box center [166, 158] width 184 height 20
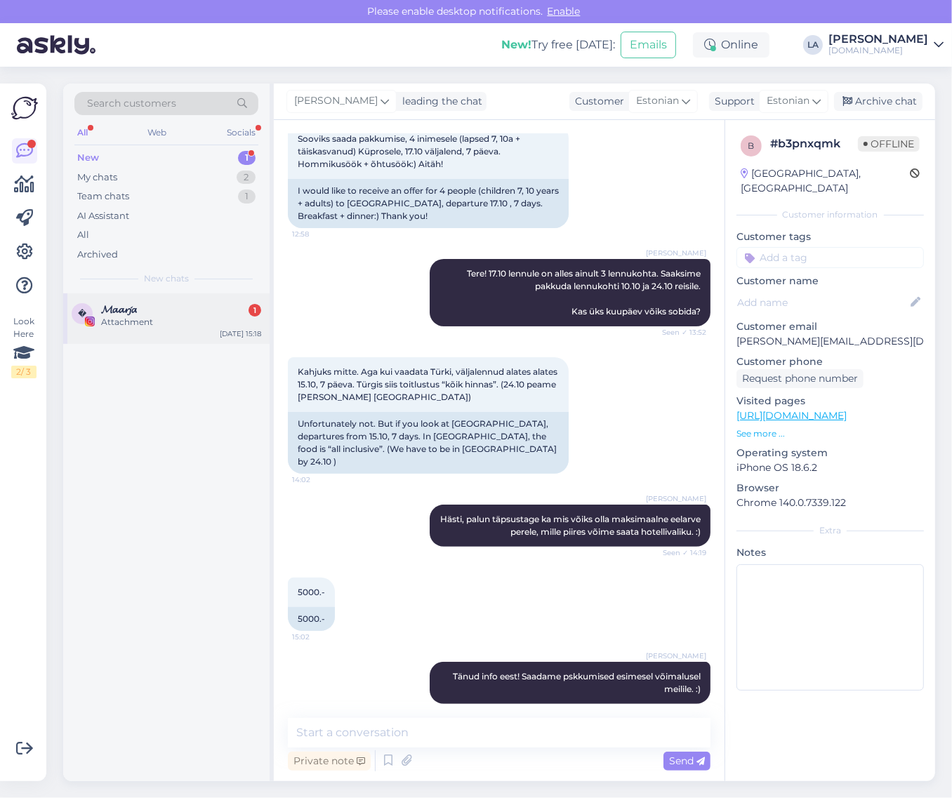
click at [185, 317] on div "Attachment" at bounding box center [181, 322] width 160 height 13
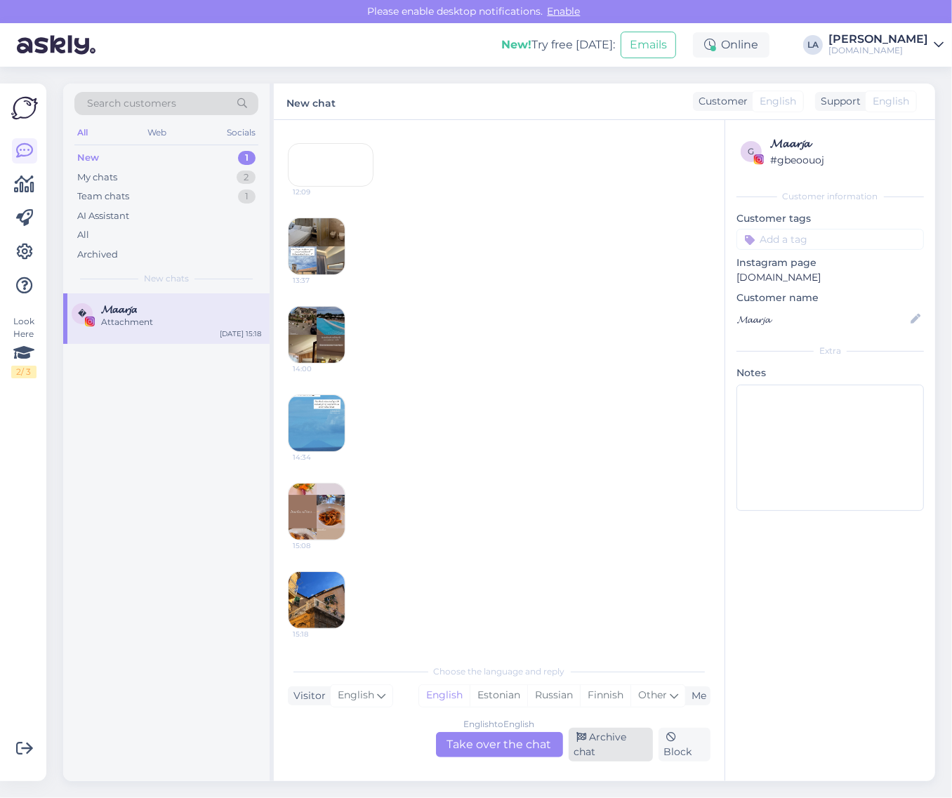
click at [603, 748] on div "Archive chat" at bounding box center [611, 745] width 84 height 34
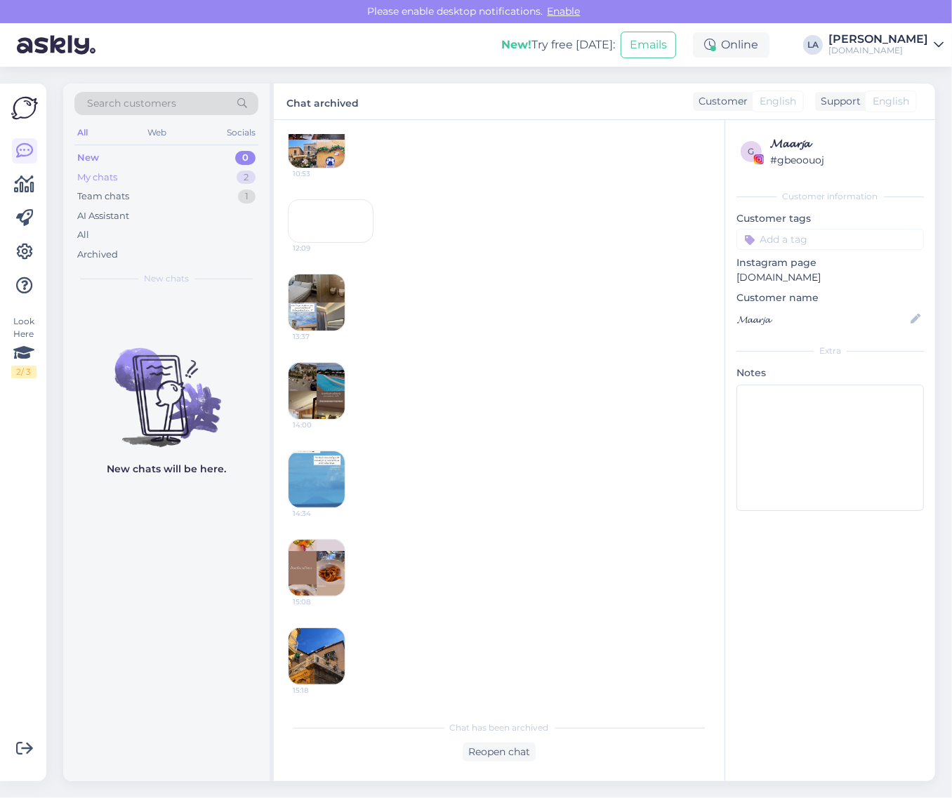
click at [239, 176] on div "2" at bounding box center [246, 178] width 19 height 14
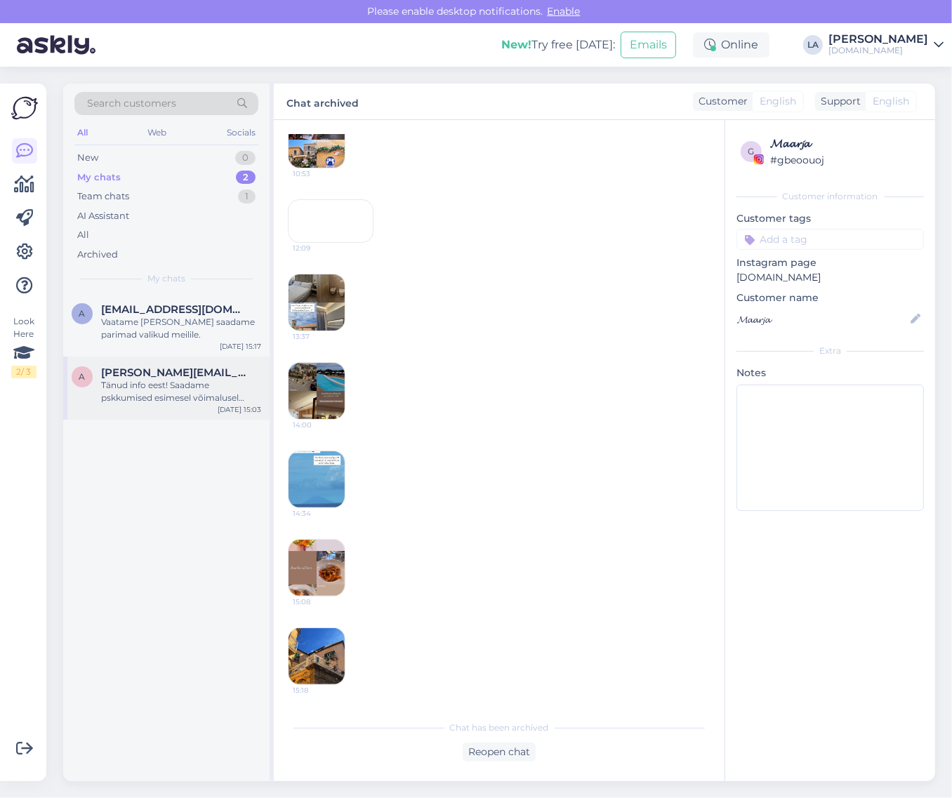
click at [198, 377] on span "[PERSON_NAME][EMAIL_ADDRESS][DOMAIN_NAME]" at bounding box center [174, 373] width 146 height 13
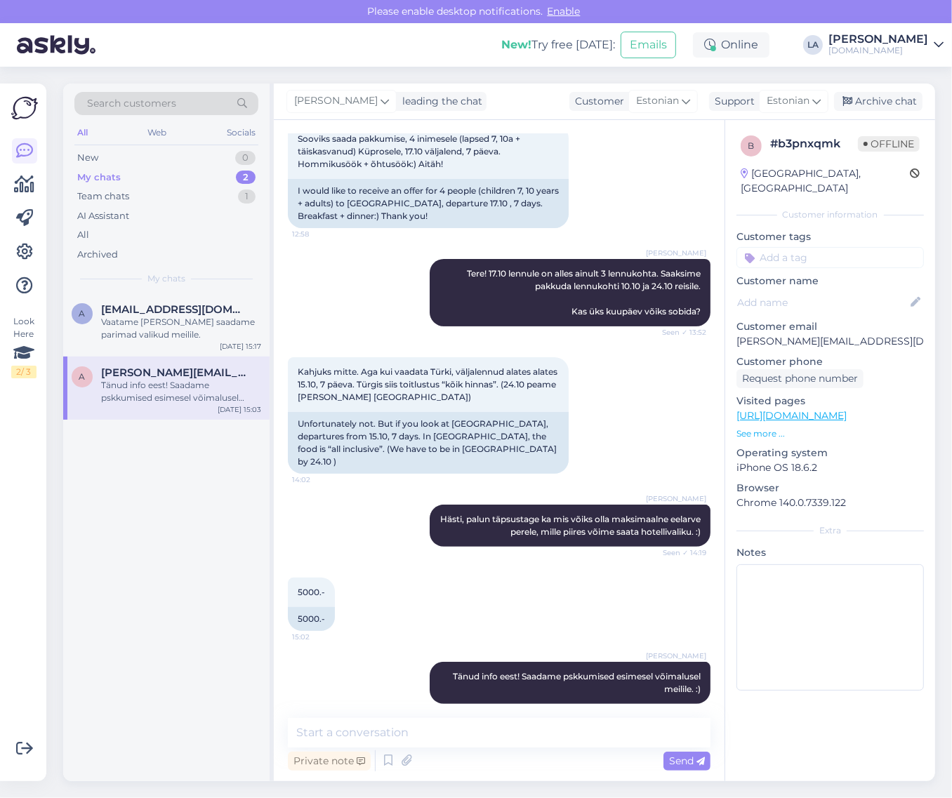
click at [402, 713] on div "Chat started [DATE] Tere, 12:56 Hello, [PERSON_NAME] saada pakkumise, 4 inimese…" at bounding box center [499, 451] width 451 height 662
click at [393, 721] on textarea at bounding box center [499, 732] width 423 height 29
type textarea "Saatsin Teile meilile. :)"
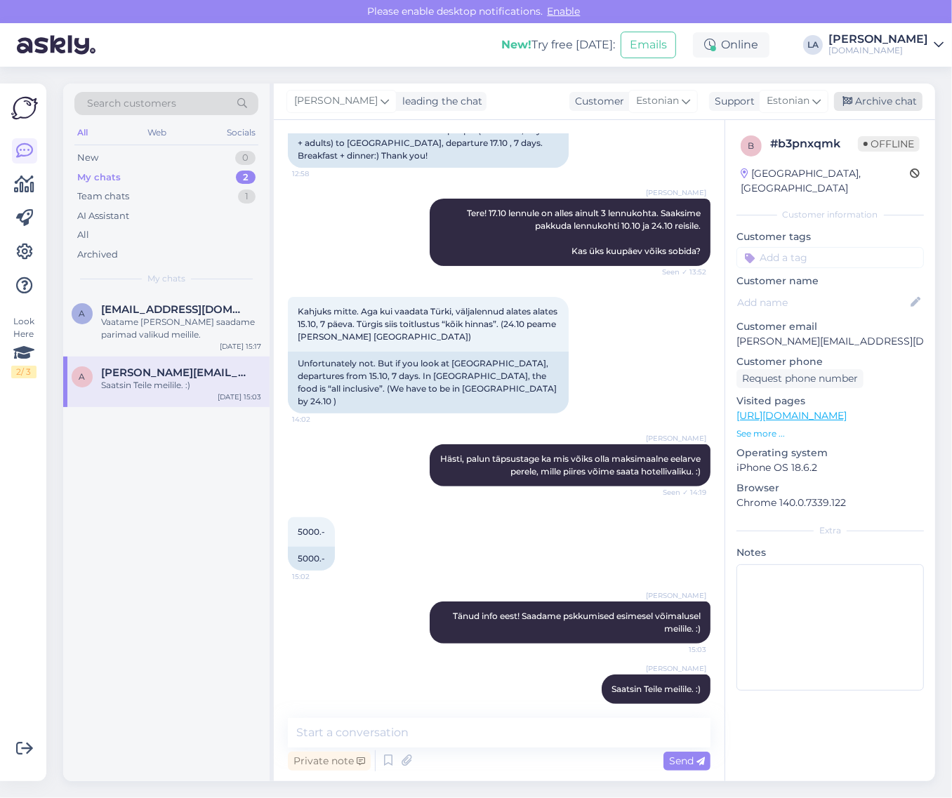
click at [901, 104] on div "Archive chat" at bounding box center [878, 101] width 88 height 19
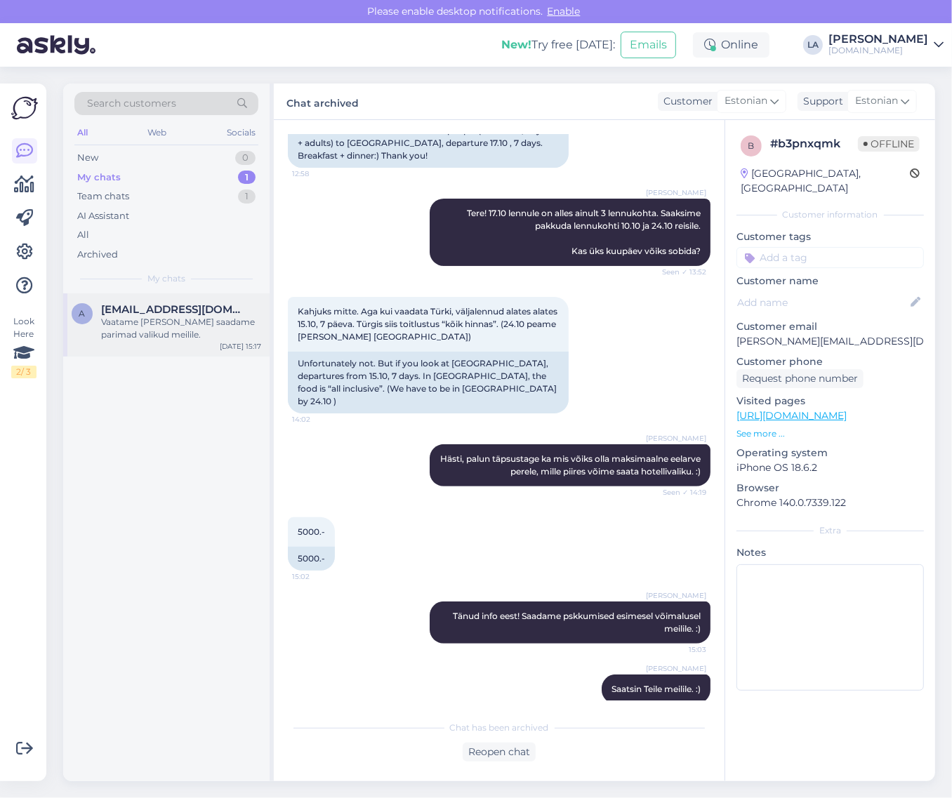
click at [199, 323] on div "Vaatame [PERSON_NAME] saadame parimad valikud meilile." at bounding box center [181, 328] width 160 height 25
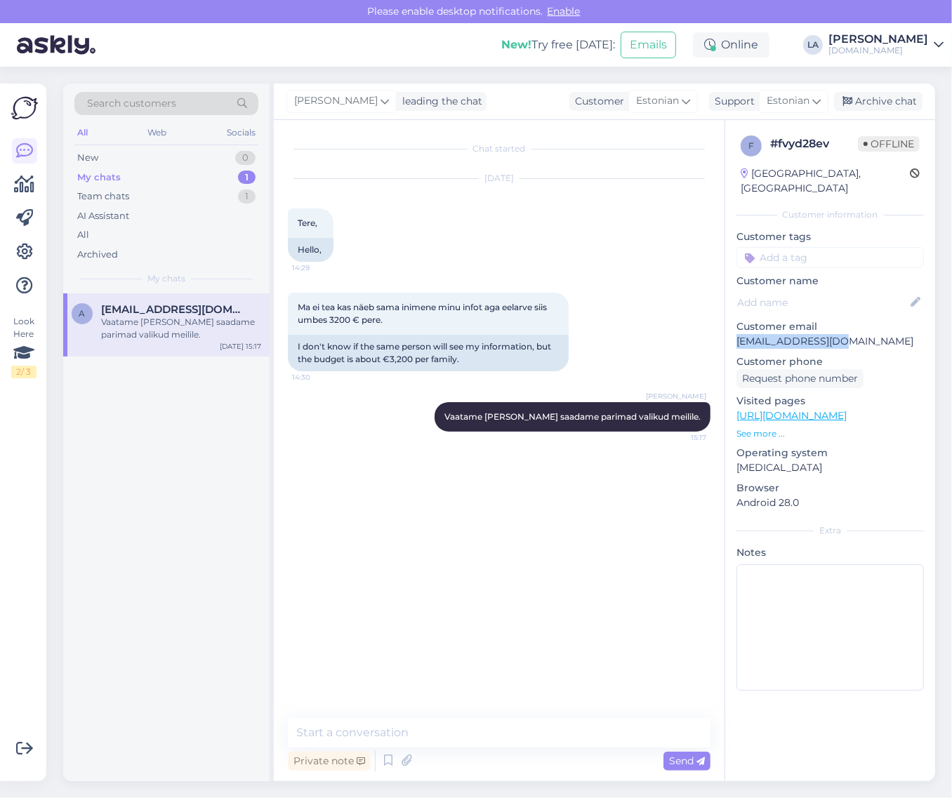
drag, startPoint x: 778, startPoint y: 324, endPoint x: 834, endPoint y: 330, distance: 55.8
click at [834, 334] on p "[EMAIL_ADDRESS][DOMAIN_NAME]" at bounding box center [831, 341] width 188 height 15
click at [216, 100] on div "Search customers" at bounding box center [166, 103] width 184 height 23
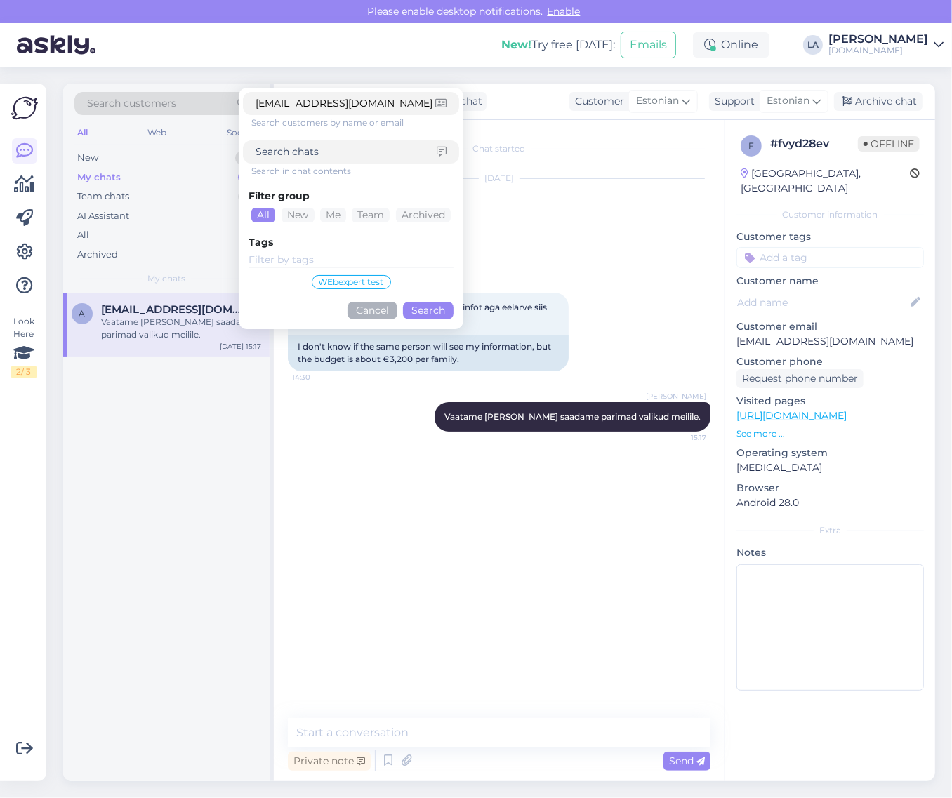
type input "[EMAIL_ADDRESS][DOMAIN_NAME]"
click at [441, 299] on div "Filter group All New Me Team Archived Tags WEbexpert test Cancel Search" at bounding box center [351, 251] width 216 height 147
click at [441, 301] on div "Filter group All New Me Team Archived Tags WEbexpert test Cancel Search" at bounding box center [351, 251] width 216 height 147
click at [442, 309] on button "Search" at bounding box center [428, 311] width 51 height 18
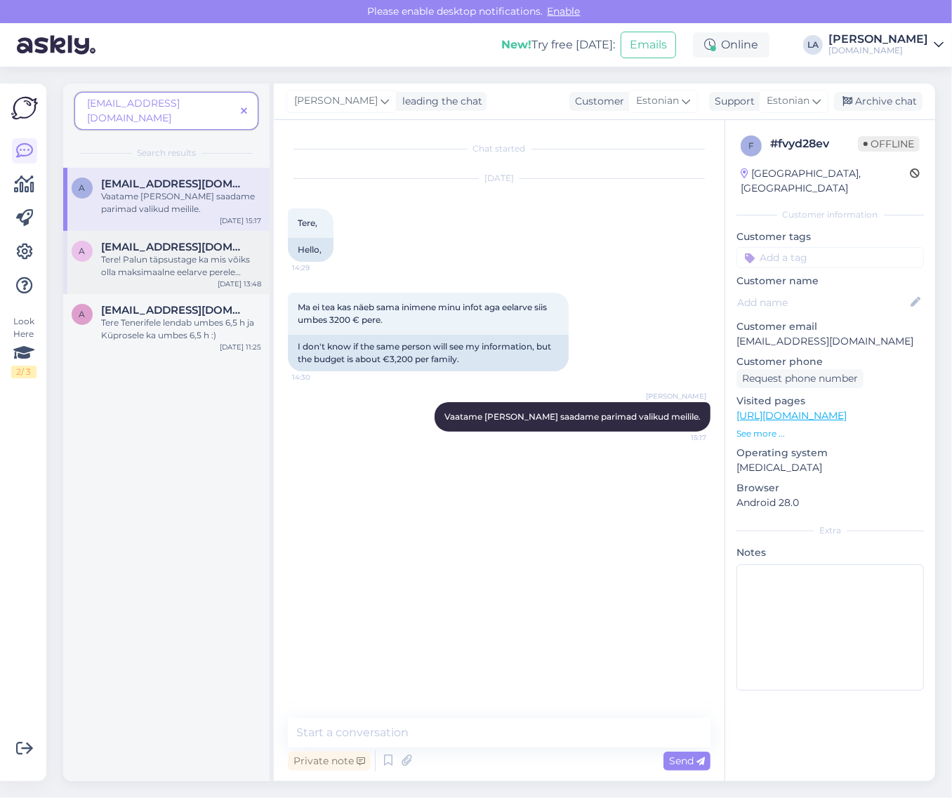
click at [184, 254] on div "Tere! Palun täpsustage ka mis võiks olla maksimaalne eelarve perele kokku, sest…" at bounding box center [181, 266] width 160 height 25
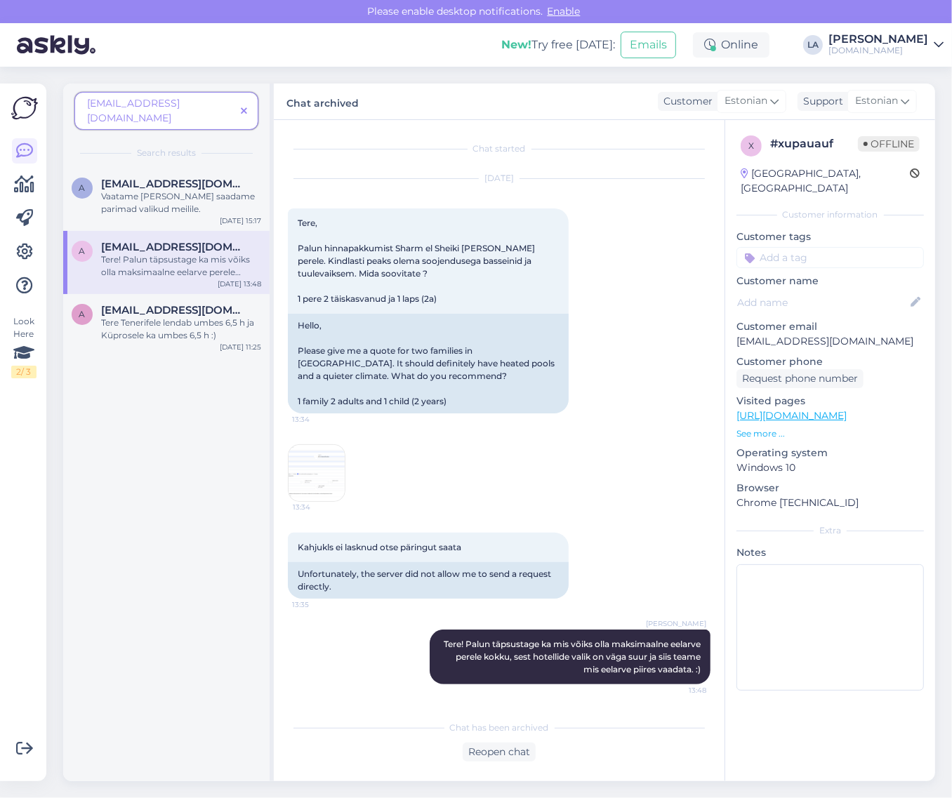
click at [330, 492] on img at bounding box center [317, 473] width 56 height 56
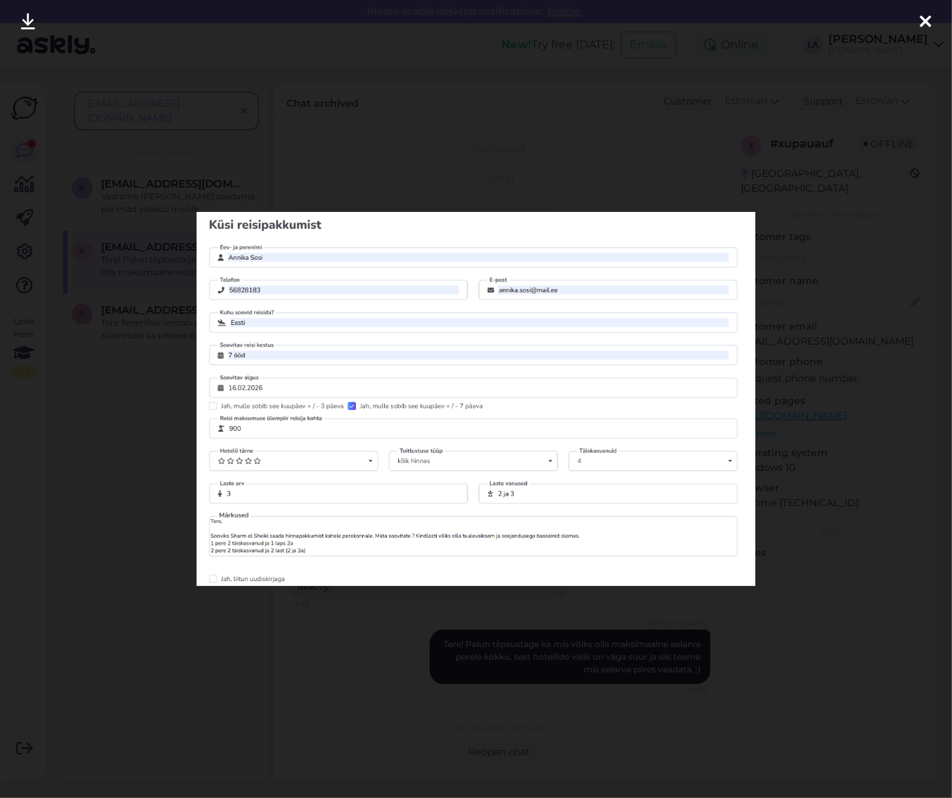
click at [356, 158] on div at bounding box center [476, 399] width 952 height 798
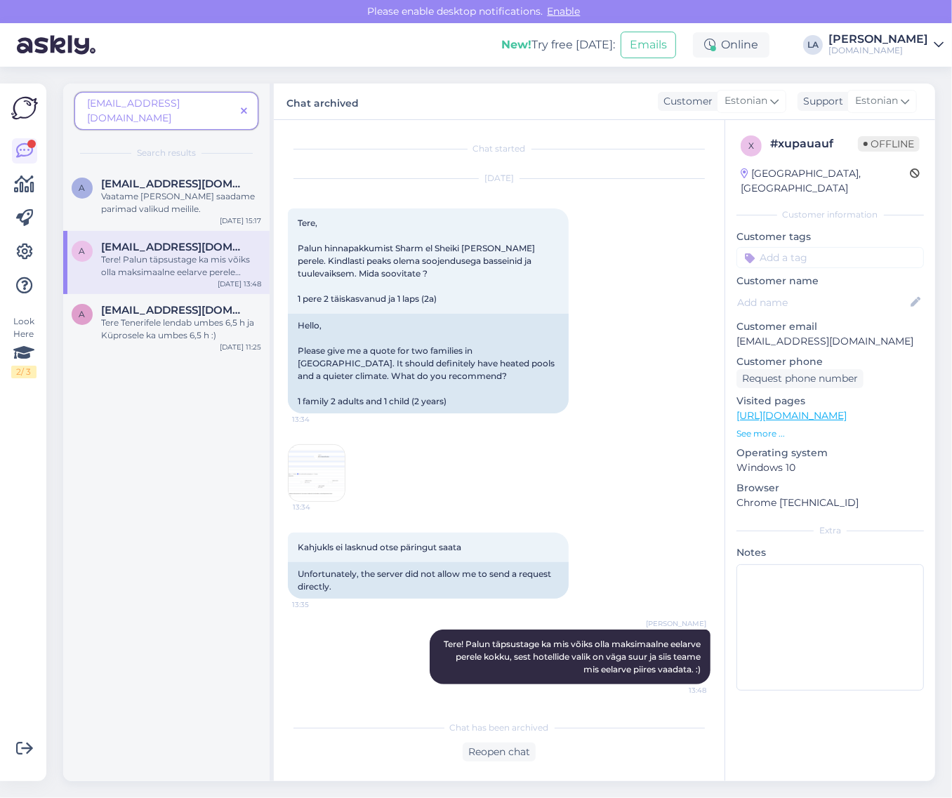
drag, startPoint x: 32, startPoint y: 151, endPoint x: 53, endPoint y: 137, distance: 25.3
click at [32, 150] on icon at bounding box center [24, 151] width 17 height 17
click at [244, 107] on icon at bounding box center [244, 112] width 6 height 10
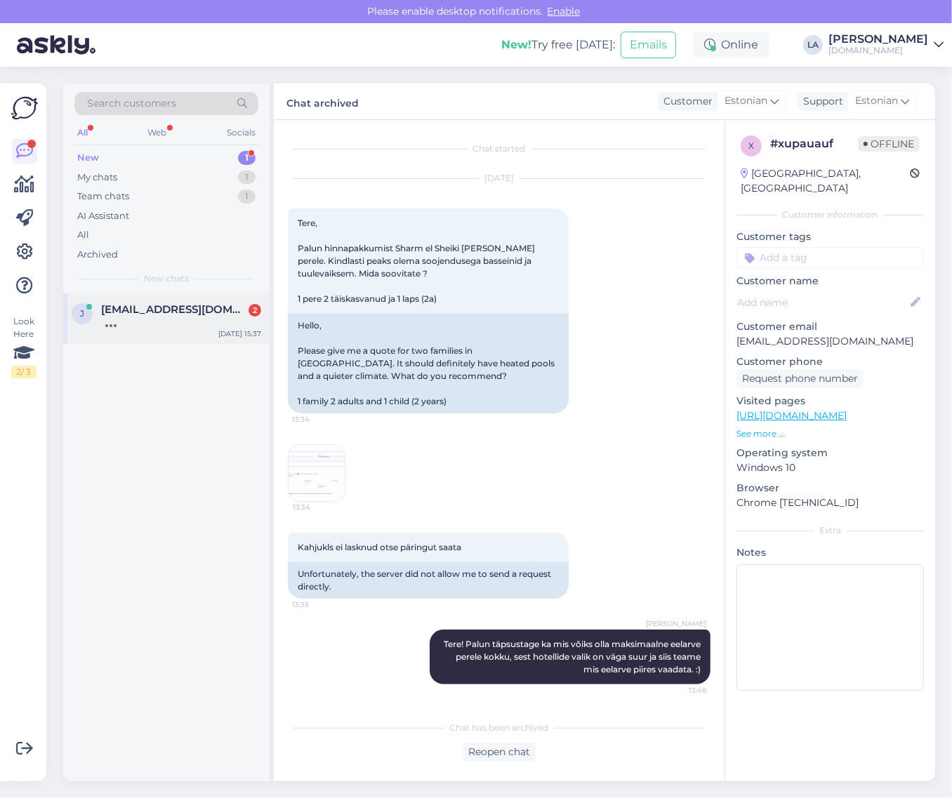
click at [211, 320] on div at bounding box center [181, 322] width 160 height 13
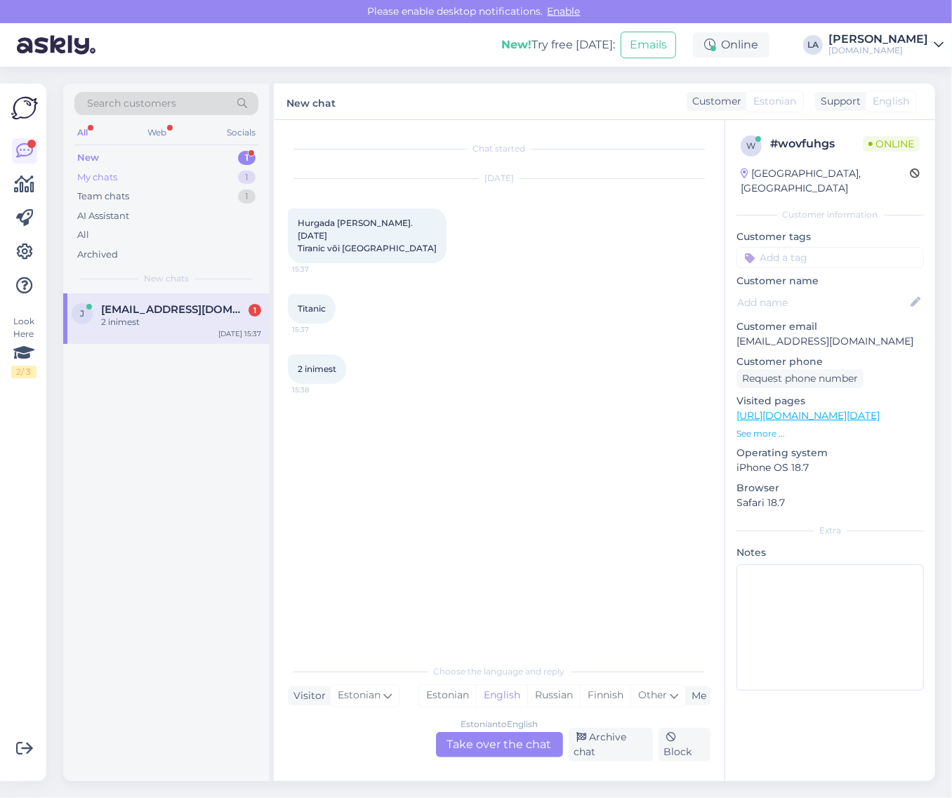
click at [173, 173] on div "My chats 1" at bounding box center [166, 178] width 184 height 20
drag, startPoint x: 183, startPoint y: 313, endPoint x: 185, endPoint y: 301, distance: 12.8
click at [184, 309] on span "[EMAIL_ADDRESS][DOMAIN_NAME]" at bounding box center [174, 309] width 146 height 13
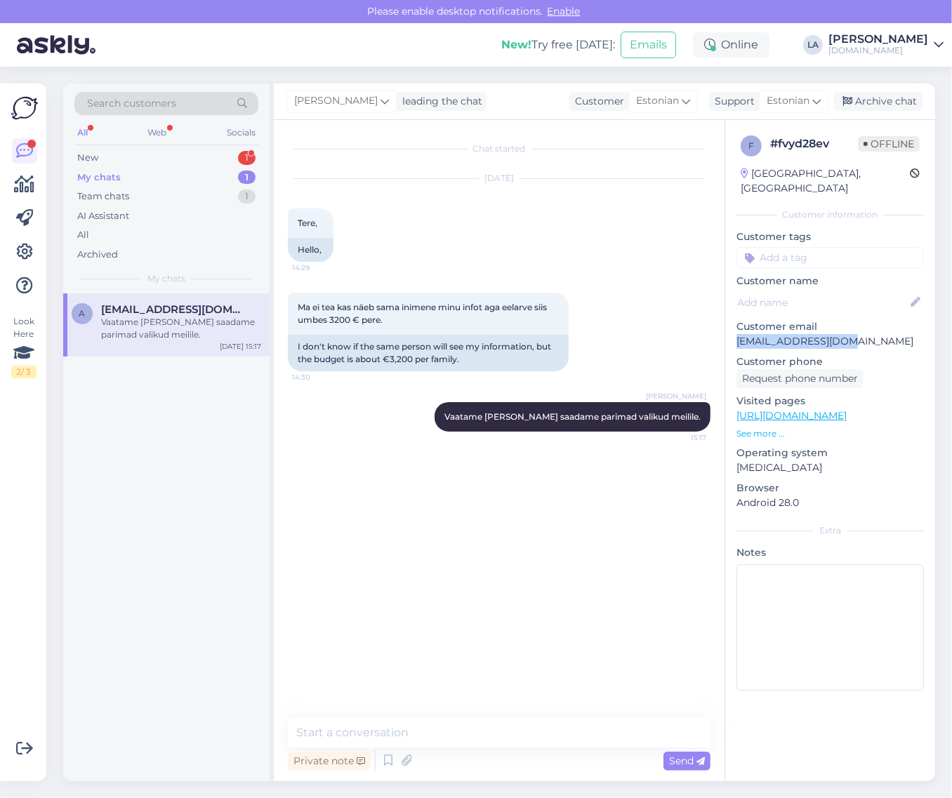
drag, startPoint x: 732, startPoint y: 324, endPoint x: 854, endPoint y: 322, distance: 122.2
click at [854, 322] on div "f # fvyd28ev Offline [GEOGRAPHIC_DATA], [GEOGRAPHIC_DATA] Customer information …" at bounding box center [830, 416] width 210 height 592
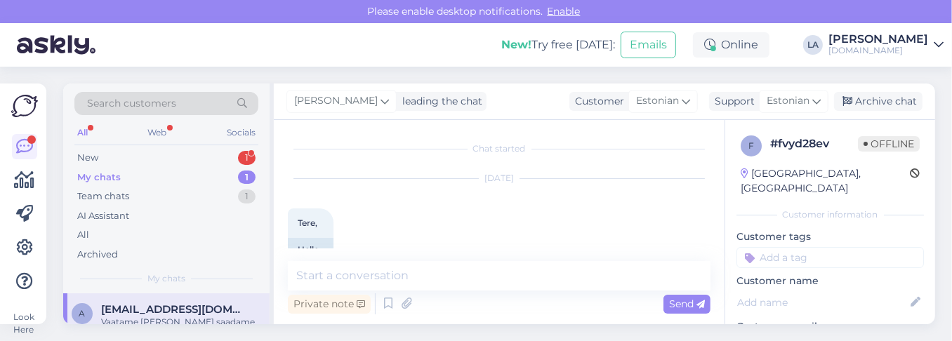
click at [432, 341] on html "Please enable desktop notifications. Enable New! Try free [DATE]: Emails Online…" at bounding box center [476, 170] width 952 height 341
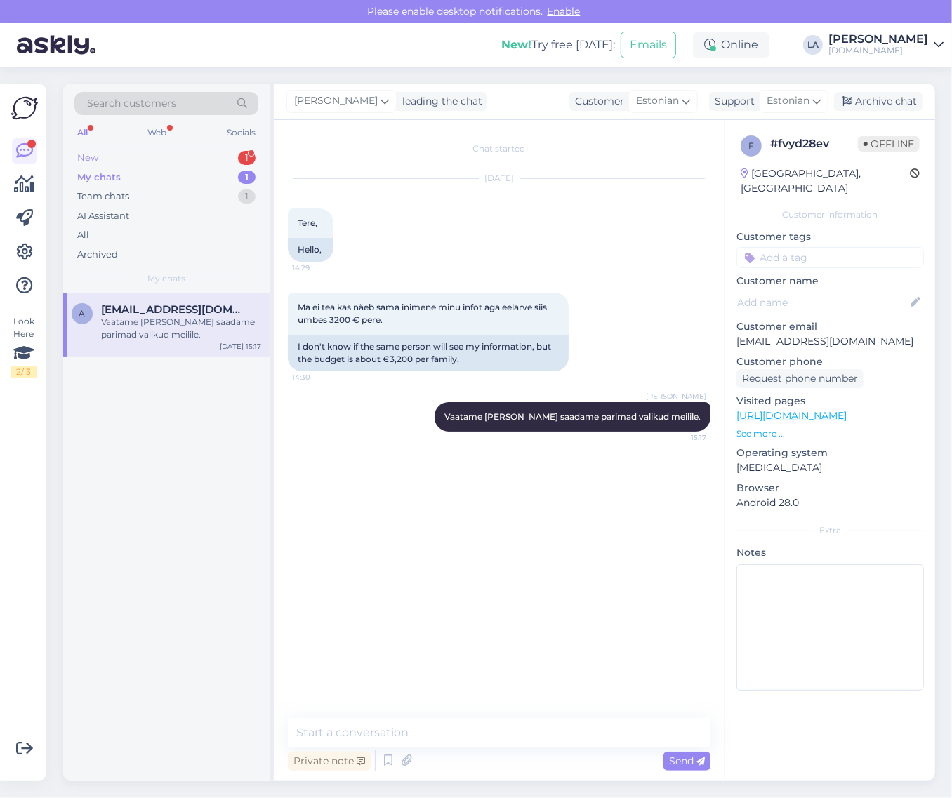
click at [219, 158] on div "New 1" at bounding box center [166, 158] width 184 height 20
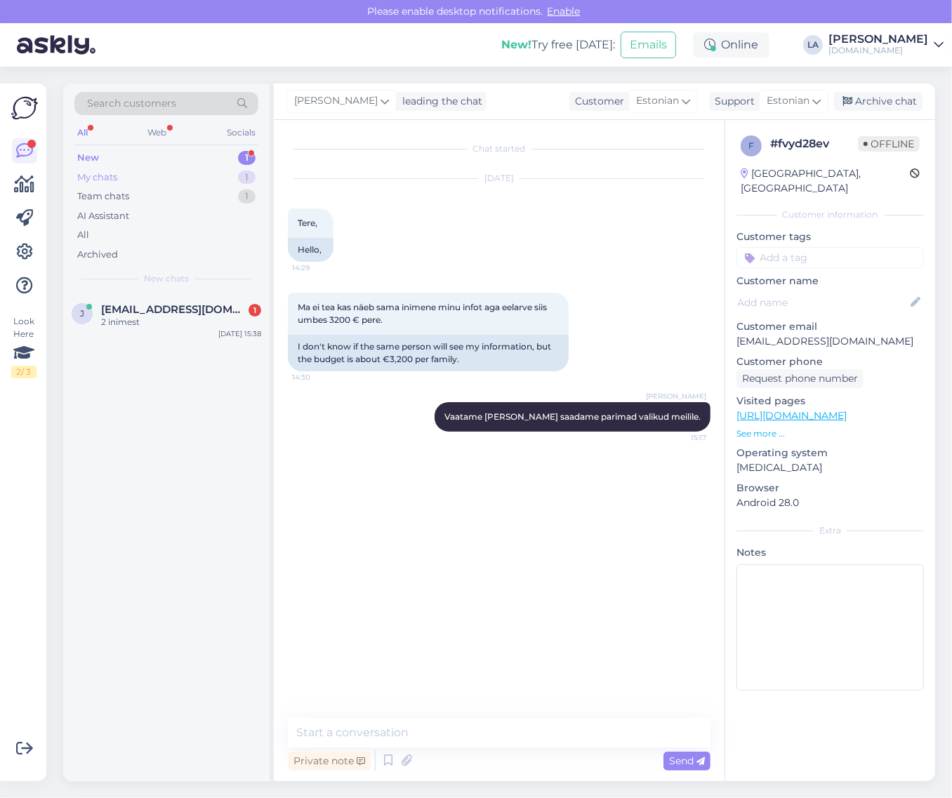
click at [232, 171] on div "My chats 1" at bounding box center [166, 178] width 184 height 20
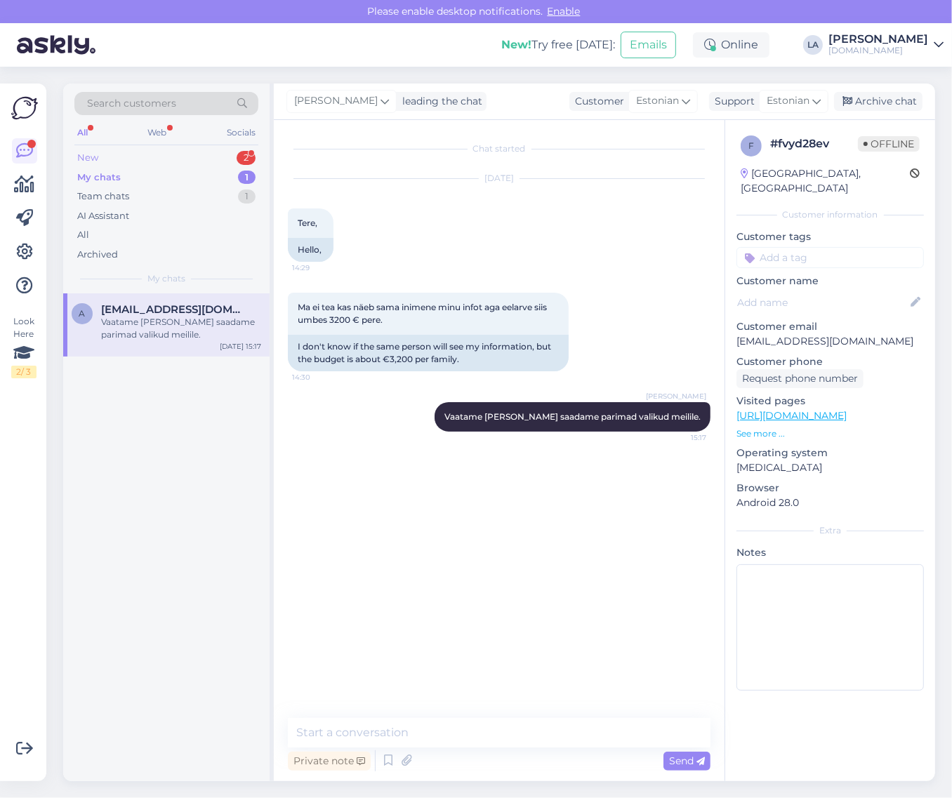
click at [249, 148] on div "New 2" at bounding box center [166, 158] width 184 height 20
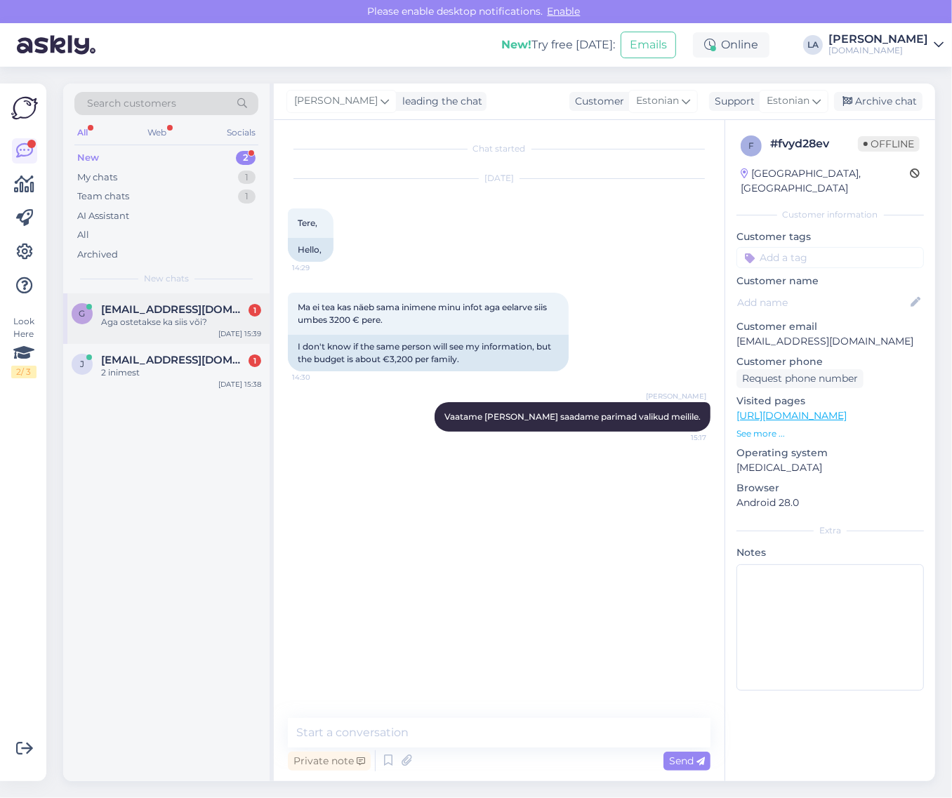
click at [194, 310] on span "[EMAIL_ADDRESS][DOMAIN_NAME]" at bounding box center [174, 309] width 146 height 13
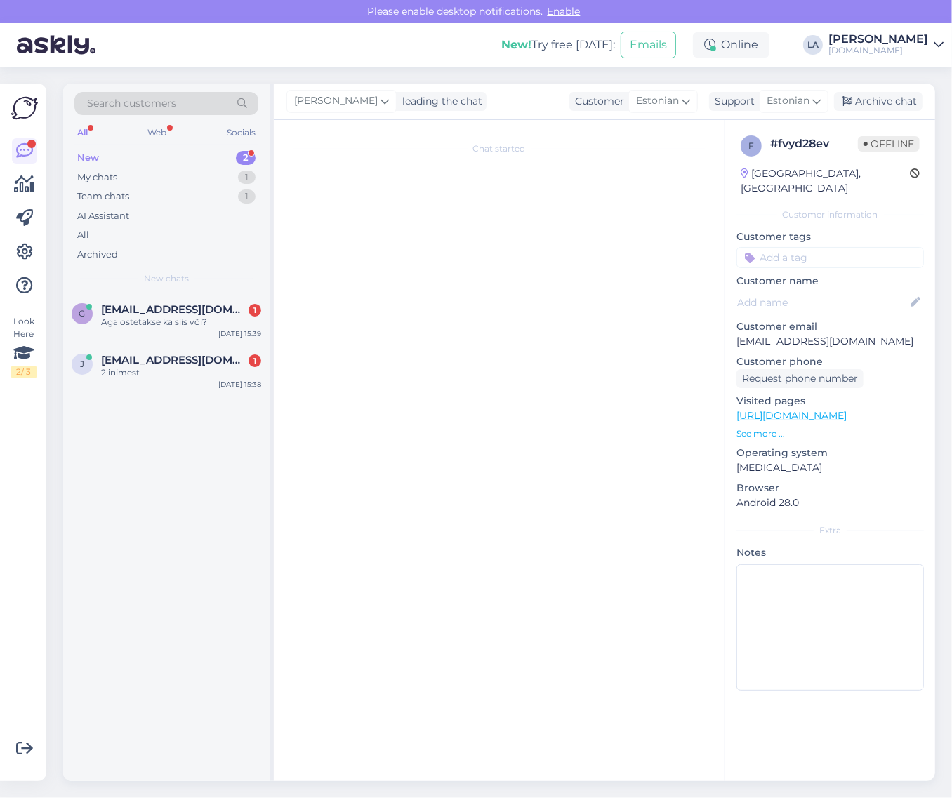
scroll to position [191, 0]
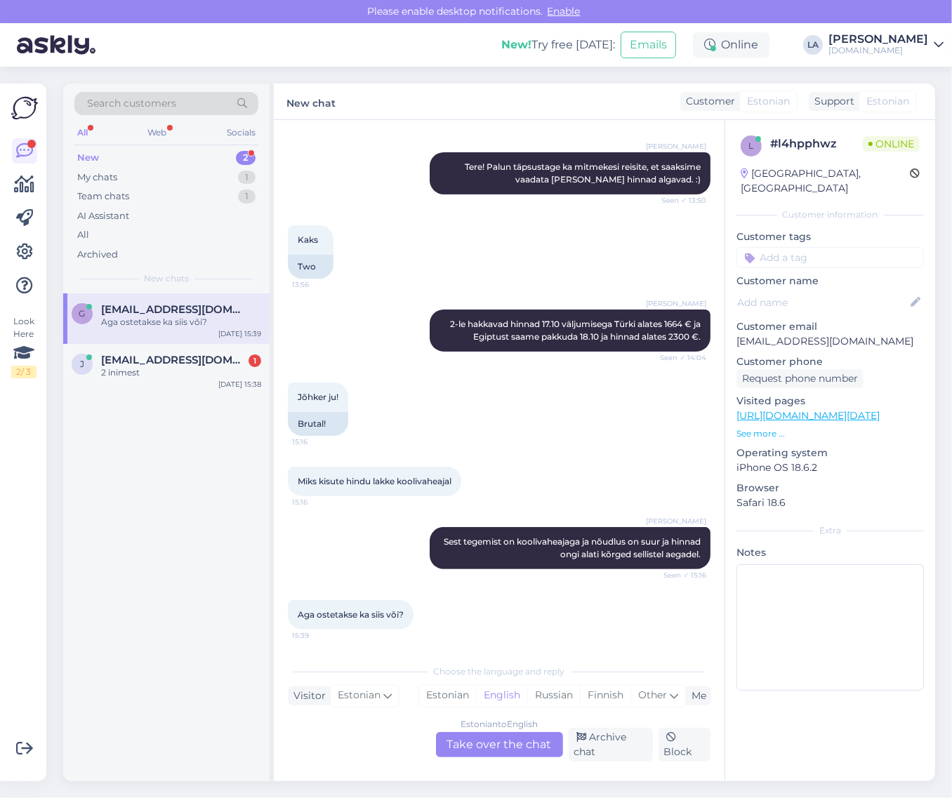
click at [515, 743] on div "Estonian to English Take over the chat" at bounding box center [499, 744] width 127 height 25
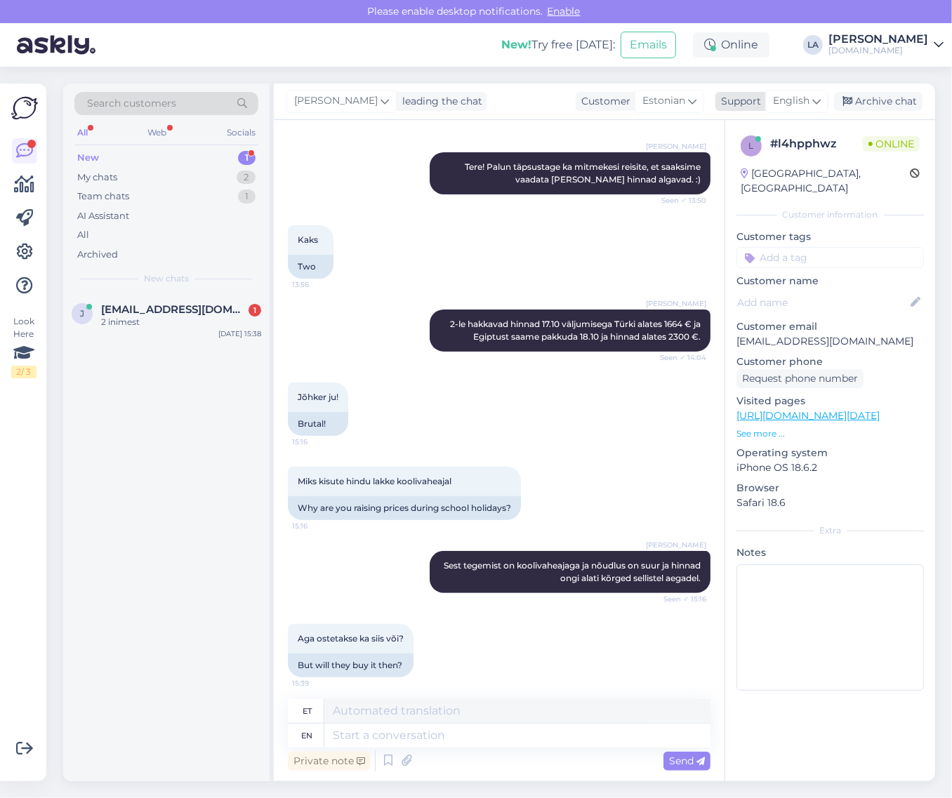
click at [819, 100] on icon at bounding box center [817, 100] width 8 height 15
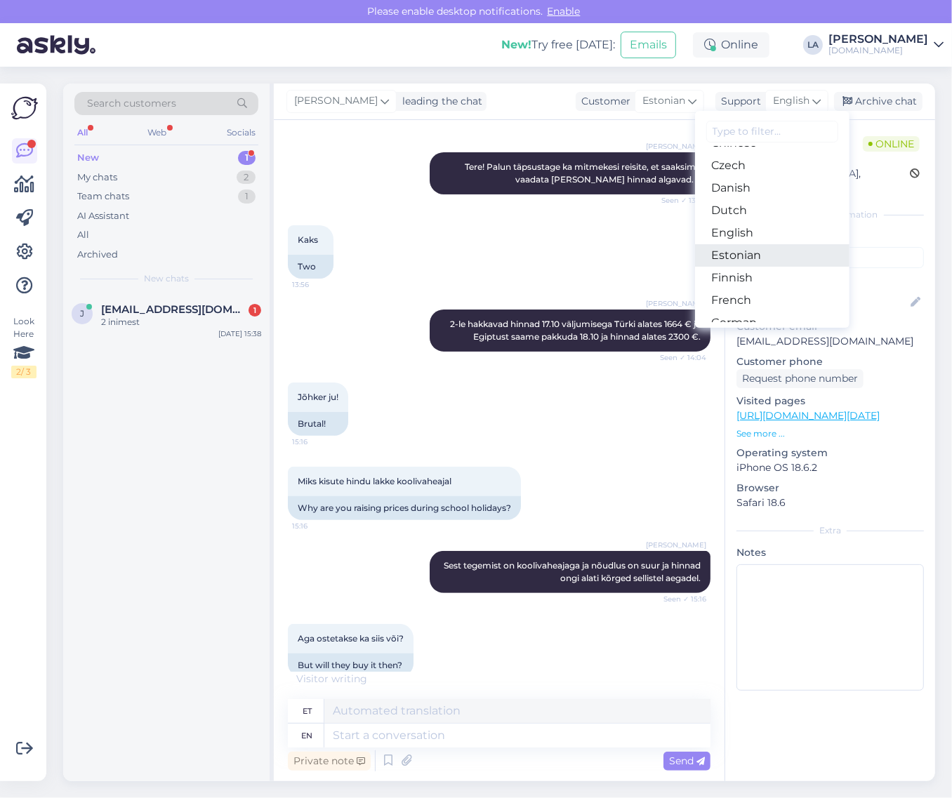
drag, startPoint x: 760, startPoint y: 251, endPoint x: 752, endPoint y: 267, distance: 17.9
click at [760, 251] on link "Estonian" at bounding box center [772, 255] width 154 height 22
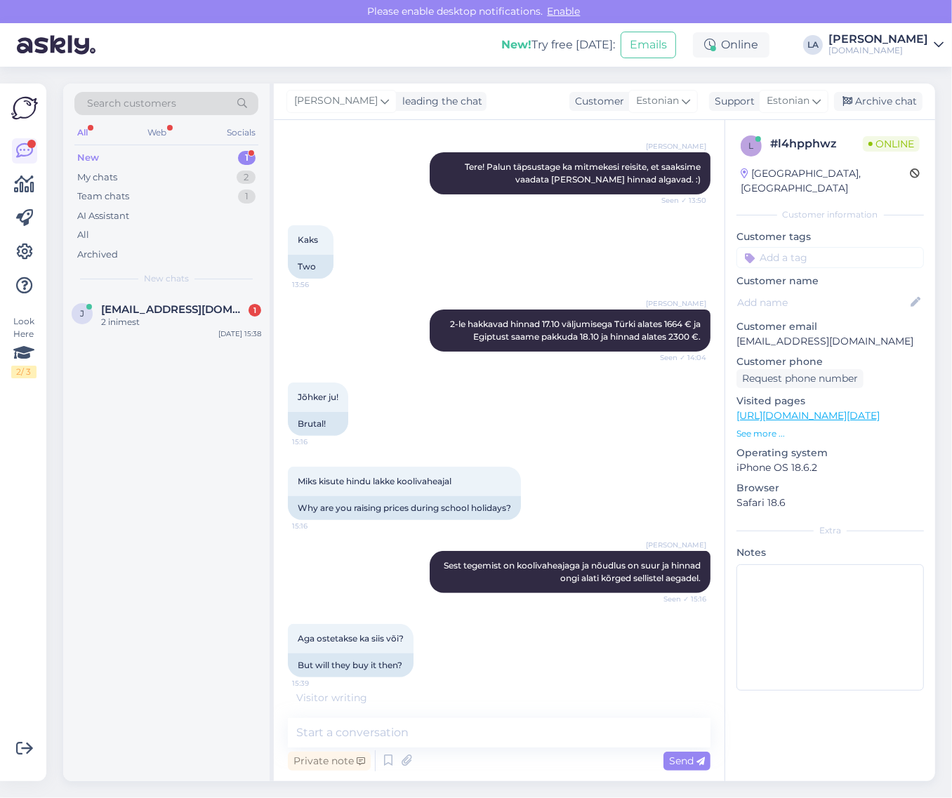
scroll to position [192, 0]
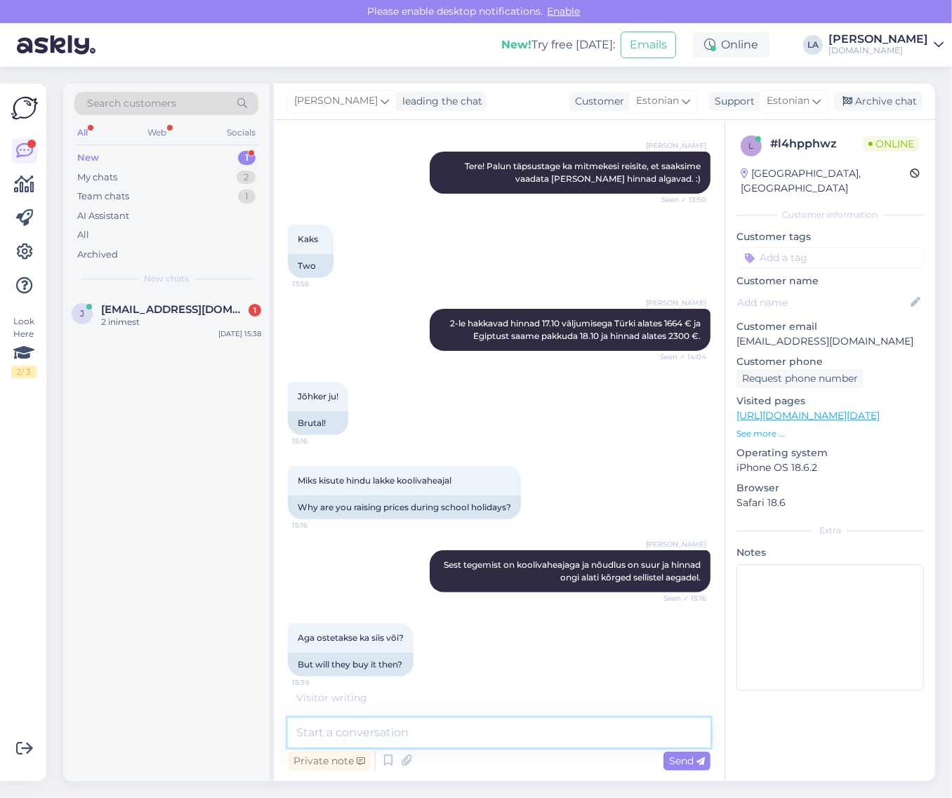
click at [419, 730] on textarea at bounding box center [499, 732] width 423 height 29
type textarea "Ostetakse [PERSON_NAME]."
click at [693, 756] on span "Send" at bounding box center [687, 761] width 36 height 13
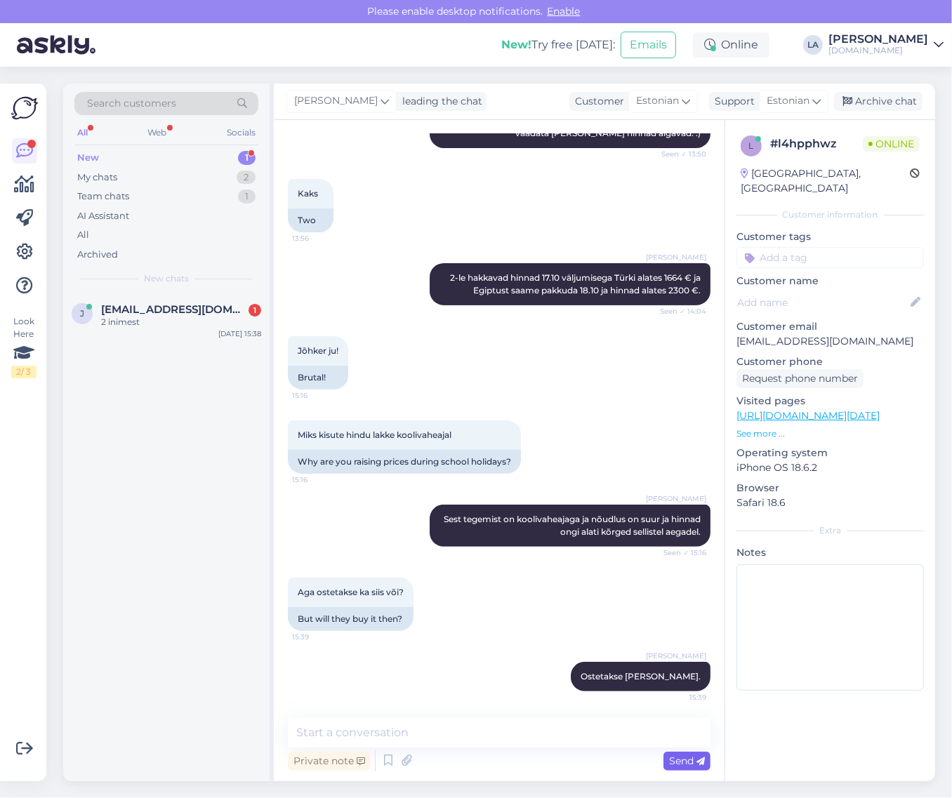
scroll to position [297, 0]
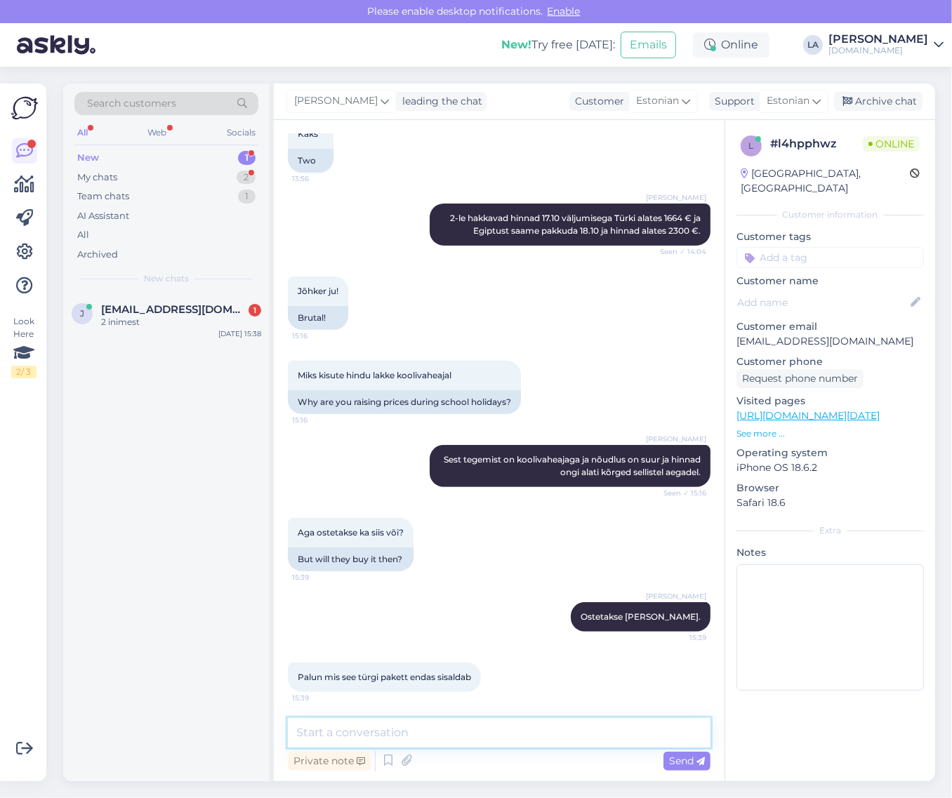
click at [387, 735] on textarea at bounding box center [499, 732] width 423 height 29
paste textarea "Reisipaketis sisaldub: edasi-tagasi lennupiletid [GEOGRAPHIC_DATA] sihtkohta; […"
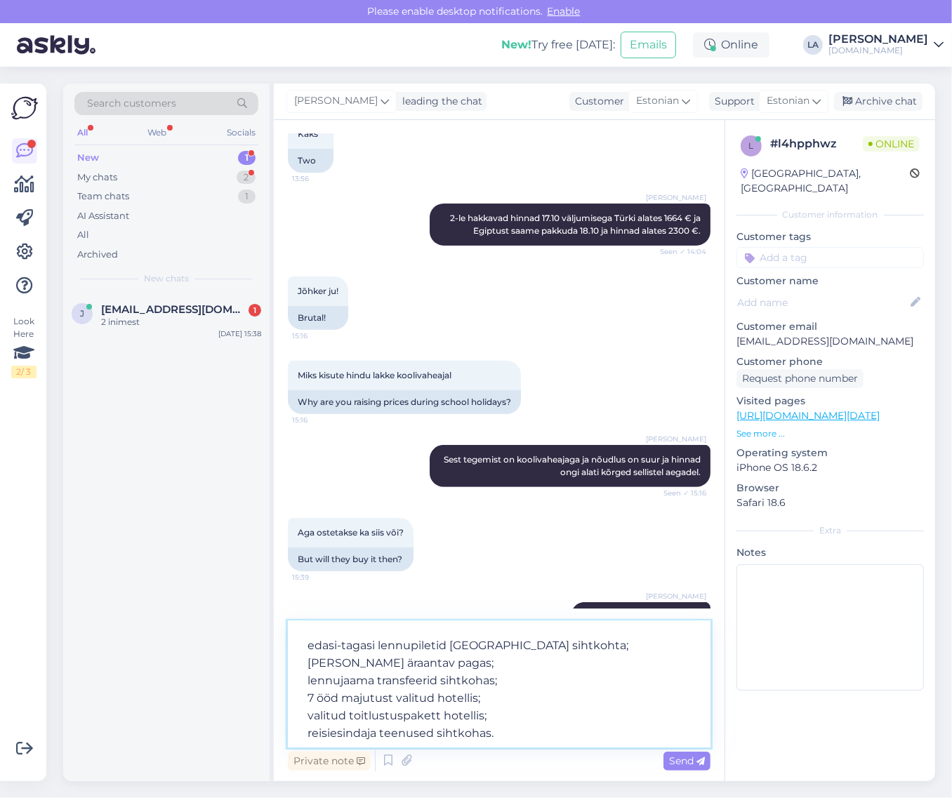
scroll to position [43, 0]
type textarea "Reisipaketis sisaldub: edasi-tagasi lennupiletid [GEOGRAPHIC_DATA] sihtkohta; […"
click at [689, 760] on span "Send" at bounding box center [687, 761] width 36 height 13
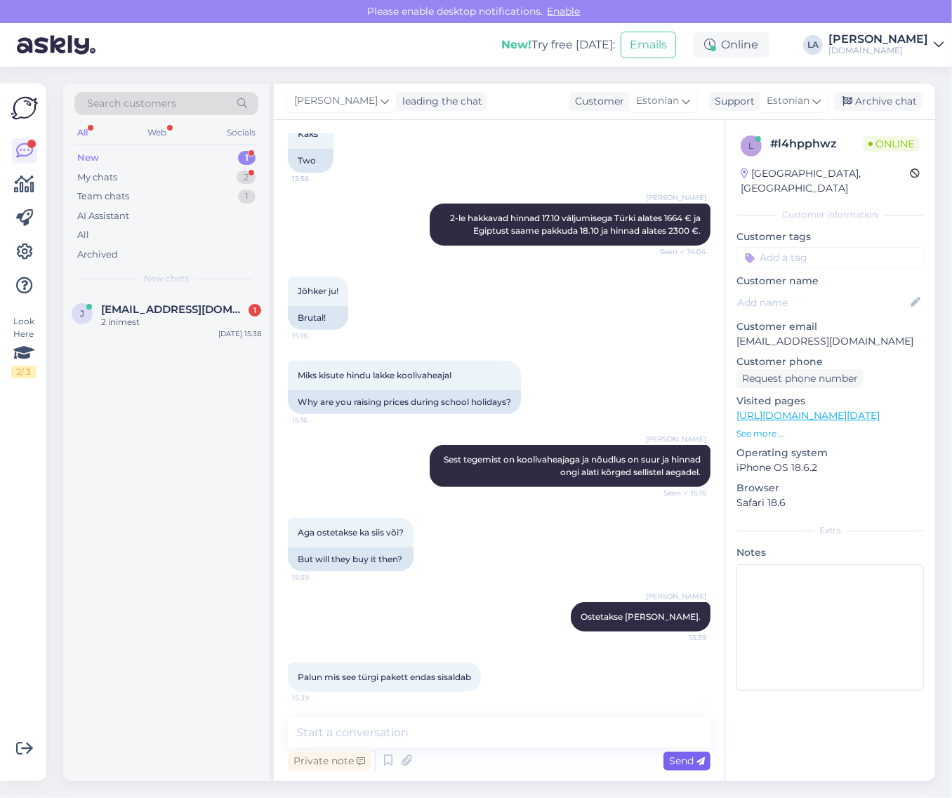
scroll to position [0, 0]
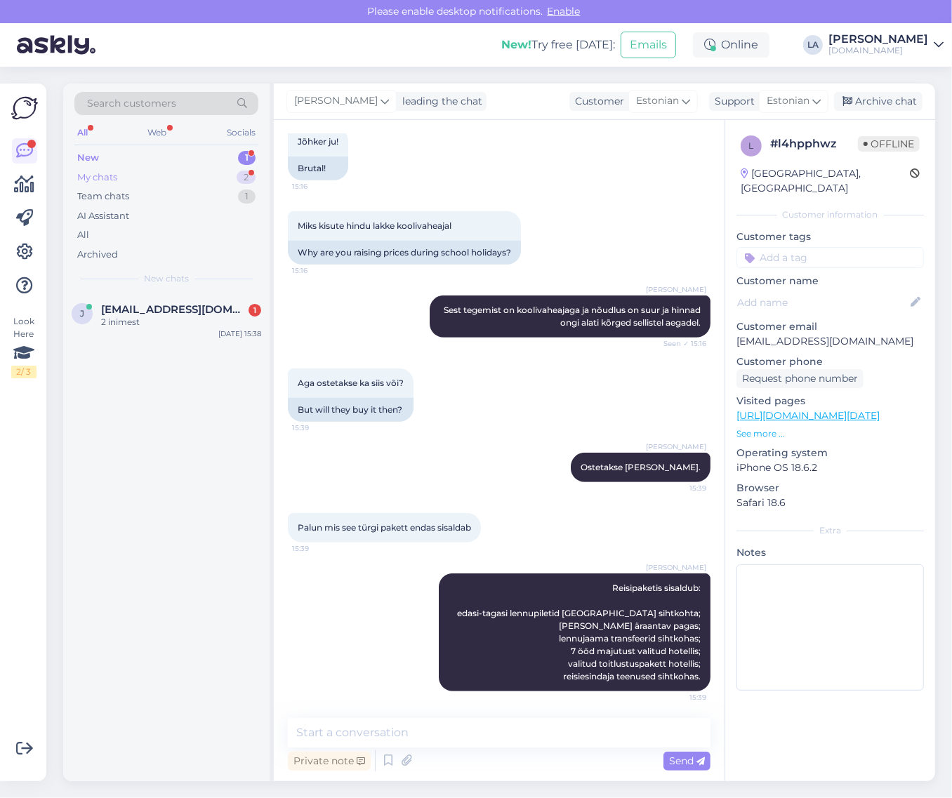
click at [221, 176] on div "My chats 2" at bounding box center [166, 178] width 184 height 20
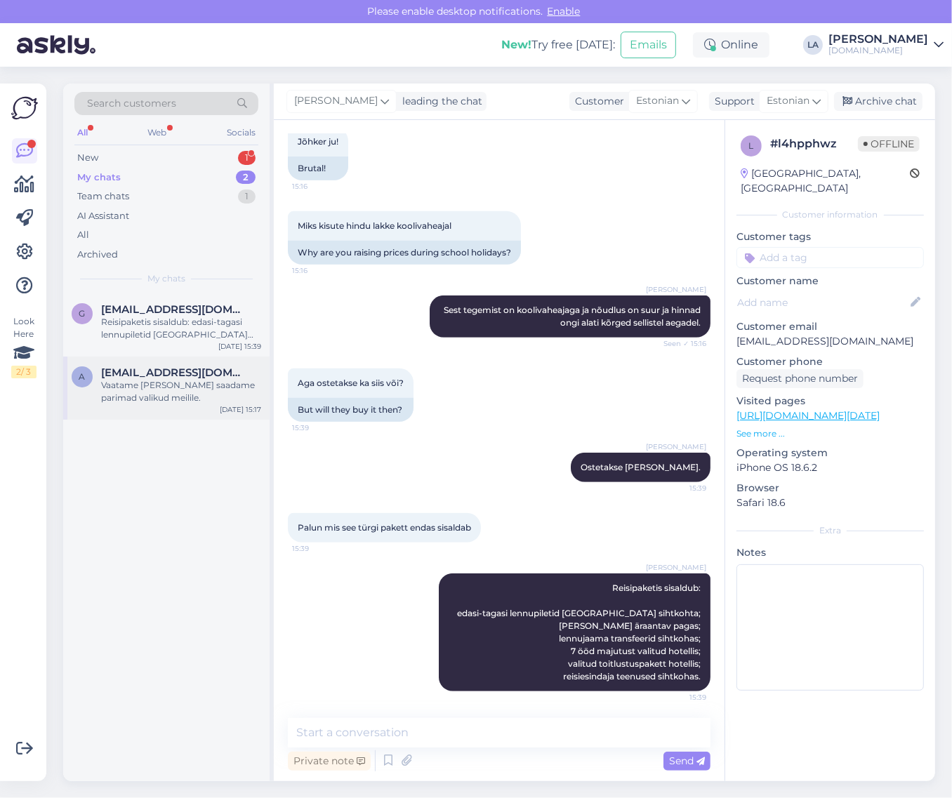
click at [148, 370] on span "[EMAIL_ADDRESS][DOMAIN_NAME]" at bounding box center [174, 373] width 146 height 13
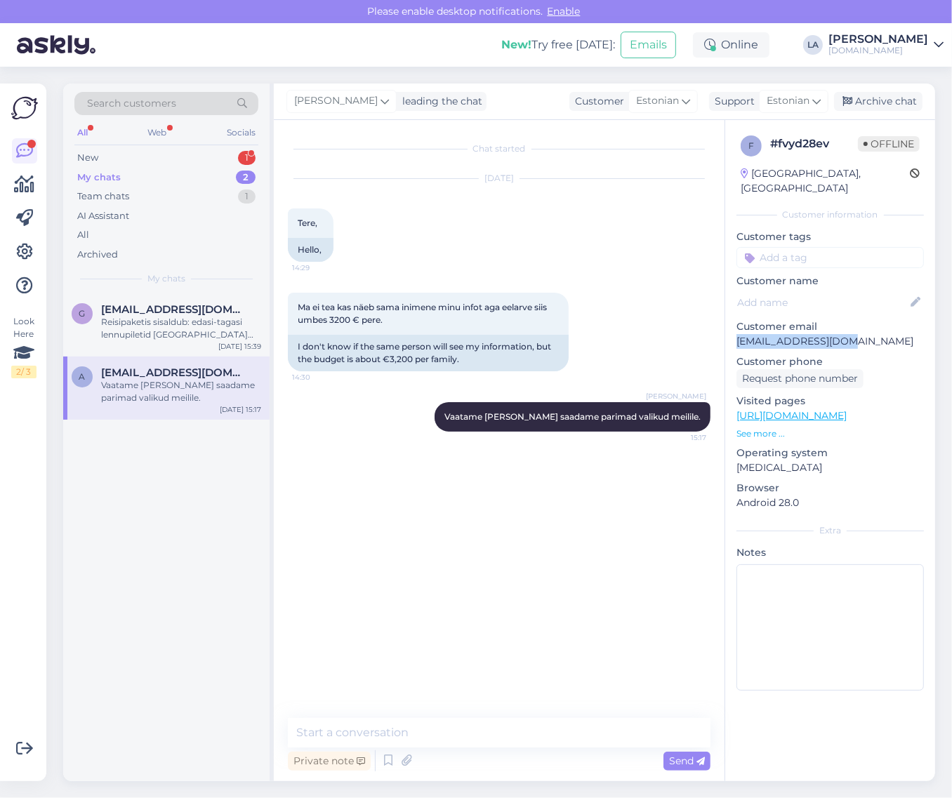
drag, startPoint x: 739, startPoint y: 325, endPoint x: 839, endPoint y: 330, distance: 100.5
click at [845, 334] on p "[EMAIL_ADDRESS][DOMAIN_NAME]" at bounding box center [831, 341] width 188 height 15
click at [211, 102] on div "Search customers" at bounding box center [166, 103] width 184 height 23
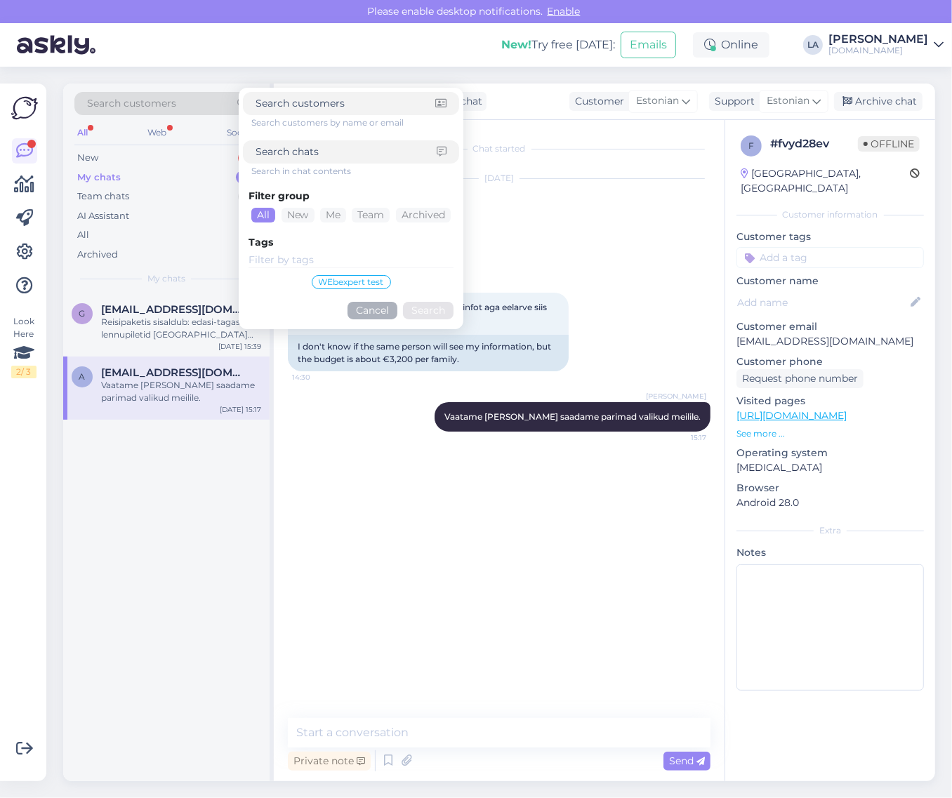
drag, startPoint x: 211, startPoint y: 102, endPoint x: 199, endPoint y: 103, distance: 12.7
click at [199, 103] on div "Search customers" at bounding box center [166, 103] width 184 height 23
paste input "[EMAIL_ADDRESS][DOMAIN_NAME]"
type input "[EMAIL_ADDRESS][DOMAIN_NAME]"
click at [423, 309] on button "Search" at bounding box center [428, 311] width 51 height 18
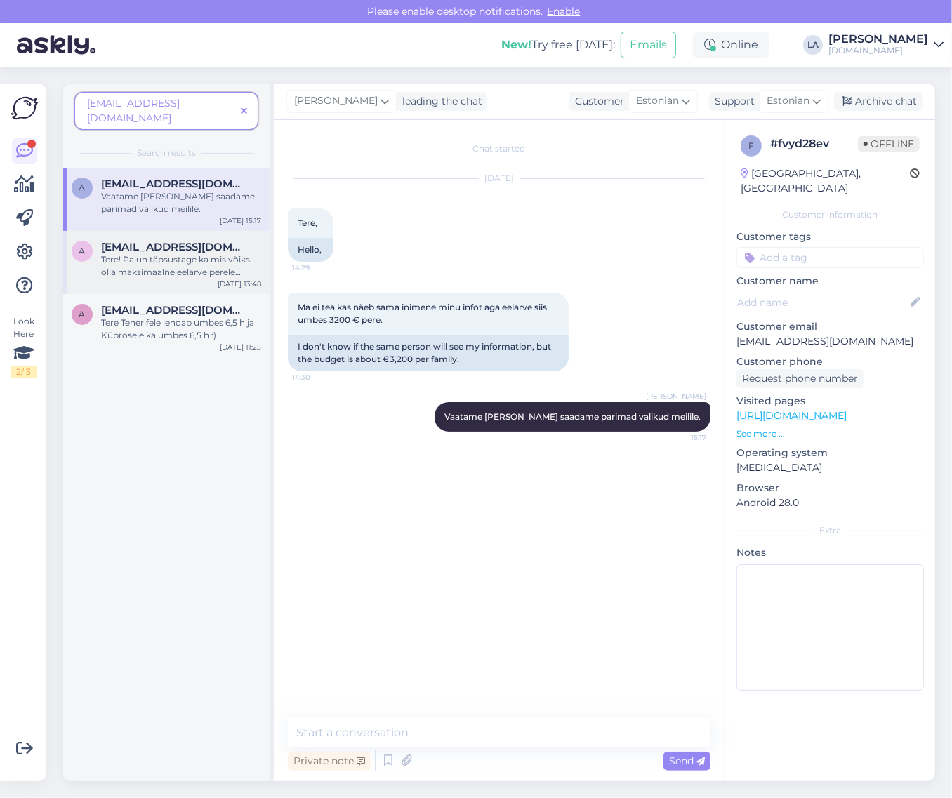
click at [190, 241] on span "[EMAIL_ADDRESS][DOMAIN_NAME]" at bounding box center [174, 247] width 146 height 13
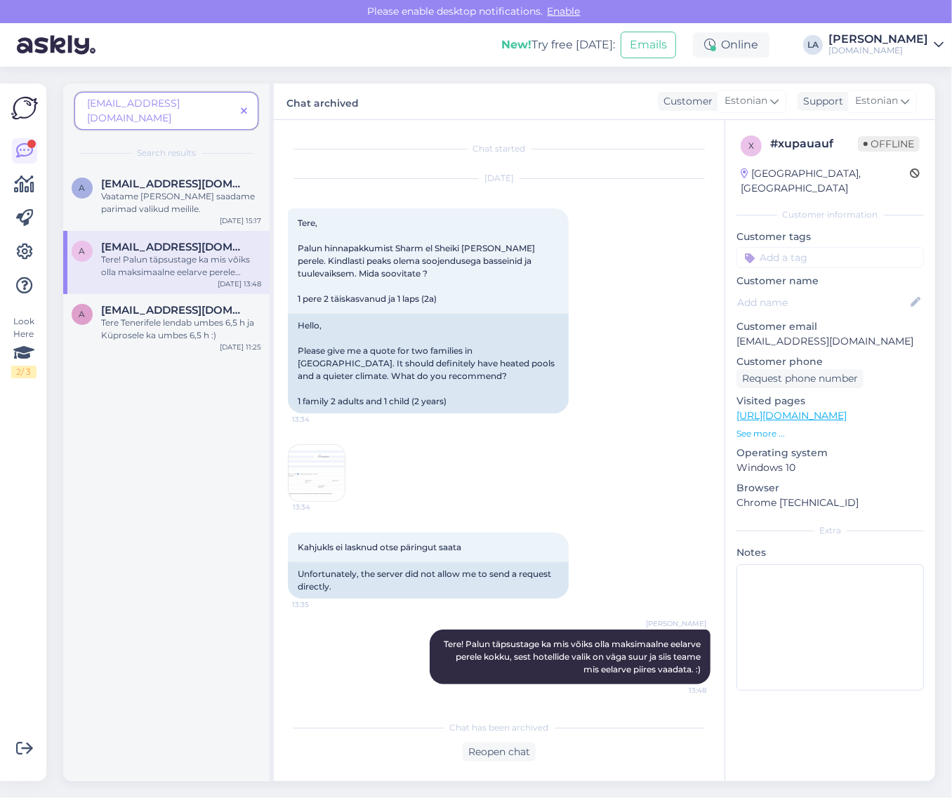
click at [322, 454] on img at bounding box center [317, 473] width 56 height 56
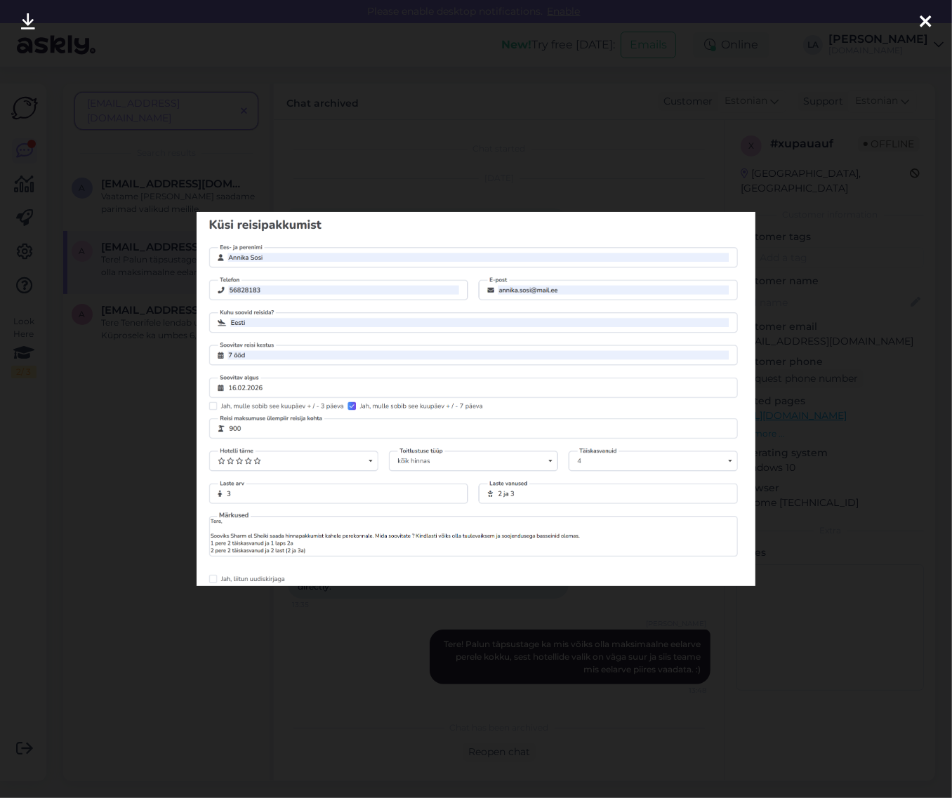
click at [413, 162] on div at bounding box center [476, 399] width 952 height 798
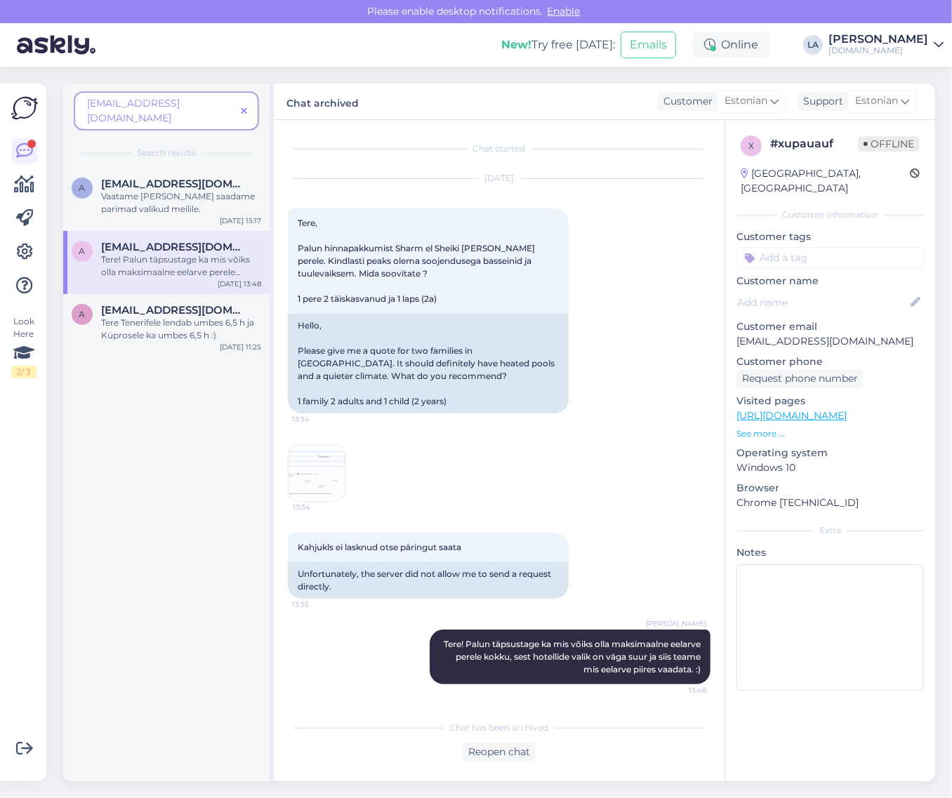
click at [239, 104] on span at bounding box center [244, 111] width 18 height 15
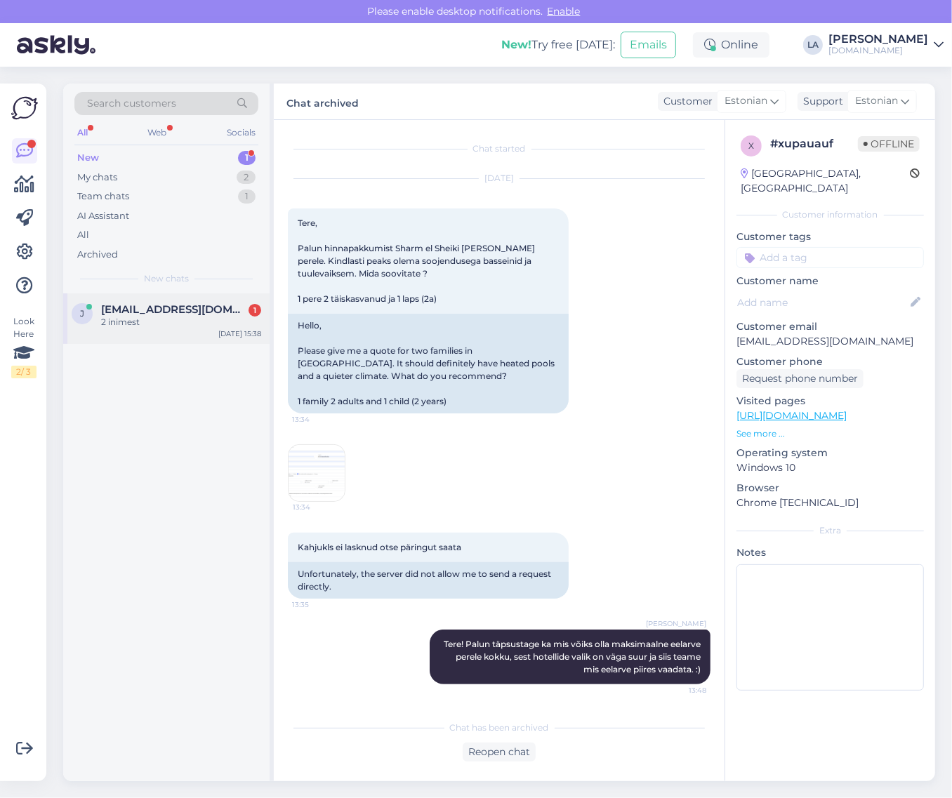
click at [199, 318] on div "2 inimest" at bounding box center [181, 322] width 160 height 13
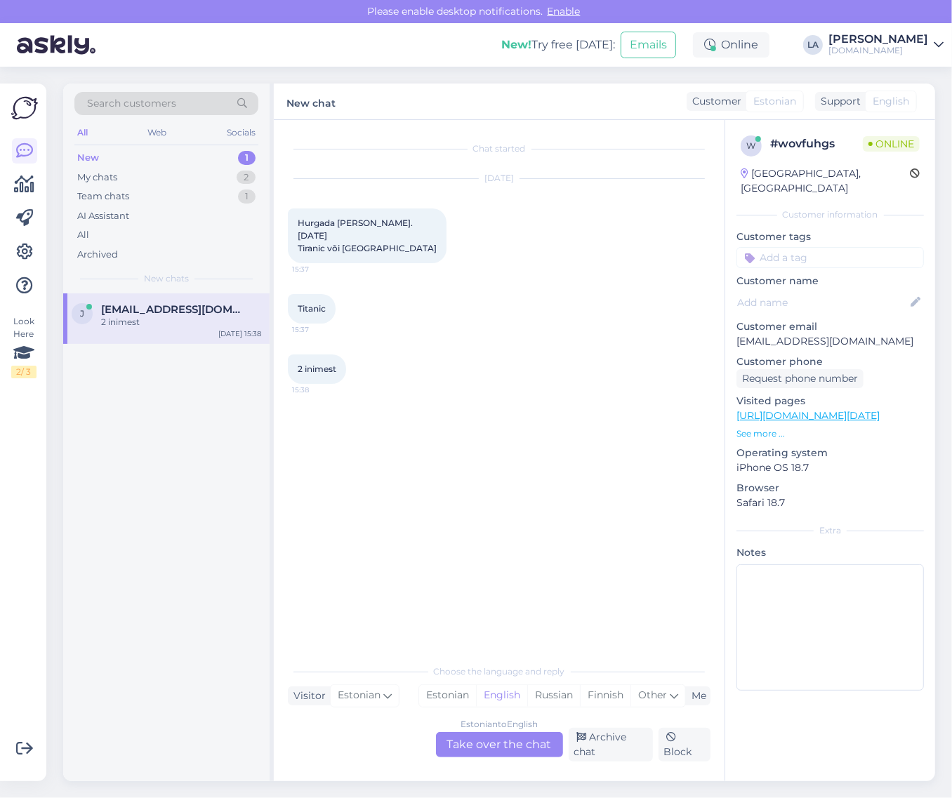
click at [454, 745] on div "Estonian to English Take over the chat" at bounding box center [499, 744] width 127 height 25
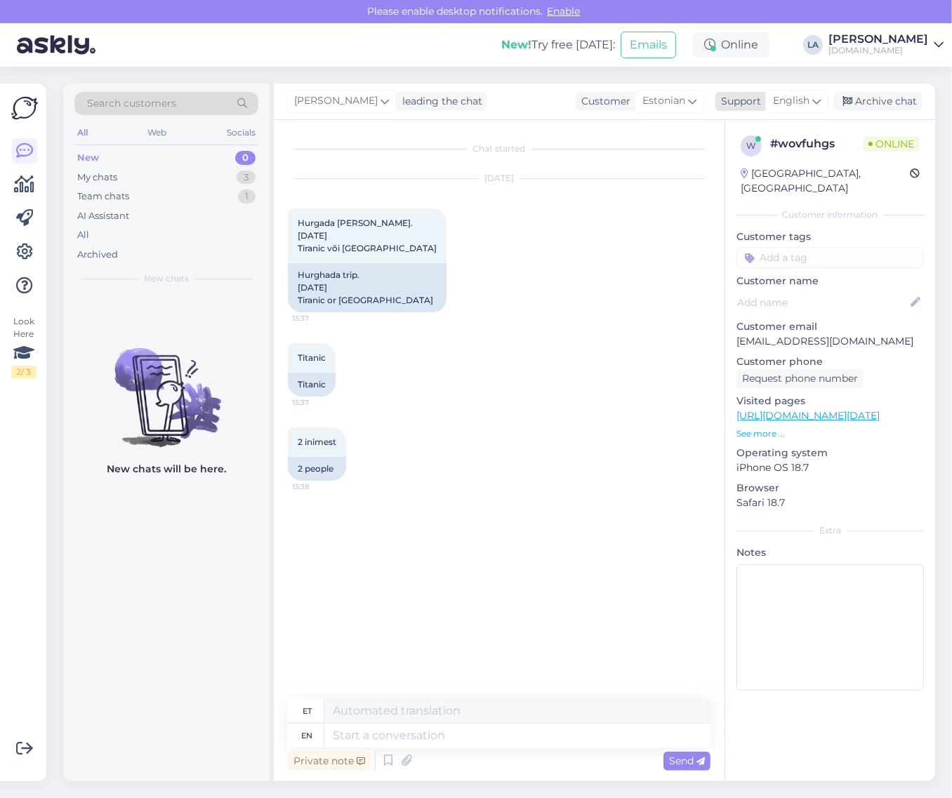
click at [798, 96] on span "English" at bounding box center [791, 100] width 37 height 15
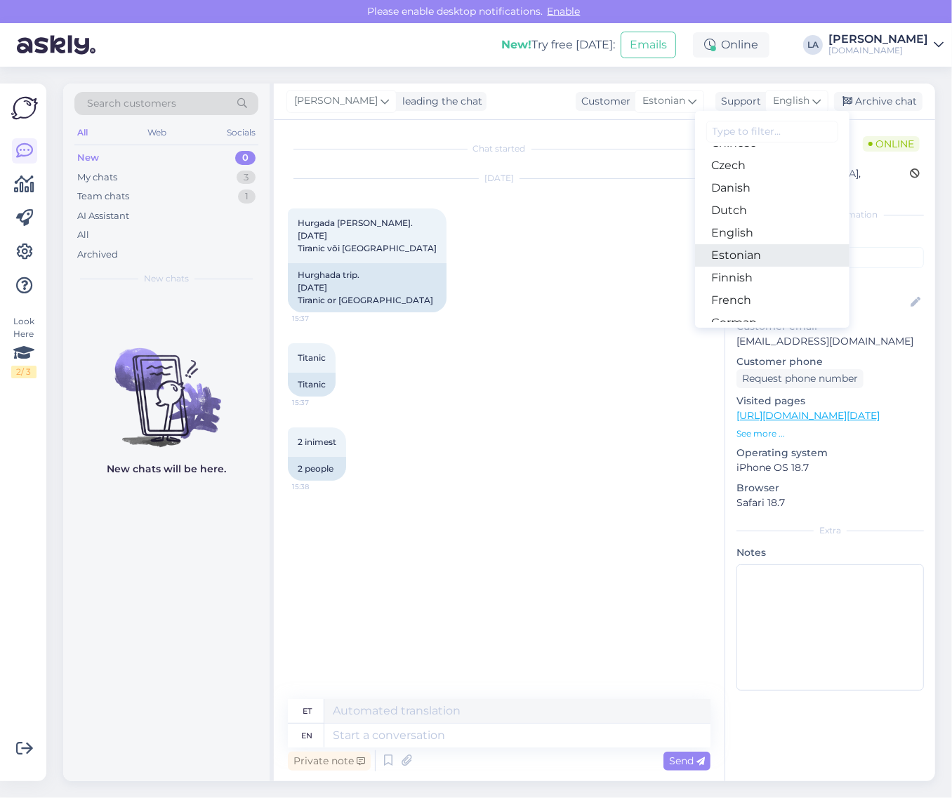
drag, startPoint x: 746, startPoint y: 258, endPoint x: 739, endPoint y: 265, distance: 9.9
click at [746, 258] on link "Estonian" at bounding box center [772, 255] width 154 height 22
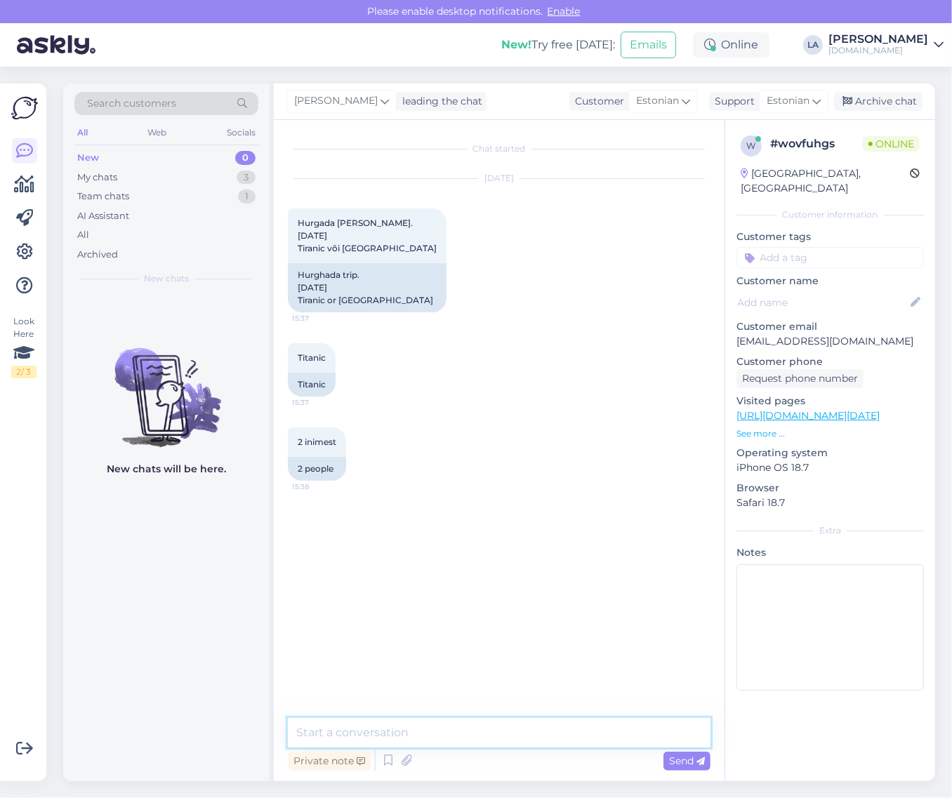
click at [370, 728] on textarea at bounding box center [499, 732] width 423 height 29
type textarea "Tere! Milline Titanic Teile huvi pakub, Hurghadas on neid 4?"
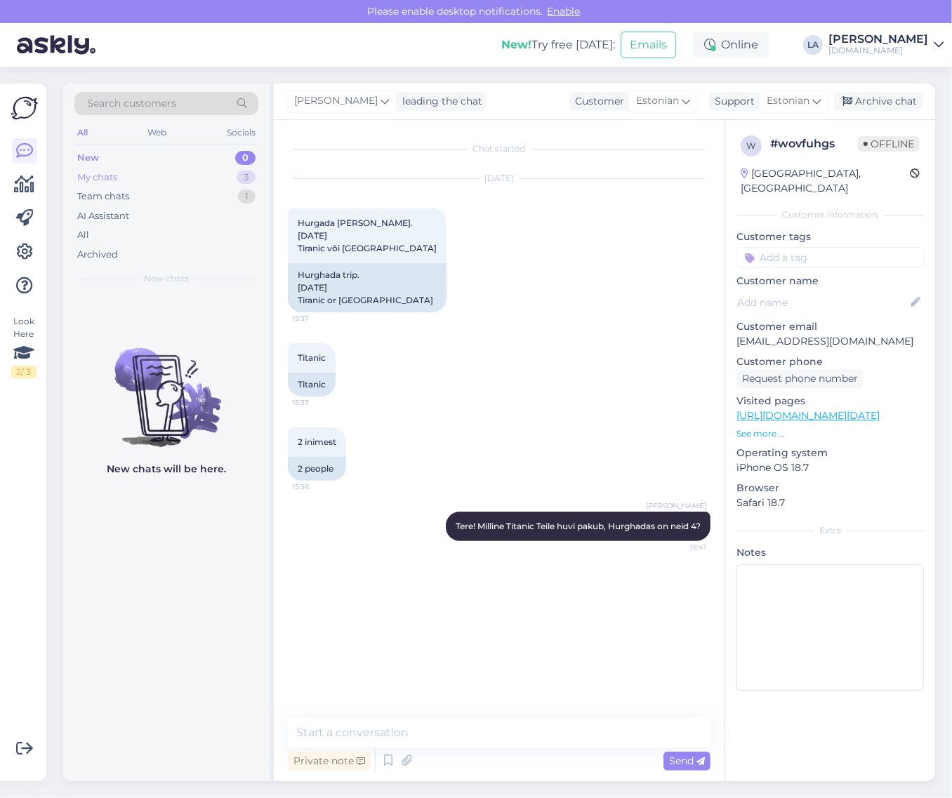
click at [205, 178] on div "My chats 3" at bounding box center [166, 178] width 184 height 20
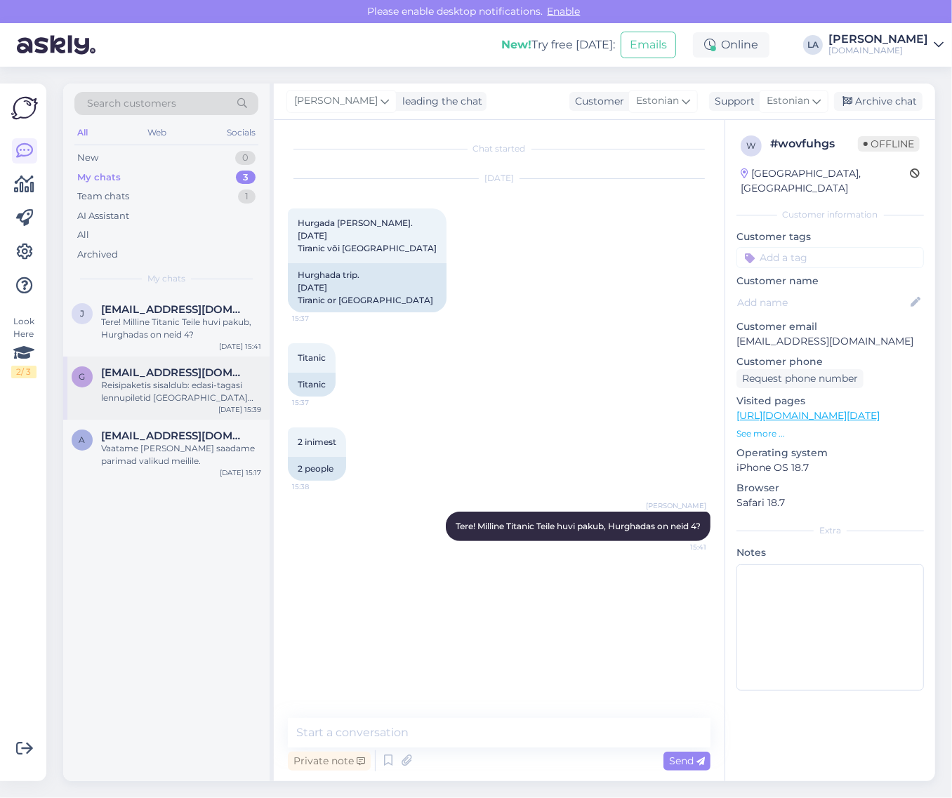
click at [195, 374] on span "[EMAIL_ADDRESS][DOMAIN_NAME]" at bounding box center [174, 373] width 146 height 13
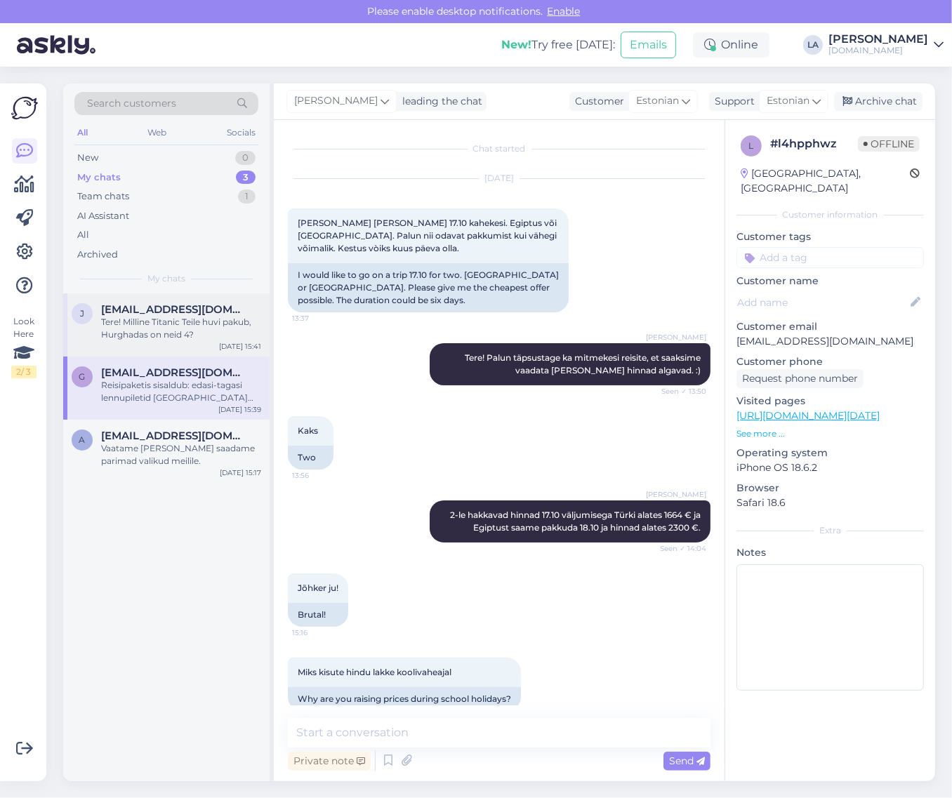
scroll to position [447, 0]
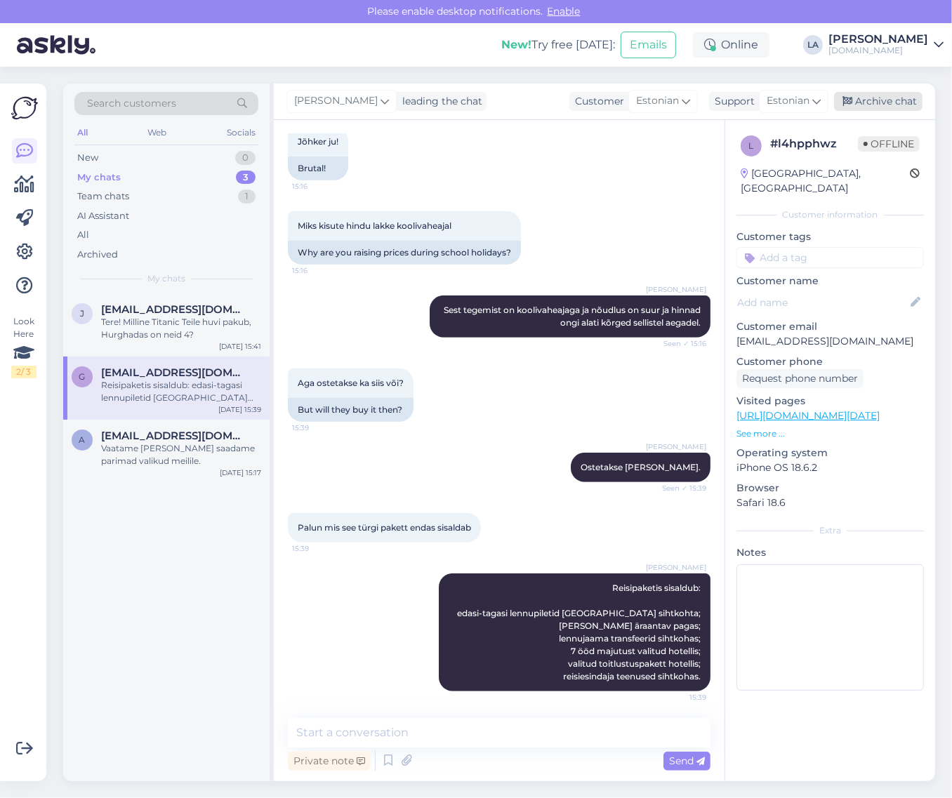
click at [897, 110] on div "Archive chat" at bounding box center [878, 101] width 88 height 19
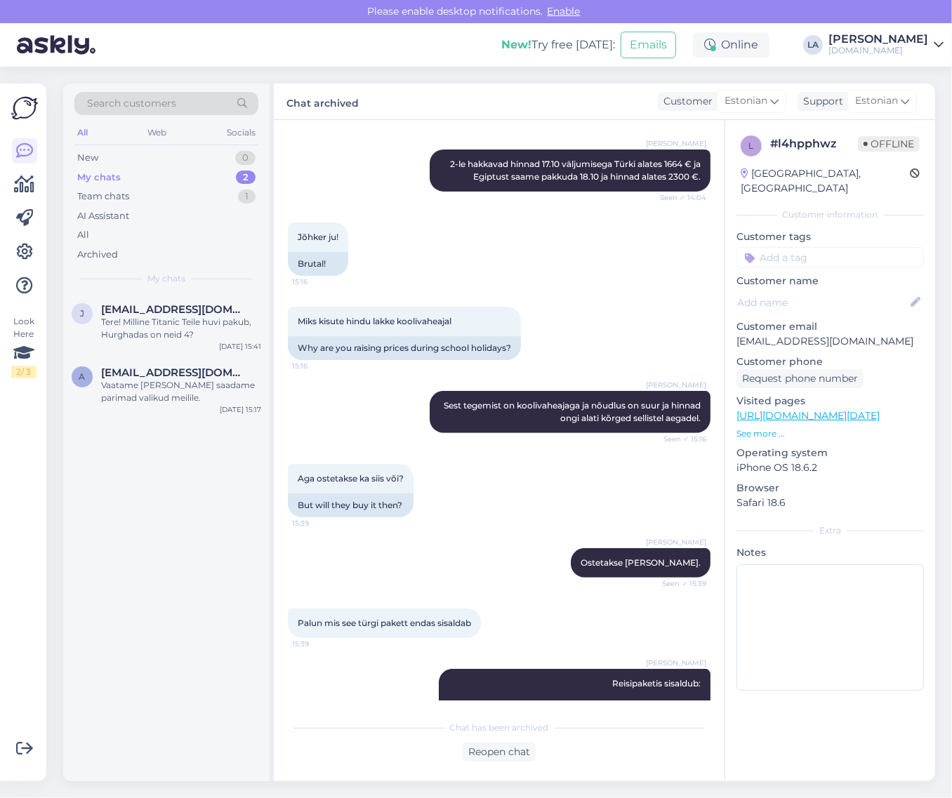
scroll to position [452, 0]
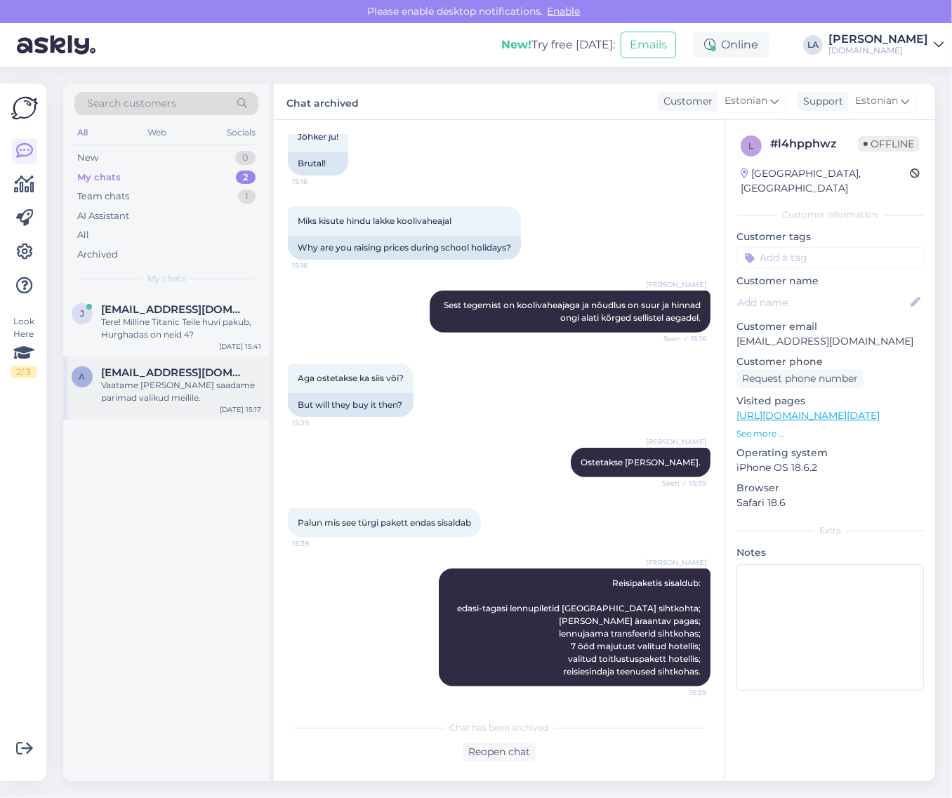
click at [201, 381] on div "Vaatame [PERSON_NAME] saadame parimad valikud meilile." at bounding box center [181, 391] width 160 height 25
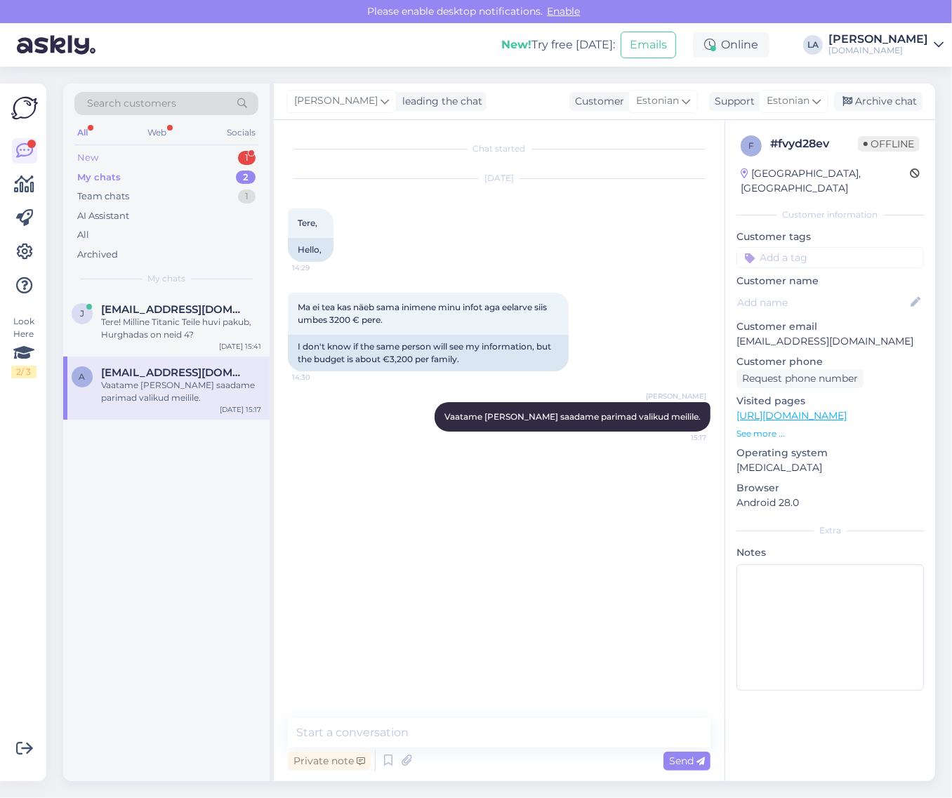
click at [246, 155] on div "1" at bounding box center [247, 158] width 18 height 14
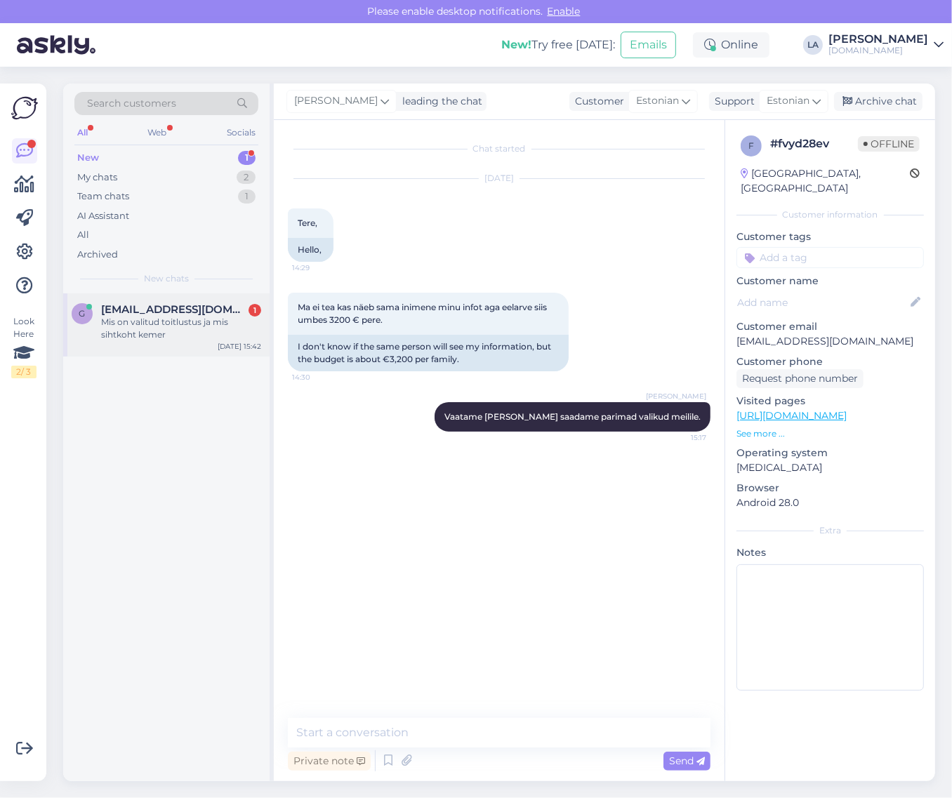
click at [180, 323] on div "Mis on valitud toitlustus ja mis sihtkoht kemer" at bounding box center [181, 328] width 160 height 25
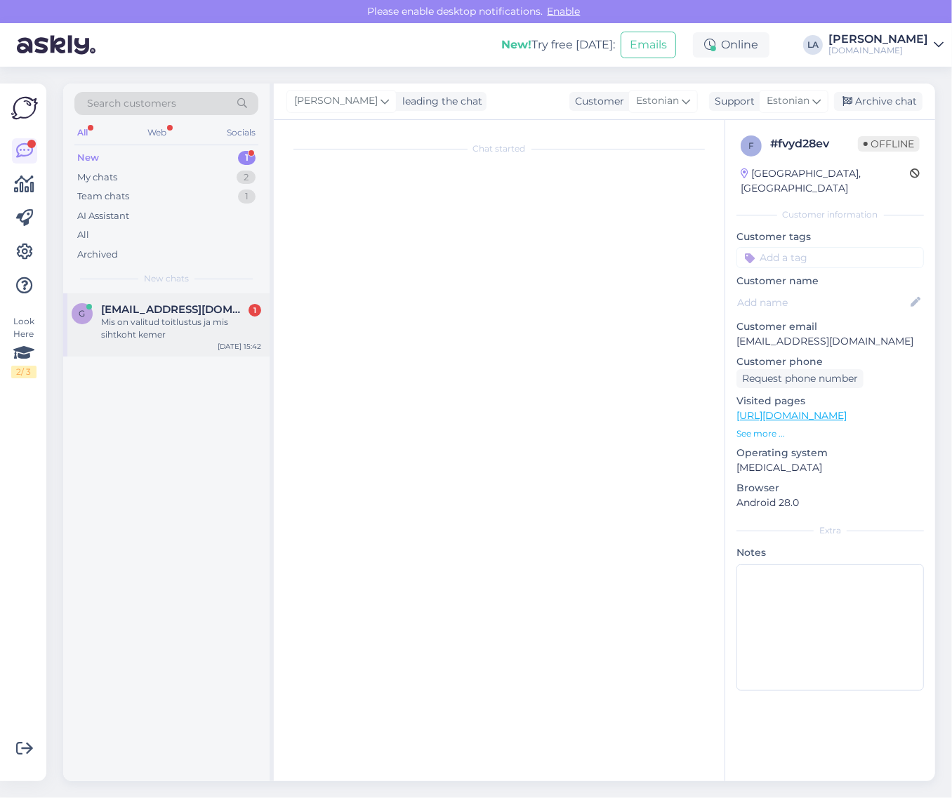
scroll to position [569, 0]
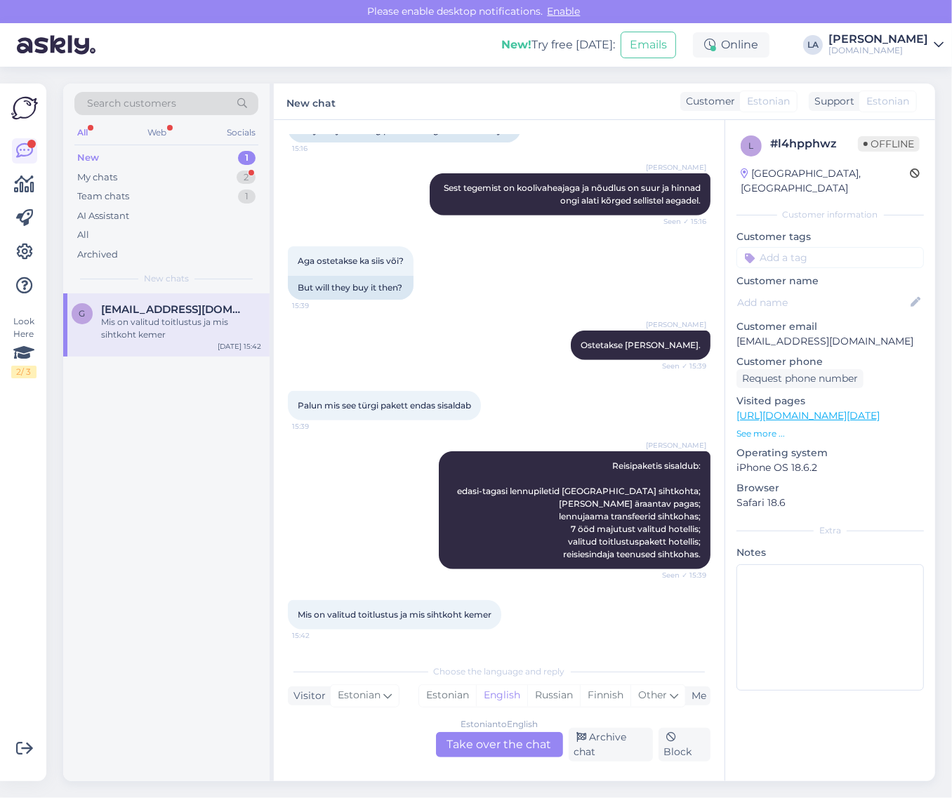
click at [521, 741] on div "Estonian to English Take over the chat" at bounding box center [499, 744] width 127 height 25
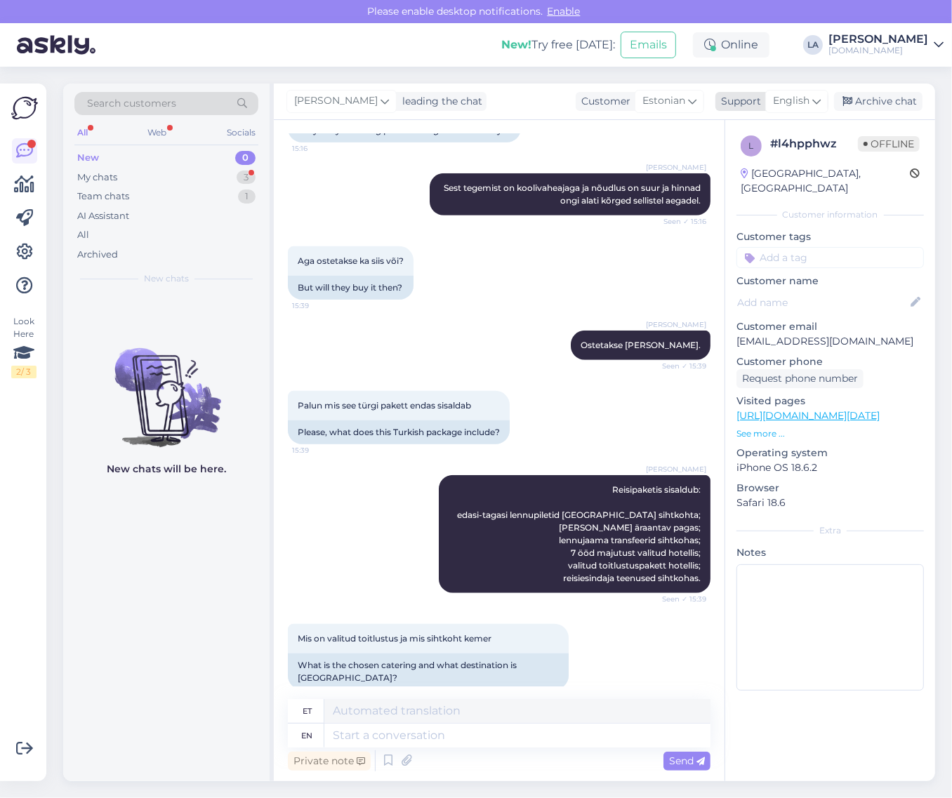
click at [790, 103] on span "English" at bounding box center [791, 100] width 37 height 15
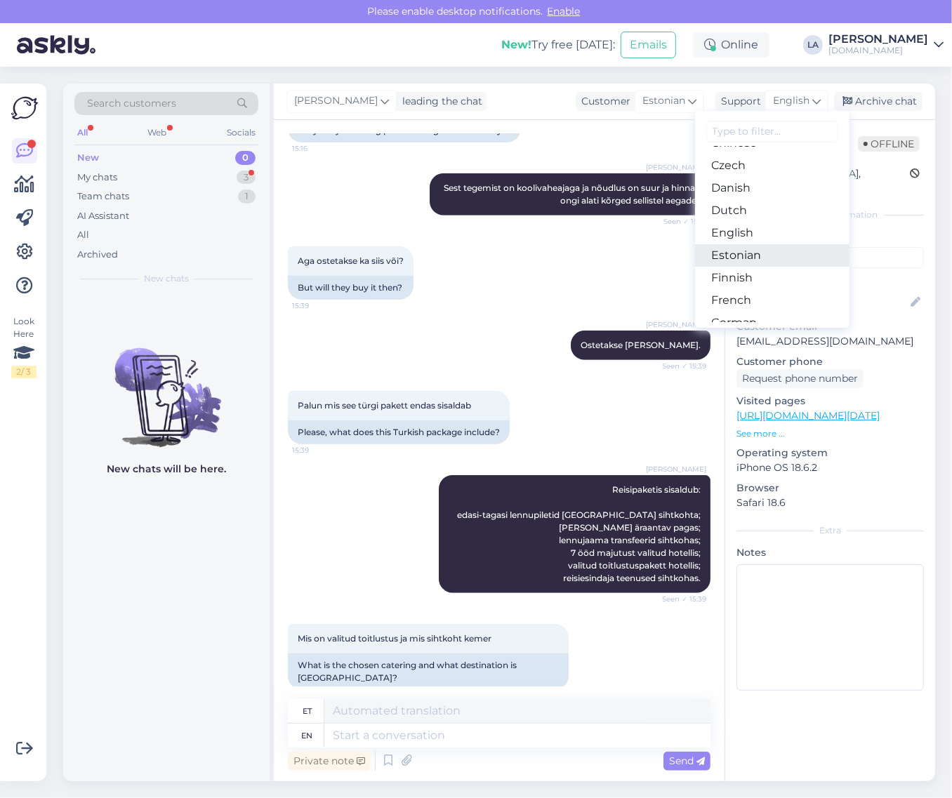
click at [757, 254] on link "Estonian" at bounding box center [772, 255] width 154 height 22
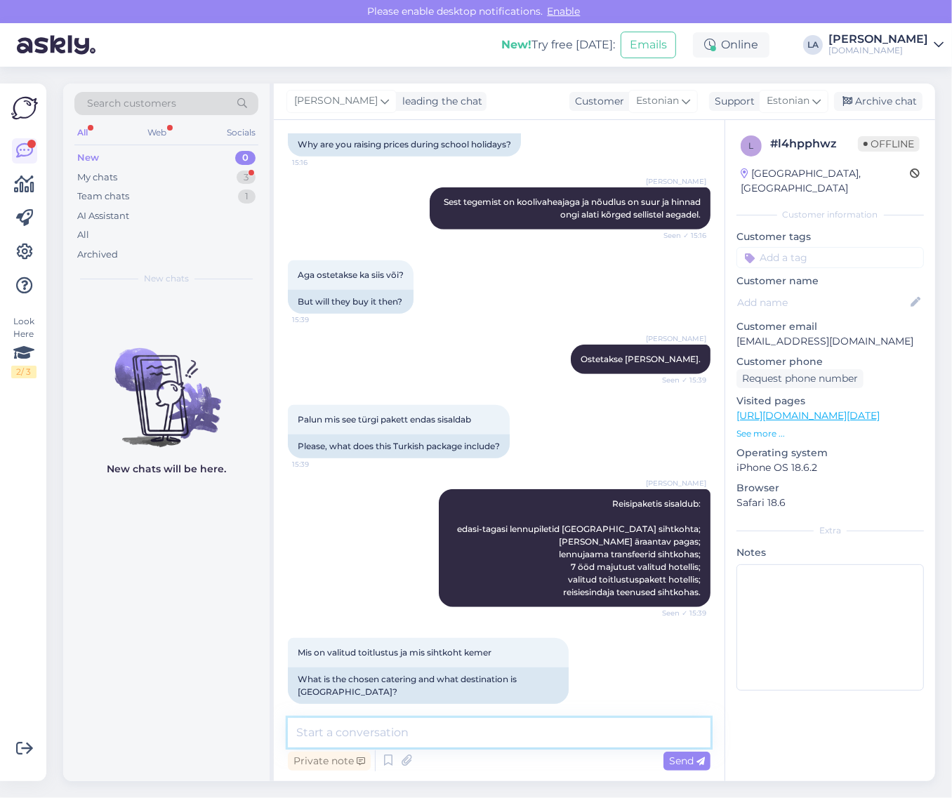
click at [401, 735] on textarea at bounding box center [499, 732] width 423 height 29
type textarea "Kemeri kõik hinnas paketid 2-le alates 1837 €."
click at [690, 759] on span "Send" at bounding box center [687, 761] width 36 height 13
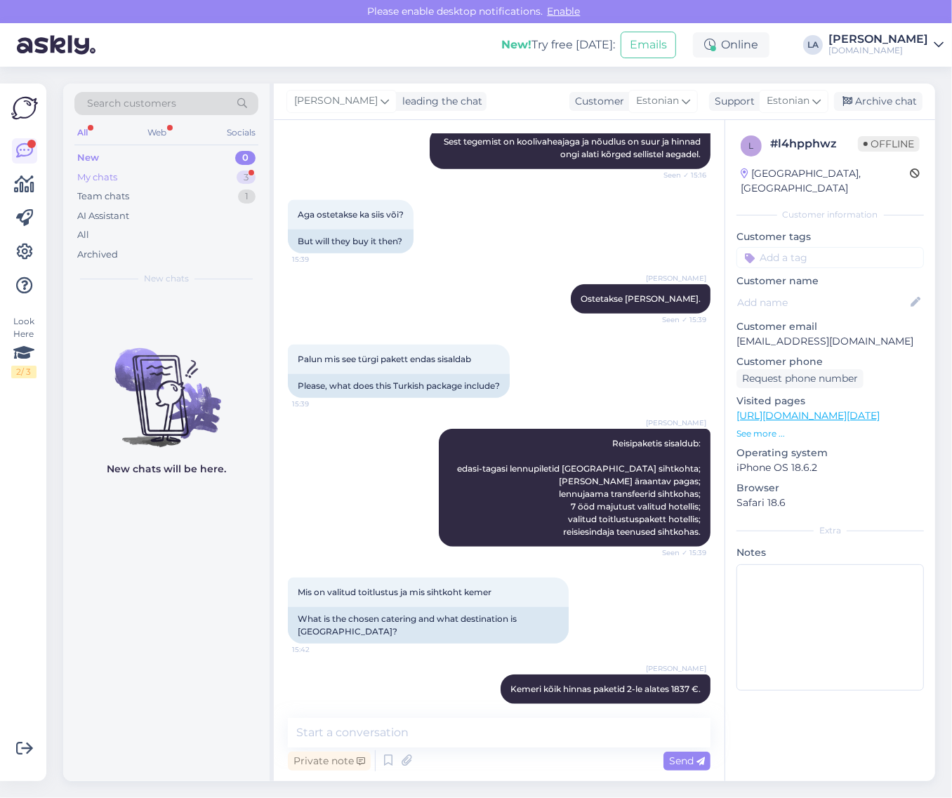
click at [149, 179] on div "My chats 3" at bounding box center [166, 178] width 184 height 20
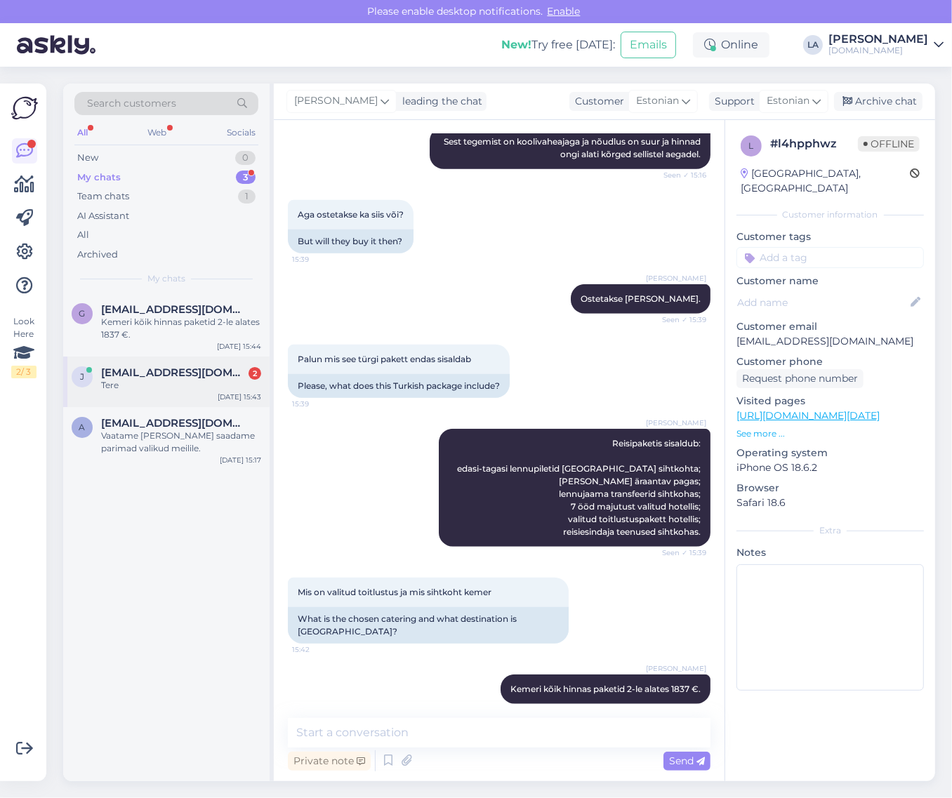
click at [171, 370] on span "[EMAIL_ADDRESS][DOMAIN_NAME]" at bounding box center [174, 373] width 146 height 13
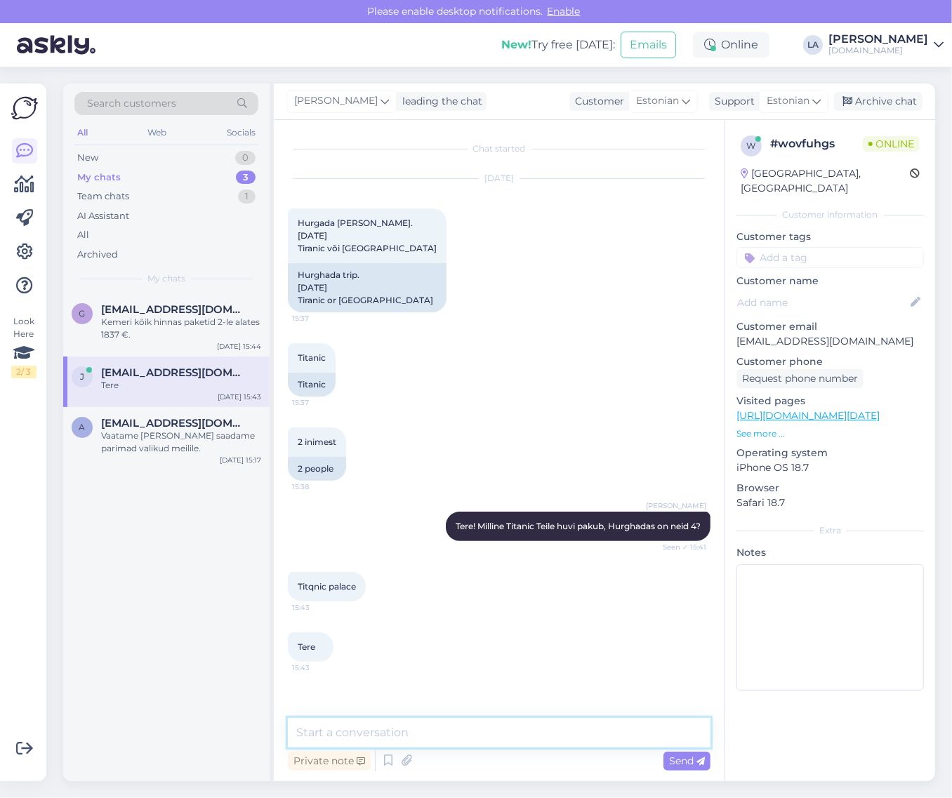
click at [374, 723] on textarea at bounding box center [499, 732] width 423 height 29
type textarea "Vaatame [PERSON_NAME] saadame esimesel võimalusel meilile."
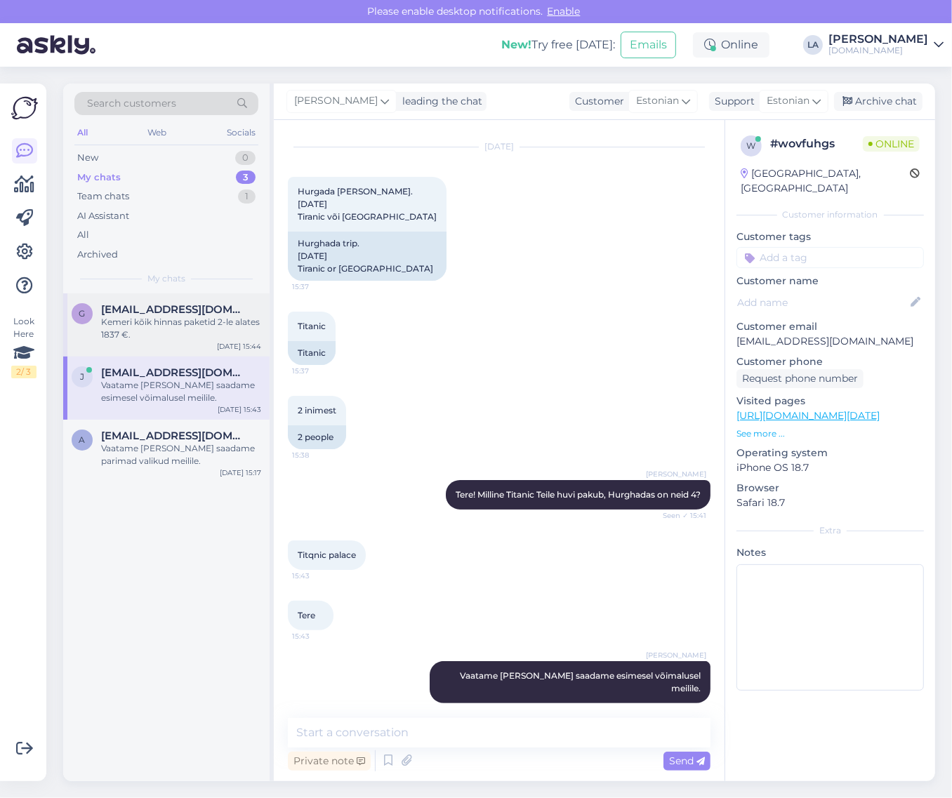
click at [190, 318] on div "Kemeri kõik hinnas paketid 2-le alates 1837 €." at bounding box center [181, 328] width 160 height 25
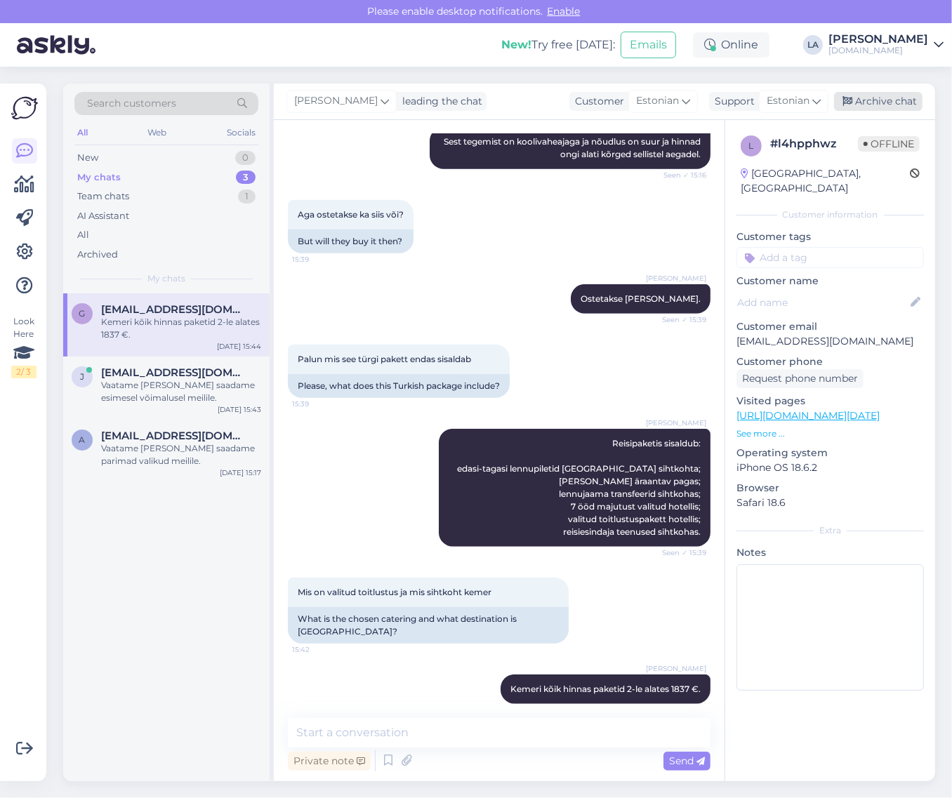
click at [879, 103] on div "Archive chat" at bounding box center [878, 101] width 88 height 19
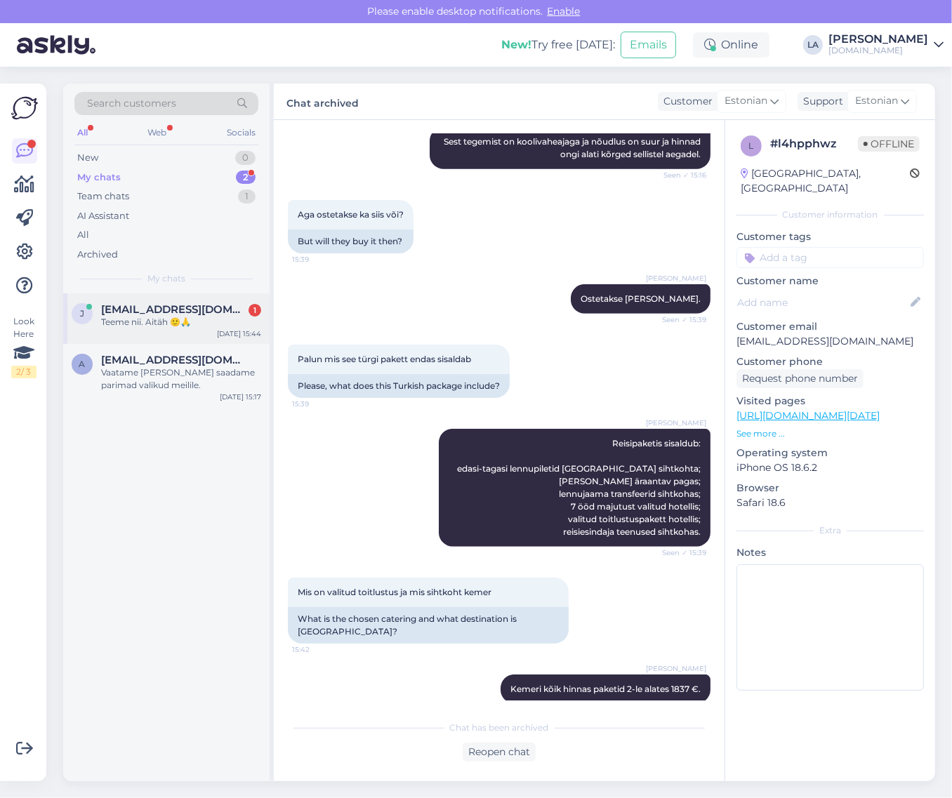
click at [145, 317] on div "Teeme nii. Aitäh 🙂🙏" at bounding box center [181, 322] width 160 height 13
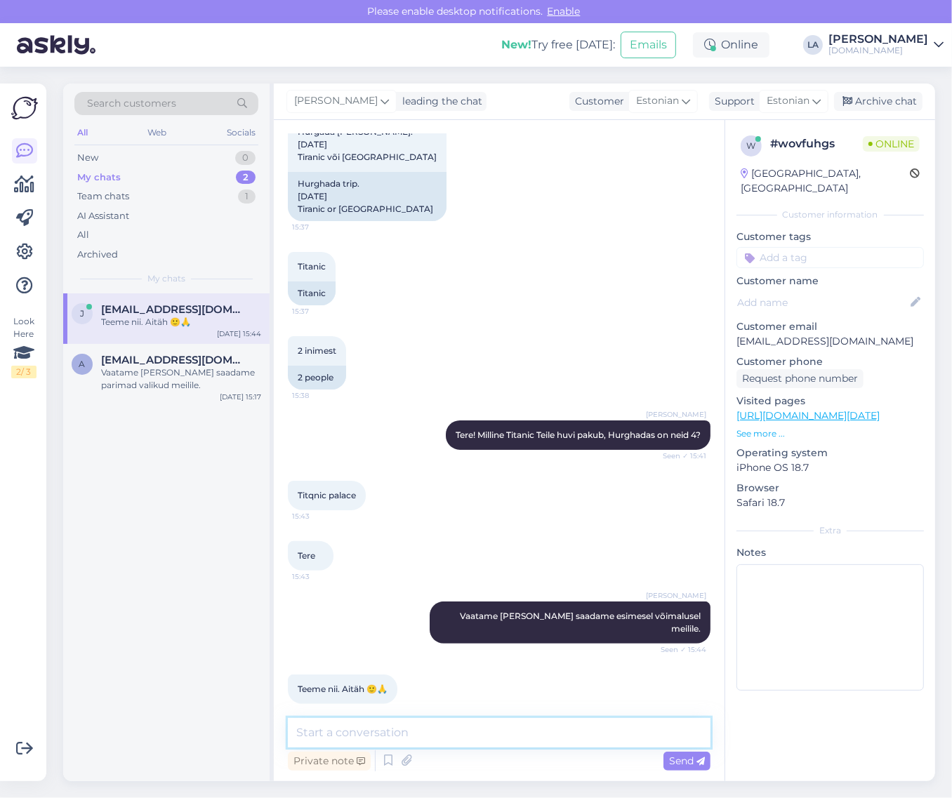
click at [443, 730] on textarea at bounding box center [499, 732] width 423 height 29
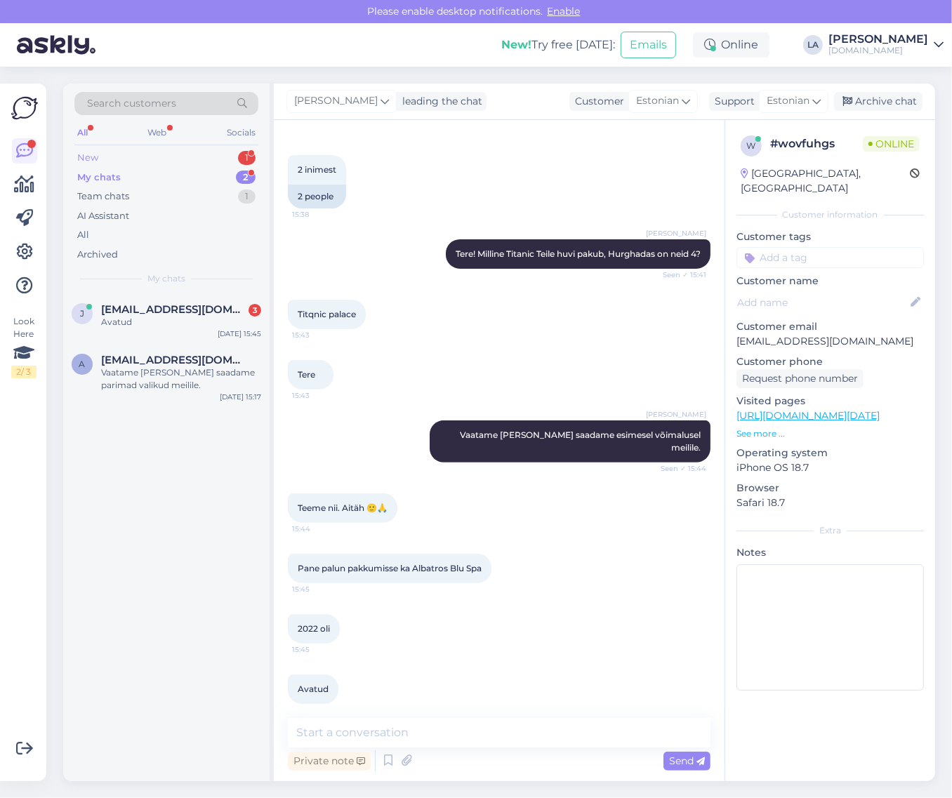
click at [225, 156] on div "New 1" at bounding box center [166, 158] width 184 height 20
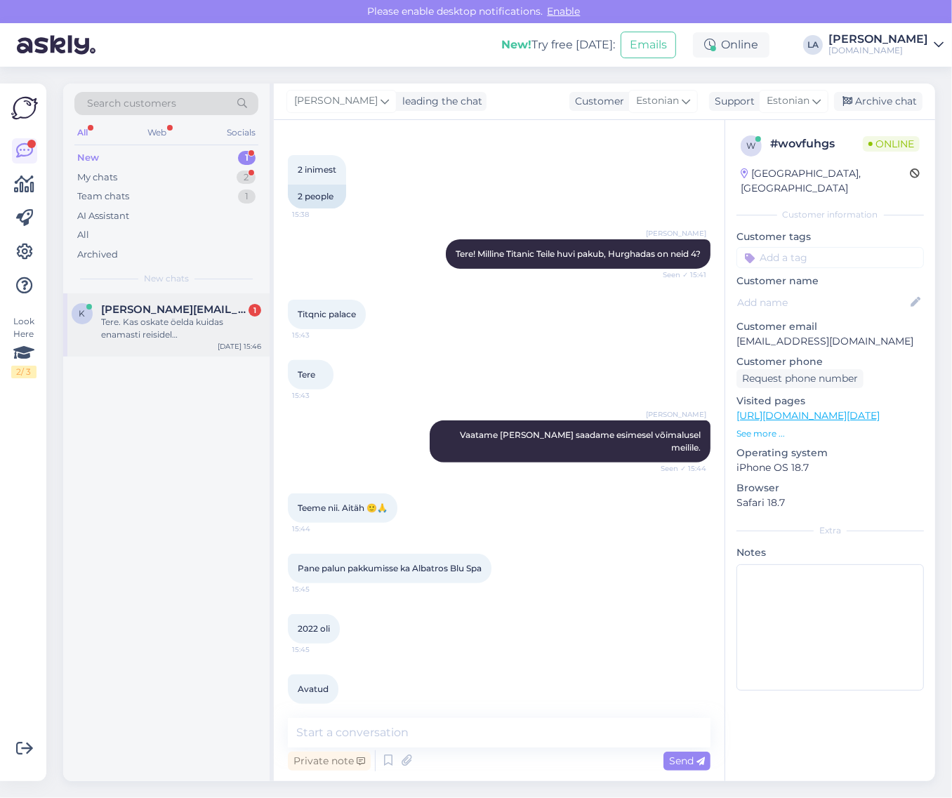
click at [201, 332] on div "Tere. Kas oskate öelda kuidas enamasti reisidel [DEMOGRAPHIC_DATA] ja Egiptuses…" at bounding box center [181, 328] width 160 height 25
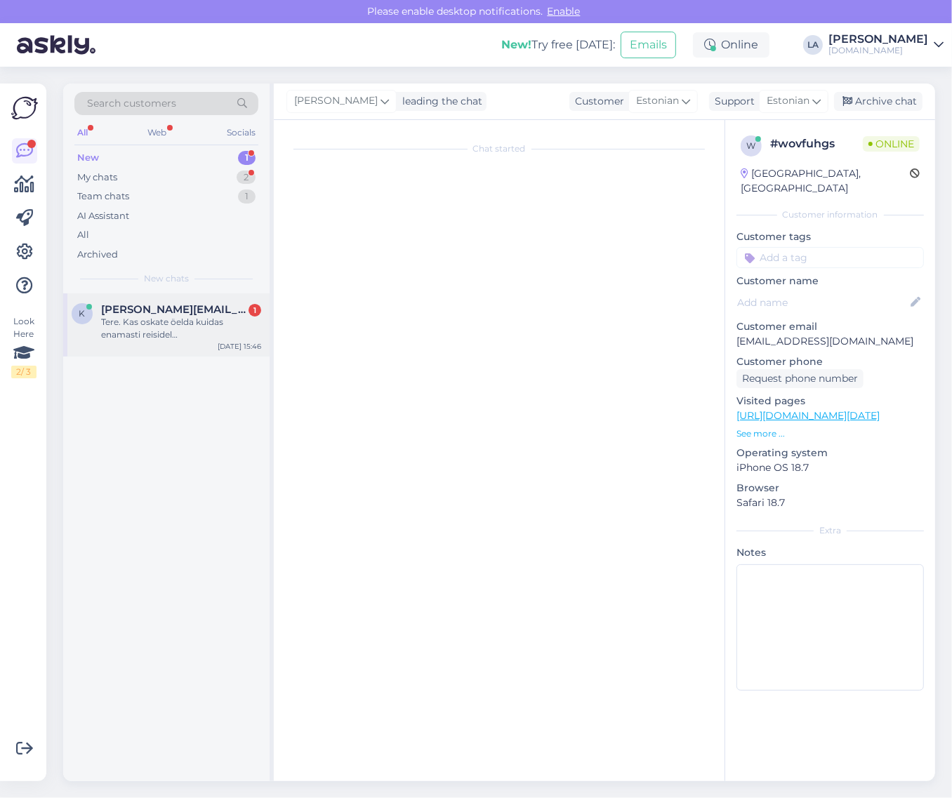
scroll to position [0, 0]
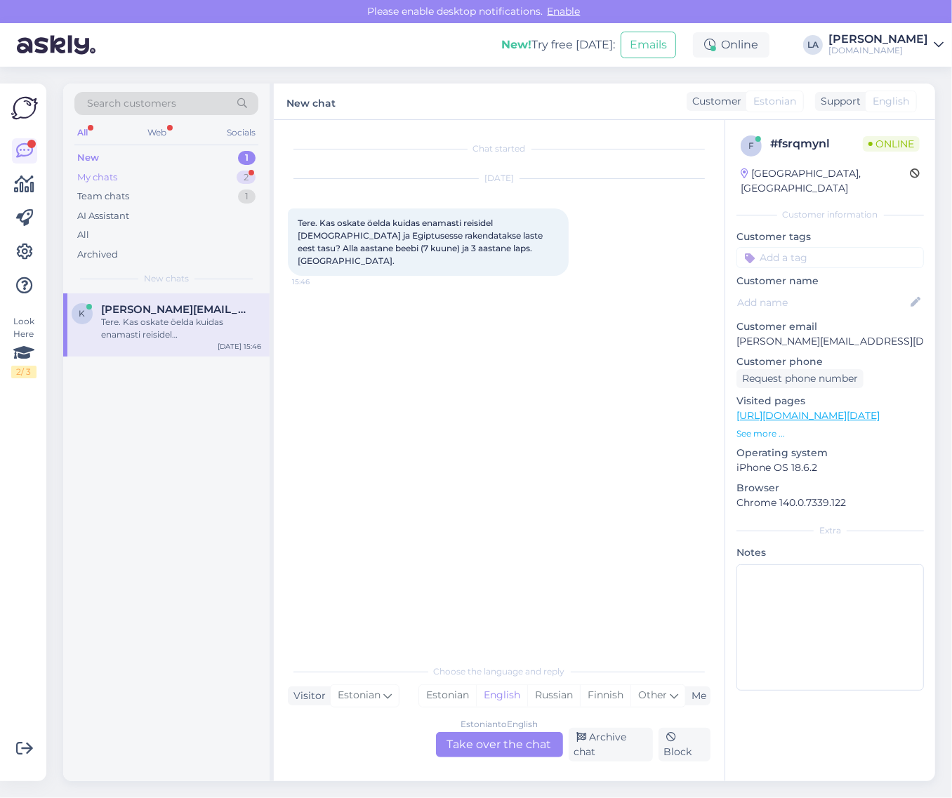
click at [202, 180] on div "My chats 2" at bounding box center [166, 178] width 184 height 20
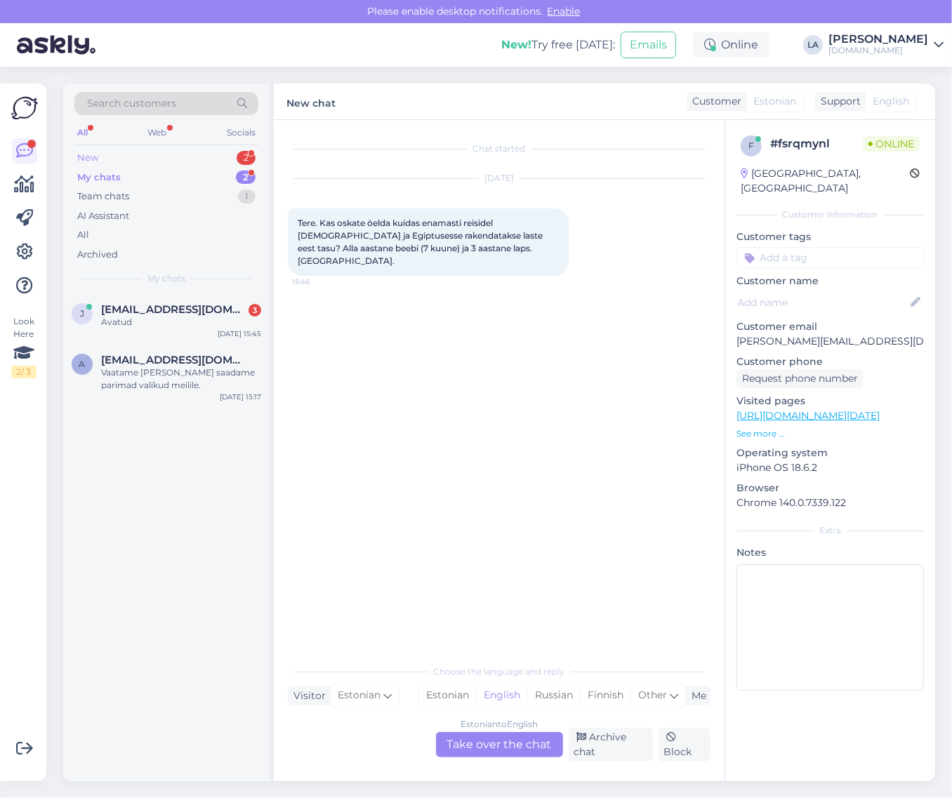
click at [202, 159] on div "New 2" at bounding box center [166, 158] width 184 height 20
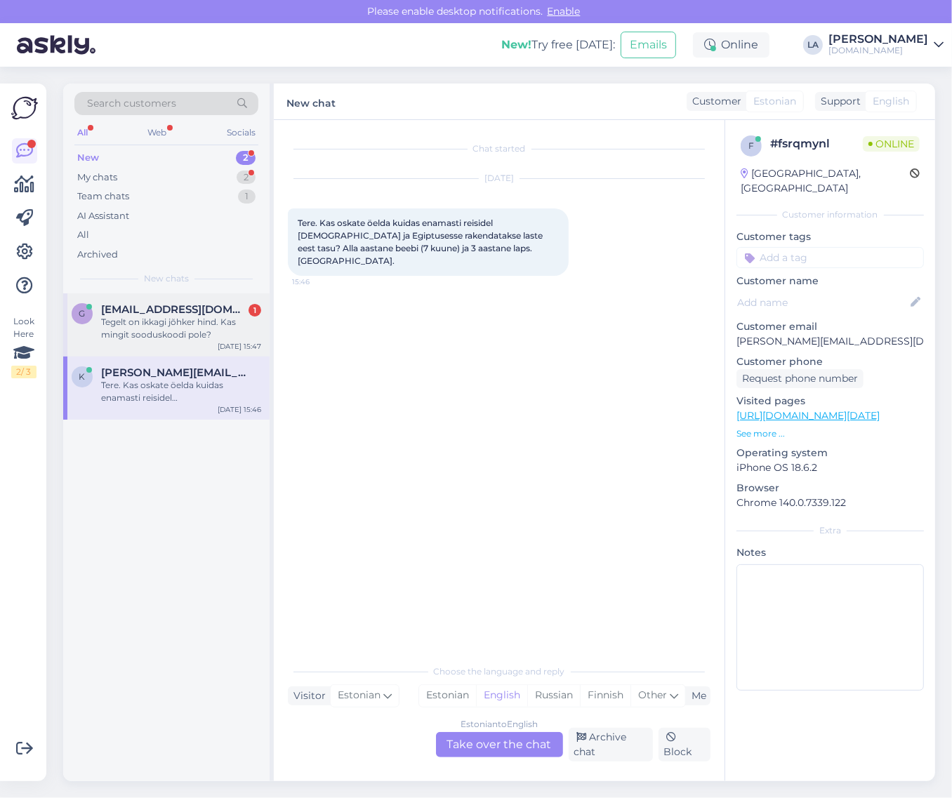
click at [183, 303] on span "[EMAIL_ADDRESS][DOMAIN_NAME]" at bounding box center [174, 309] width 146 height 13
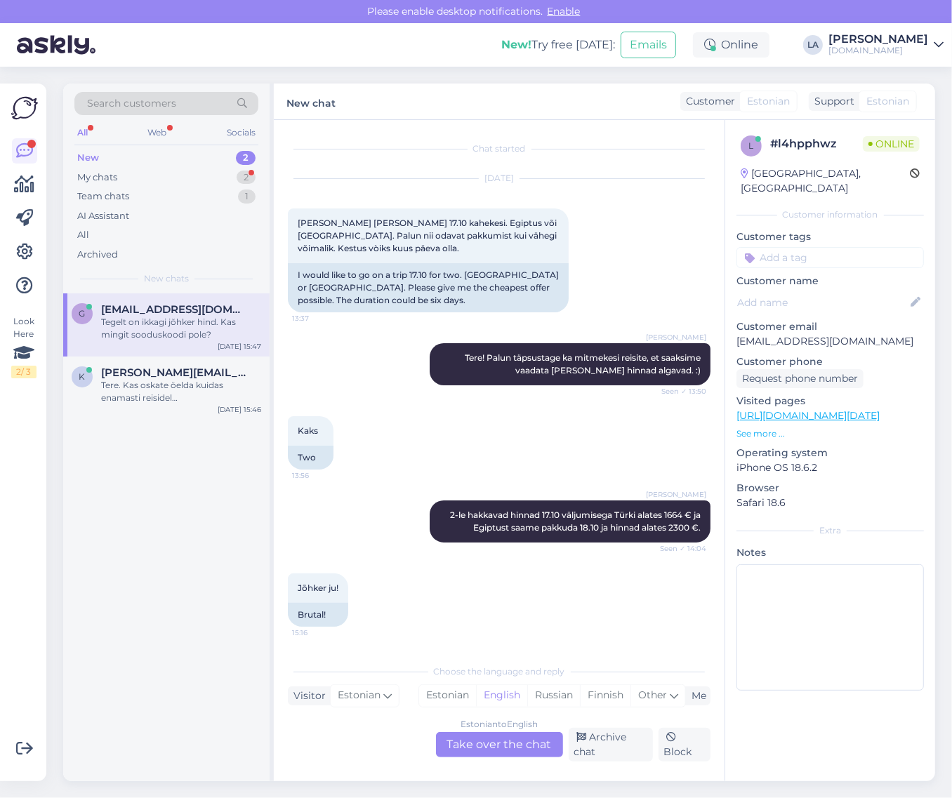
scroll to position [737, 0]
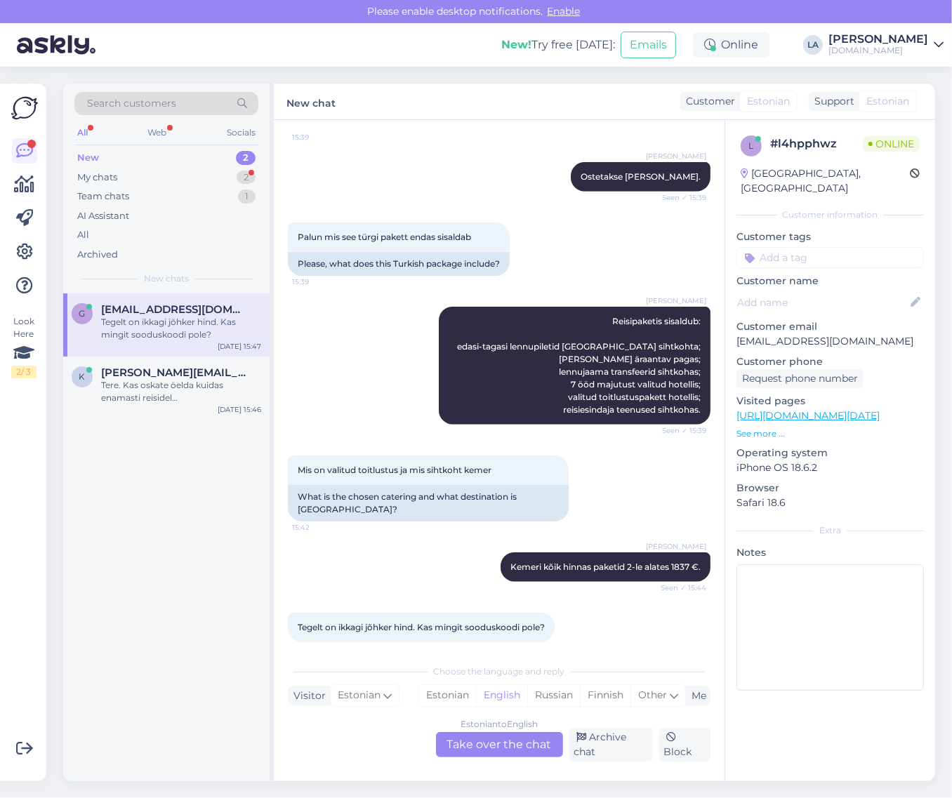
click at [493, 751] on div "Estonian to English Take over the chat" at bounding box center [499, 744] width 127 height 25
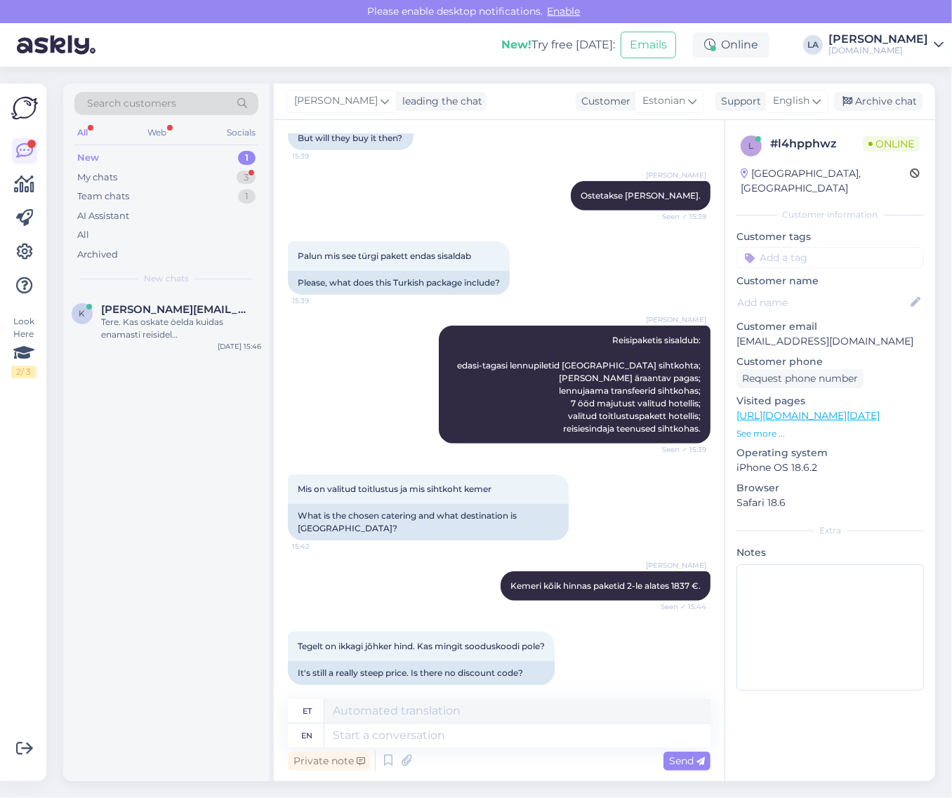
click at [795, 113] on div "[PERSON_NAME] leading the chat Customer Estonian Support English Arabic Belarus…" at bounding box center [605, 102] width 662 height 37
click at [795, 110] on div "English" at bounding box center [796, 101] width 63 height 22
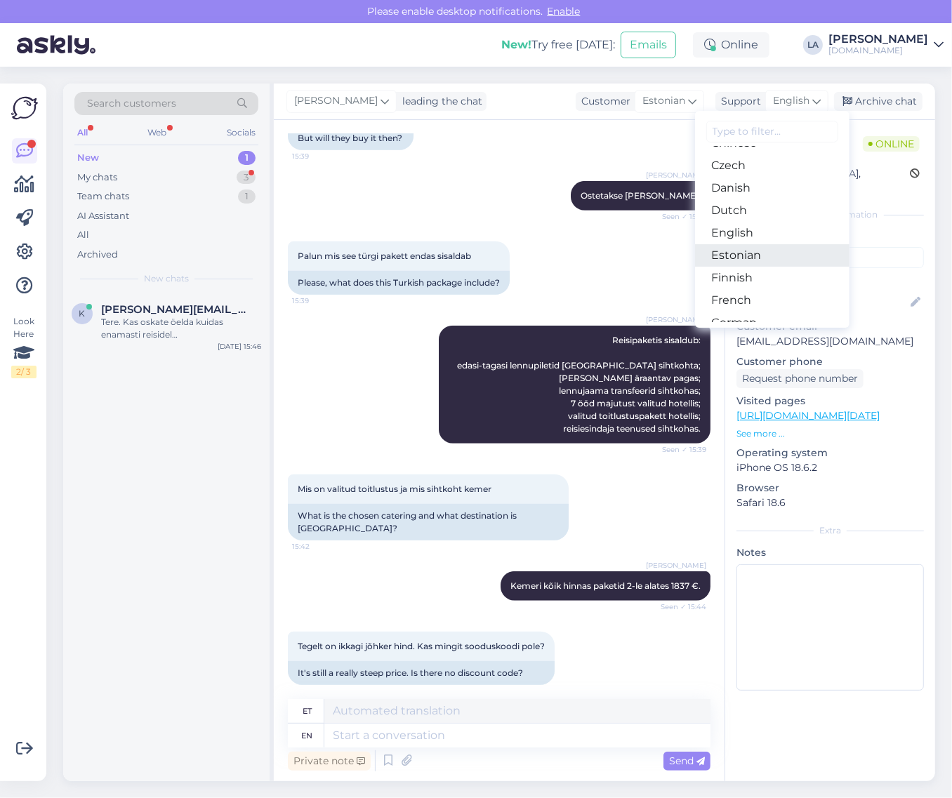
drag, startPoint x: 770, startPoint y: 258, endPoint x: 762, endPoint y: 275, distance: 18.5
click at [770, 258] on link "Estonian" at bounding box center [772, 255] width 154 height 22
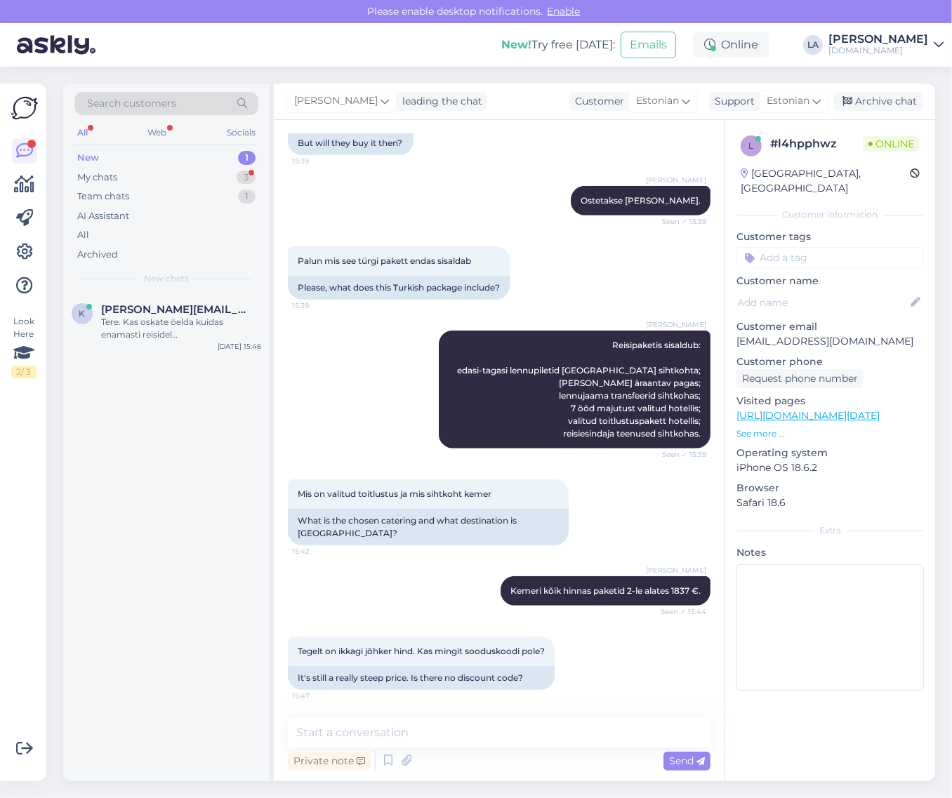
scroll to position [699, 0]
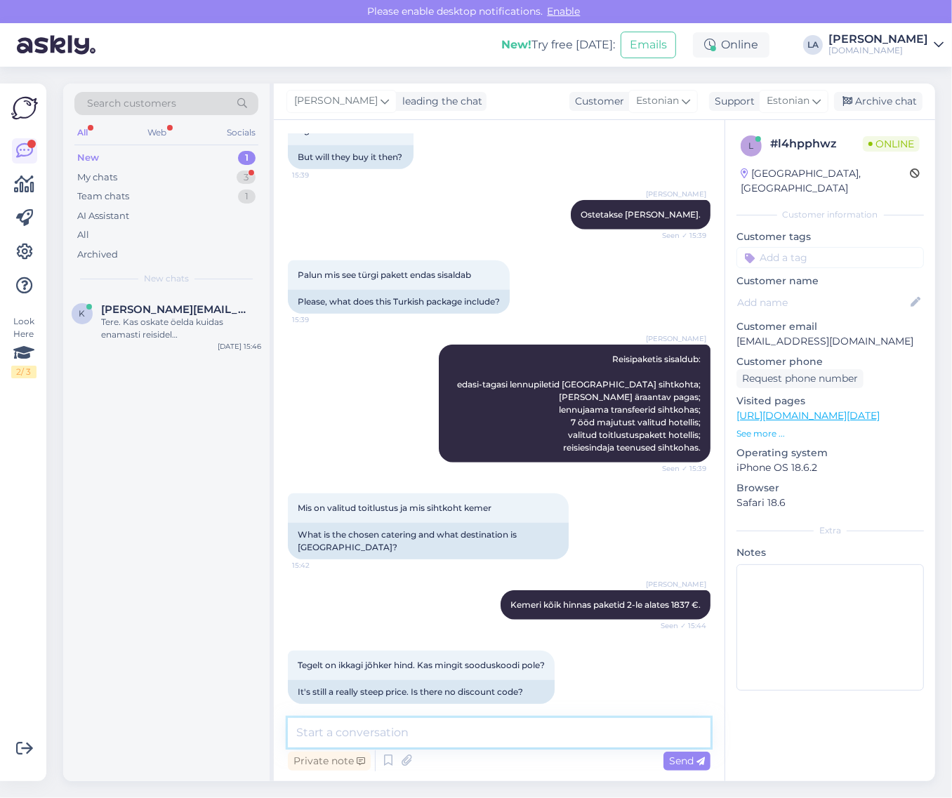
click at [489, 728] on textarea at bounding box center [499, 732] width 423 height 29
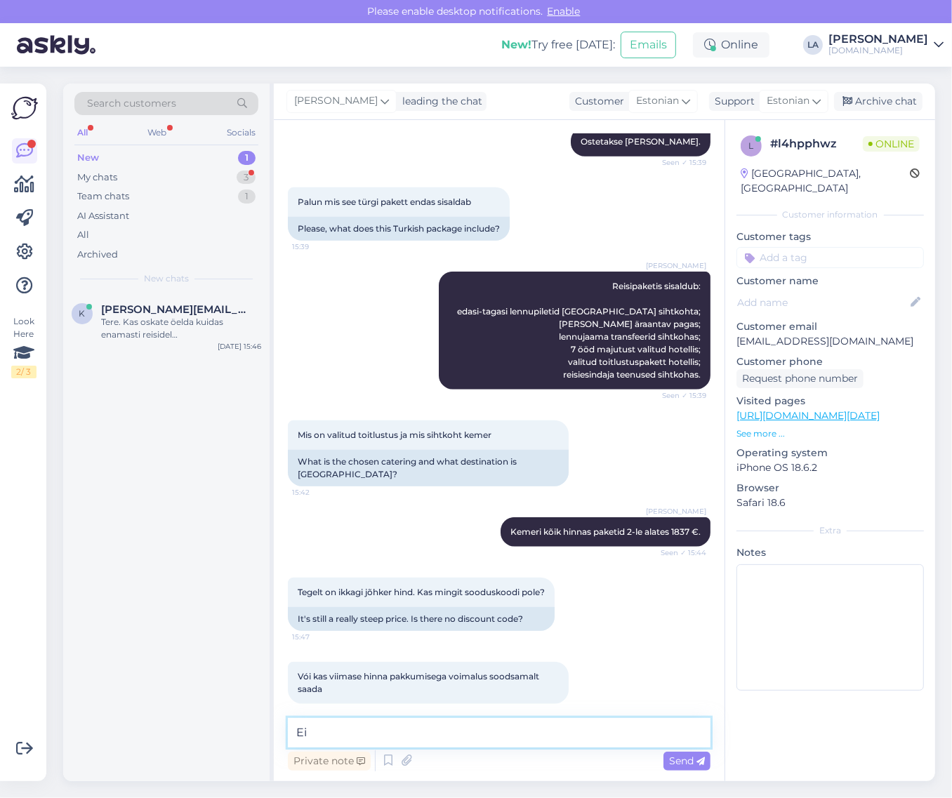
type textarea "E"
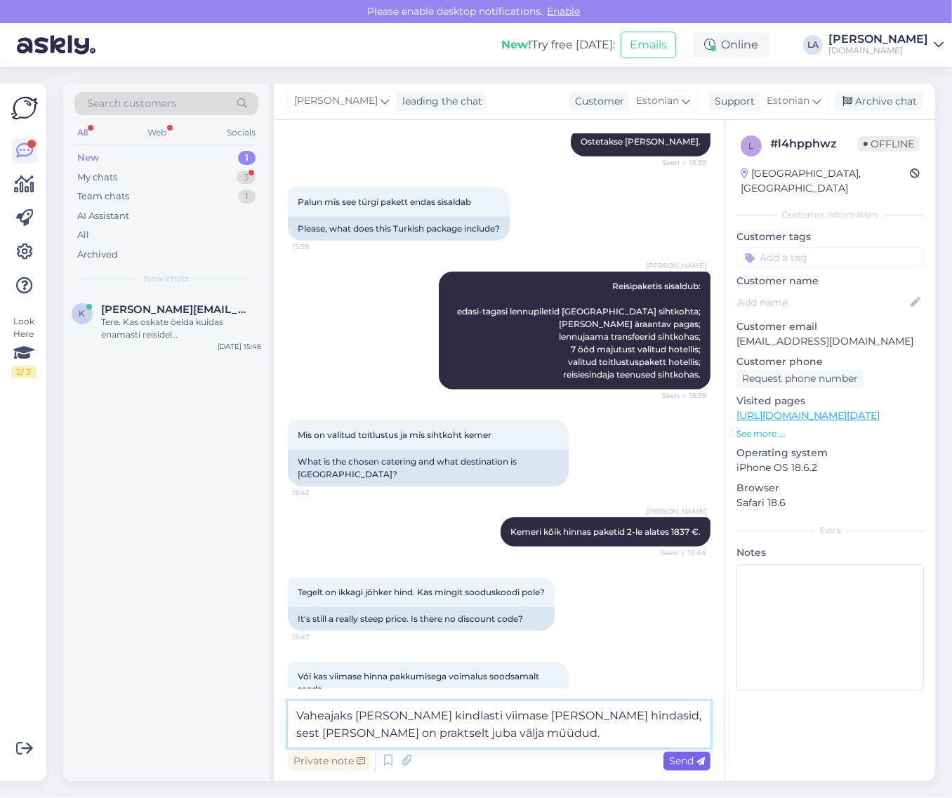
type textarea "Vaheajaks [PERSON_NAME] kindlasti viimase [PERSON_NAME] hindasid, sest [PERSON_…"
click at [675, 761] on span "Send" at bounding box center [687, 761] width 36 height 13
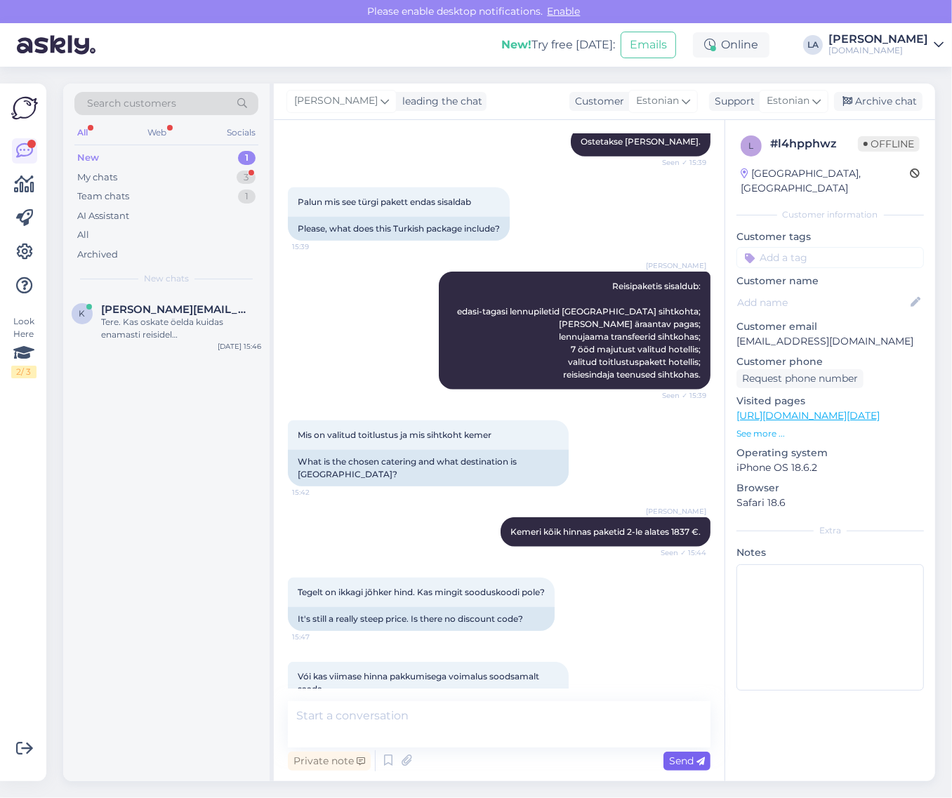
scroll to position [845, 0]
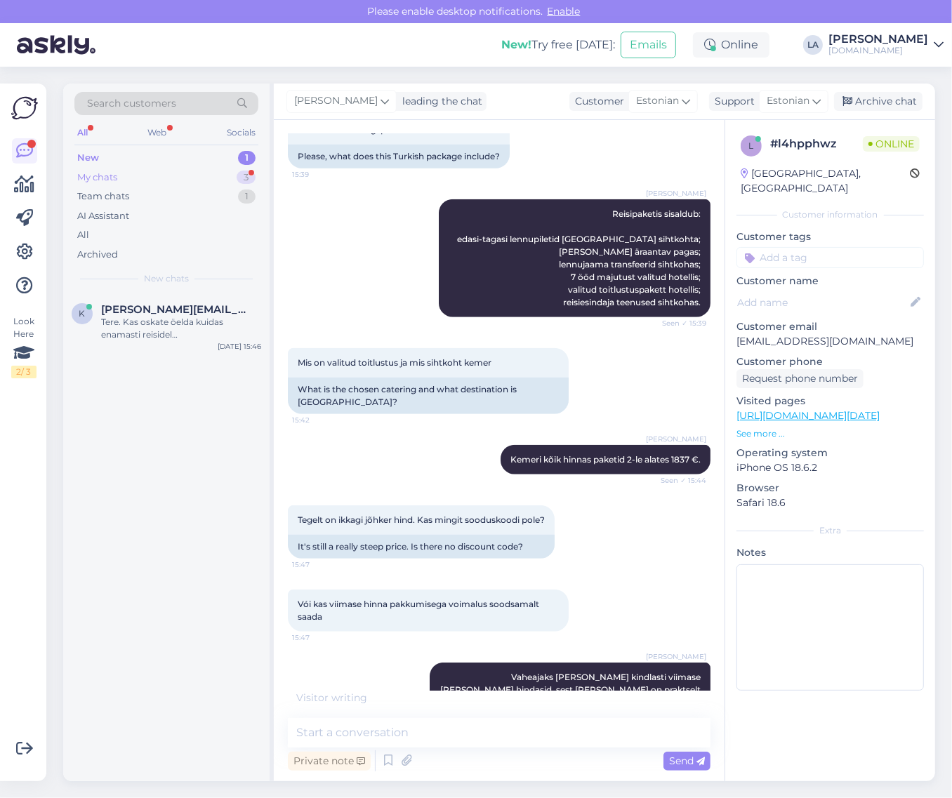
click at [240, 174] on div "3" at bounding box center [246, 178] width 19 height 14
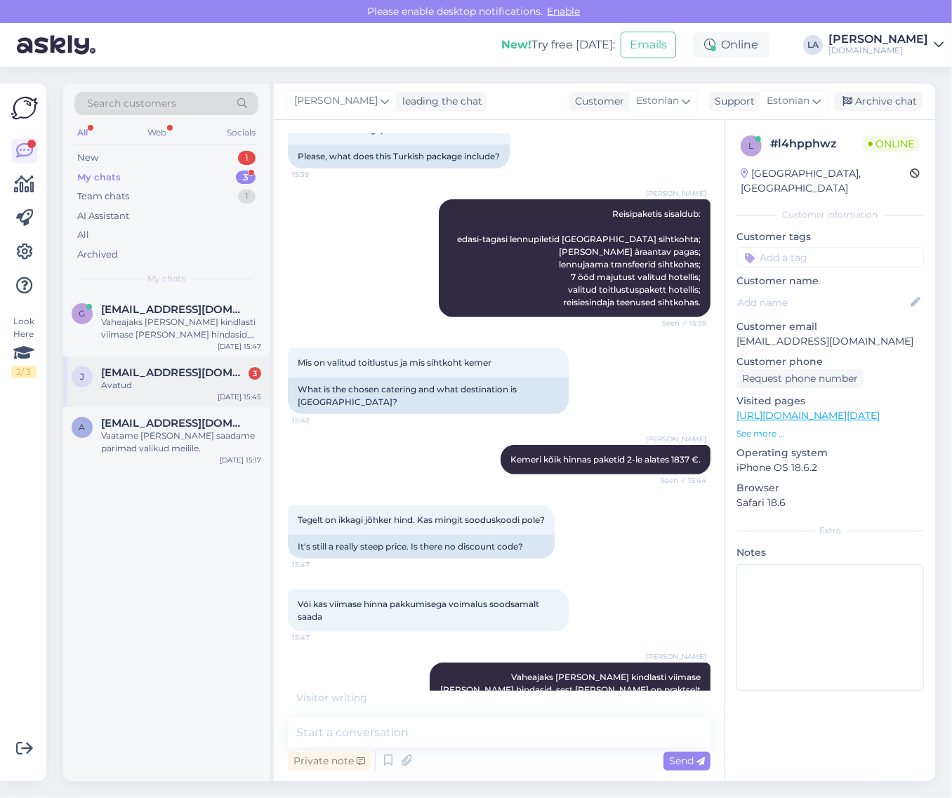
click at [233, 376] on div "[EMAIL_ADDRESS][DOMAIN_NAME] 3" at bounding box center [181, 373] width 160 height 13
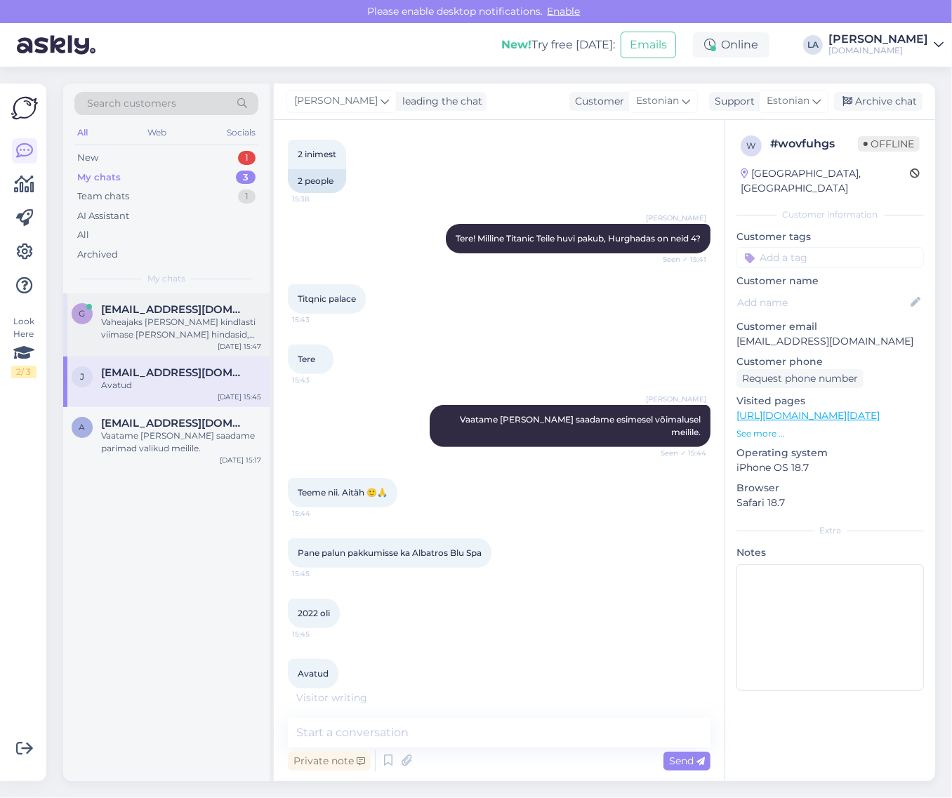
click at [229, 337] on div "Vaheajaks [PERSON_NAME] kindlasti viimase [PERSON_NAME] hindasid, sest [PERSON_…" at bounding box center [181, 328] width 160 height 25
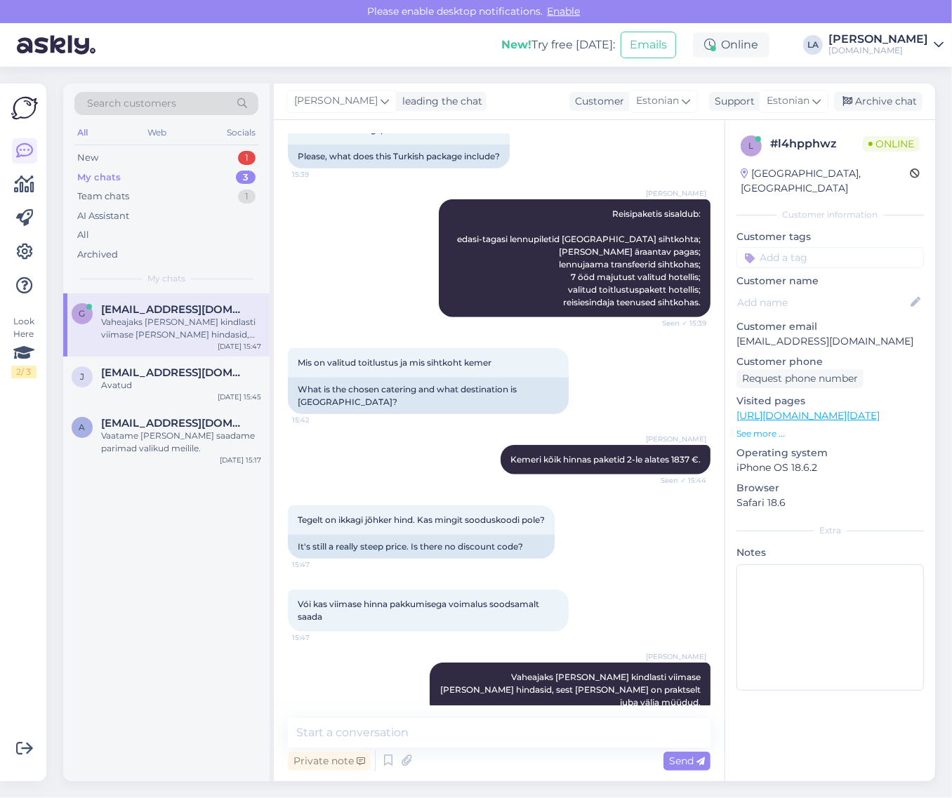
scroll to position [918, 0]
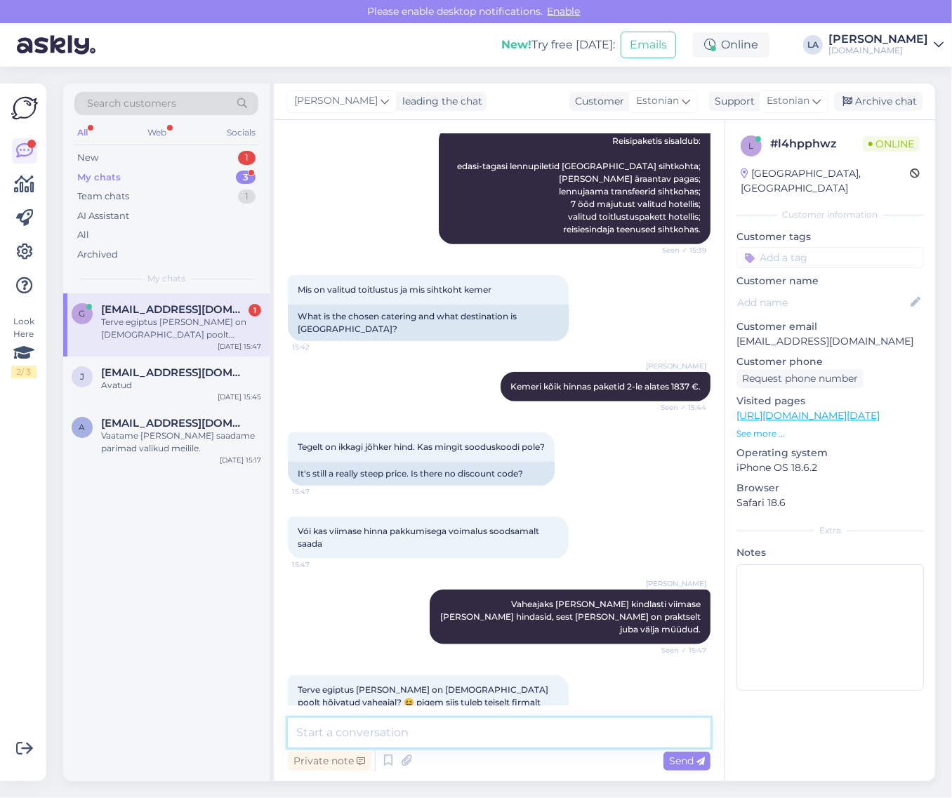
click at [441, 742] on textarea at bounding box center [499, 732] width 423 height 29
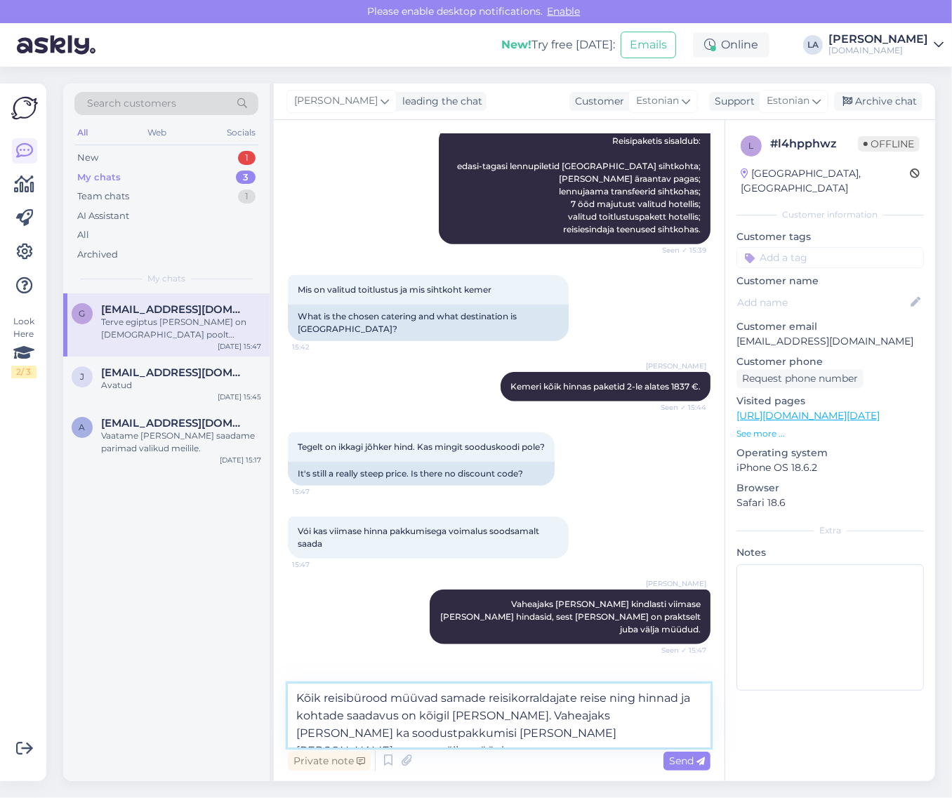
type textarea "Kõik reisibürood müüvad samade reisikorraldajate reise ning hinnad ja kohtade s…"
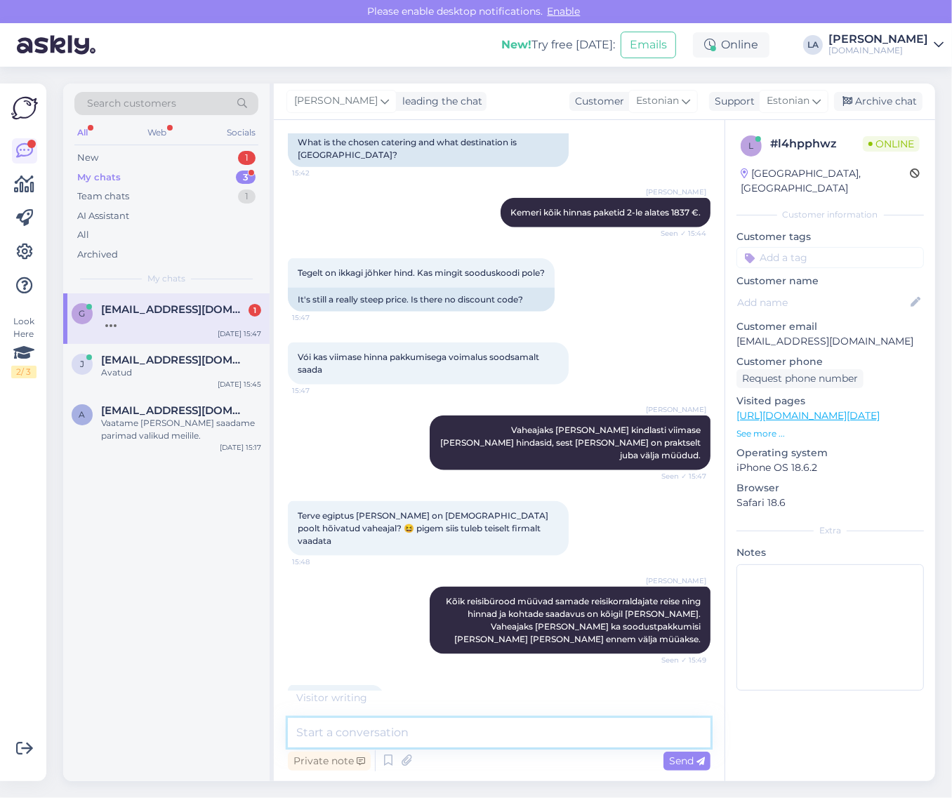
scroll to position [1138, 0]
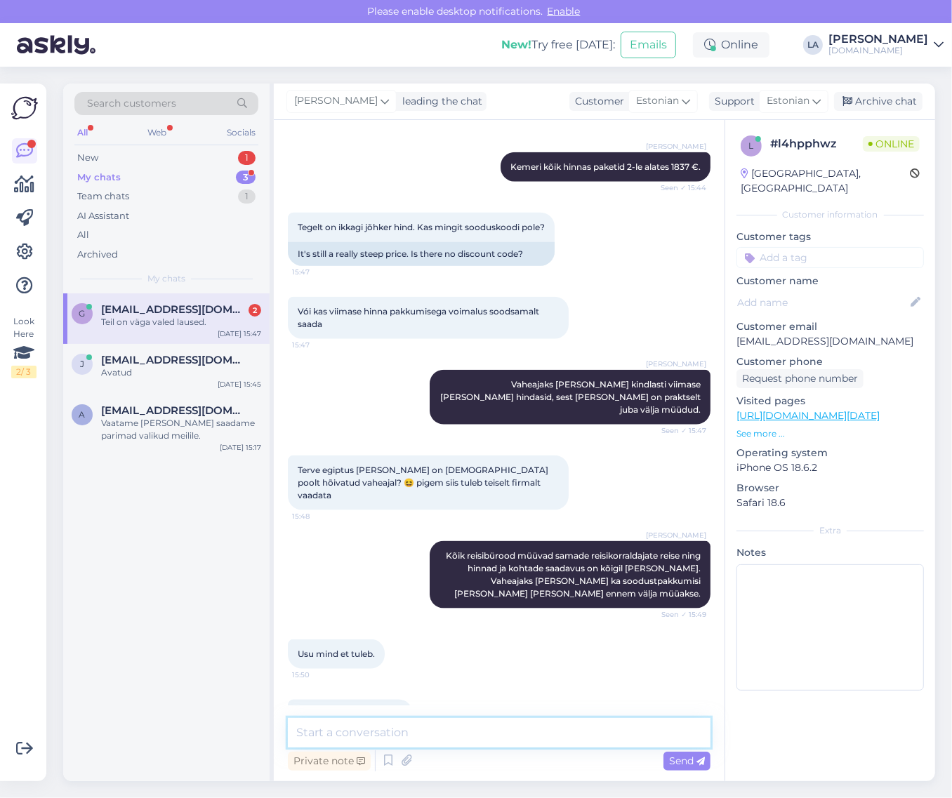
click at [487, 736] on textarea at bounding box center [499, 732] width 423 height 29
click at [233, 374] on div "Avatud" at bounding box center [181, 373] width 160 height 13
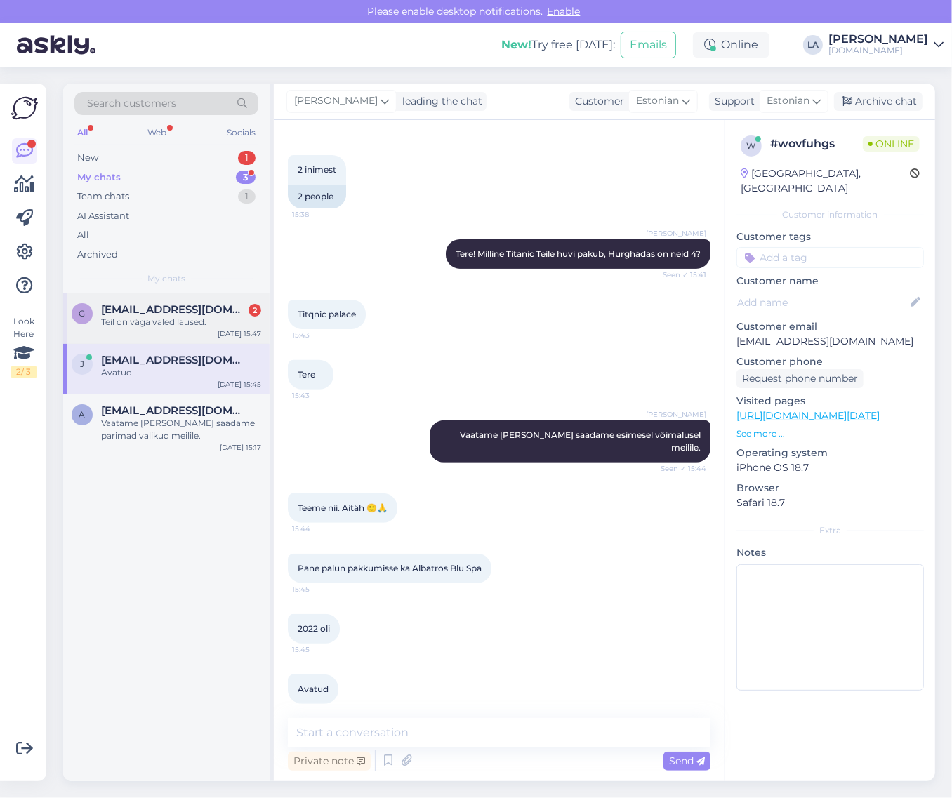
click at [232, 317] on div "Teil on väga valed laused." at bounding box center [181, 322] width 160 height 13
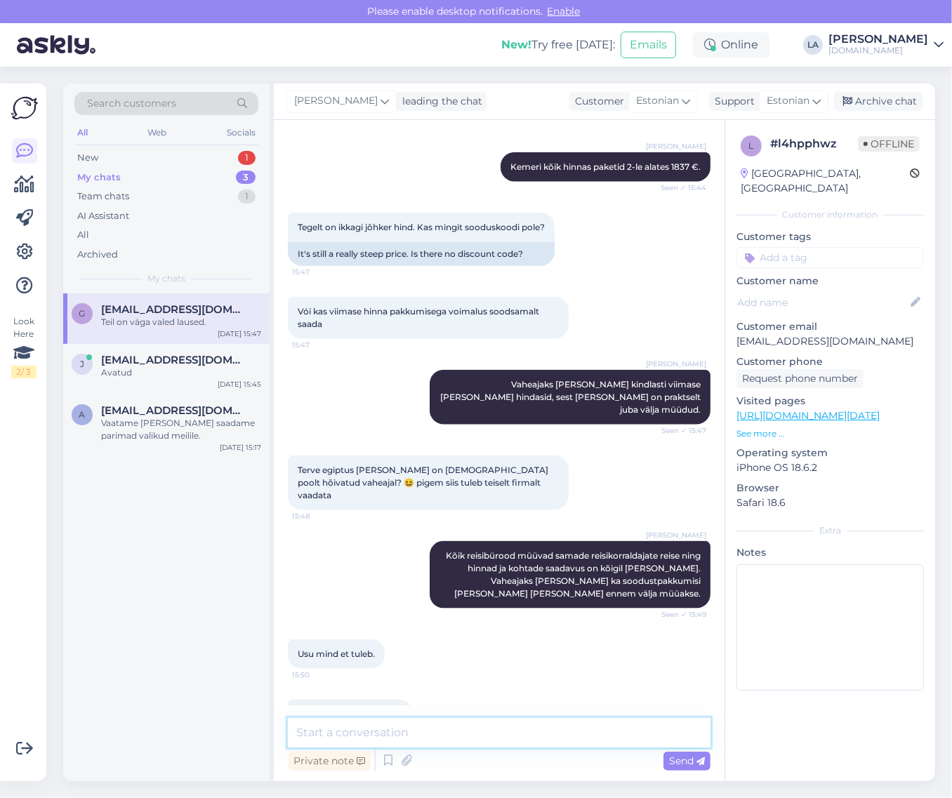
click at [515, 735] on textarea at bounding box center [499, 732] width 423 height 29
click at [886, 107] on div "Archive chat" at bounding box center [878, 101] width 88 height 19
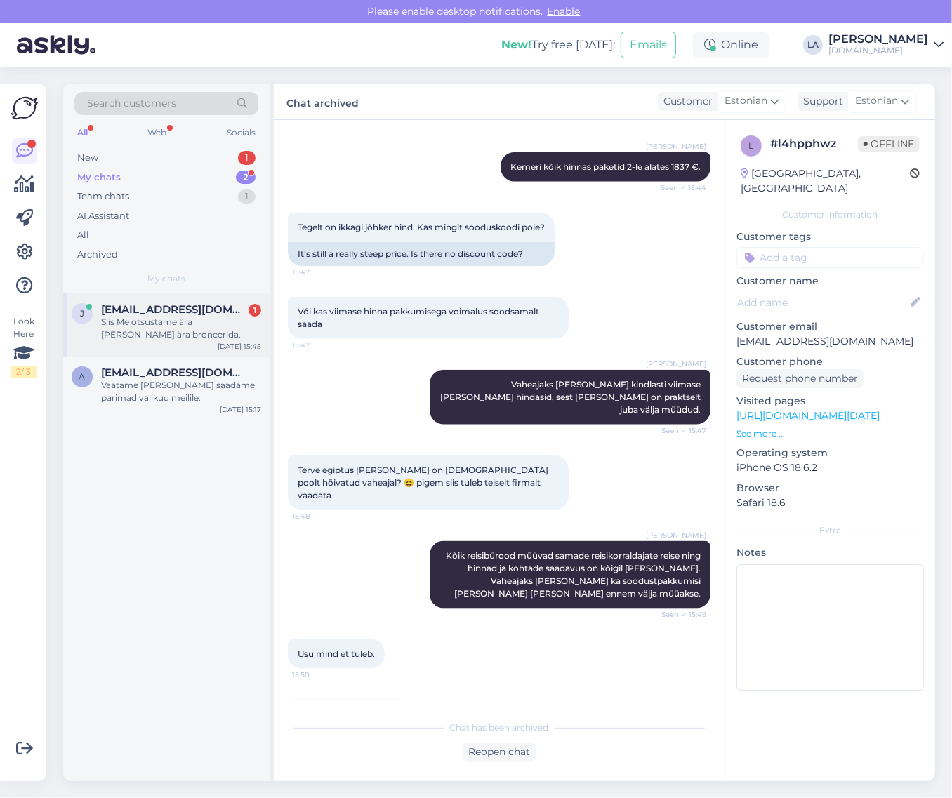
click at [223, 315] on div "[EMAIL_ADDRESS][DOMAIN_NAME] 1" at bounding box center [181, 309] width 160 height 13
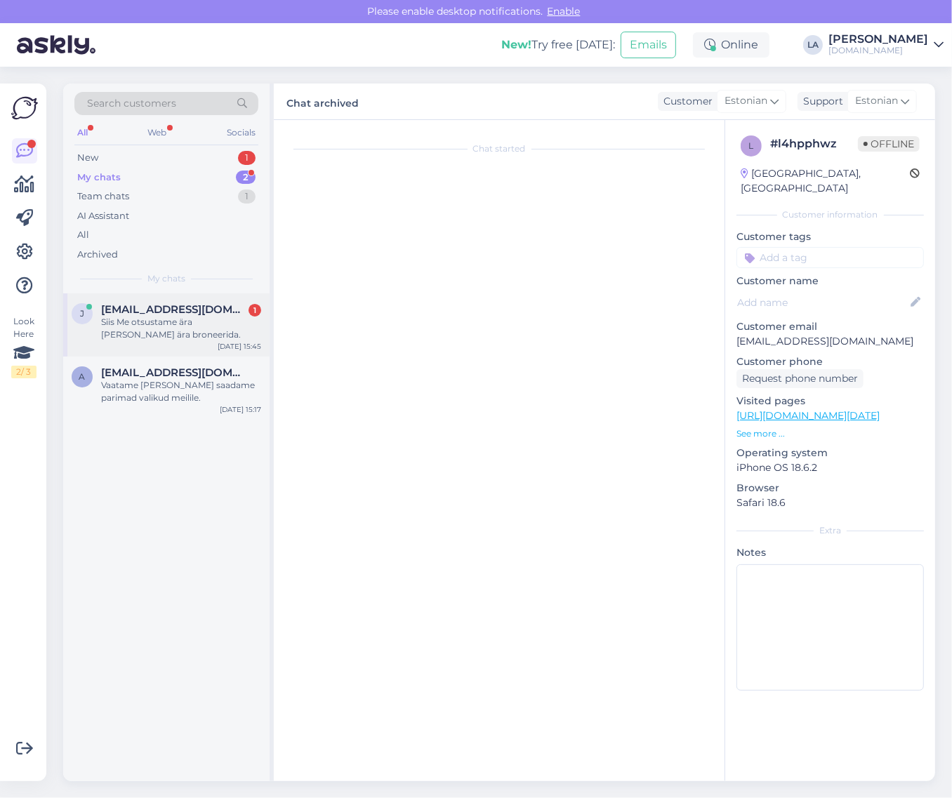
scroll to position [332, 0]
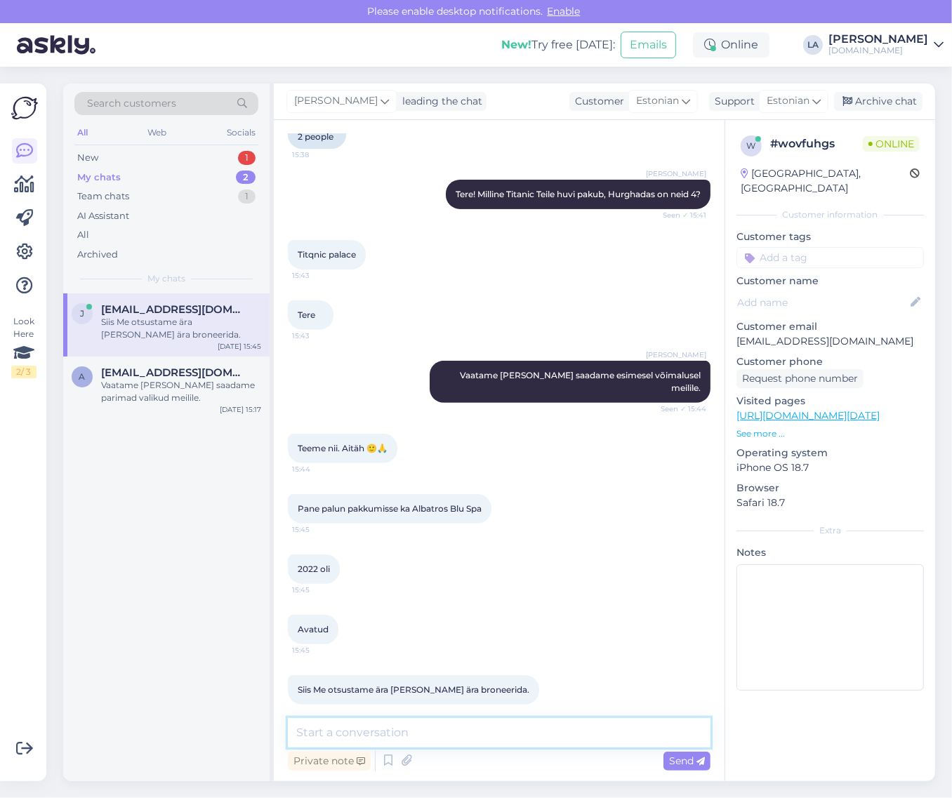
click at [376, 722] on textarea at bounding box center [499, 732] width 423 height 29
type textarea "Saadame pakkumised esimesel võimalusel meilile."
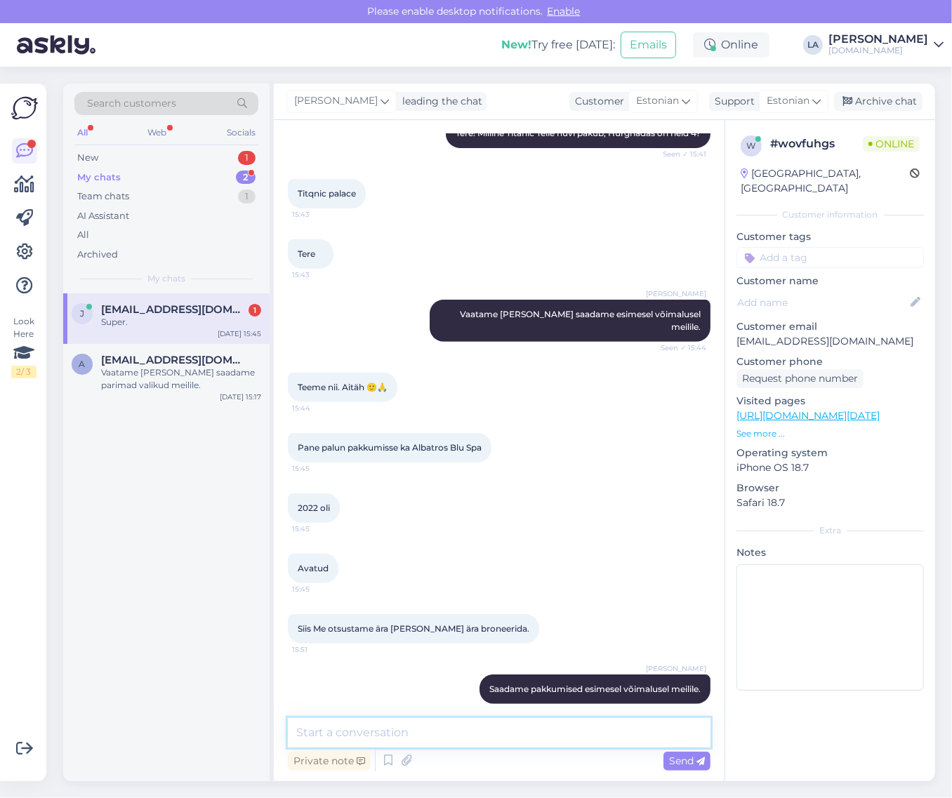
scroll to position [454, 0]
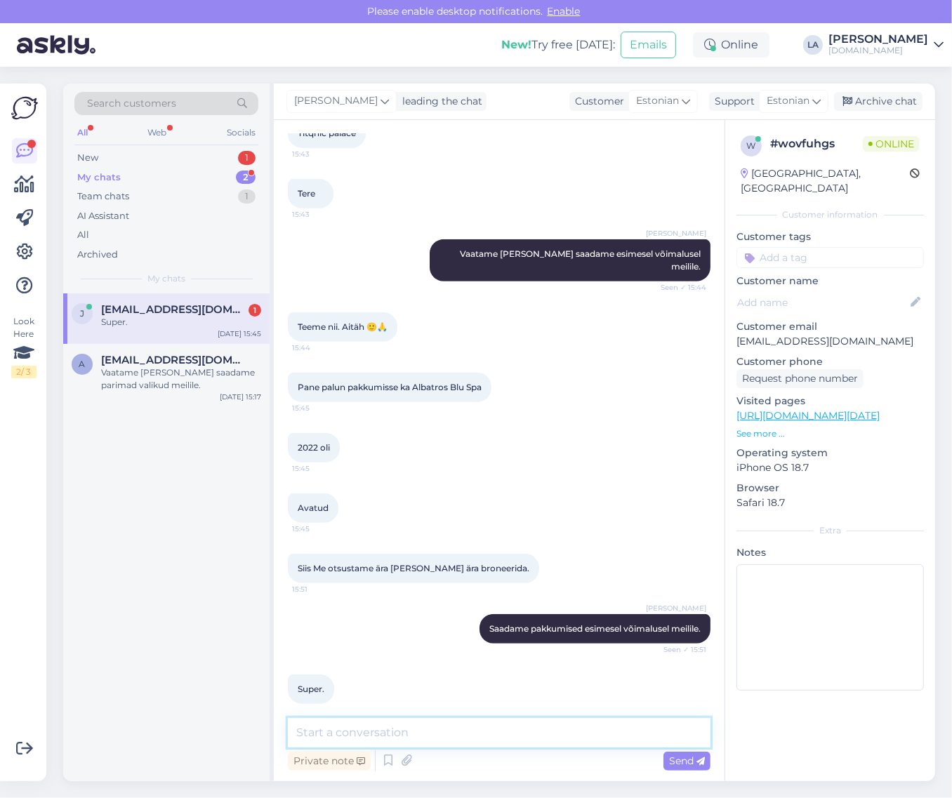
click at [423, 722] on textarea at bounding box center [499, 732] width 423 height 29
click at [114, 332] on div "J [EMAIL_ADDRESS][DOMAIN_NAME] 1 Super. [DATE] 15:51" at bounding box center [166, 319] width 206 height 51
click at [313, 102] on span "[PERSON_NAME]" at bounding box center [336, 100] width 84 height 15
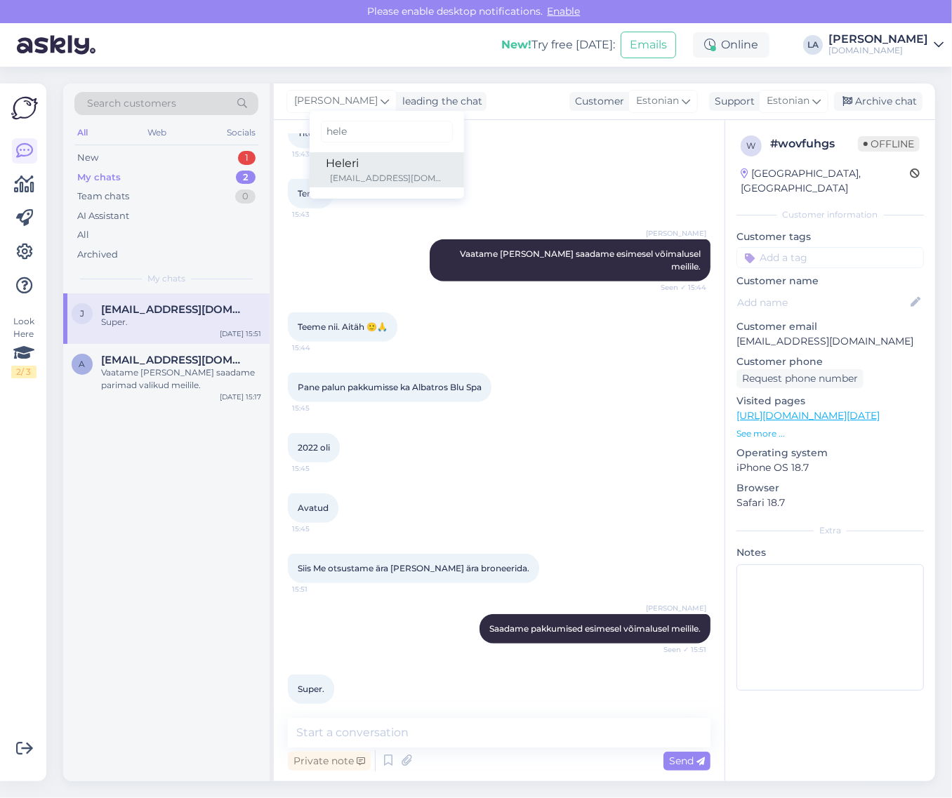
type input "hele"
click at [377, 170] on div "Heleri" at bounding box center [387, 163] width 121 height 17
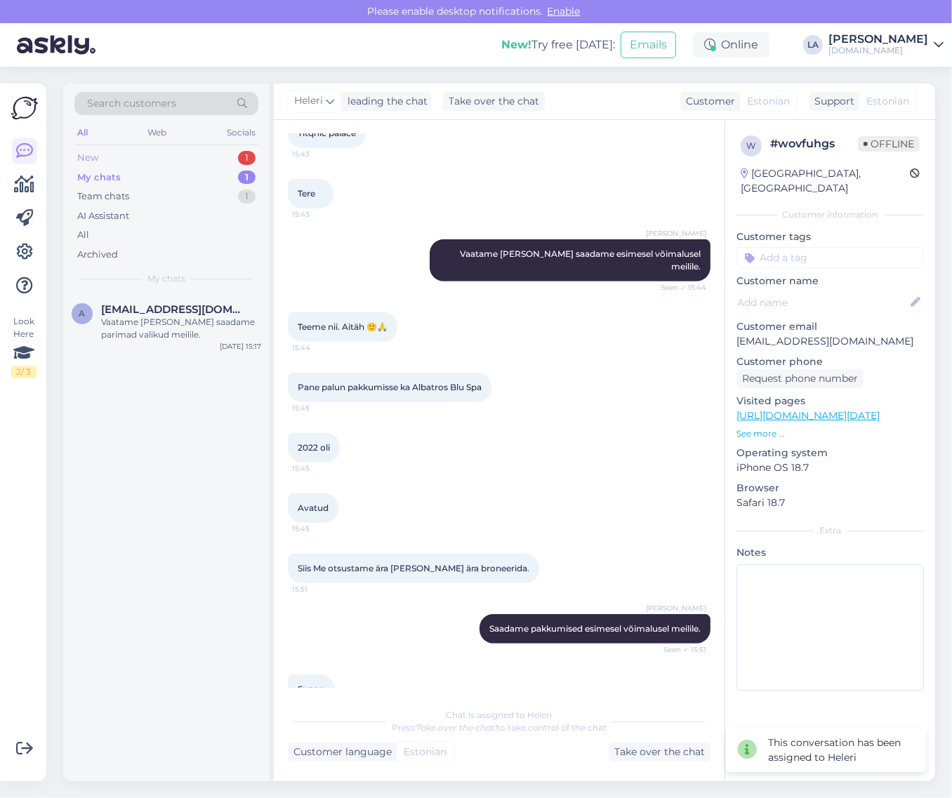
click at [230, 151] on div "New 1" at bounding box center [166, 158] width 184 height 20
click at [248, 179] on div "1" at bounding box center [247, 178] width 18 height 14
click at [181, 331] on div "Vaatame [PERSON_NAME] saadame parimad valikud meilile." at bounding box center [181, 328] width 160 height 25
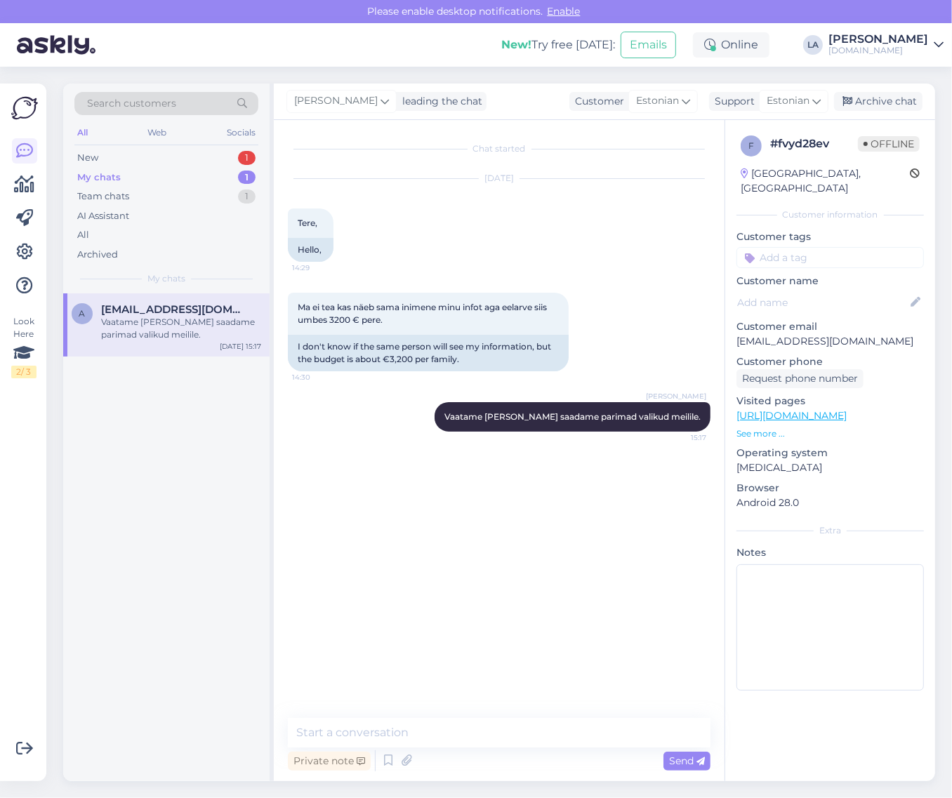
scroll to position [0, 0]
click at [407, 729] on textarea at bounding box center [499, 732] width 423 height 29
type textarea "Pakkumised on saadetud."
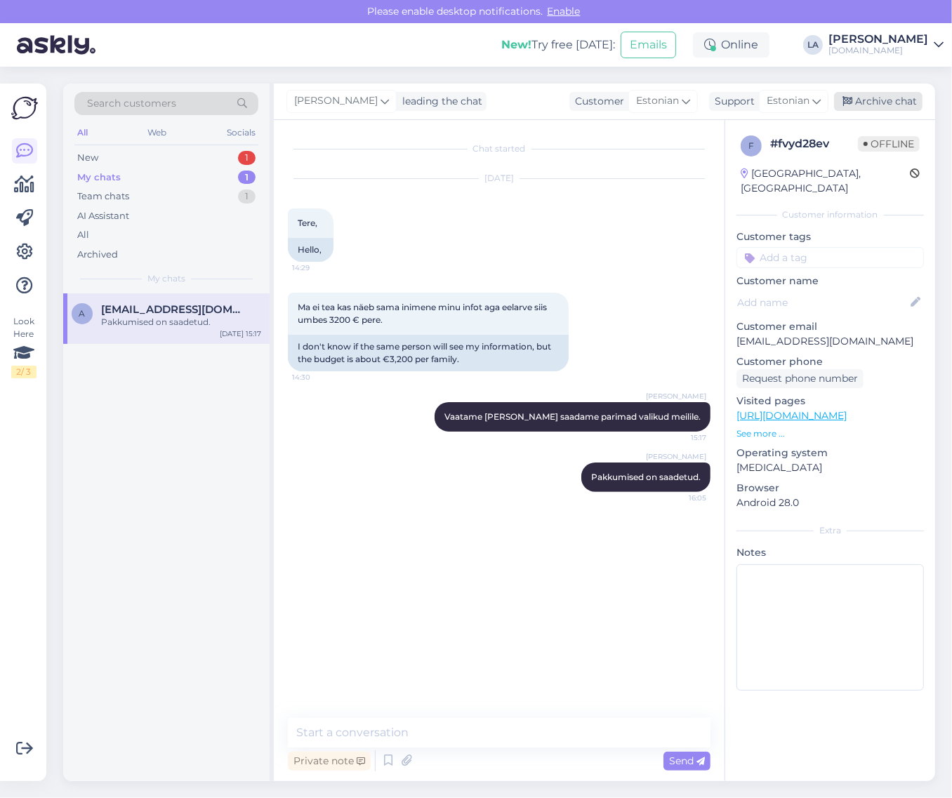
click at [879, 103] on div "Archive chat" at bounding box center [878, 101] width 88 height 19
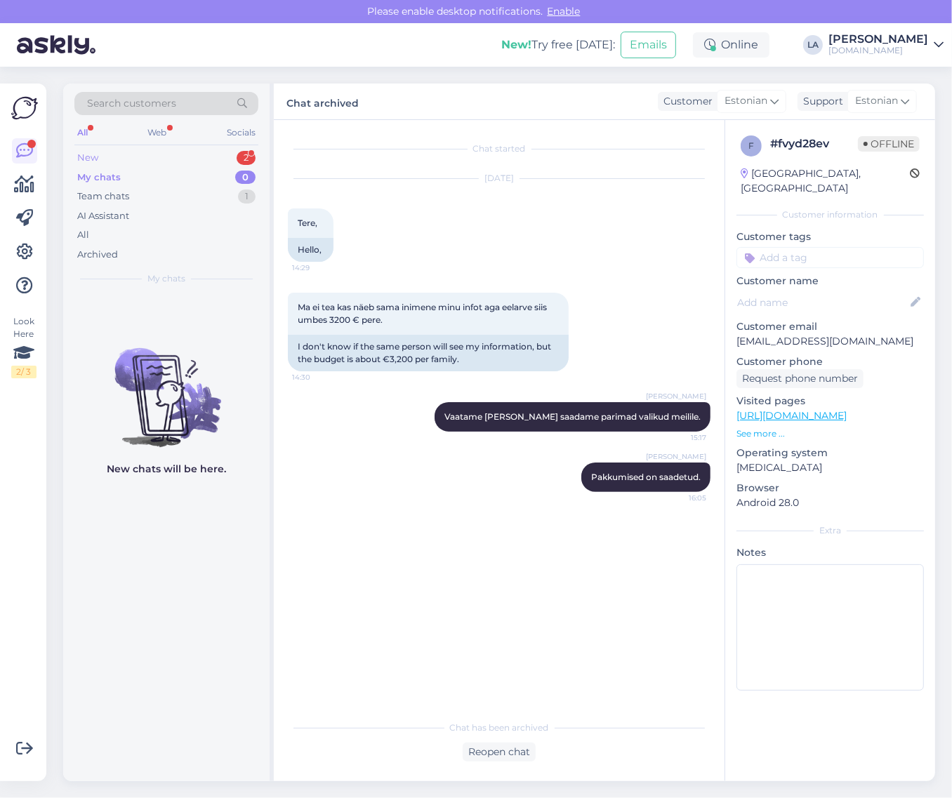
click at [239, 163] on div "2" at bounding box center [246, 158] width 19 height 14
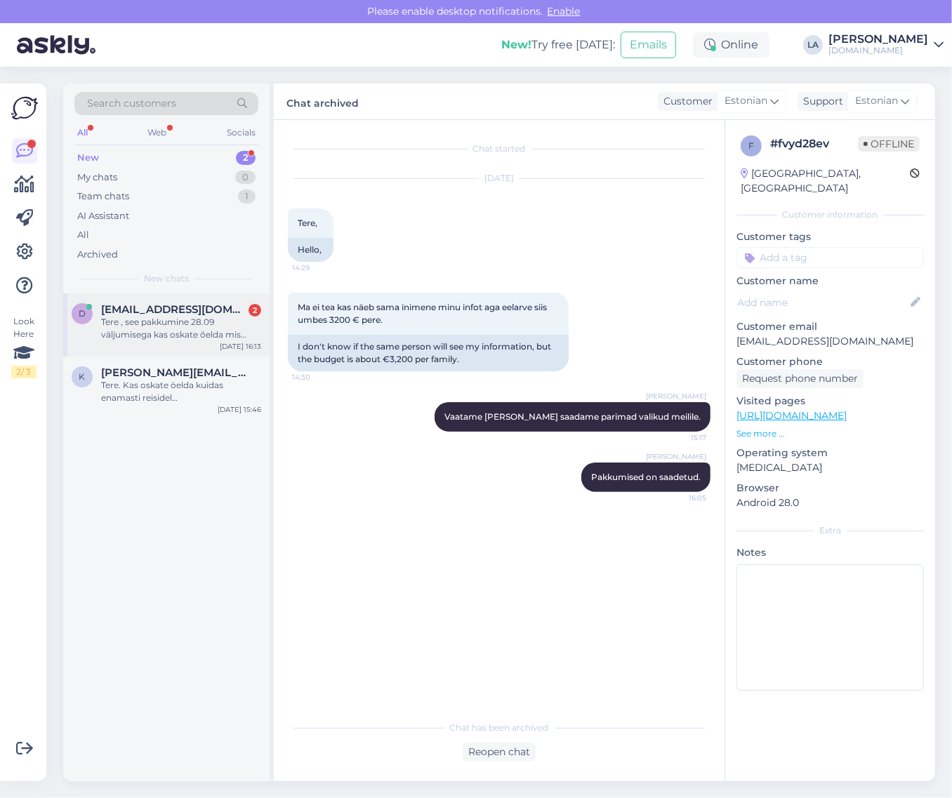
click at [230, 324] on div "Tere , see pakkumine 28.09 väljumisega kas oskate õelda mis [PERSON_NAME] lend …" at bounding box center [181, 328] width 160 height 25
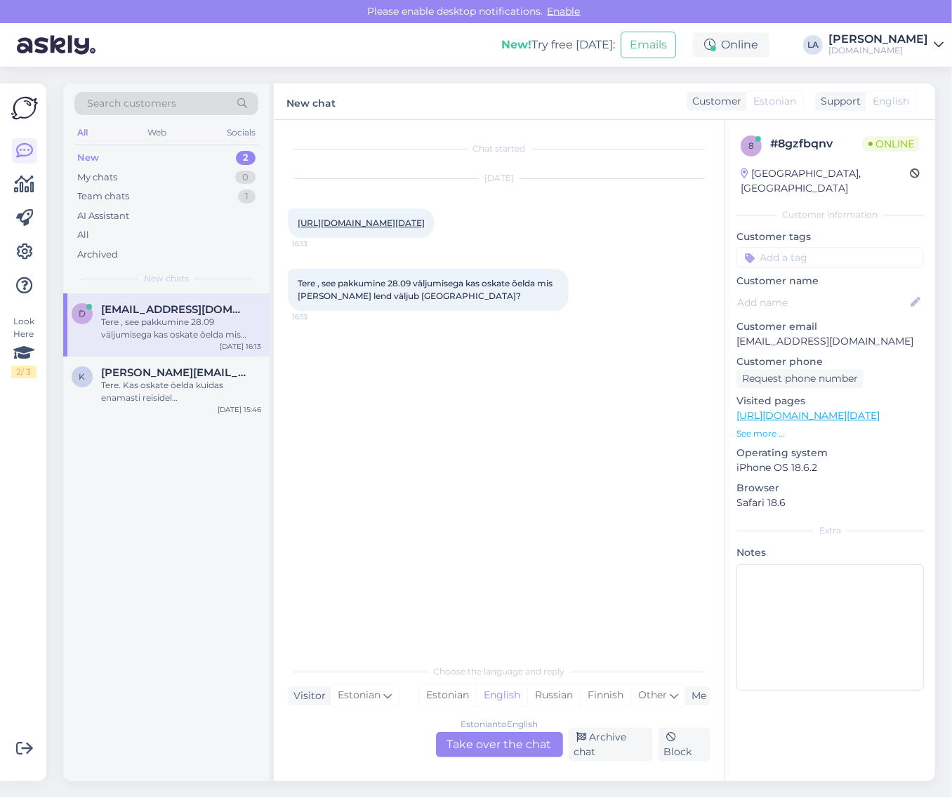
click at [425, 223] on link "[URL][DOMAIN_NAME][DATE]" at bounding box center [361, 223] width 127 height 11
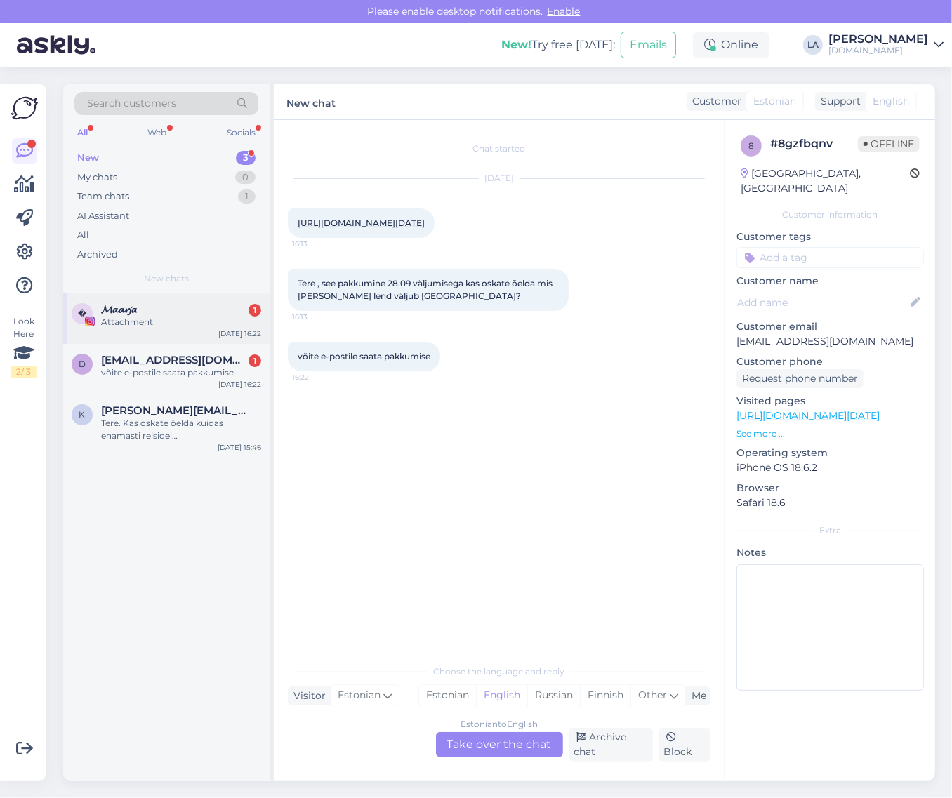
click at [197, 310] on div "𝓜𝓪𝓪𝓻𝓳𝓪 1" at bounding box center [181, 309] width 160 height 13
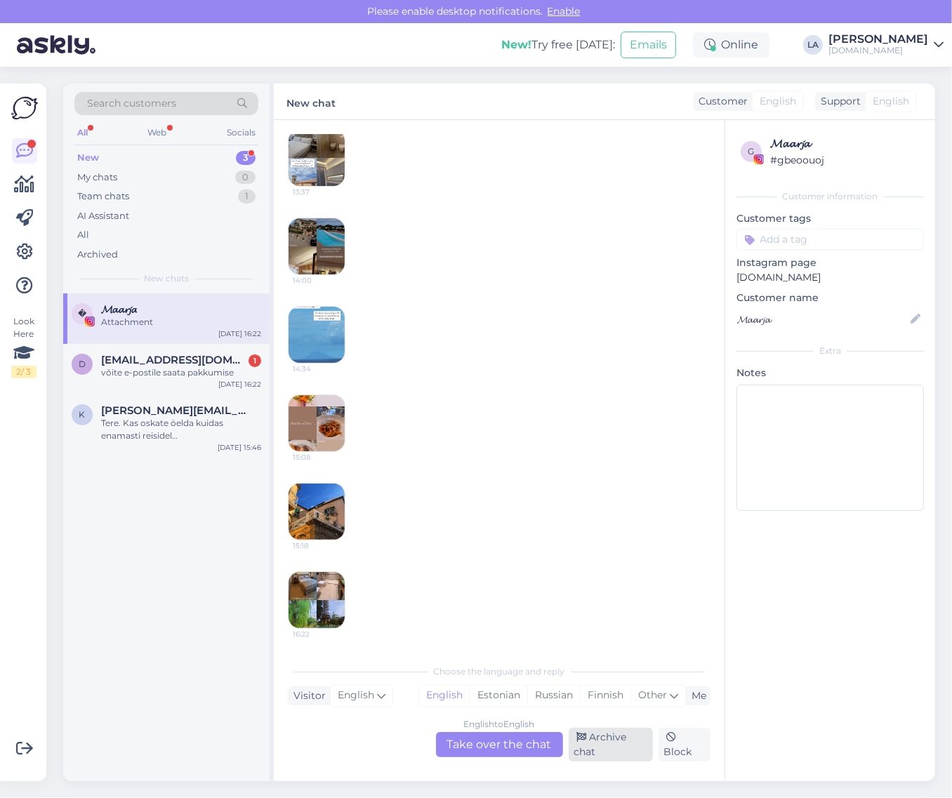
click at [622, 742] on div "Archive chat" at bounding box center [611, 745] width 84 height 34
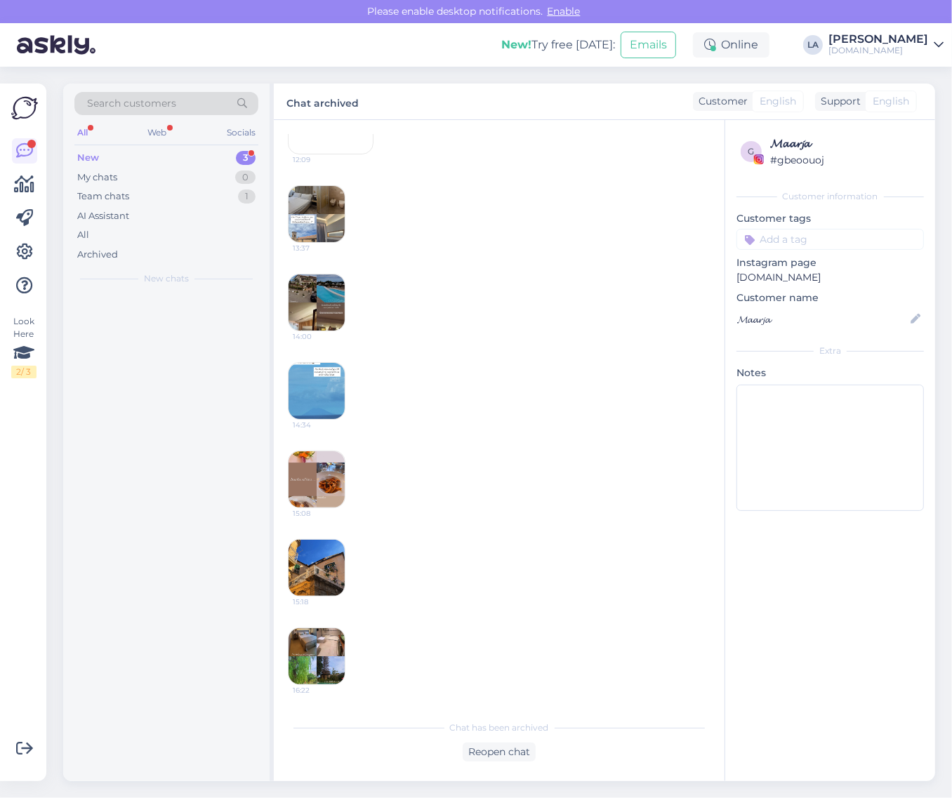
scroll to position [681, 0]
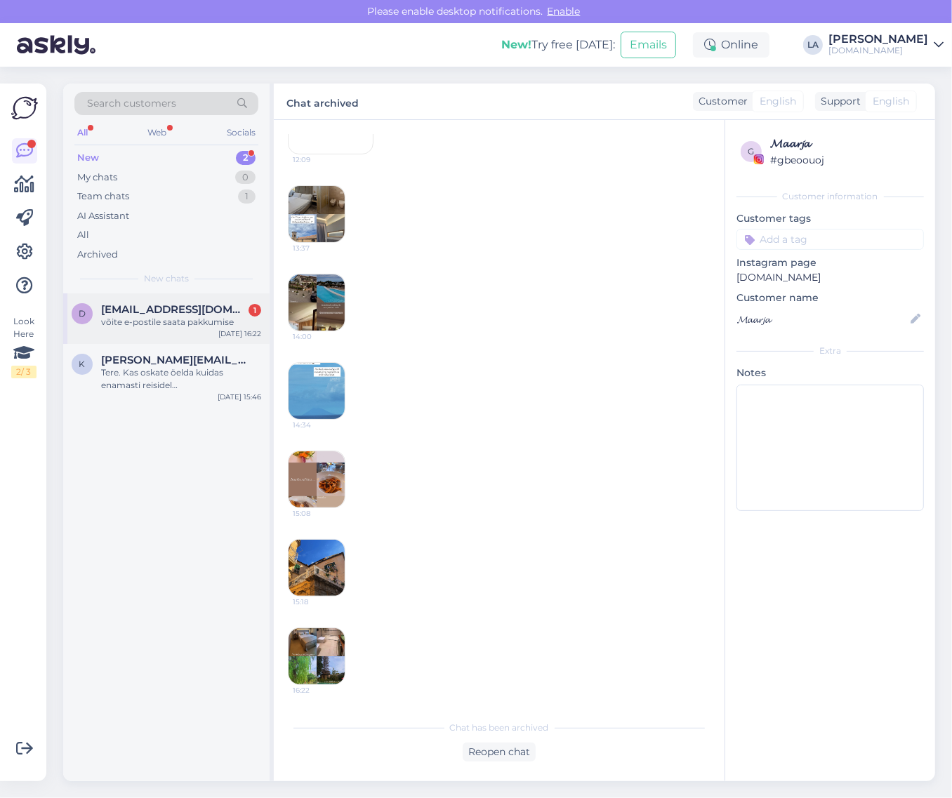
click at [200, 339] on div "d [EMAIL_ADDRESS][DOMAIN_NAME] 1 võite e-postile saata pakkumise [DATE] 16:22" at bounding box center [166, 319] width 206 height 51
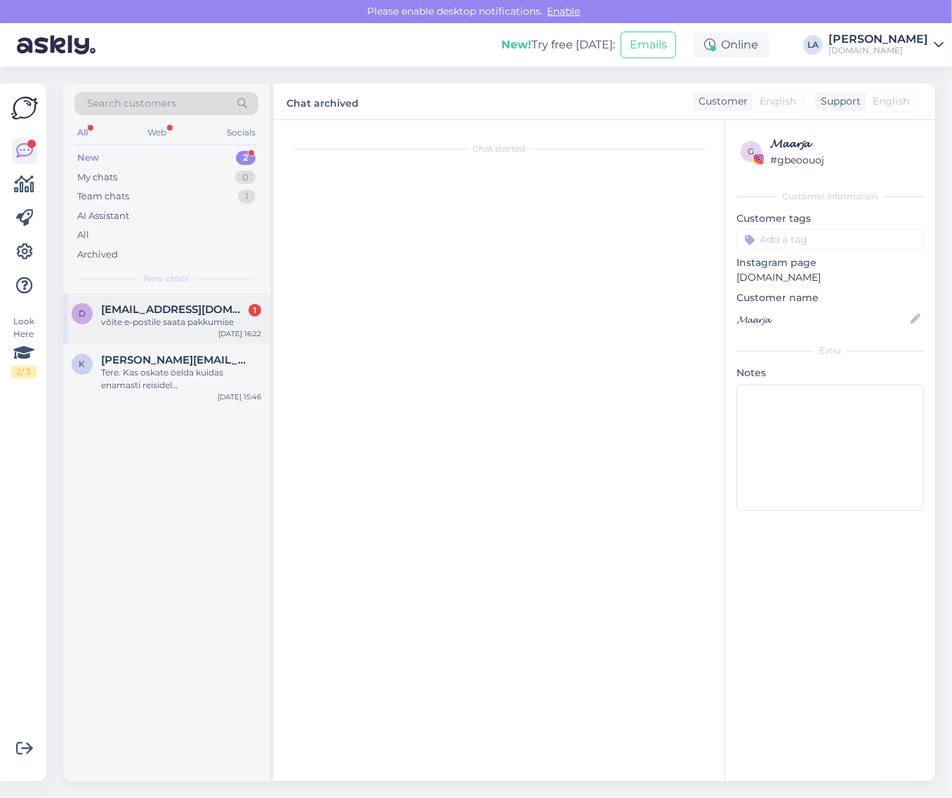
scroll to position [0, 0]
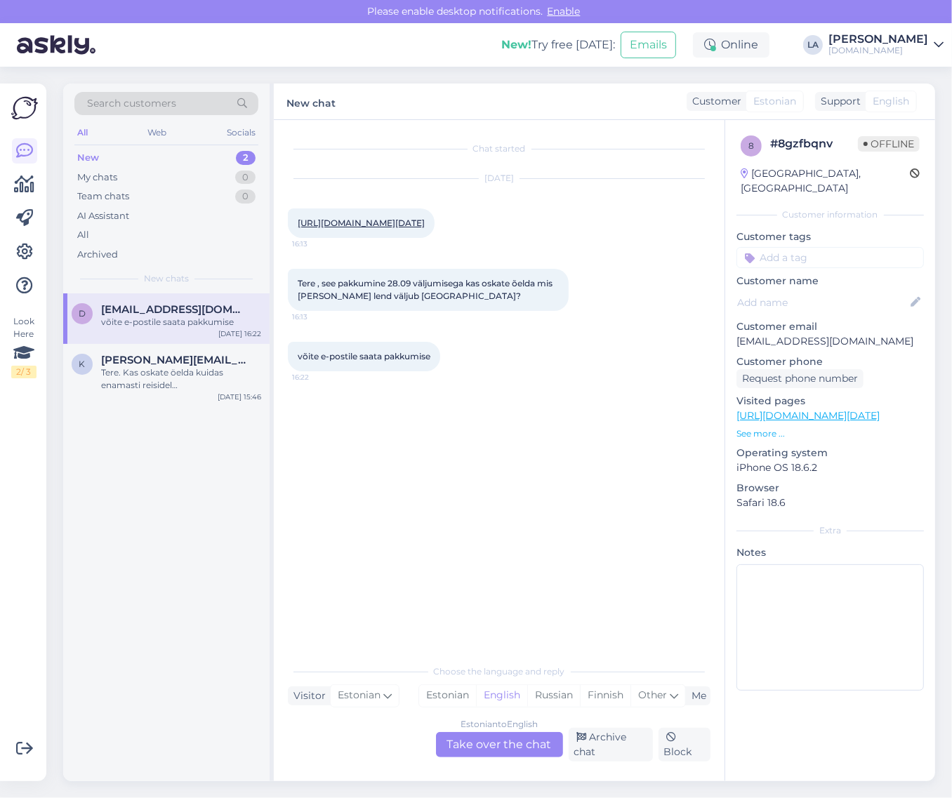
click at [332, 228] on link "[URL][DOMAIN_NAME][DATE]" at bounding box center [361, 223] width 127 height 11
drag, startPoint x: 746, startPoint y: 329, endPoint x: 882, endPoint y: 332, distance: 136.3
click at [882, 334] on p "[EMAIL_ADDRESS][DOMAIN_NAME]" at bounding box center [831, 341] width 188 height 15
click at [494, 732] on div "Estonian to English Take over the chat" at bounding box center [499, 744] width 127 height 25
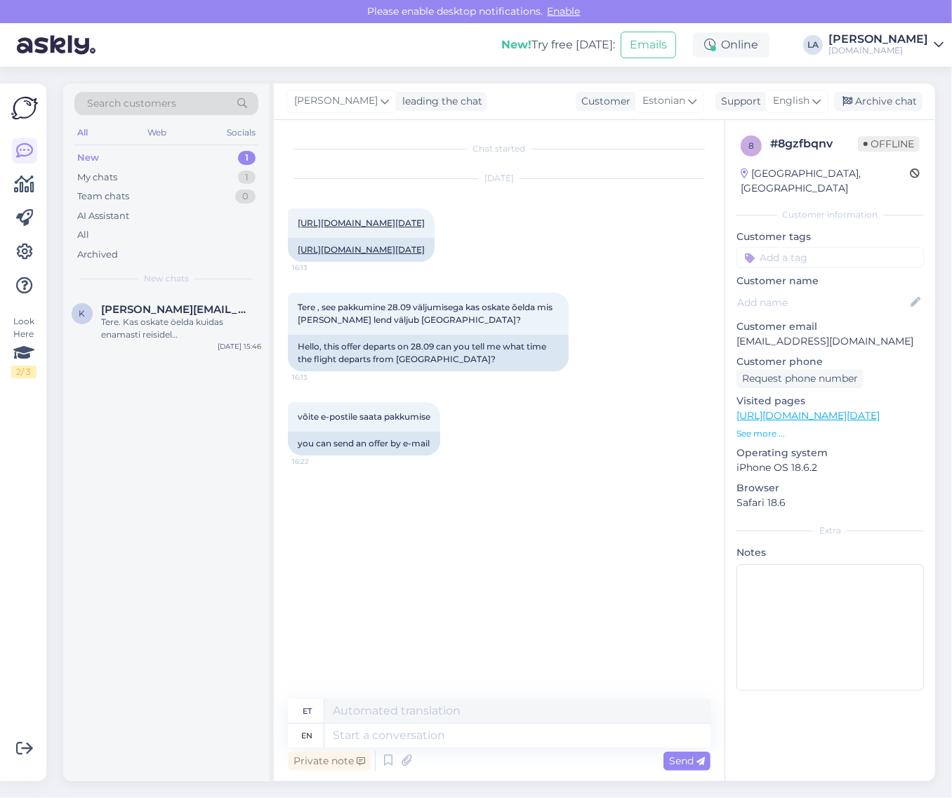
click at [794, 114] on div "[PERSON_NAME] leading the chat Customer Estonian Support English Arabic Belarus…" at bounding box center [605, 102] width 662 height 37
click at [794, 110] on div "English" at bounding box center [796, 101] width 63 height 22
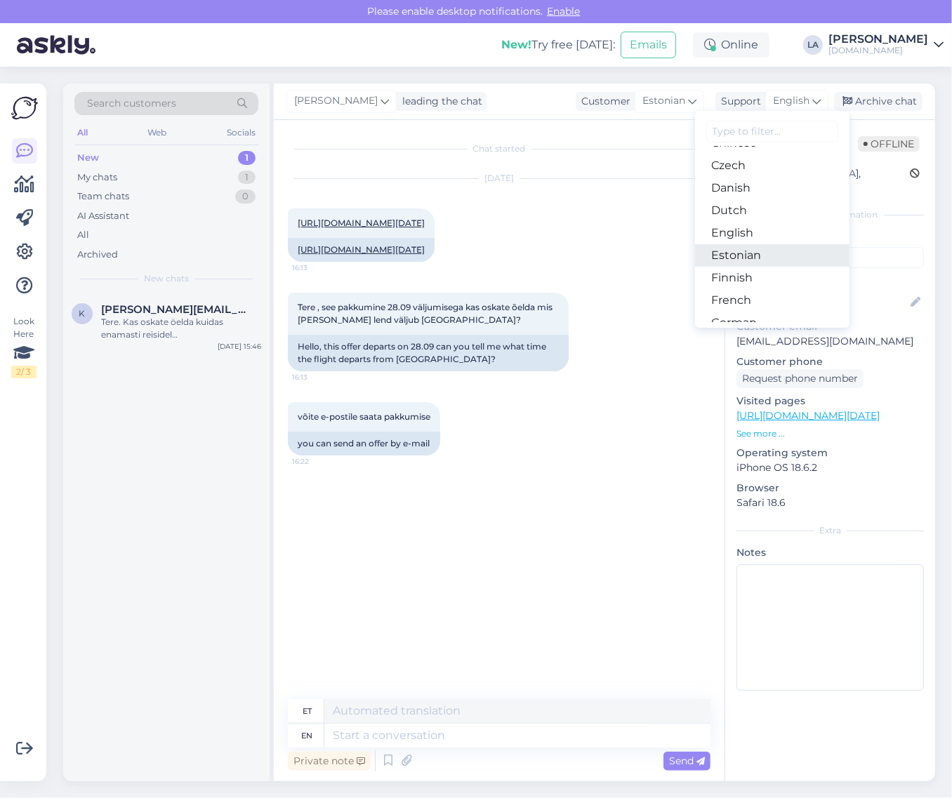
click at [737, 244] on link "Estonian" at bounding box center [772, 255] width 154 height 22
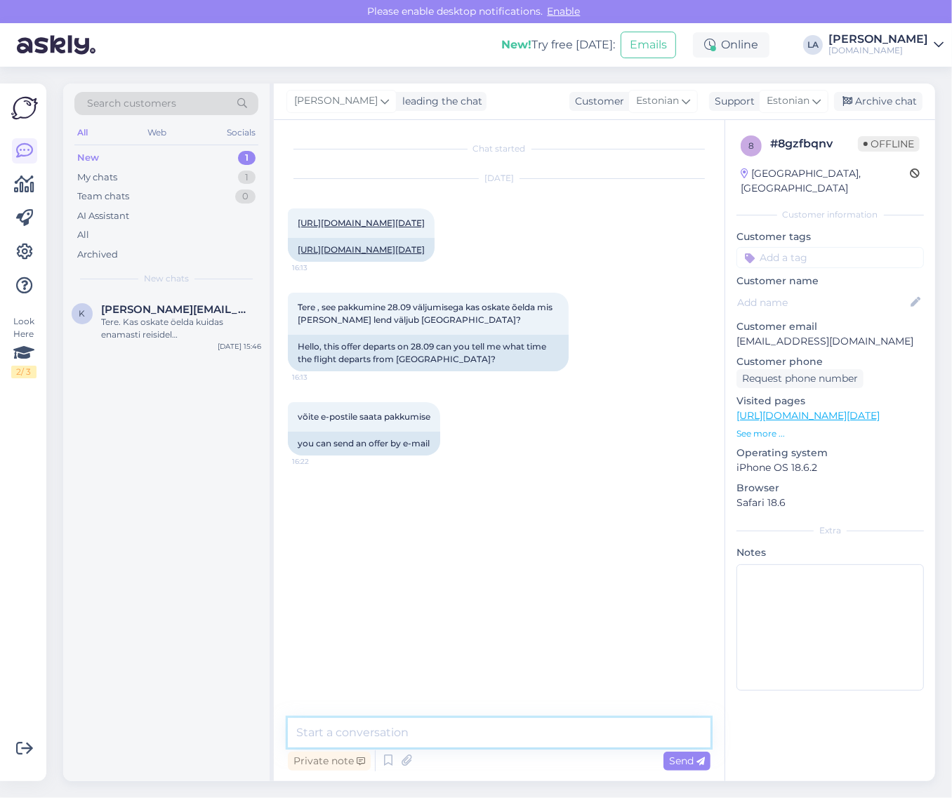
click at [440, 724] on textarea at bounding box center [499, 732] width 423 height 29
type textarea "Tere!"
drag, startPoint x: 362, startPoint y: 272, endPoint x: 289, endPoint y: 260, distance: 74.0
click at [289, 260] on div "[URL][DOMAIN_NAME][DATE]" at bounding box center [361, 250] width 147 height 24
click at [208, 317] on div "Tere. Kas oskate öelda kuidas enamasti reisidel [DEMOGRAPHIC_DATA] ja Egiptuses…" at bounding box center [181, 328] width 160 height 25
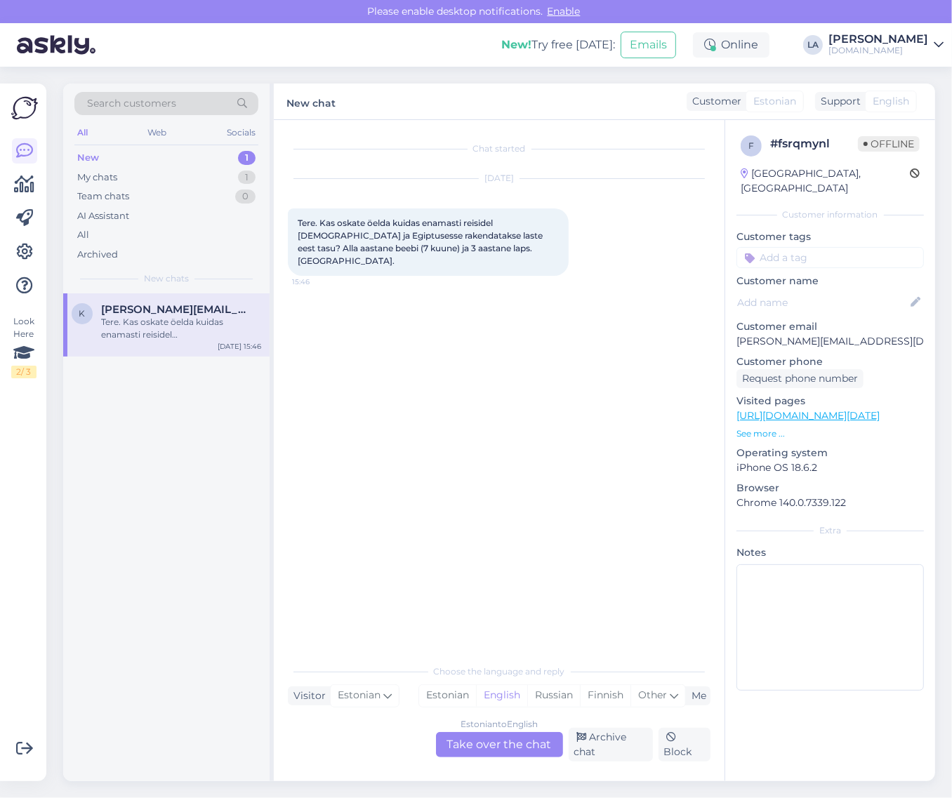
click at [531, 747] on div "Estonian to English Take over the chat" at bounding box center [499, 744] width 127 height 25
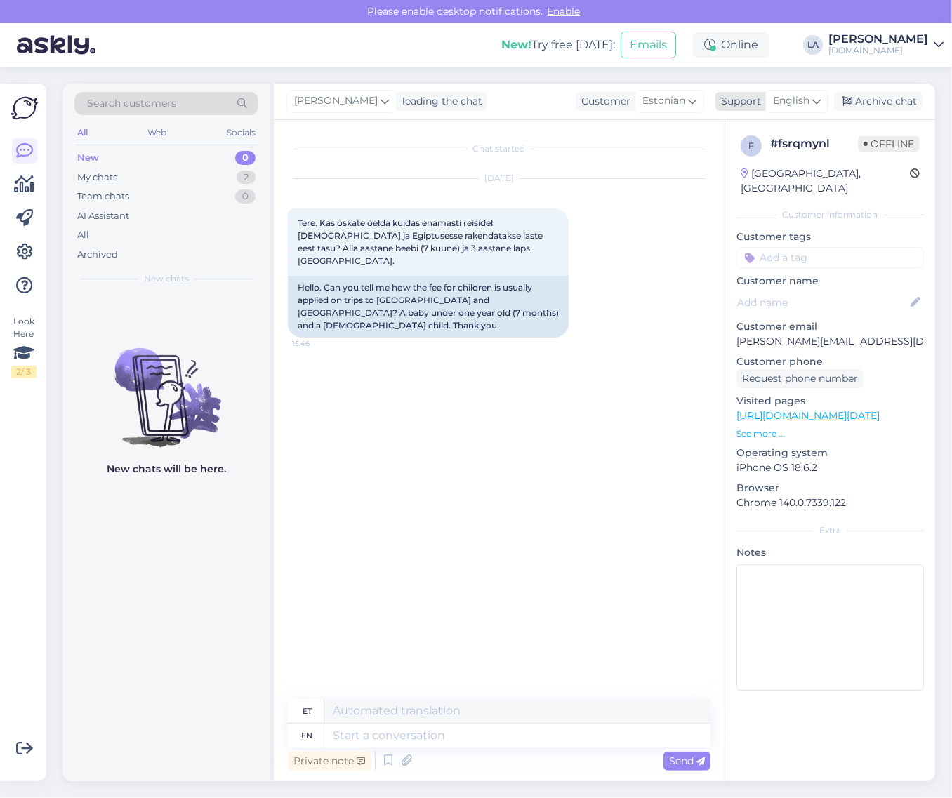
click at [816, 100] on icon at bounding box center [817, 100] width 8 height 15
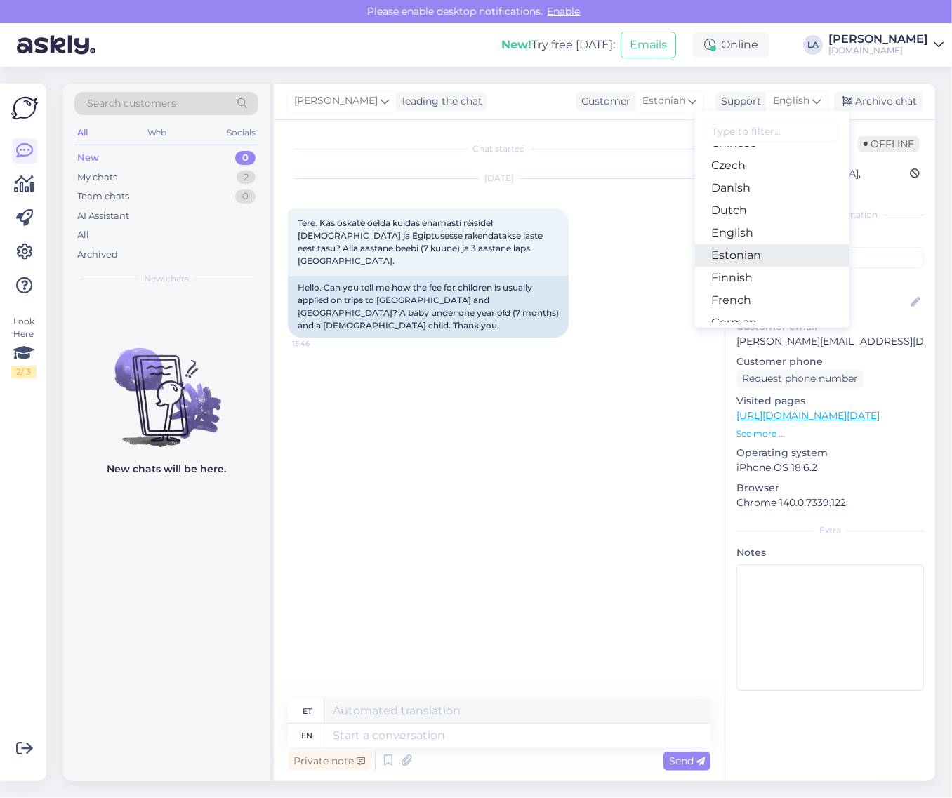
click at [780, 248] on link "Estonian" at bounding box center [772, 255] width 154 height 22
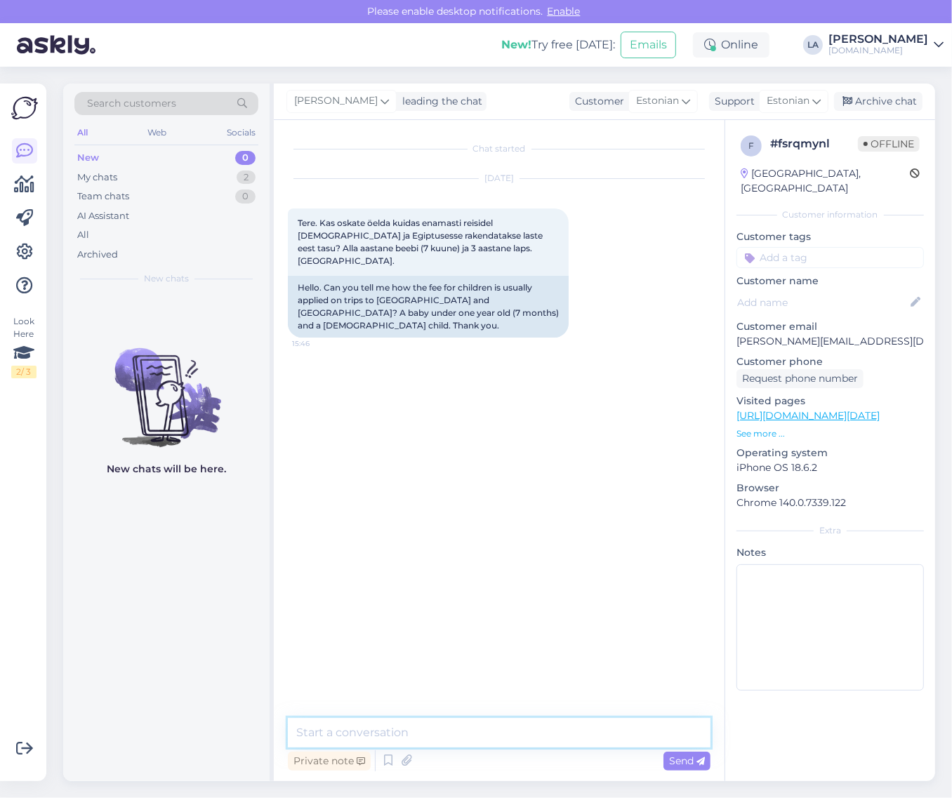
click at [511, 724] on textarea at bounding box center [499, 732] width 423 height 29
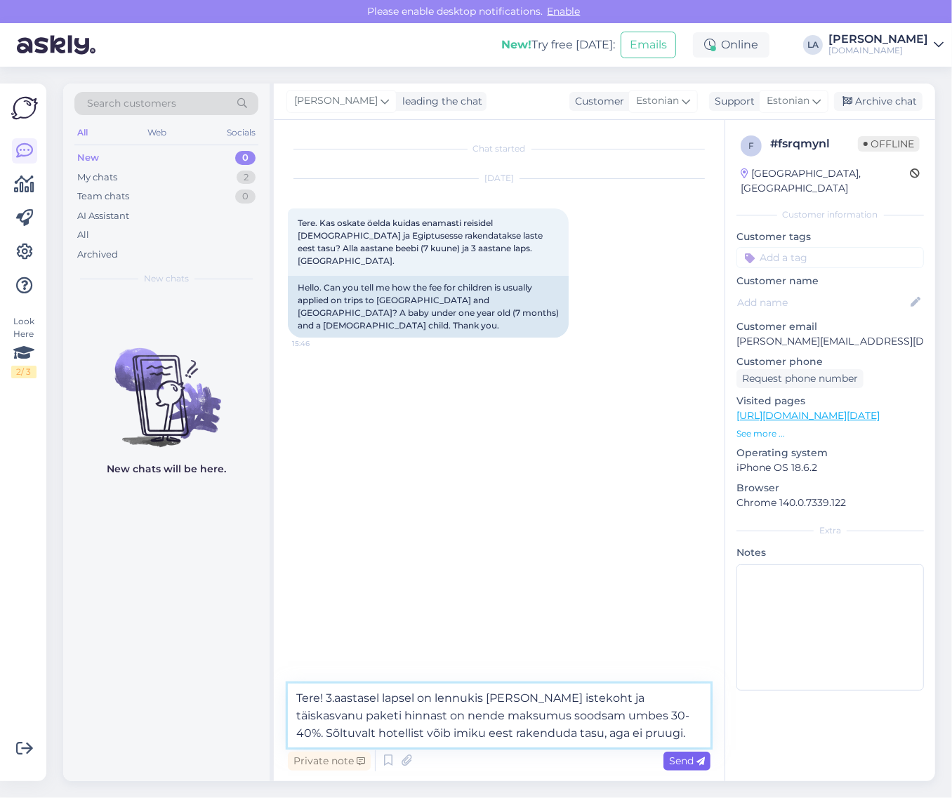
type textarea "Tere! 3.aastasel lapsel on lennukis [PERSON_NAME] istekoht ja täiskasvanu paket…"
click at [678, 759] on span "Send" at bounding box center [687, 761] width 36 height 13
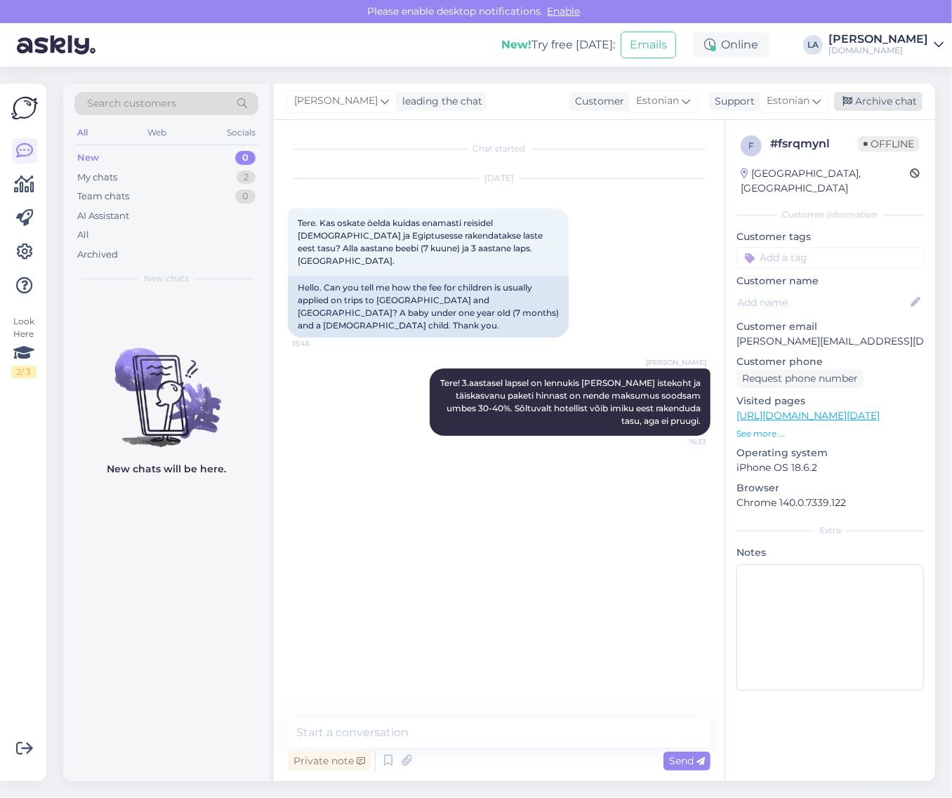
click at [876, 106] on div "Archive chat" at bounding box center [878, 101] width 88 height 19
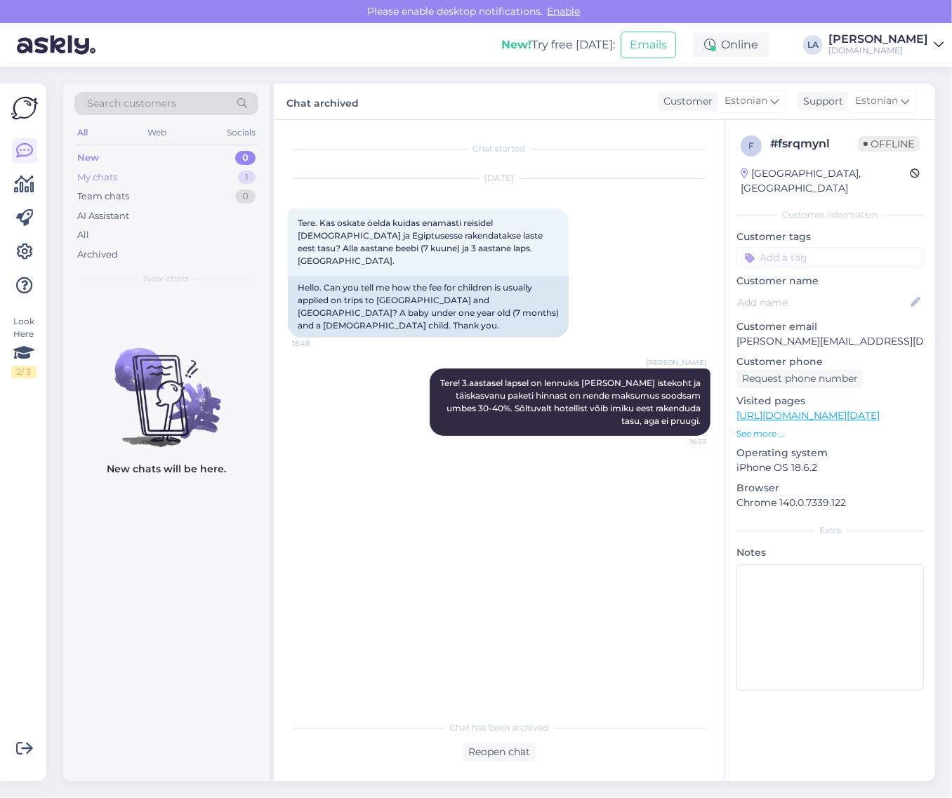
click at [230, 177] on div "My chats 1" at bounding box center [166, 178] width 184 height 20
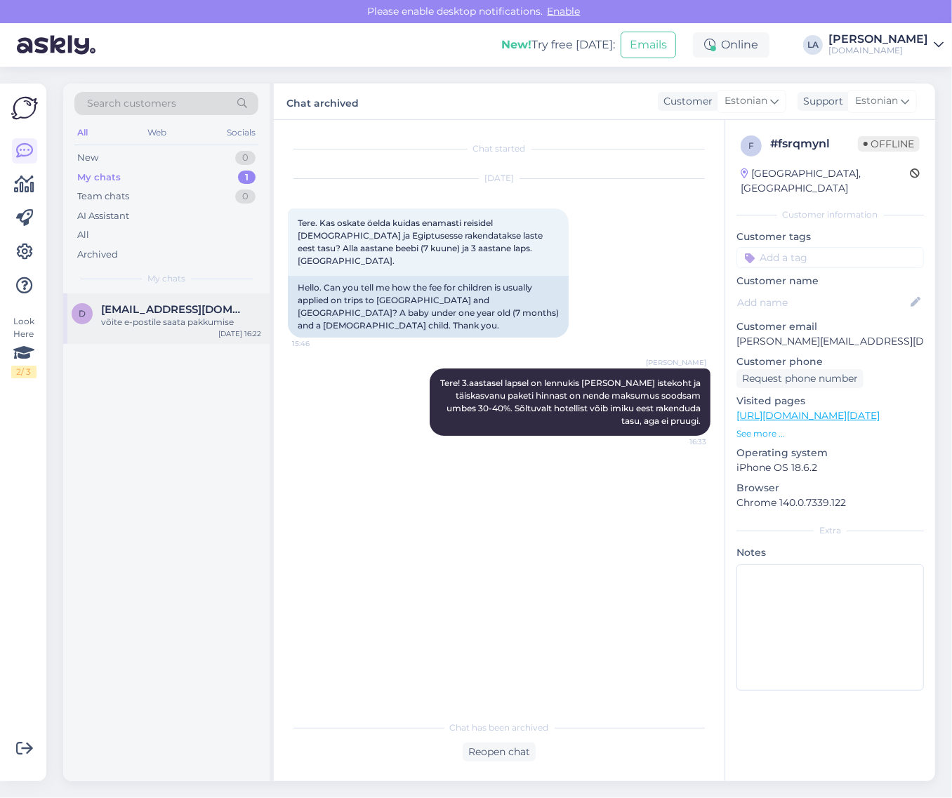
click at [211, 330] on div "d [EMAIL_ADDRESS][DOMAIN_NAME] võite e-postile saata pakkumise [DATE] 16:22" at bounding box center [166, 319] width 206 height 51
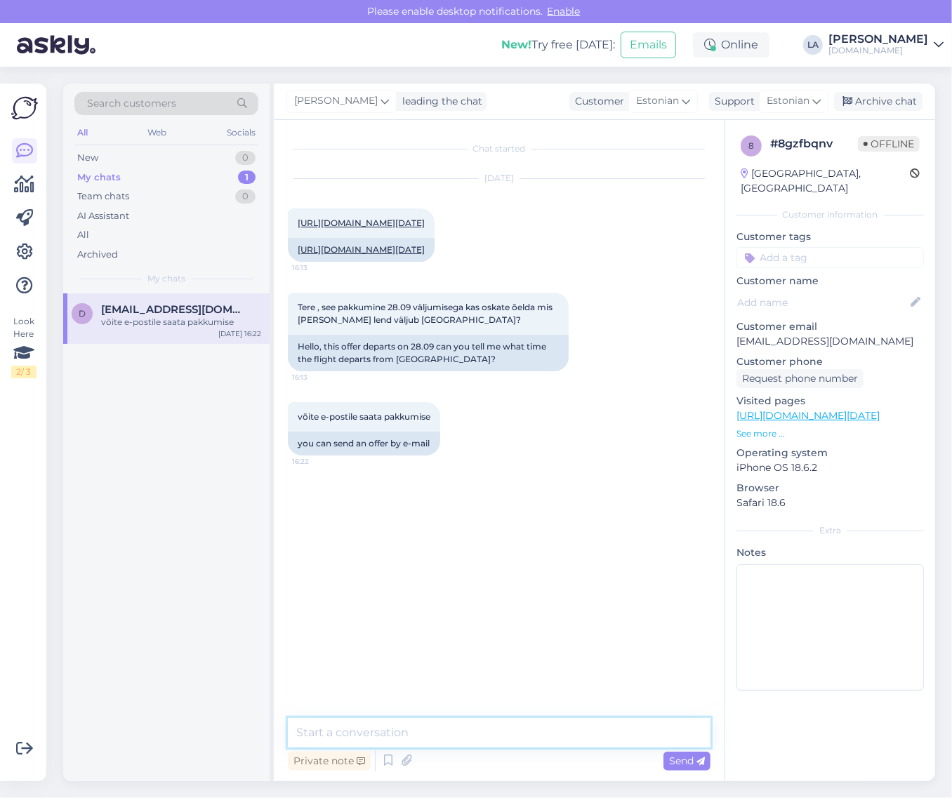
click at [430, 731] on textarea at bounding box center [499, 732] width 423 height 29
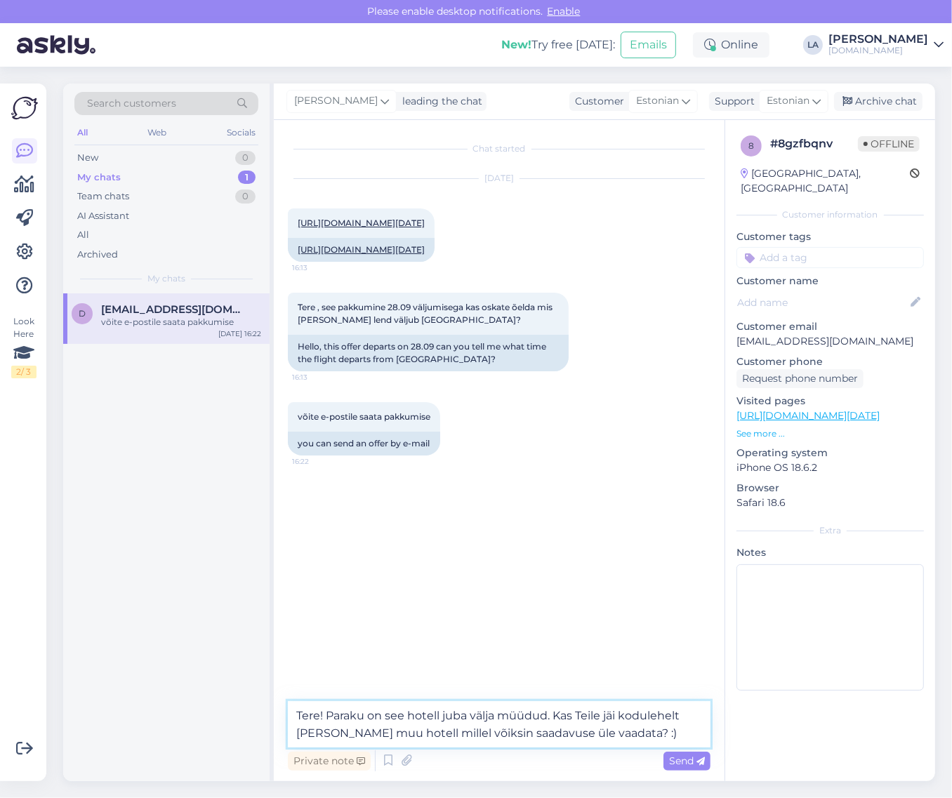
click at [678, 721] on textarea "Tere! Paraku on see hotell juba välja müüdud. Kas Teile jäi kodulehelt [PERSON_…" at bounding box center [499, 725] width 423 height 46
click at [682, 713] on textarea "Tere! Paraku on see hotell juba välja müüdud. Kas Teile jäi kodulehelt [PERSON_…" at bounding box center [499, 725] width 423 height 46
type textarea "Tere! Paraku on see hotell juba välja müüdud. Kas Teile jäi kodulehel [PERSON_N…"
click at [678, 762] on span "Send" at bounding box center [687, 761] width 36 height 13
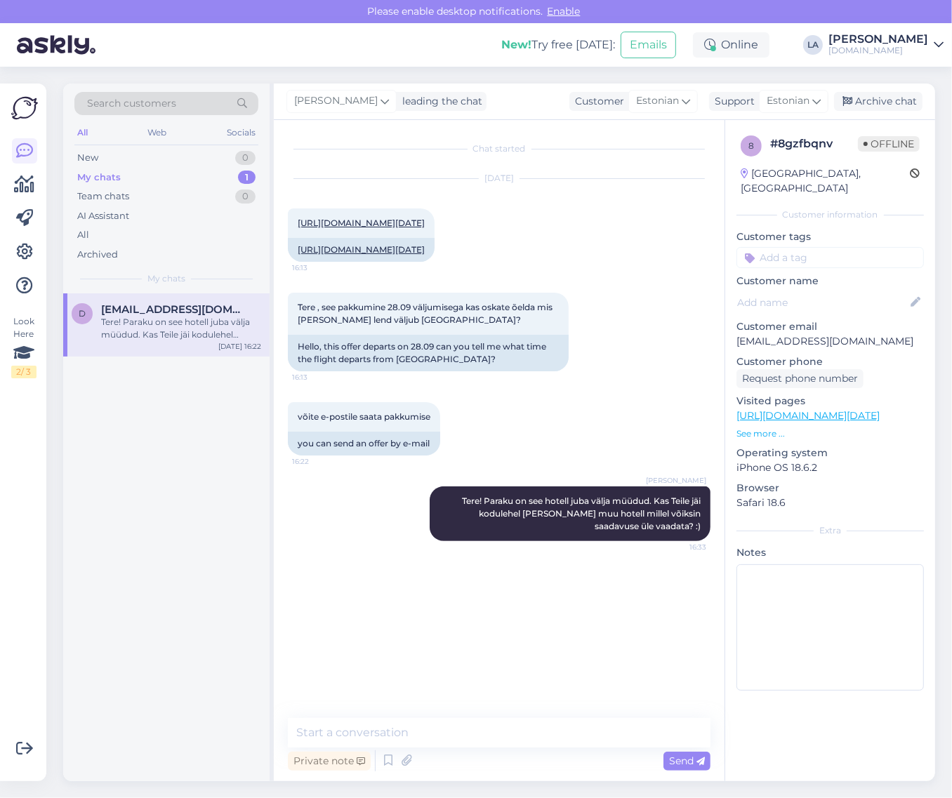
click at [864, 112] on div "[PERSON_NAME] leading the chat Customer Estonian Support Estonian Arabic Belaru…" at bounding box center [605, 102] width 662 height 37
click at [855, 106] on div "Archive chat" at bounding box center [878, 101] width 88 height 19
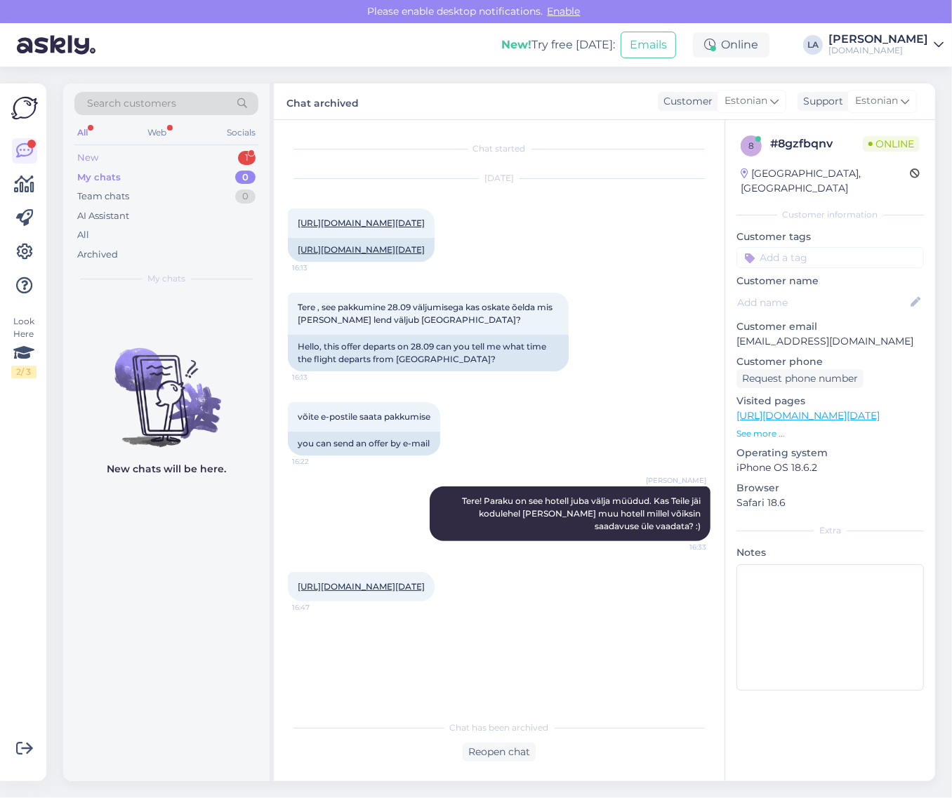
click at [211, 163] on div "New 1" at bounding box center [166, 158] width 184 height 20
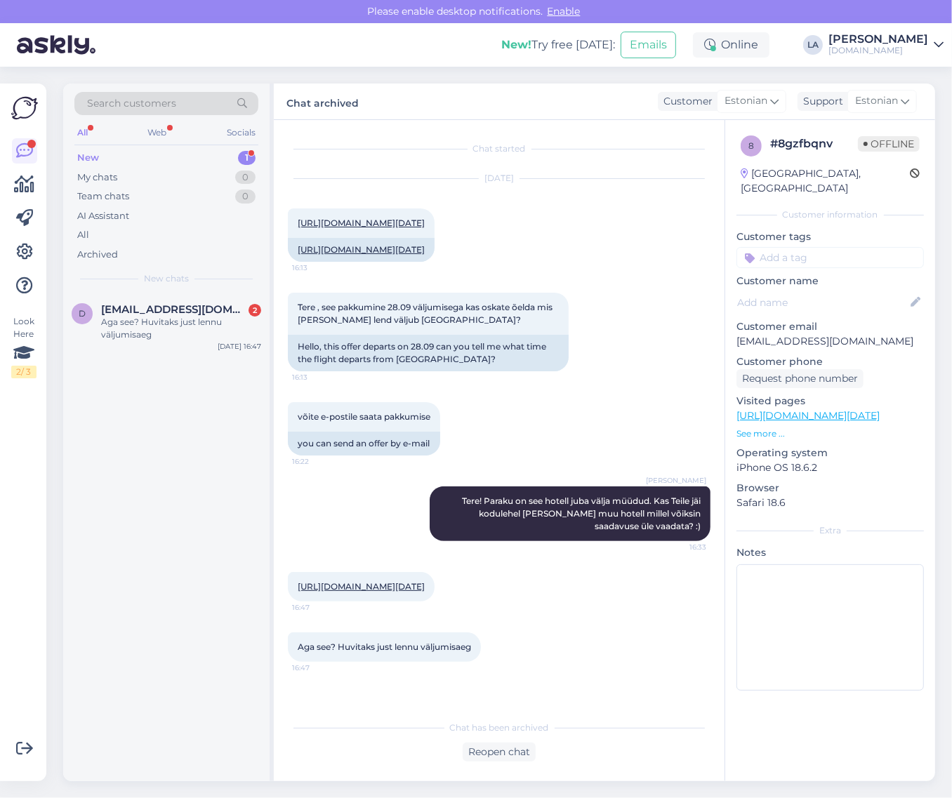
scroll to position [14, 0]
click at [366, 592] on link "[URL][DOMAIN_NAME][DATE]" at bounding box center [361, 586] width 127 height 11
click at [520, 756] on div "Reopen chat" at bounding box center [499, 752] width 73 height 19
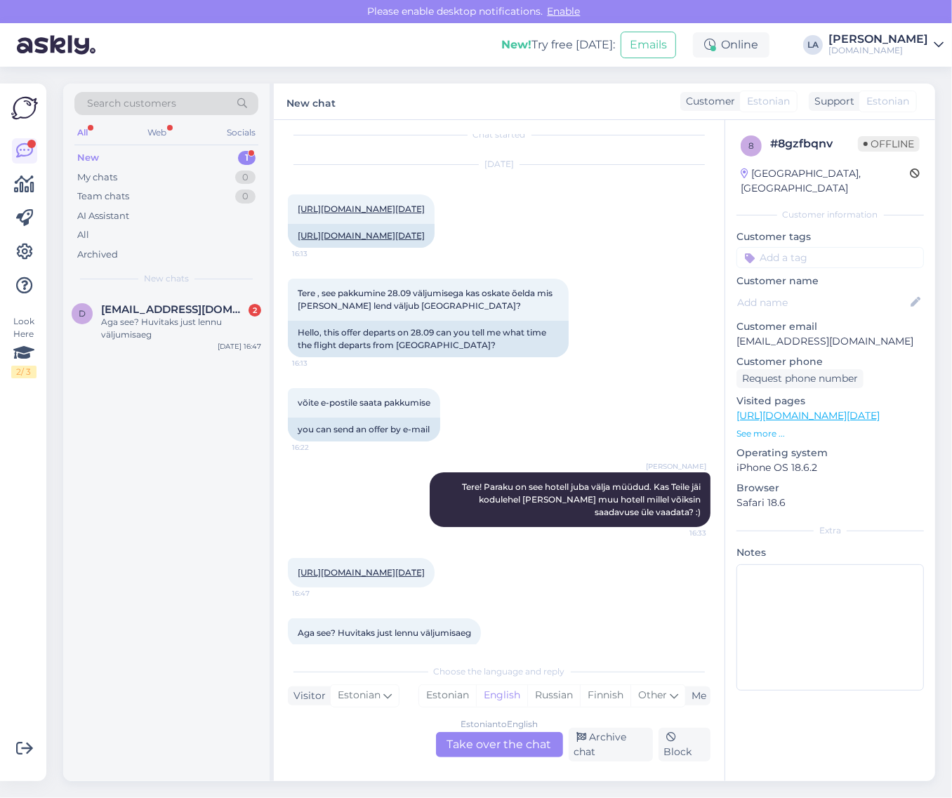
click at [457, 739] on div "Estonian to English Take over the chat" at bounding box center [499, 744] width 127 height 25
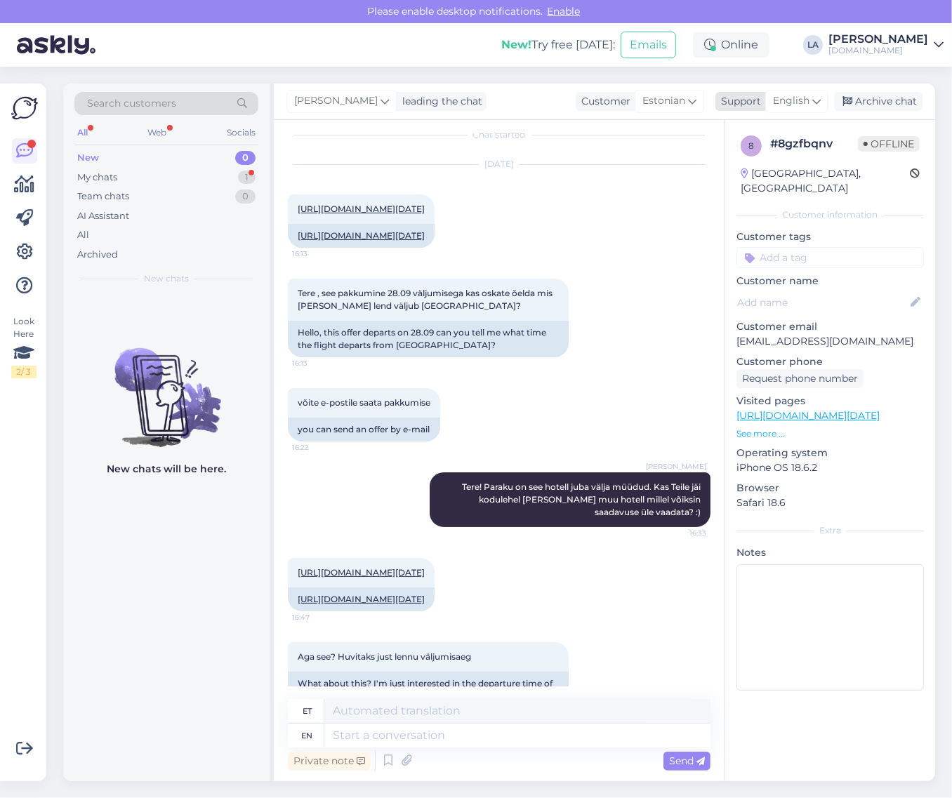
click at [792, 97] on span "English" at bounding box center [791, 100] width 37 height 15
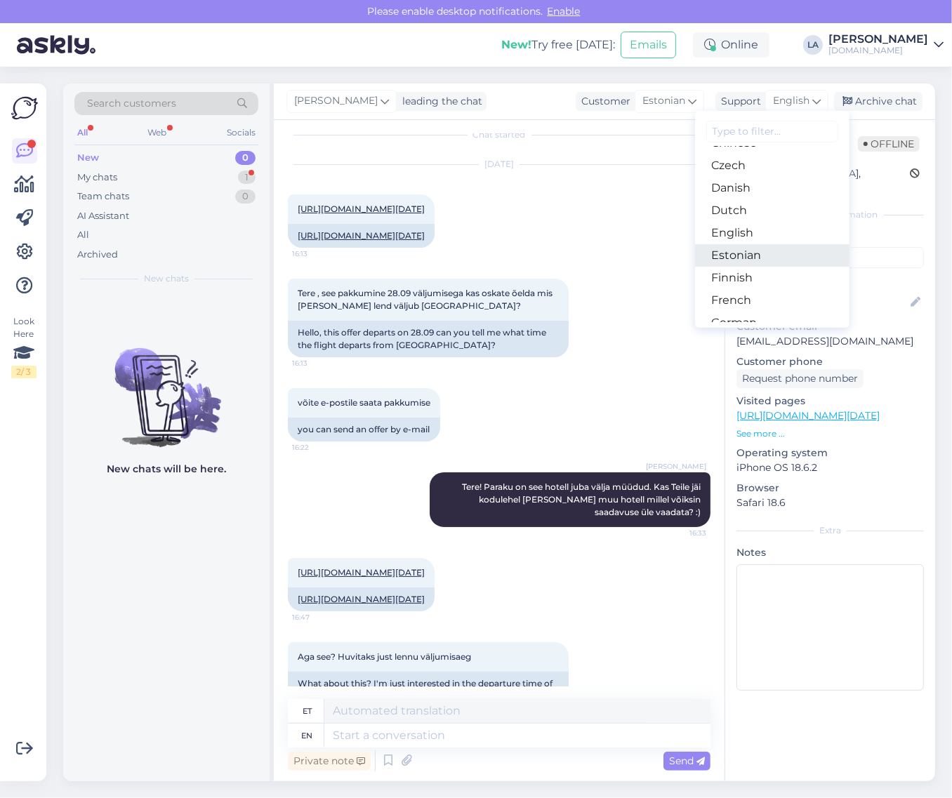
click at [792, 250] on link "Estonian" at bounding box center [772, 255] width 154 height 22
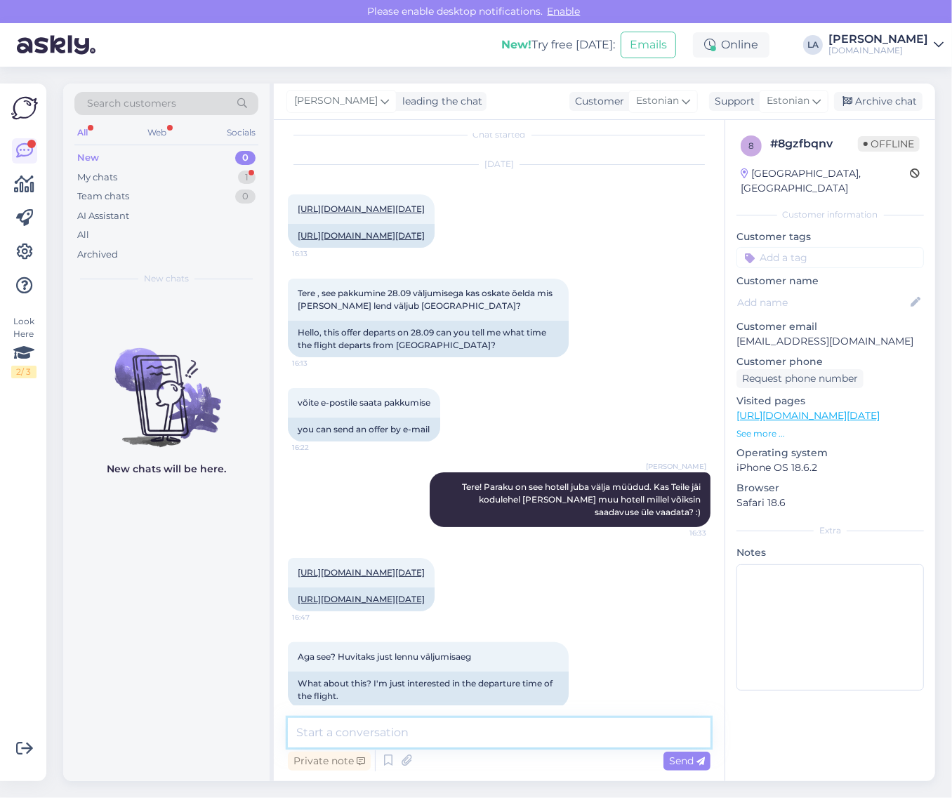
click at [433, 721] on textarea at bounding box center [499, 732] width 423 height 29
paste textarea "[GEOGRAPHIC_DATA] 5*"
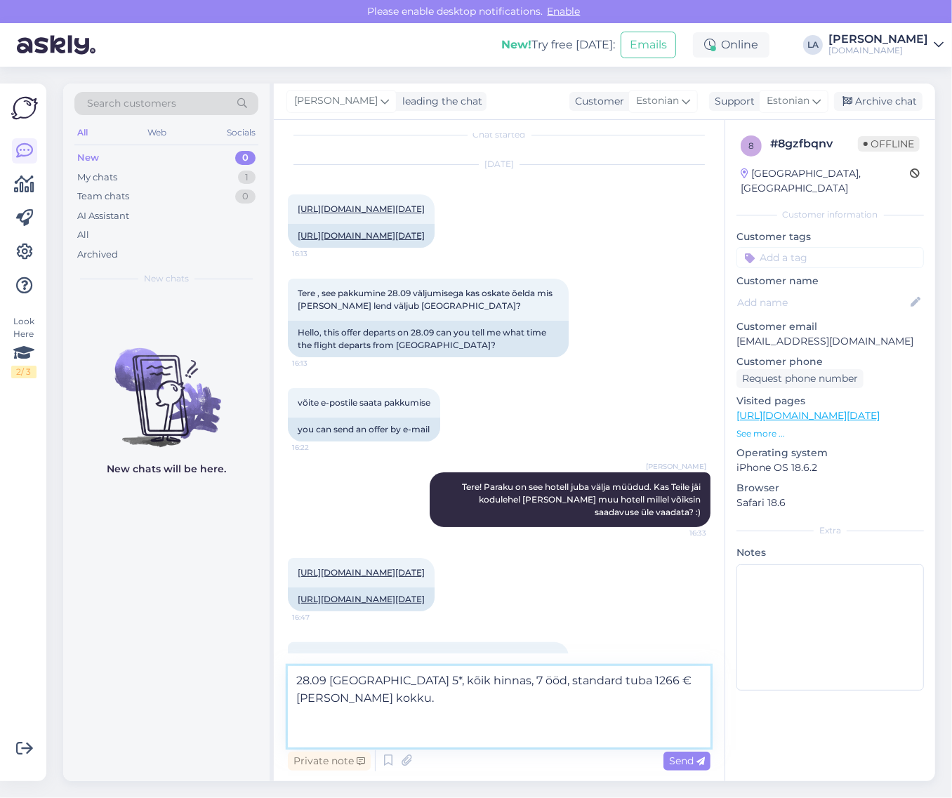
paste textarea "[DATE], [GEOGRAPHIC_DATA] -> [GEOGRAPHIC_DATA] Mavi Gok Airlines 4M 4692(A-320)…"
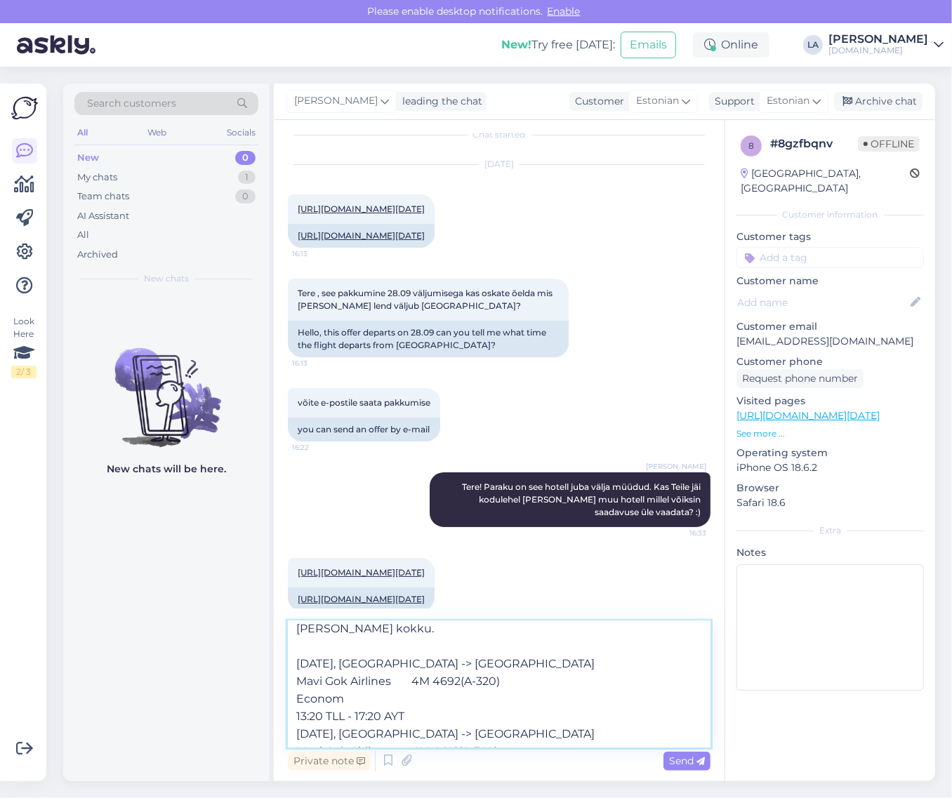
scroll to position [0, 0]
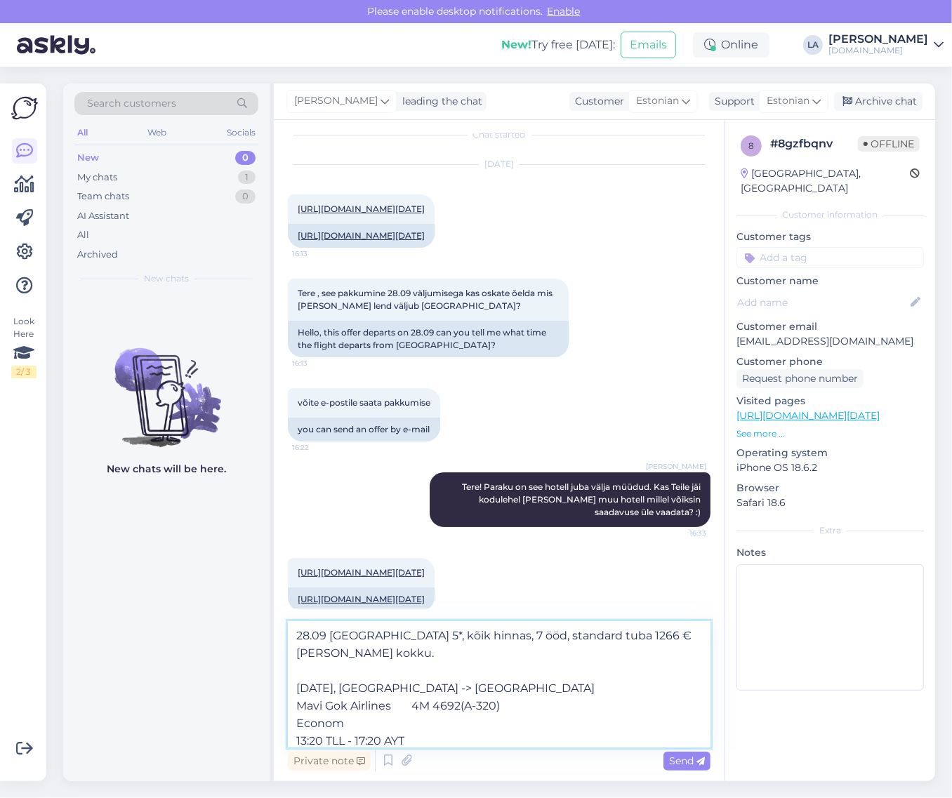
drag, startPoint x: 292, startPoint y: 704, endPoint x: 398, endPoint y: 716, distance: 106.8
click at [398, 716] on textarea "28.09 [GEOGRAPHIC_DATA] 5*, kõik hinnas, 7 ööd, standard tuba 1266 € [PERSON_NA…" at bounding box center [499, 685] width 423 height 126
drag, startPoint x: 360, startPoint y: 689, endPoint x: 387, endPoint y: 690, distance: 26.7
click at [387, 690] on textarea "28.09 [GEOGRAPHIC_DATA] 5*, kõik hinnas, 7 ööd, standard tuba 1266 € [PERSON_NA…" at bounding box center [499, 685] width 423 height 126
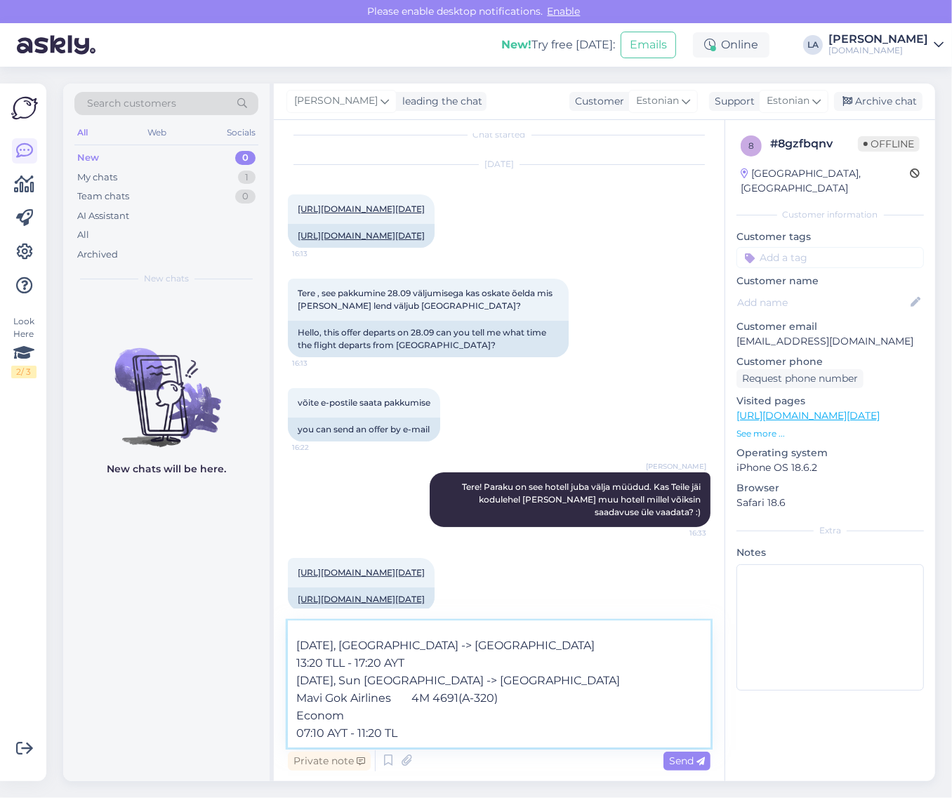
drag, startPoint x: 357, startPoint y: 682, endPoint x: 386, endPoint y: 683, distance: 29.5
click at [386, 683] on textarea "28.09 [GEOGRAPHIC_DATA] 5*, kõik hinnas, 7 ööd, standard tuba 1266 € [PERSON_NA…" at bounding box center [499, 685] width 423 height 126
drag, startPoint x: 297, startPoint y: 696, endPoint x: 366, endPoint y: 711, distance: 70.5
click at [366, 711] on textarea "28.09 [GEOGRAPHIC_DATA] 5*, kõik hinnas, 7 ööd, standard tuba 1266 € [PERSON_NA…" at bounding box center [499, 685] width 423 height 126
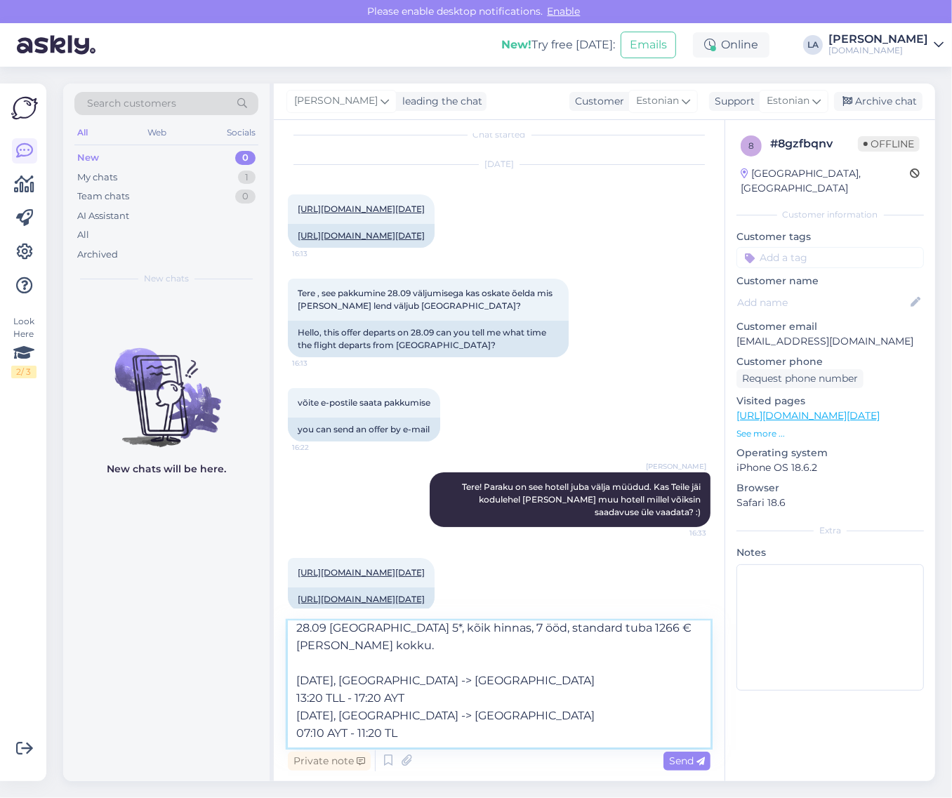
scroll to position [8, 0]
click at [518, 732] on textarea "28.09 [GEOGRAPHIC_DATA] 5*, kõik hinnas, 7 ööd, standard tuba 1266 € [PERSON_NA…" at bounding box center [499, 685] width 423 height 126
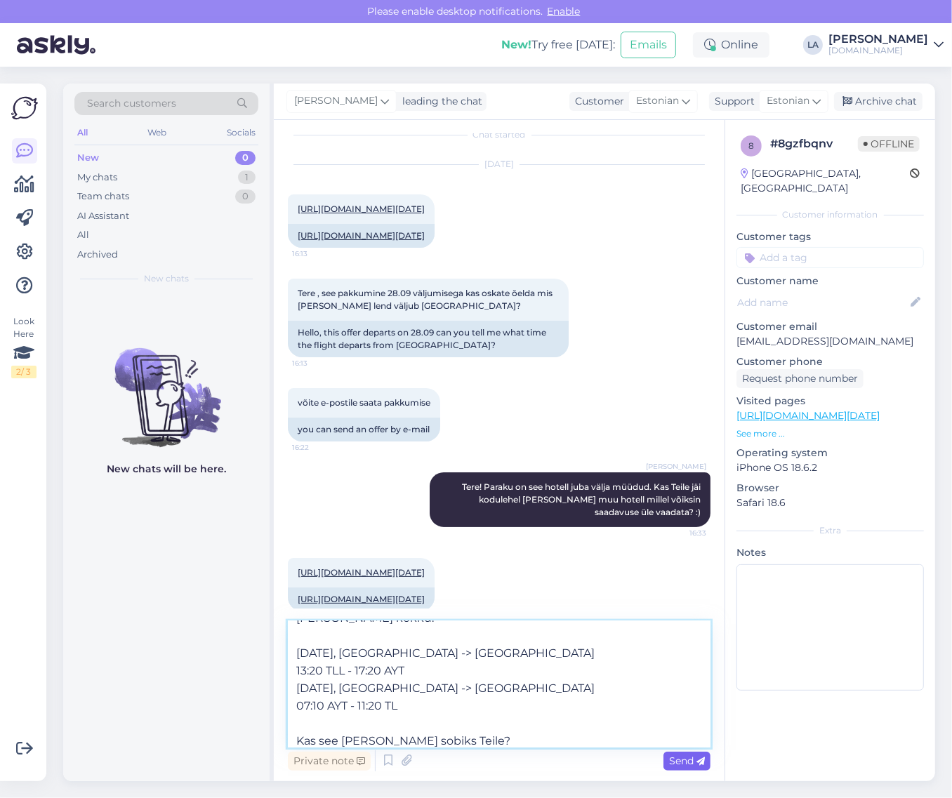
type textarea "28.09 [GEOGRAPHIC_DATA] 5*, kõik hinnas, 7 ööd, standard tuba 1266 € [PERSON_NA…"
click at [702, 758] on icon at bounding box center [701, 762] width 8 height 8
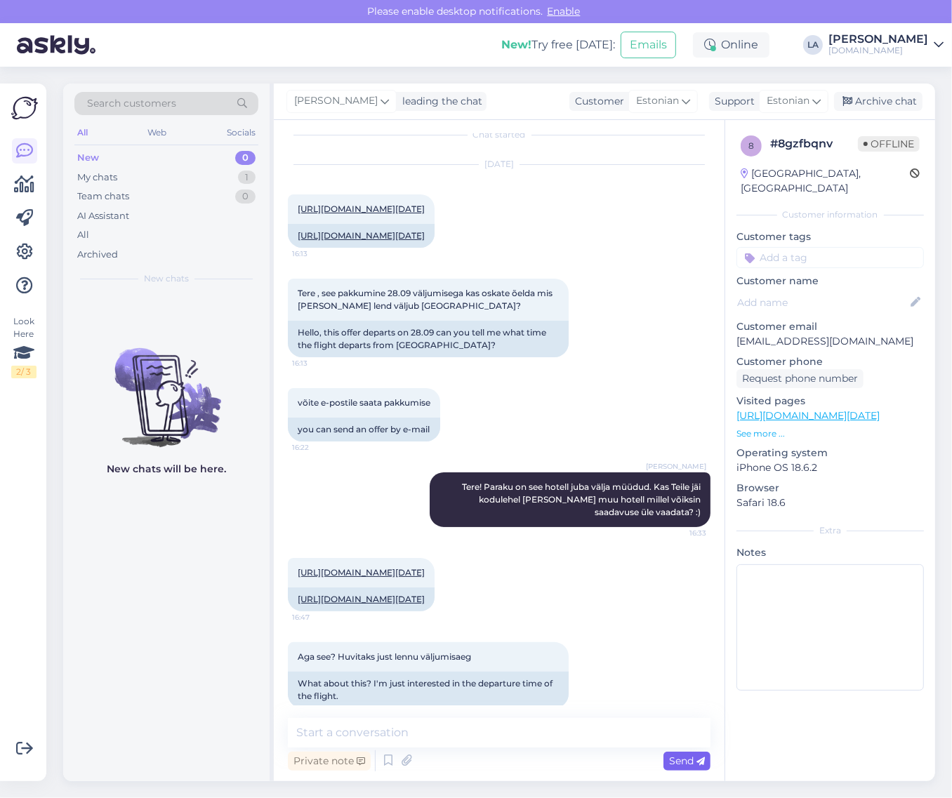
scroll to position [0, 0]
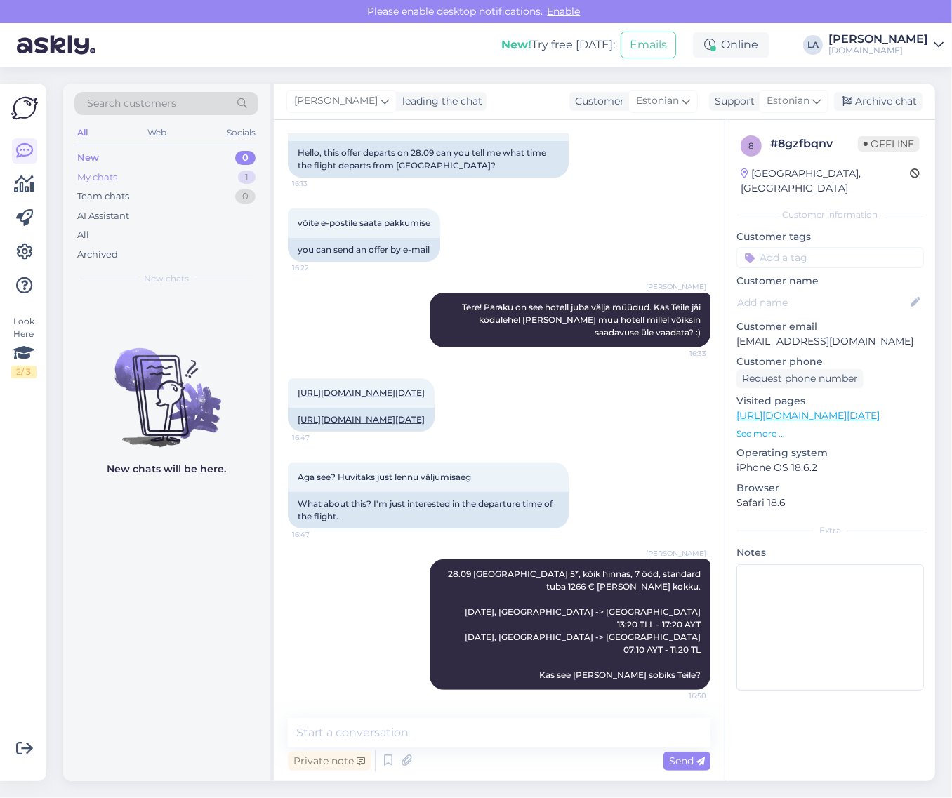
click at [227, 176] on div "My chats 1" at bounding box center [166, 178] width 184 height 20
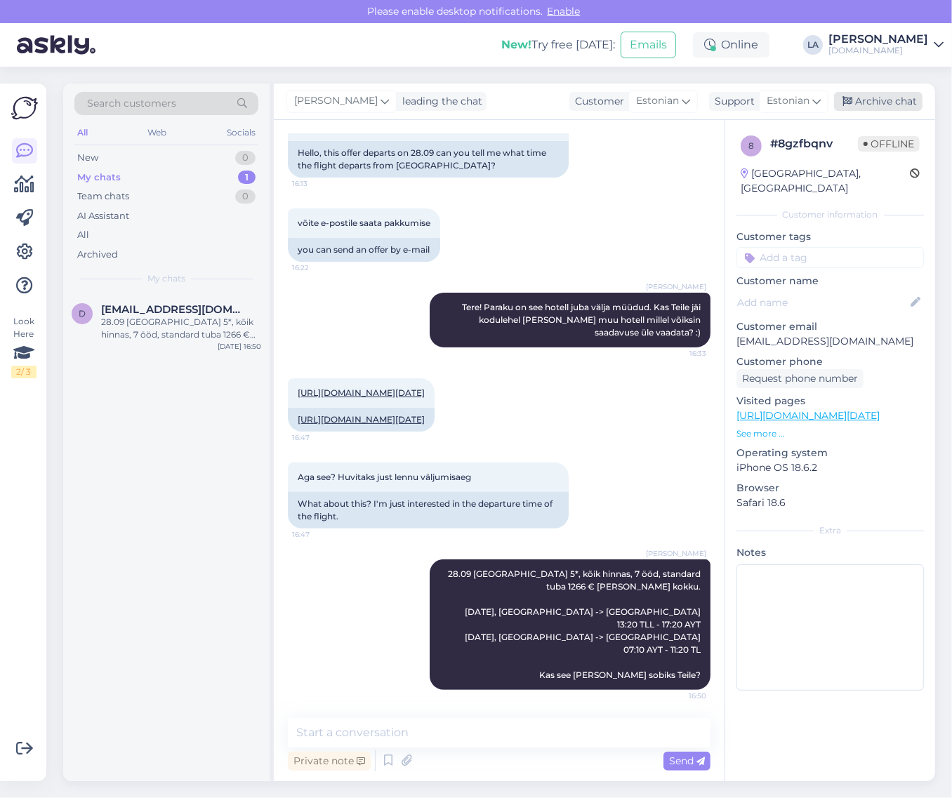
click at [864, 106] on div "Archive chat" at bounding box center [878, 101] width 88 height 19
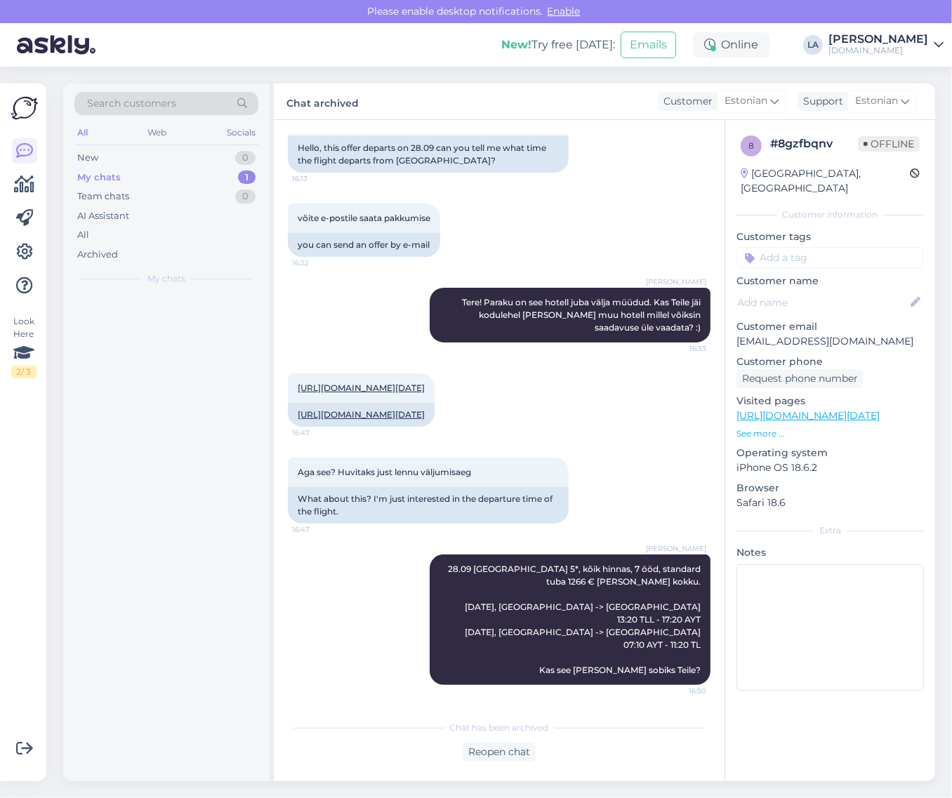
scroll to position [248, 0]
